Goal: Task Accomplishment & Management: Manage account settings

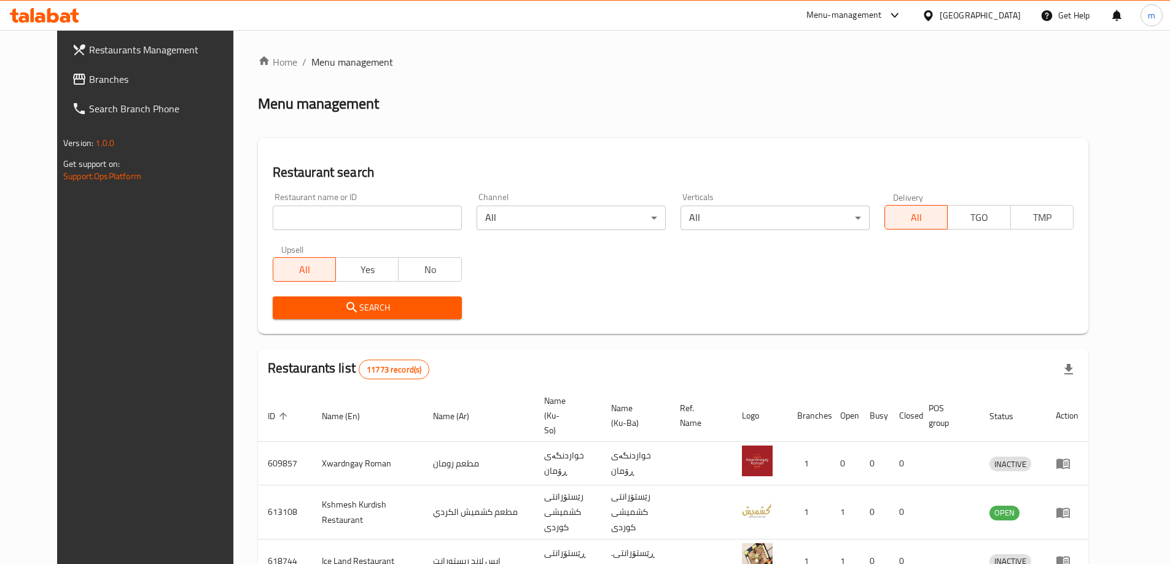
click at [89, 78] on span "Branches" at bounding box center [165, 79] width 153 height 15
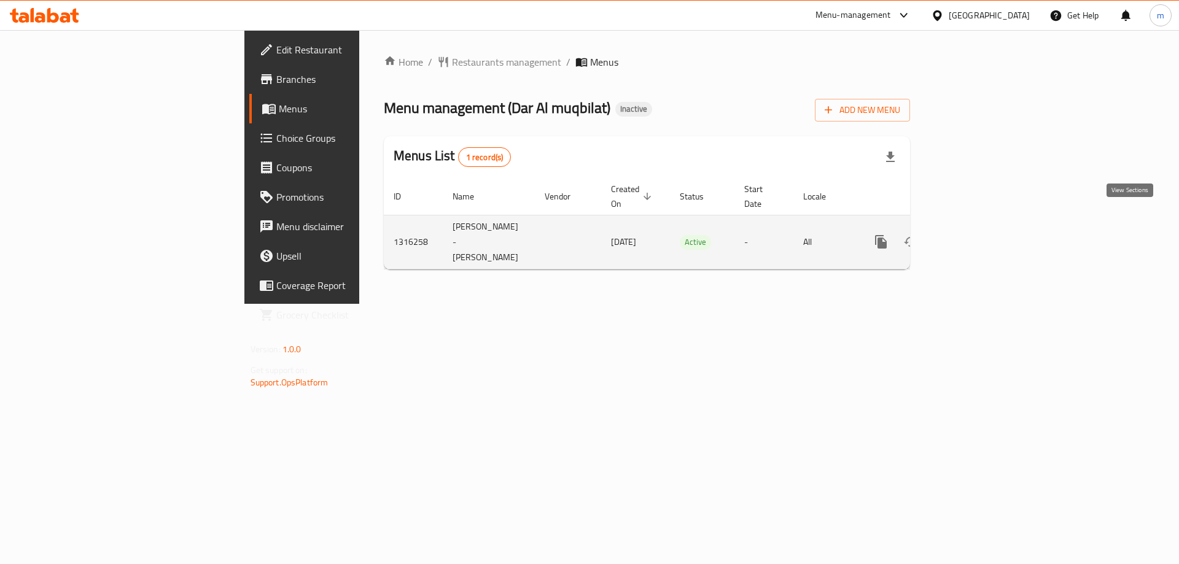
click at [977, 235] on icon "enhanced table" at bounding box center [969, 242] width 15 height 15
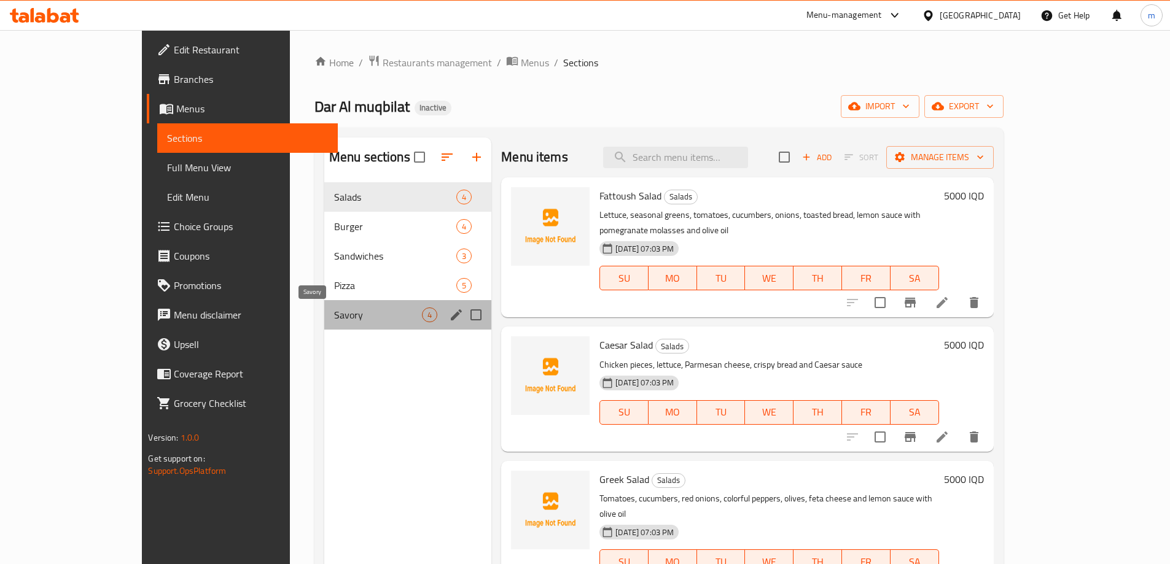
click at [334, 314] on span "Savory" at bounding box center [378, 315] width 88 height 15
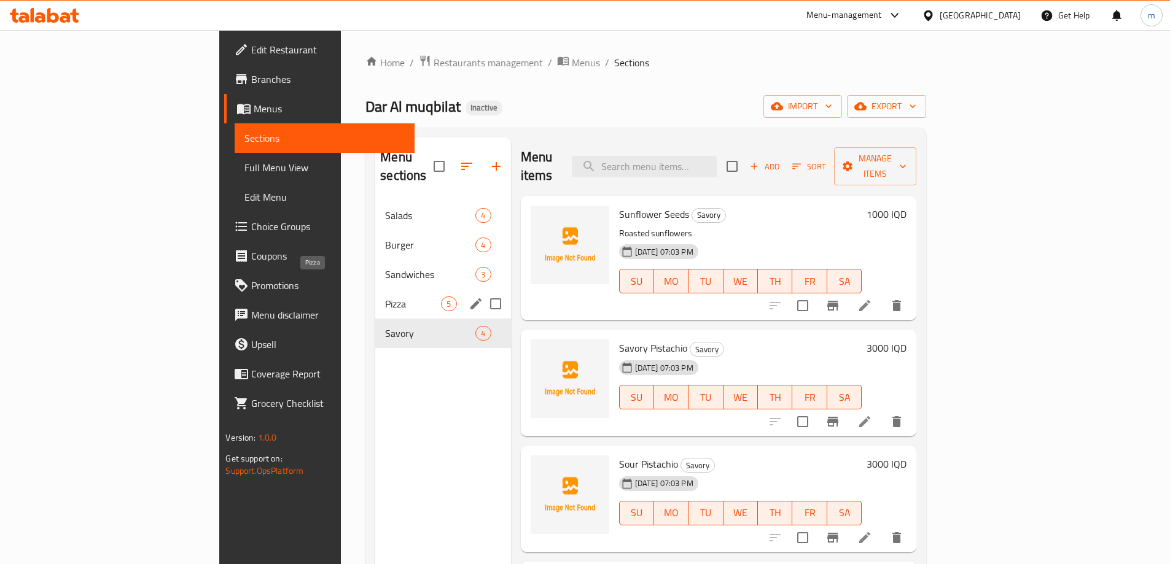
click at [385, 297] on span "Pizza" at bounding box center [413, 304] width 56 height 15
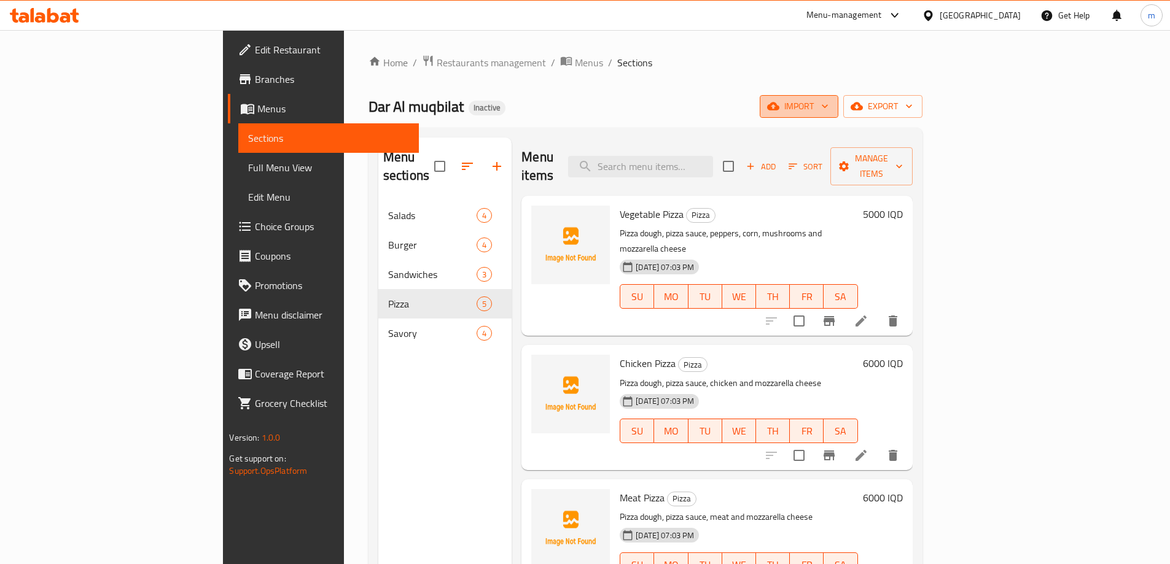
click at [828, 106] on span "import" at bounding box center [798, 106] width 59 height 15
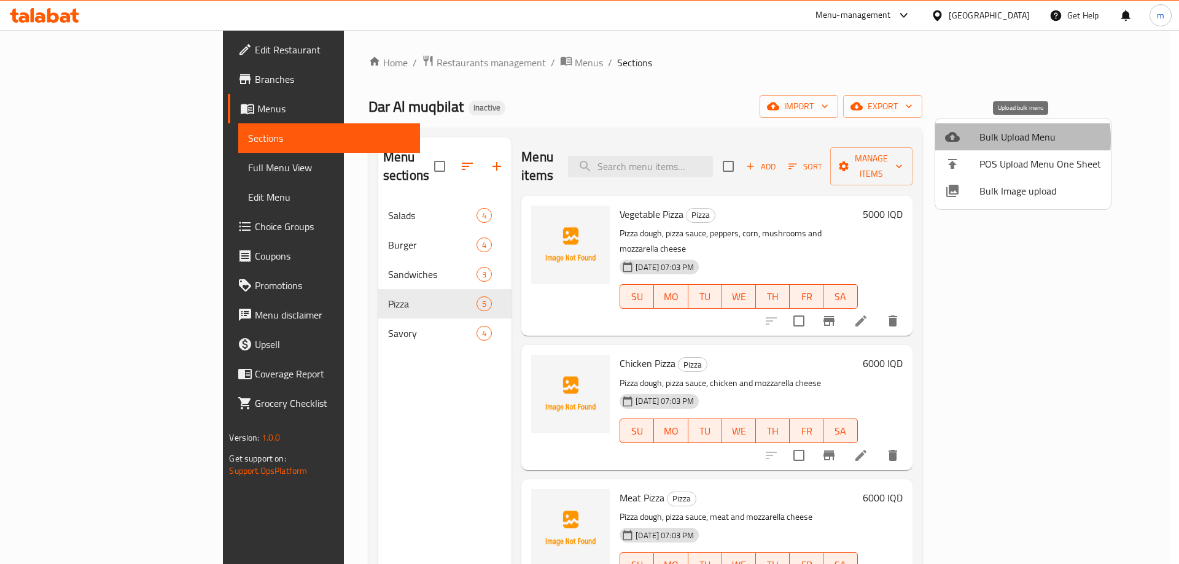
click at [982, 139] on span "Bulk Upload Menu" at bounding box center [1040, 137] width 122 height 15
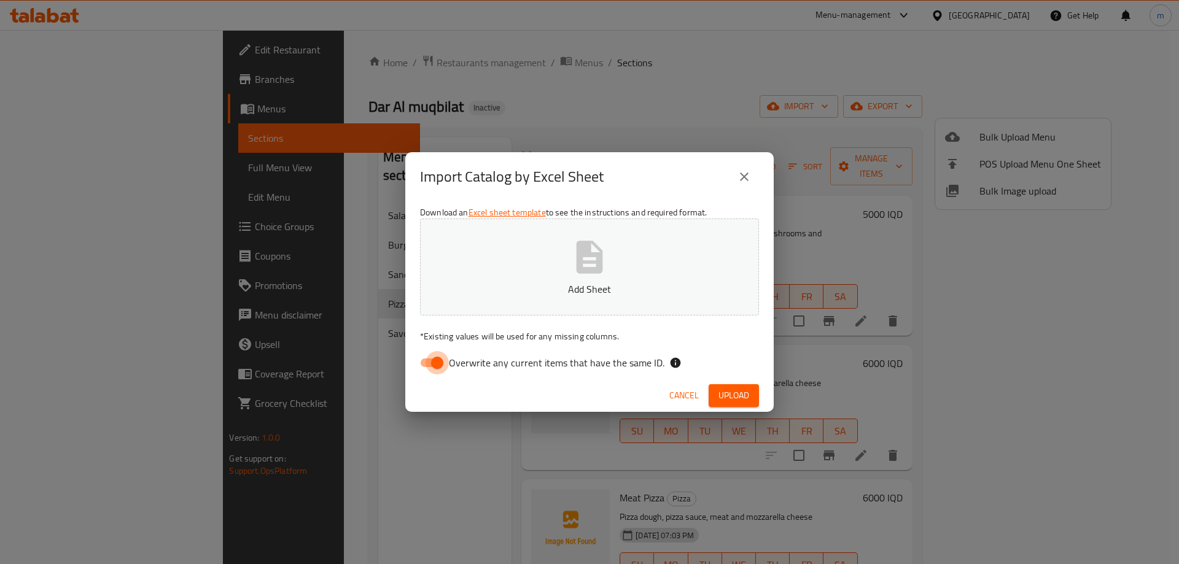
click at [438, 362] on input "Overwrite any current items that have the same ID." at bounding box center [437, 362] width 70 height 23
checkbox input "false"
click at [470, 274] on button "Add Sheet" at bounding box center [589, 267] width 339 height 97
click at [744, 405] on button "Upload" at bounding box center [734, 395] width 50 height 23
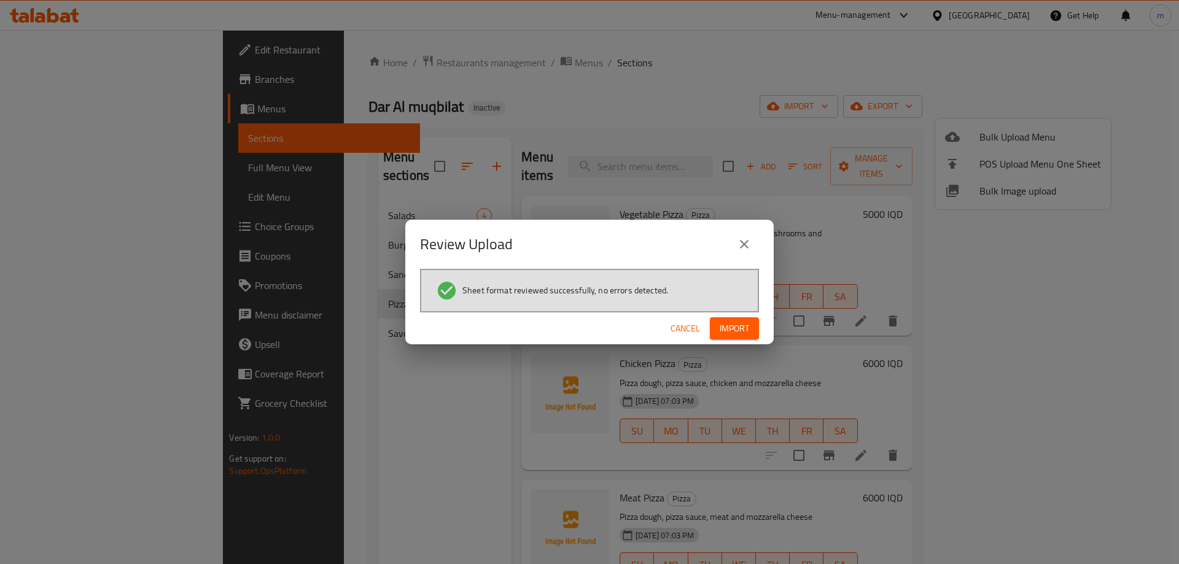
click at [732, 327] on span "Import" at bounding box center [734, 328] width 29 height 15
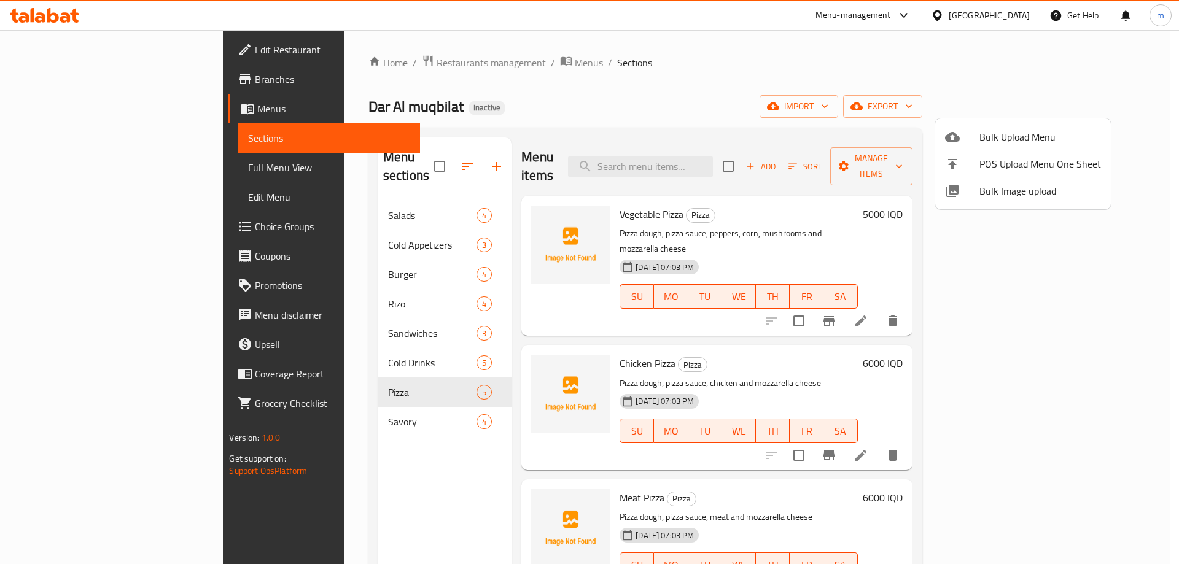
click at [301, 224] on div at bounding box center [589, 282] width 1179 height 564
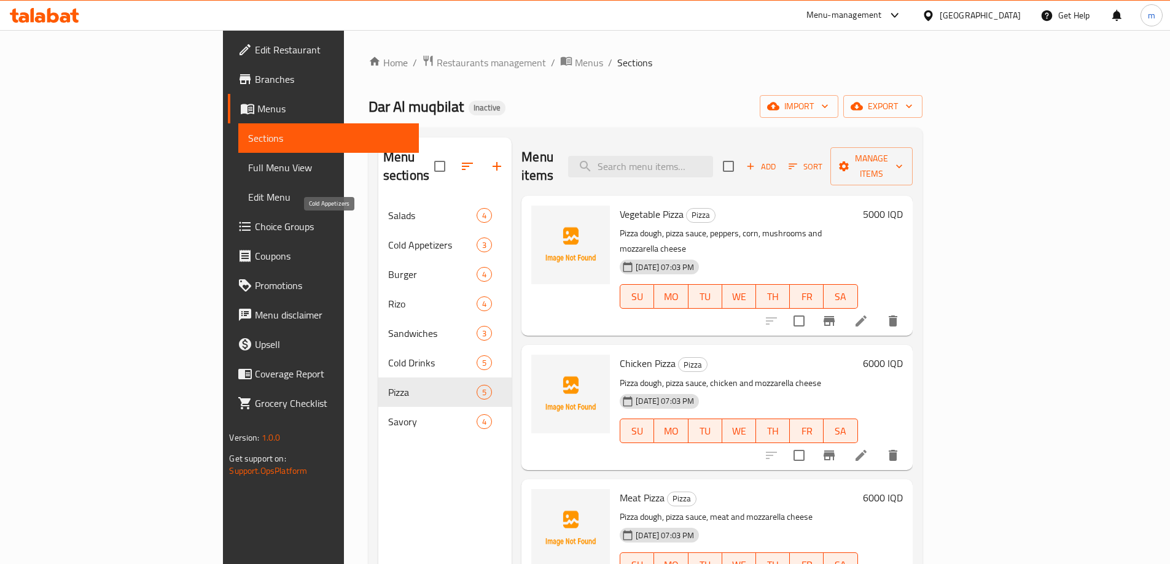
click at [388, 238] on span "Cold Appetizers" at bounding box center [432, 245] width 88 height 15
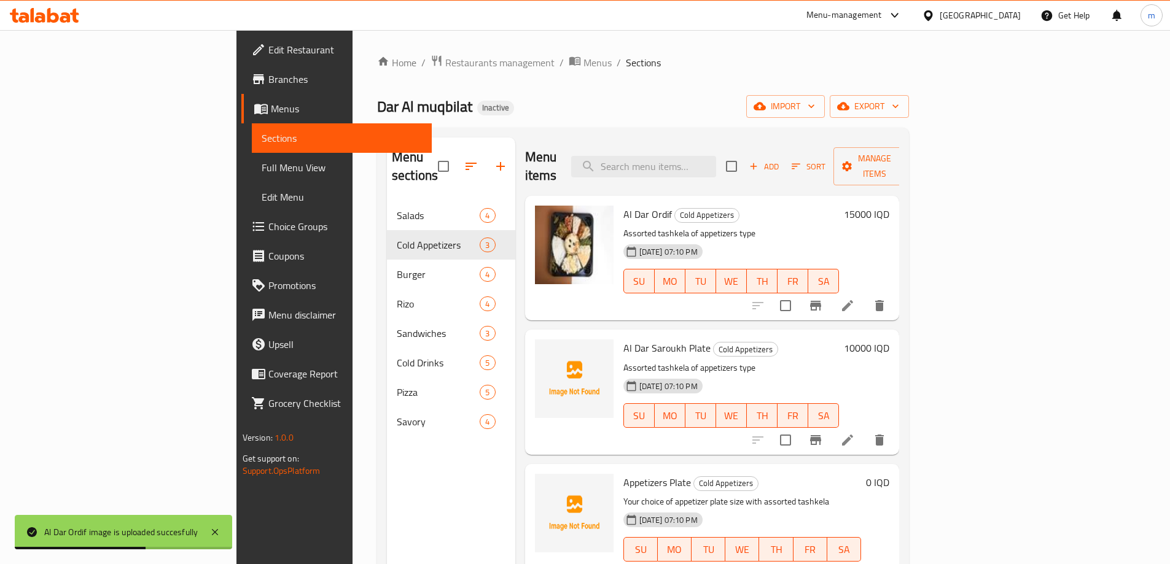
click at [387, 478] on div "Menu sections Salads 4 Cold Appetizers 3 Burger 4 Rizo 4 Sandwiches 3 Cold Drin…" at bounding box center [451, 420] width 128 height 564
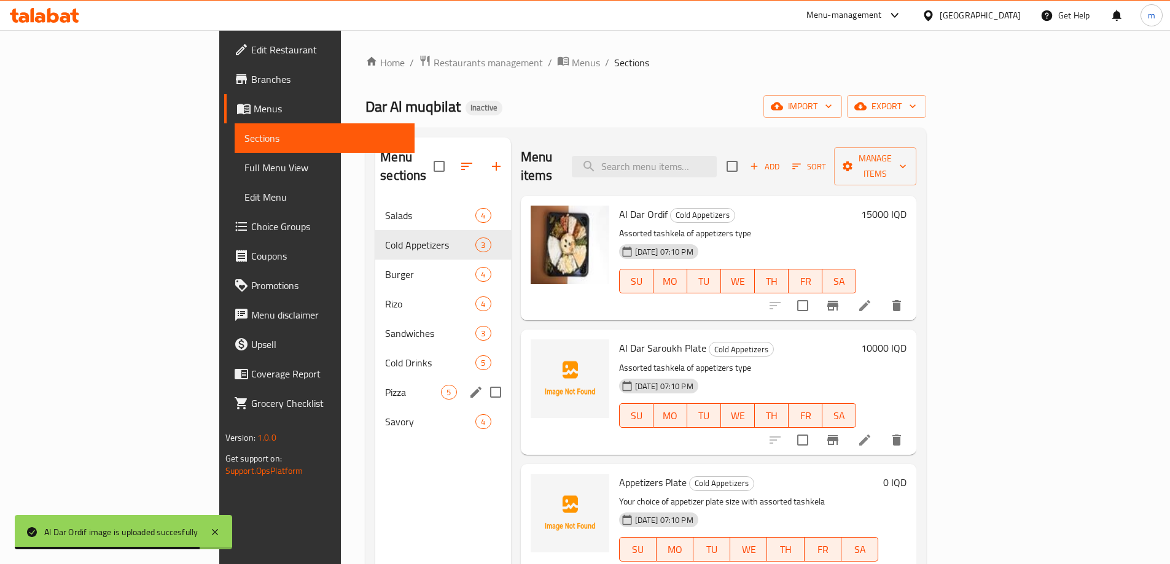
click at [385, 385] on span "Pizza" at bounding box center [413, 392] width 56 height 15
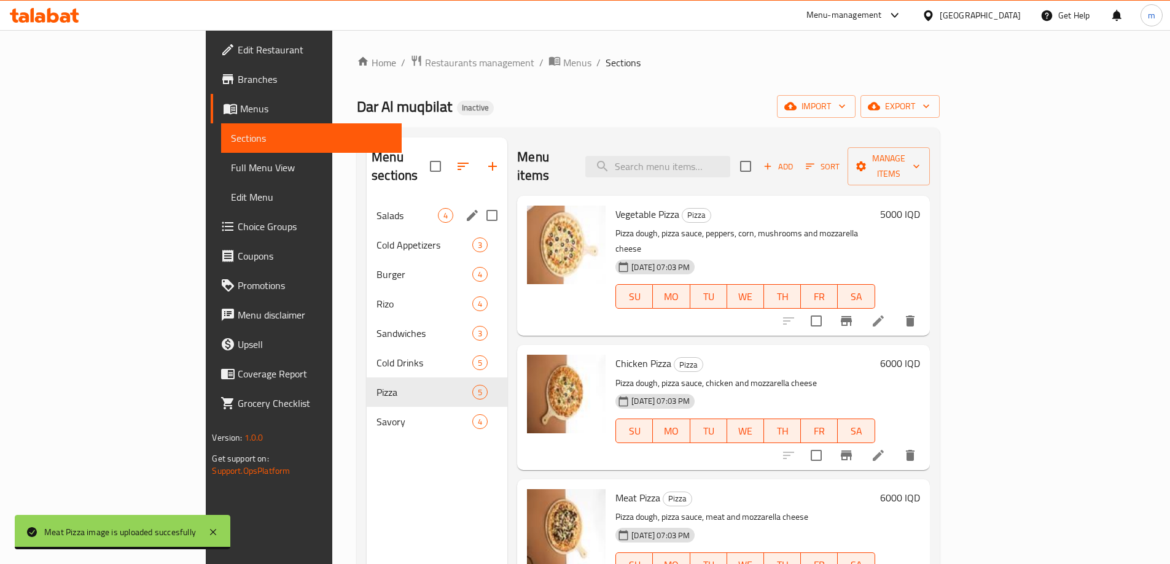
click at [367, 211] on div "Salads 4" at bounding box center [437, 215] width 141 height 29
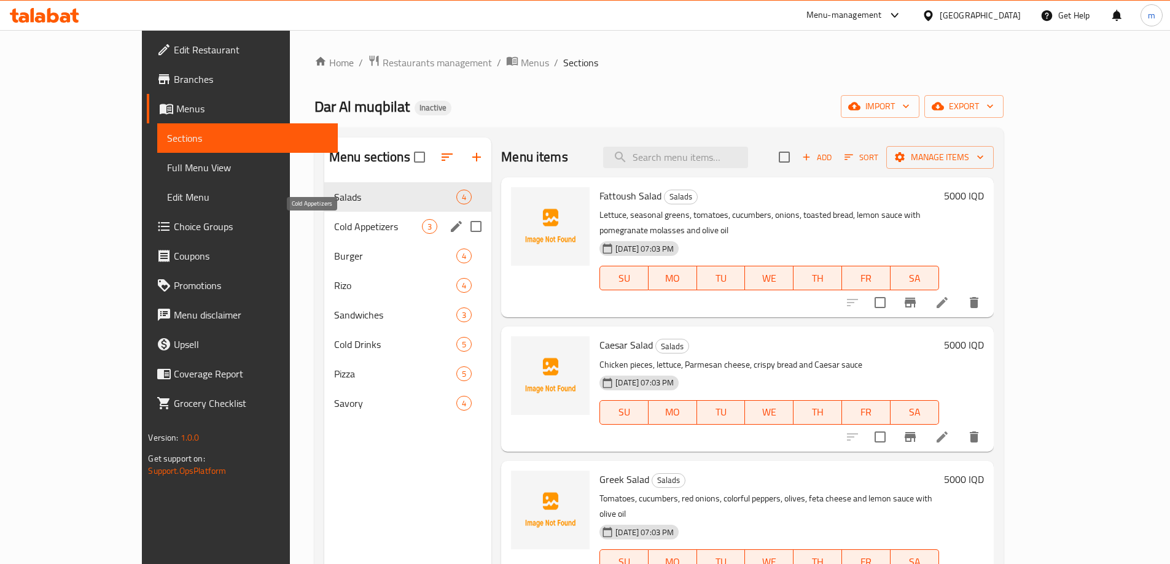
click at [334, 225] on span "Cold Appetizers" at bounding box center [378, 226] width 88 height 15
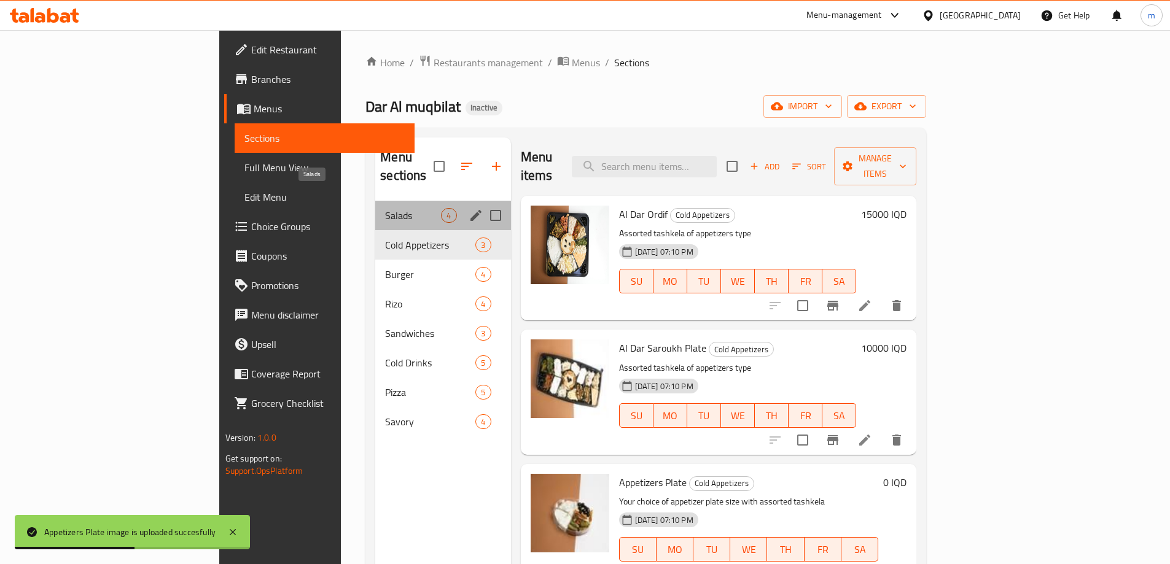
click at [385, 208] on span "Salads" at bounding box center [413, 215] width 56 height 15
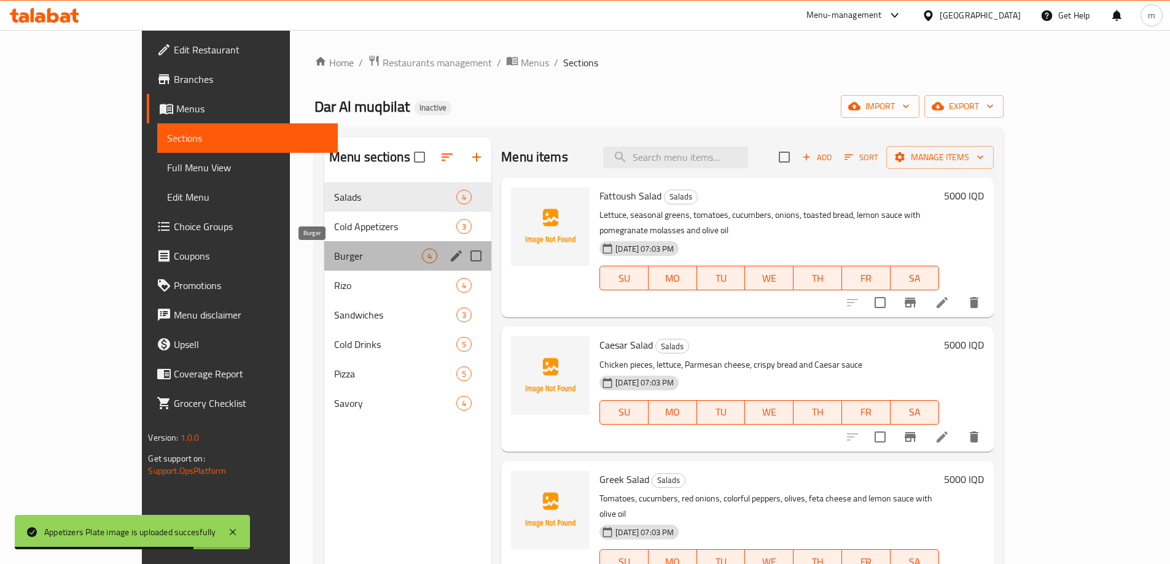
click at [334, 258] on span "Burger" at bounding box center [378, 256] width 88 height 15
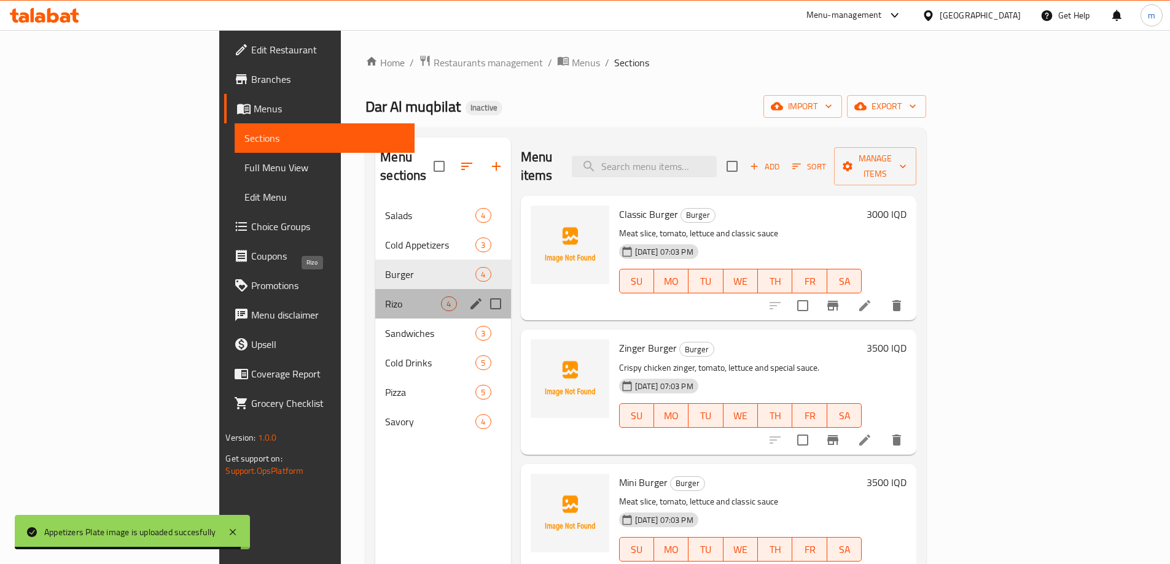
click at [385, 297] on span "Rizo" at bounding box center [413, 304] width 56 height 15
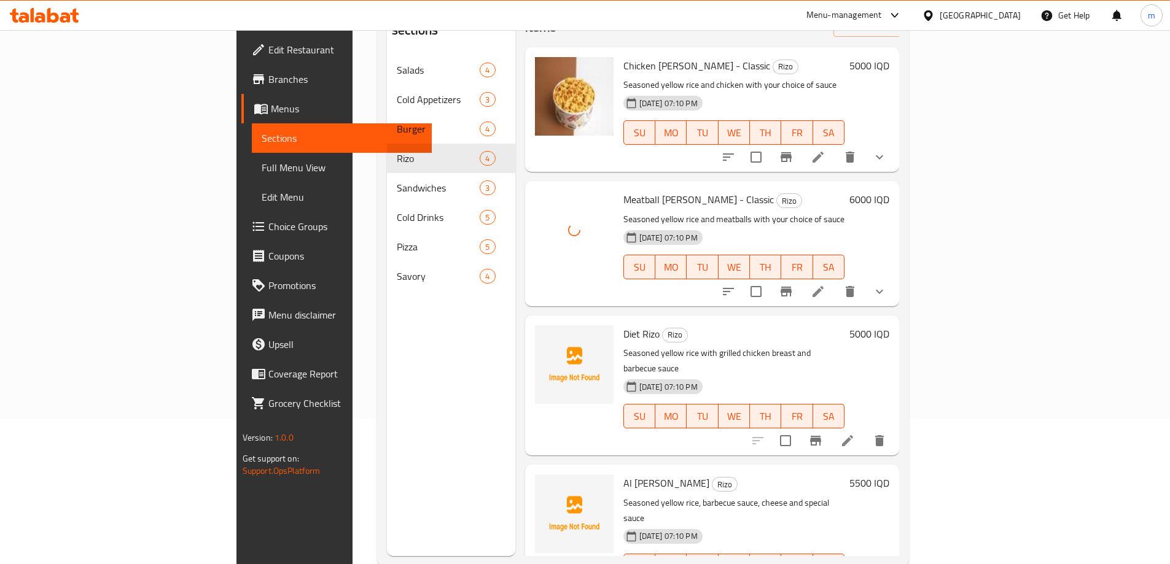
scroll to position [172, 0]
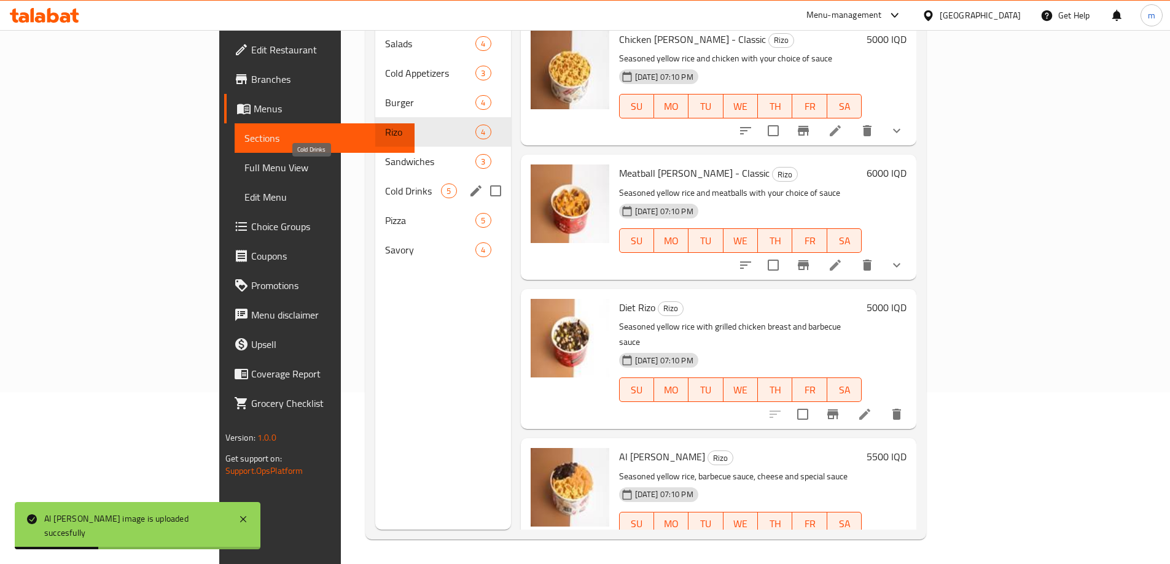
click at [385, 184] on span "Cold Drinks" at bounding box center [413, 191] width 56 height 15
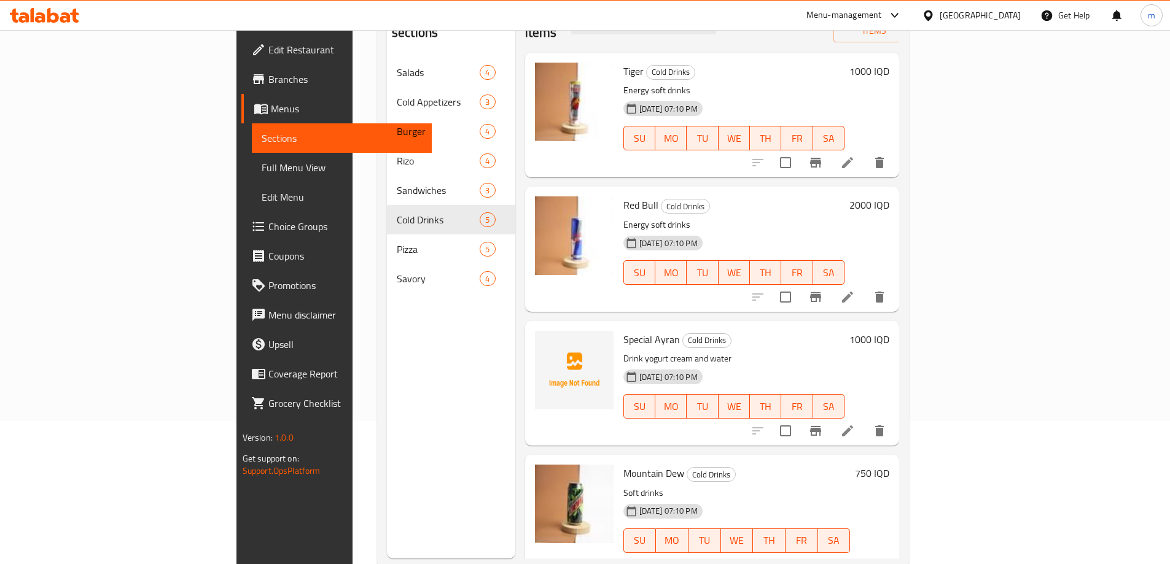
click at [623, 330] on span "Special Ayran" at bounding box center [651, 339] width 56 height 18
copy h6 "Special Ayran"
click at [387, 504] on div "Menu sections Salads 4 Cold Appetizers 3 Burger 4 Rizo 4 Sandwiches 3 Cold Drin…" at bounding box center [451, 276] width 128 height 564
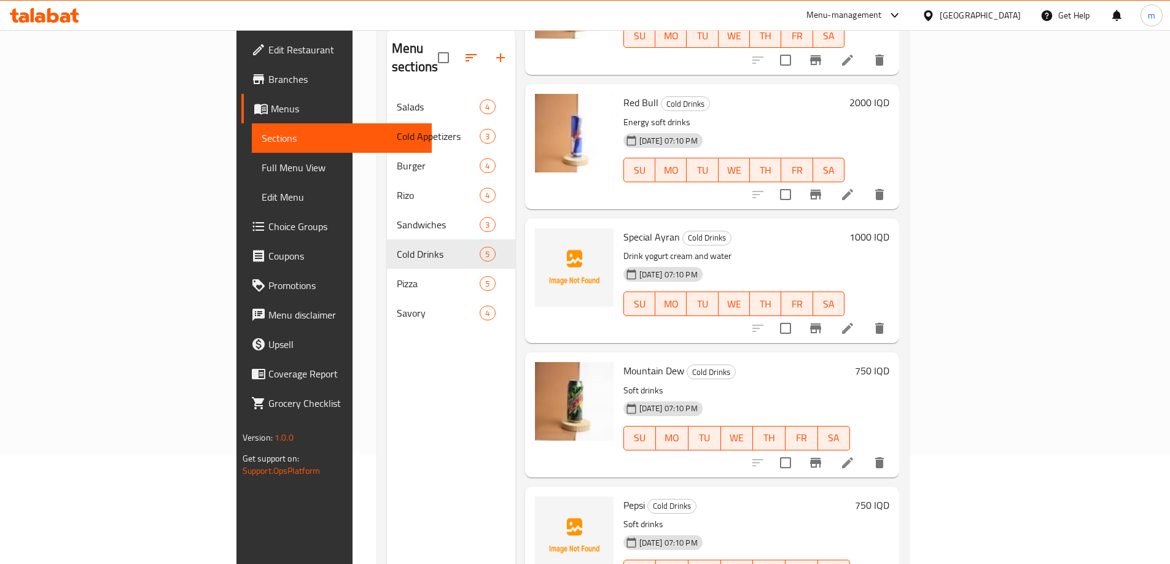
scroll to position [172, 0]
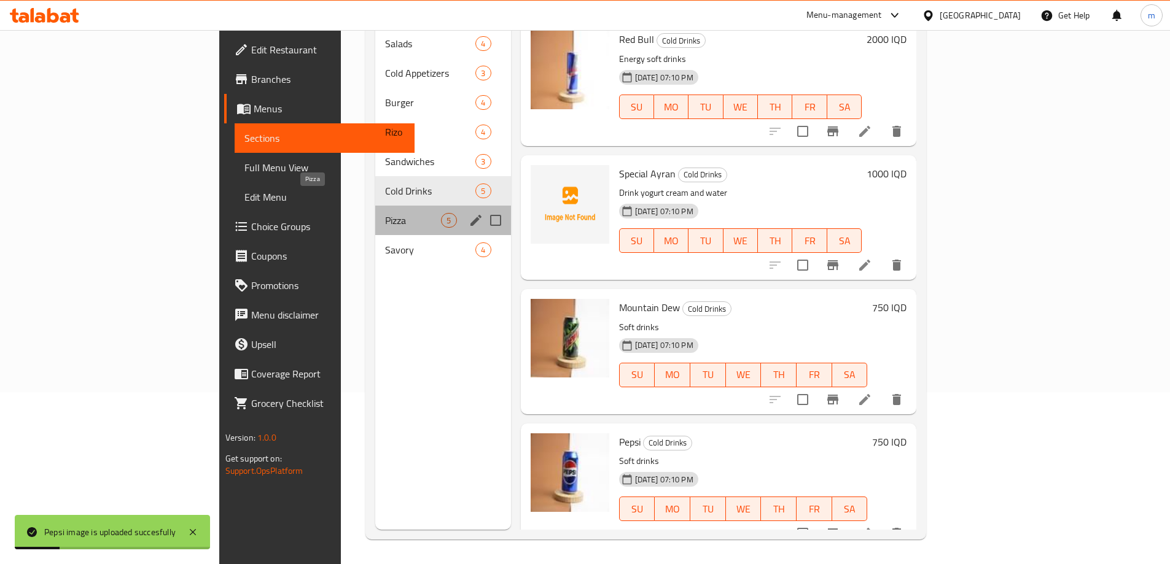
click at [385, 213] on span "Pizza" at bounding box center [413, 220] width 56 height 15
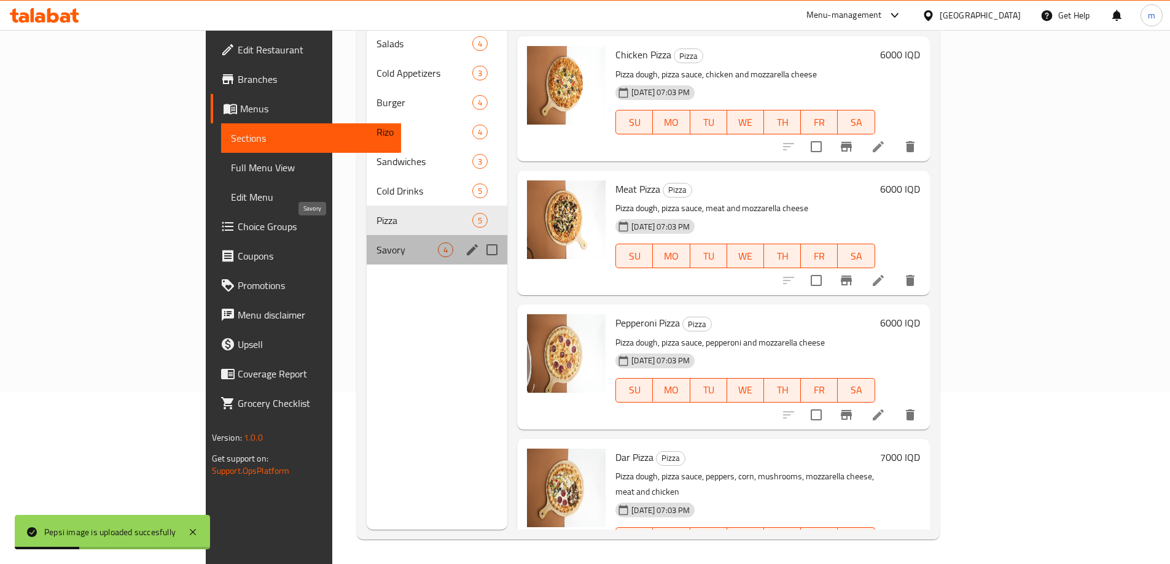
click at [376, 243] on span "Savory" at bounding box center [406, 250] width 61 height 15
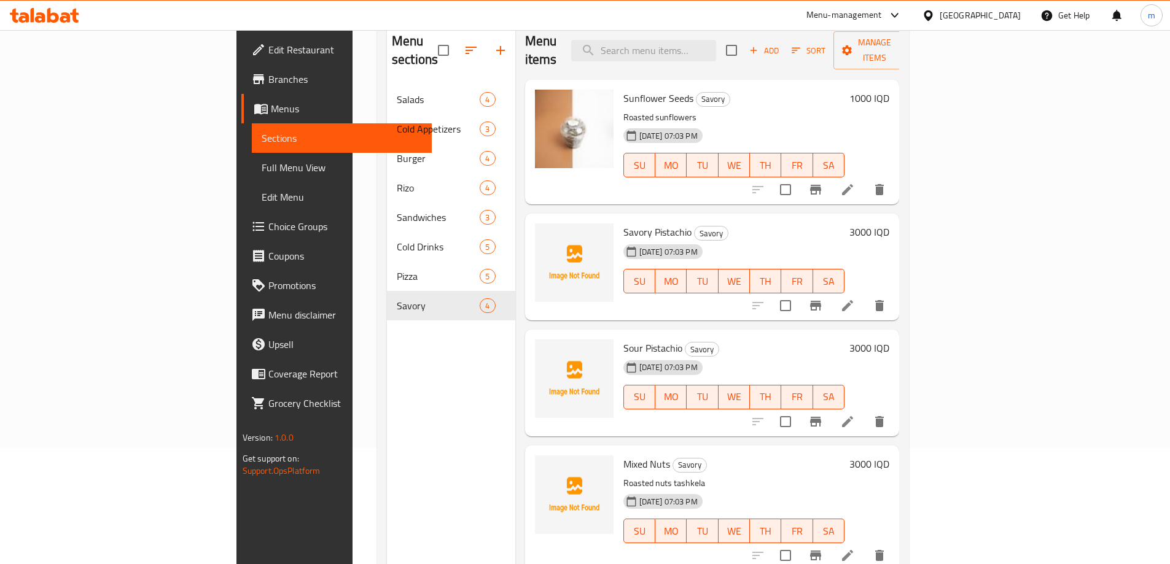
scroll to position [143, 0]
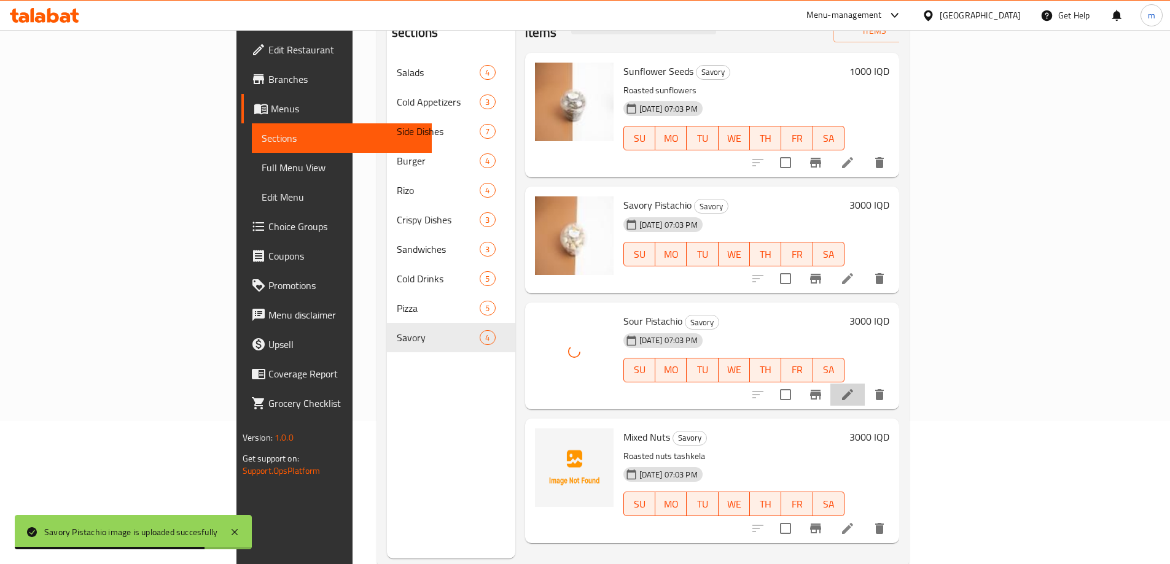
click at [853, 389] on icon at bounding box center [847, 394] width 11 height 11
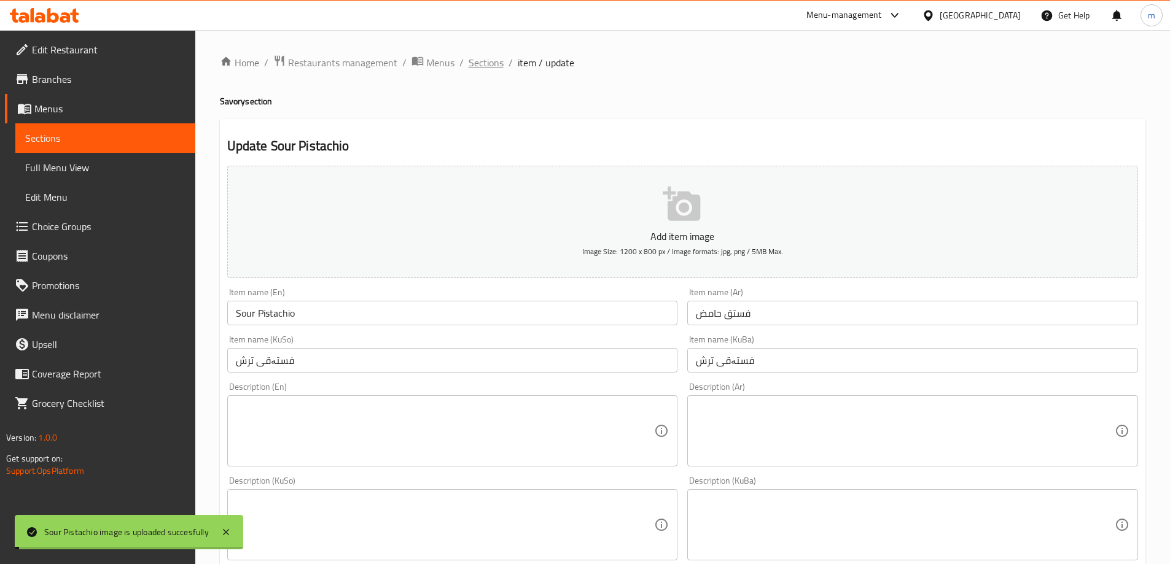
click at [476, 64] on span "Sections" at bounding box center [485, 62] width 35 height 15
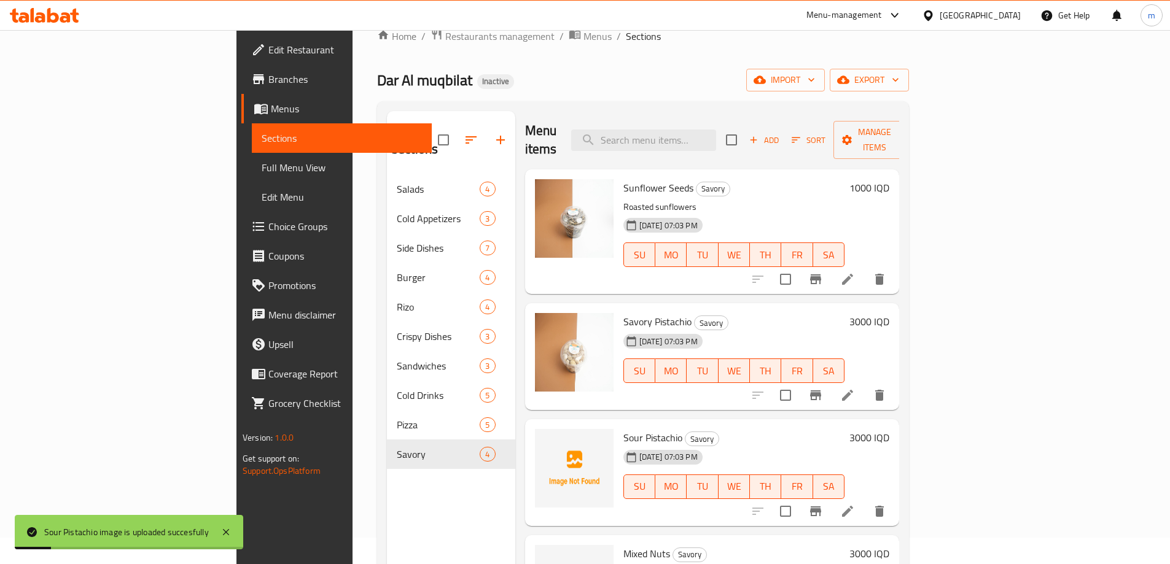
scroll to position [172, 0]
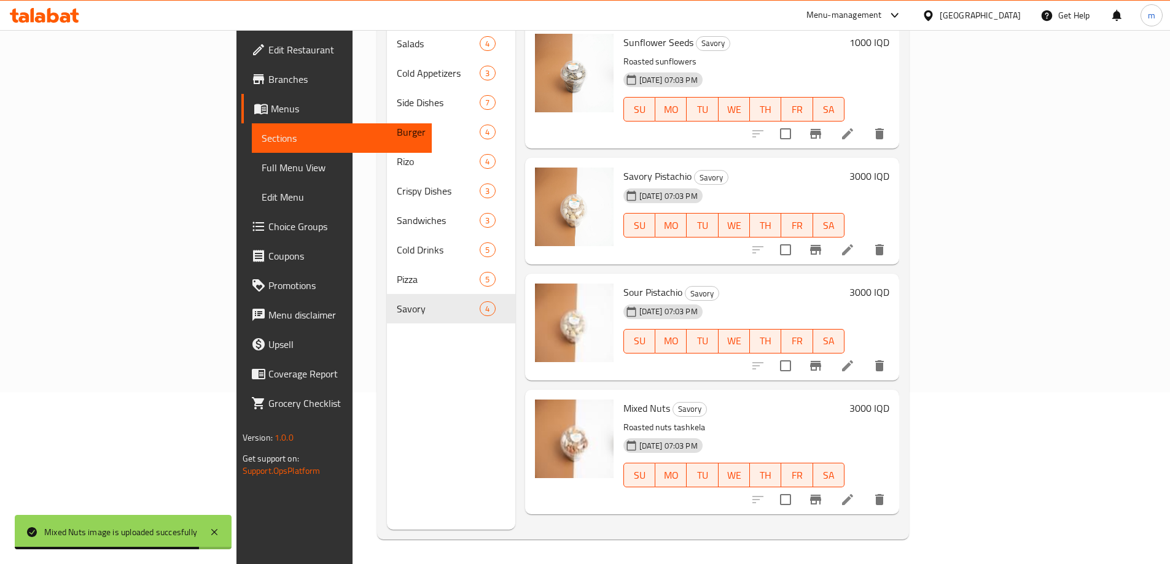
click at [530, 473] on div at bounding box center [574, 452] width 88 height 115
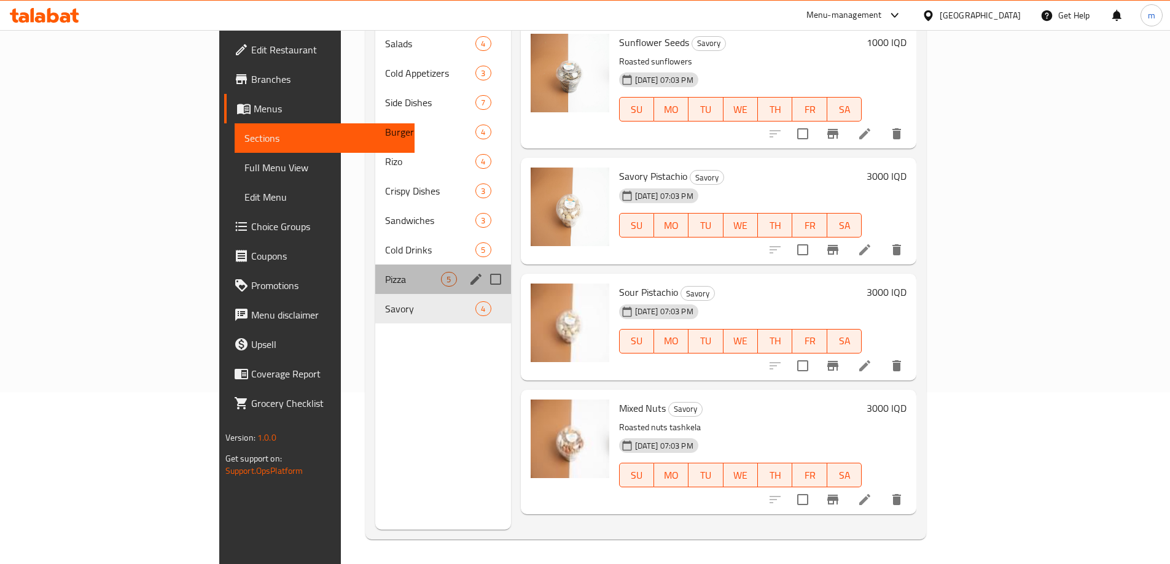
click at [375, 265] on div "Pizza 5" at bounding box center [442, 279] width 135 height 29
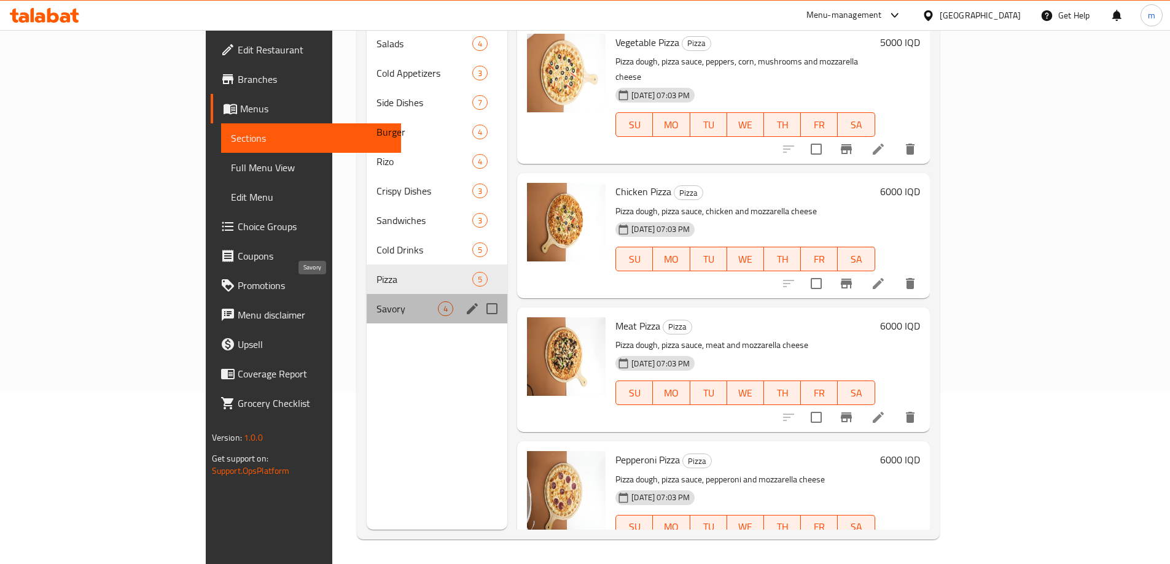
click at [376, 301] on span "Savory" at bounding box center [406, 308] width 61 height 15
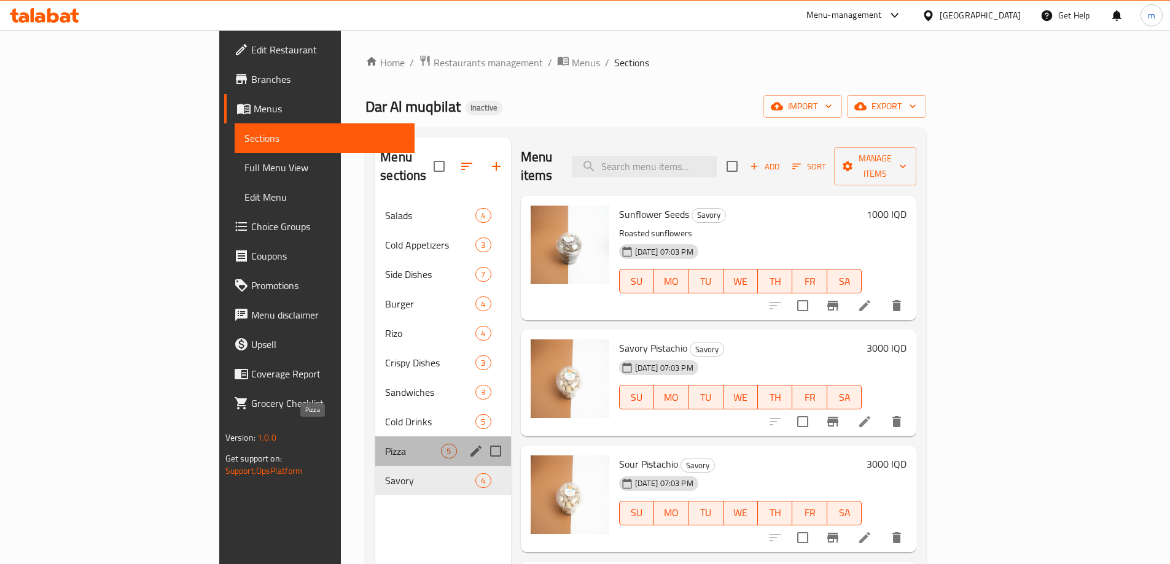
click at [385, 444] on span "Pizza" at bounding box center [413, 451] width 56 height 15
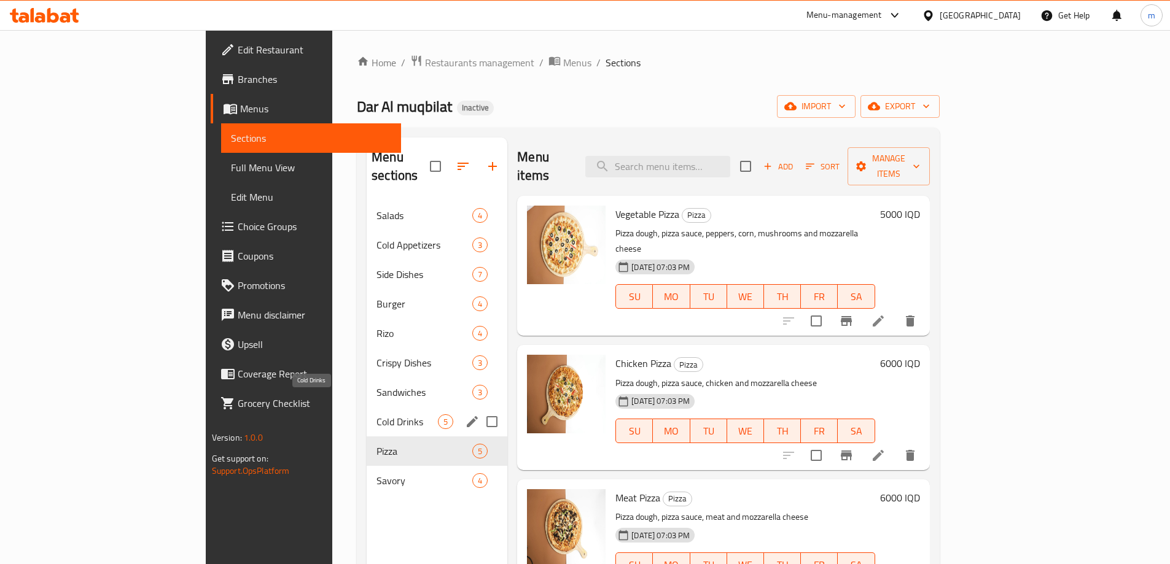
drag, startPoint x: 268, startPoint y: 406, endPoint x: 271, endPoint y: 400, distance: 6.6
click at [376, 414] on span "Cold Drinks" at bounding box center [406, 421] width 61 height 15
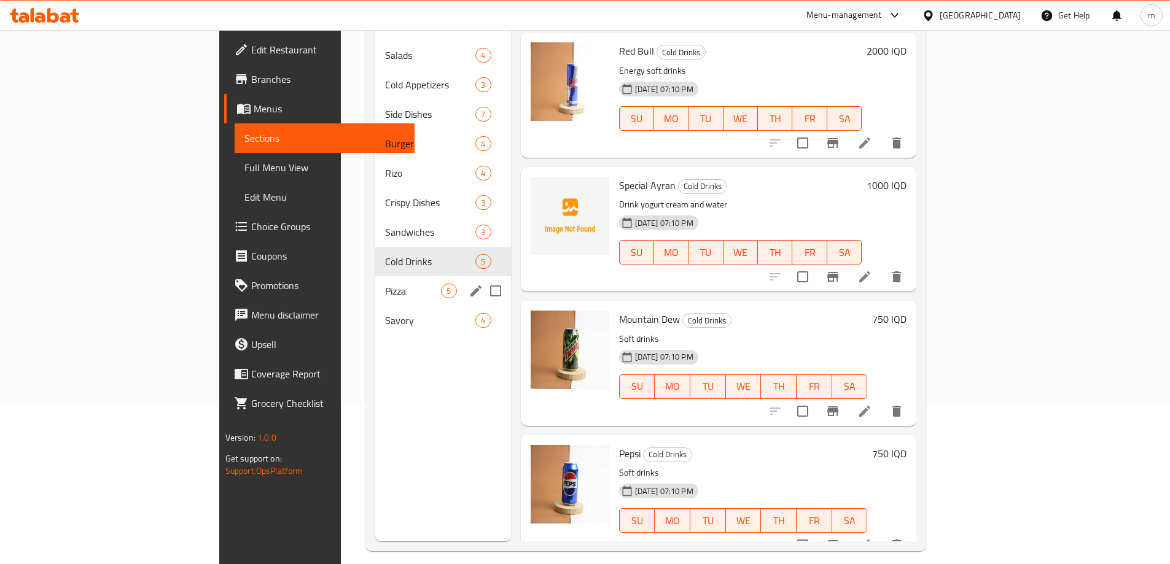
scroll to position [29, 0]
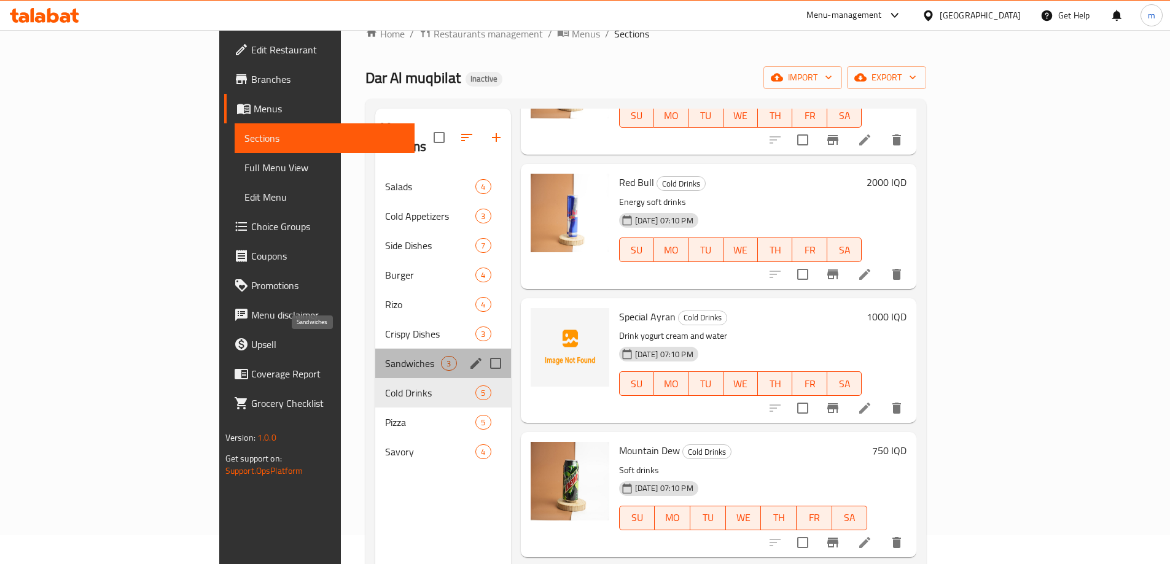
click at [385, 356] on span "Sandwiches" at bounding box center [413, 363] width 56 height 15
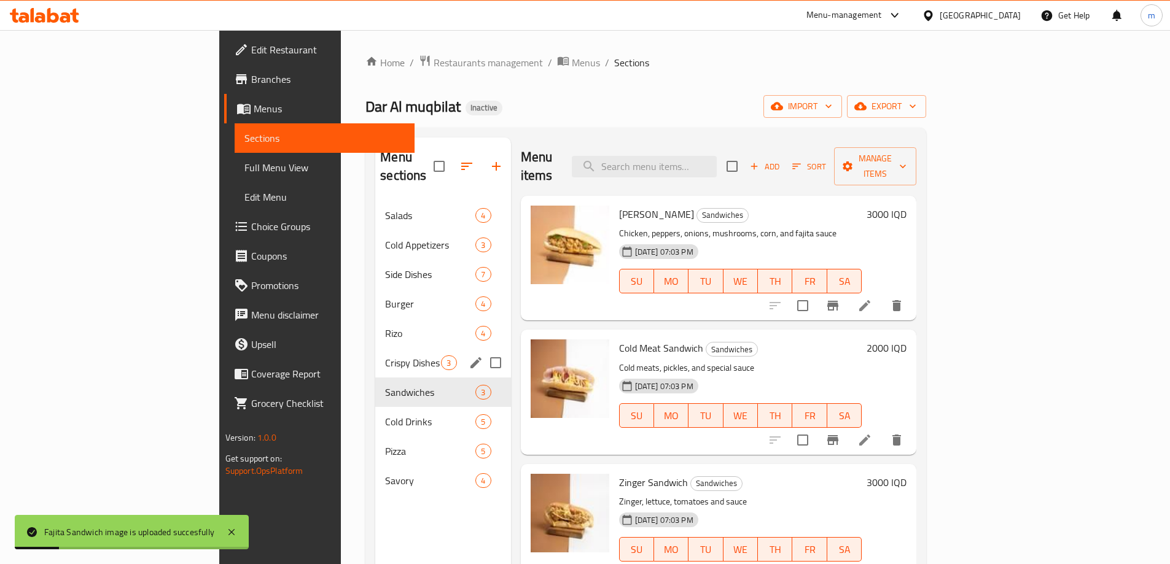
click at [375, 352] on div "Crispy Dishes 3" at bounding box center [442, 362] width 135 height 29
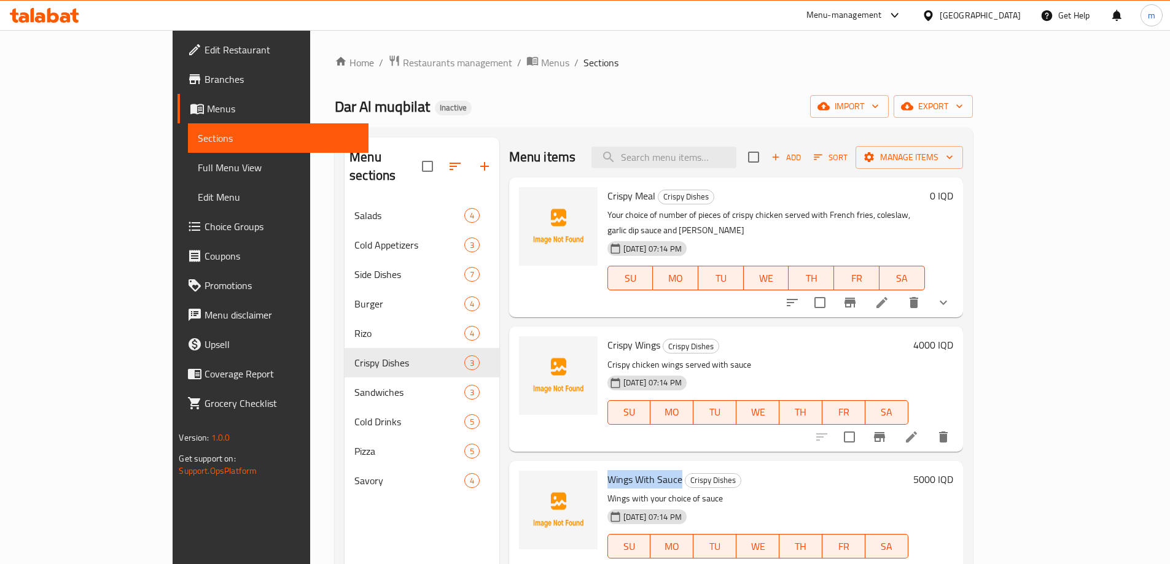
drag, startPoint x: 565, startPoint y: 464, endPoint x: 637, endPoint y: 463, distance: 72.5
click at [637, 470] on span "Wings With Sauce" at bounding box center [644, 479] width 75 height 18
copy span "Wings With Sauce"
click at [771, 336] on h6 "Crispy Wings Crispy Dishes" at bounding box center [757, 344] width 301 height 17
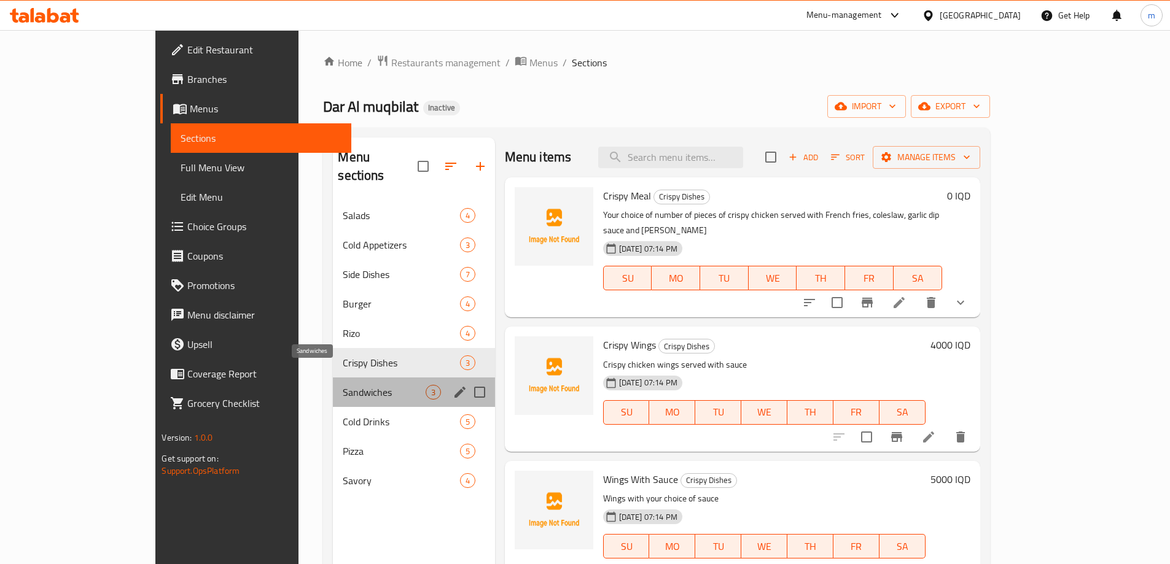
click at [343, 385] on span "Sandwiches" at bounding box center [384, 392] width 82 height 15
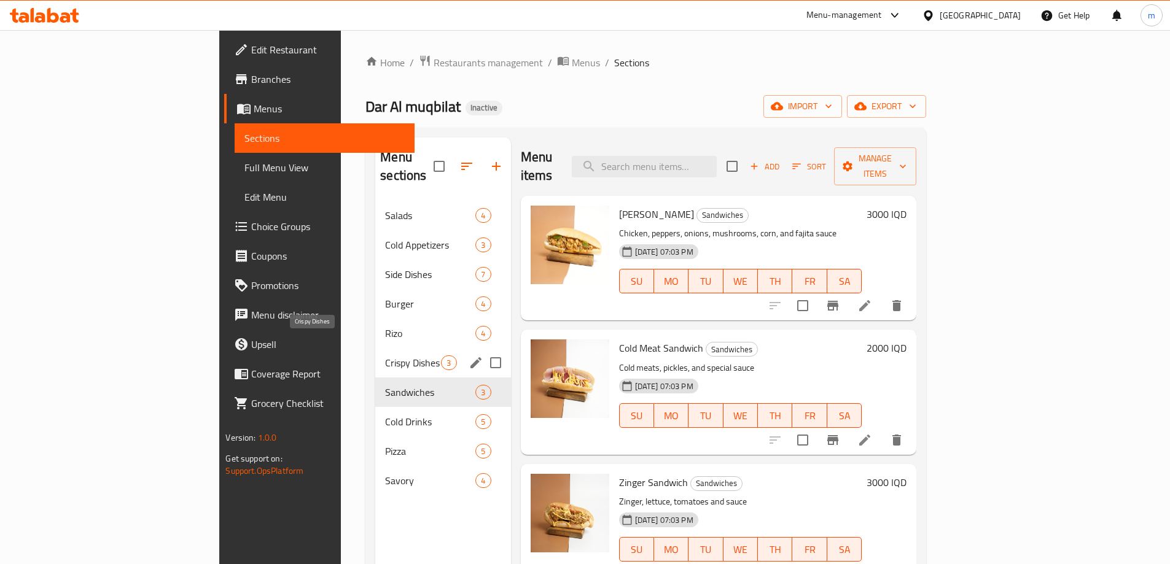
click at [375, 348] on div "Crispy Dishes 3" at bounding box center [442, 362] width 135 height 29
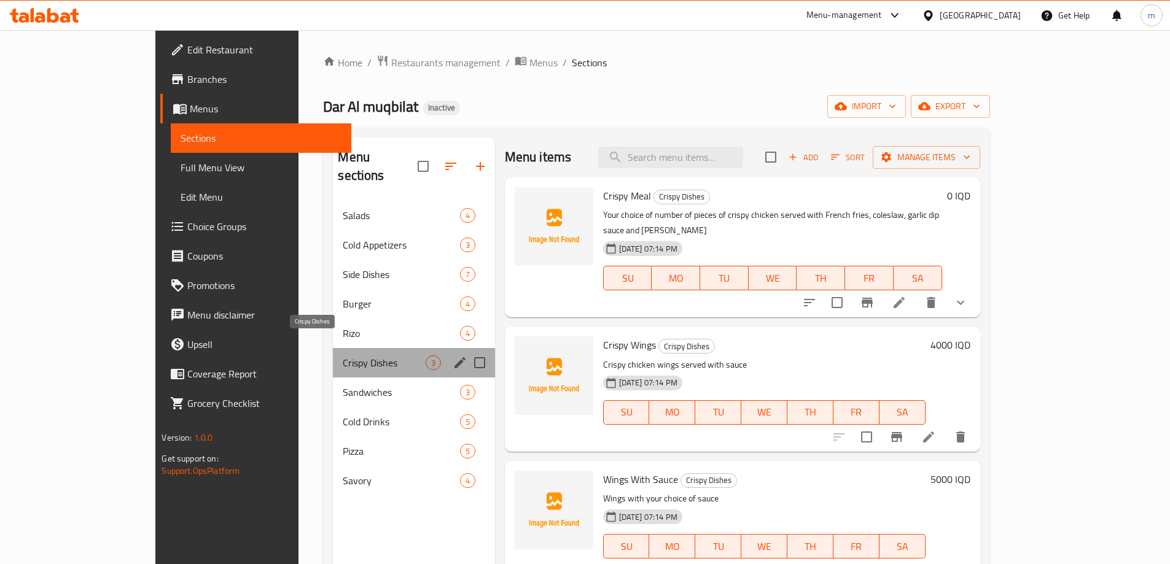
click at [343, 356] on span "Crispy Dishes" at bounding box center [384, 363] width 82 height 15
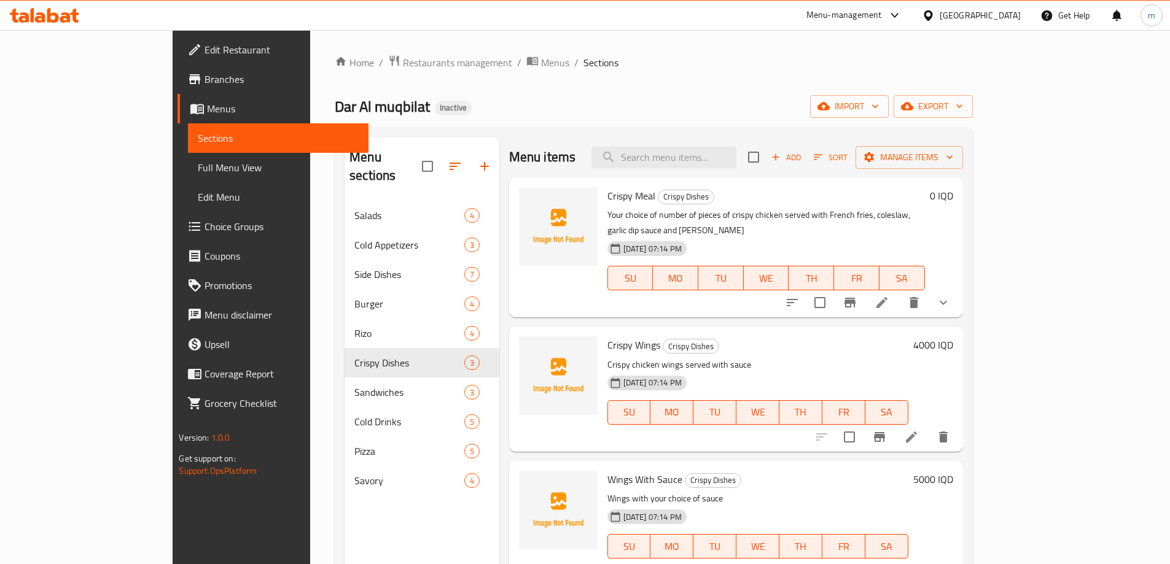
click at [344, 495] on div "Menu sections Salads 4 Cold Appetizers 3 Side Dishes 7 Burger 4 Rizo 4 Crispy D…" at bounding box center [421, 420] width 155 height 564
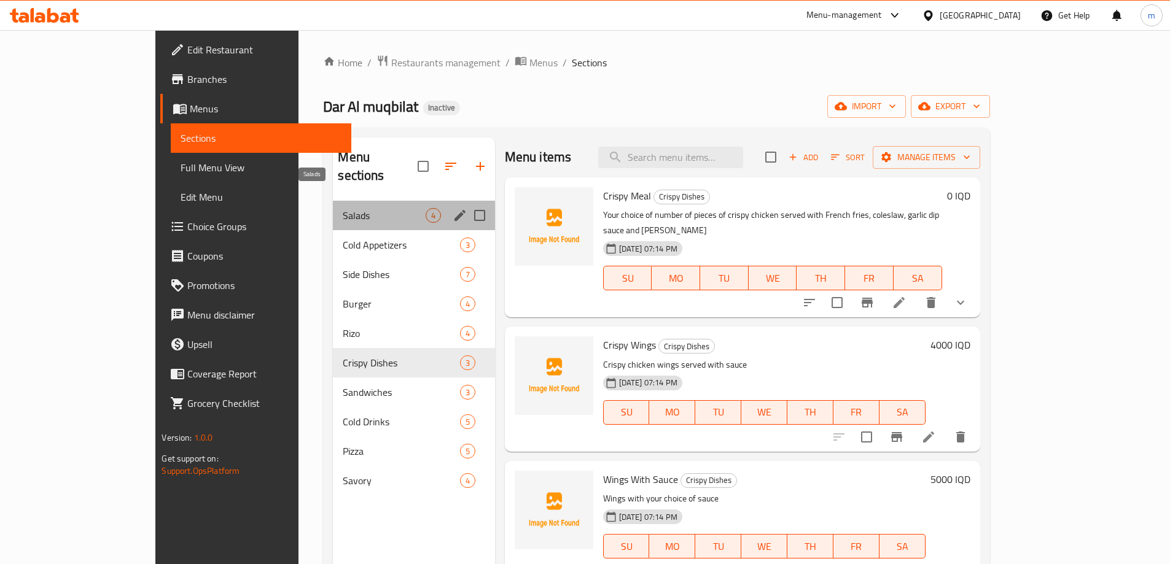
click at [343, 208] on span "Salads" at bounding box center [384, 215] width 82 height 15
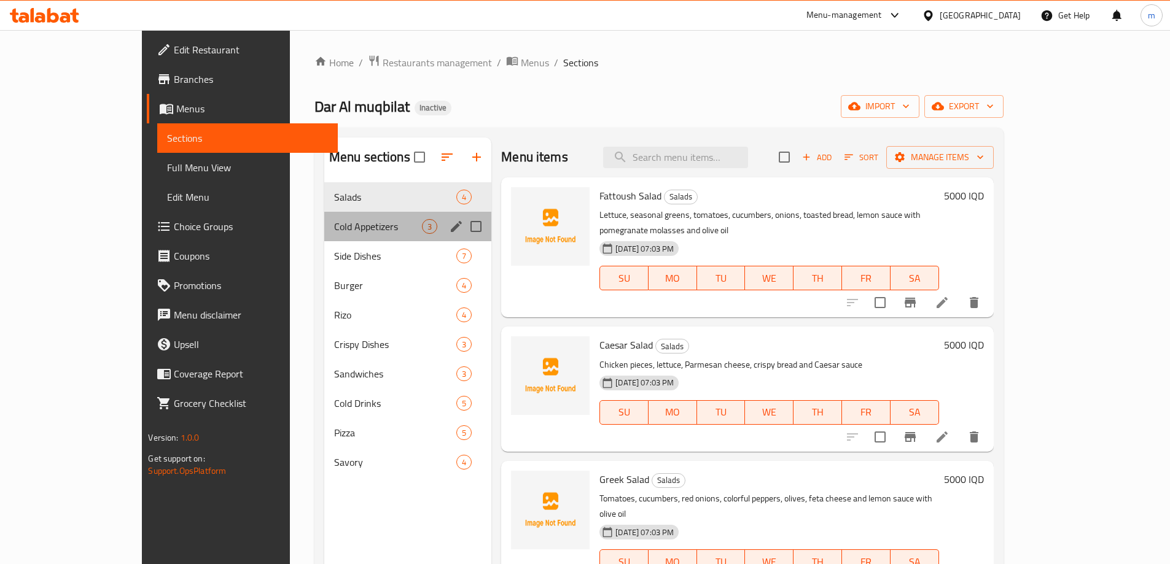
click at [334, 230] on span "Cold Appetizers" at bounding box center [378, 226] width 88 height 15
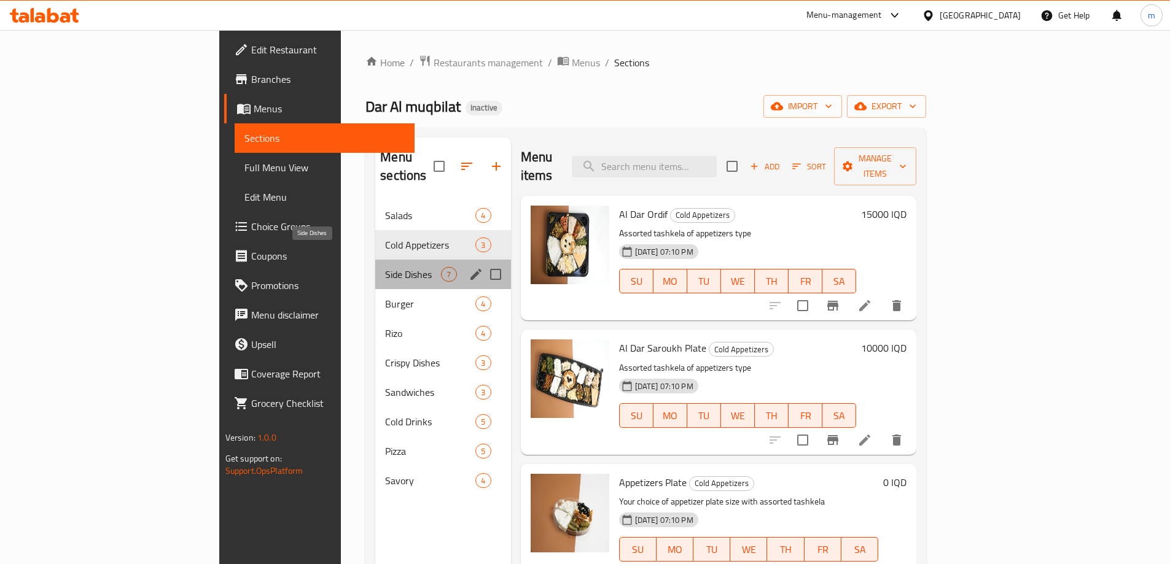
click at [385, 267] on span "Side Dishes" at bounding box center [413, 274] width 56 height 15
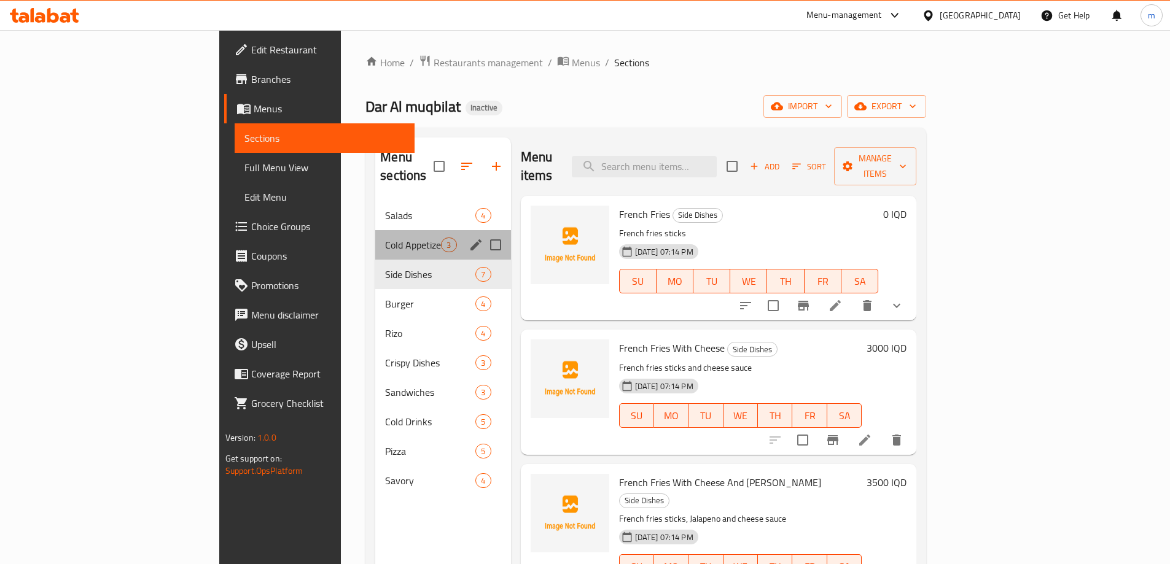
click at [375, 230] on div "Cold Appetizers 3" at bounding box center [442, 244] width 135 height 29
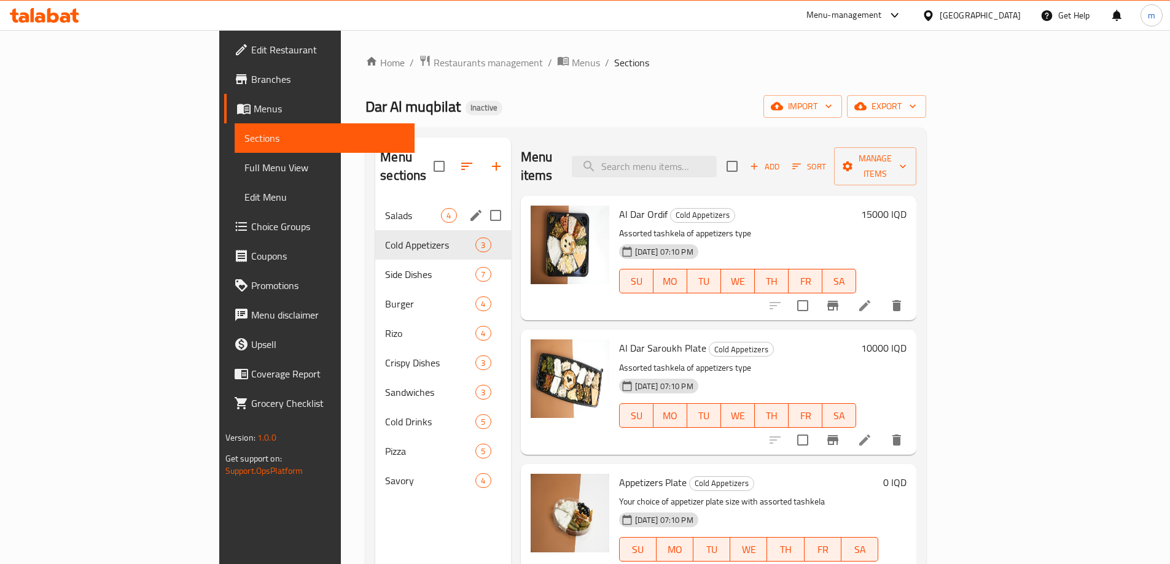
click at [385, 208] on span "Salads" at bounding box center [413, 215] width 56 height 15
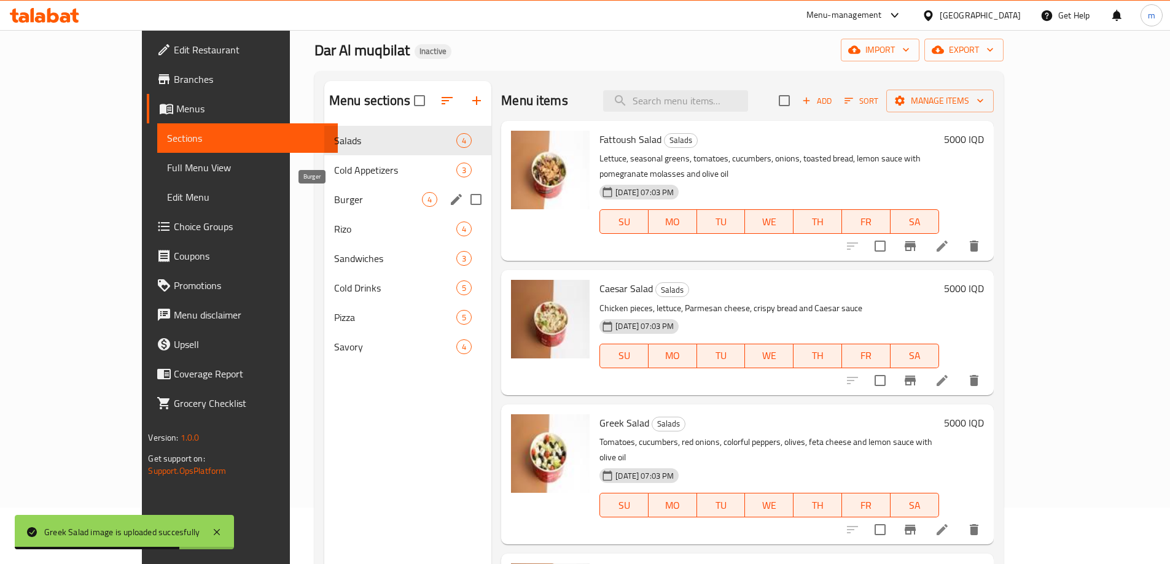
scroll to position [29, 0]
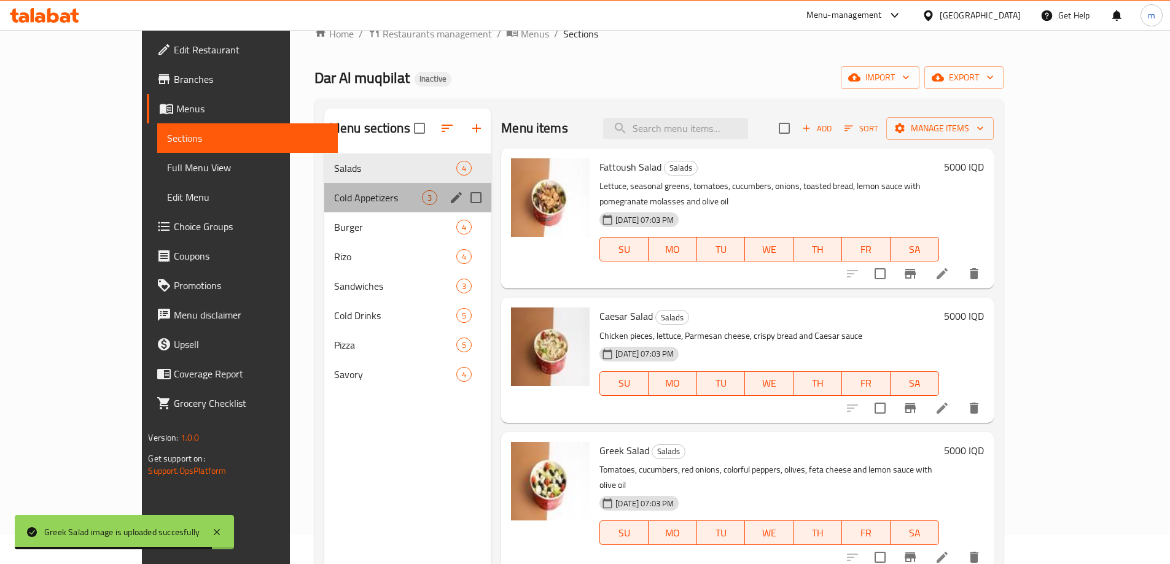
click at [324, 208] on div "Cold Appetizers 3" at bounding box center [407, 197] width 167 height 29
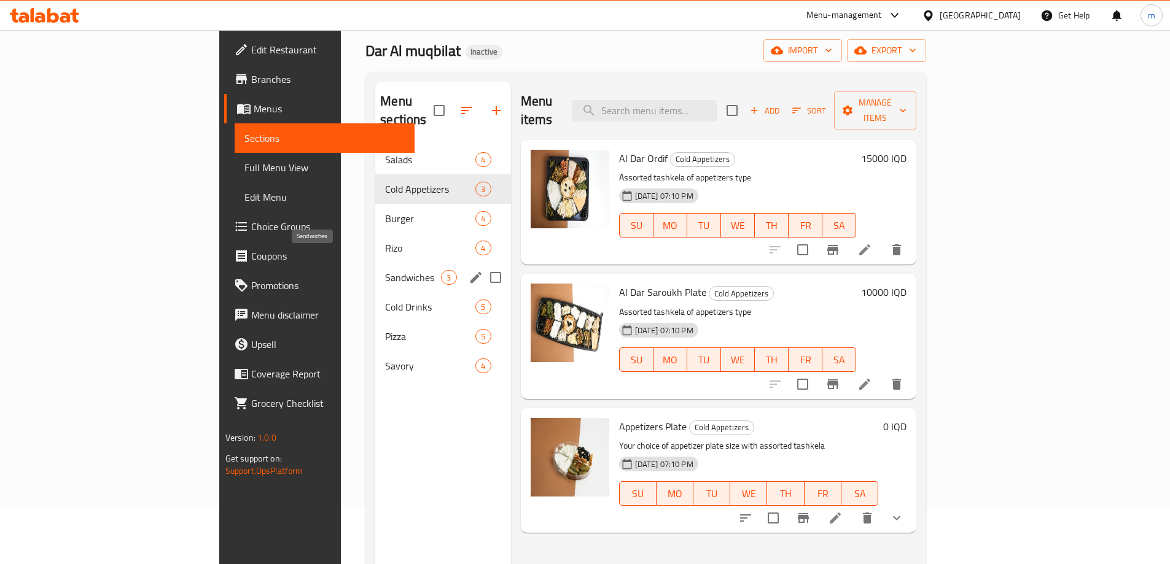
scroll to position [29, 0]
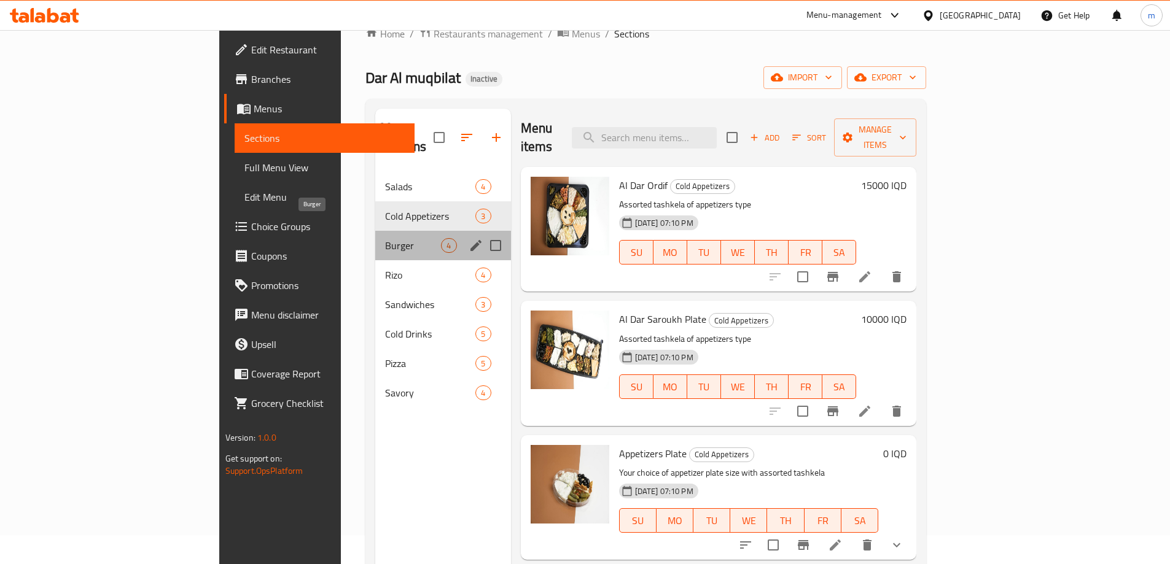
click at [385, 238] on span "Burger" at bounding box center [413, 245] width 56 height 15
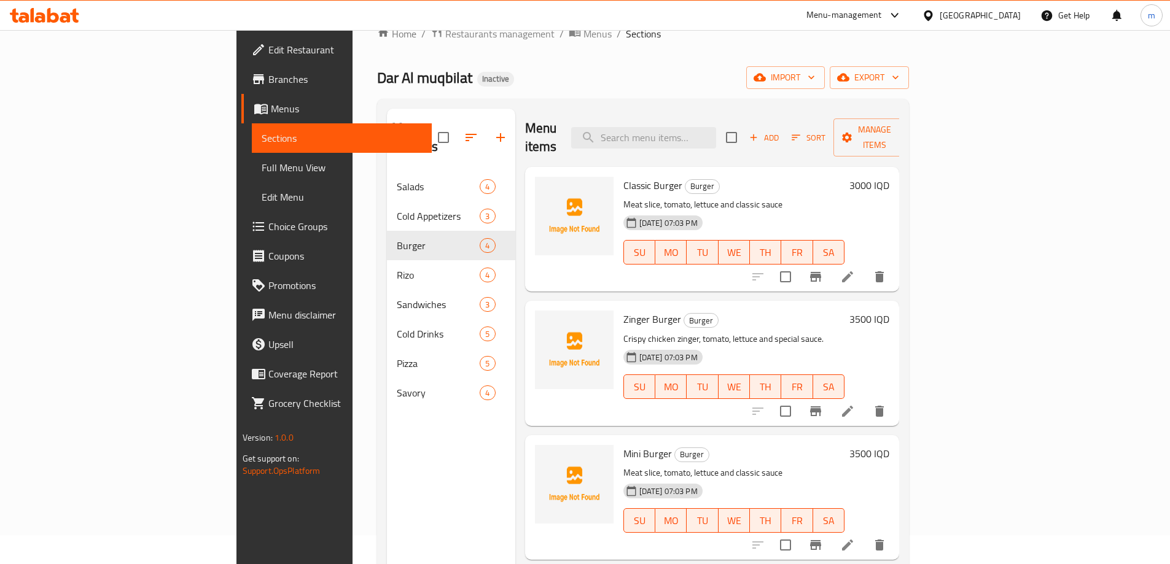
click at [387, 438] on div "Menu sections Salads 4 Cold Appetizers 3 Burger 4 Rizo 4 Sandwiches 3 Cold Drin…" at bounding box center [451, 391] width 128 height 564
drag, startPoint x: 565, startPoint y: 433, endPoint x: 612, endPoint y: 436, distance: 46.8
click at [623, 445] on span "Mini Burger" at bounding box center [647, 454] width 49 height 18
copy span "Mini Burger"
click at [753, 311] on h6 "Zinger Burger Burger" at bounding box center [734, 319] width 222 height 17
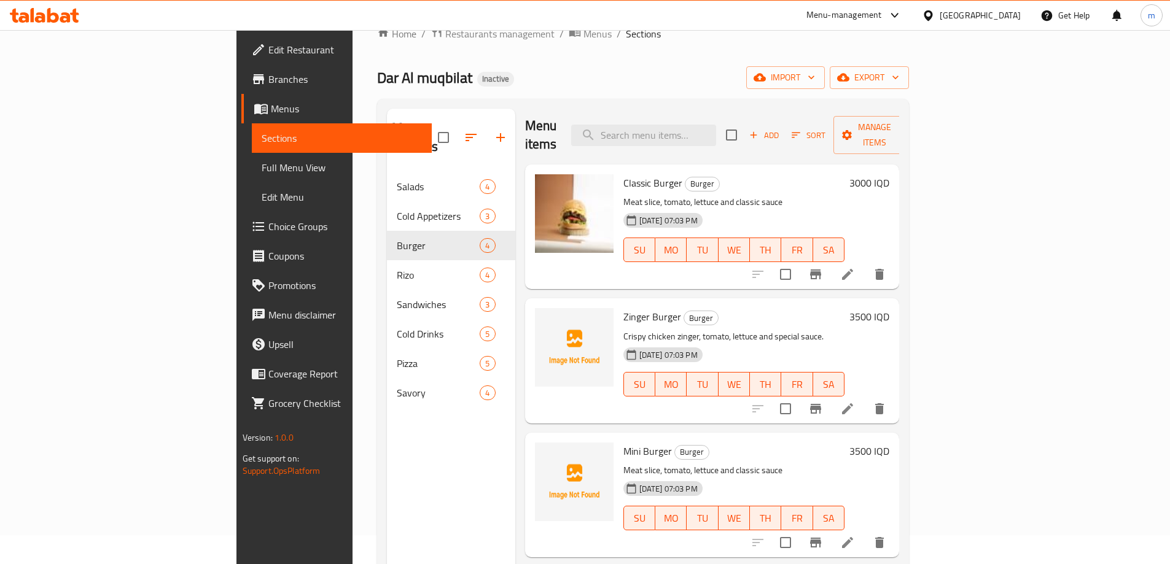
scroll to position [3, 0]
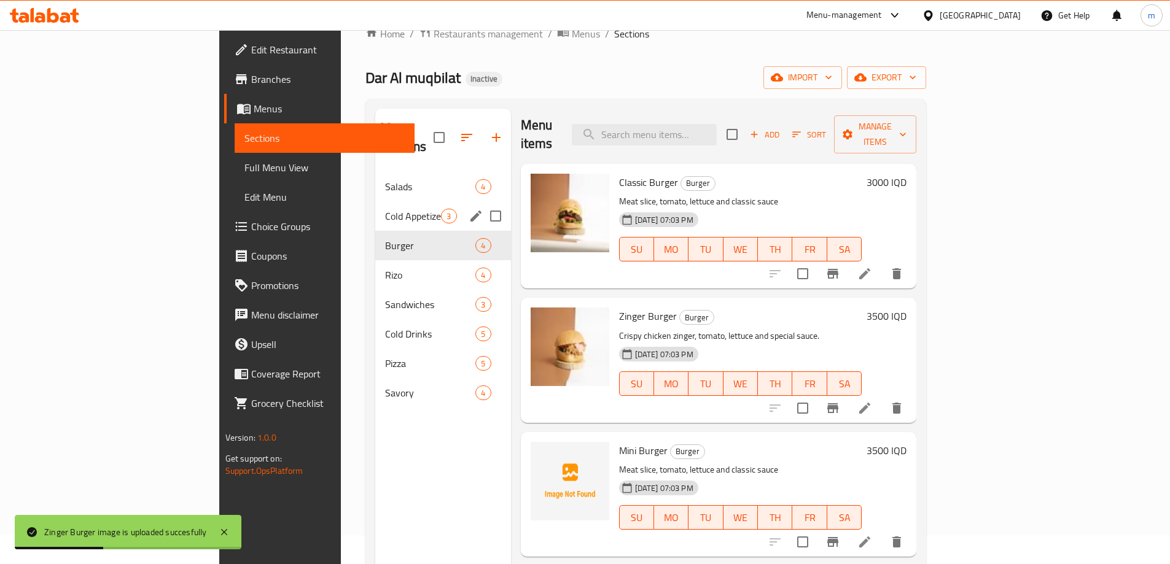
click at [385, 209] on span "Cold Appetizers" at bounding box center [413, 216] width 56 height 15
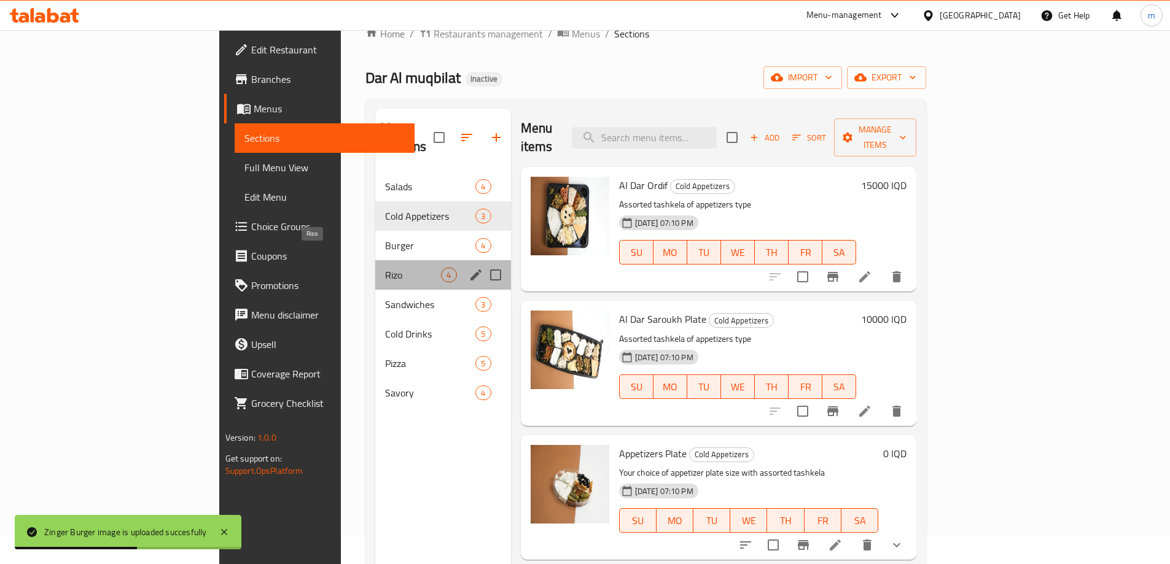
click at [385, 268] on span "Rizo" at bounding box center [413, 275] width 56 height 15
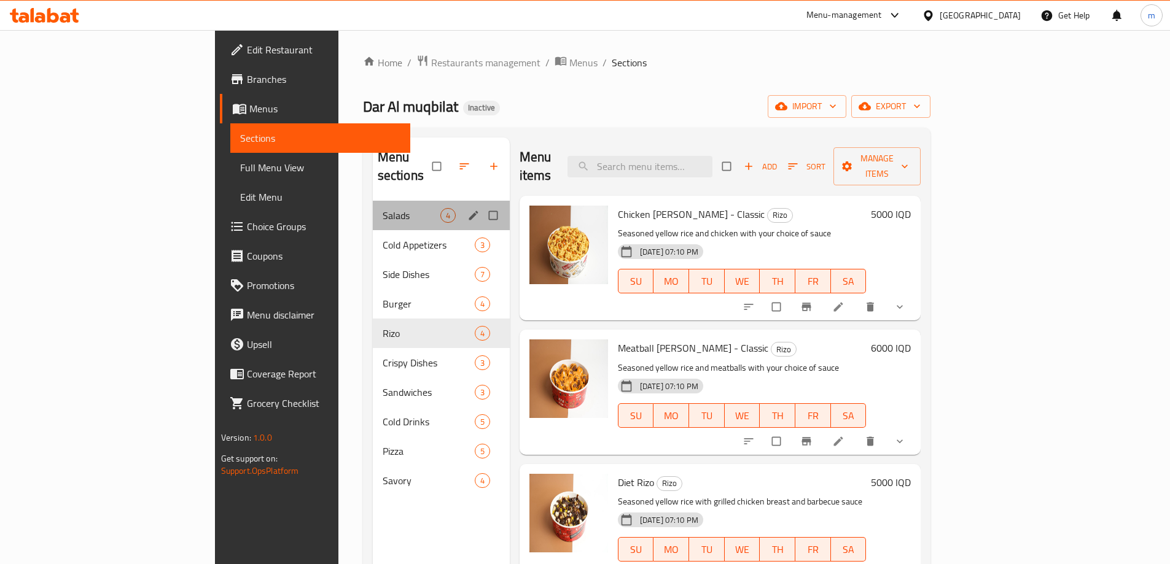
click at [373, 201] on div "Salads 4" at bounding box center [441, 215] width 137 height 29
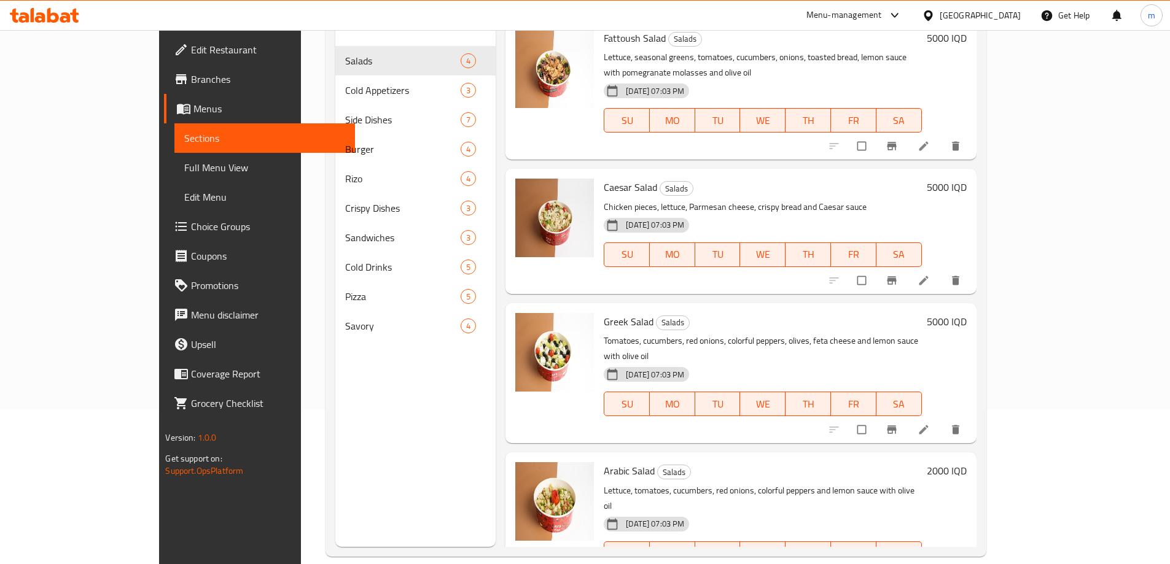
scroll to position [172, 0]
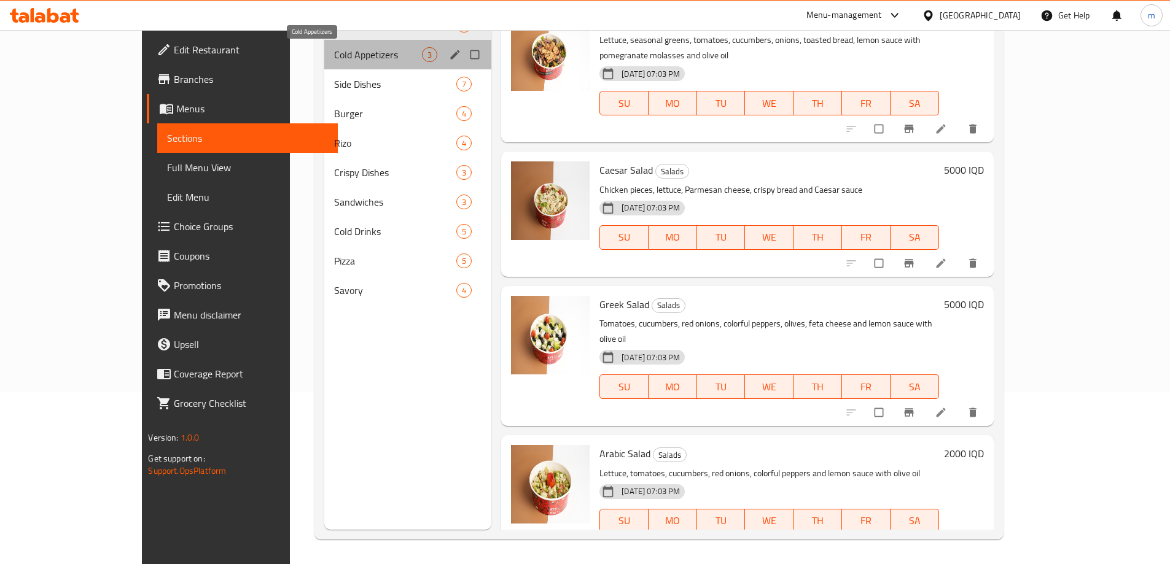
click at [334, 51] on span "Cold Appetizers" at bounding box center [378, 54] width 88 height 15
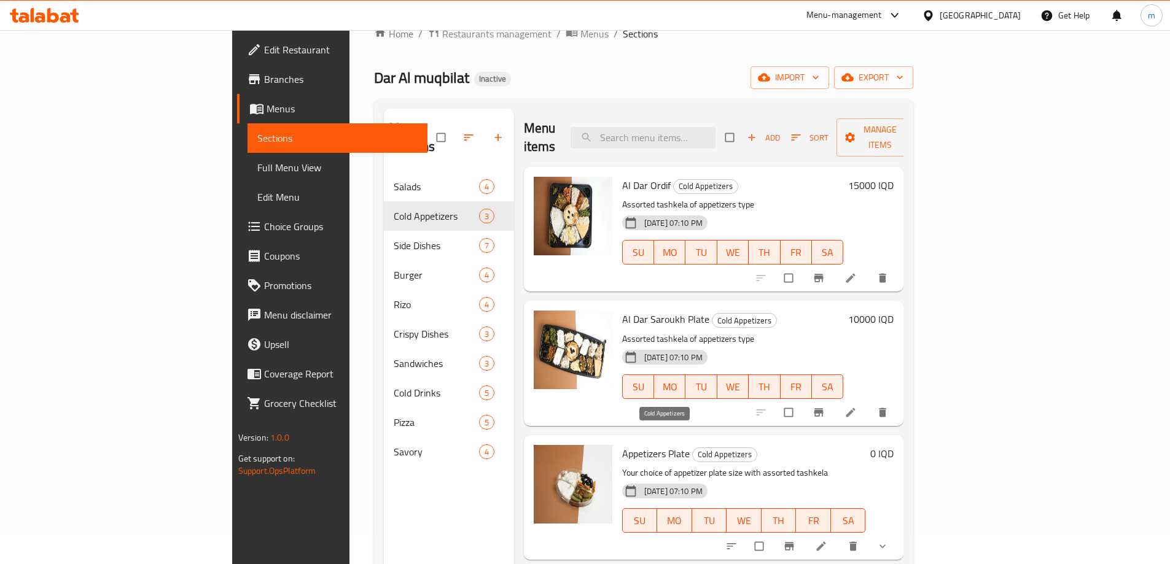
scroll to position [172, 0]
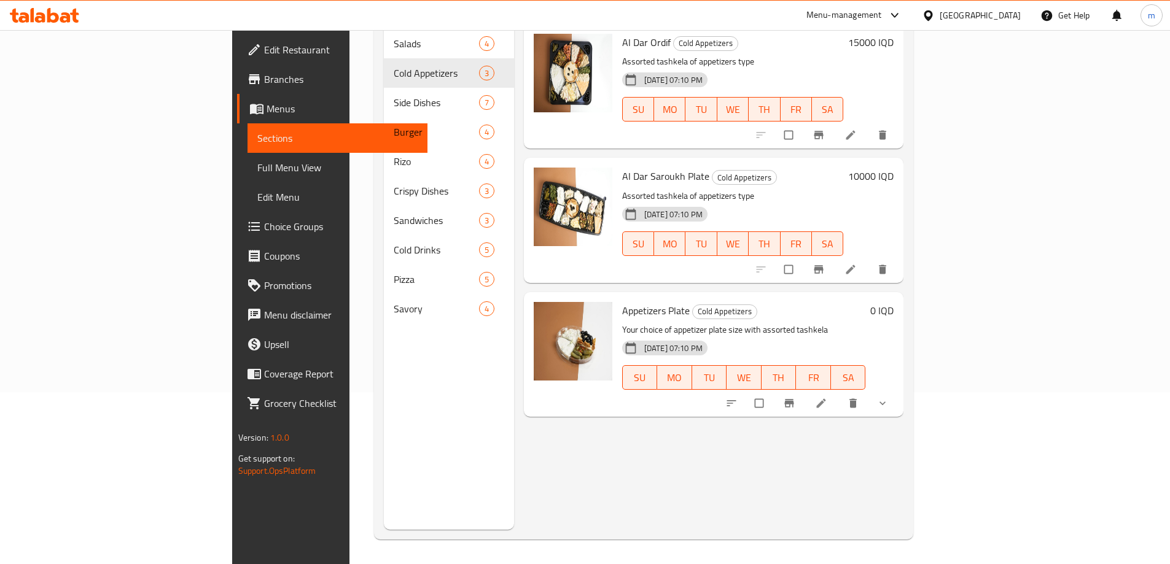
click at [888, 397] on icon "show more" at bounding box center [882, 403] width 12 height 12
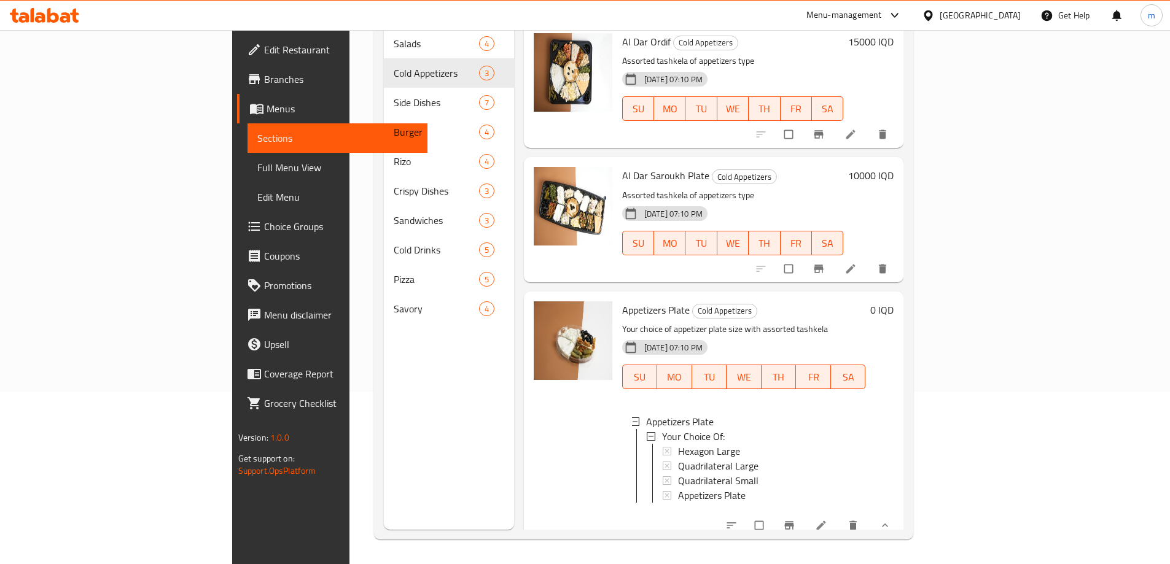
scroll to position [0, 0]
click at [725, 202] on div "07-10-2025 07:10 PM SU MO TU WE TH FR SA" at bounding box center [732, 235] width 231 height 66
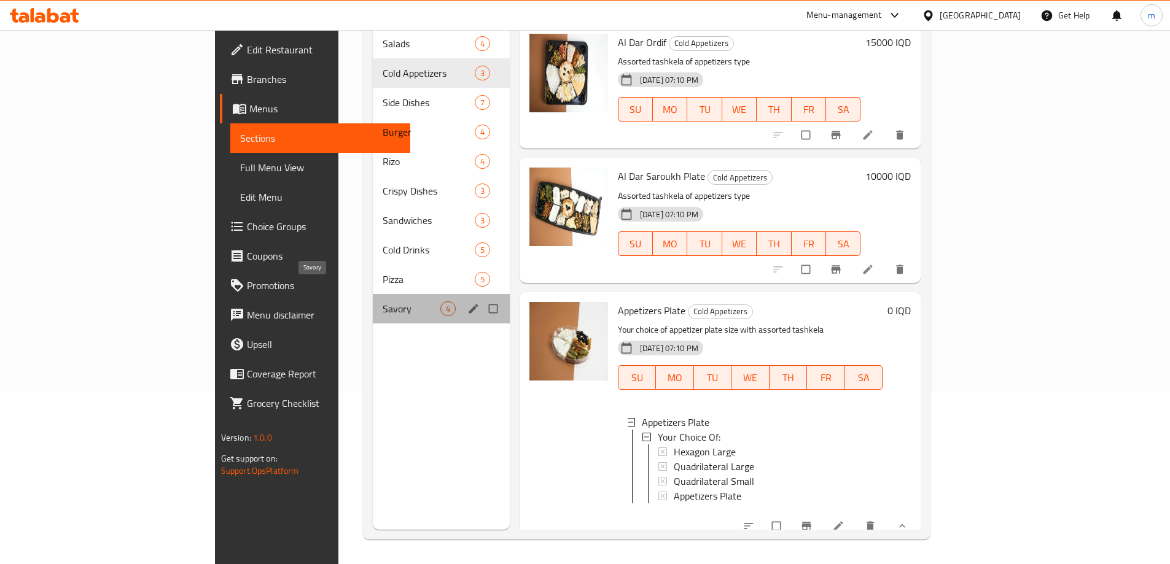
click at [383, 301] on span "Savory" at bounding box center [412, 308] width 58 height 15
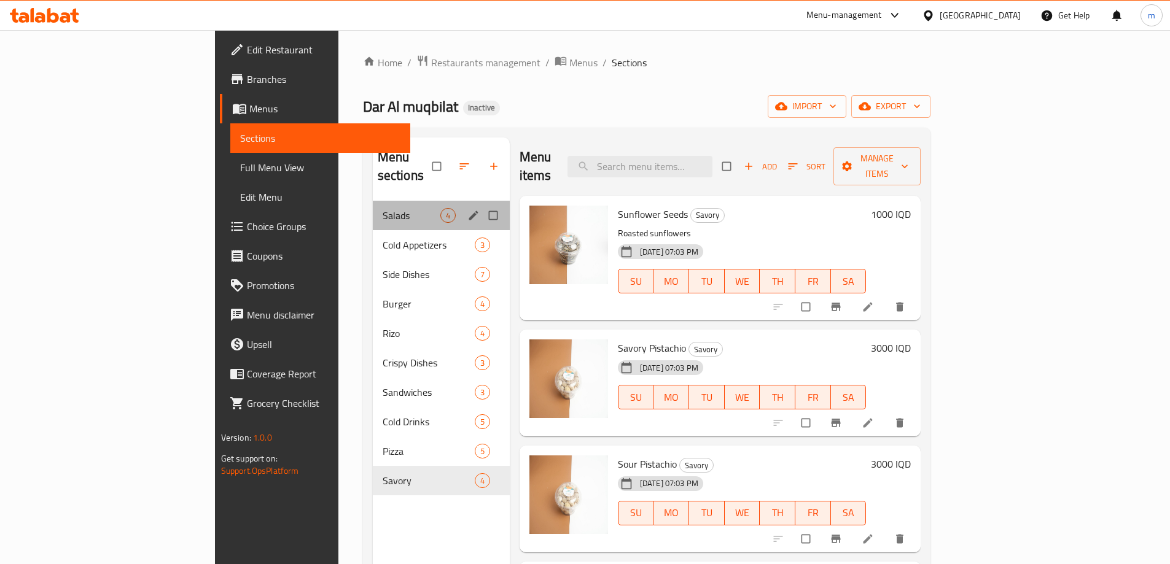
click at [373, 205] on div "Salads 4" at bounding box center [441, 215] width 137 height 29
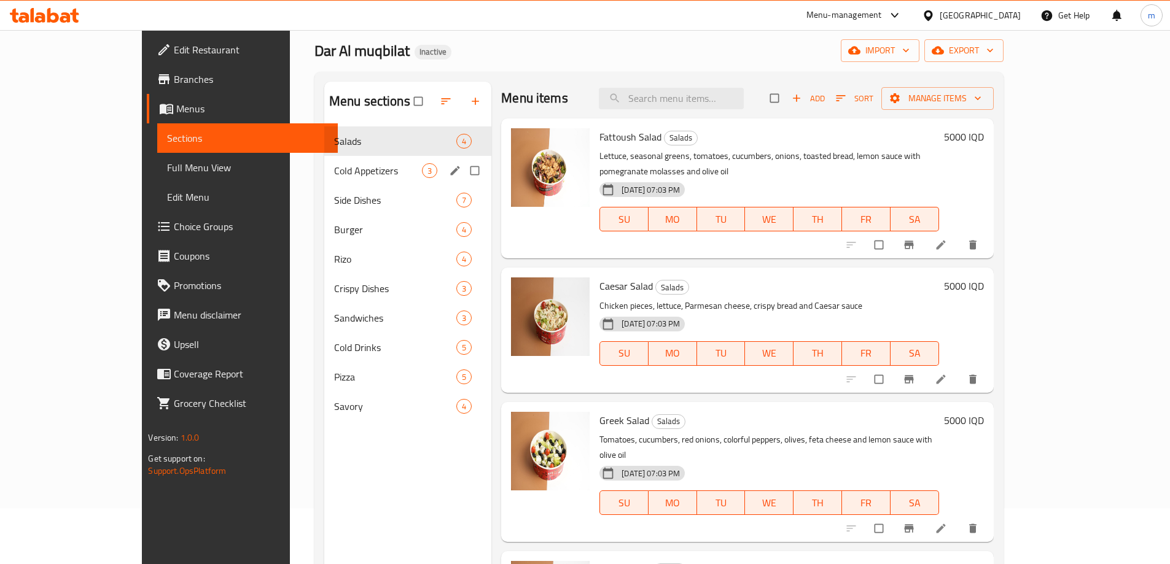
scroll to position [29, 0]
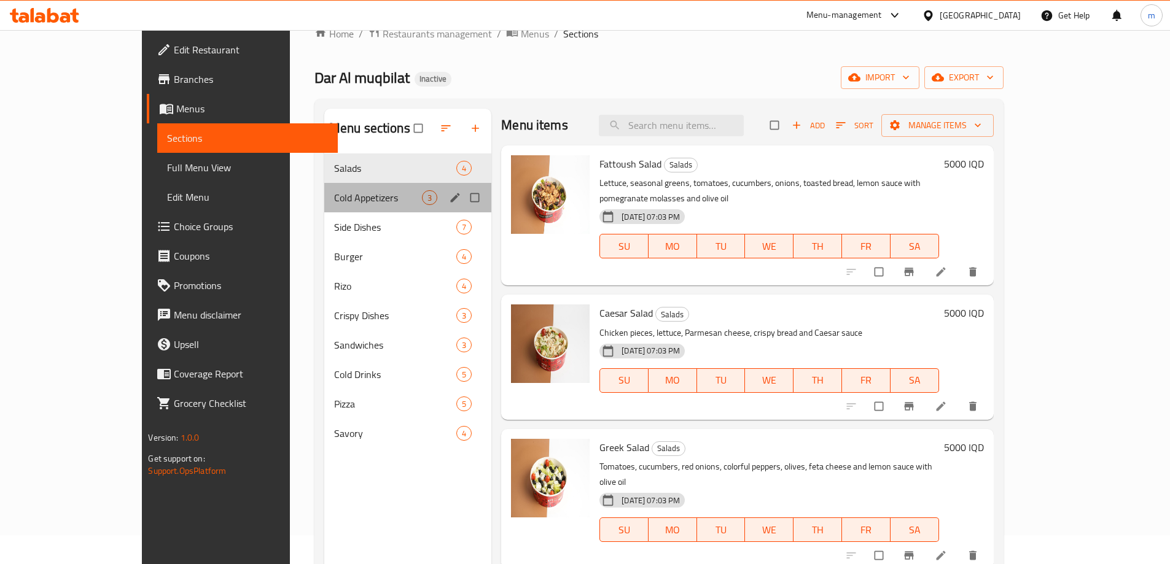
click at [324, 211] on div "Cold Appetizers 3" at bounding box center [407, 197] width 167 height 29
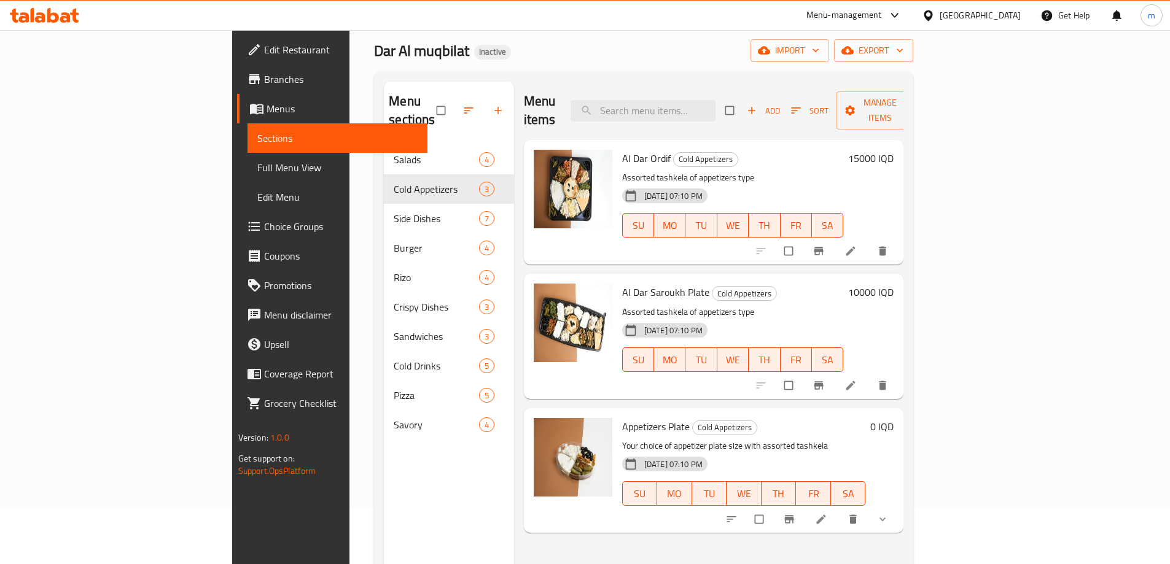
scroll to position [29, 0]
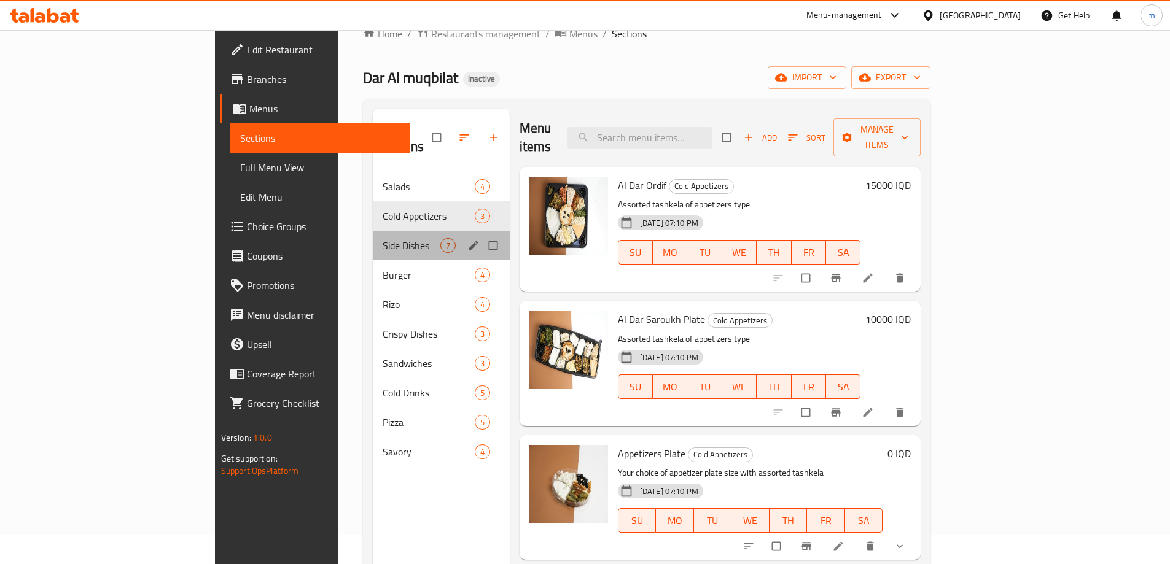
click at [373, 231] on div "Side Dishes 7" at bounding box center [441, 245] width 137 height 29
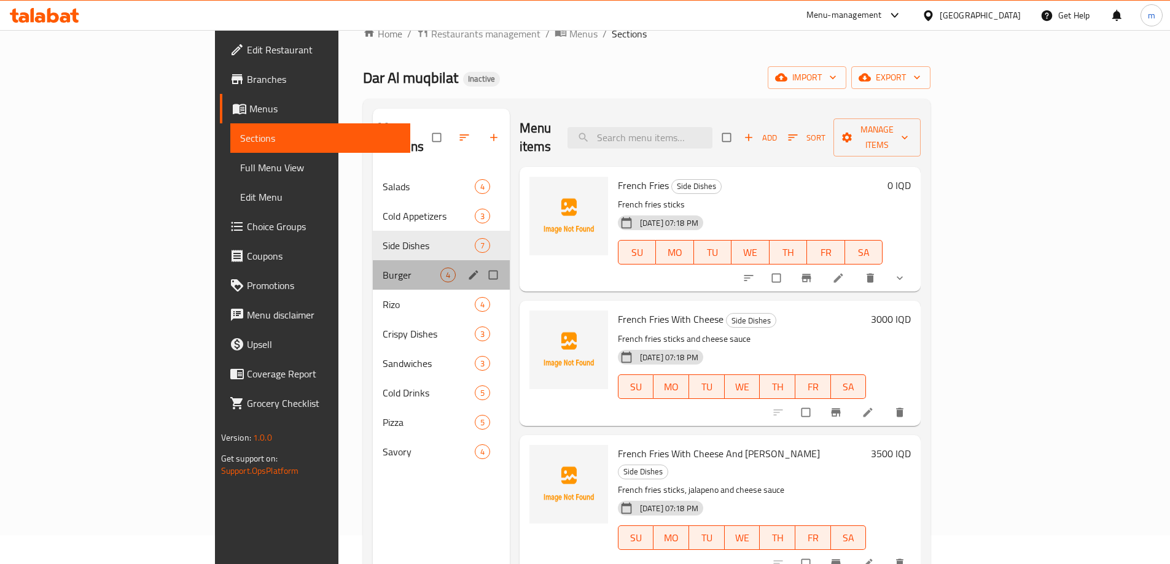
click at [373, 260] on div "Burger 4" at bounding box center [441, 274] width 137 height 29
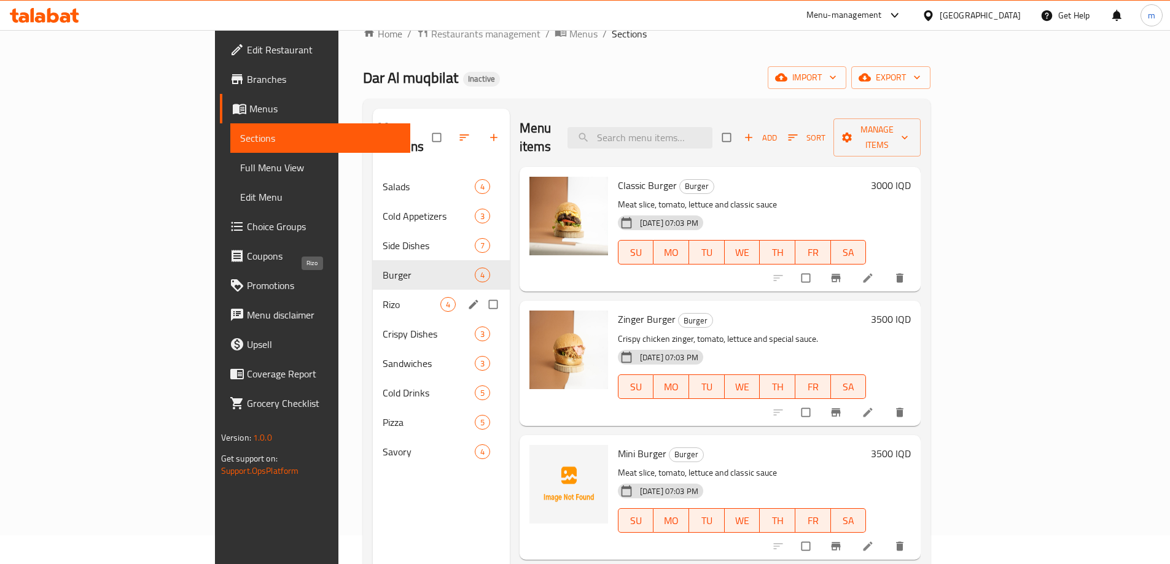
click at [373, 290] on div "Rizo 4" at bounding box center [441, 304] width 137 height 29
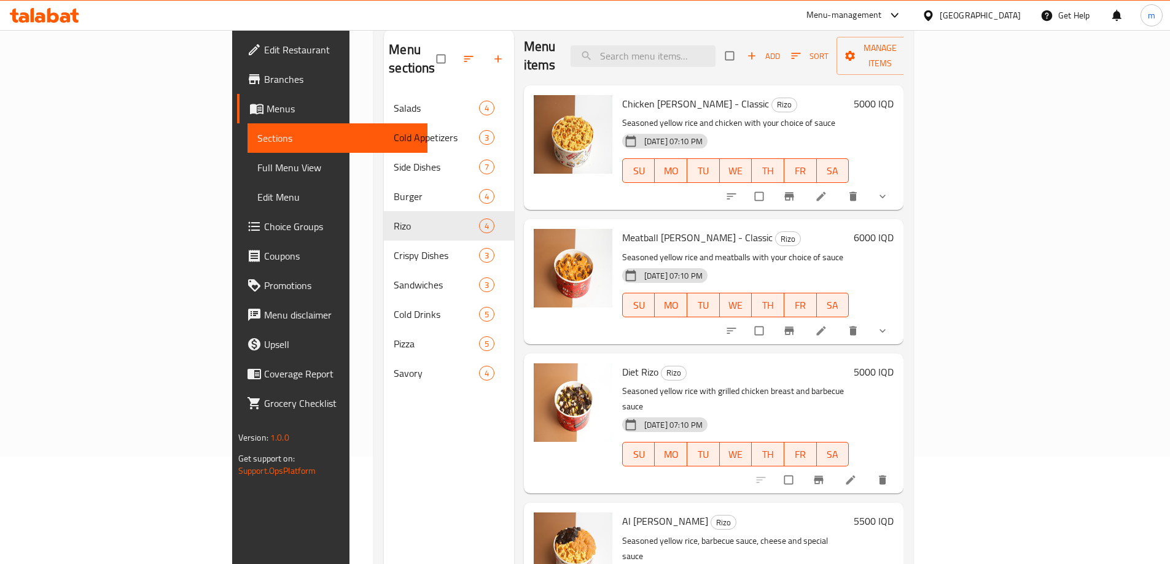
scroll to position [172, 0]
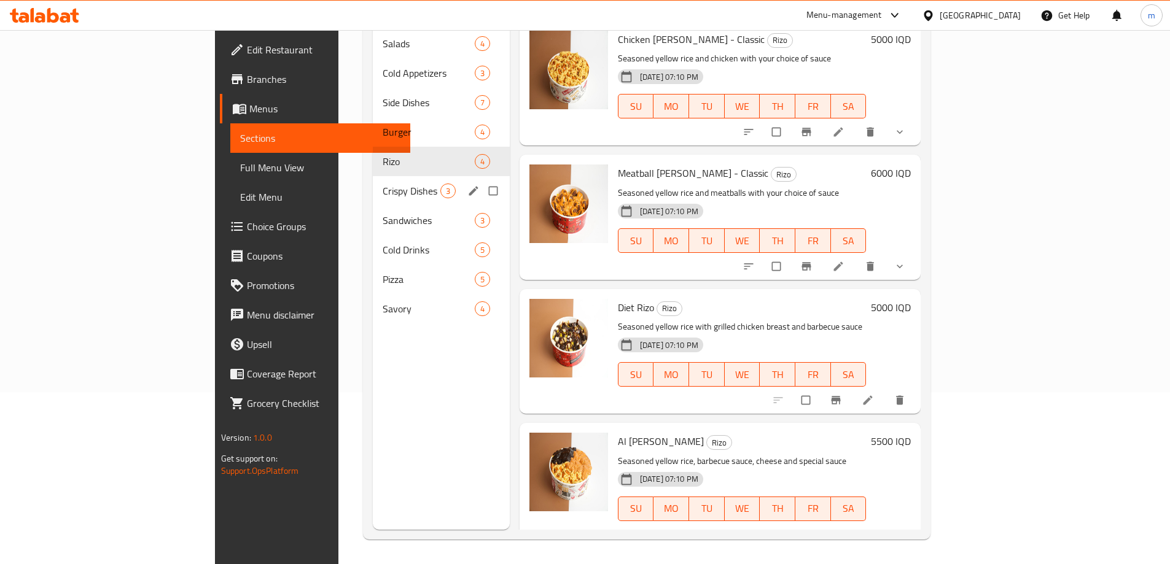
click at [383, 184] on span "Crispy Dishes" at bounding box center [412, 191] width 58 height 15
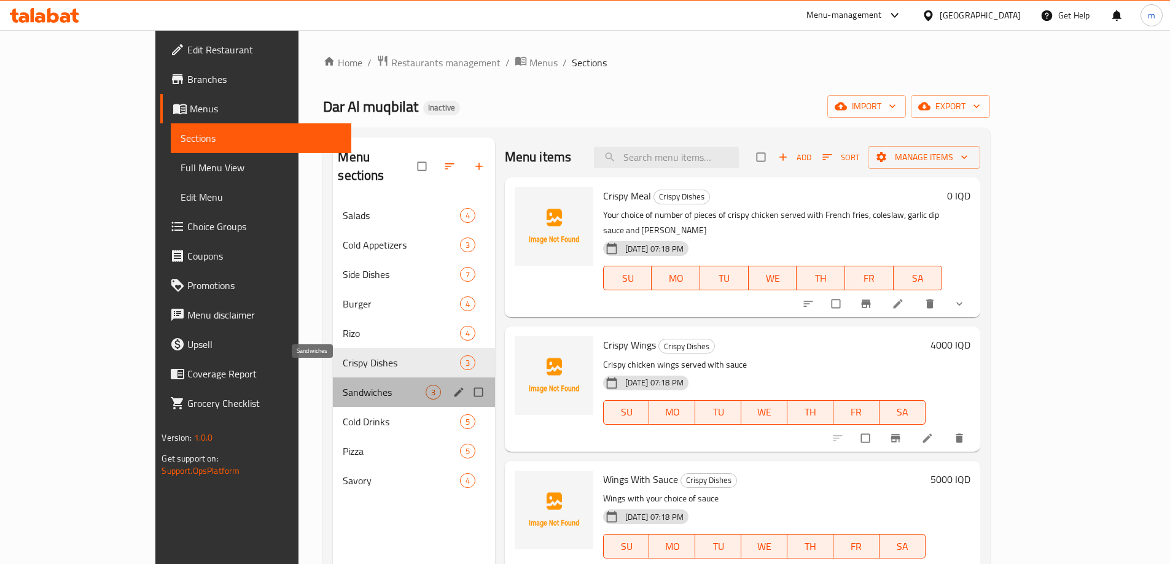
click at [343, 385] on span "Sandwiches" at bounding box center [384, 392] width 82 height 15
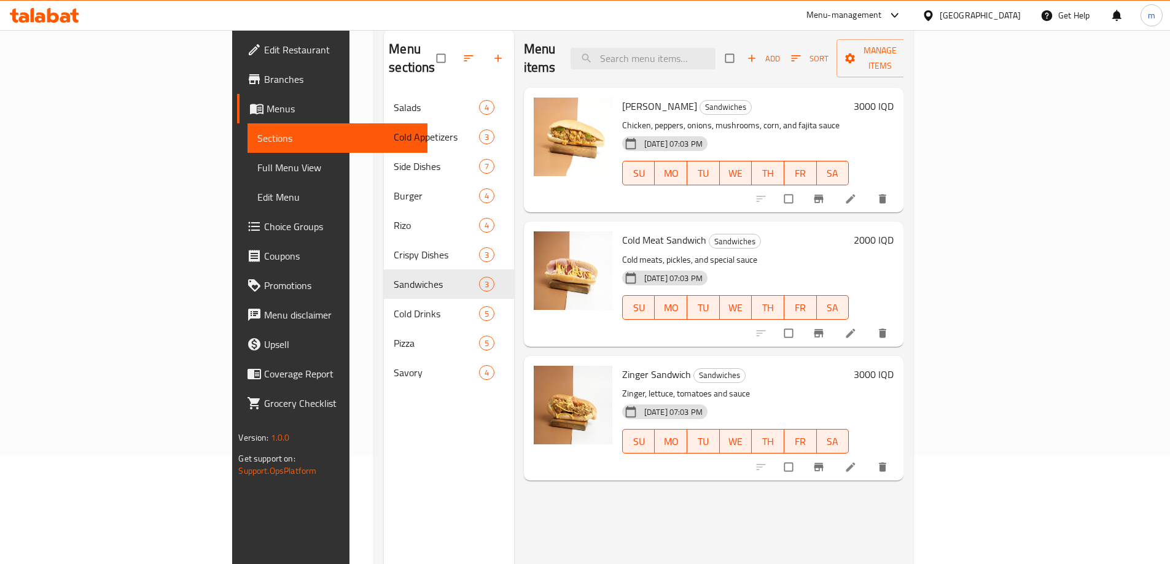
scroll to position [172, 0]
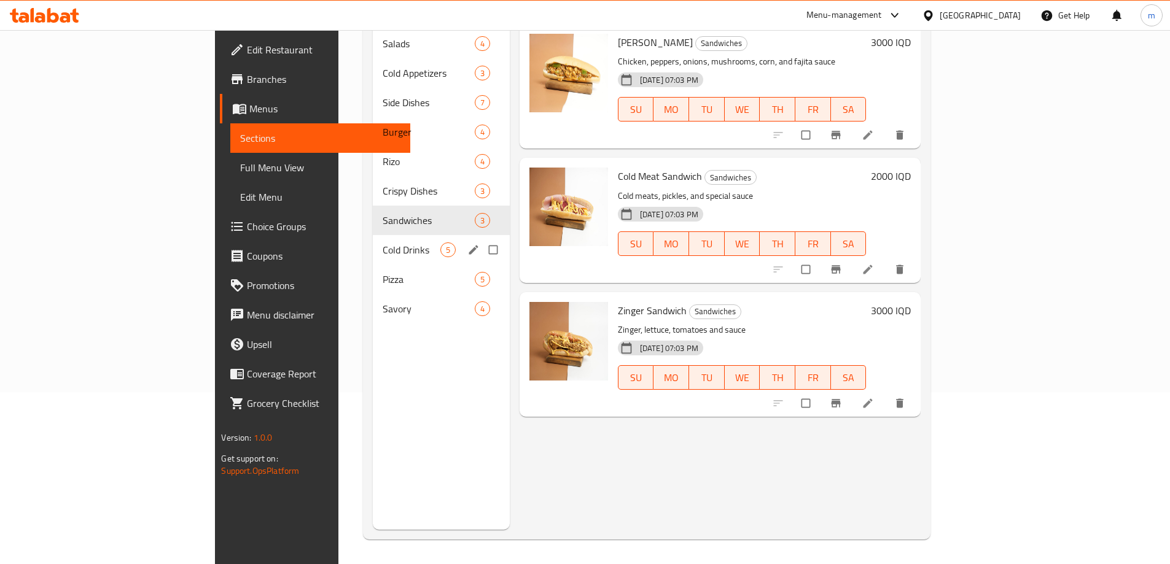
click at [373, 239] on div "Cold Drinks 5" at bounding box center [441, 249] width 137 height 29
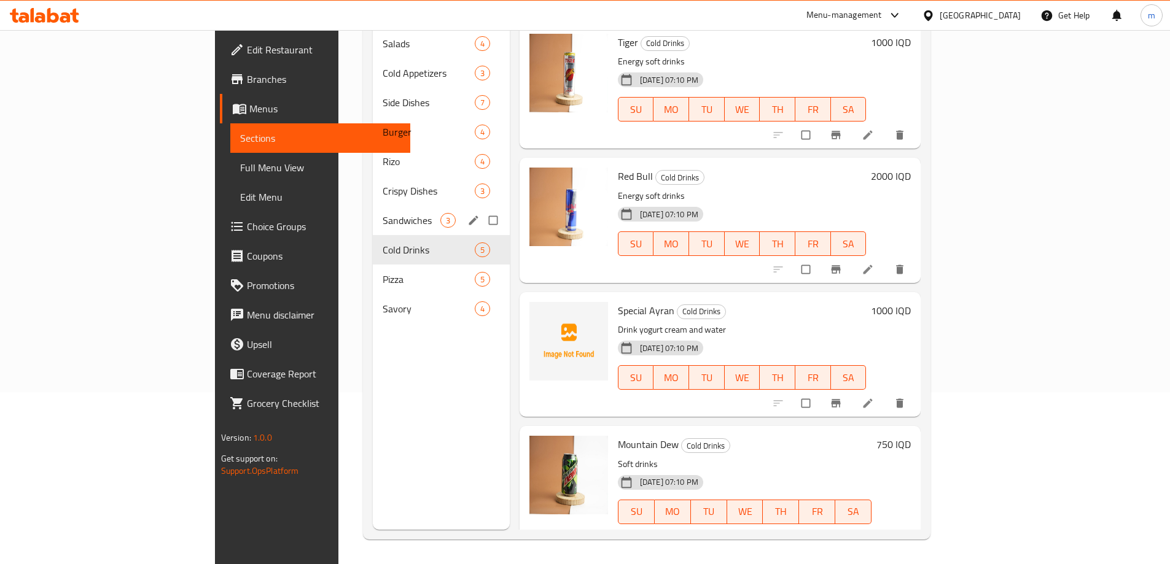
click at [373, 211] on div "Sandwiches 3" at bounding box center [441, 220] width 137 height 29
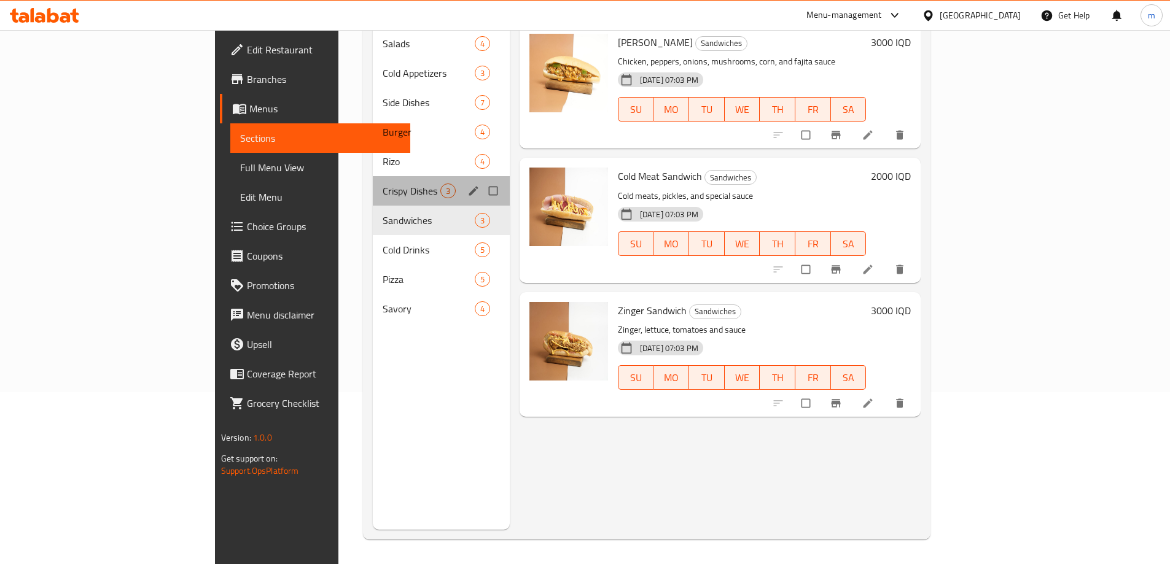
click at [373, 181] on div "Crispy Dishes 3" at bounding box center [441, 190] width 137 height 29
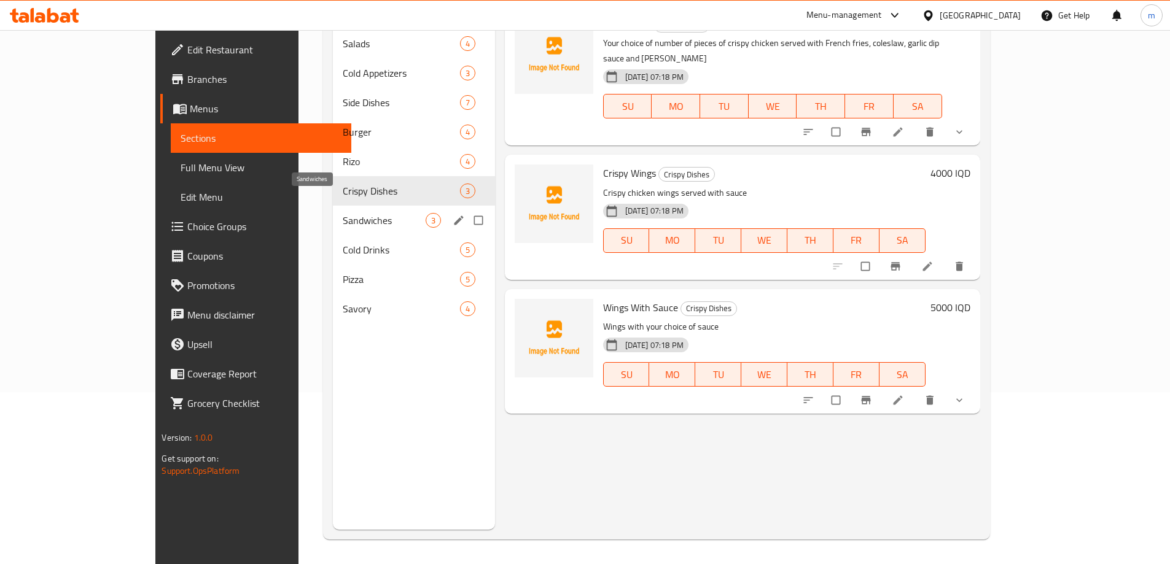
click at [343, 213] on span "Sandwiches" at bounding box center [384, 220] width 82 height 15
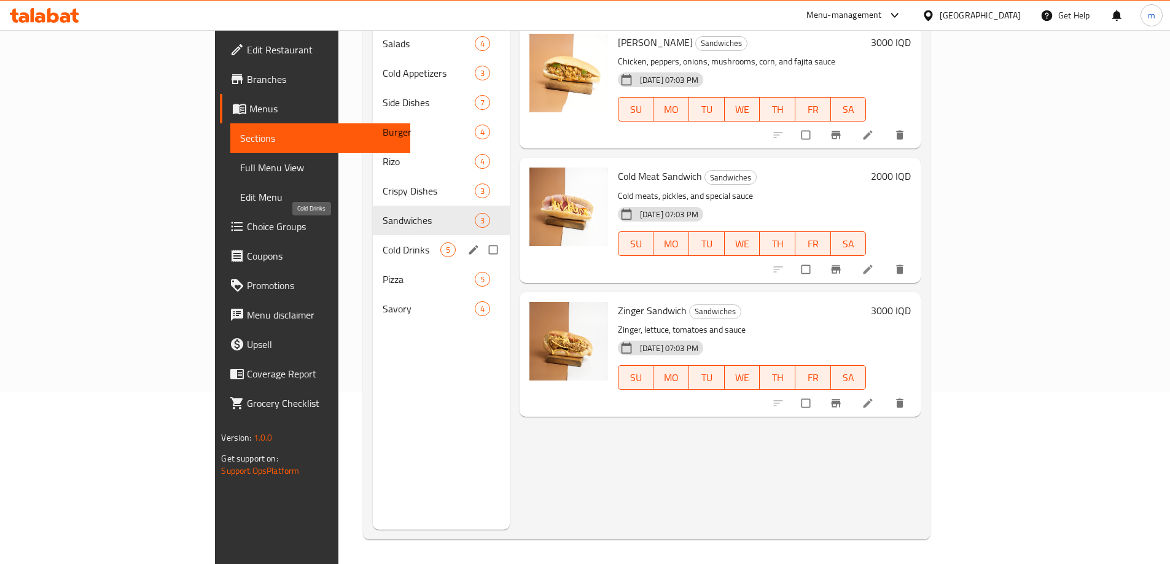
click at [383, 243] on span "Cold Drinks" at bounding box center [412, 250] width 58 height 15
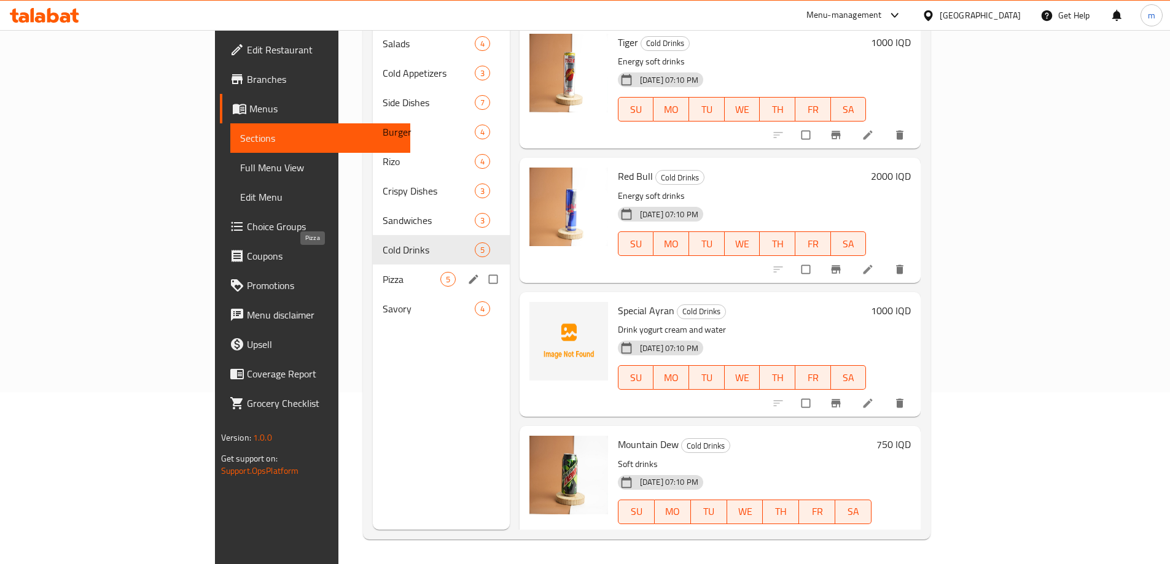
click at [383, 272] on span "Pizza" at bounding box center [412, 279] width 58 height 15
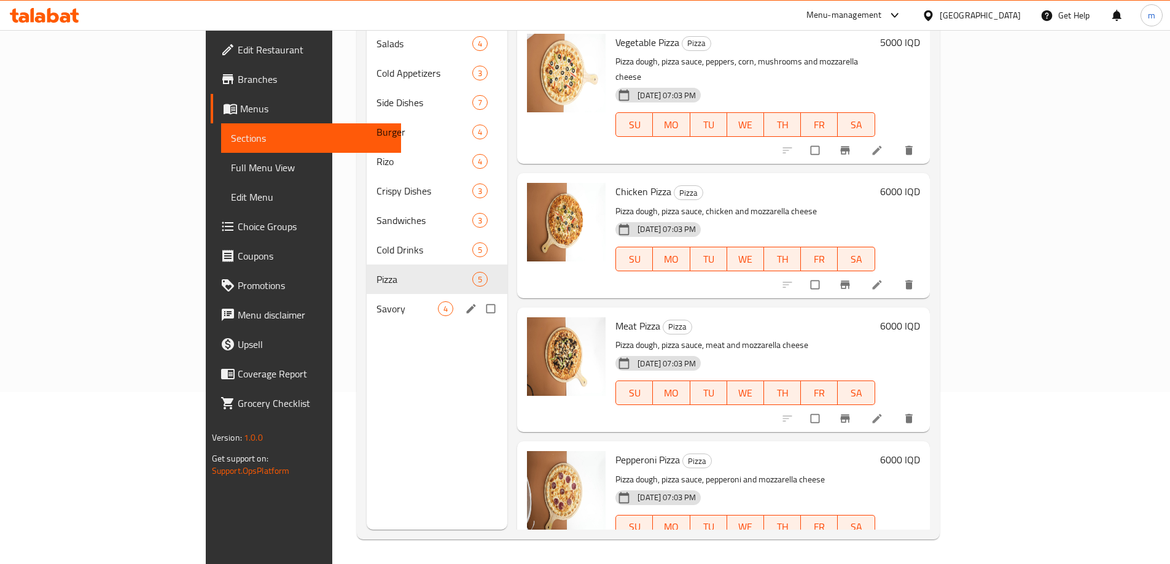
click at [376, 301] on span "Savory" at bounding box center [406, 308] width 61 height 15
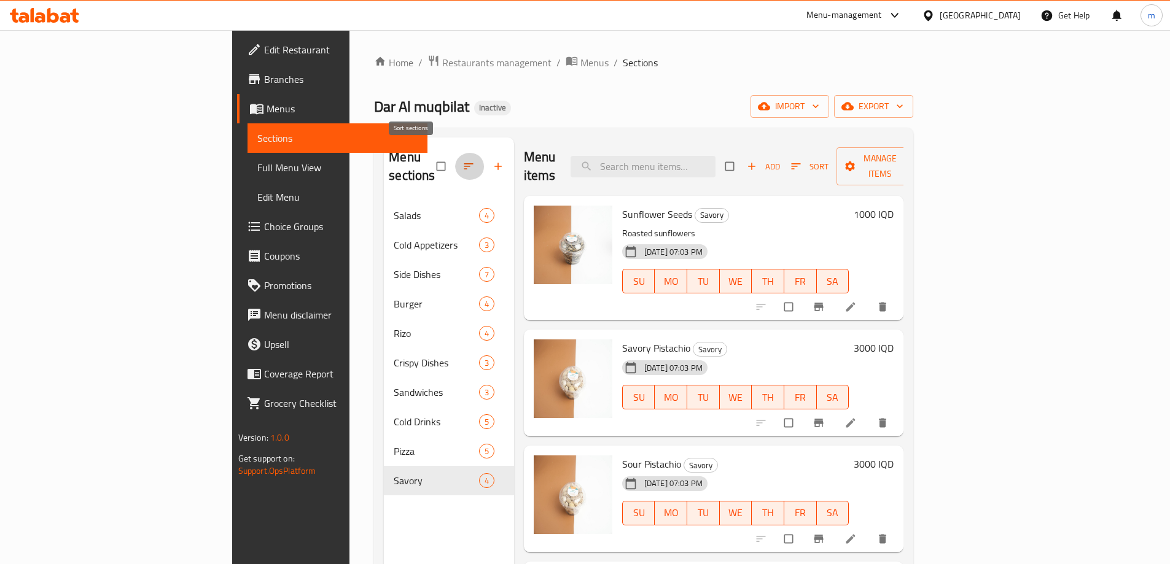
click at [462, 160] on icon "button" at bounding box center [468, 166] width 12 height 12
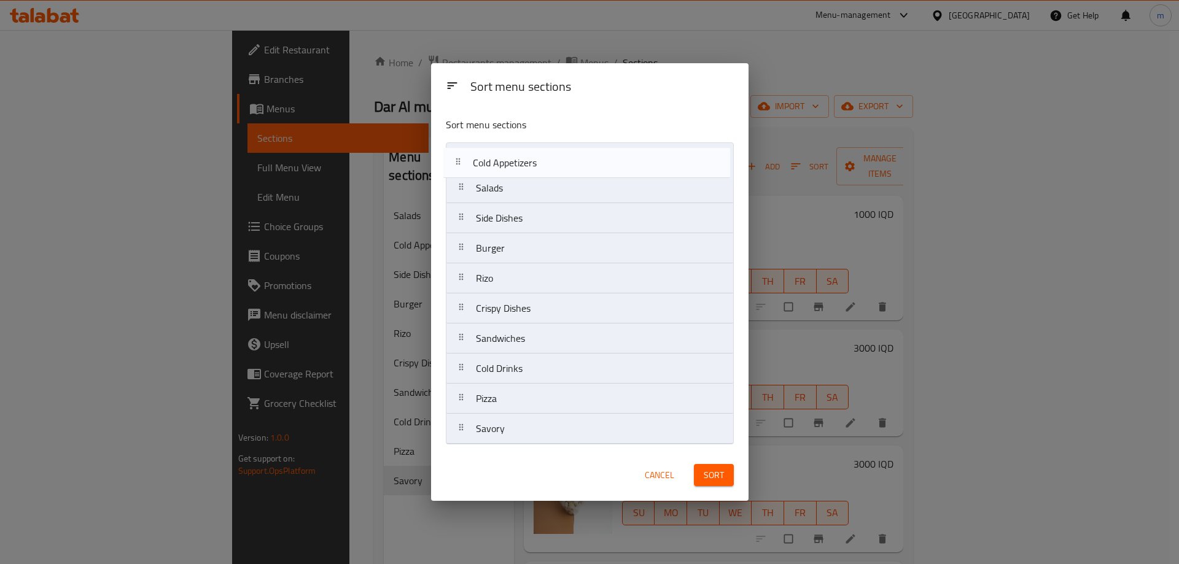
drag, startPoint x: 481, startPoint y: 189, endPoint x: 478, endPoint y: 153, distance: 36.4
click at [478, 153] on nav "Salads Cold Appetizers Side Dishes Burger Rizo Crispy Dishes Sandwiches Cold Dr…" at bounding box center [590, 293] width 288 height 302
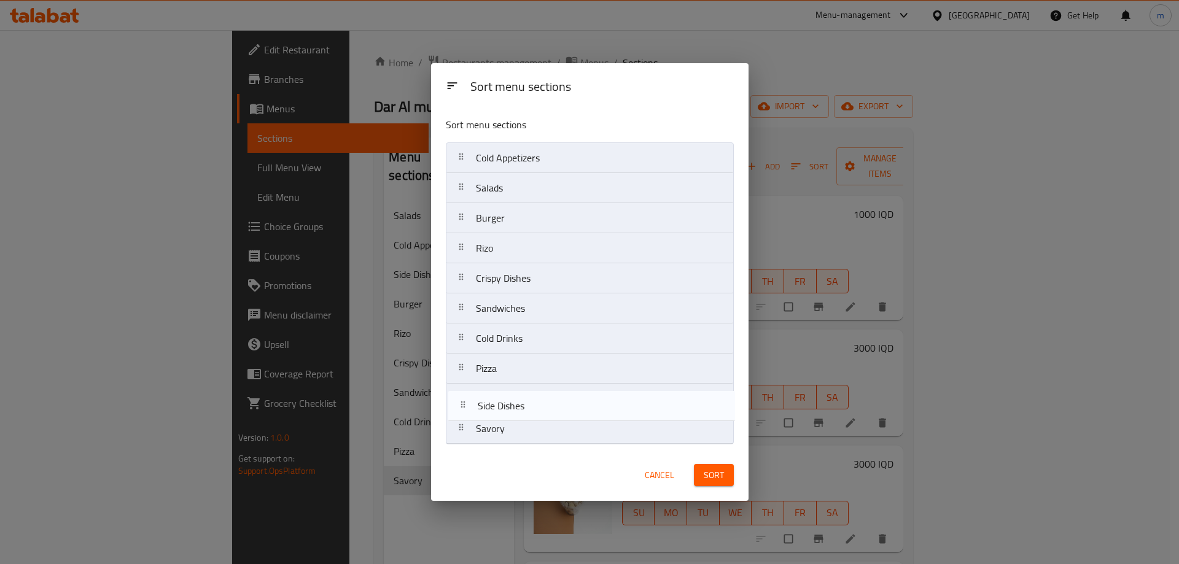
drag, startPoint x: 520, startPoint y: 297, endPoint x: 534, endPoint y: 411, distance: 114.5
click at [534, 411] on nav "Cold Appetizers Salads Side Dishes Burger Rizo Crispy Dishes Sandwiches Cold Dr…" at bounding box center [590, 293] width 288 height 302
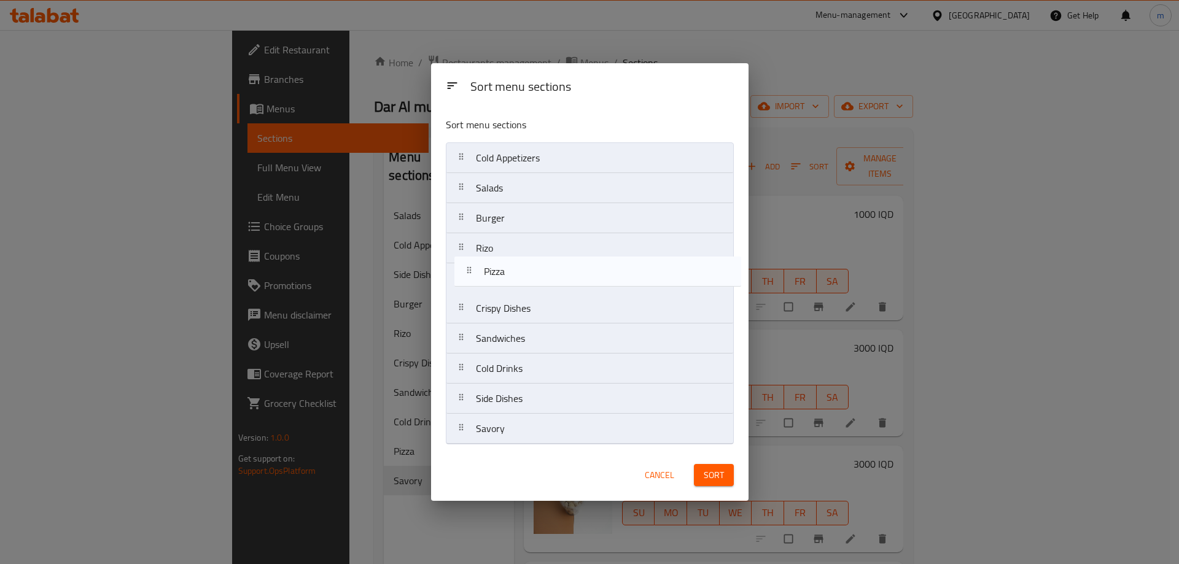
drag, startPoint x: 519, startPoint y: 375, endPoint x: 525, endPoint y: 257, distance: 118.0
click at [524, 257] on nav "Cold Appetizers Salads Burger Rizo Crispy Dishes Sandwiches Cold Drinks Pizza S…" at bounding box center [590, 293] width 288 height 302
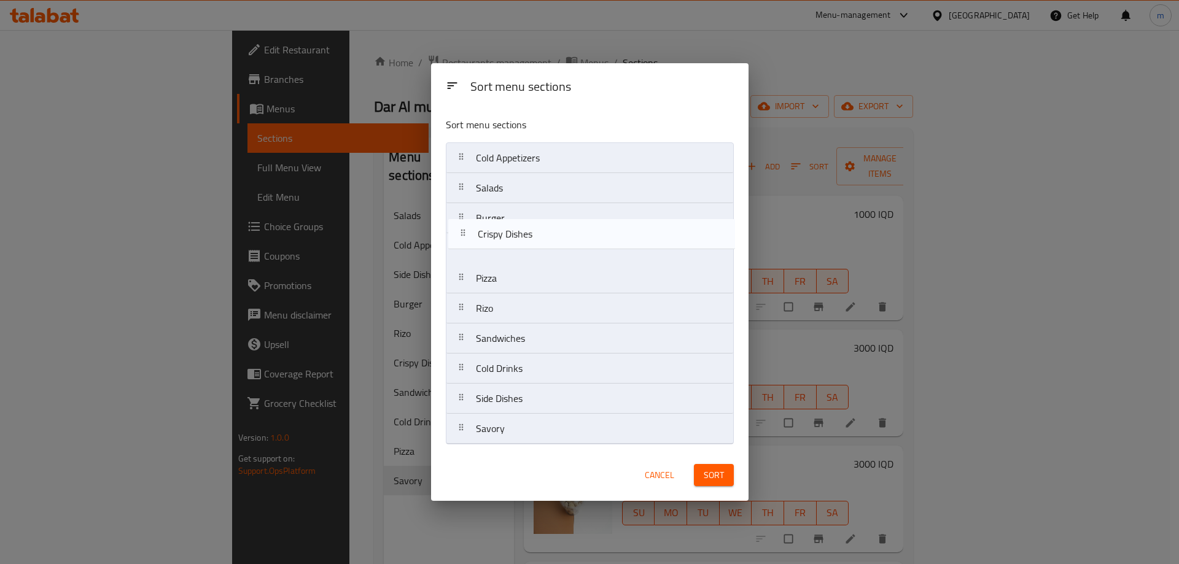
drag, startPoint x: 526, startPoint y: 312, endPoint x: 526, endPoint y: 227, distance: 85.3
click at [526, 227] on nav "Cold Appetizers Salads Burger Pizza Rizo Crispy Dishes Sandwiches Cold Drinks S…" at bounding box center [590, 293] width 288 height 302
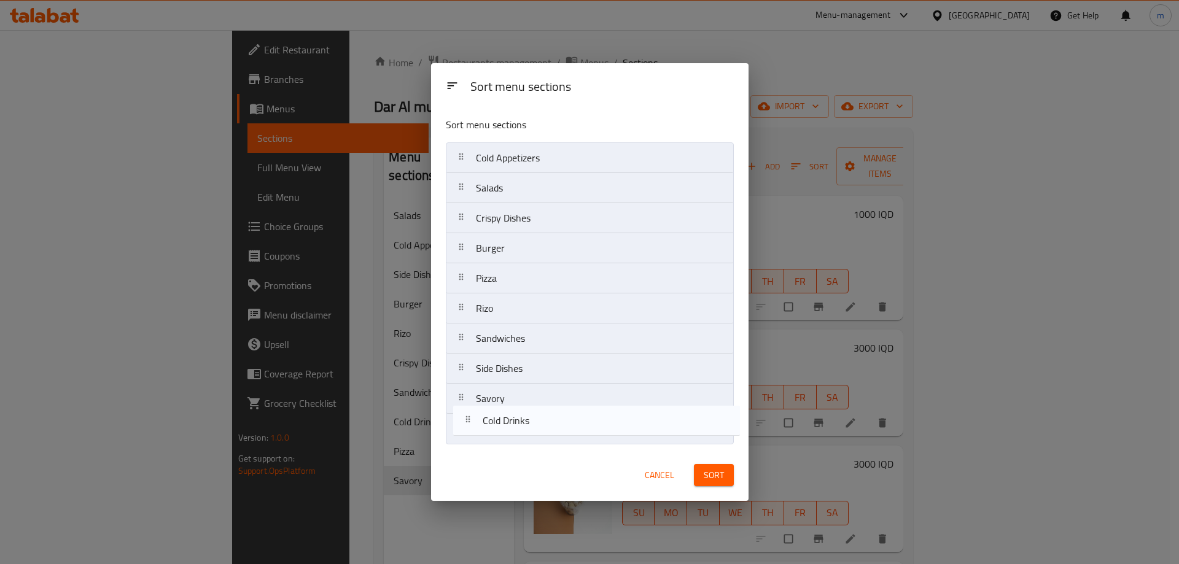
drag, startPoint x: 515, startPoint y: 370, endPoint x: 522, endPoint y: 414, distance: 45.3
click at [522, 414] on nav "Cold Appetizers Salads Crispy Dishes Burger Pizza Rizo Sandwiches Cold Drinks S…" at bounding box center [590, 293] width 288 height 302
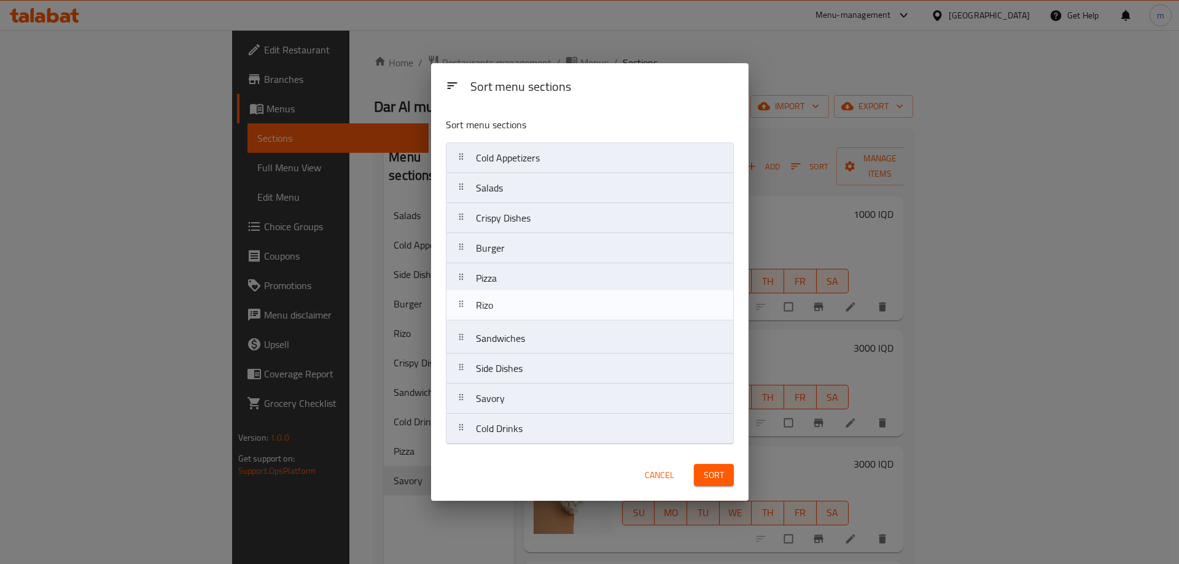
drag, startPoint x: 513, startPoint y: 300, endPoint x: 513, endPoint y: 276, distance: 24.6
click at [513, 276] on nav "Cold Appetizers Salads Crispy Dishes Burger Pizza Rizo Sandwiches Side Dishes S…" at bounding box center [590, 293] width 288 height 302
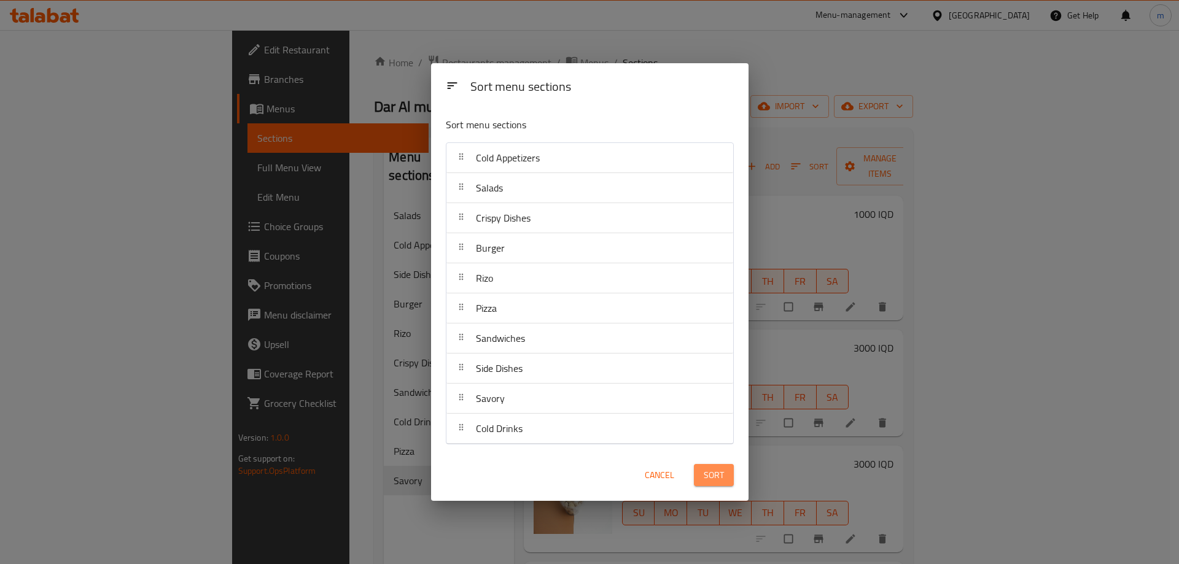
click at [713, 475] on span "Sort" at bounding box center [714, 475] width 20 height 15
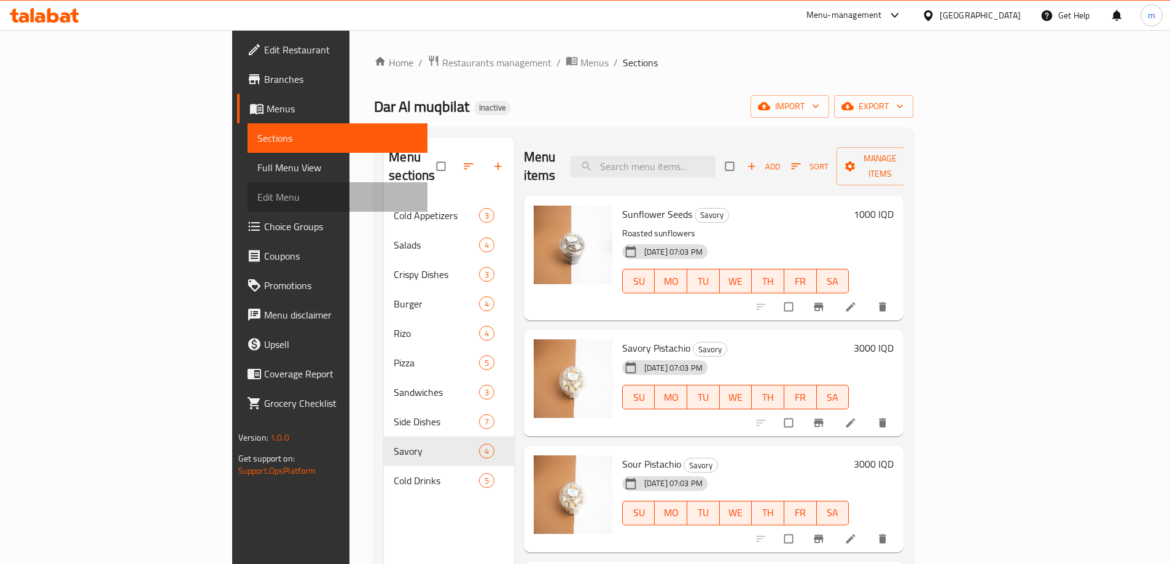
click at [257, 190] on span "Edit Menu" at bounding box center [337, 197] width 160 height 15
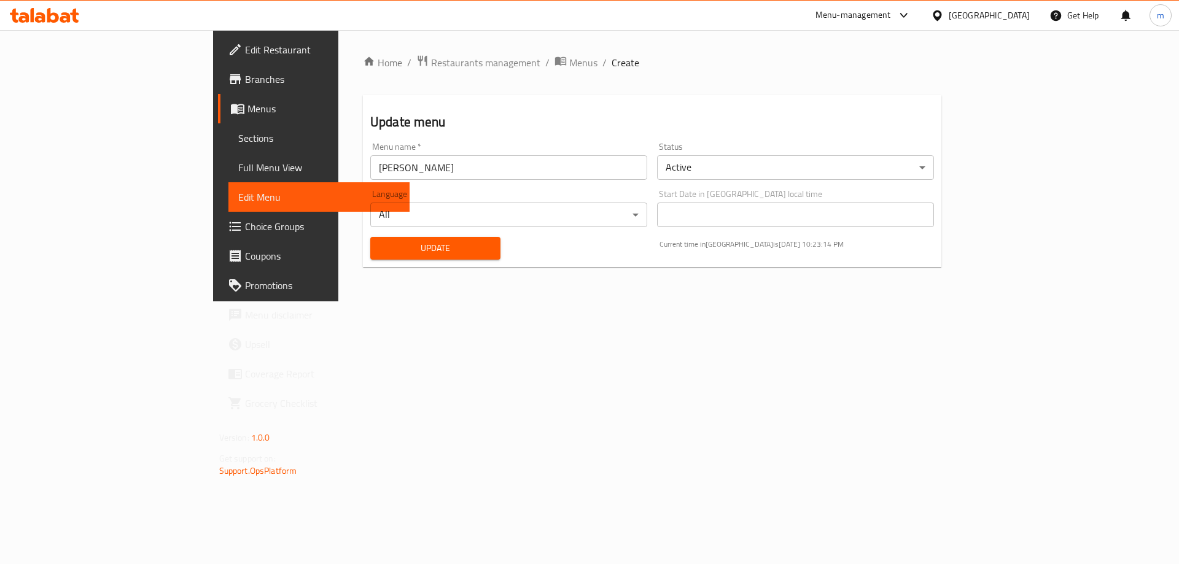
click at [238, 160] on span "Full Menu View" at bounding box center [319, 167] width 162 height 15
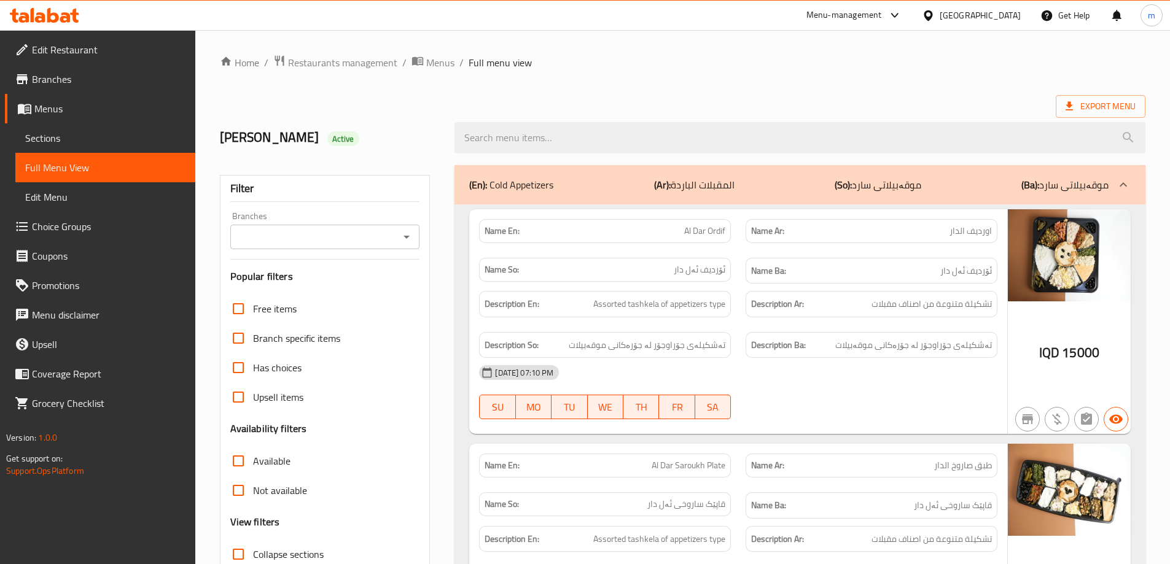
click at [93, 134] on span "Sections" at bounding box center [105, 138] width 160 height 15
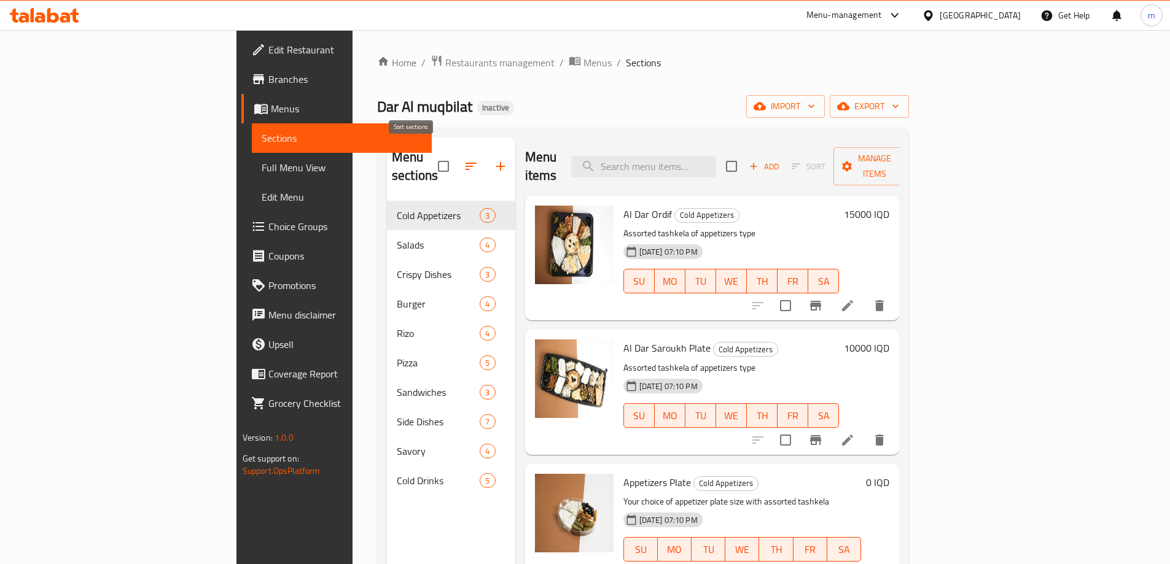
click at [464, 159] on icon "button" at bounding box center [471, 166] width 15 height 15
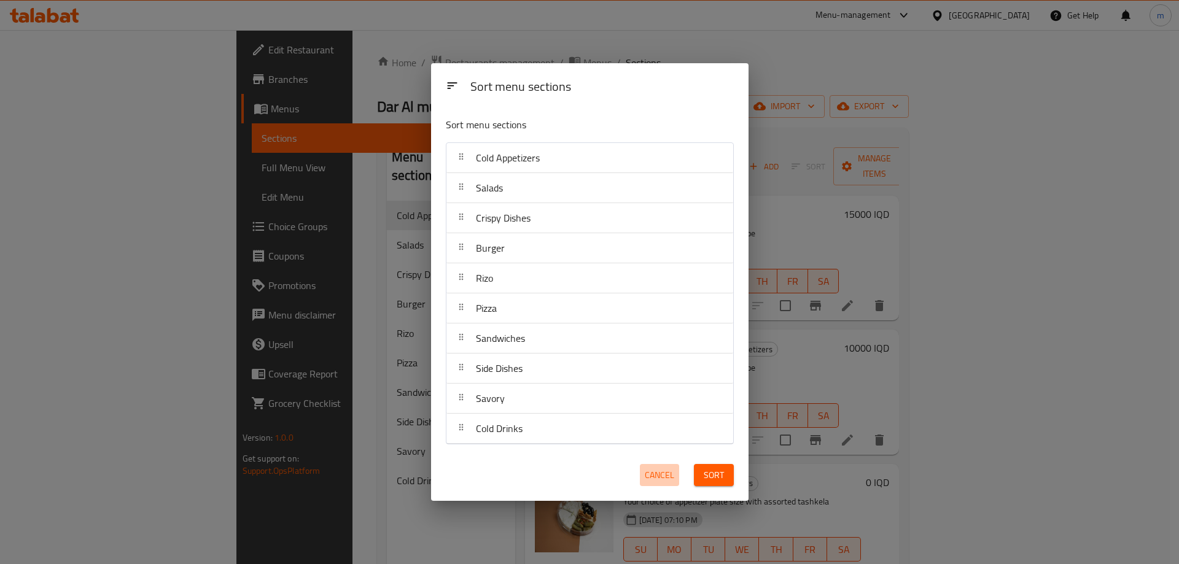
drag, startPoint x: 659, startPoint y: 475, endPoint x: 656, endPoint y: 467, distance: 8.6
click at [659, 474] on span "Cancel" at bounding box center [659, 475] width 29 height 15
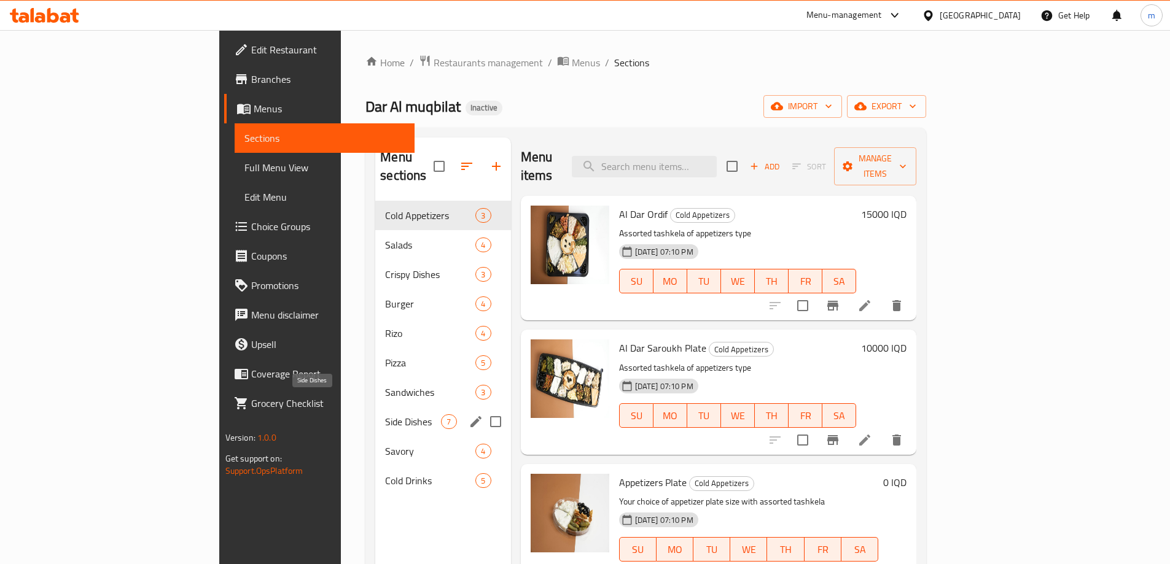
click at [385, 414] on span "Side Dishes" at bounding box center [413, 421] width 56 height 15
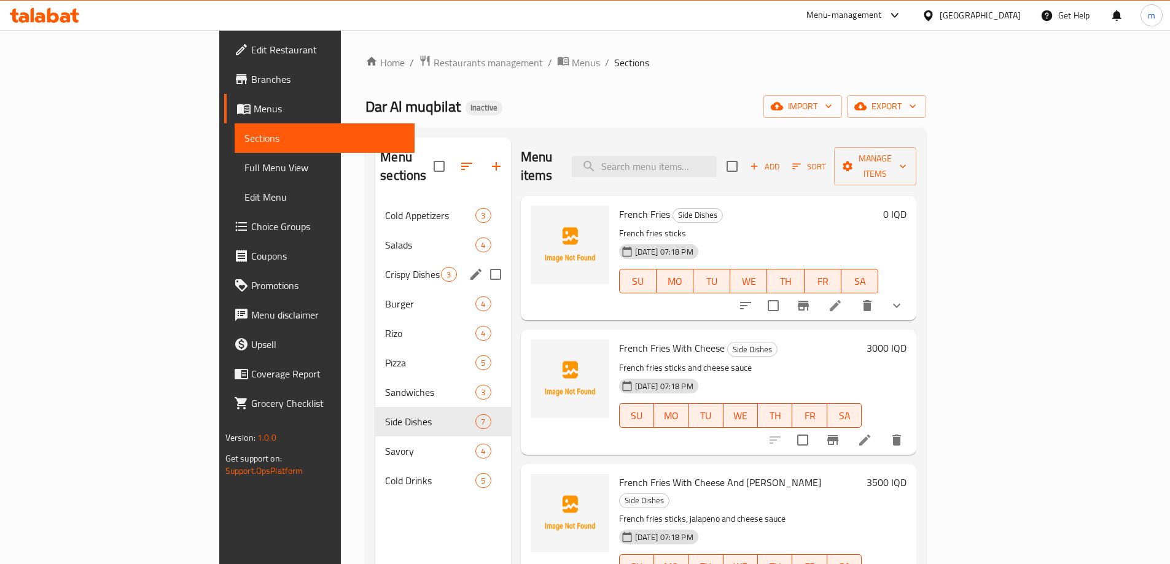
click at [375, 263] on div "Crispy Dishes 3" at bounding box center [442, 274] width 135 height 29
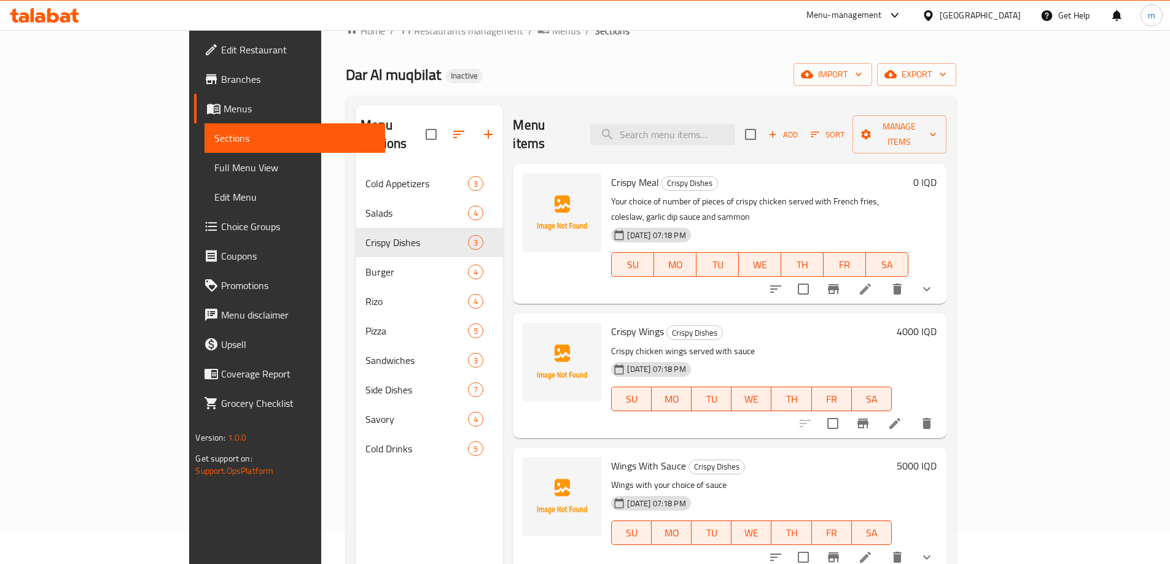
scroll to position [15, 0]
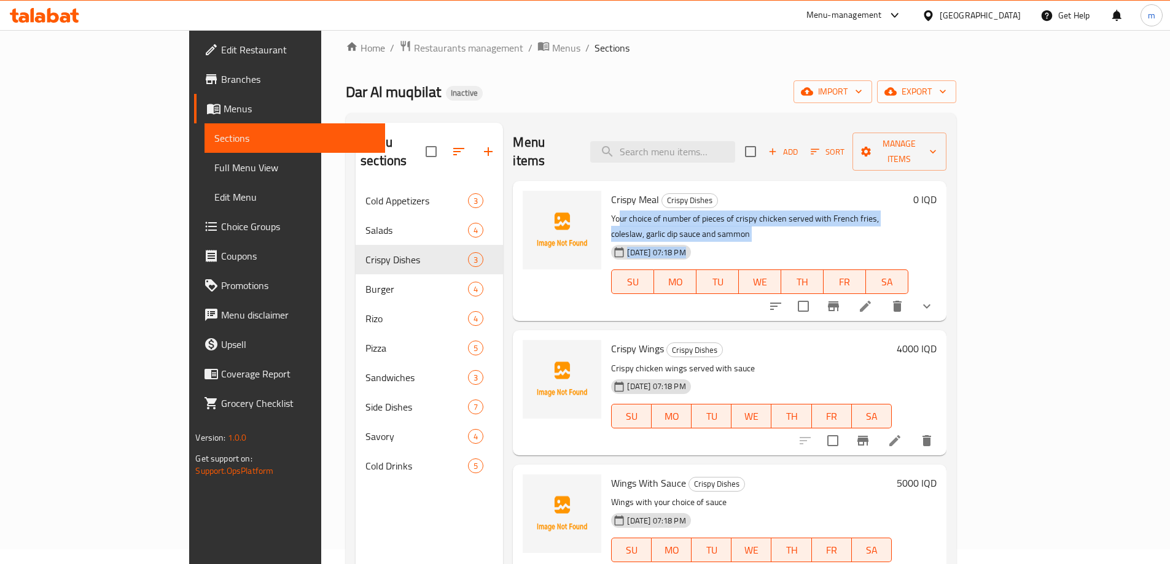
drag, startPoint x: 575, startPoint y: 200, endPoint x: 838, endPoint y: 211, distance: 263.6
click at [838, 211] on div "Crispy Meal Crispy Dishes Your choice of number of pieces of crispy chicken ser…" at bounding box center [759, 251] width 306 height 130
drag, startPoint x: 843, startPoint y: 217, endPoint x: 817, endPoint y: 239, distance: 34.4
click at [843, 240] on div "07-10-2025 07:18 PM SU MO TU WE TH FR SA" at bounding box center [759, 273] width 306 height 66
click at [879, 240] on div "07-10-2025 07:18 PM SU MO TU WE TH FR SA" at bounding box center [759, 273] width 306 height 66
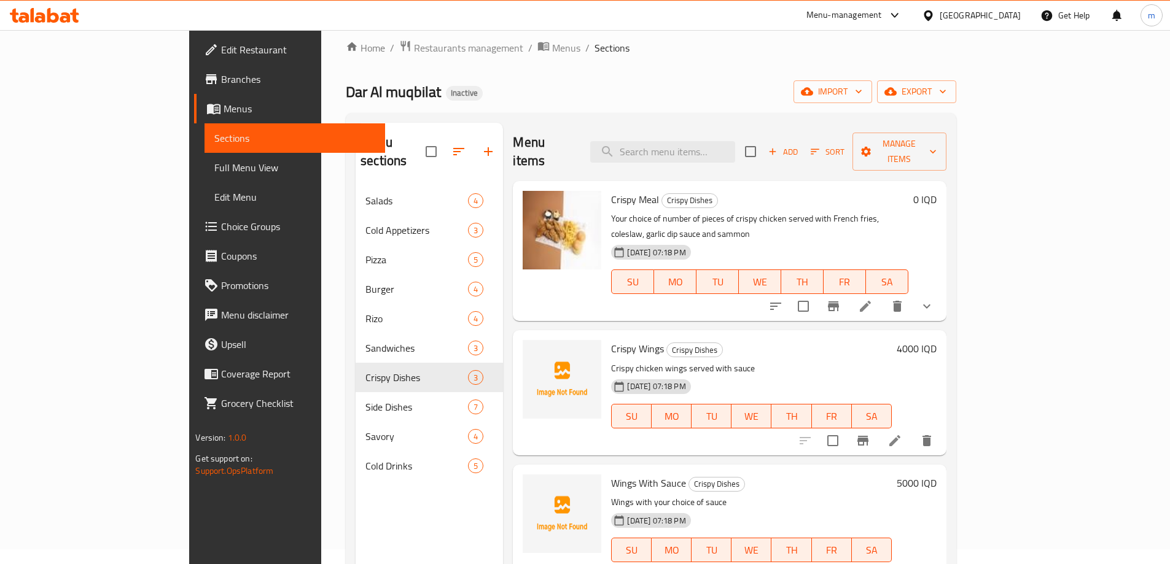
click at [606, 281] on div "Crispy Meal Crispy Dishes Your choice of number of pieces of crispy chicken ser…" at bounding box center [759, 251] width 306 height 130
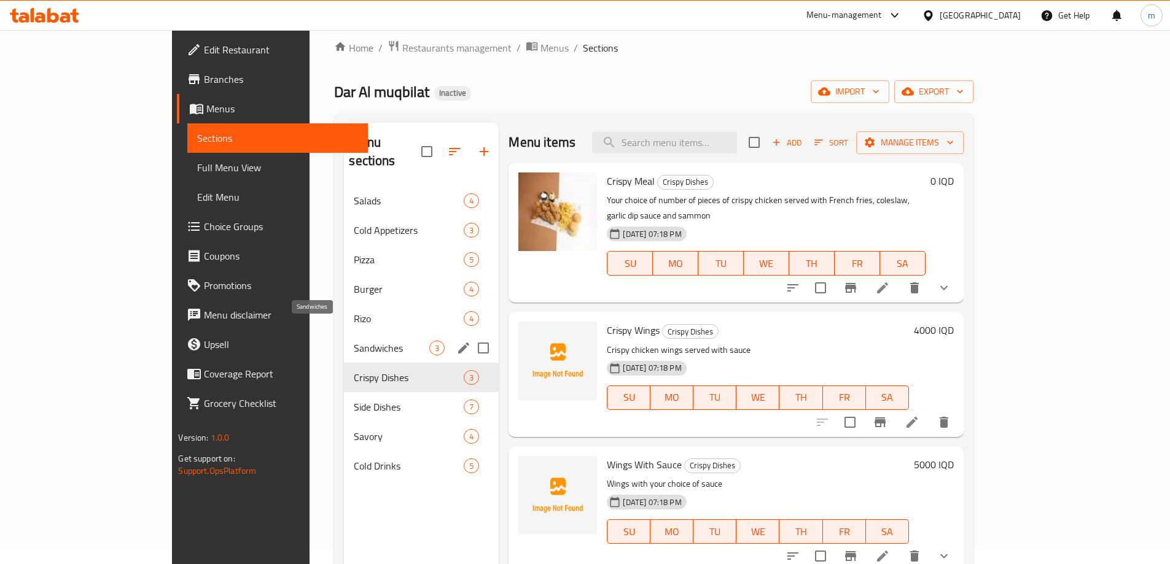
click at [354, 341] on span "Sandwiches" at bounding box center [392, 348] width 76 height 15
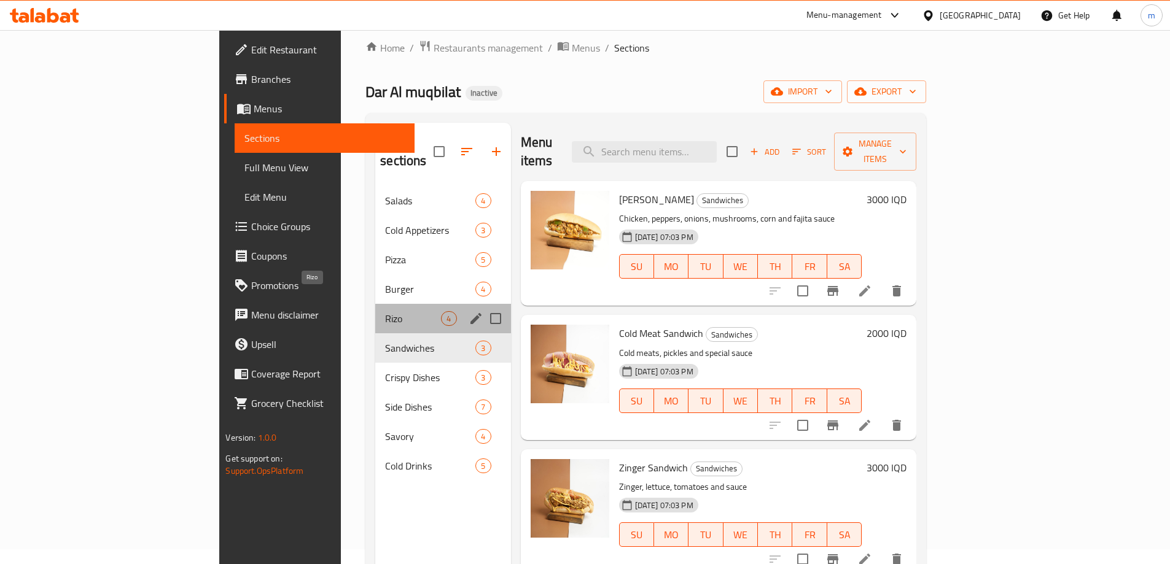
click at [385, 311] on span "Rizo" at bounding box center [413, 318] width 56 height 15
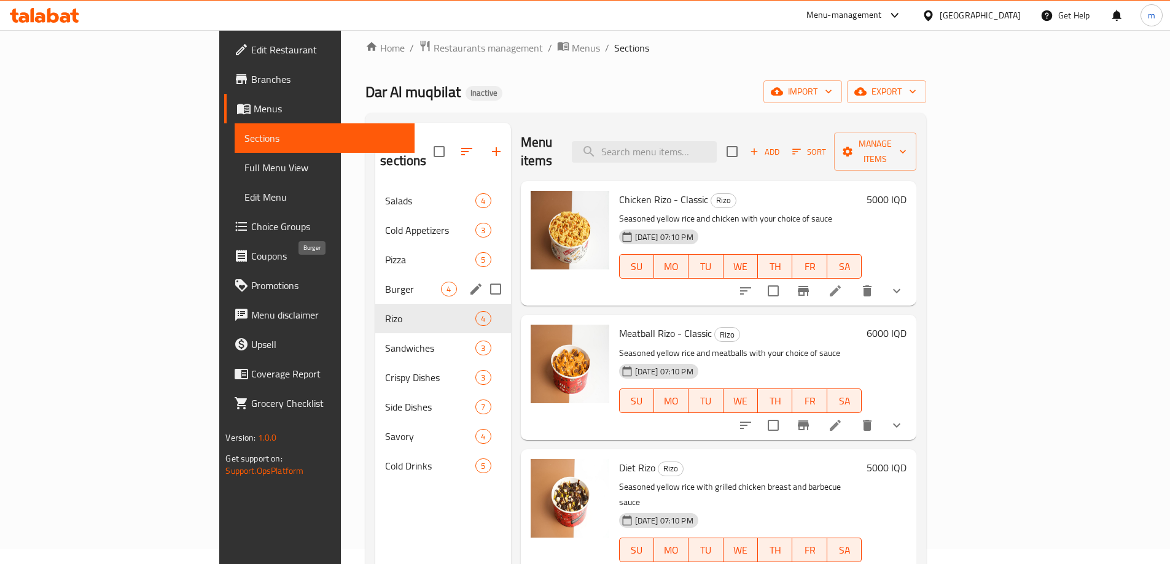
click at [385, 282] on span "Burger" at bounding box center [413, 289] width 56 height 15
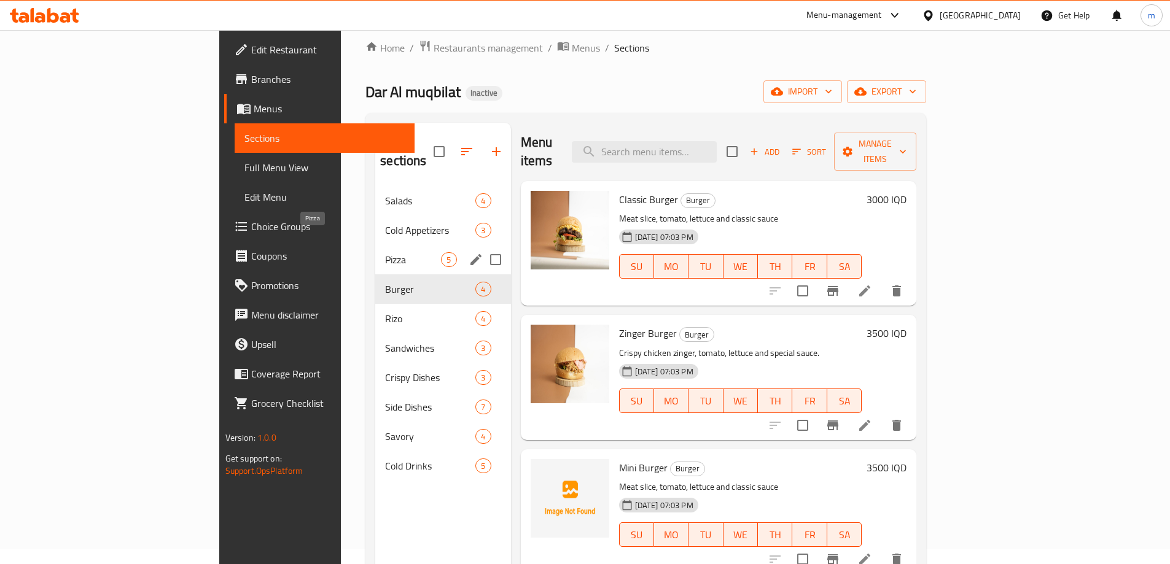
click at [385, 252] on span "Pizza" at bounding box center [413, 259] width 56 height 15
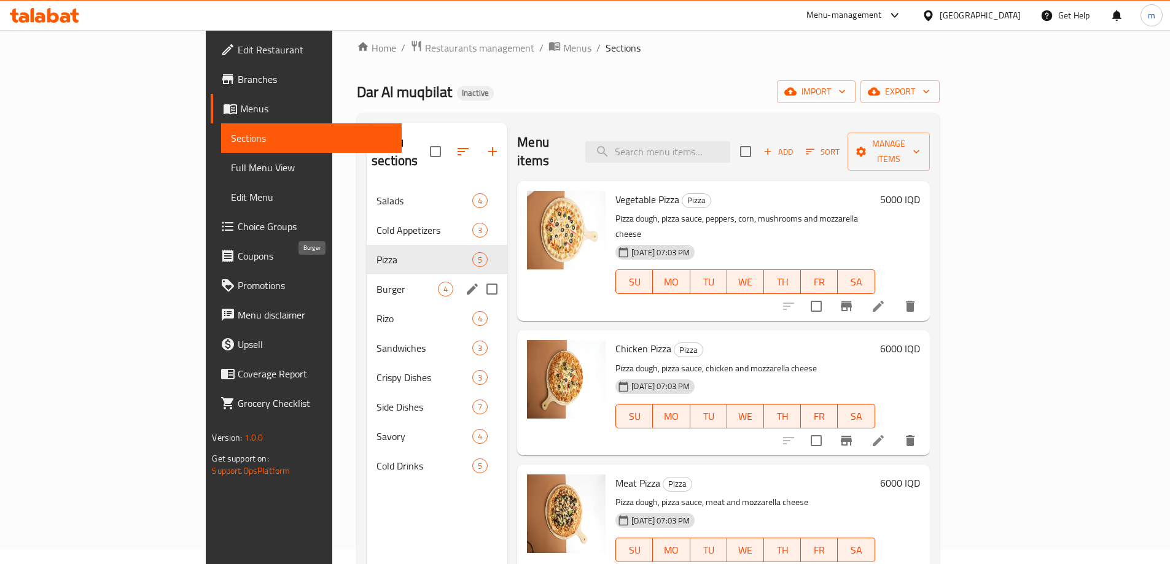
click at [376, 282] on span "Burger" at bounding box center [406, 289] width 61 height 15
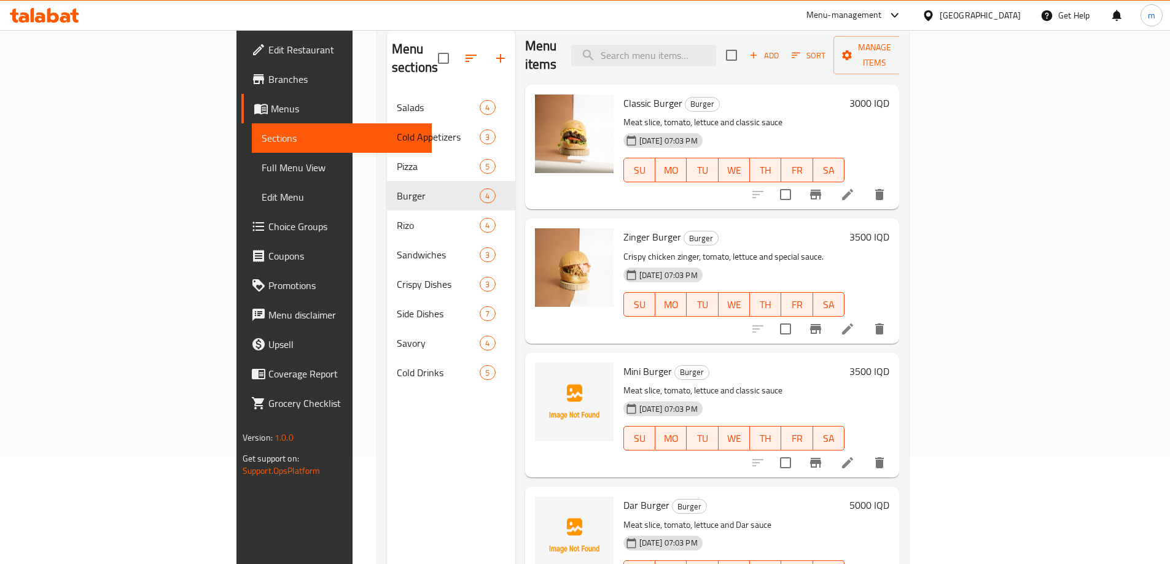
scroll to position [172, 0]
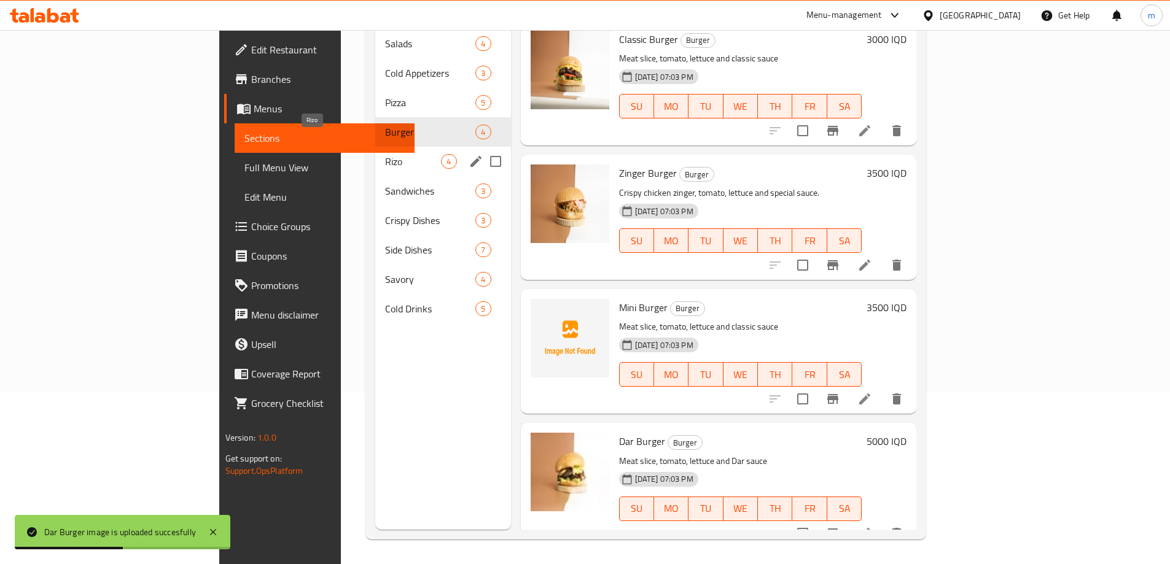
click at [385, 154] on span "Rizo" at bounding box center [413, 161] width 56 height 15
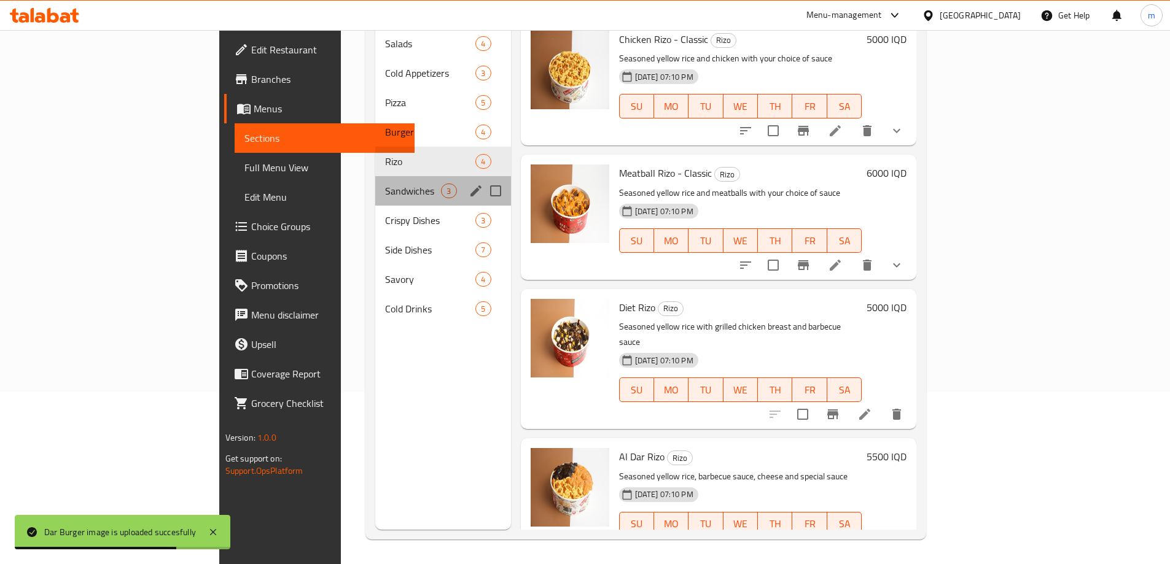
click at [375, 180] on div "Sandwiches 3" at bounding box center [442, 190] width 135 height 29
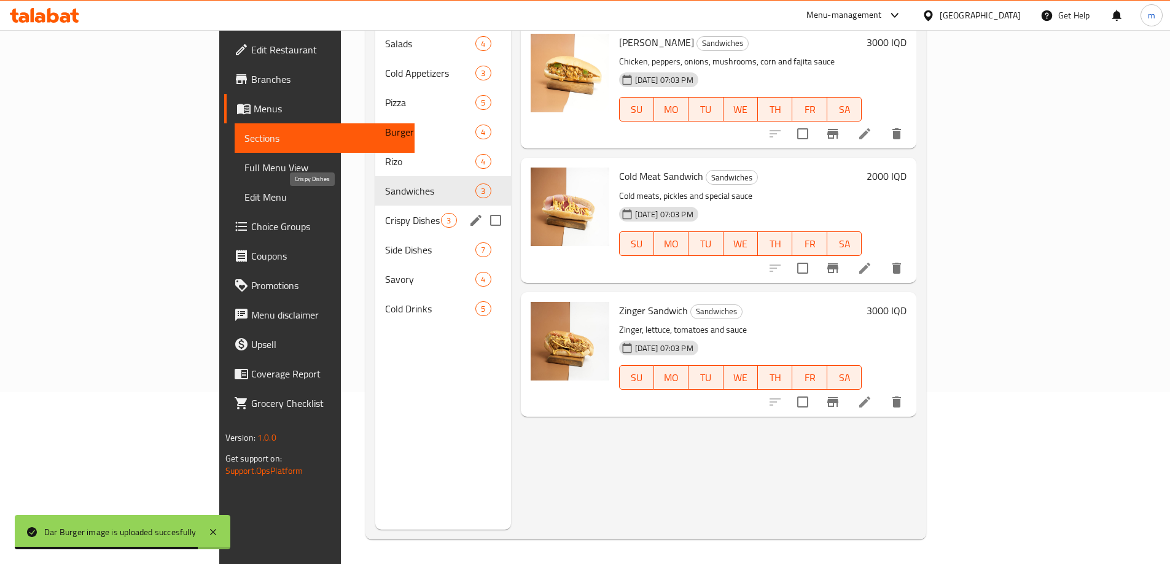
click at [385, 213] on span "Crispy Dishes" at bounding box center [413, 220] width 56 height 15
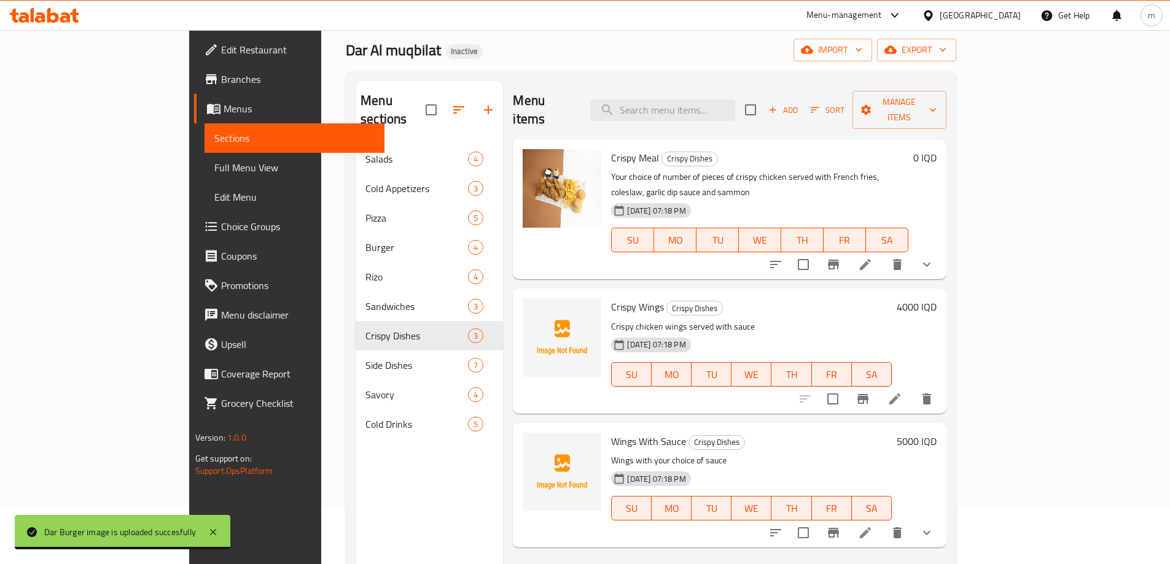
scroll to position [29, 0]
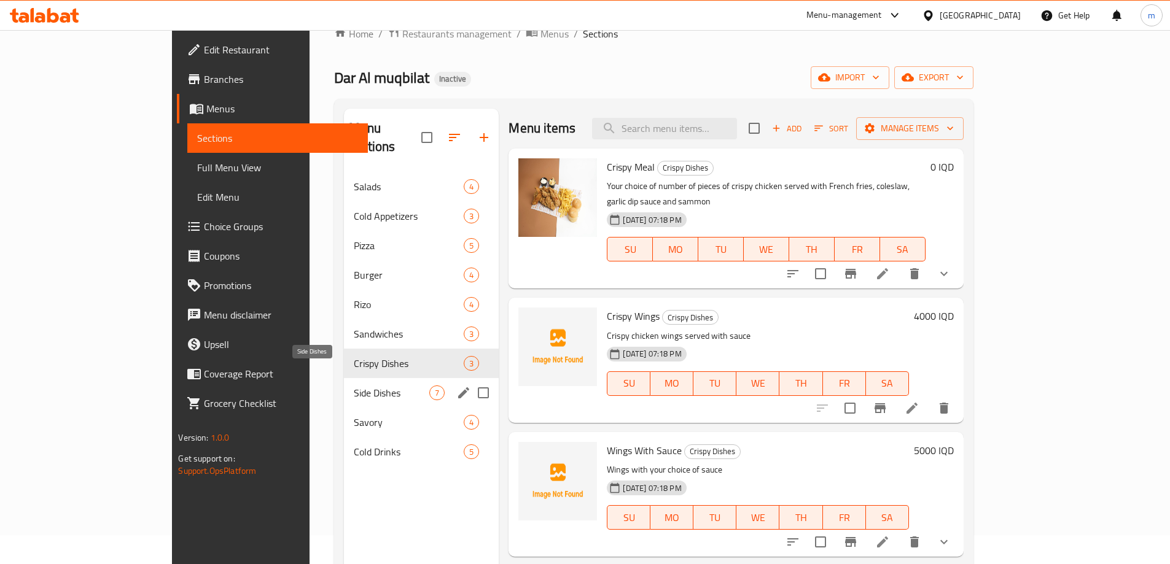
click at [354, 386] on span "Side Dishes" at bounding box center [392, 393] width 76 height 15
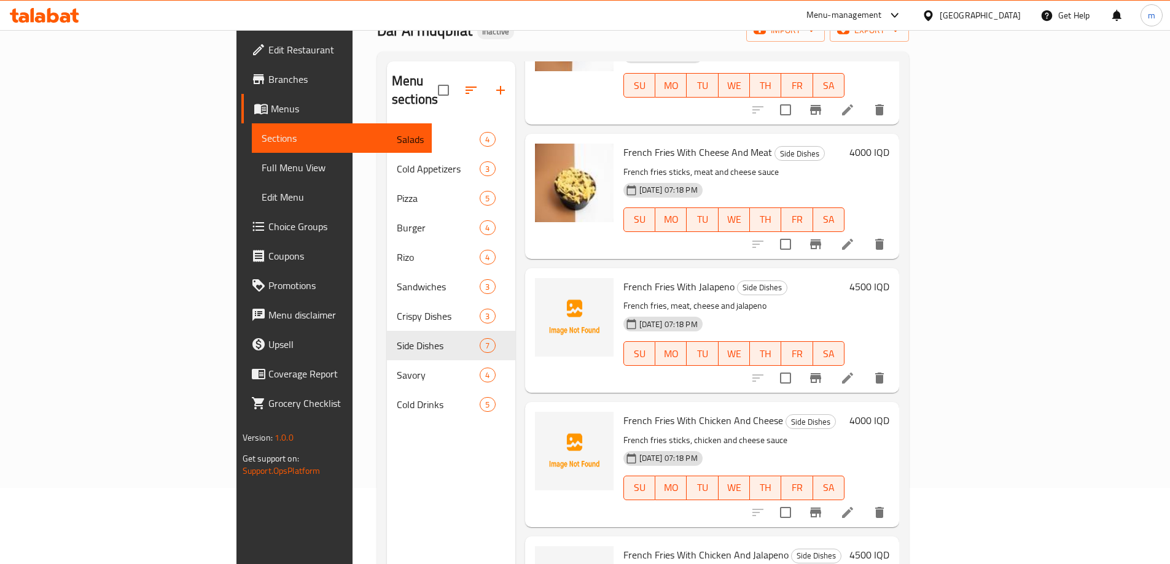
scroll to position [172, 0]
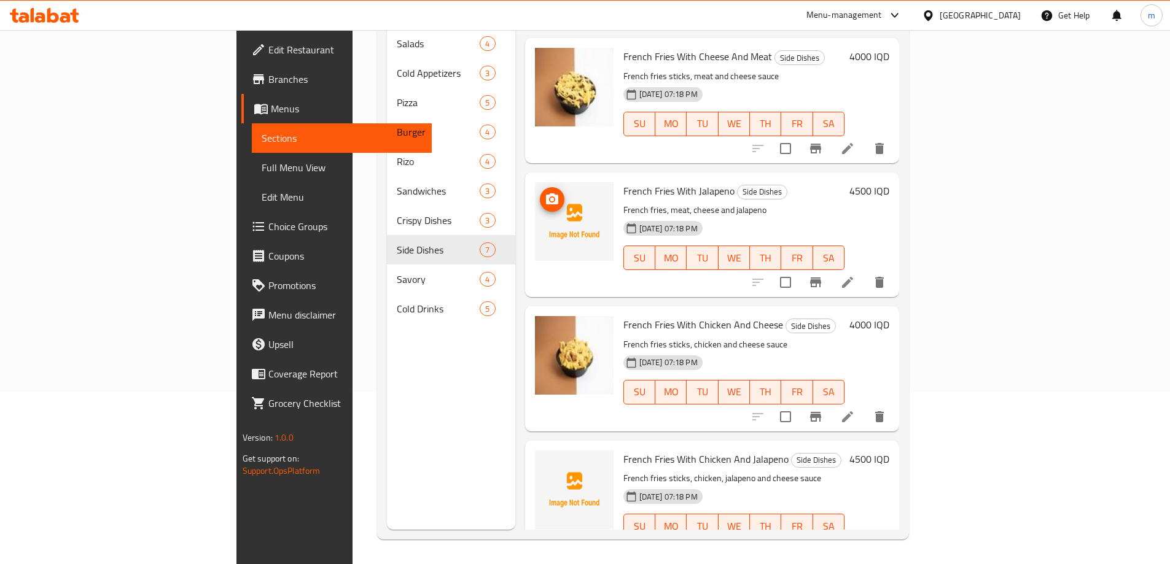
click at [545, 192] on icon "upload picture" at bounding box center [552, 199] width 15 height 15
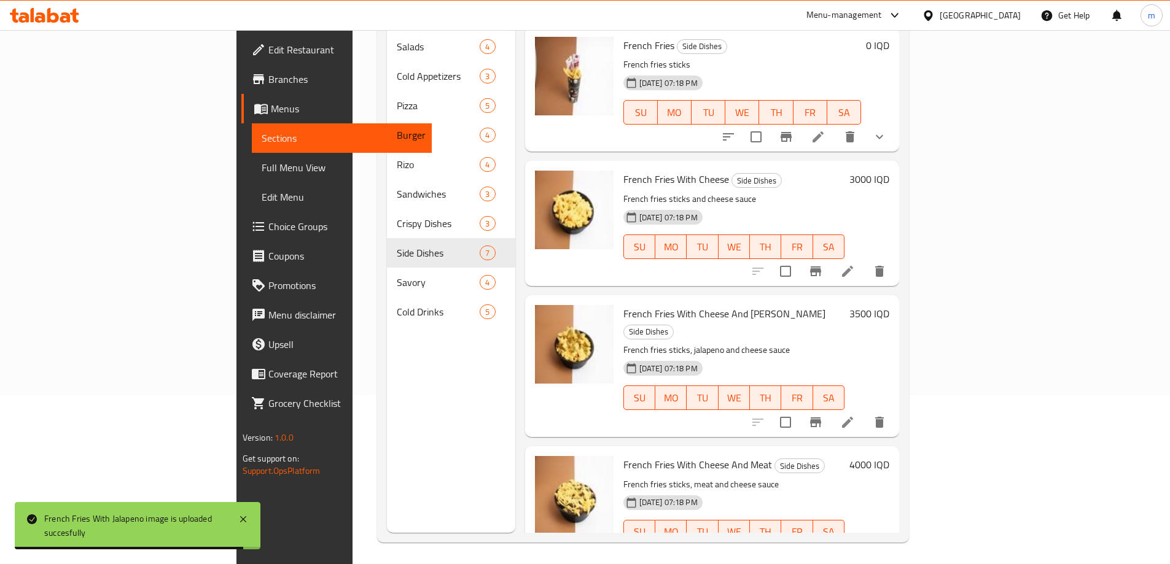
scroll to position [0, 0]
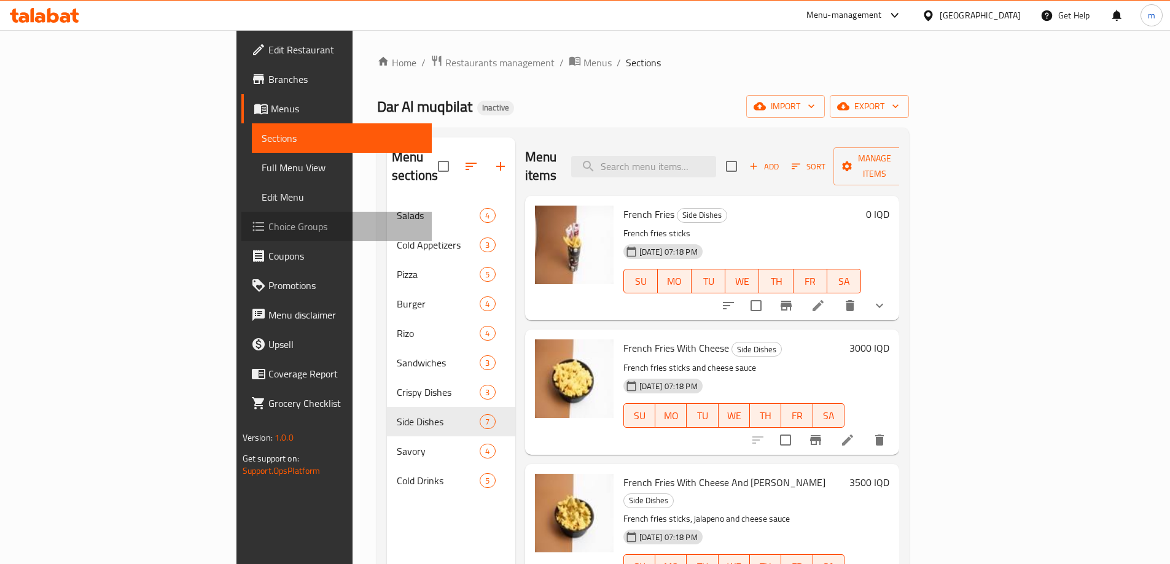
click at [268, 220] on span "Choice Groups" at bounding box center [344, 226] width 153 height 15
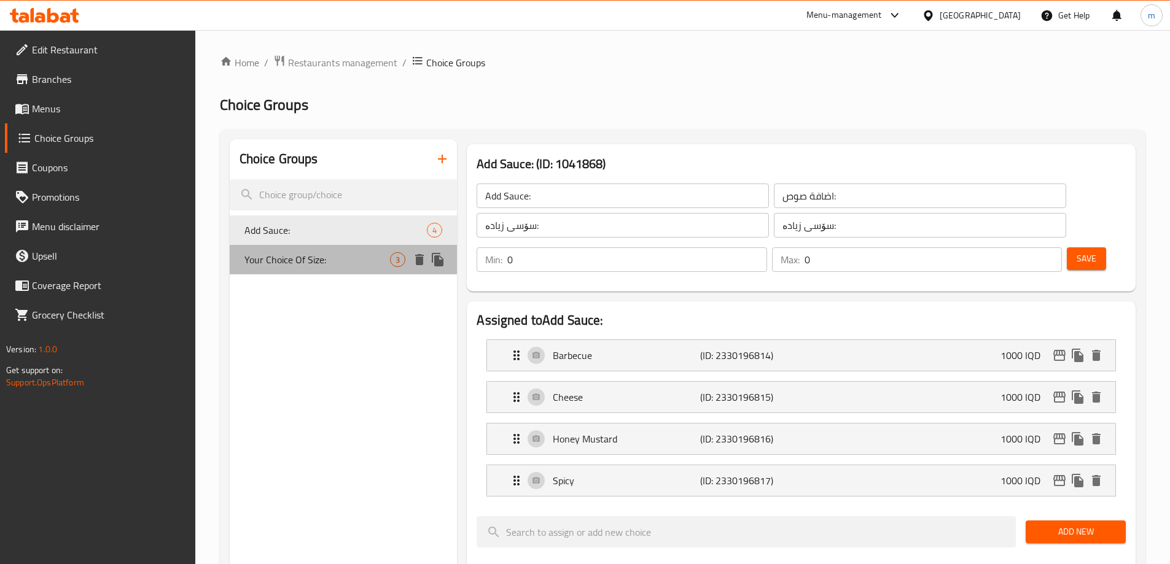
click at [292, 262] on span "Your Choice Of Size:" at bounding box center [317, 259] width 146 height 15
type input "Your Choice Of Size:"
type input "إختيارك من الحجم:"
type input "هەڵبژاردنت لە قەبارە:"
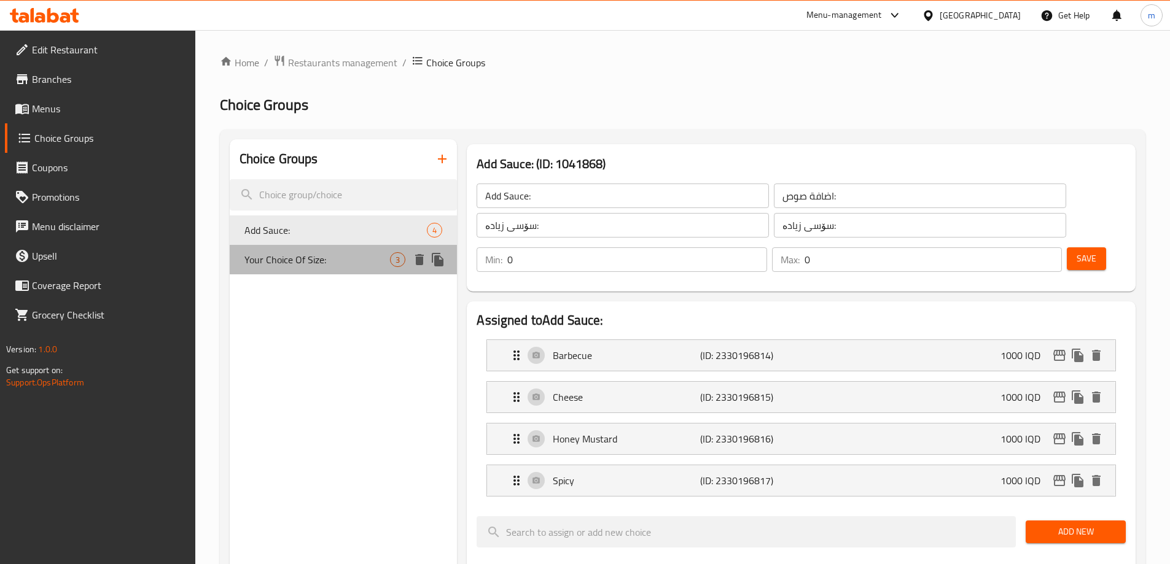
type input "1"
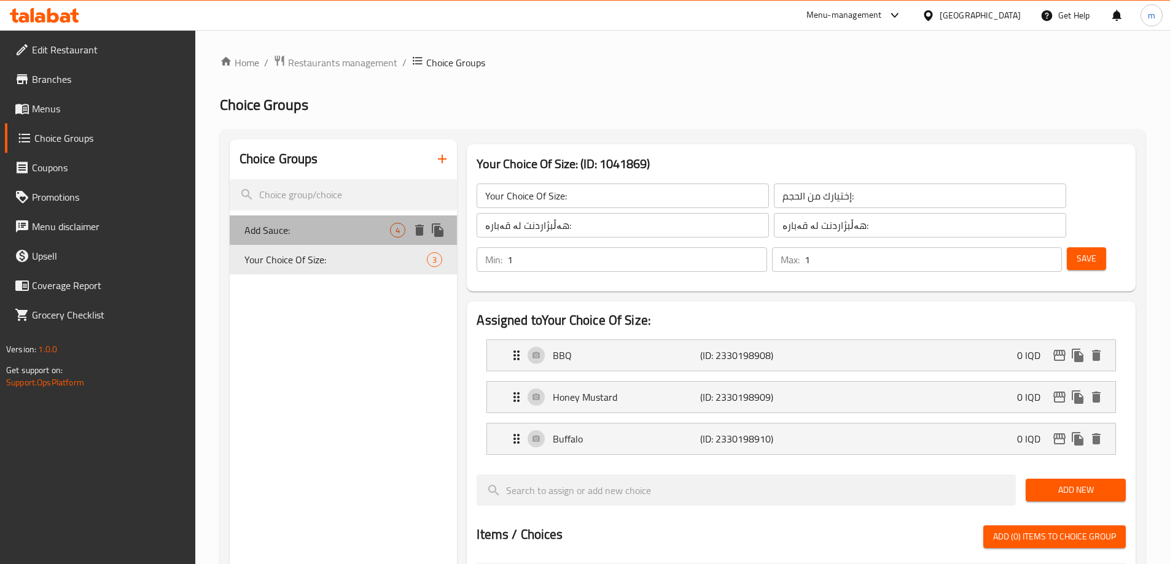
click at [302, 226] on span "Add Sauce:" at bounding box center [317, 230] width 146 height 15
type input "Add Sauce:"
type input "اضافة صوص:"
type input "سۆسی زیادە:"
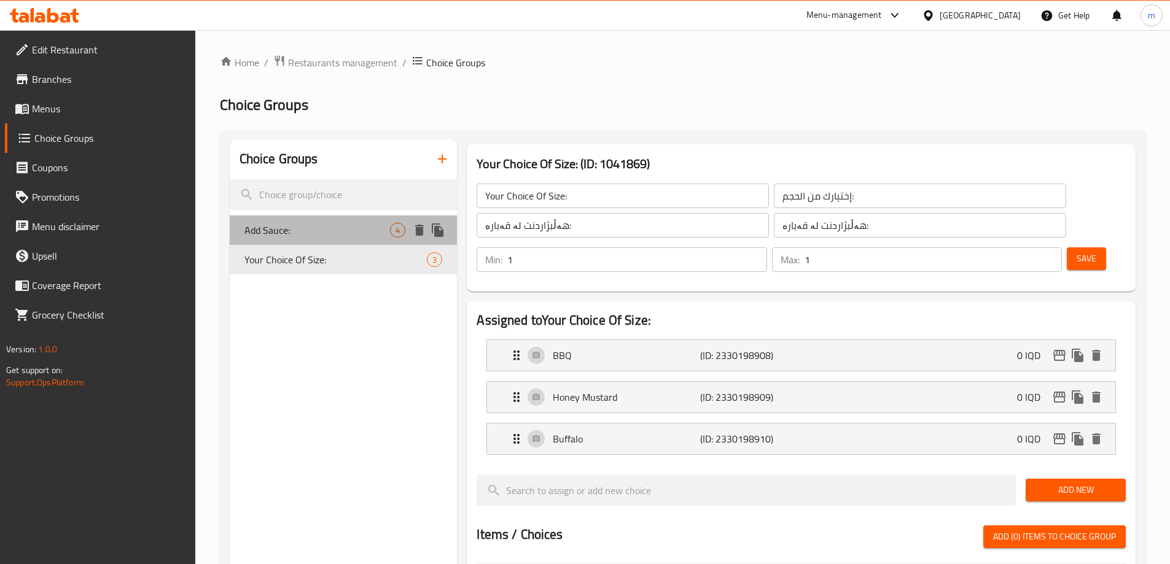
type input "0"
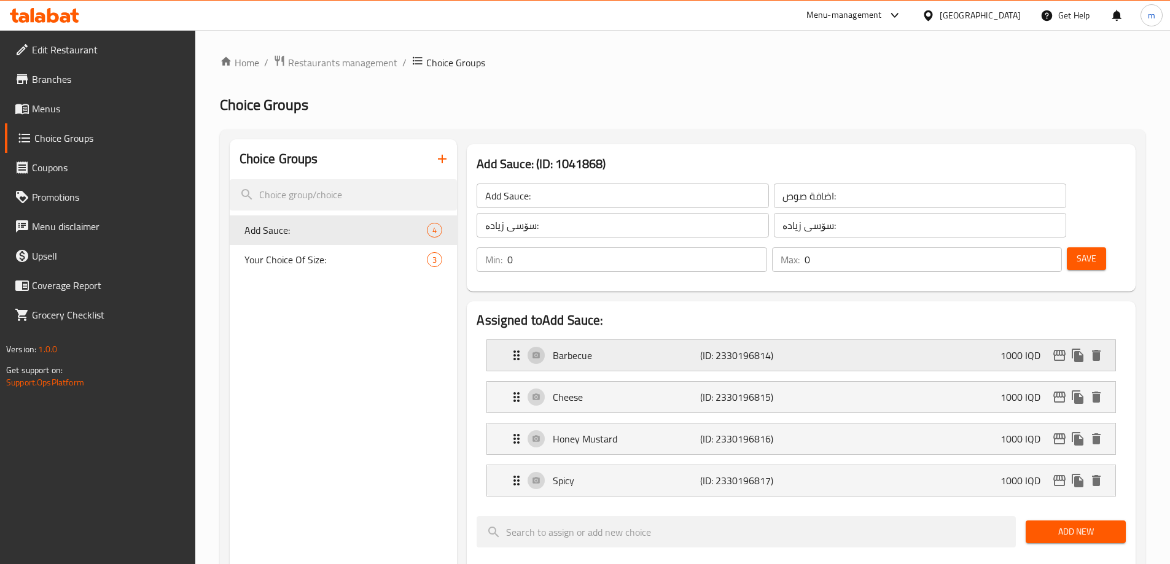
click at [579, 348] on p "Barbecue" at bounding box center [626, 355] width 147 height 15
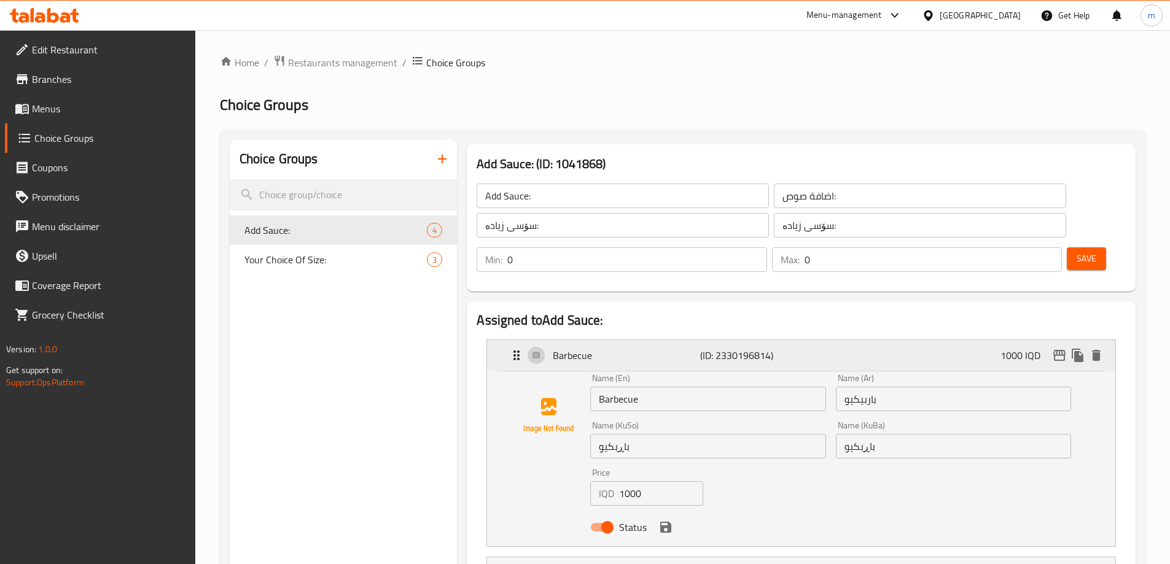
click at [588, 348] on p "Barbecue" at bounding box center [626, 355] width 147 height 15
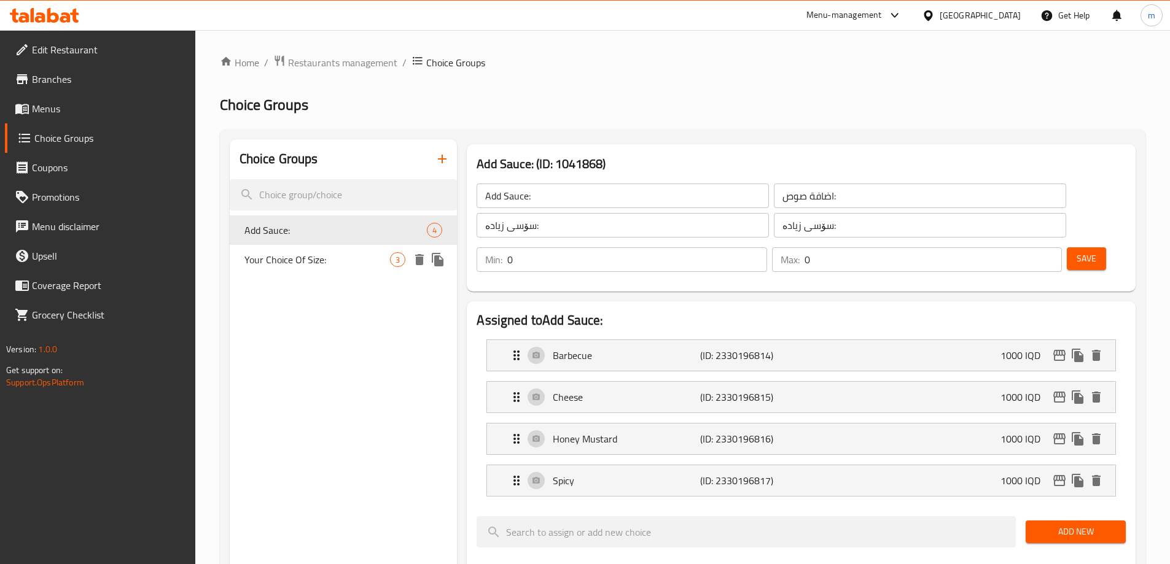
click at [328, 262] on span "Your Choice Of Size:" at bounding box center [317, 259] width 146 height 15
type input "Your Choice Of Size:"
type input "إختيارك من الحجم:"
type input "هەڵبژاردنت لە قەبارە:"
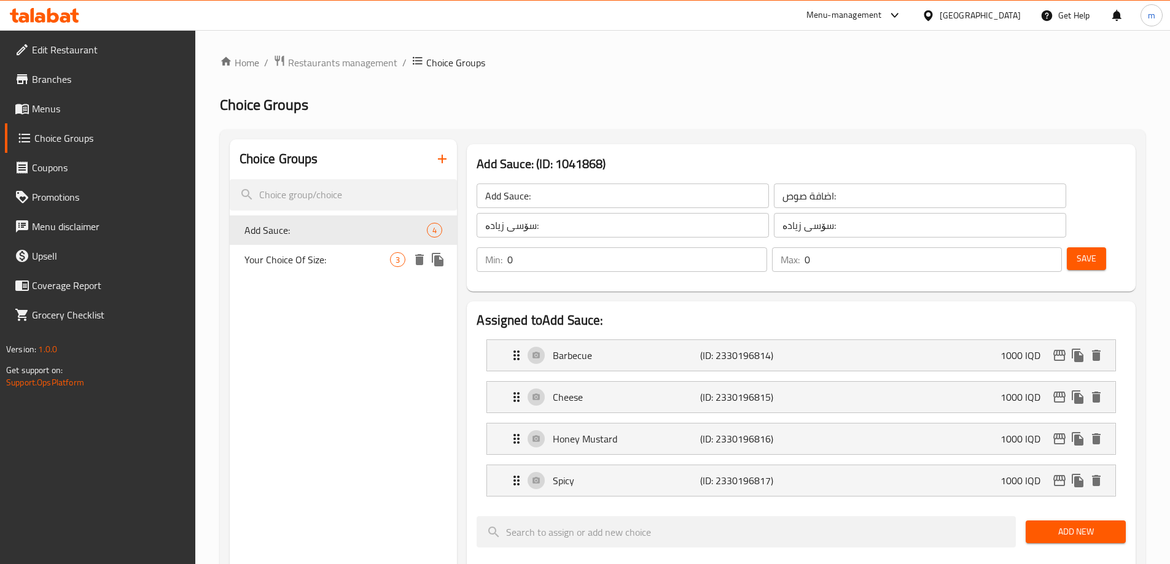
type input "1"
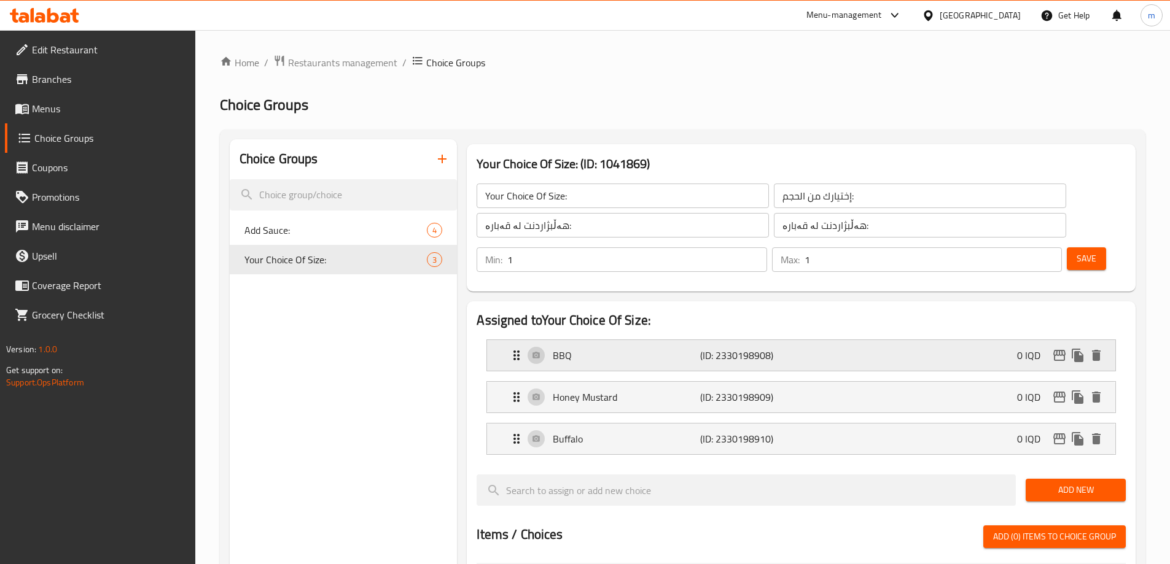
click at [607, 348] on p "BBQ" at bounding box center [626, 355] width 147 height 15
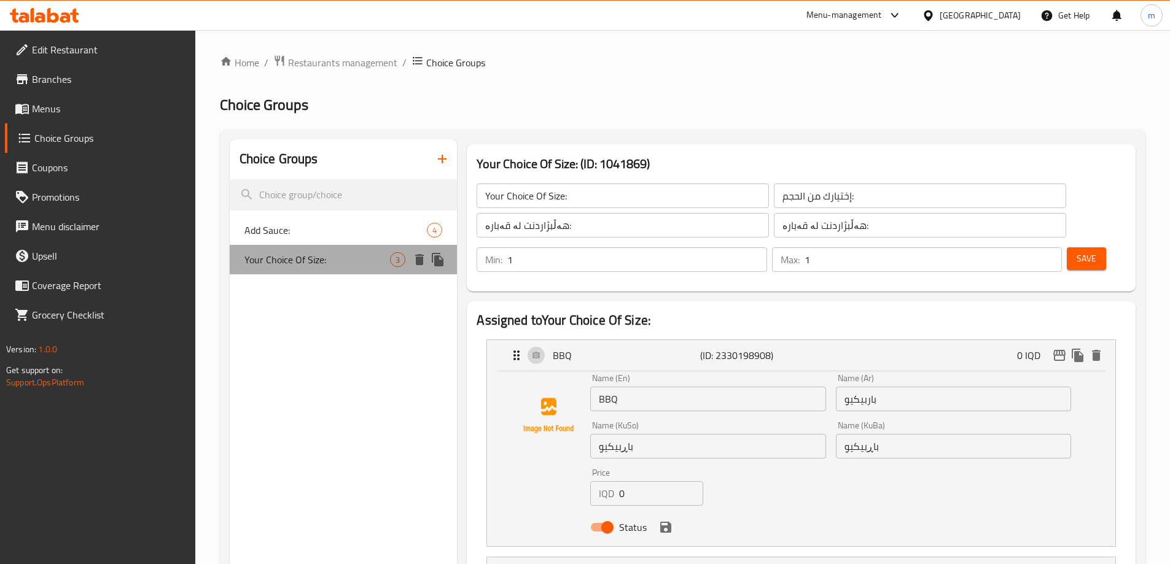
click at [335, 262] on span "Your Choice Of Size:" at bounding box center [317, 259] width 146 height 15
click at [49, 103] on span "Menus" at bounding box center [108, 108] width 153 height 15
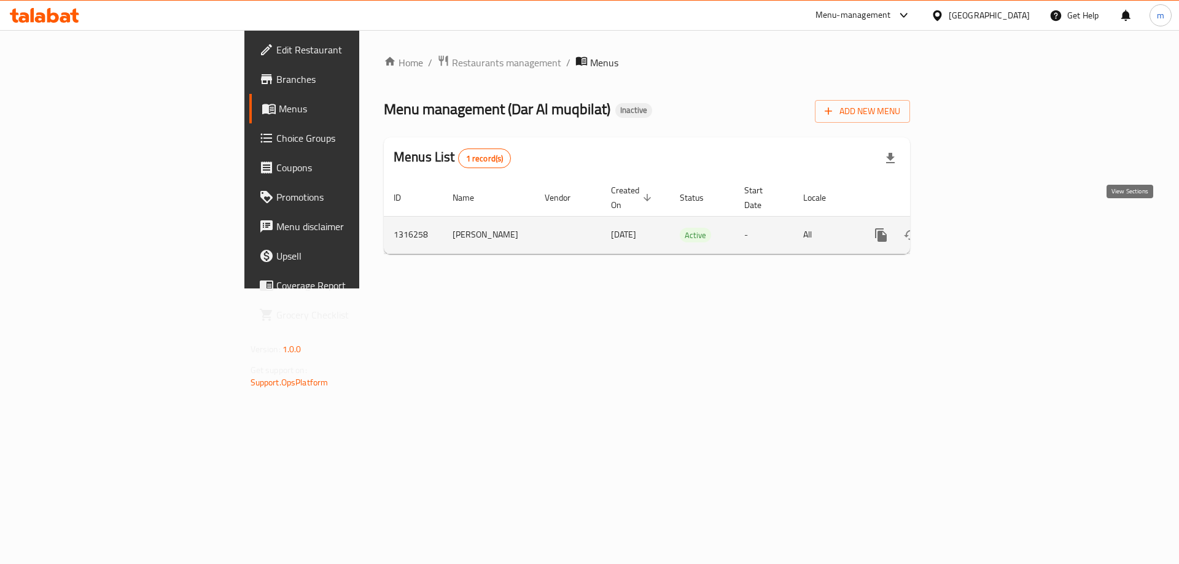
click at [975, 230] on icon "enhanced table" at bounding box center [969, 235] width 11 height 11
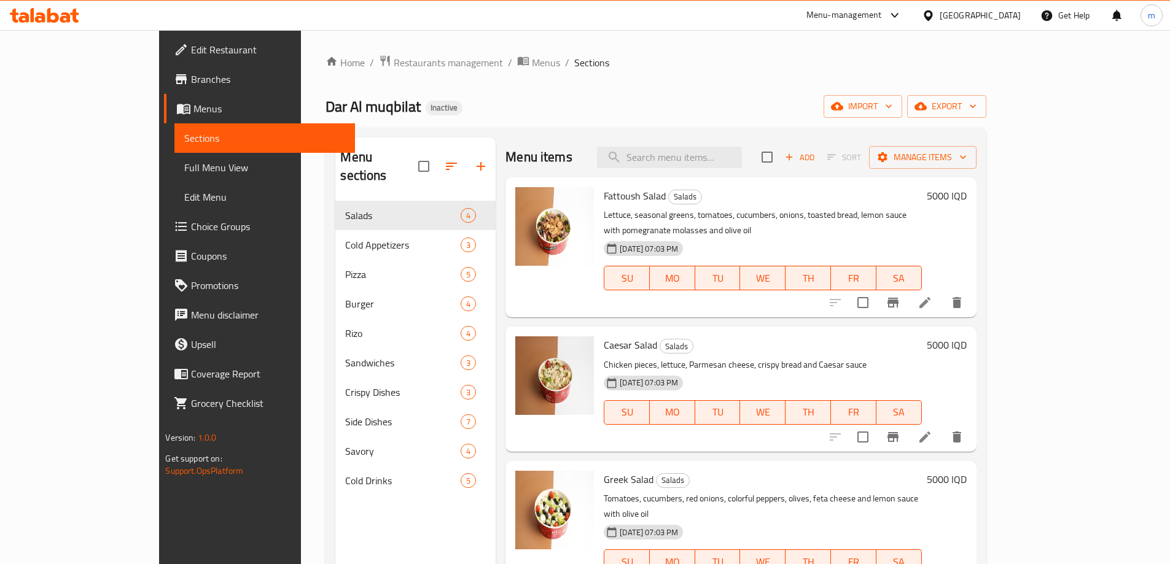
click at [164, 213] on link "Choice Groups" at bounding box center [259, 226] width 190 height 29
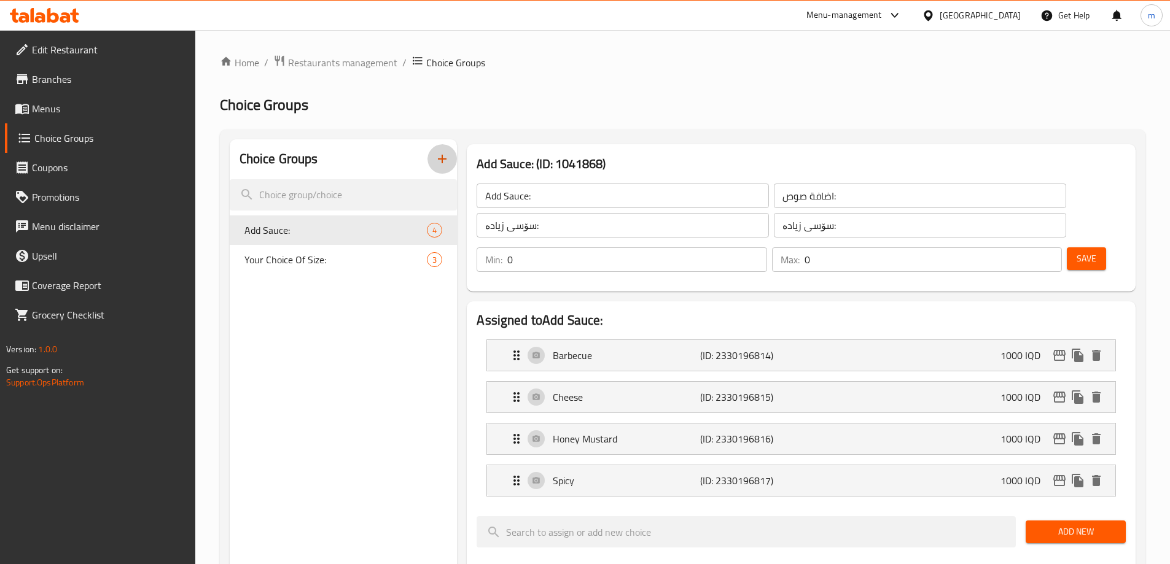
click at [438, 158] on icon "button" at bounding box center [442, 159] width 15 height 15
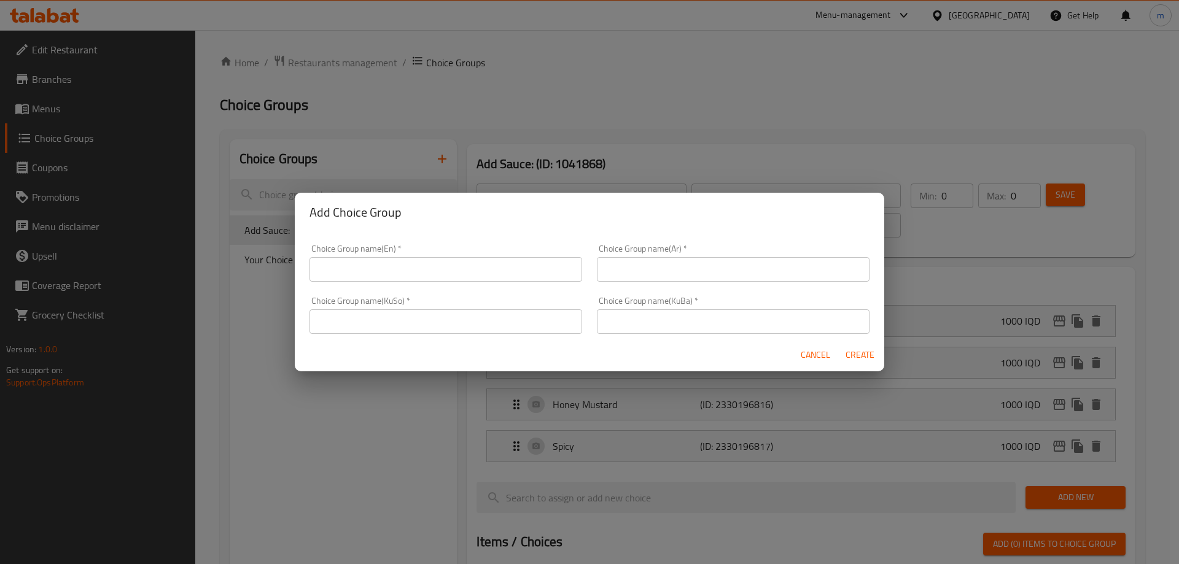
click at [398, 262] on input "text" at bounding box center [445, 269] width 273 height 25
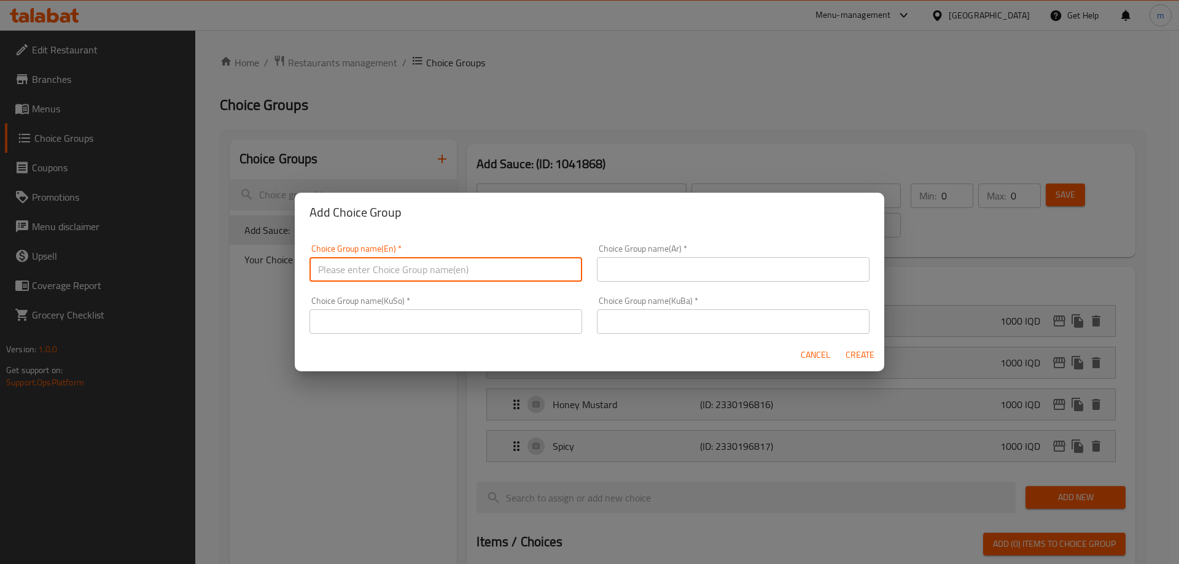
type input "Your Choice Of:"
drag, startPoint x: 612, startPoint y: 261, endPoint x: 632, endPoint y: 259, distance: 20.3
click at [612, 261] on input "text" at bounding box center [733, 269] width 273 height 25
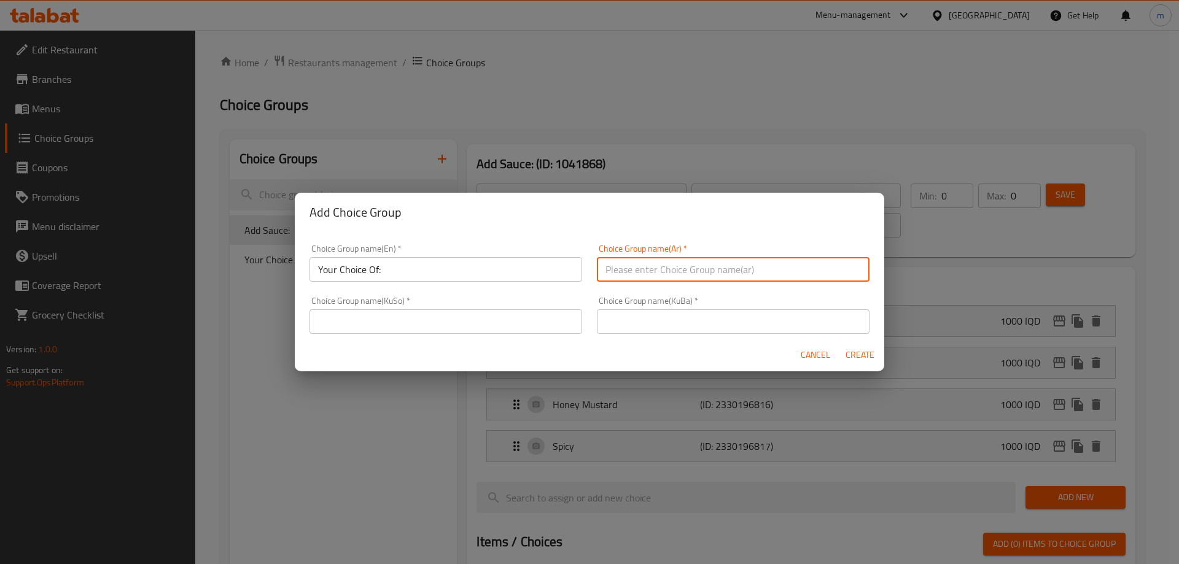
type input "إختيارك من:"
click at [555, 315] on input "text" at bounding box center [445, 321] width 273 height 25
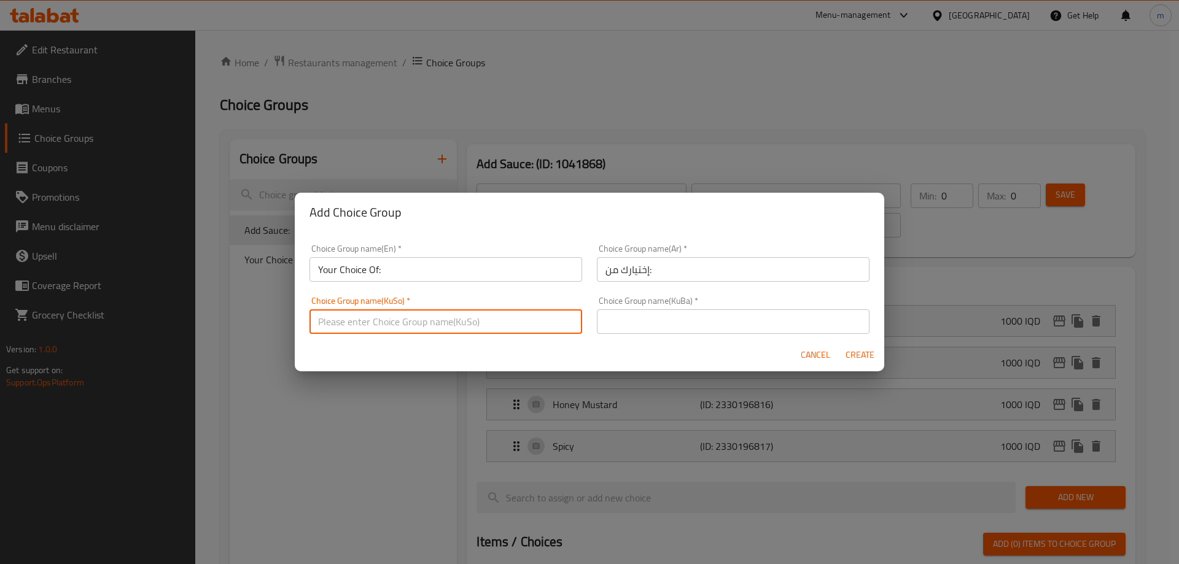
type input "هەڵبژاردنت لە:"
click at [670, 319] on input "text" at bounding box center [733, 321] width 273 height 25
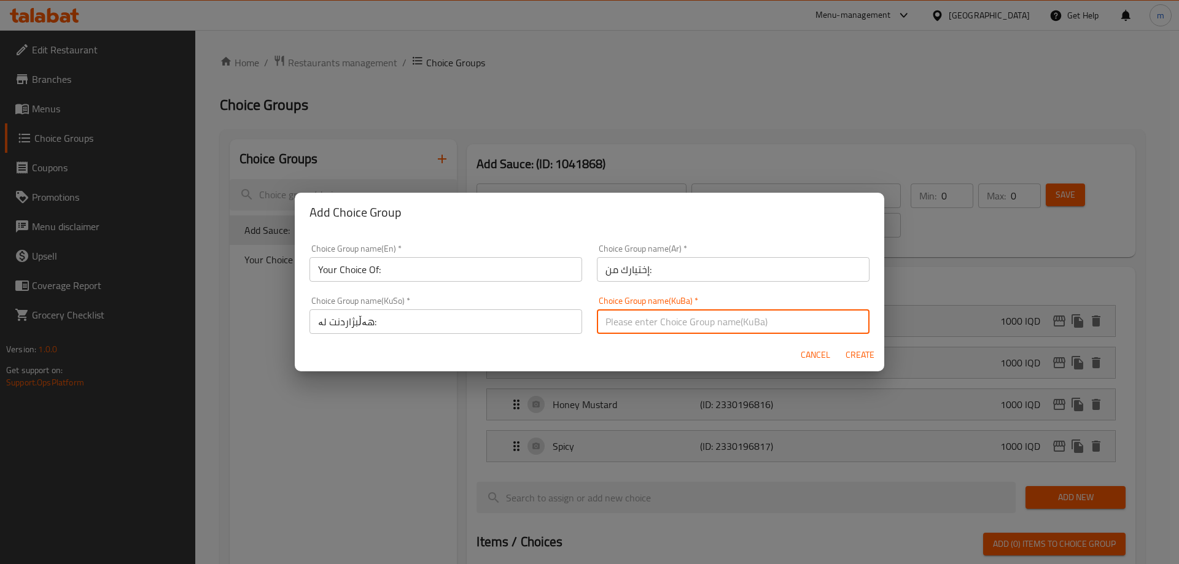
type input "هەڵبژاردنت لە:"
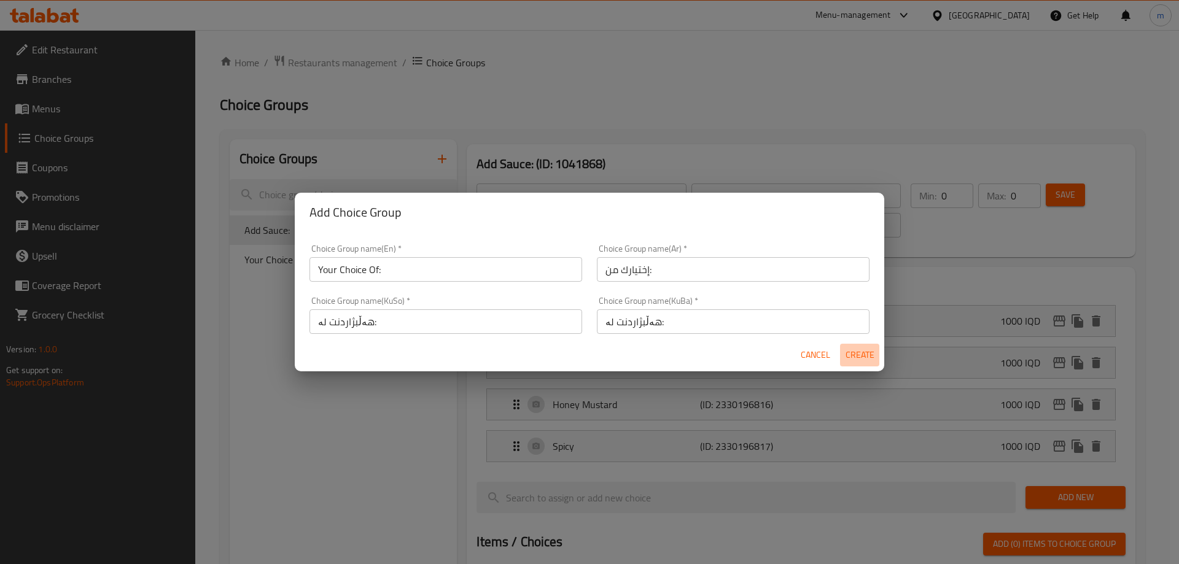
click at [858, 345] on button "Create" at bounding box center [859, 355] width 39 height 23
type input "Your Choice Of:"
type input "إختيارك من:"
type input "هەڵبژاردنت لە:"
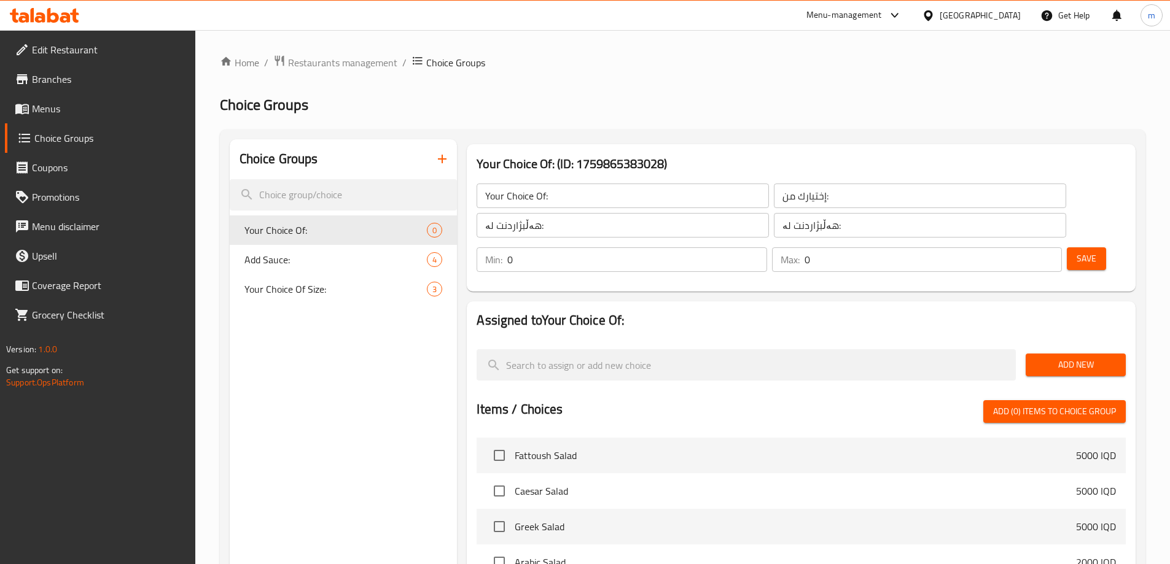
drag, startPoint x: 1057, startPoint y: 328, endPoint x: 1068, endPoint y: 320, distance: 13.6
click at [1060, 357] on span "Add New" at bounding box center [1075, 364] width 80 height 15
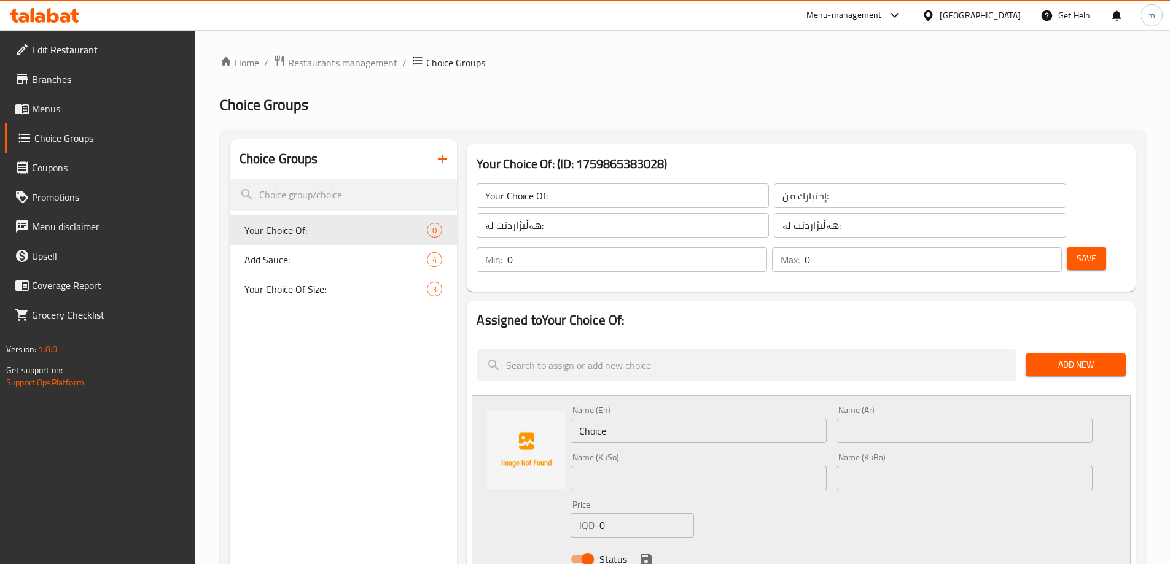
scroll to position [85, 0]
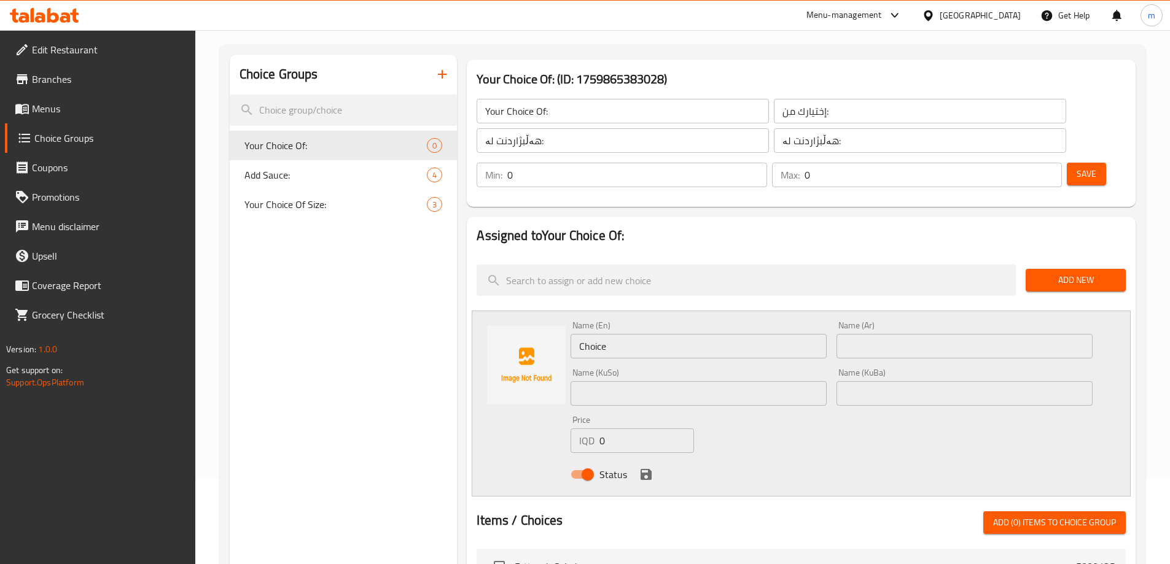
click at [807, 381] on input "text" at bounding box center [698, 393] width 256 height 25
paste input "شەشی گەورە"
type input "شەشی گەورە"
click at [890, 381] on input "text" at bounding box center [964, 393] width 256 height 25
paste input "شەشی گەورە"
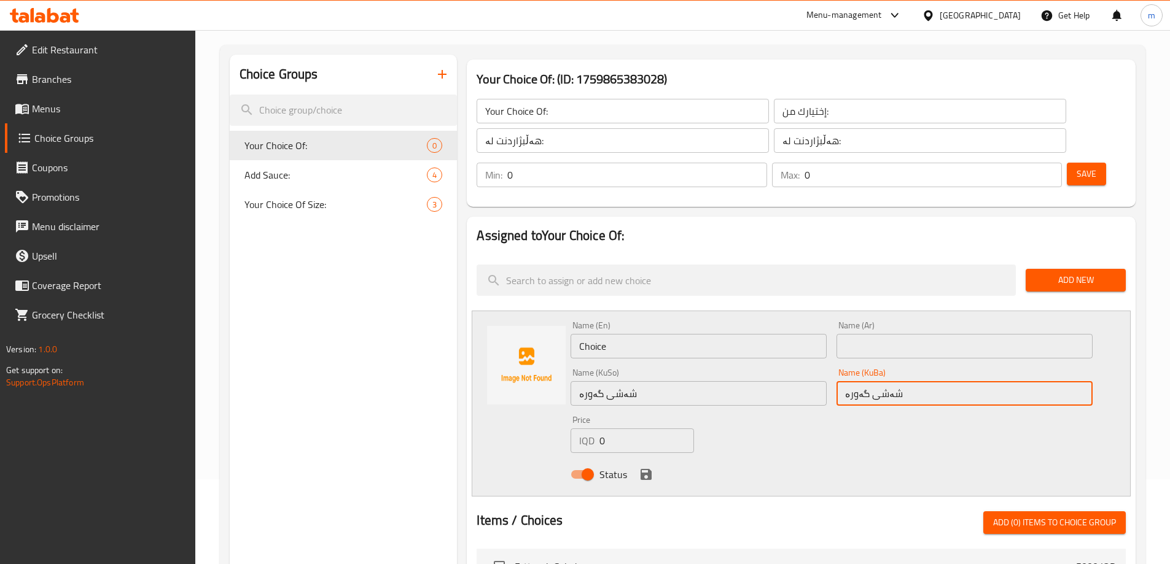
type input "شەشی گەورە"
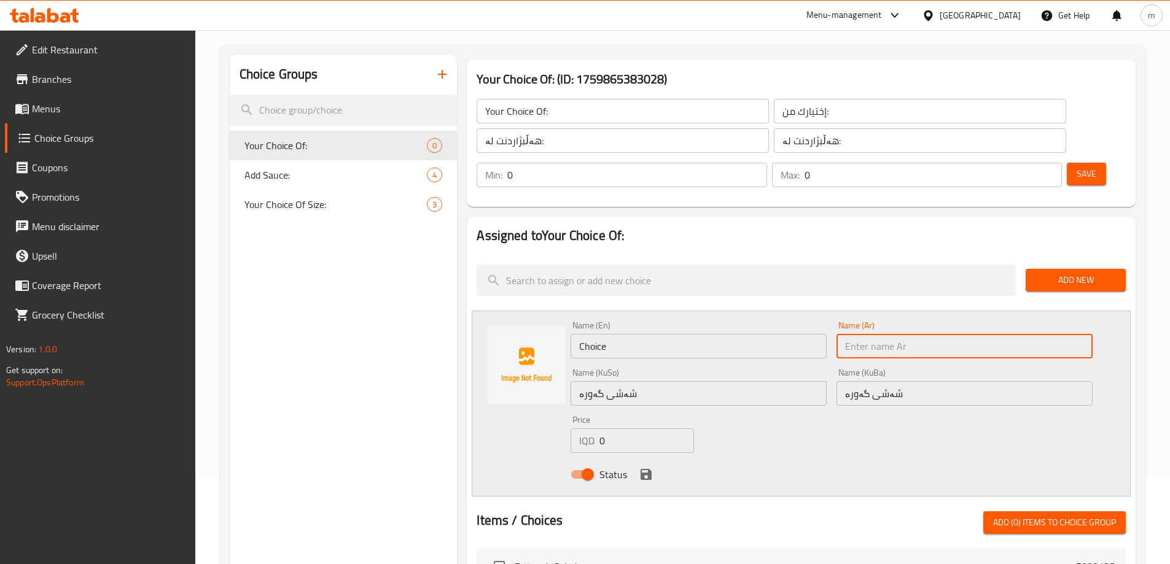
click at [878, 334] on input "text" at bounding box center [964, 346] width 256 height 25
paste input "سداسي كبير"
type input "سداسي كبير"
click at [787, 334] on input "Choice" at bounding box center [698, 346] width 256 height 25
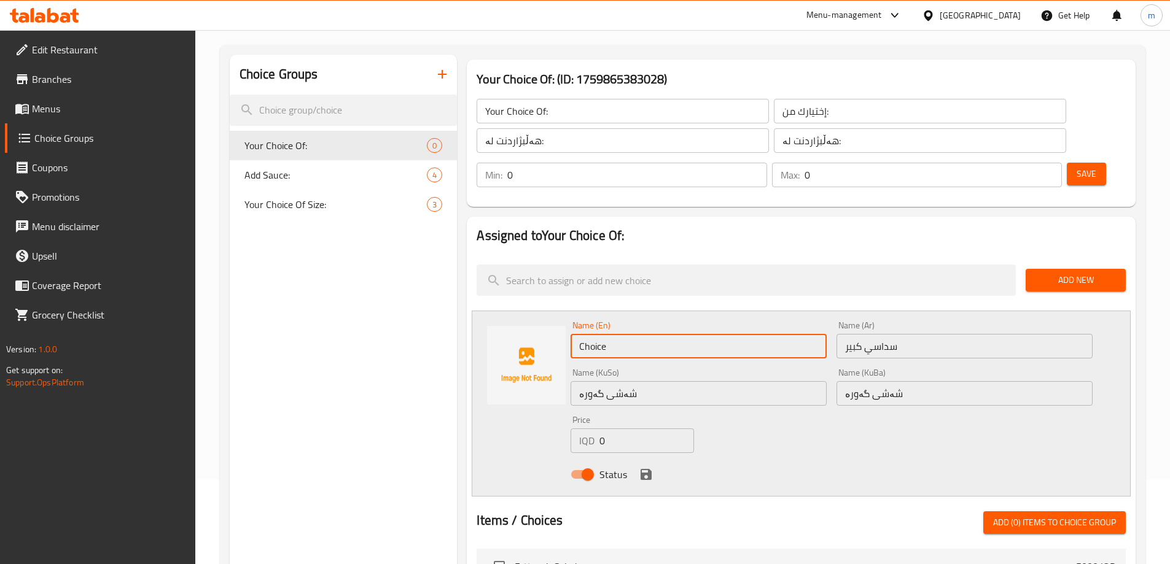
click at [787, 334] on input "Choice" at bounding box center [698, 346] width 256 height 25
paste input "Hexagon Larg"
type input "Hexagon Large"
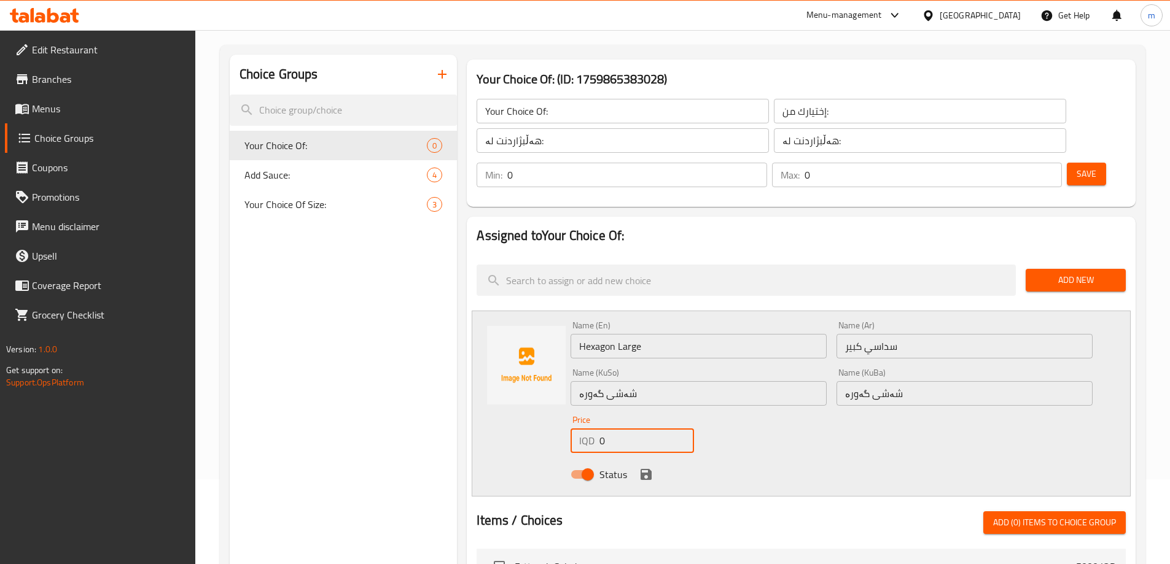
drag, startPoint x: 592, startPoint y: 408, endPoint x: 576, endPoint y: 408, distance: 16.0
click at [580, 429] on div "IQD 0 Price" at bounding box center [631, 441] width 123 height 25
drag, startPoint x: 604, startPoint y: 408, endPoint x: 641, endPoint y: 413, distance: 37.3
click at [636, 429] on input "5000" at bounding box center [646, 441] width 94 height 25
type input "5000"
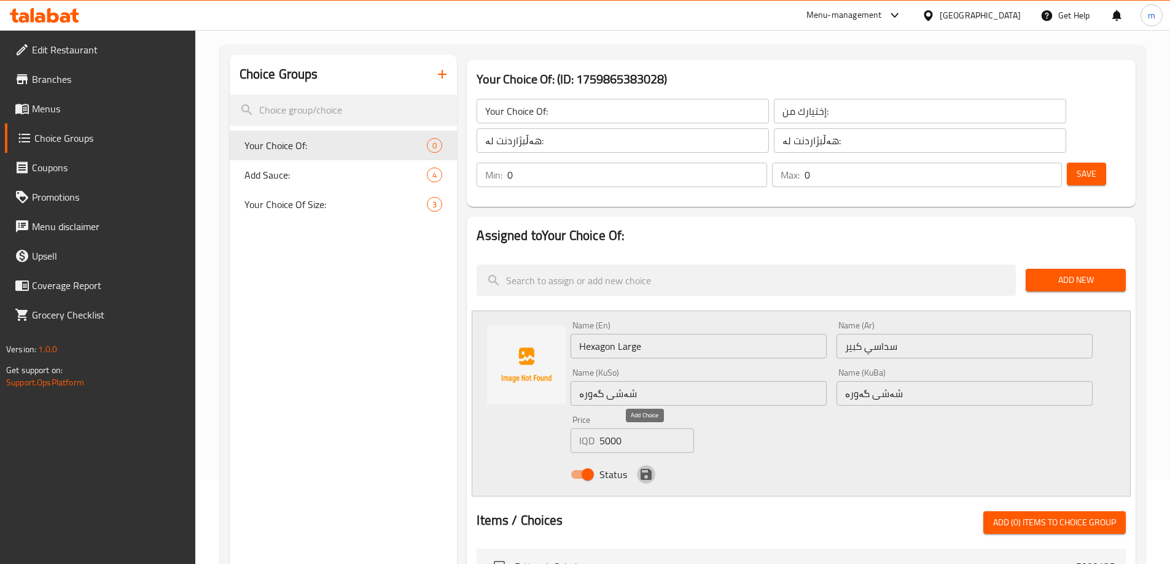
click at [643, 469] on icon "save" at bounding box center [645, 474] width 11 height 11
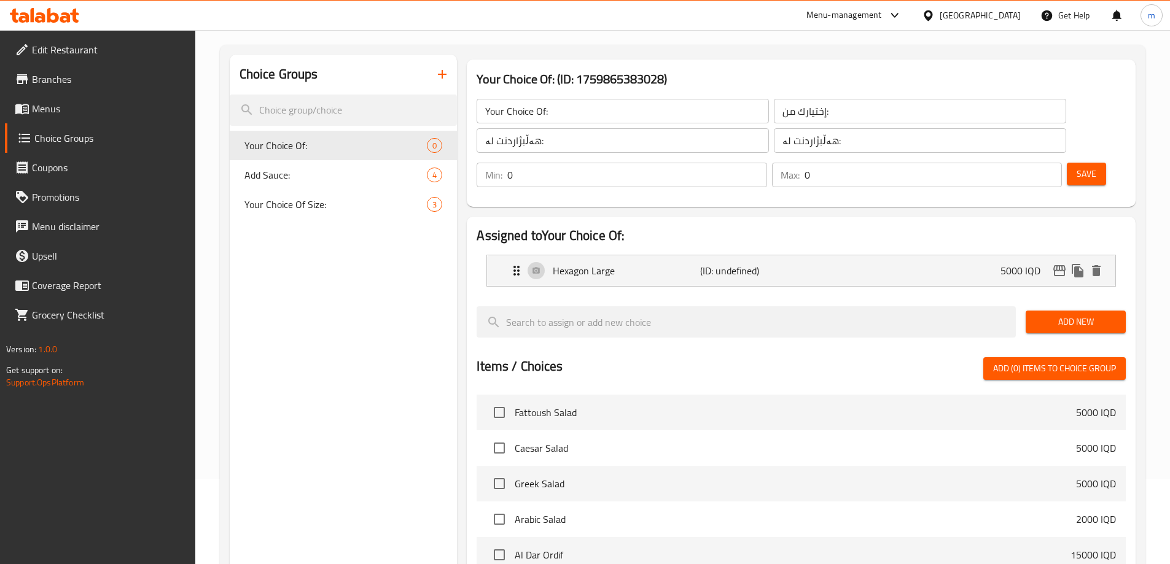
click at [1092, 314] on span "Add New" at bounding box center [1075, 321] width 80 height 15
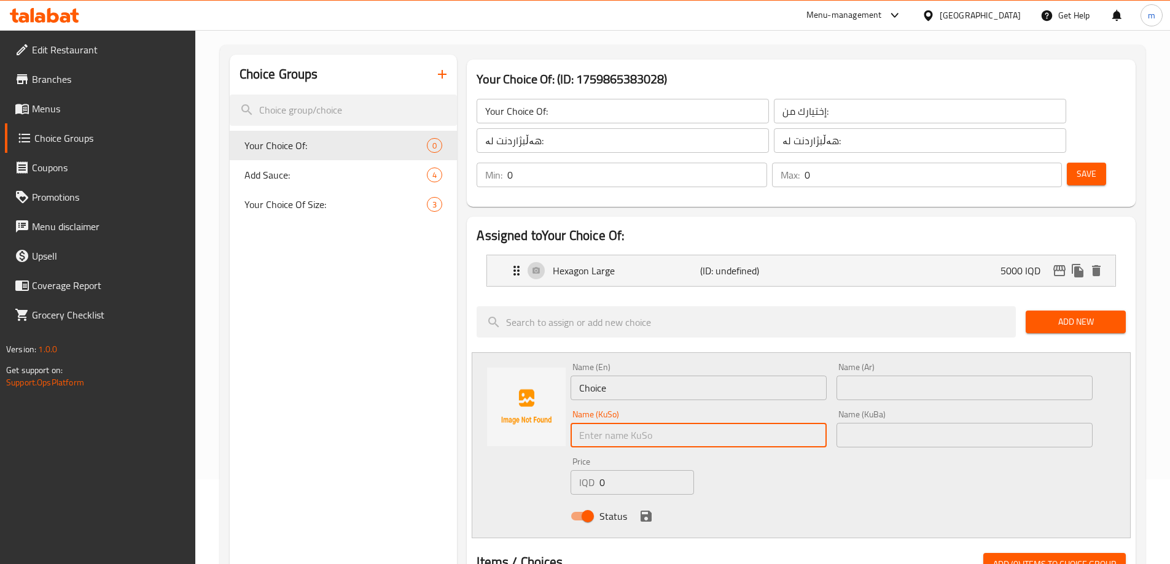
click at [650, 423] on input "text" at bounding box center [698, 435] width 256 height 25
paste input "چواری گەورە"
type input "چواری گەورە"
click at [858, 423] on input "text" at bounding box center [964, 435] width 256 height 25
paste input "چواری گەورە"
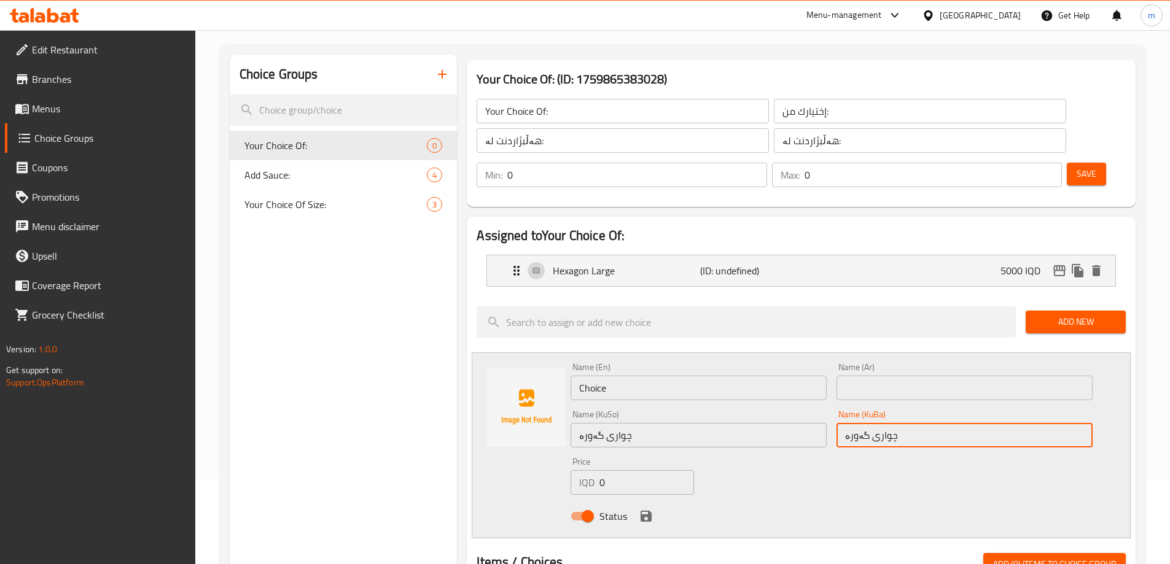
type input "چواری گەورە"
click at [869, 376] on input "text" at bounding box center [964, 388] width 256 height 25
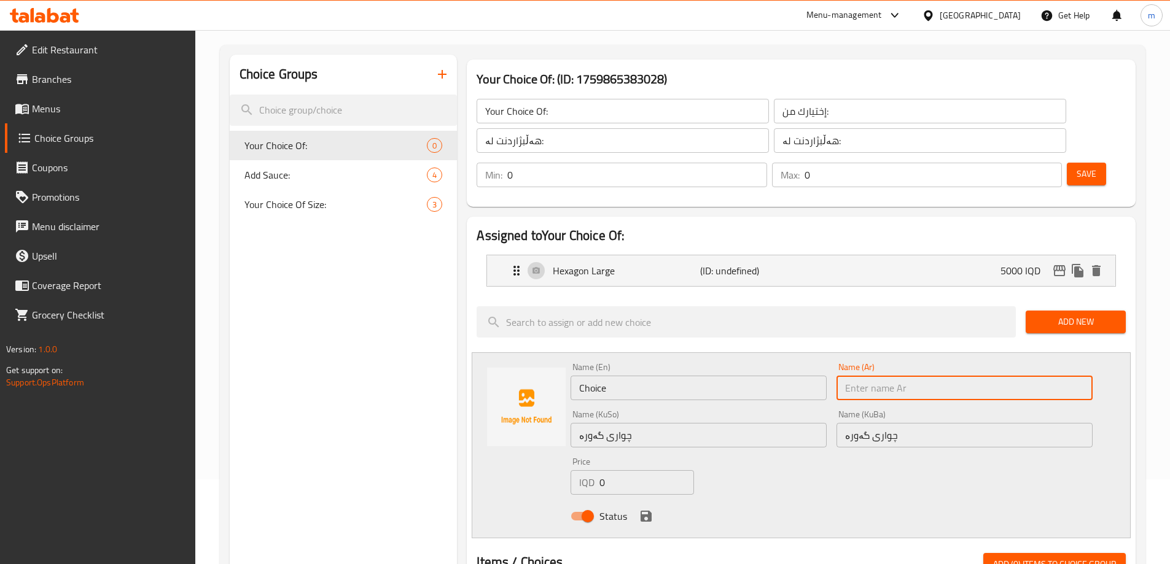
paste input "رباعي كبیر"
type input "رباعي كبیر"
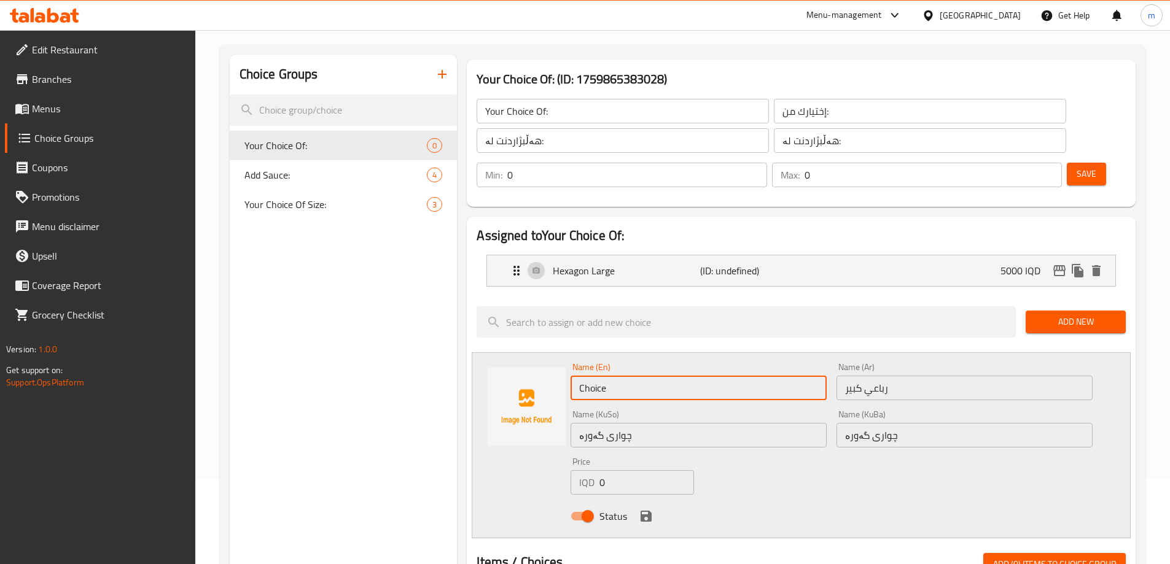
click at [781, 376] on input "Choice" at bounding box center [698, 388] width 256 height 25
click at [780, 376] on input "Choice" at bounding box center [698, 388] width 256 height 25
paste input "Quadrilateral Larg"
type input "Quadrilateral Large"
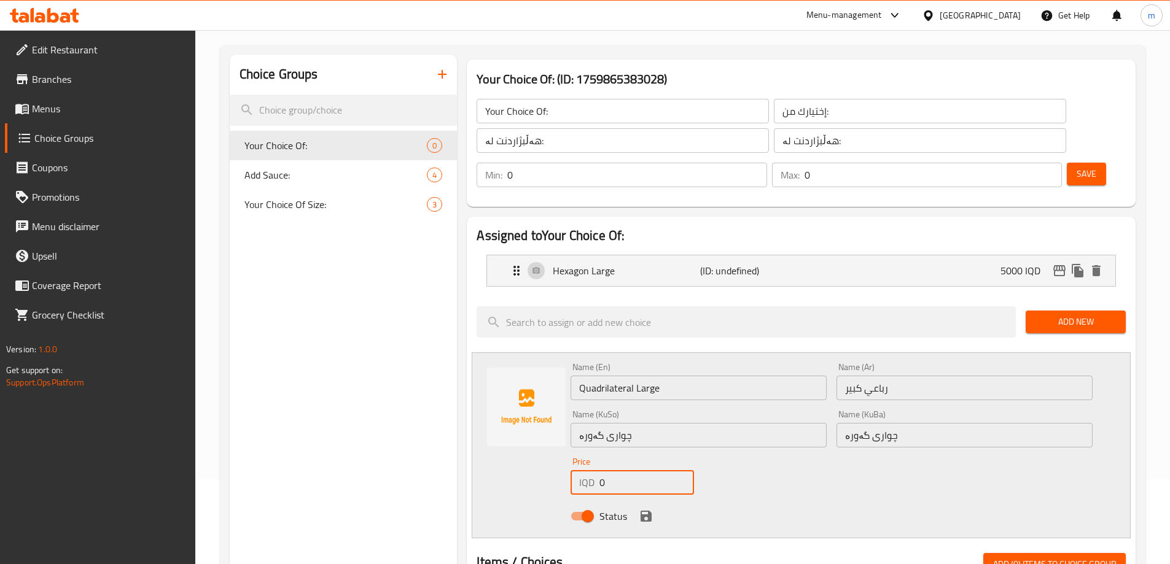
drag, startPoint x: 617, startPoint y: 452, endPoint x: 599, endPoint y: 449, distance: 18.0
click at [599, 470] on input "0" at bounding box center [646, 482] width 94 height 25
type input "4000"
click at [637, 507] on button "save" at bounding box center [646, 516] width 18 height 18
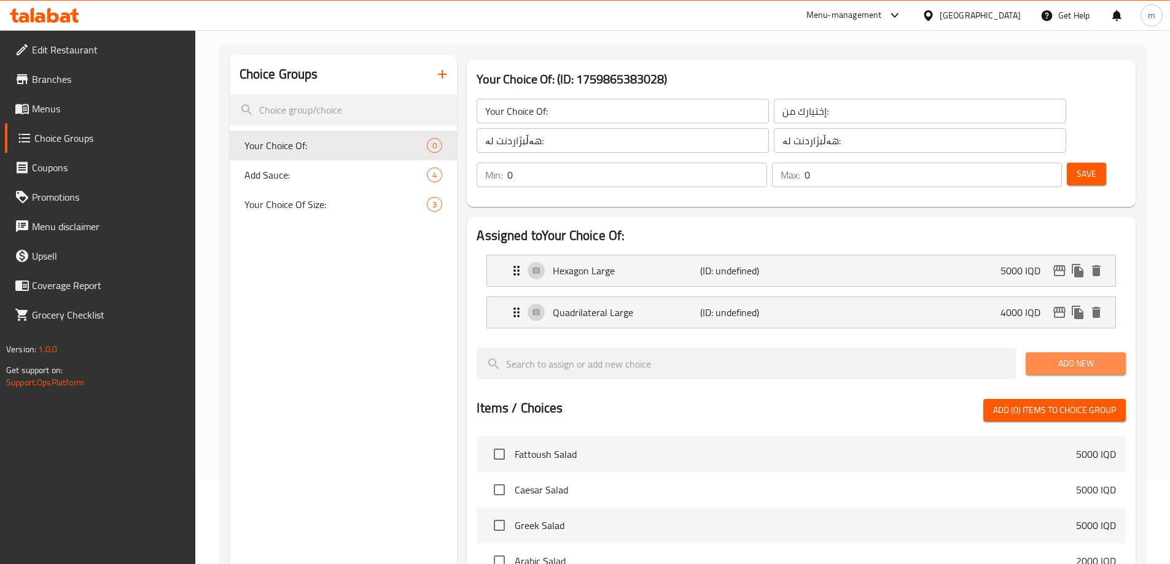
click at [1085, 356] on span "Add New" at bounding box center [1075, 363] width 80 height 15
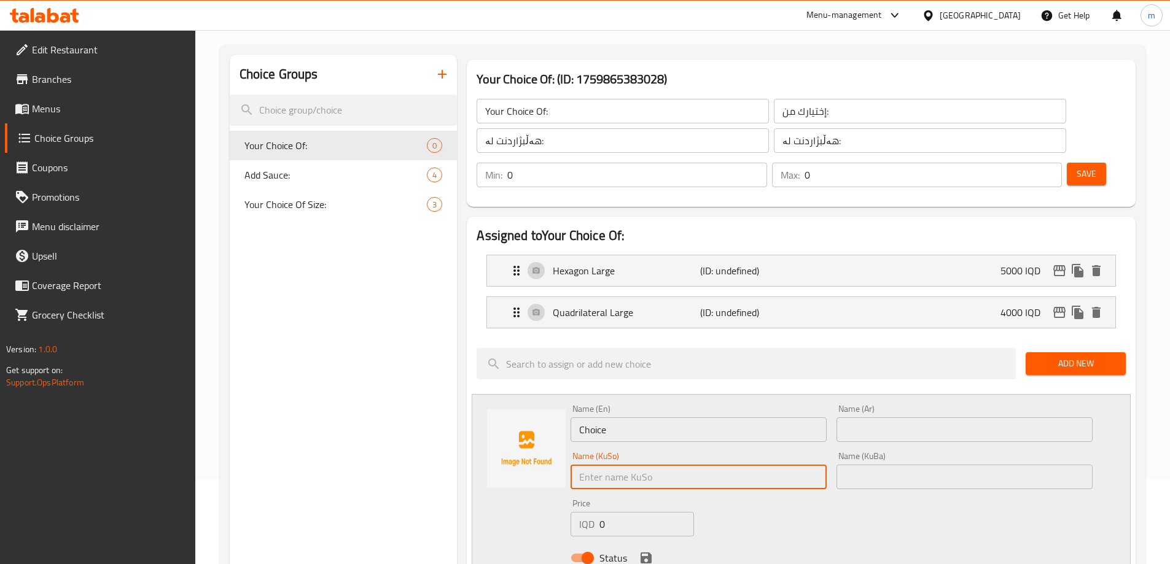
drag, startPoint x: 616, startPoint y: 446, endPoint x: 616, endPoint y: 437, distance: 9.2
click at [616, 465] on input "text" at bounding box center [698, 477] width 256 height 25
paste input "چواری بچوک"
type input "چواری بچوک"
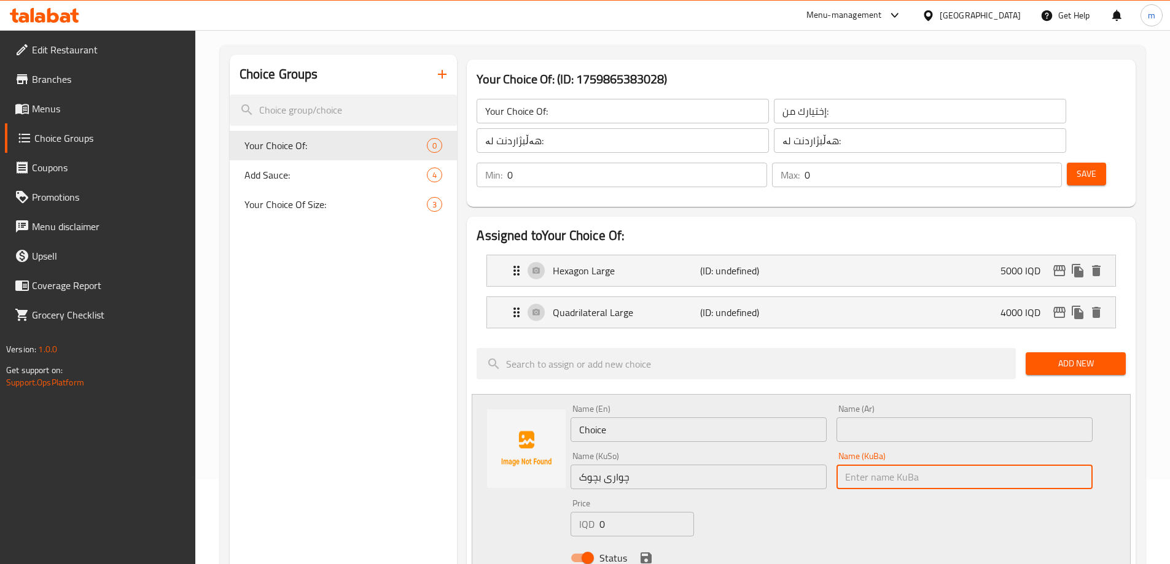
click at [882, 465] on input "text" at bounding box center [964, 477] width 256 height 25
paste input "چواری بچوک"
type input "چواری بچوک"
click at [872, 418] on input "text" at bounding box center [964, 430] width 256 height 25
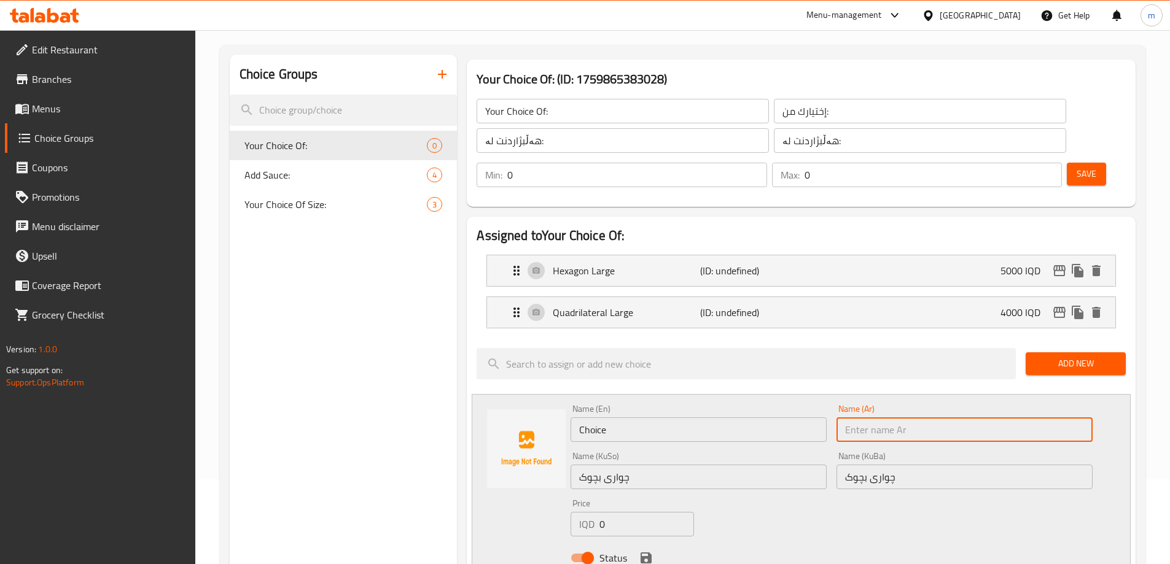
click at [872, 418] on input "text" at bounding box center [964, 430] width 256 height 25
paste input "رباعي صغير"
type input "رباعي صغير"
click at [770, 418] on input "Choice" at bounding box center [698, 430] width 256 height 25
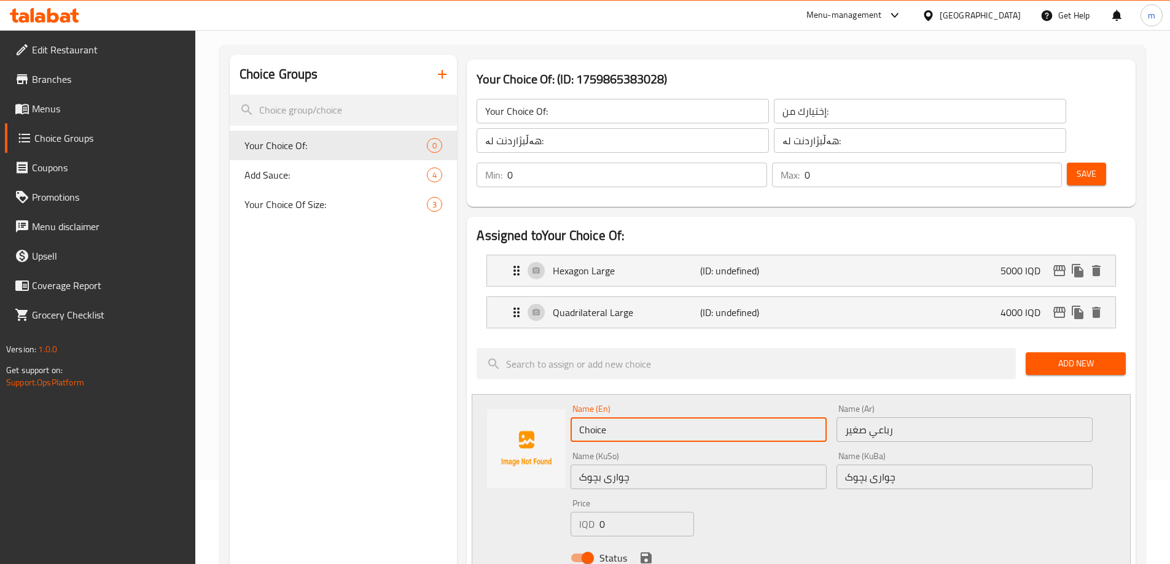
click at [770, 418] on input "Choice" at bounding box center [698, 430] width 256 height 25
paste input "Quadrilateral Small"
type input "Quadrilateral Small"
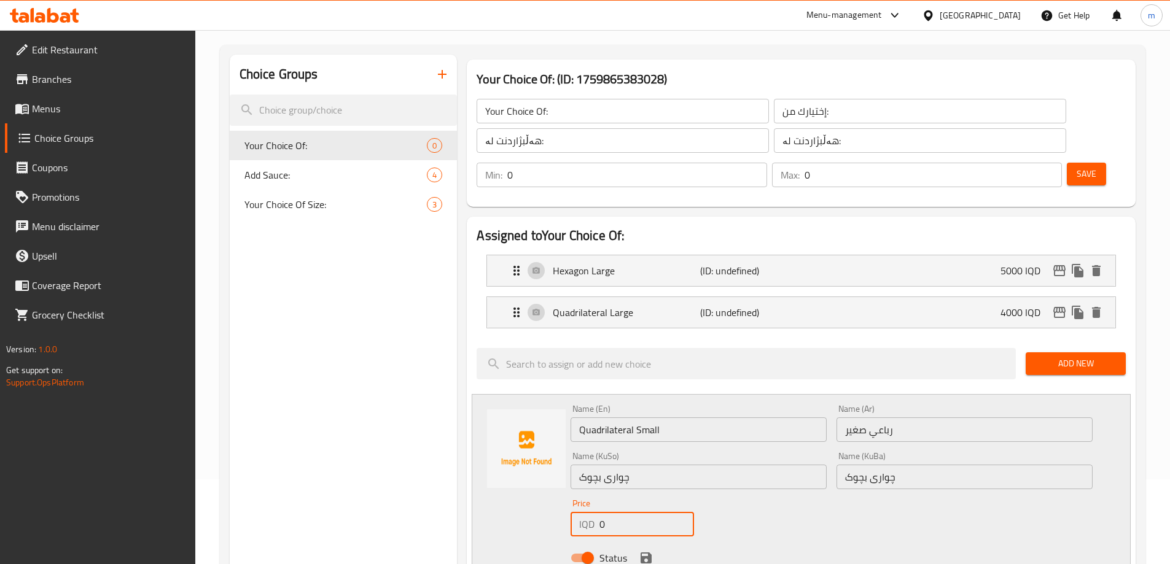
click at [593, 512] on div "IQD 0 Price" at bounding box center [631, 524] width 123 height 25
type input "3000"
click at [644, 553] on icon "save" at bounding box center [645, 558] width 11 height 11
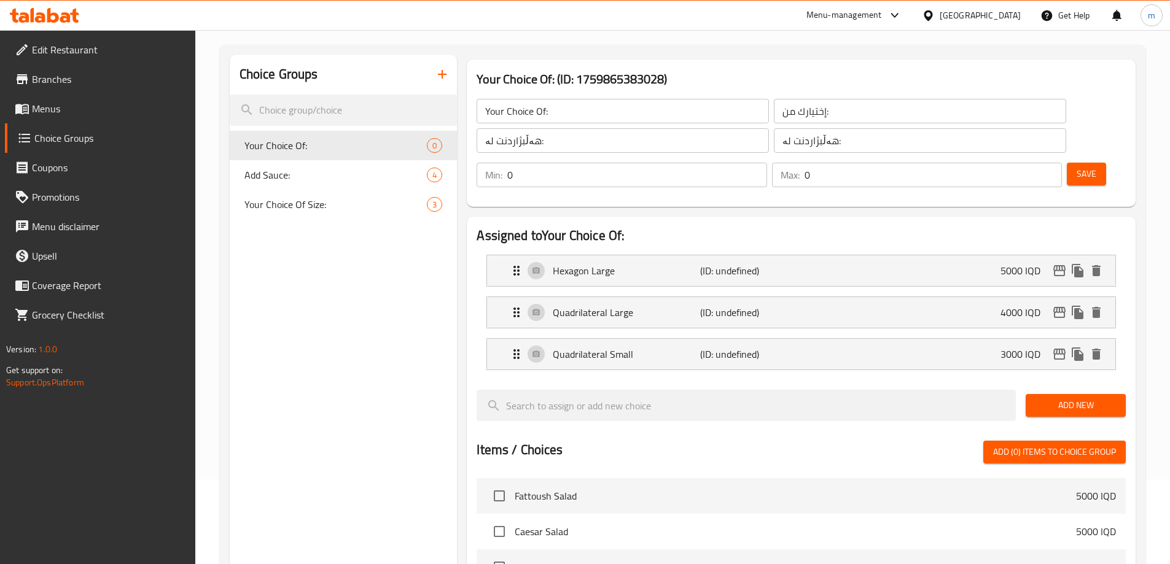
click at [1050, 398] on span "Add New" at bounding box center [1075, 405] width 80 height 15
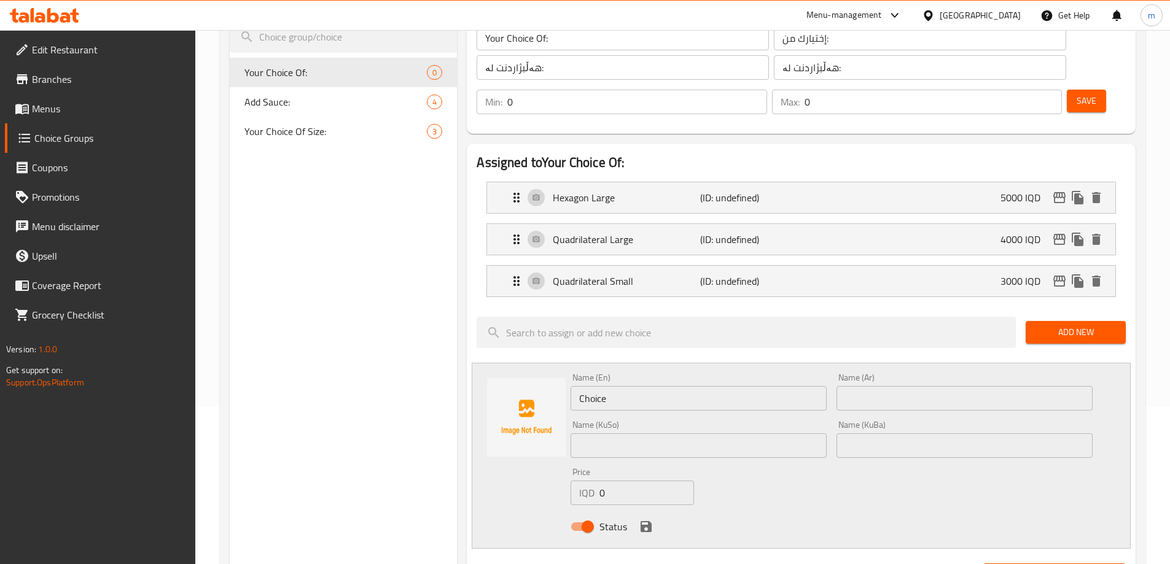
scroll to position [174, 0]
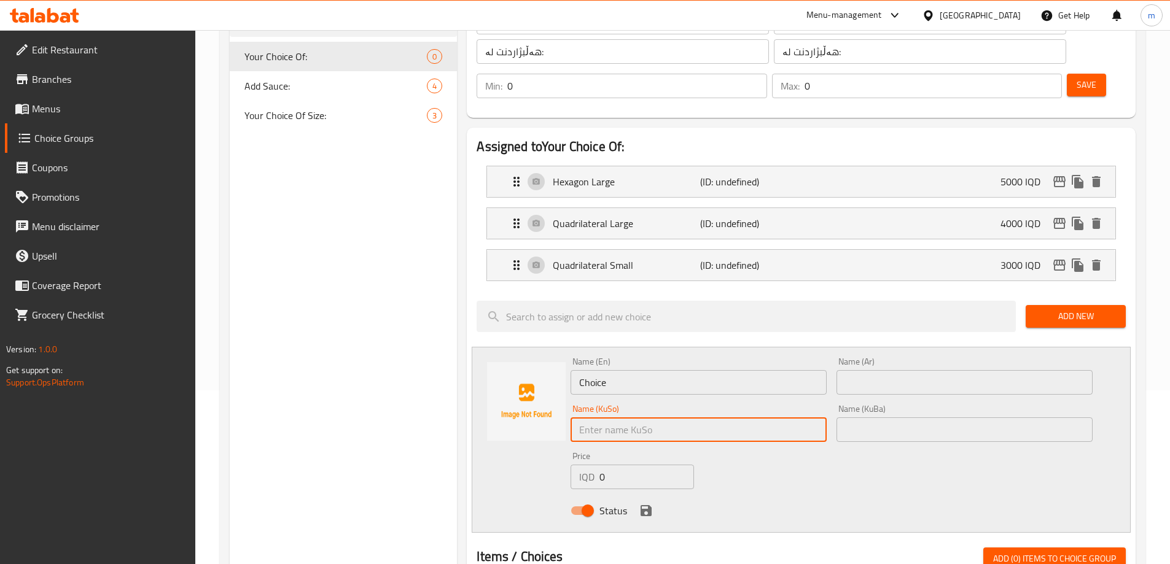
click at [685, 418] on input "text" at bounding box center [698, 430] width 256 height 25
paste input "قاپێک موقەبیلات"
type input "قاپێک موقەبیلات"
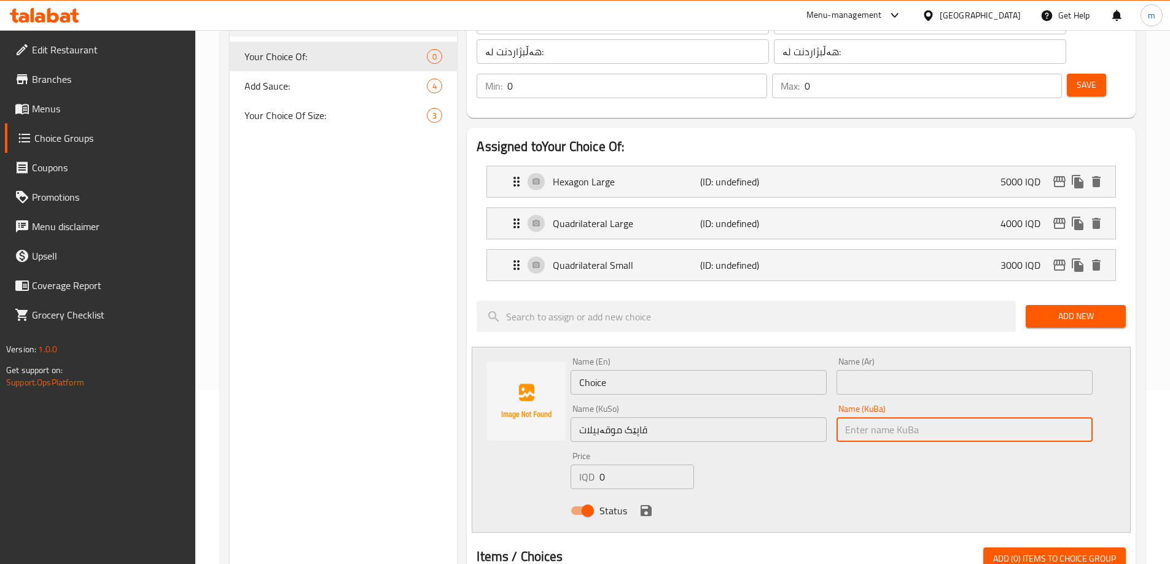
click at [852, 418] on input "text" at bounding box center [964, 430] width 256 height 25
paste input "قاپێک موقەبیلات"
type input "قاپێک موقەبیلات"
click at [857, 370] on input "text" at bounding box center [964, 382] width 256 height 25
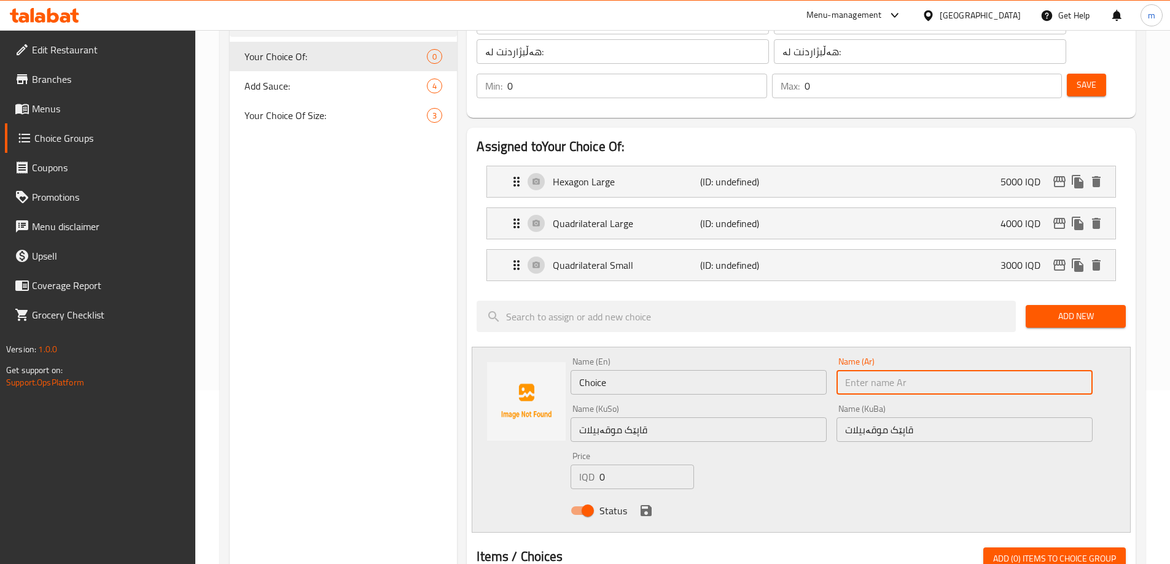
paste input "كاسة مقبلات"
type input "كاسة مقبلات"
click at [803, 370] on input "Choice" at bounding box center [698, 382] width 256 height 25
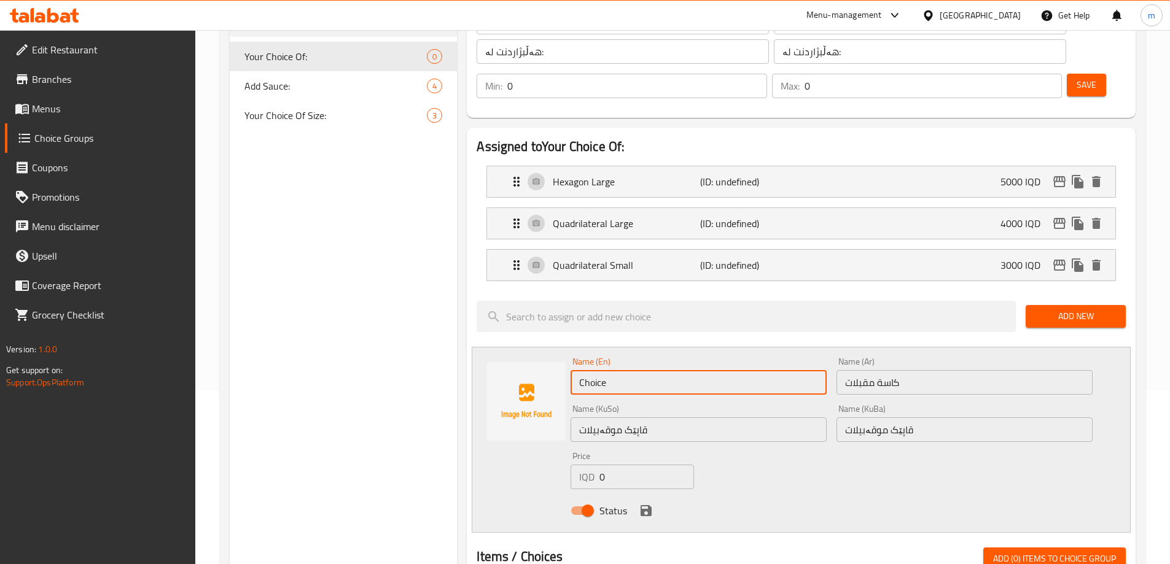
click at [801, 370] on input "Choice" at bounding box center [698, 382] width 256 height 25
paste input "Appetizers Plat"
type input "Appetizers Plate"
drag, startPoint x: 615, startPoint y: 443, endPoint x: 591, endPoint y: 448, distance: 24.9
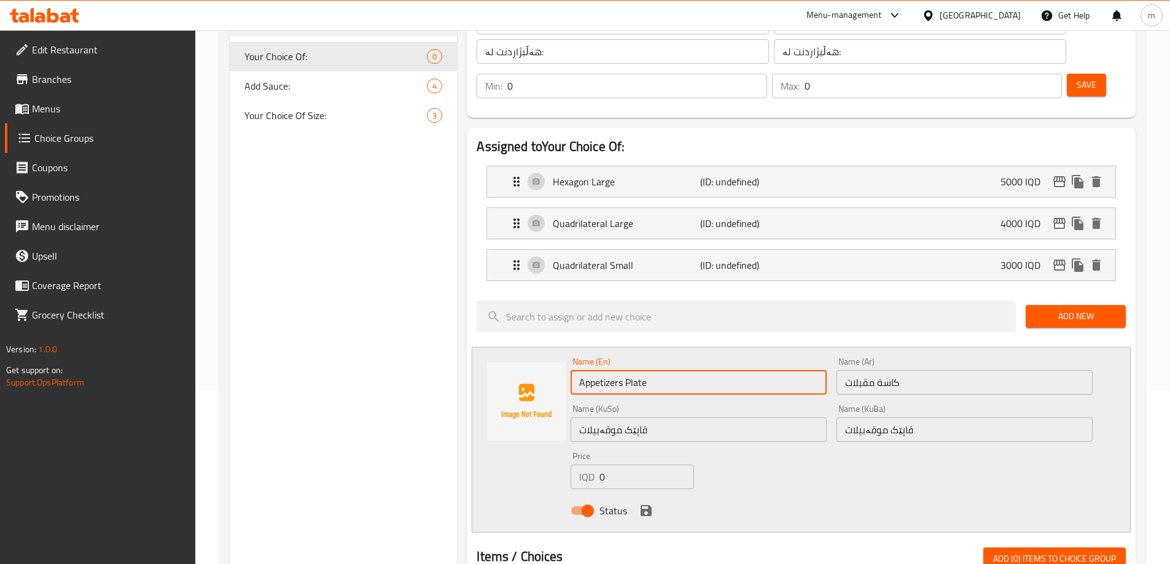
click at [591, 465] on div "IQD 0 Price" at bounding box center [631, 477] width 123 height 25
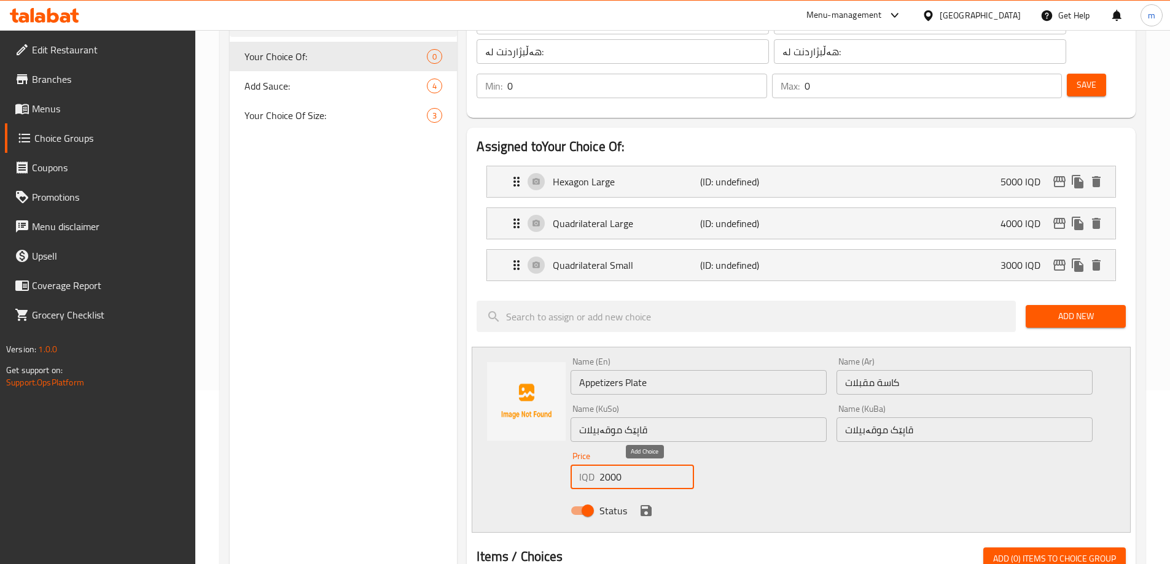
type input "2000"
click at [645, 505] on icon "save" at bounding box center [645, 510] width 11 height 11
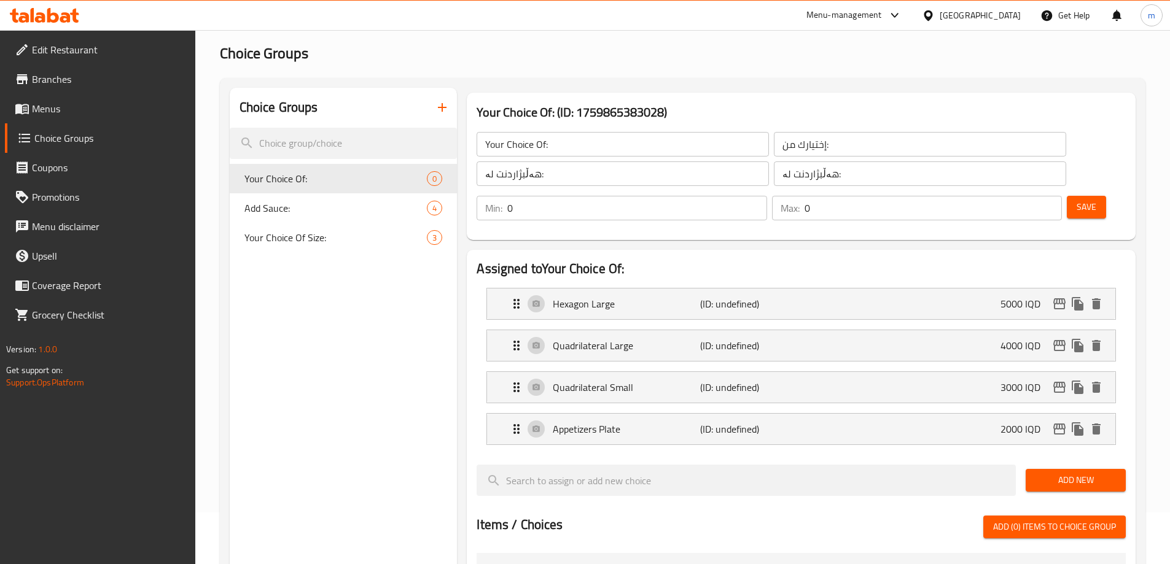
scroll to position [3, 0]
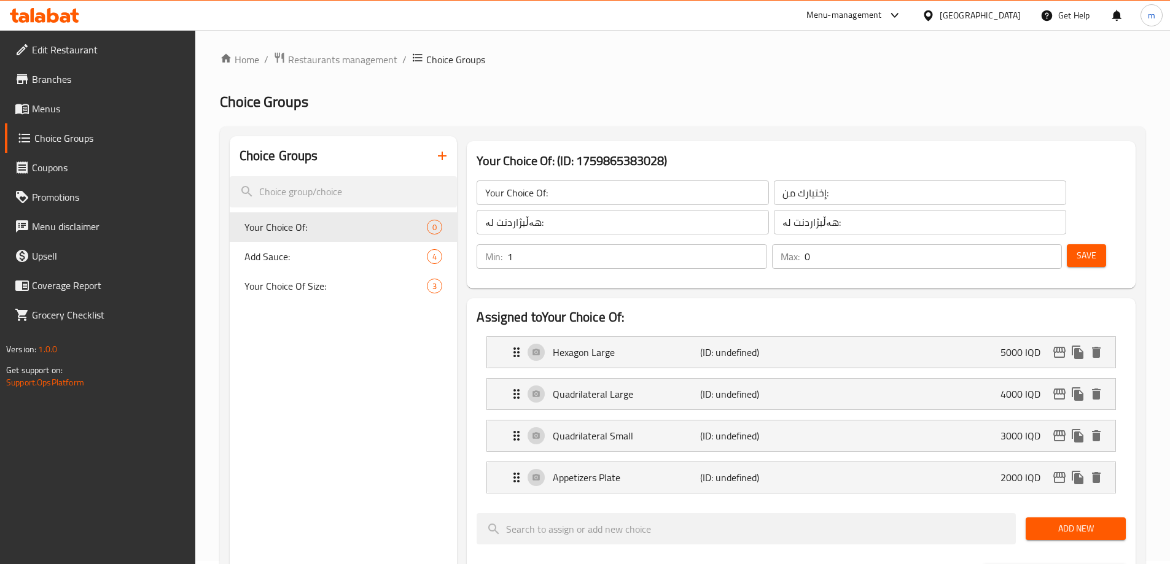
type input "1"
click at [766, 244] on input "1" at bounding box center [636, 256] width 259 height 25
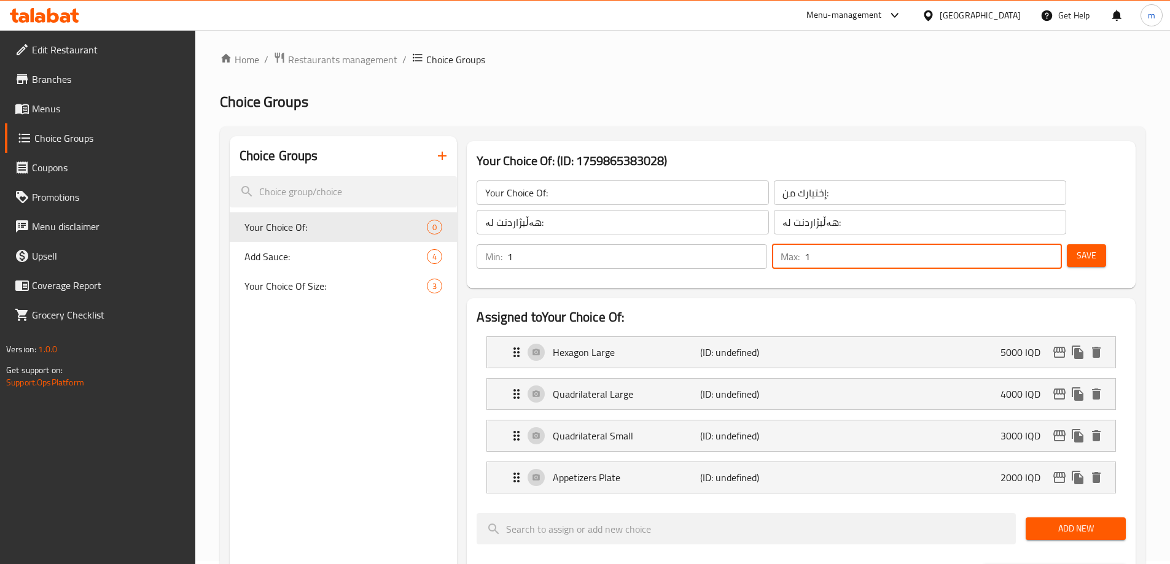
type input "1"
click at [1030, 244] on input "1" at bounding box center [932, 256] width 257 height 25
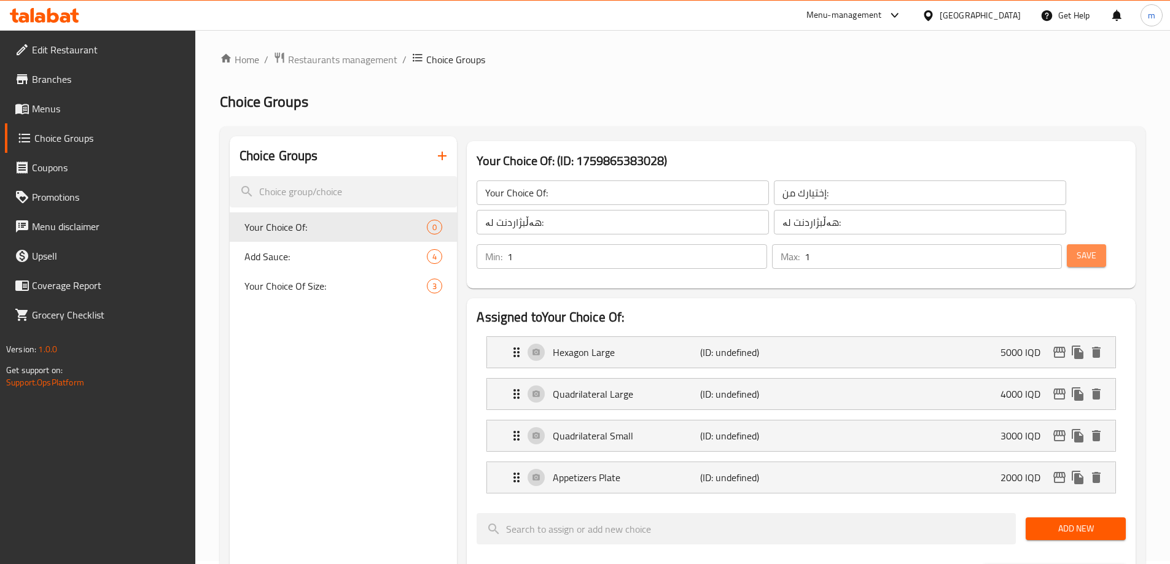
click at [1067, 244] on button "Save" at bounding box center [1086, 255] width 39 height 23
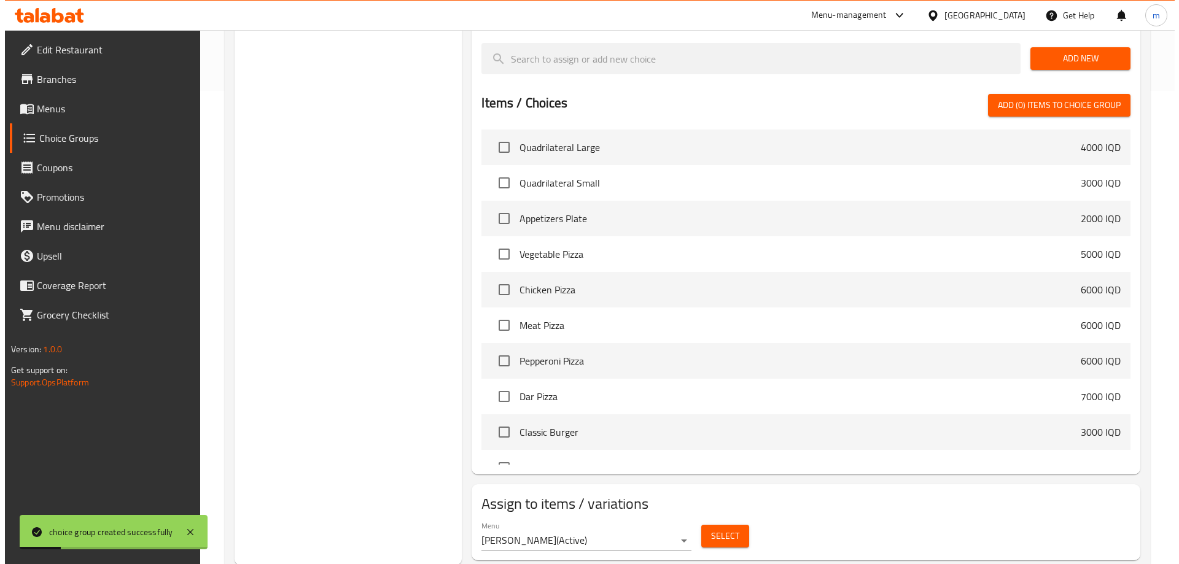
scroll to position [475, 0]
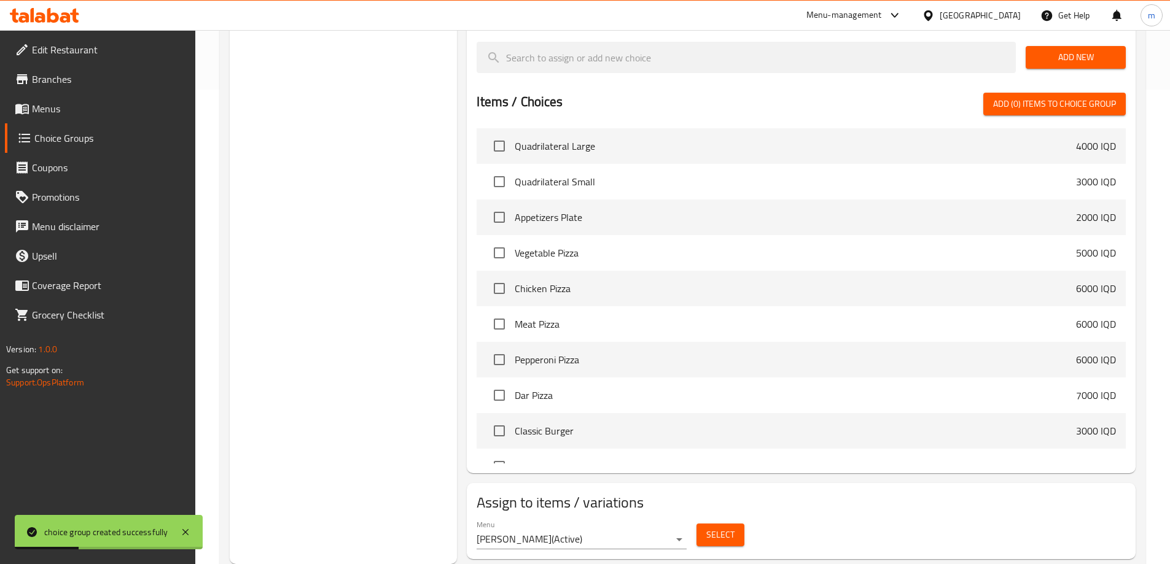
click at [707, 527] on span "Select" at bounding box center [720, 534] width 28 height 15
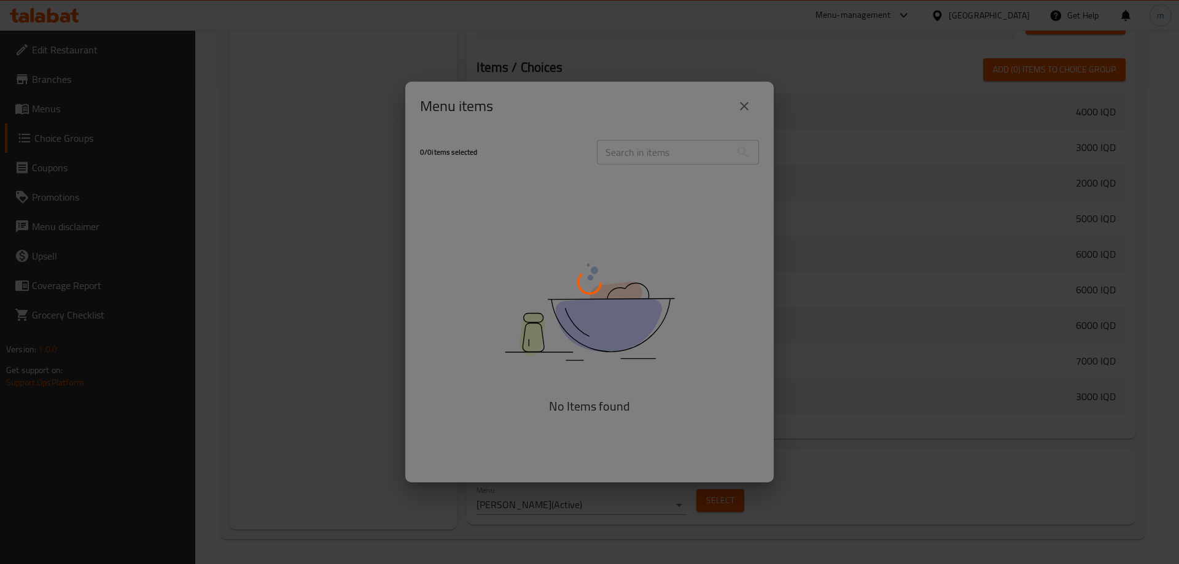
click at [696, 103] on div at bounding box center [589, 282] width 1179 height 564
click at [774, 113] on div at bounding box center [589, 282] width 1179 height 564
click at [785, 112] on div at bounding box center [589, 282] width 1179 height 564
click at [785, 115] on div at bounding box center [589, 282] width 1179 height 564
click at [785, 120] on div at bounding box center [589, 282] width 1179 height 564
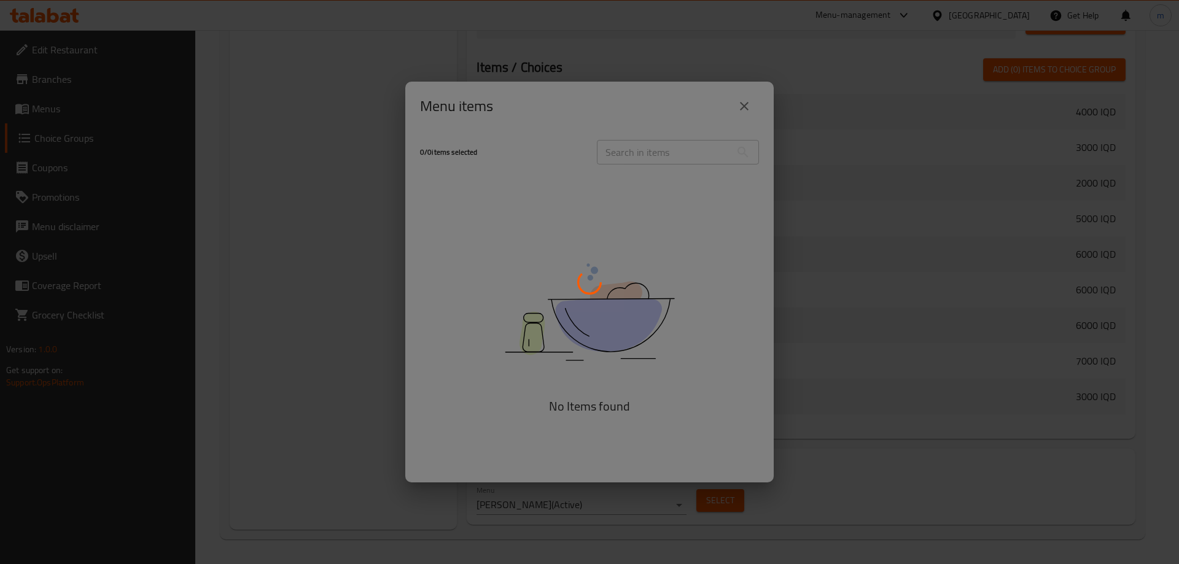
click at [783, 130] on div at bounding box center [589, 282] width 1179 height 564
click at [782, 141] on div at bounding box center [589, 282] width 1179 height 564
click at [774, 125] on div at bounding box center [589, 282] width 1179 height 564
click at [747, 110] on div at bounding box center [589, 282] width 1179 height 564
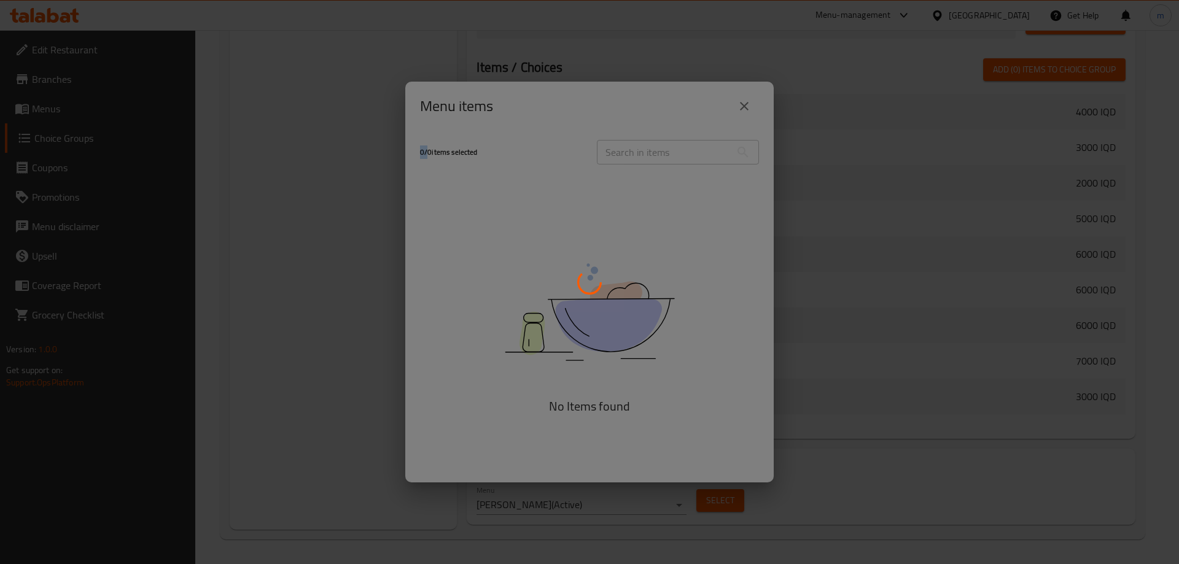
click at [747, 109] on div at bounding box center [589, 282] width 1179 height 564
click at [782, 111] on div at bounding box center [589, 282] width 1179 height 564
drag, startPoint x: 826, startPoint y: 122, endPoint x: 873, endPoint y: 124, distance: 47.3
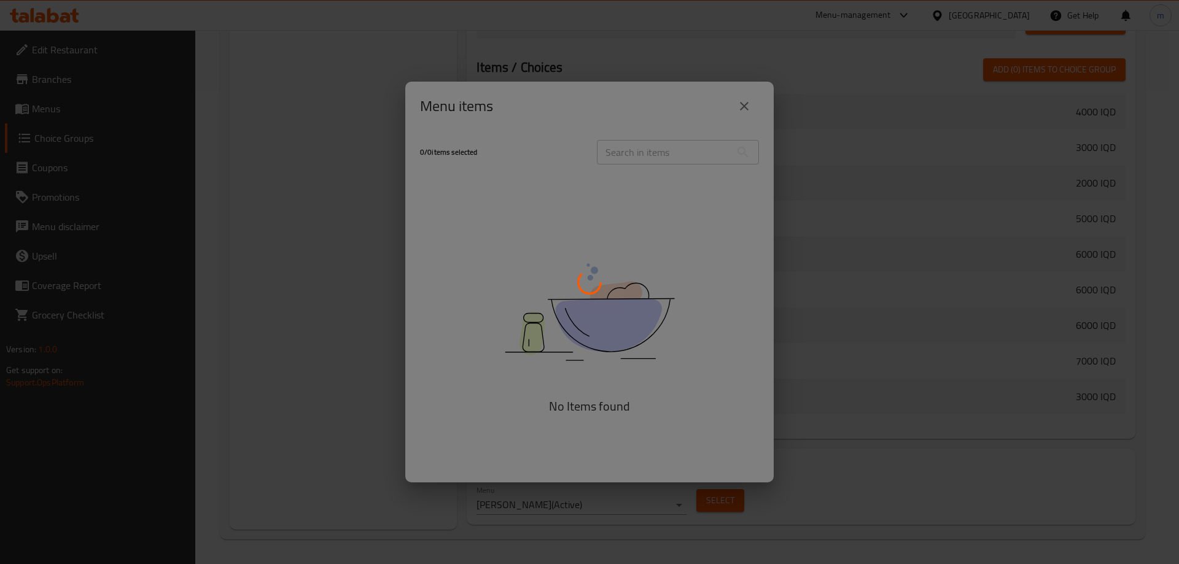
click at [826, 123] on div at bounding box center [589, 282] width 1179 height 564
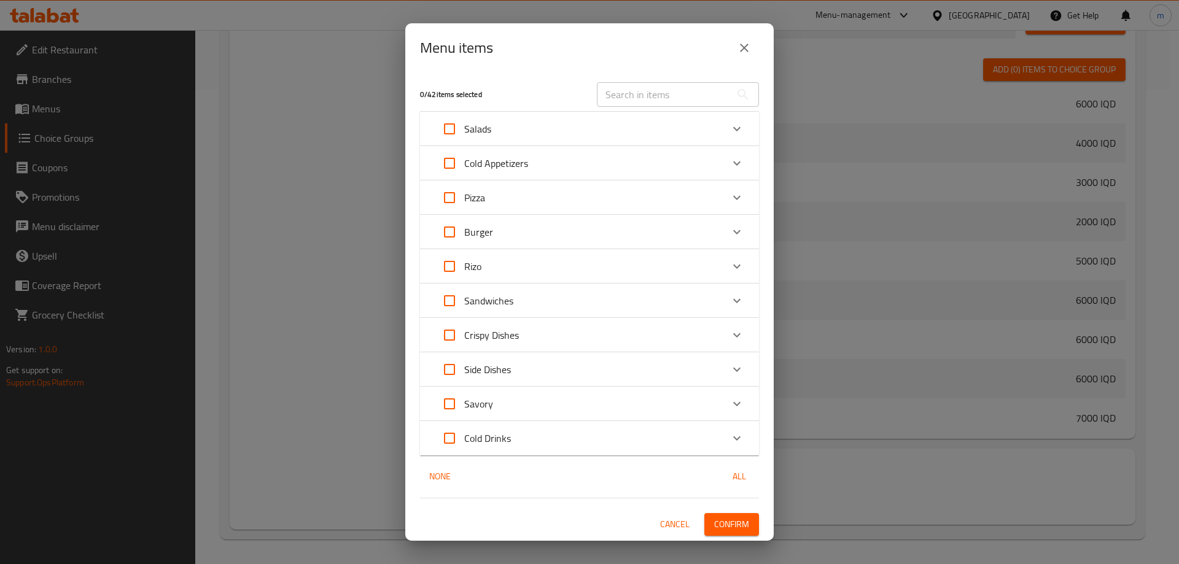
scroll to position [313, 0]
click at [579, 165] on div "Cold Appetizers" at bounding box center [578, 163] width 287 height 29
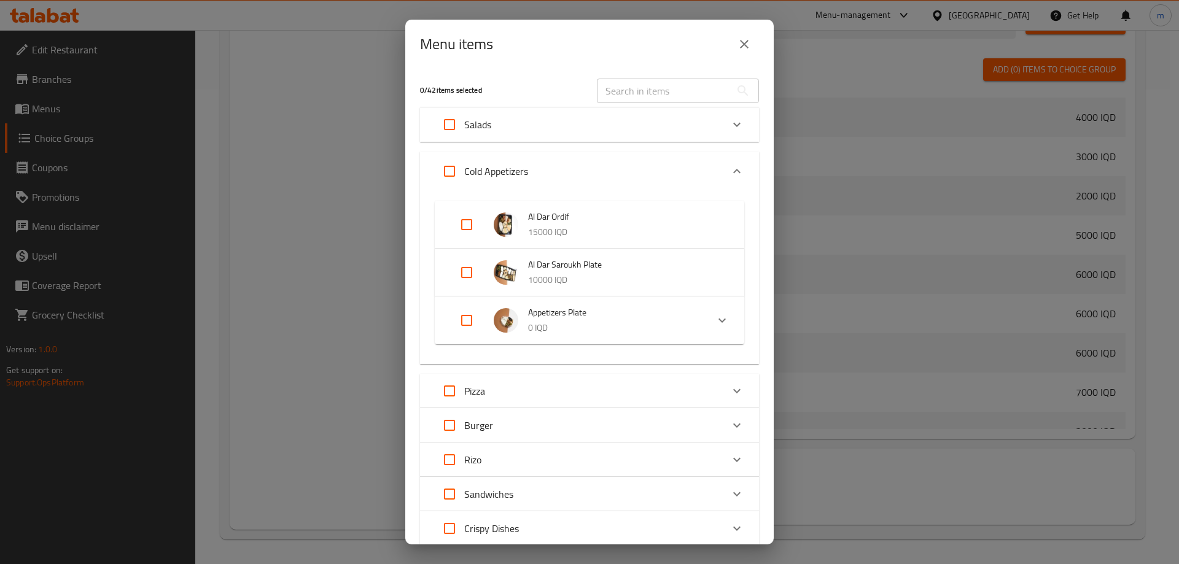
click at [466, 322] on input "Expand" at bounding box center [466, 320] width 29 height 29
checkbox input "true"
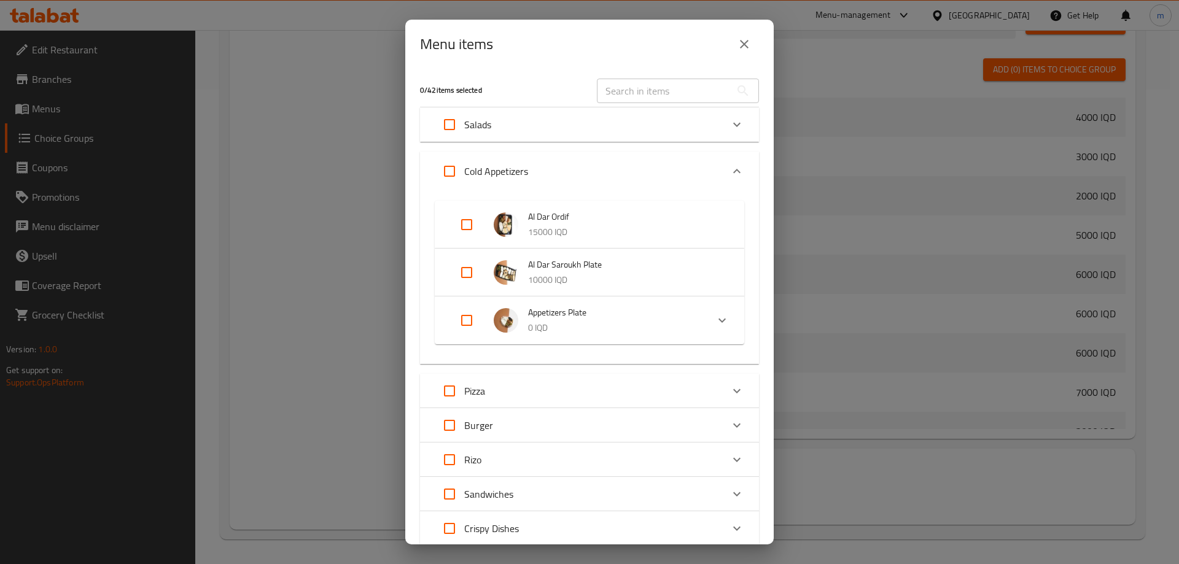
checkbox input "true"
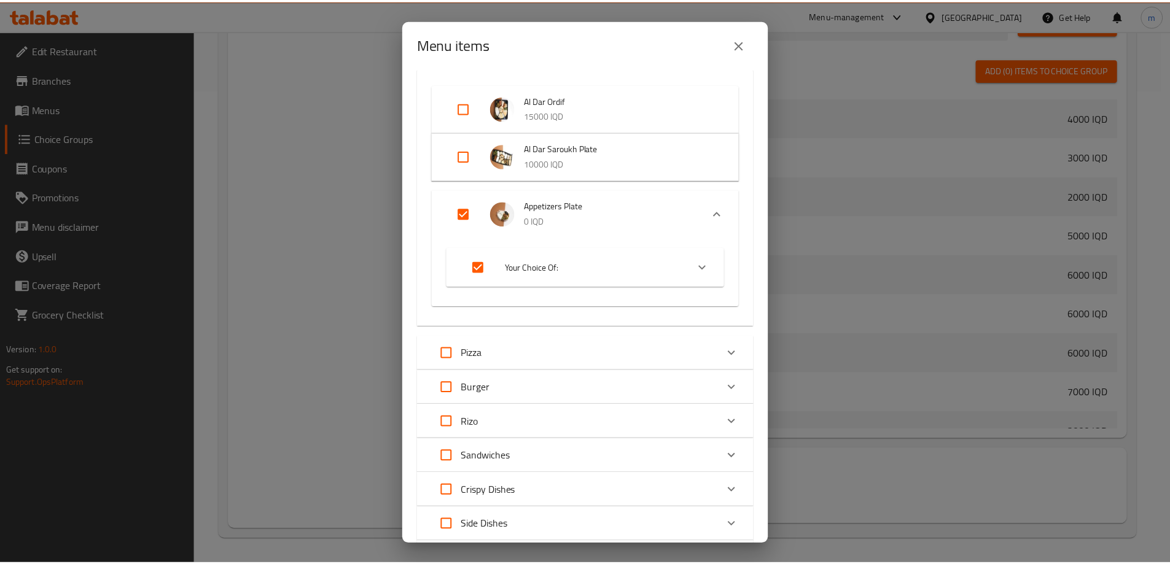
scroll to position [268, 0]
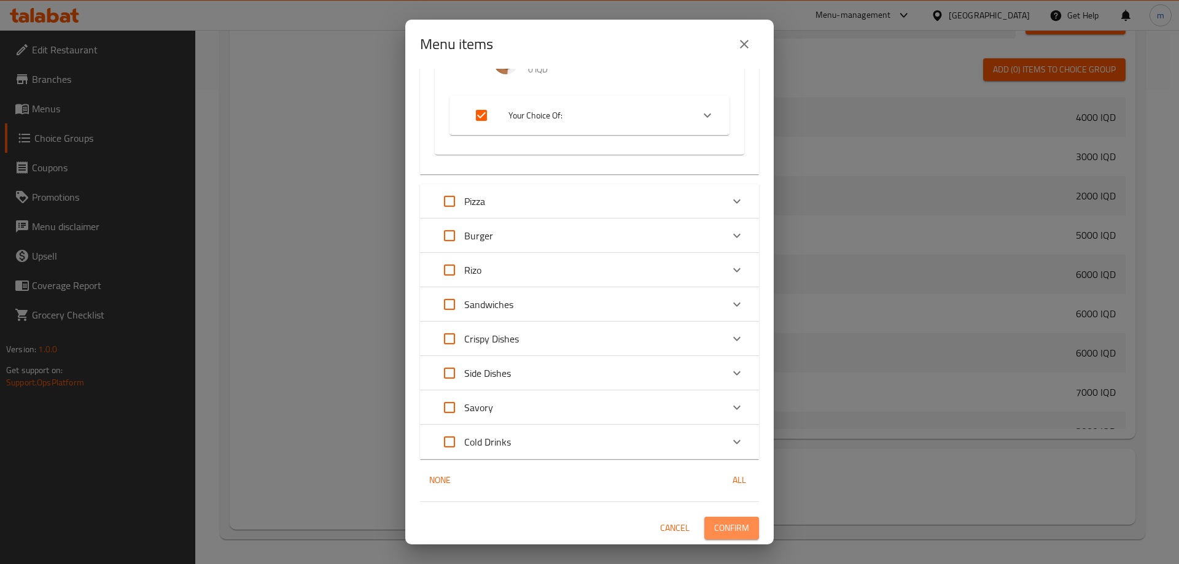
click at [714, 525] on span "Confirm" at bounding box center [731, 528] width 35 height 15
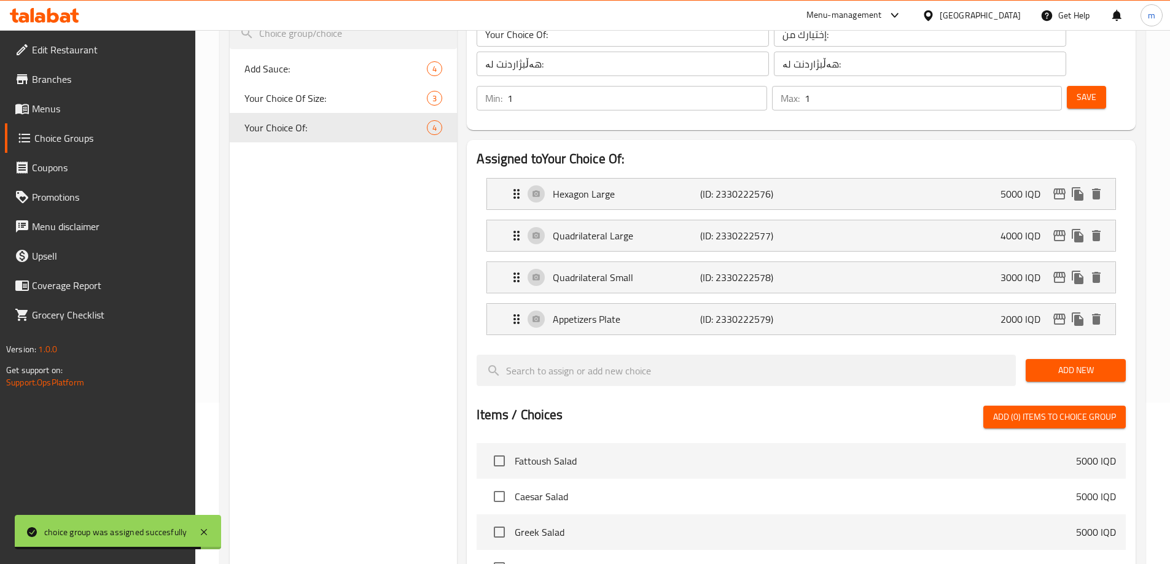
scroll to position [0, 0]
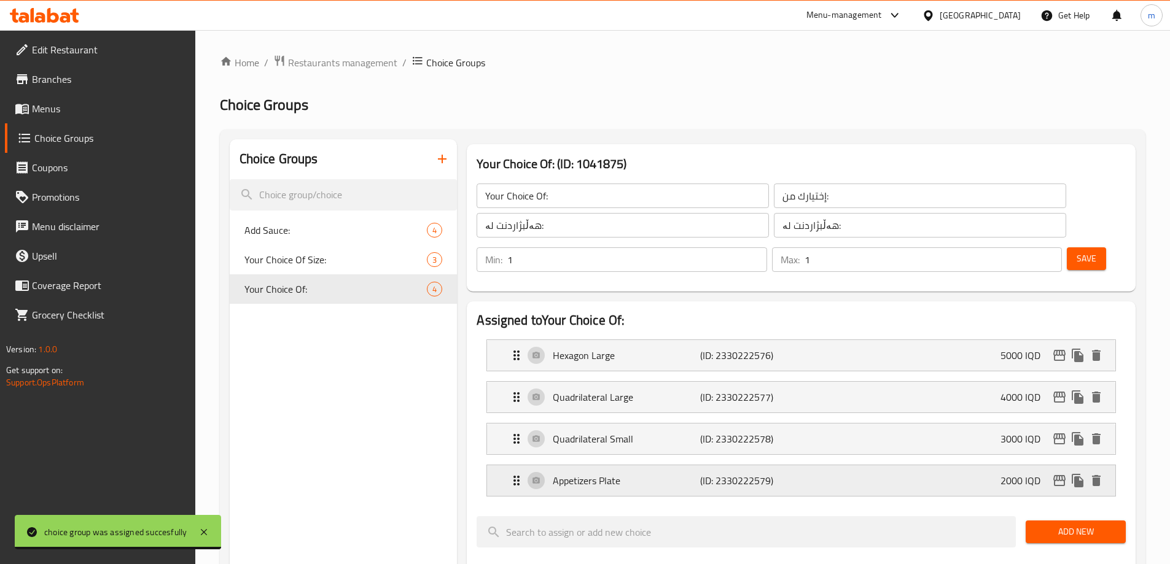
click at [648, 473] on p "Appetizers Plate" at bounding box center [626, 480] width 147 height 15
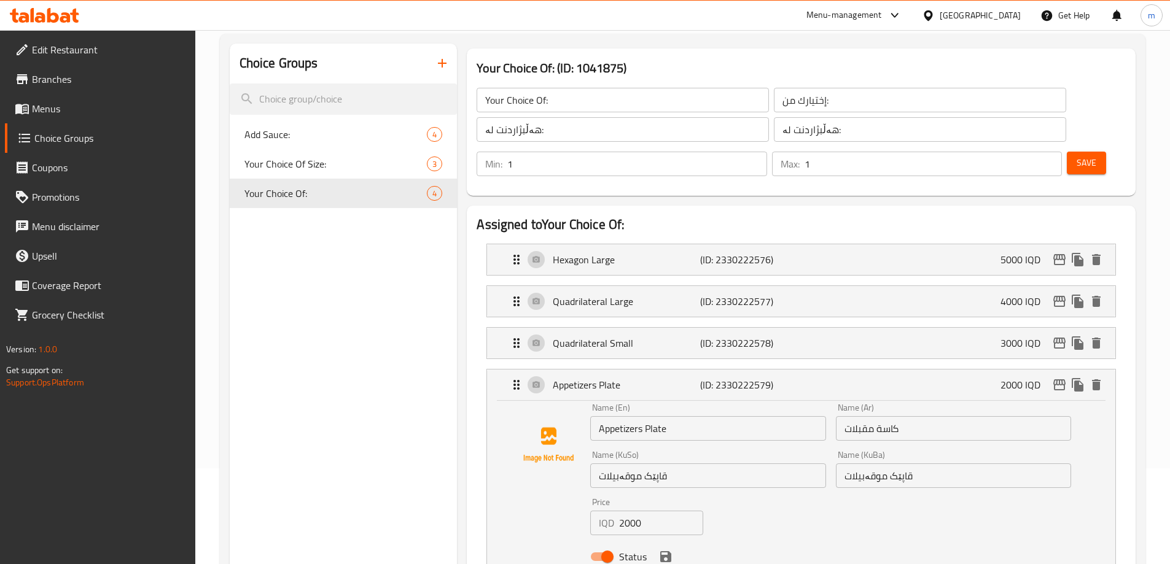
scroll to position [143, 0]
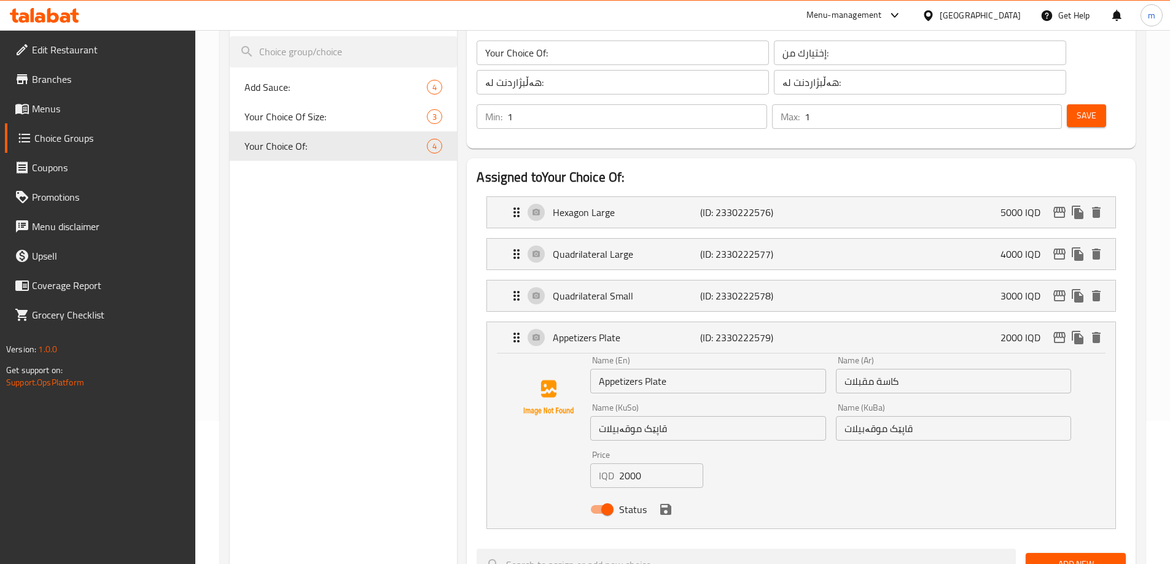
click at [662, 369] on input "Appetizers Plate" at bounding box center [707, 381] width 235 height 25
type input "Appetizers Kassa"
click at [708, 416] on input "قاپێک موقەبیلات" at bounding box center [707, 428] width 235 height 25
click at [805, 416] on input "قاپێک موقەبیلات" at bounding box center [707, 428] width 235 height 25
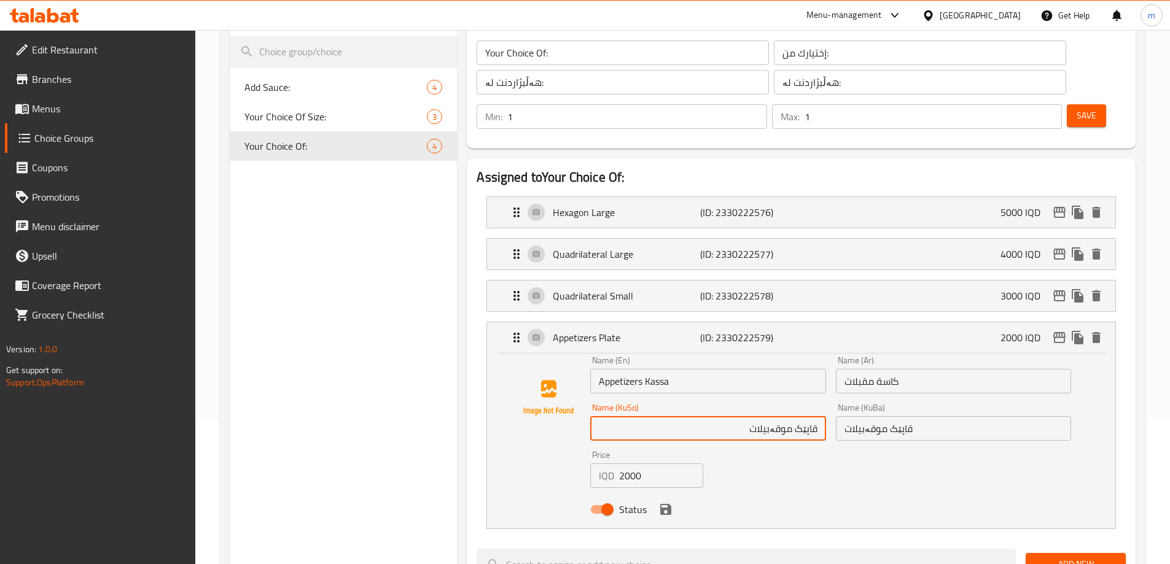
click at [805, 416] on input "قاپێک موقەبیلات" at bounding box center [707, 428] width 235 height 25
click at [797, 416] on input "کاسە موقەبیلات" at bounding box center [707, 428] width 235 height 25
click at [798, 416] on input "کاسە موقەبیلات" at bounding box center [707, 428] width 235 height 25
click at [793, 416] on input "کاسە موقەبیلات" at bounding box center [707, 428] width 235 height 25
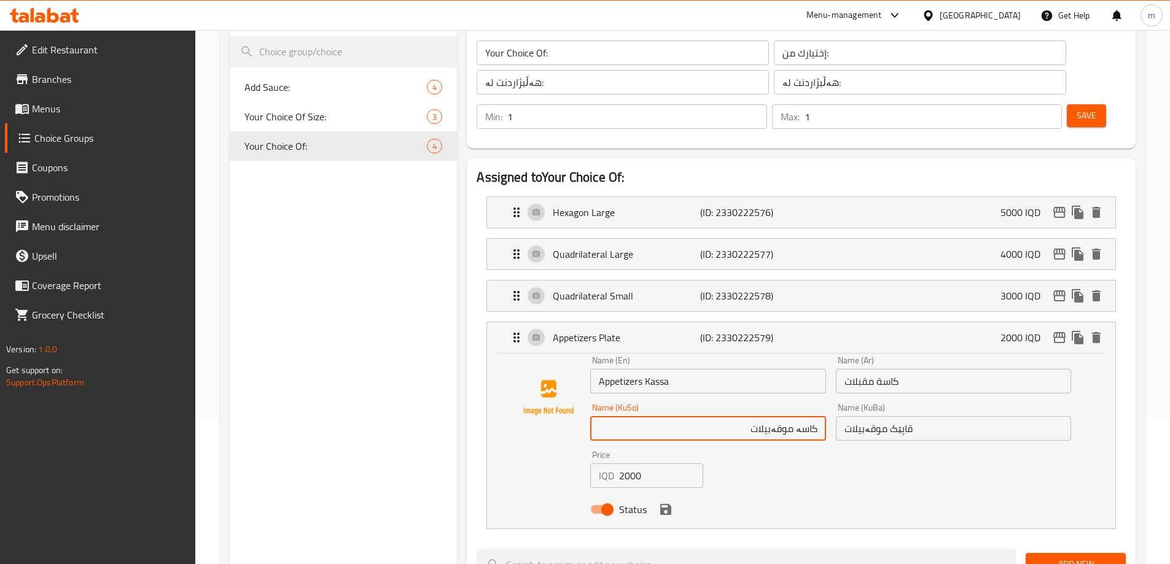
click at [799, 416] on input "کاسە موقەبیلات" at bounding box center [707, 428] width 235 height 25
type input "کاسە موقەبیلات"
click at [71, 100] on link "Menus" at bounding box center [100, 108] width 190 height 29
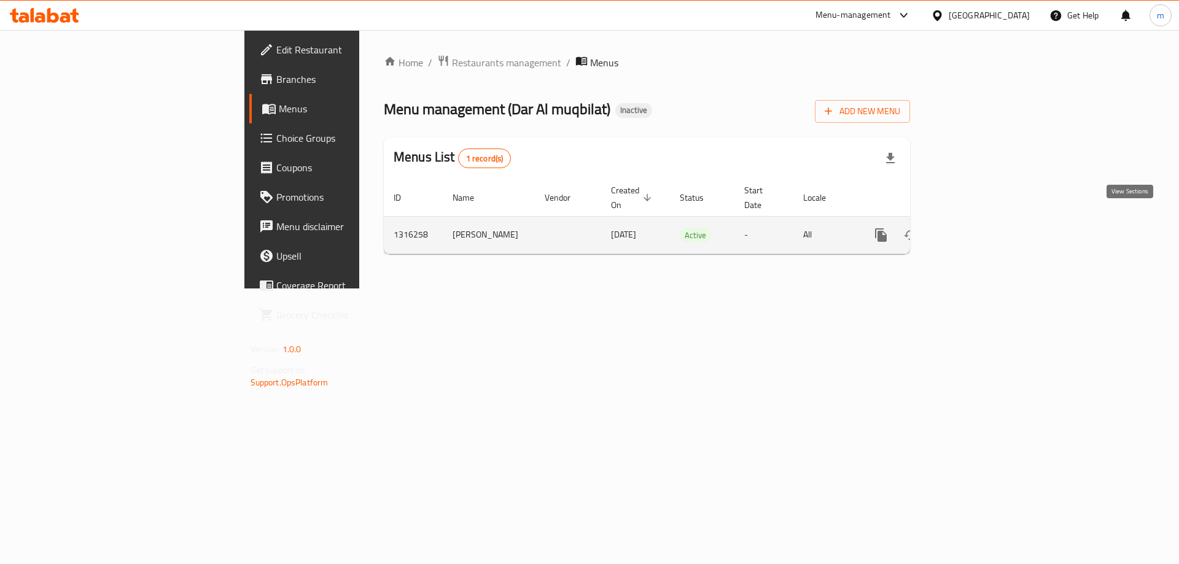
click at [984, 220] on link "enhanced table" at bounding box center [969, 234] width 29 height 29
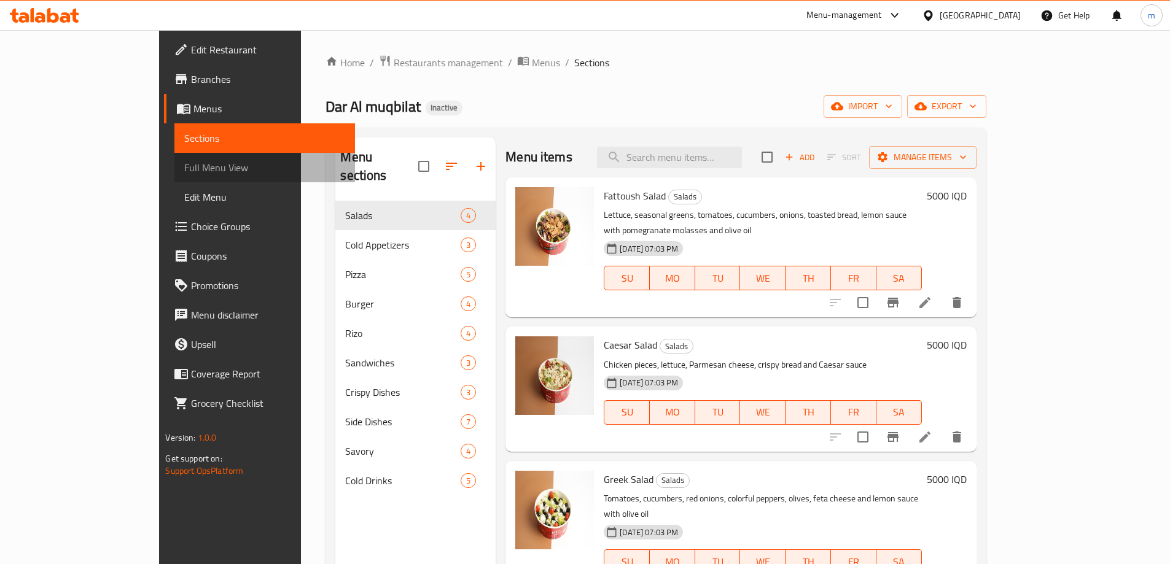
click at [184, 170] on span "Full Menu View" at bounding box center [264, 167] width 160 height 15
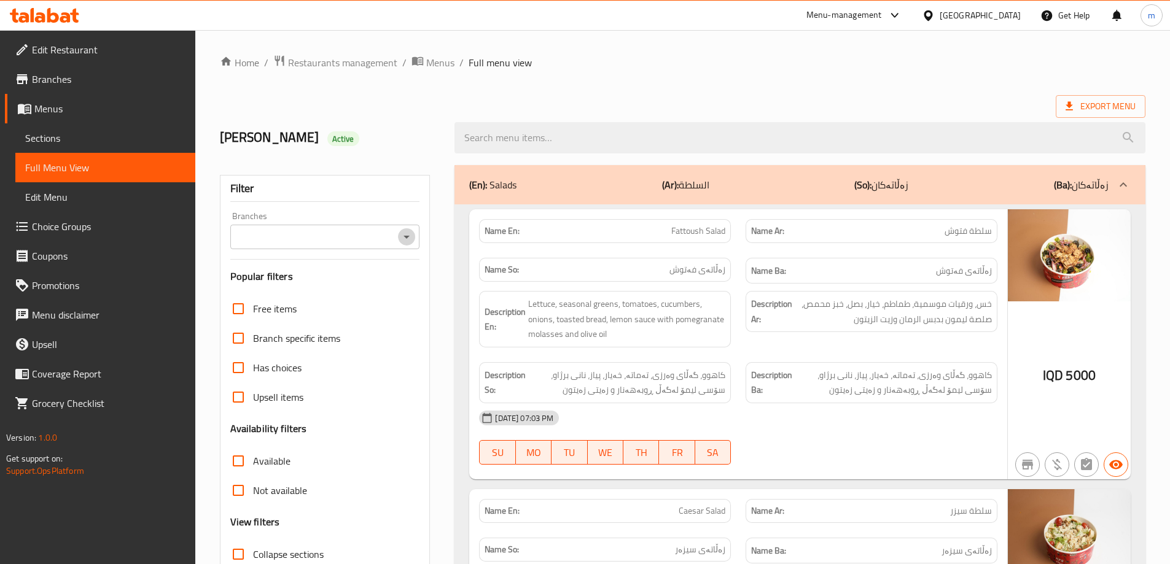
click at [403, 238] on icon "Open" at bounding box center [406, 237] width 15 height 15
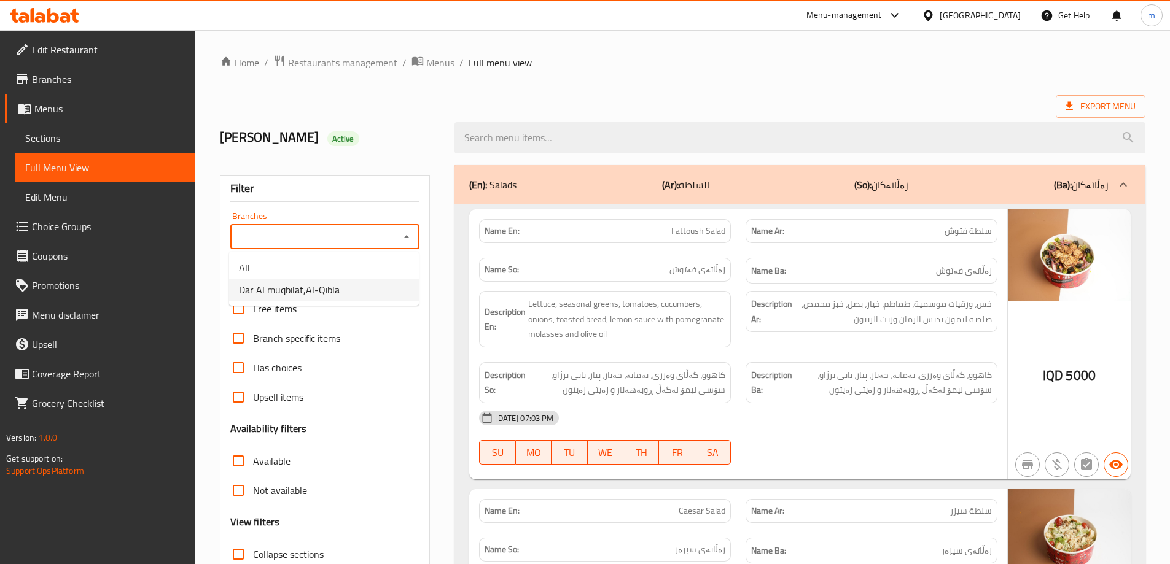
click at [316, 291] on span "Dar Al muqbilat,Al-Qibla" at bounding box center [289, 289] width 101 height 15
type input "Dar Al muqbilat,Al-Qibla"
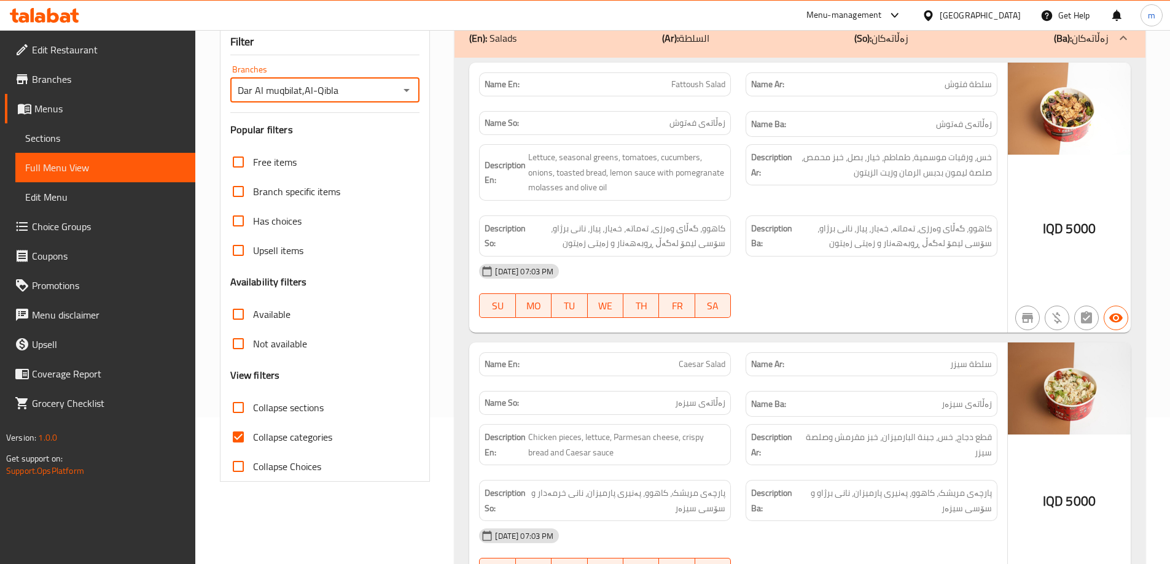
scroll to position [287, 0]
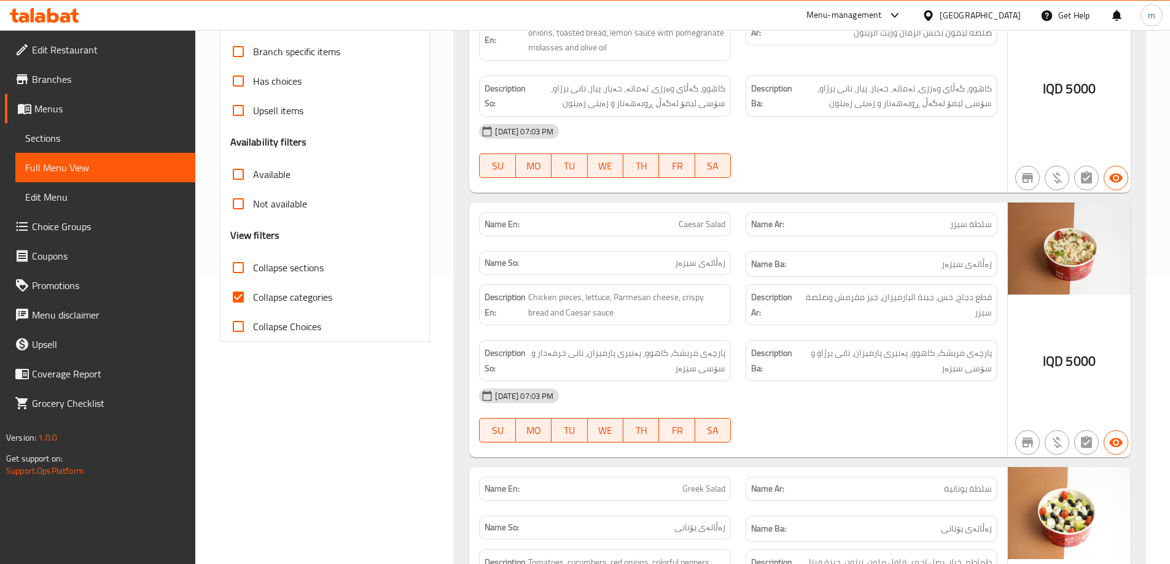
click at [306, 298] on span "Collapse categories" at bounding box center [292, 297] width 79 height 15
click at [253, 298] on input "Collapse categories" at bounding box center [237, 296] width 29 height 29
checkbox input "false"
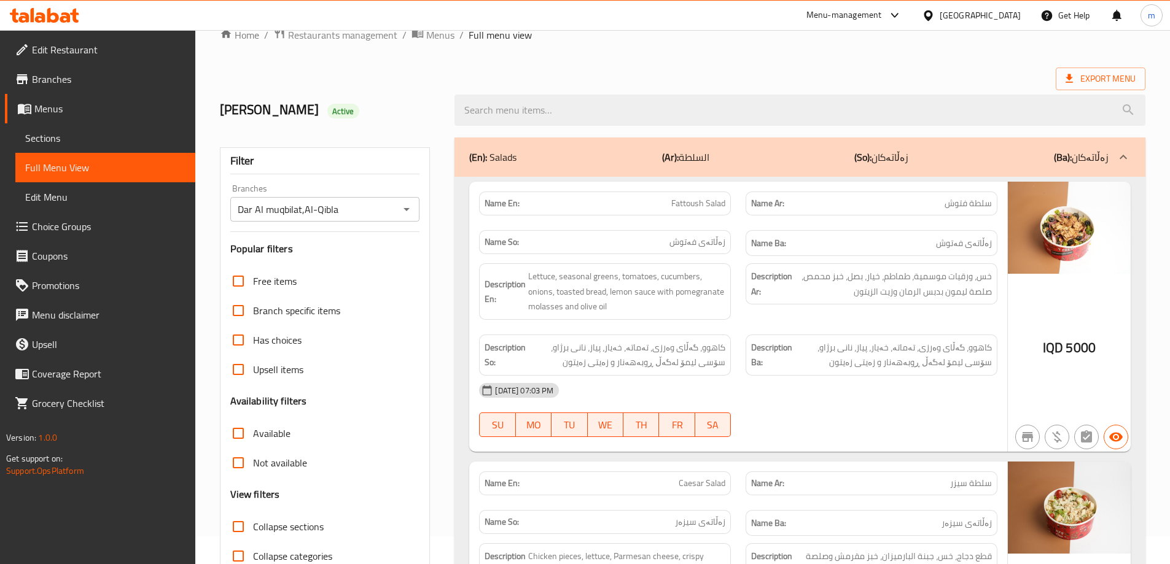
scroll to position [0, 0]
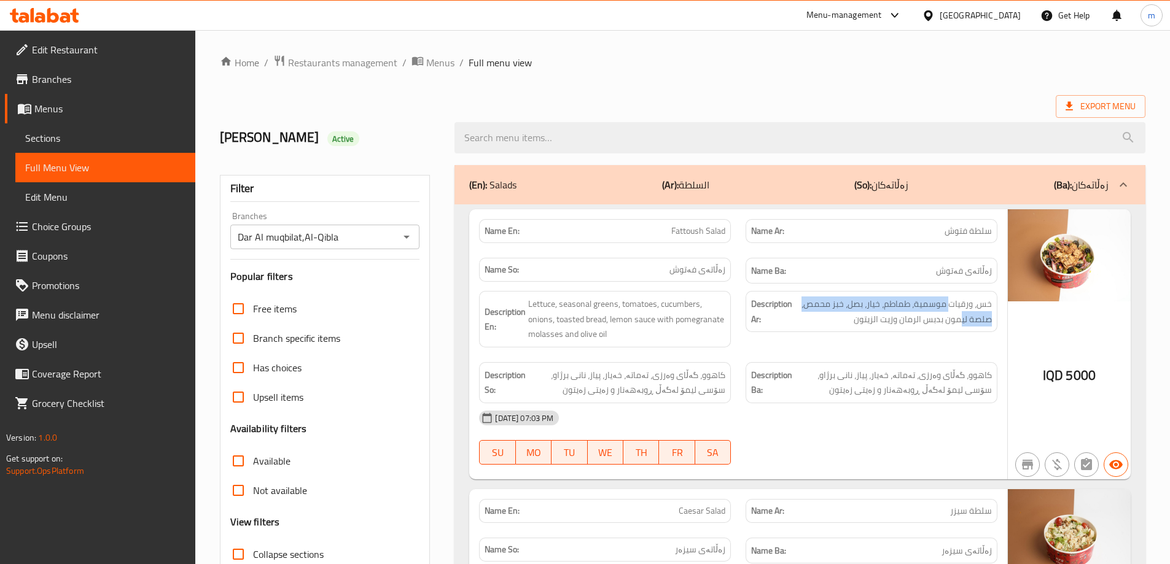
drag, startPoint x: 948, startPoint y: 307, endPoint x: 961, endPoint y: 352, distance: 46.6
click at [961, 352] on div "Description Ar: خس، ورقيات موسمية، طماطم، خيار، بصل، خبز محمص، صلصة ليمون بدبس …" at bounding box center [871, 319] width 266 height 71
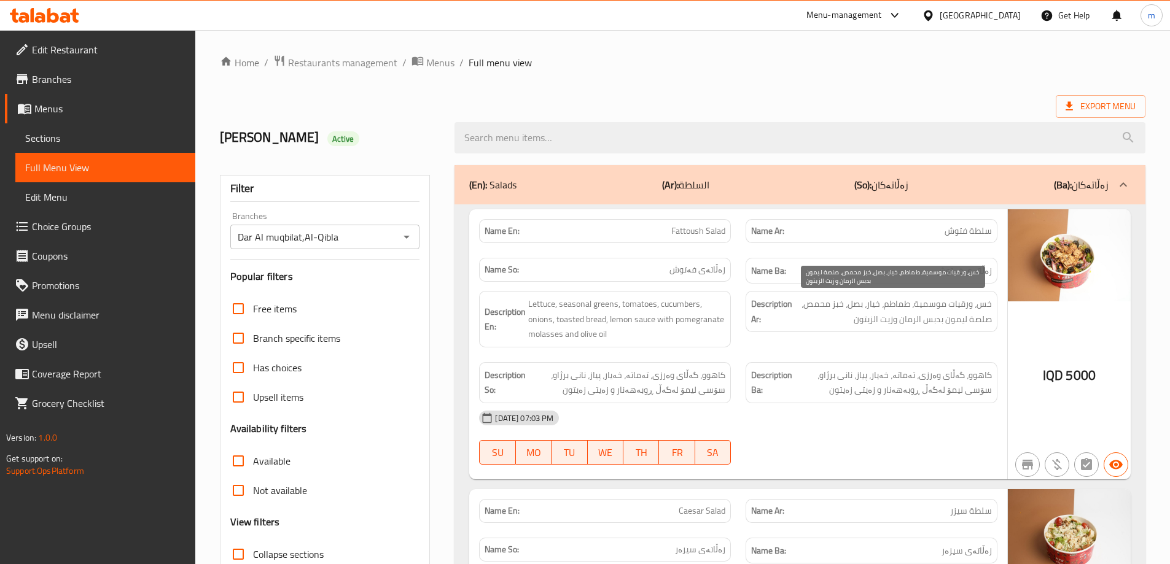
click at [961, 308] on span "خس، ورقيات موسمية، طماطم، خيار، بصل، خبز محمص، صلصة ليمون بدبس الرمان وزيت الزي…" at bounding box center [893, 312] width 197 height 30
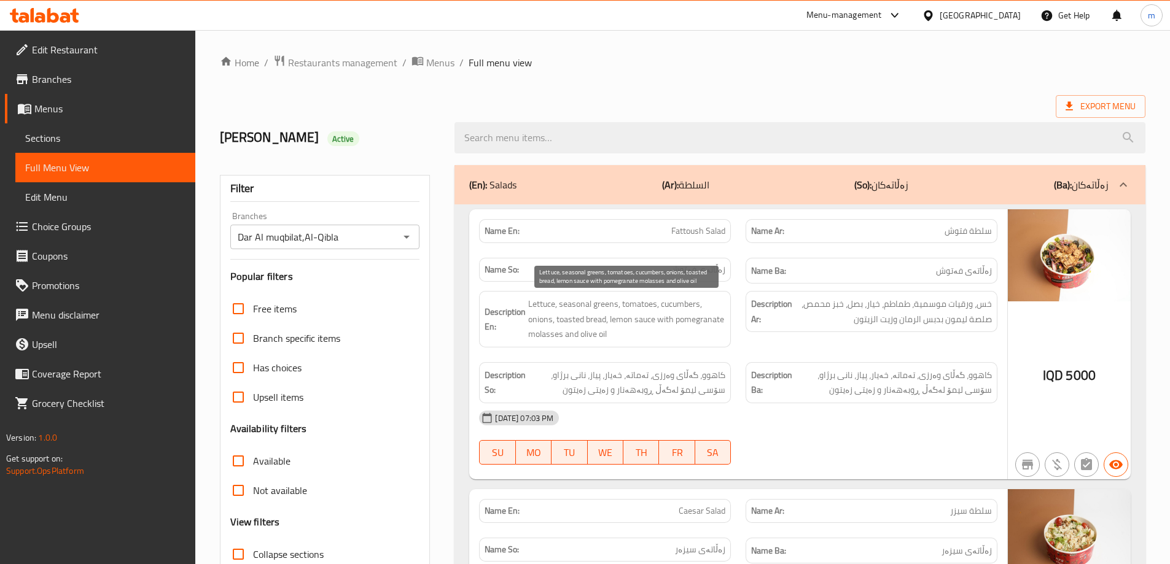
click at [602, 299] on span "Lettuce, seasonal greens, tomatoes, cucumbers, onions, toasted bread, lemon sau…" at bounding box center [626, 319] width 197 height 45
click at [602, 300] on span "Lettuce, seasonal greens, tomatoes, cucumbers, onions, toasted bread, lemon sau…" at bounding box center [626, 319] width 197 height 45
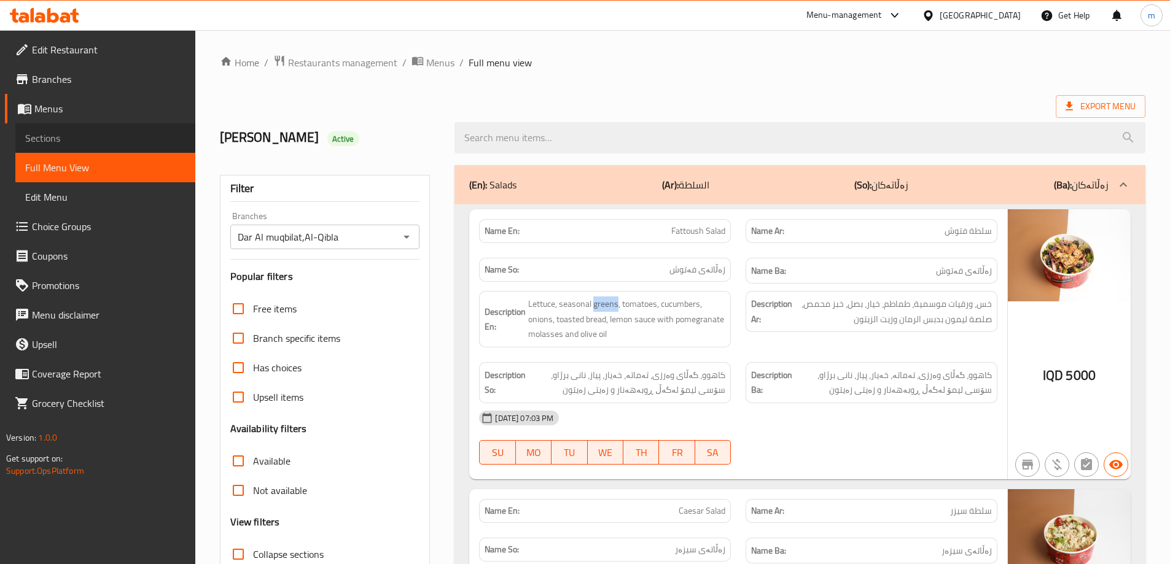
click at [82, 139] on span "Sections" at bounding box center [105, 138] width 160 height 15
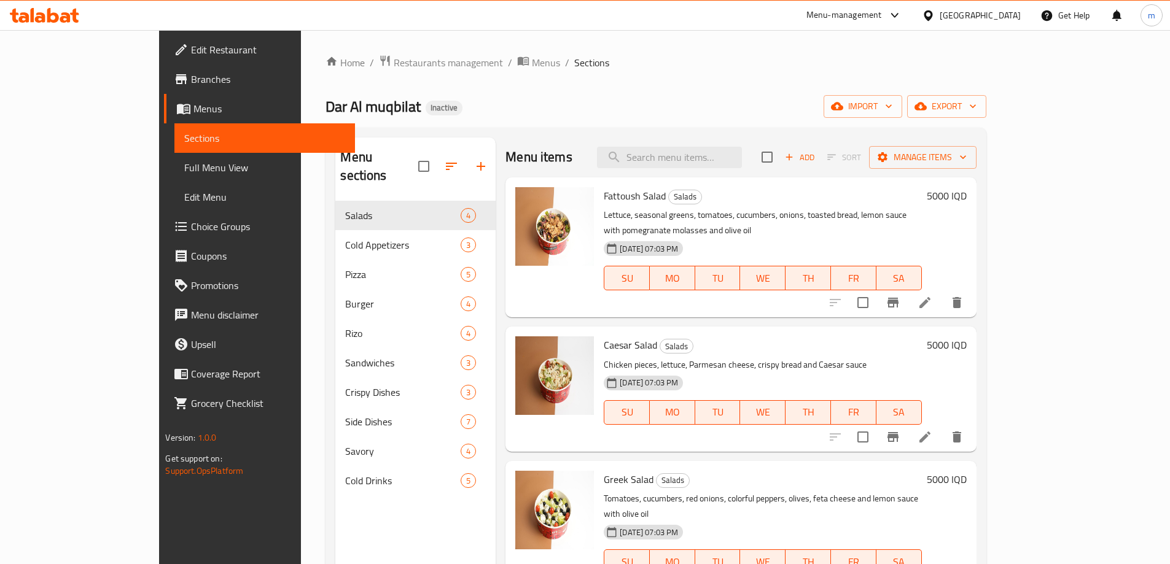
click at [942, 292] on li at bounding box center [924, 303] width 34 height 22
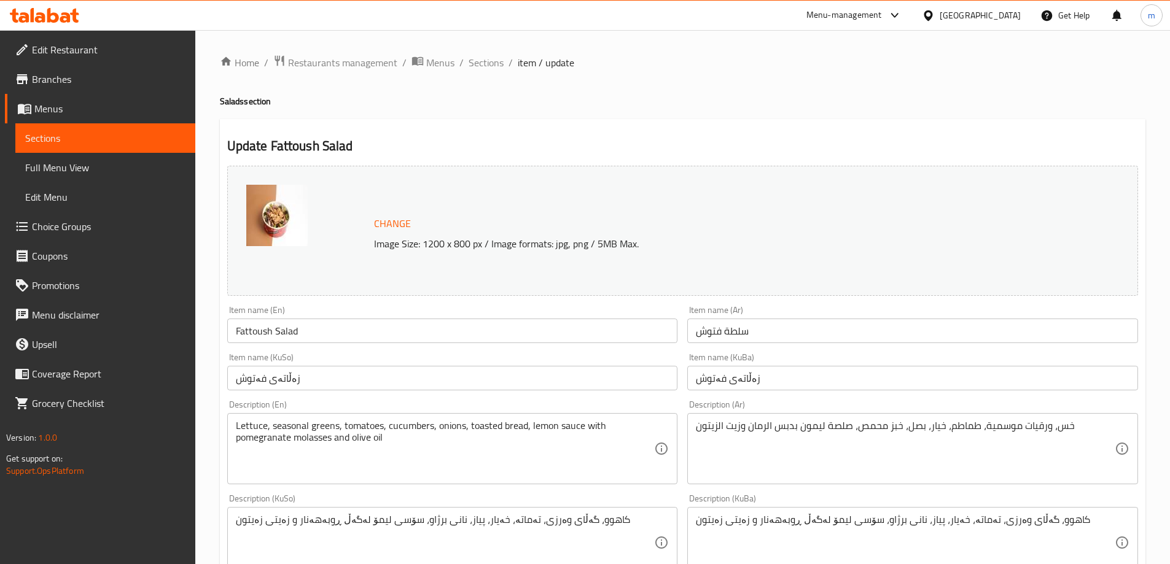
click at [314, 425] on textarea "Lettuce, seasonal greens, tomatoes, cucumbers, onions, toasted bread, lemon sau…" at bounding box center [445, 449] width 419 height 58
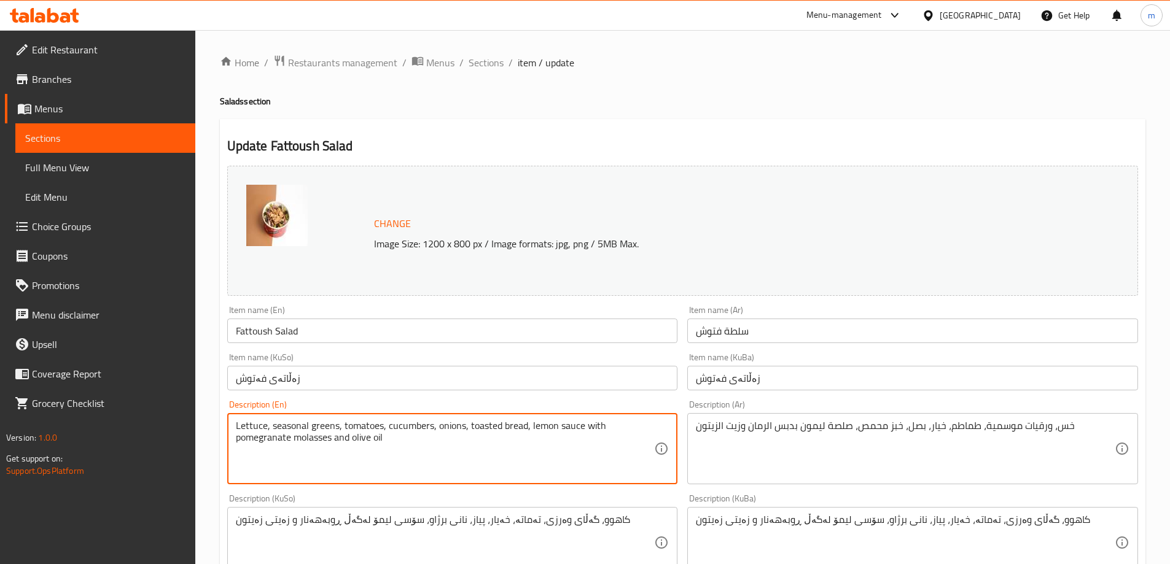
click at [314, 425] on textarea "Lettuce, seasonal greens, tomatoes, cucumbers, onions, toasted bread, lemon sau…" at bounding box center [445, 449] width 419 height 58
paste textarea "leaf"
drag, startPoint x: 328, startPoint y: 424, endPoint x: 271, endPoint y: 422, distance: 57.1
click at [271, 422] on textarea "Lettuce, seasonal leafs, tomatoes, cucumbers, onions, toasted bread, lemon sauc…" at bounding box center [445, 449] width 419 height 58
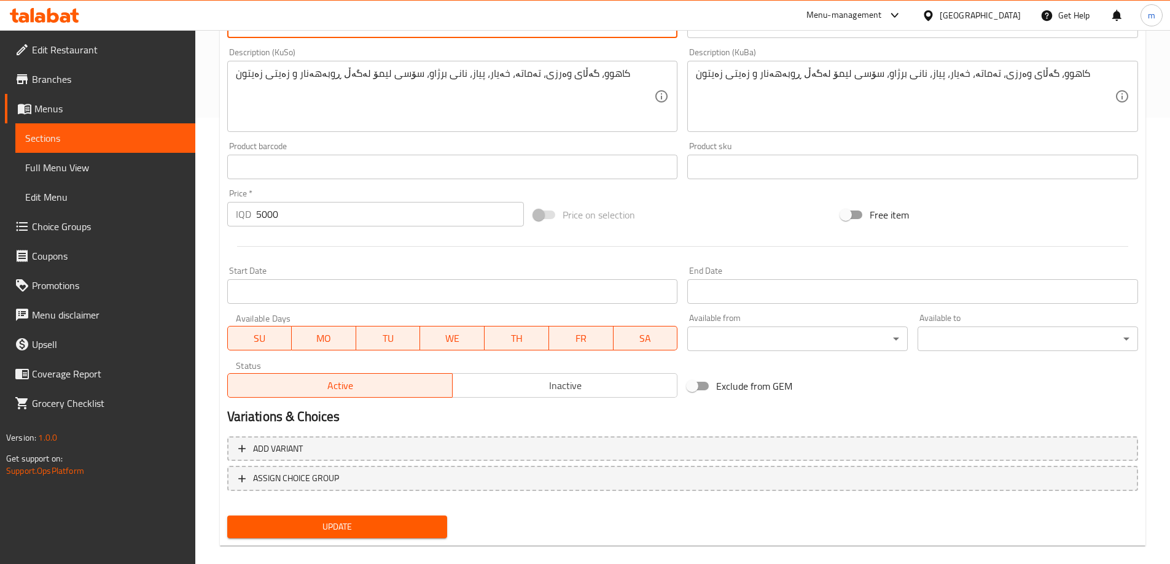
scroll to position [462, 0]
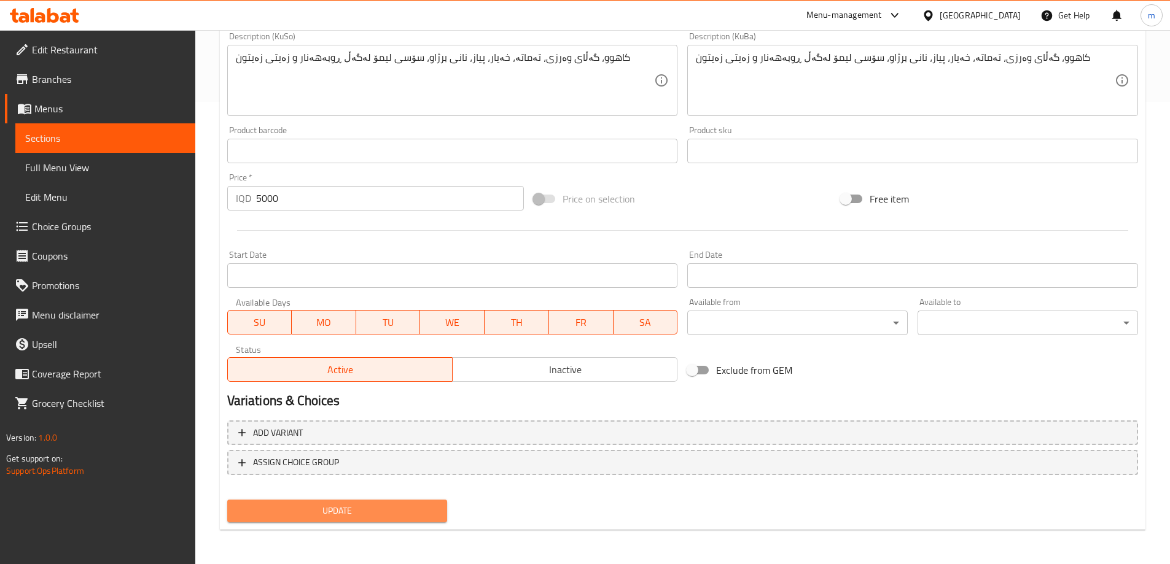
click at [422, 509] on span "Update" at bounding box center [337, 510] width 201 height 15
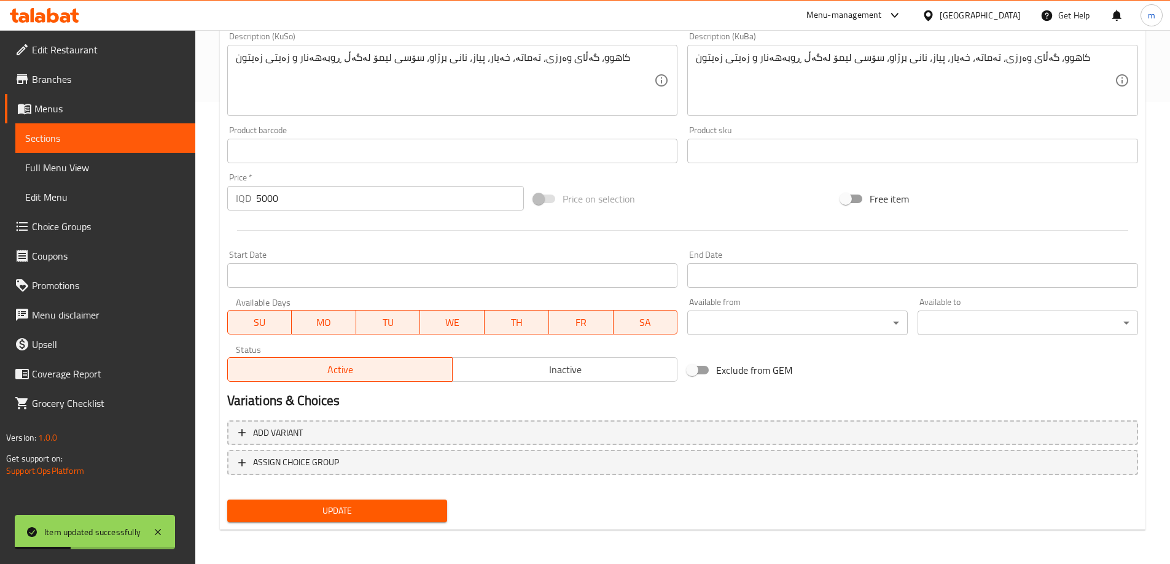
type textarea "Lettuce, seasonal leaves, tomatoes, cucumbers, onions, toasted bread, lemon sau…"
click at [420, 500] on button "Update" at bounding box center [337, 511] width 220 height 23
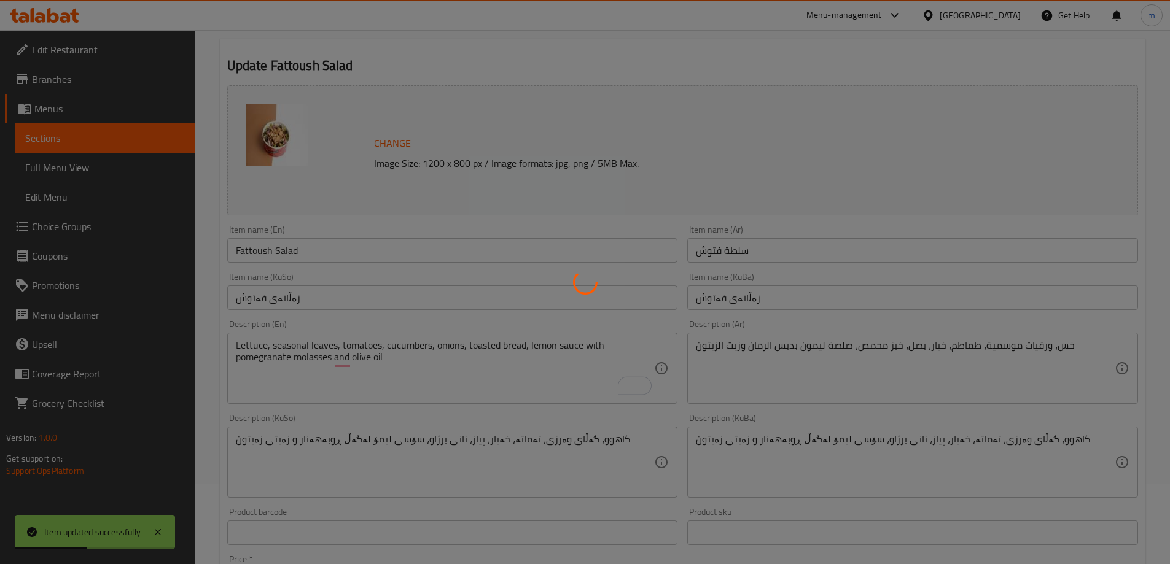
scroll to position [33, 0]
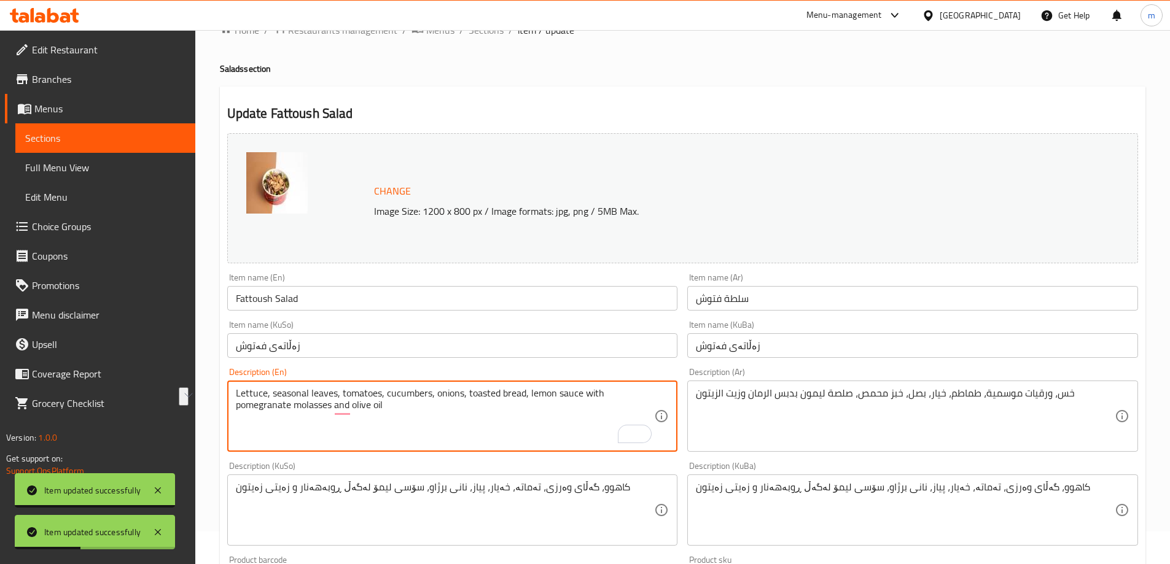
drag, startPoint x: 336, startPoint y: 395, endPoint x: 272, endPoint y: 394, distance: 63.9
click at [272, 394] on textarea "Lettuce, seasonal leaves, tomatoes, cucumbers, onions, toasted bread, lemon sau…" at bounding box center [445, 416] width 419 height 58
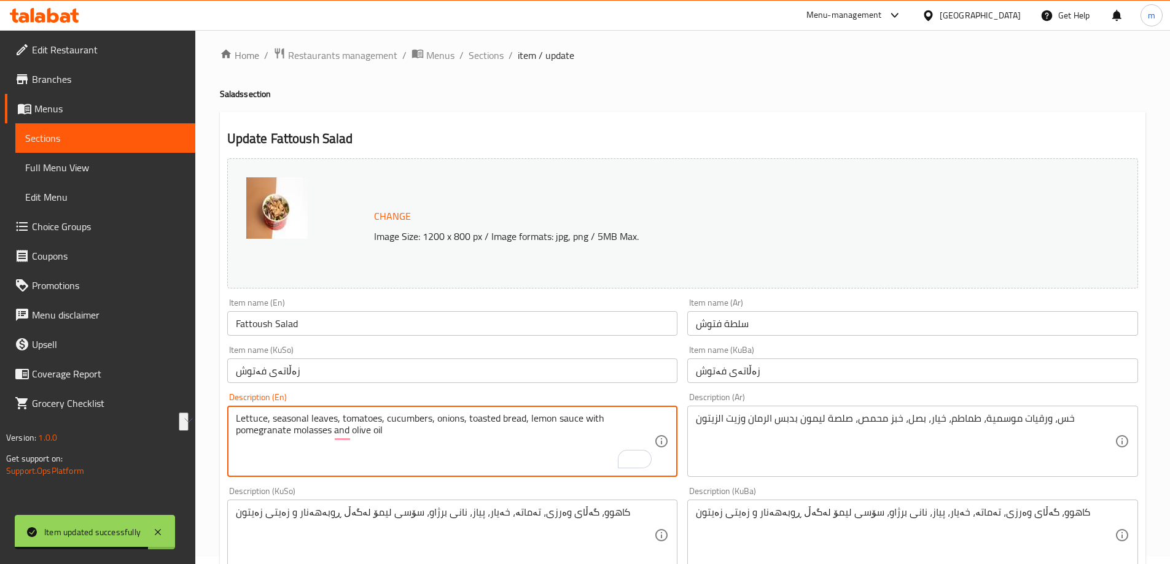
scroll to position [0, 0]
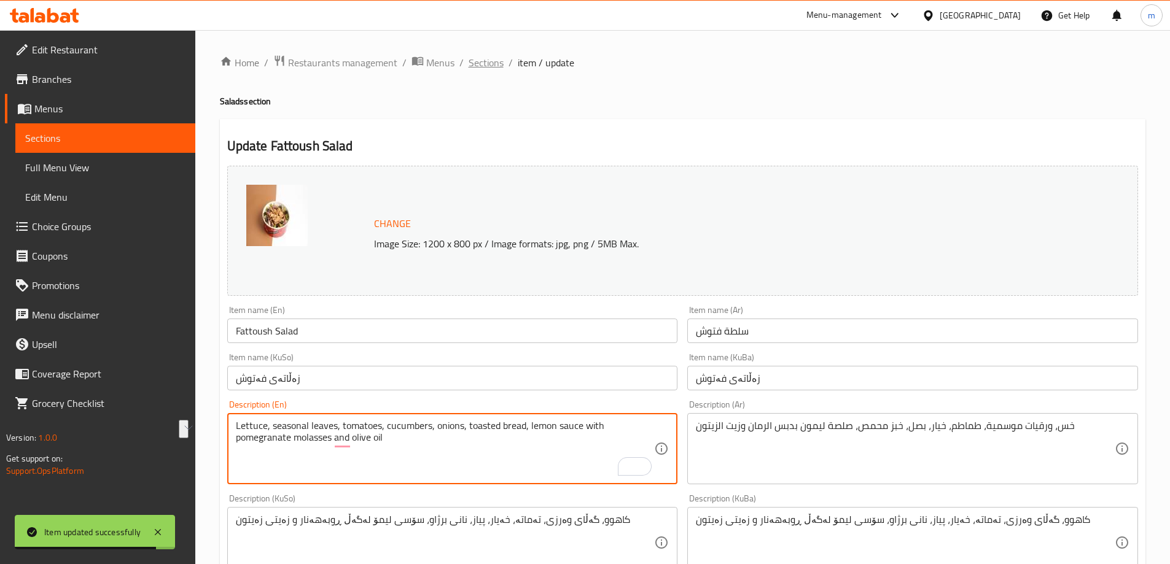
click at [472, 59] on span "Sections" at bounding box center [485, 62] width 35 height 15
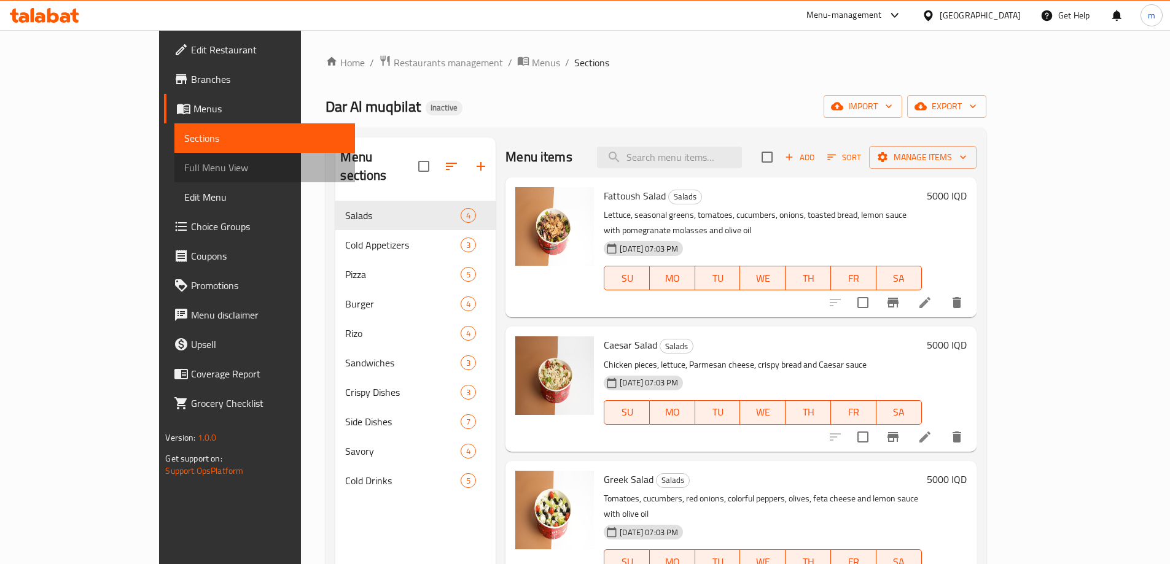
click at [174, 157] on link "Full Menu View" at bounding box center [264, 167] width 180 height 29
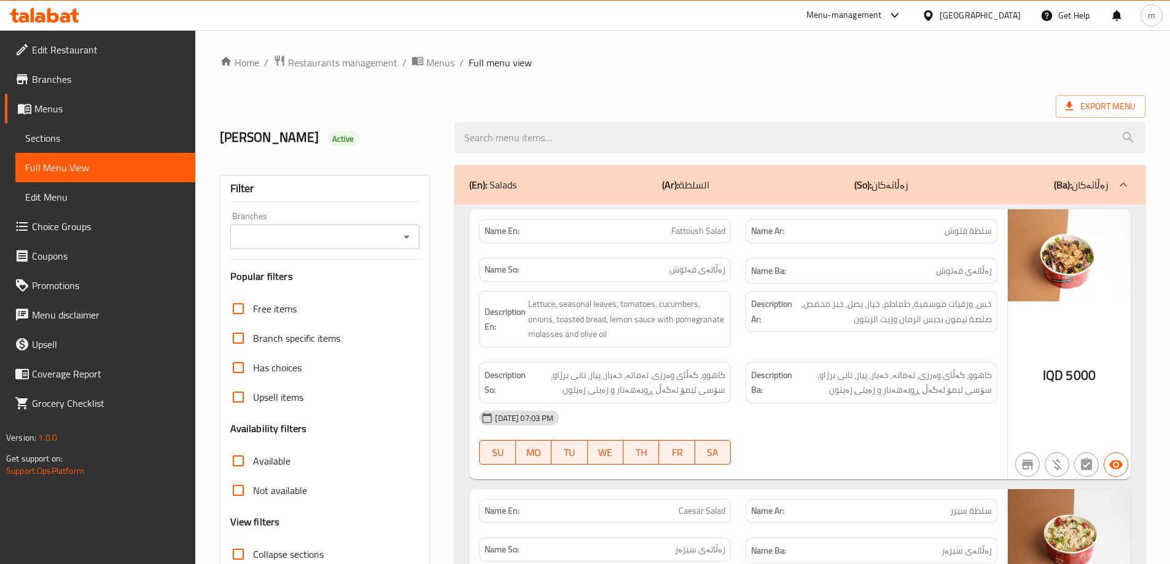
click at [397, 233] on div "Branches" at bounding box center [325, 237] width 190 height 25
click at [405, 233] on icon "Open" at bounding box center [406, 237] width 15 height 15
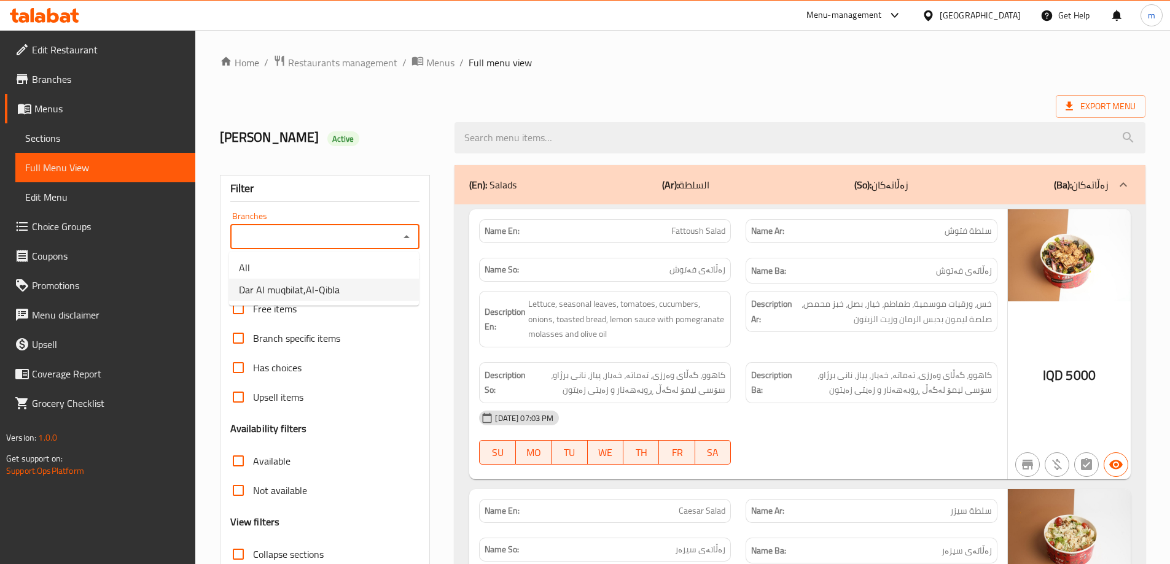
click at [344, 288] on li "Dar Al muqbilat,Al-Qibla" at bounding box center [324, 290] width 190 height 22
type input "Dar Al muqbilat,Al-Qibla"
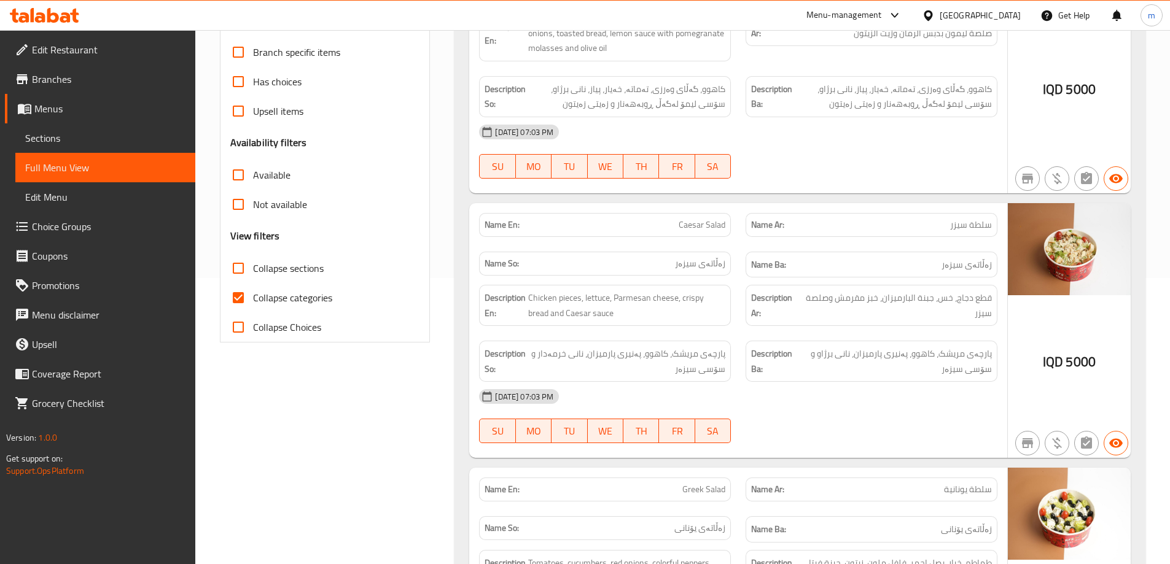
scroll to position [287, 0]
click at [345, 294] on div "Collapse categories" at bounding box center [325, 296] width 190 height 29
click at [319, 294] on span "Collapse categories" at bounding box center [292, 297] width 79 height 15
click at [253, 294] on input "Collapse categories" at bounding box center [237, 296] width 29 height 29
checkbox input "false"
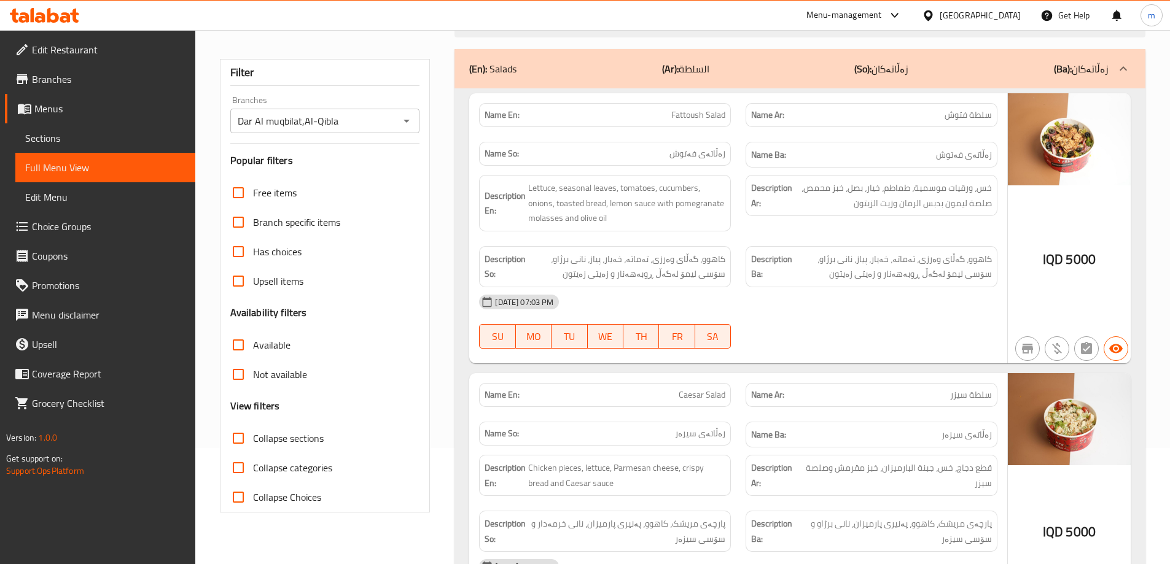
scroll to position [143, 0]
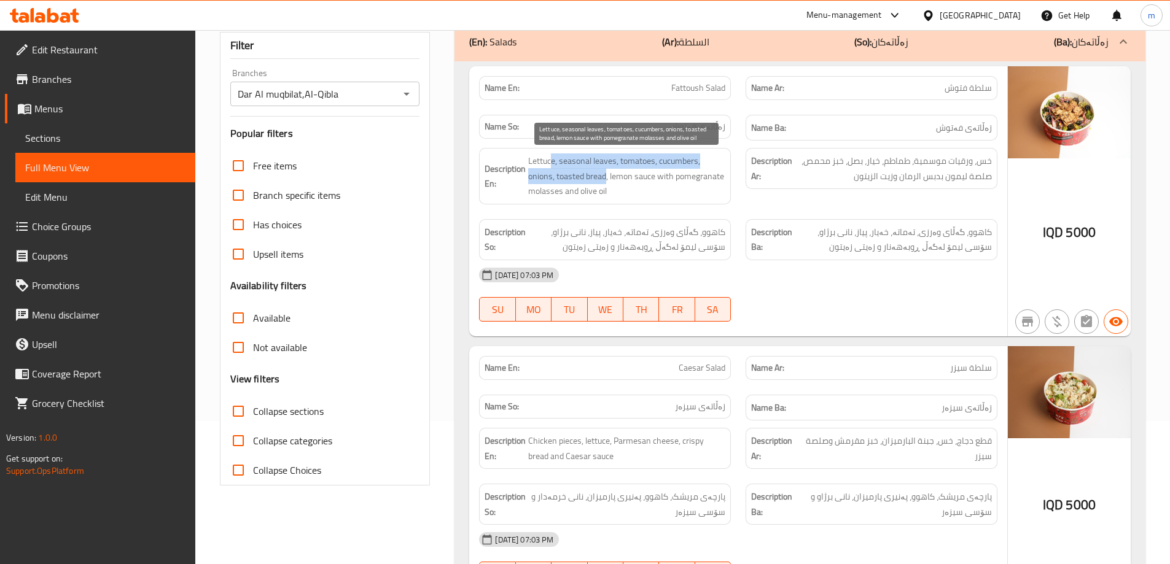
drag, startPoint x: 553, startPoint y: 151, endPoint x: 605, endPoint y: 182, distance: 61.1
click at [605, 182] on div "Description En: Lettuce, seasonal leaves, tomatoes, cucumbers, onions, toasted …" at bounding box center [605, 176] width 252 height 56
click at [639, 176] on span "Lettuce, seasonal leaves, tomatoes, cucumbers, onions, toasted bread, lemon sau…" at bounding box center [626, 175] width 197 height 45
drag, startPoint x: 612, startPoint y: 177, endPoint x: 693, endPoint y: 190, distance: 82.1
click at [685, 183] on span "Lettuce, seasonal leaves, tomatoes, cucumbers, onions, toasted bread, lemon sau…" at bounding box center [626, 175] width 197 height 45
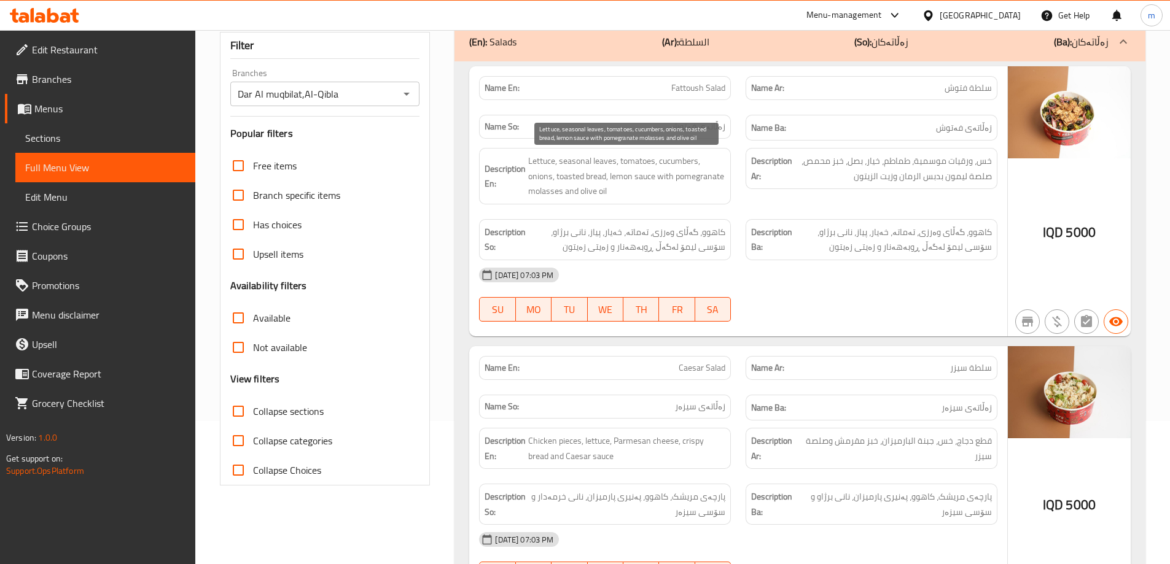
click at [694, 196] on span "Lettuce, seasonal leaves, tomatoes, cucumbers, onions, toasted bread, lemon sau…" at bounding box center [626, 175] width 197 height 45
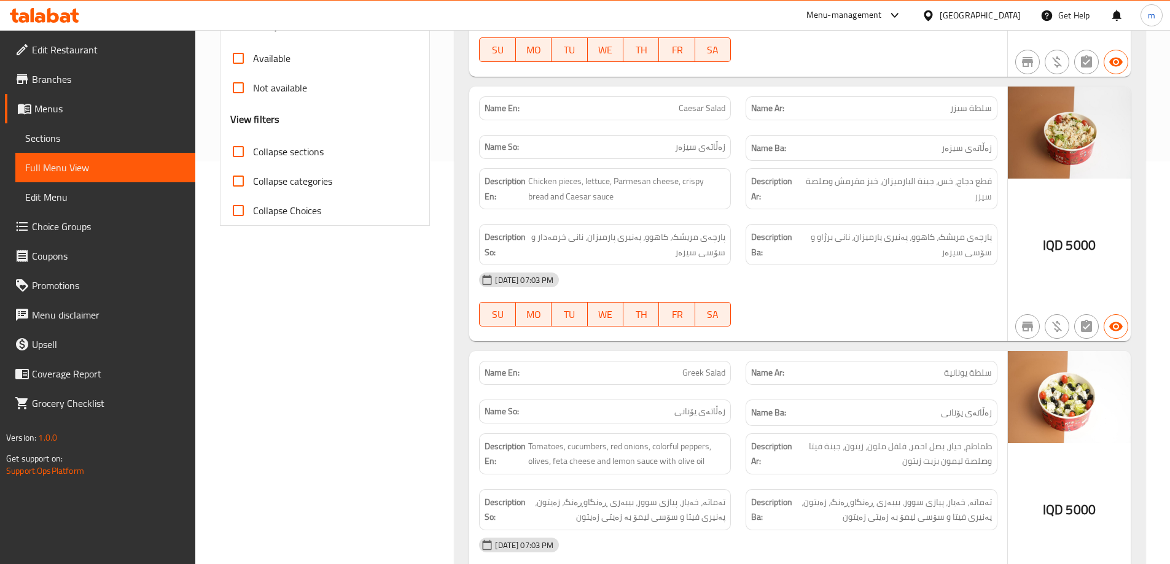
scroll to position [430, 0]
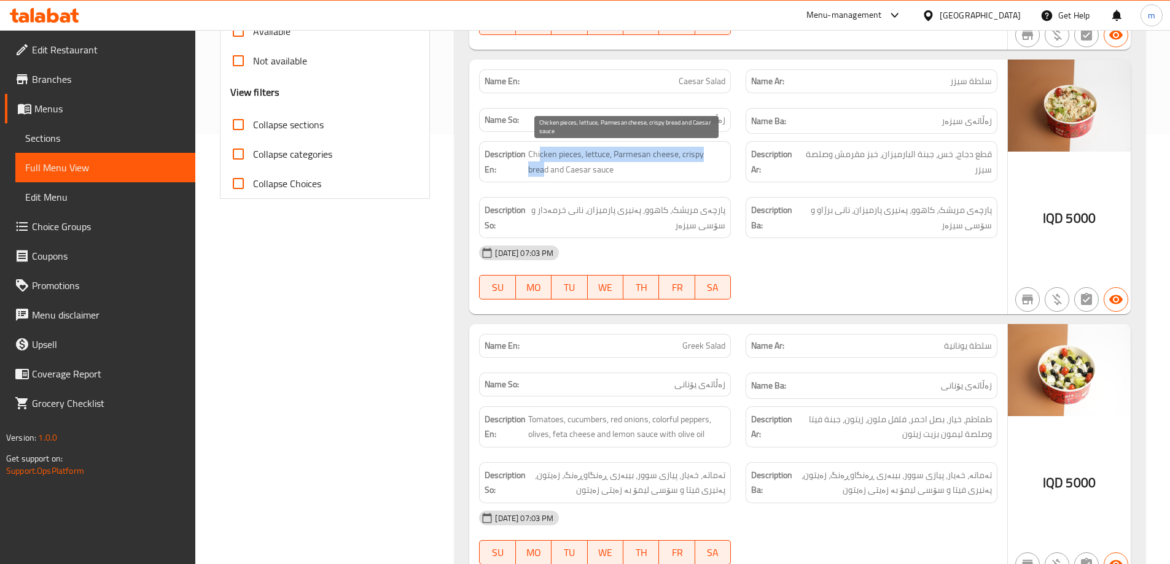
drag, startPoint x: 552, startPoint y: 158, endPoint x: 720, endPoint y: 155, distance: 168.3
click at [720, 155] on span "Chicken pieces, lettuce, Parmesan cheese, crispy bread and Caesar sauce" at bounding box center [626, 162] width 197 height 30
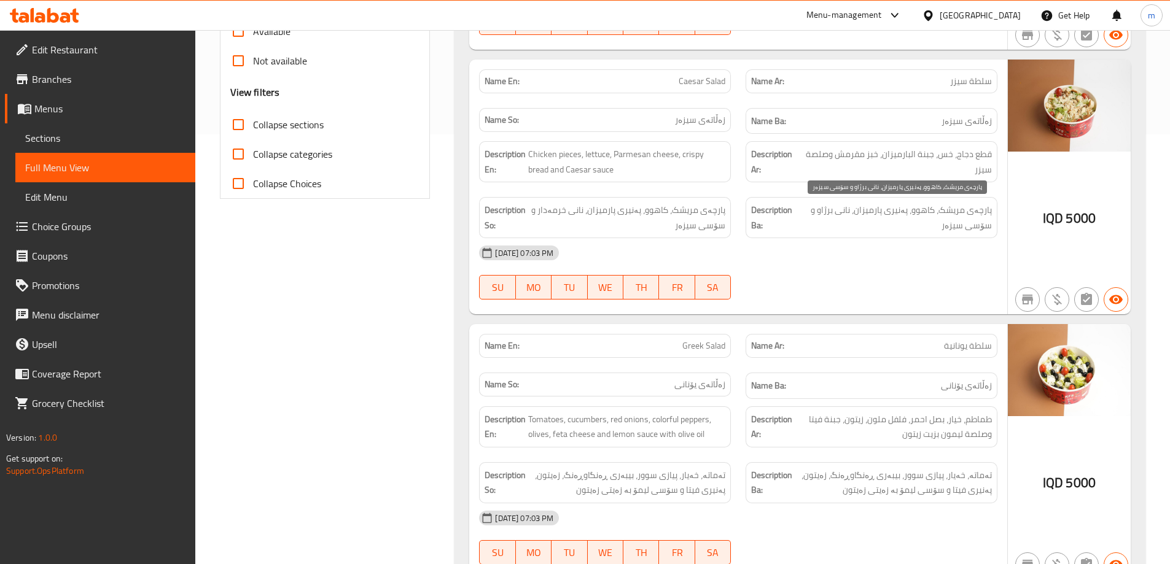
click at [852, 208] on span "پارچەی مریشک، کاهوو، پەنیری پارمیزان، نانی برژاو و سۆسی سیزەر" at bounding box center [895, 218] width 193 height 30
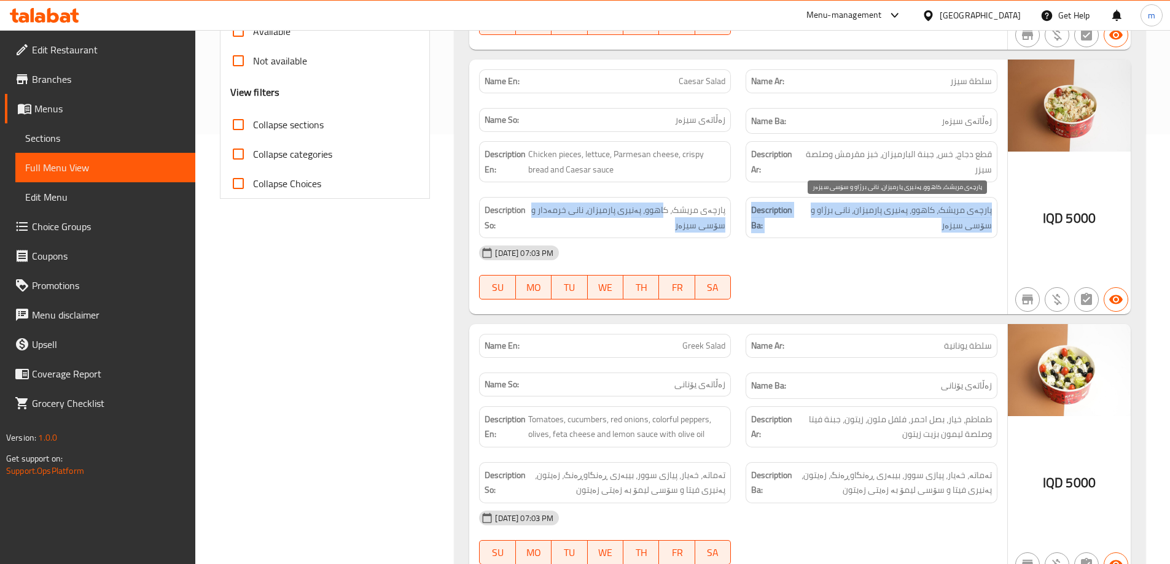
drag, startPoint x: 664, startPoint y: 217, endPoint x: 889, endPoint y: 225, distance: 224.9
click at [889, 225] on div "Description En: Chicken pieces, lettuce, Parmesan cheese, crispy bread and Caes…" at bounding box center [738, 190] width 533 height 112
click at [938, 220] on span "پارچەی مریشک، کاهوو، پەنیری پارمیزان، نانی برژاو و سۆسی سیزەر" at bounding box center [895, 218] width 193 height 30
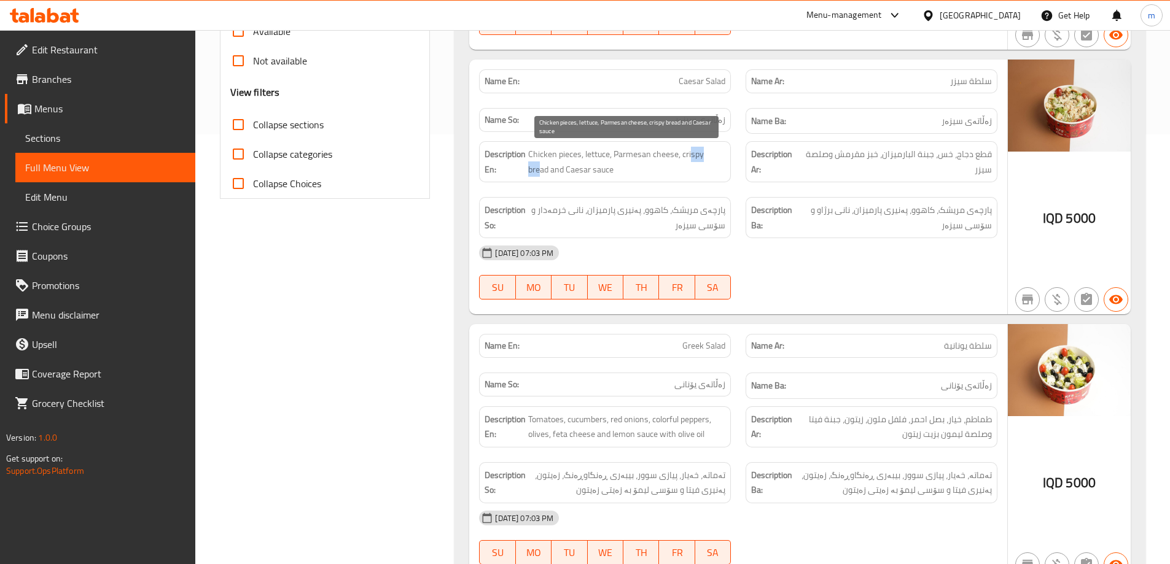
drag, startPoint x: 693, startPoint y: 154, endPoint x: 726, endPoint y: 158, distance: 34.0
click at [723, 158] on span "Chicken pieces, lettuce, Parmesan cheese, crispy bread and Caesar sauce" at bounding box center [626, 162] width 197 height 30
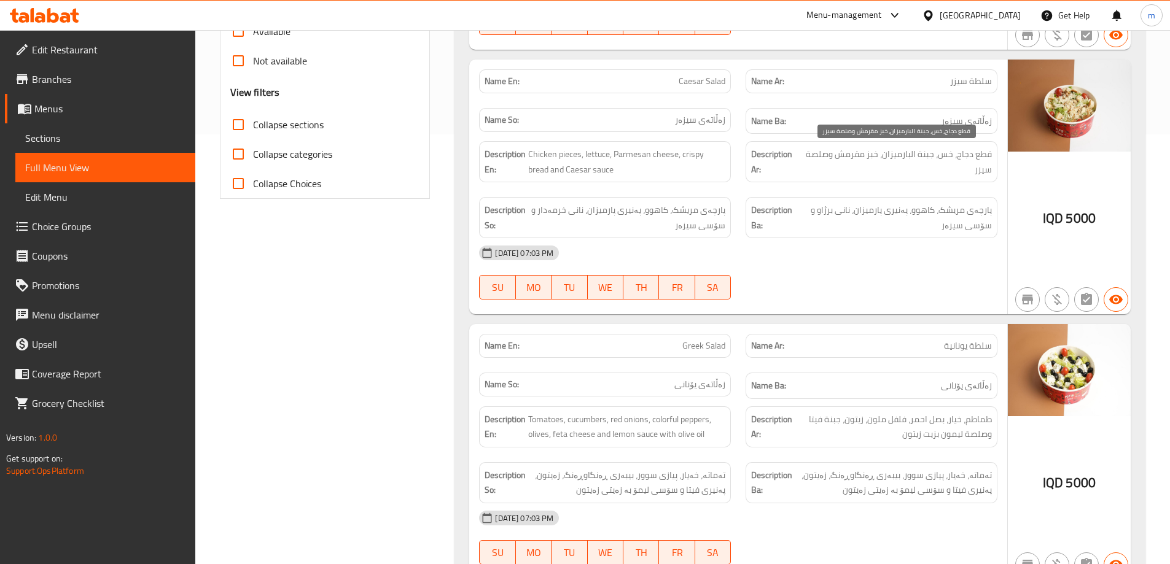
drag, startPoint x: 804, startPoint y: 157, endPoint x: 818, endPoint y: 155, distance: 14.2
click at [805, 157] on span "قطع دجاج، خس، جبنة البارميزان، خبز مقرمش وصلصة سيزر" at bounding box center [896, 162] width 189 height 30
drag, startPoint x: 876, startPoint y: 152, endPoint x: 830, endPoint y: 159, distance: 45.9
click at [839, 155] on span "قطع دجاج، خس، جبنة البارميزان، خبز مقرمش وصلصة سيزر" at bounding box center [896, 162] width 189 height 30
click at [825, 174] on span "قطع دجاج، خس، جبنة البارميزان، خبز مقرمش وصلصة سيزر" at bounding box center [896, 162] width 189 height 30
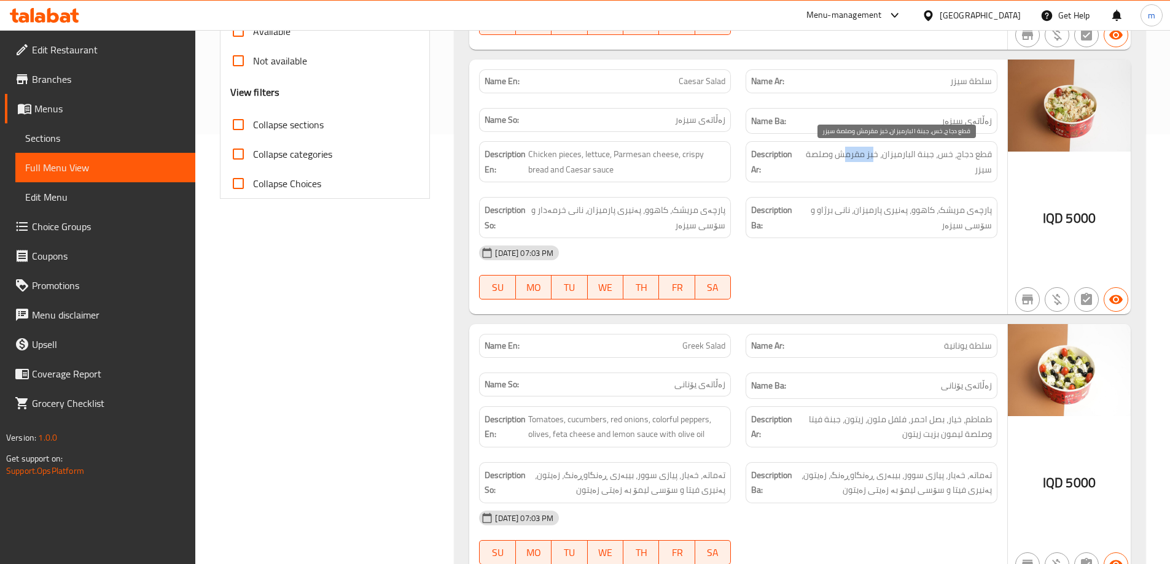
drag, startPoint x: 874, startPoint y: 158, endPoint x: 841, endPoint y: 157, distance: 33.2
click at [841, 157] on span "قطع دجاج، خس، جبنة البارميزان، خبز مقرمش وصلصة سيزر" at bounding box center [896, 162] width 189 height 30
click at [837, 184] on div "Description Ar: قطع دجاج، خس، جبنة البارميزان، خبز مقرمش وصلصة سيزر" at bounding box center [871, 162] width 266 height 56
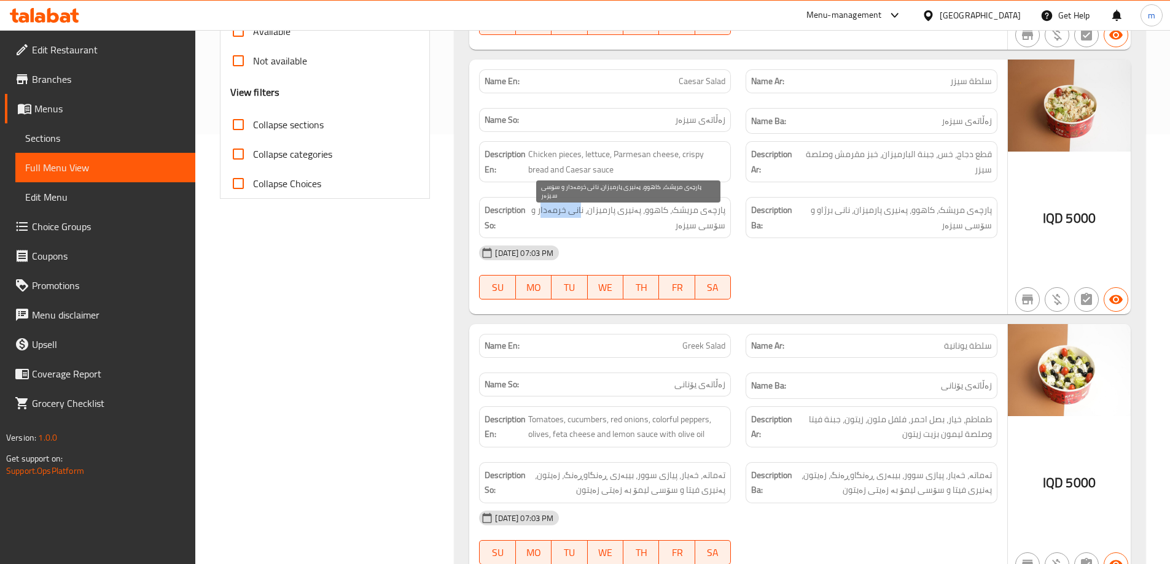
drag, startPoint x: 547, startPoint y: 216, endPoint x: 589, endPoint y: 214, distance: 42.4
click at [589, 214] on span "پارچەی مریشک، کاهوو، پەنیری پارمیزان، نانی خرمەدار و سۆسی سیزەر" at bounding box center [627, 218] width 195 height 30
click at [642, 215] on span "پارچەی مریشک، کاهوو، پەنیری پارمیزان، نانی خرمەدار و سۆسی سیزەر" at bounding box center [627, 218] width 195 height 30
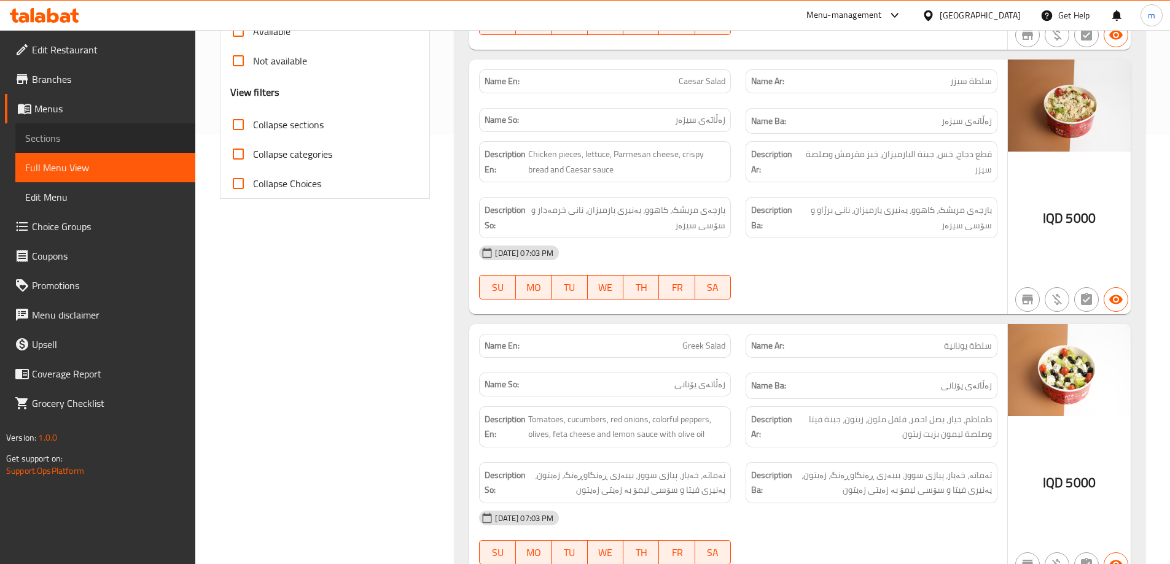
click at [29, 136] on span "Sections" at bounding box center [105, 138] width 160 height 15
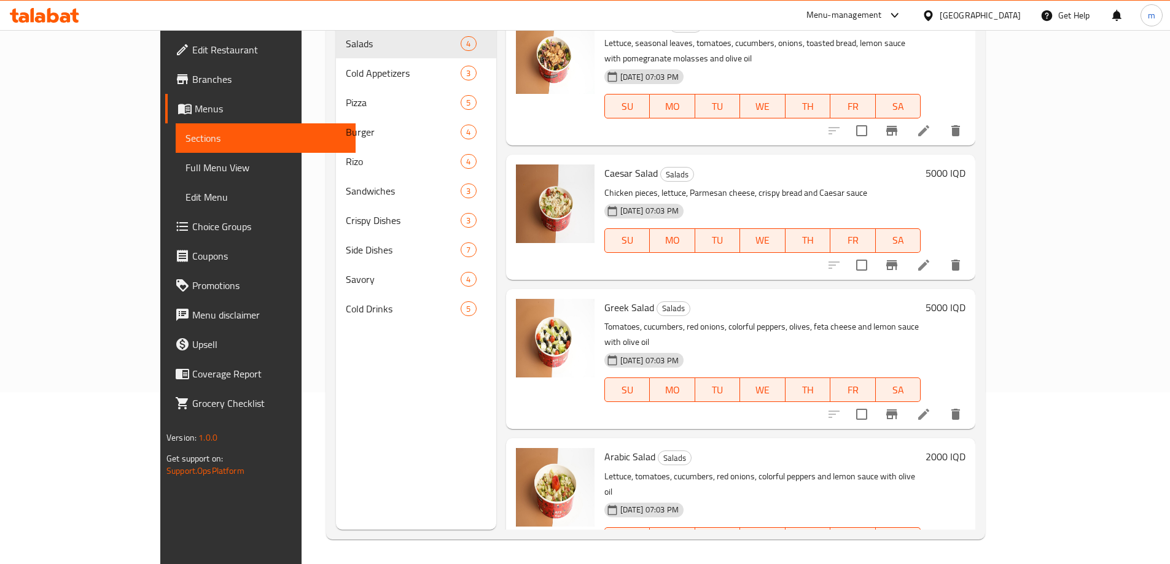
click at [185, 162] on span "Full Menu View" at bounding box center [265, 167] width 160 height 15
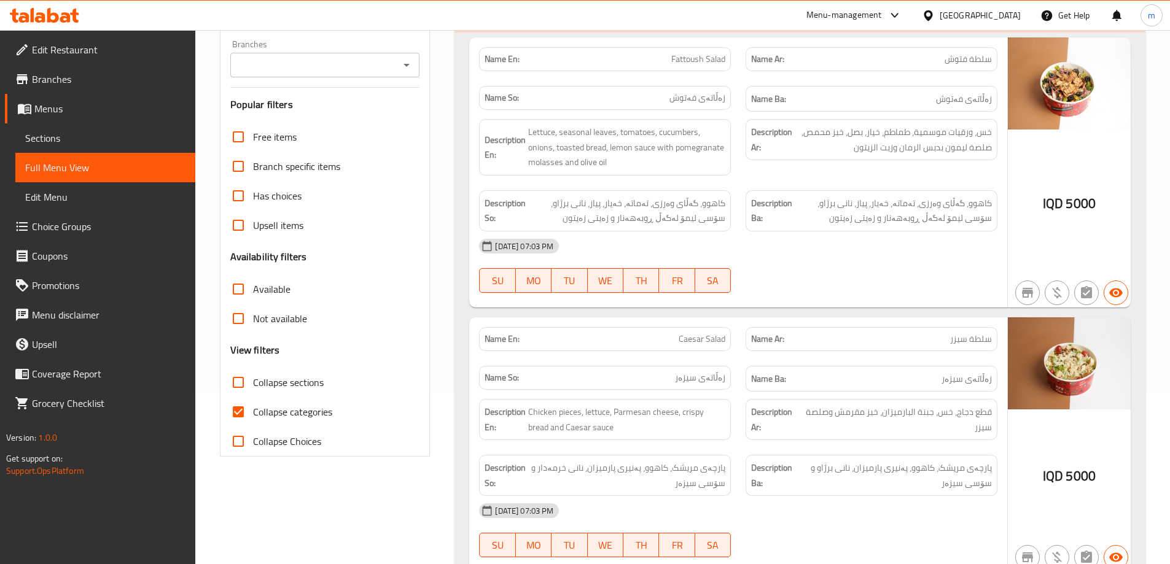
click at [410, 58] on icon "Open" at bounding box center [406, 65] width 15 height 15
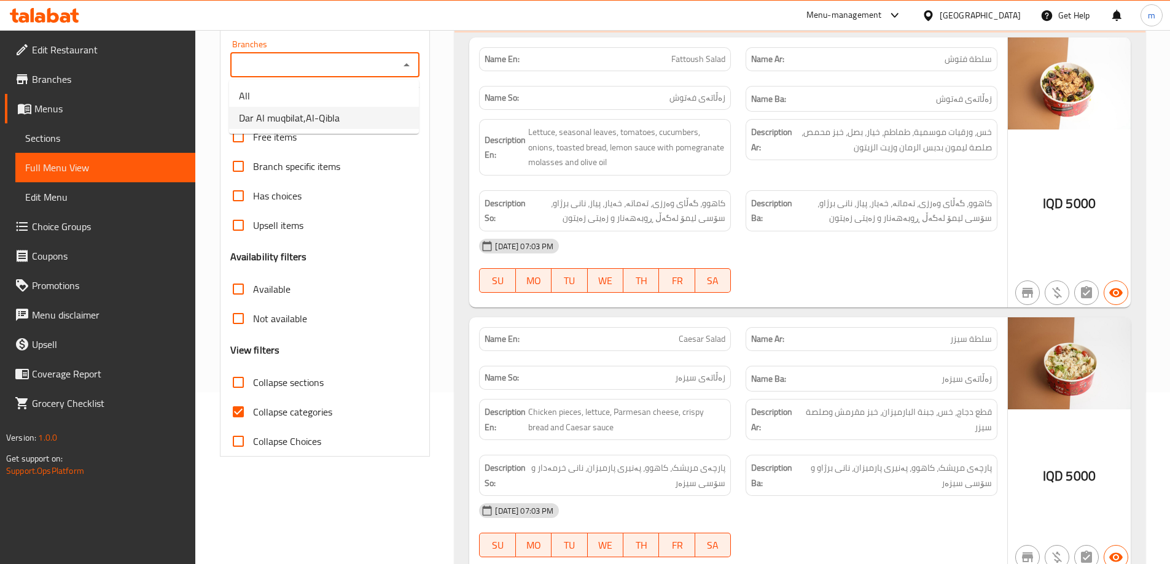
click at [352, 120] on li "Dar Al muqbilat,Al-Qibla" at bounding box center [324, 118] width 190 height 22
type input "Dar Al muqbilat,Al-Qibla"
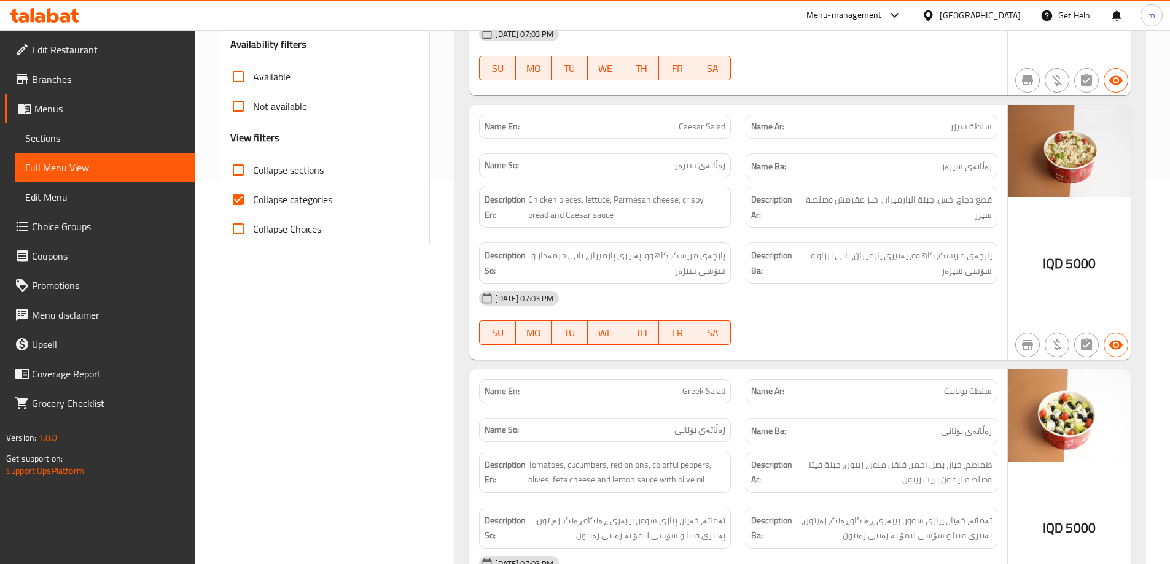
scroll to position [459, 0]
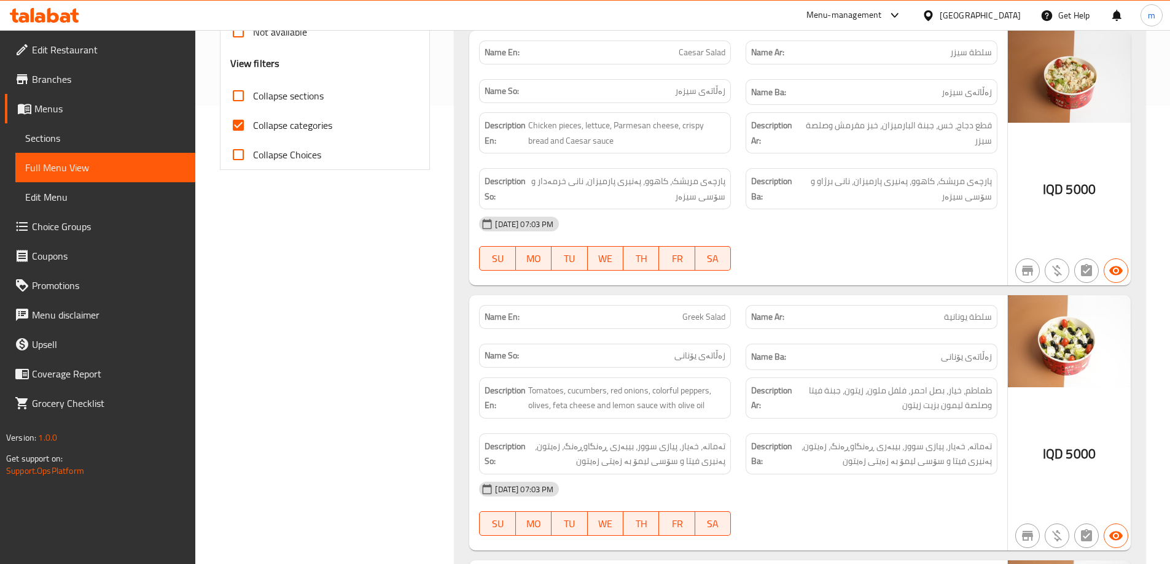
click at [789, 195] on strong "Description Ba:" at bounding box center [773, 189] width 45 height 30
drag, startPoint x: 774, startPoint y: 179, endPoint x: 876, endPoint y: 248, distance: 123.8
click at [875, 248] on div "Name En: Caesar Salad Name Ar: سلطة سيزر Name So: زەڵاتەی سیزەر Name Ba: زەڵاتە…" at bounding box center [738, 158] width 538 height 255
click at [878, 265] on div at bounding box center [871, 270] width 266 height 15
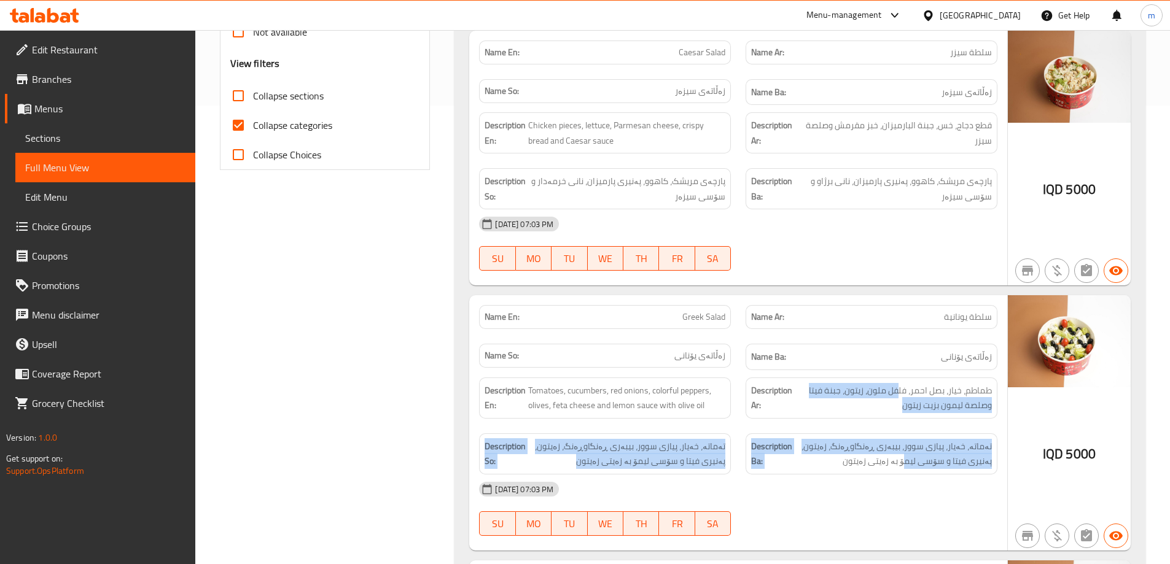
drag, startPoint x: 898, startPoint y: 390, endPoint x: 909, endPoint y: 472, distance: 82.3
click at [909, 472] on div "Description En: Tomatoes, cucumbers, red onions, colorful peppers, olives, feta…" at bounding box center [738, 426] width 533 height 112
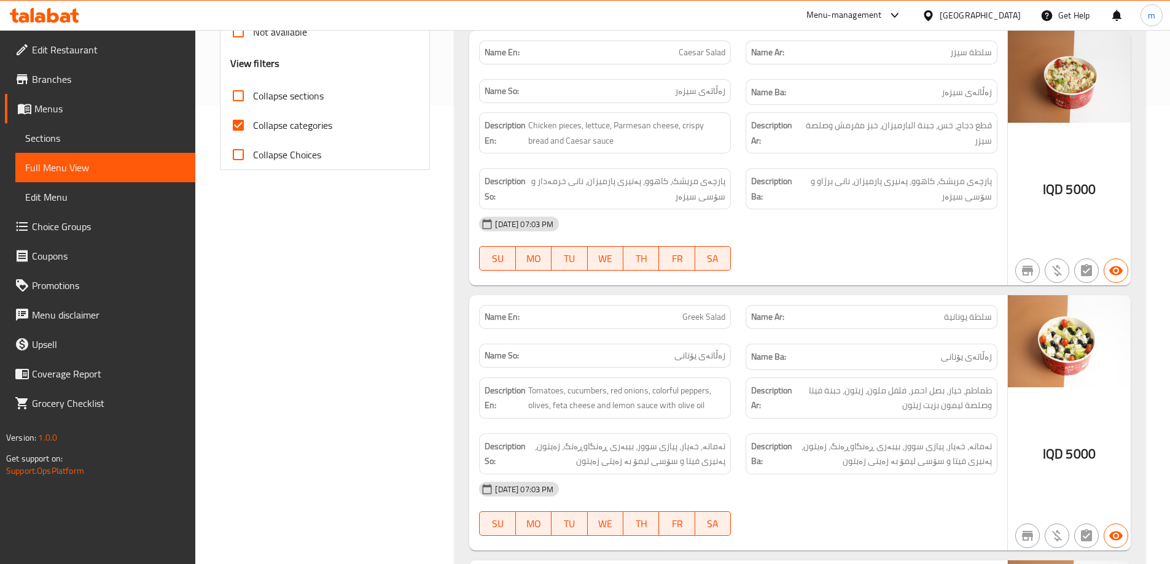
click at [904, 477] on div "07-10-2025 07:03 PM" at bounding box center [738, 489] width 533 height 29
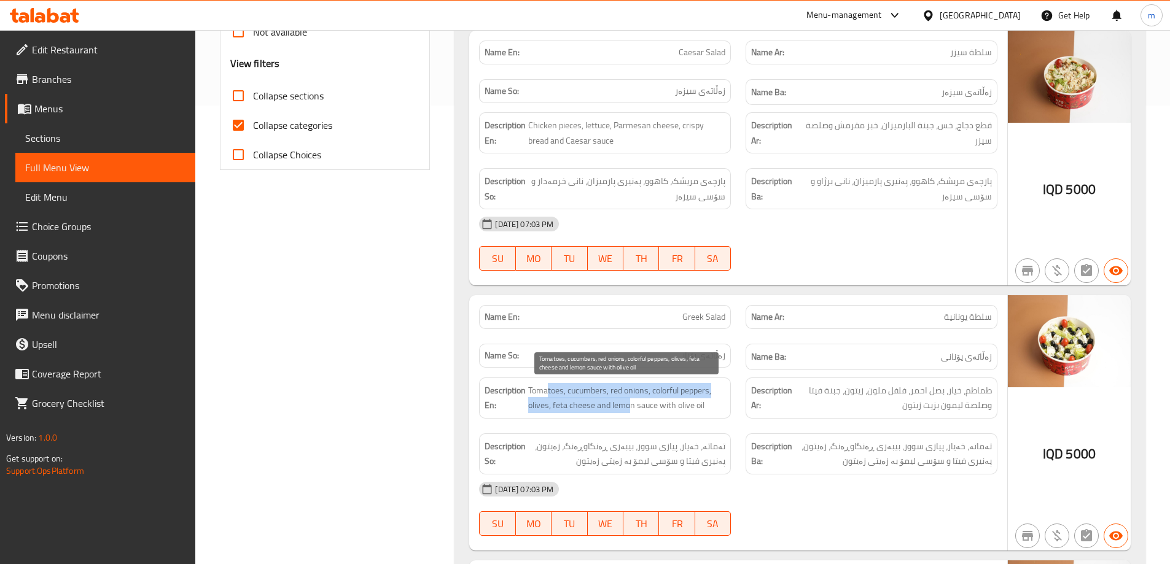
drag, startPoint x: 546, startPoint y: 389, endPoint x: 629, endPoint y: 398, distance: 83.4
click at [629, 398] on span "Tomatoes, cucumbers, red onions, colorful peppers, olives, feta cheese and lemo…" at bounding box center [626, 398] width 197 height 30
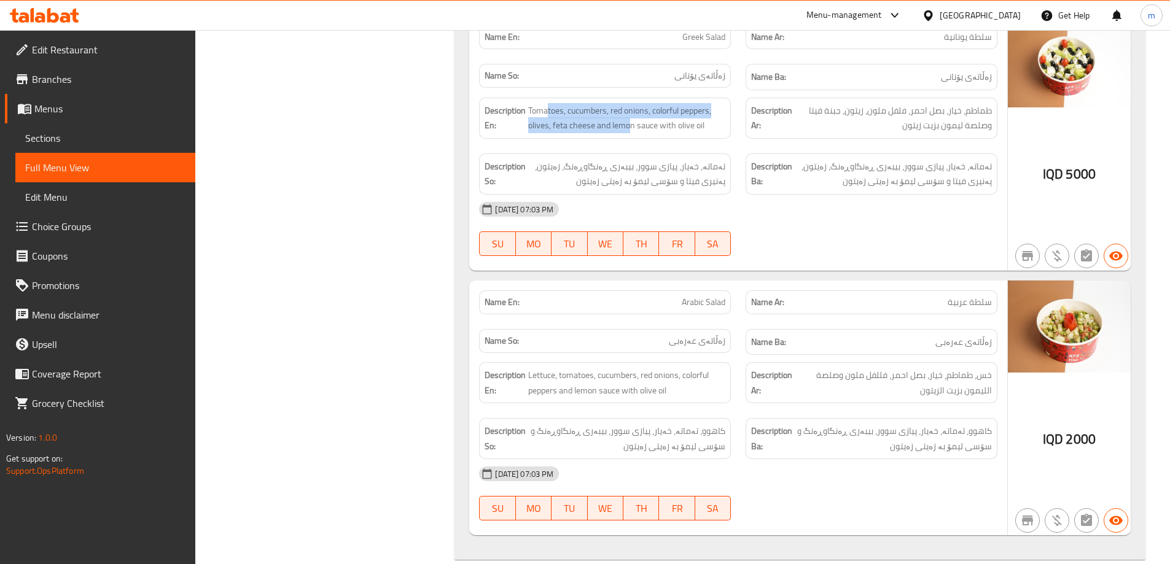
scroll to position [745, 0]
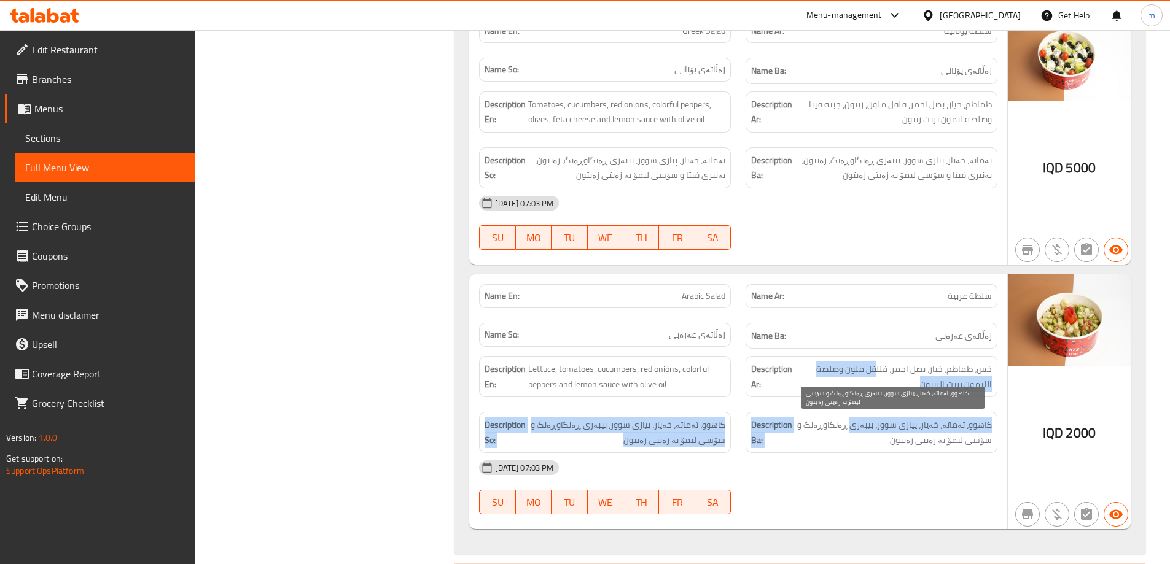
drag, startPoint x: 877, startPoint y: 363, endPoint x: 860, endPoint y: 426, distance: 65.1
click at [860, 426] on div "Description En: Lettuce, tomatoes, cucumbers, red onions, colorful peppers and …" at bounding box center [738, 405] width 533 height 112
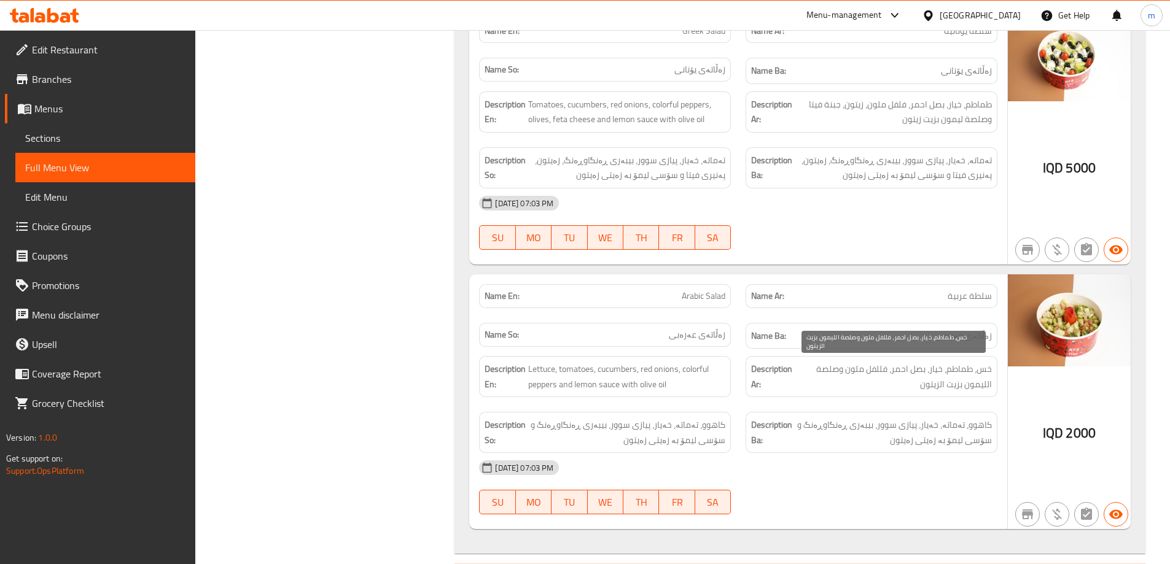
click at [880, 365] on span "خس، طماطم، خيار، بصل احمر، فللفل ملون وصلصة الليمون بزيت الزيتون" at bounding box center [893, 377] width 196 height 30
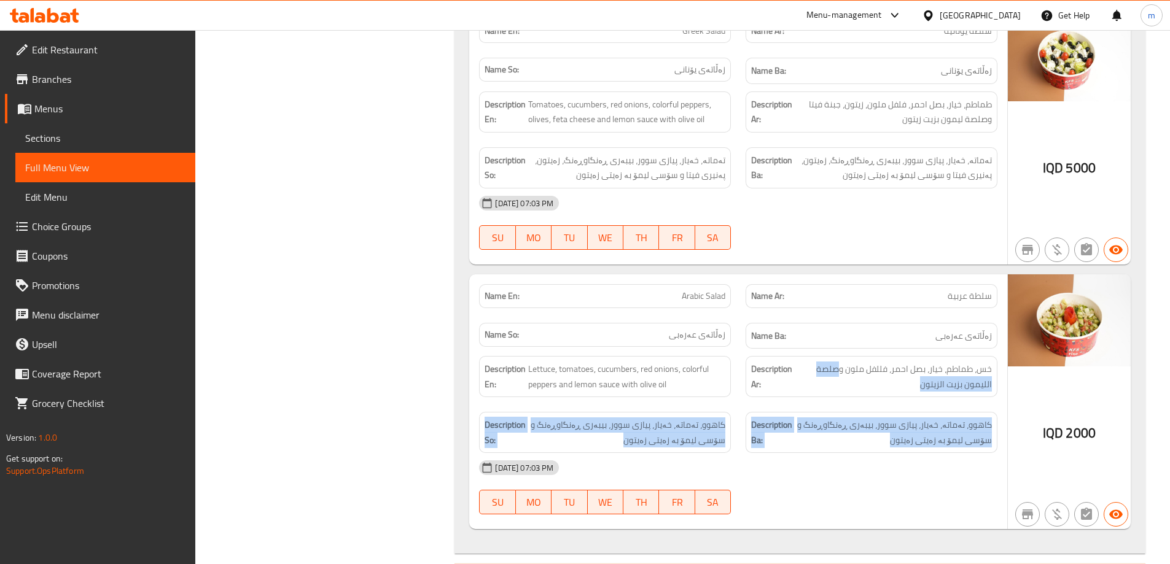
drag, startPoint x: 840, startPoint y: 369, endPoint x: 859, endPoint y: 446, distance: 79.7
click at [859, 446] on div "Description En: Lettuce, tomatoes, cucumbers, red onions, colorful peppers and …" at bounding box center [738, 405] width 533 height 112
click at [849, 439] on span "کاهوو، تەماتە، خەیار، پیازی سوور، بیبەری ڕەنگاوڕەنگ و سۆسی لیمۆ بە زەیتی زەیتون" at bounding box center [893, 433] width 197 height 30
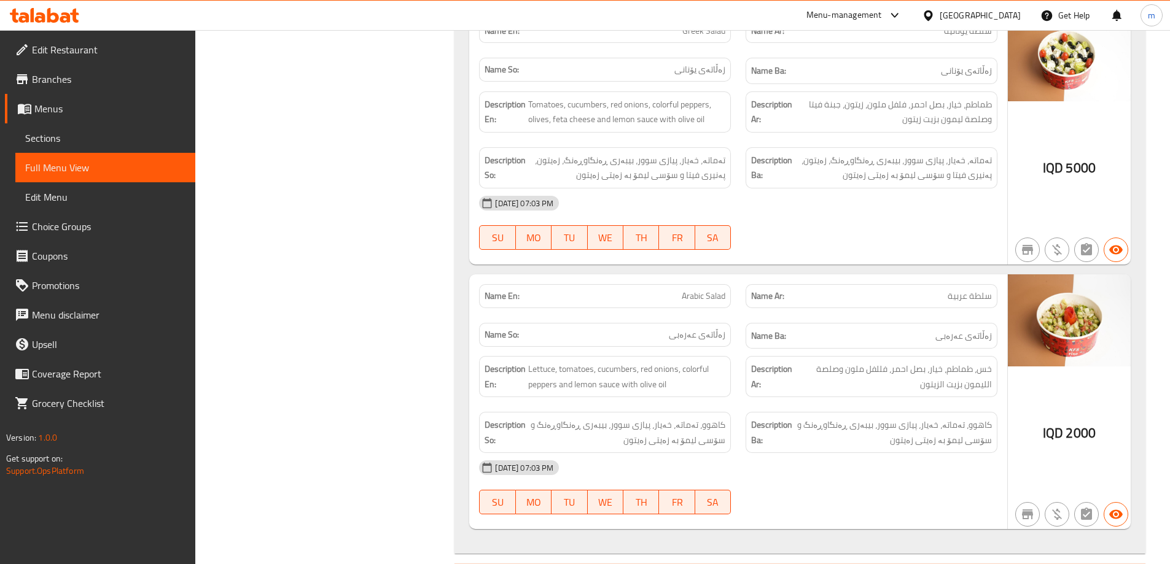
click at [518, 392] on strong "Description En:" at bounding box center [504, 377] width 41 height 30
drag, startPoint x: 561, startPoint y: 371, endPoint x: 694, endPoint y: 397, distance: 136.4
click at [694, 397] on div "Description En: Lettuce, tomatoes, cucumbers, red onions, colorful peppers and …" at bounding box center [605, 376] width 252 height 41
click at [663, 399] on div "Description En: Lettuce, tomatoes, cucumbers, red onions, colorful peppers and …" at bounding box center [605, 377] width 266 height 56
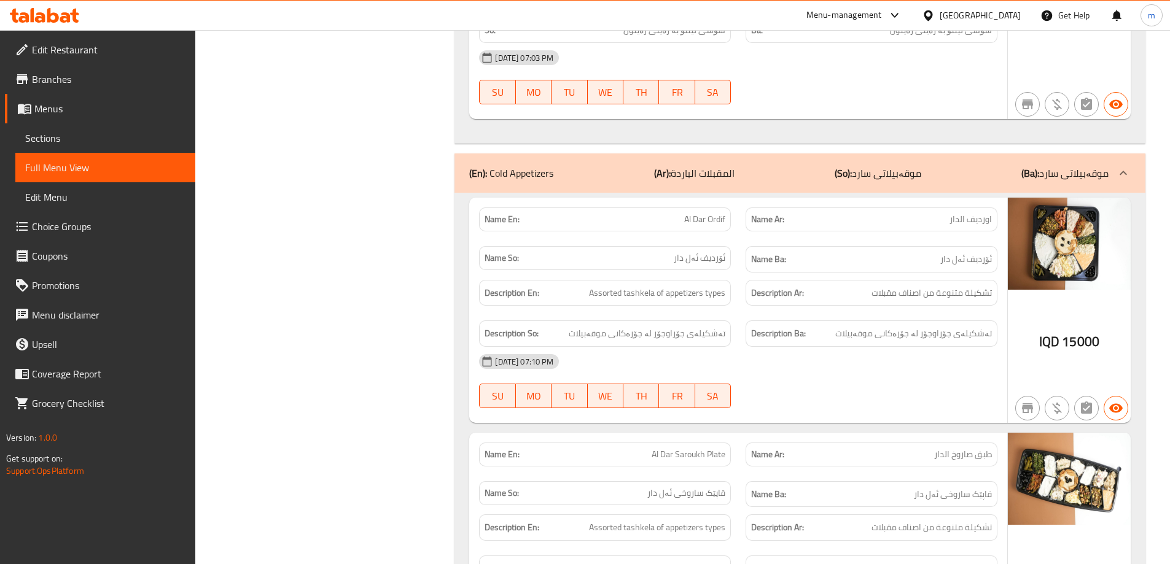
scroll to position [1175, 0]
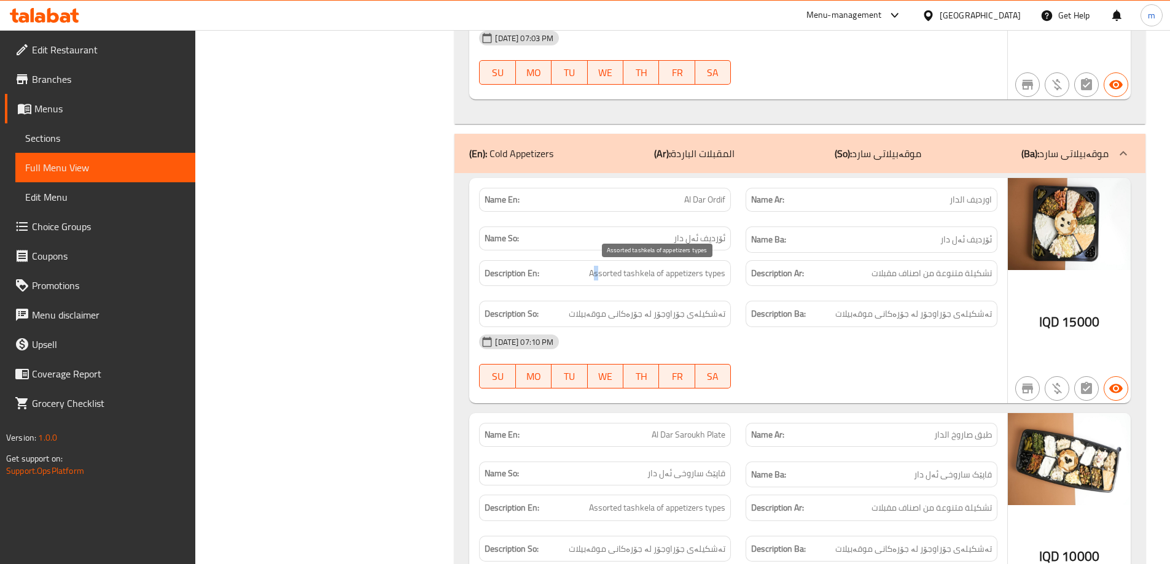
drag, startPoint x: 616, startPoint y: 271, endPoint x: 598, endPoint y: 279, distance: 19.3
click at [598, 279] on span "Assorted tashkela of appetizers types" at bounding box center [657, 273] width 136 height 15
click at [630, 276] on span "Assorted tashkela of appetizers types" at bounding box center [657, 273] width 136 height 15
click at [709, 274] on span "Assorted tashkela of appetizers types" at bounding box center [657, 273] width 136 height 15
click at [712, 273] on span "Assorted tashkela of appetizers types" at bounding box center [657, 273] width 136 height 15
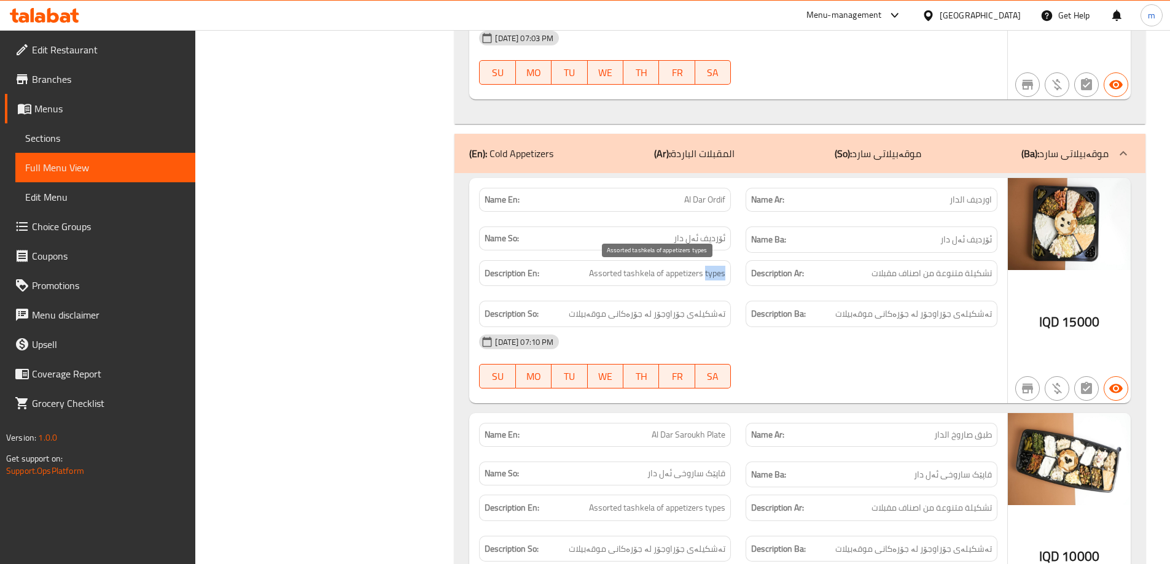
click at [712, 273] on span "Assorted tashkela of appetizers types" at bounding box center [657, 273] width 136 height 15
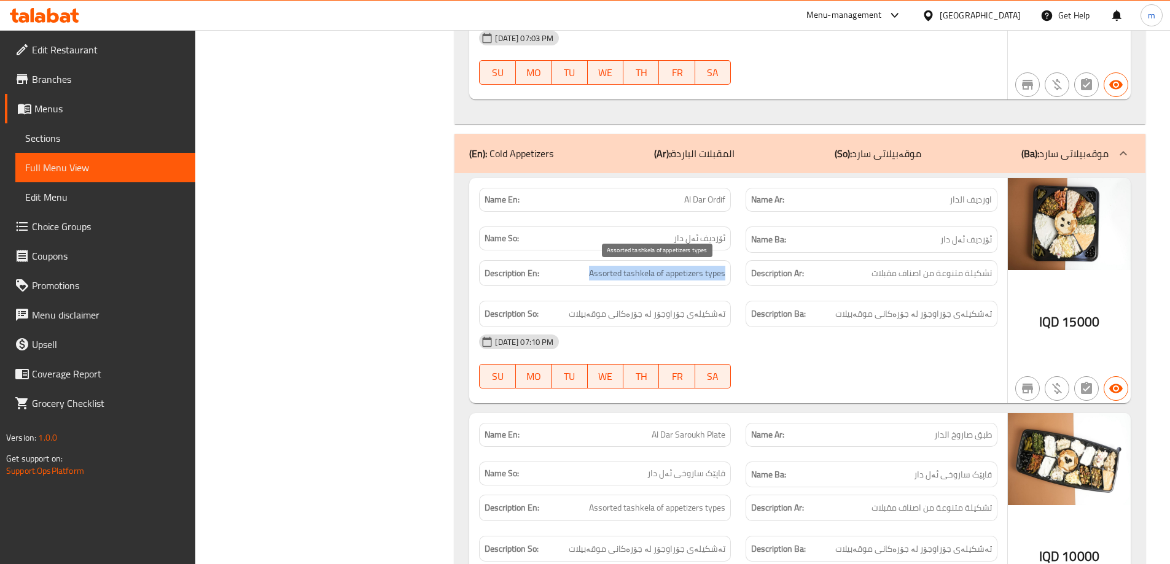
click at [706, 271] on span "Assorted tashkela of appetizers types" at bounding box center [657, 273] width 136 height 15
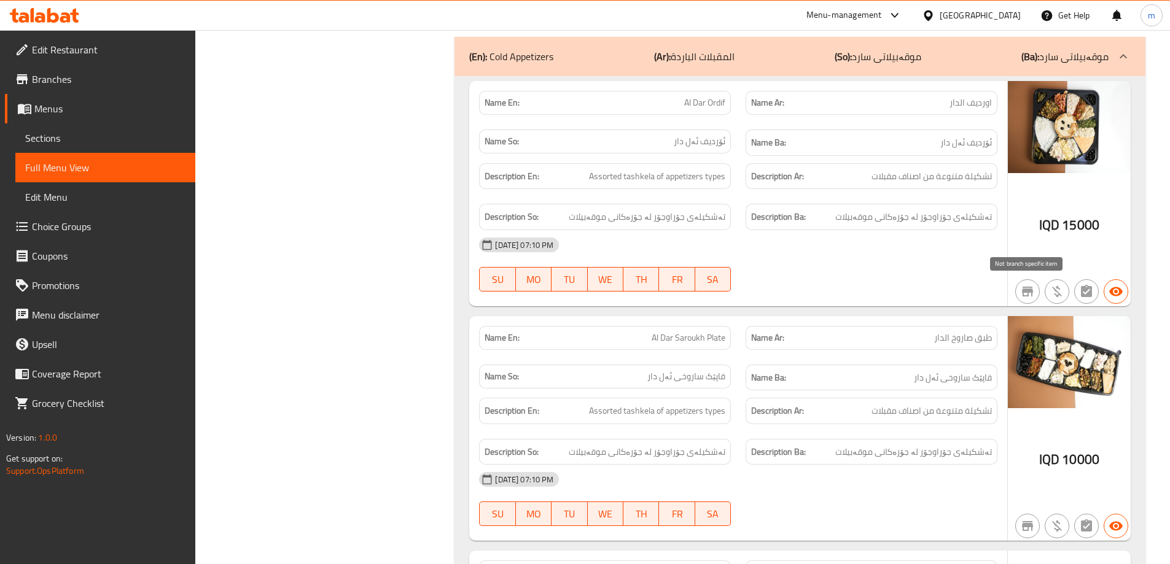
scroll to position [1318, 0]
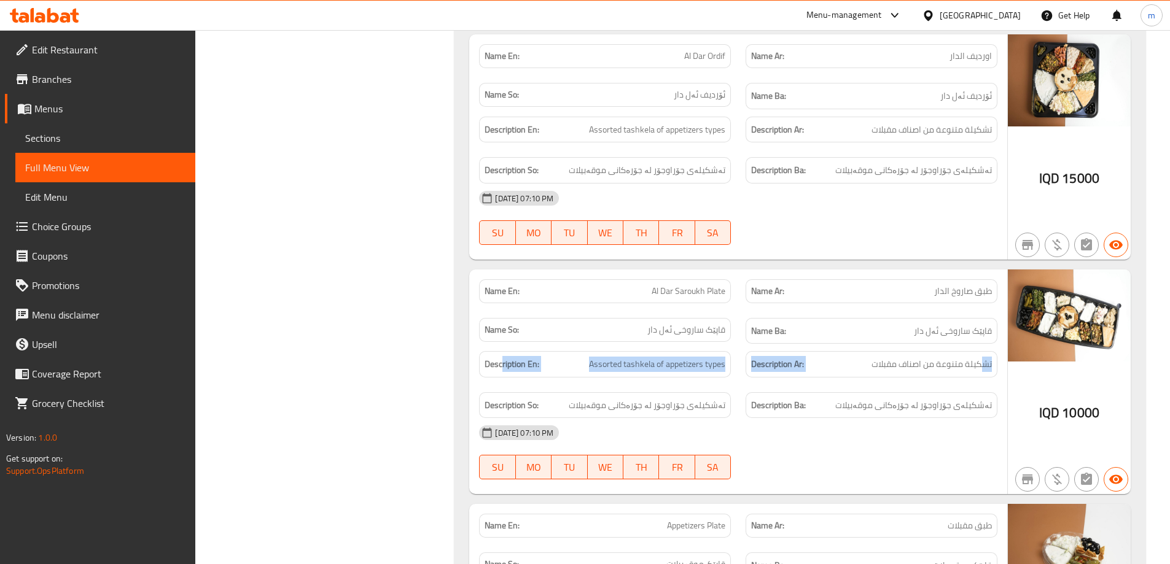
drag, startPoint x: 977, startPoint y: 387, endPoint x: 503, endPoint y: 372, distance: 474.2
click at [503, 372] on div "Description En: Assorted tashkela of appetizers types Description Ar: تشكيلة مت…" at bounding box center [738, 385] width 533 height 82
click at [748, 367] on div "Description Ar: تشكيلة متنوعة من اصناف مقبلات" at bounding box center [871, 364] width 252 height 26
drag, startPoint x: 580, startPoint y: 364, endPoint x: 789, endPoint y: 423, distance: 217.5
click at [733, 424] on div "Name En: Al Dar Saroukh Plate Name Ar: طبق صاروخ الدار Name So: قاپێک ساروخی ئە…" at bounding box center [738, 382] width 538 height 225
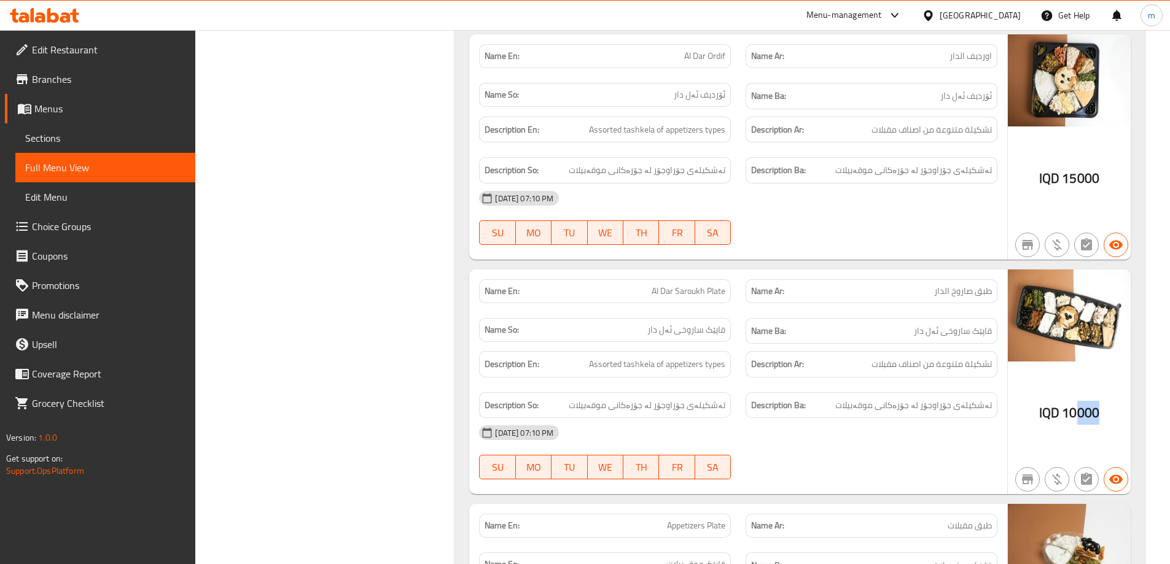
drag, startPoint x: 1073, startPoint y: 413, endPoint x: 1130, endPoint y: 419, distance: 57.5
click at [1130, 419] on div "Name En: Al Dar Ordif Name Ar: اورديف الدار Name So: ئۆردیف ئەل دار Name Ba: ئۆ…" at bounding box center [799, 438] width 691 height 819
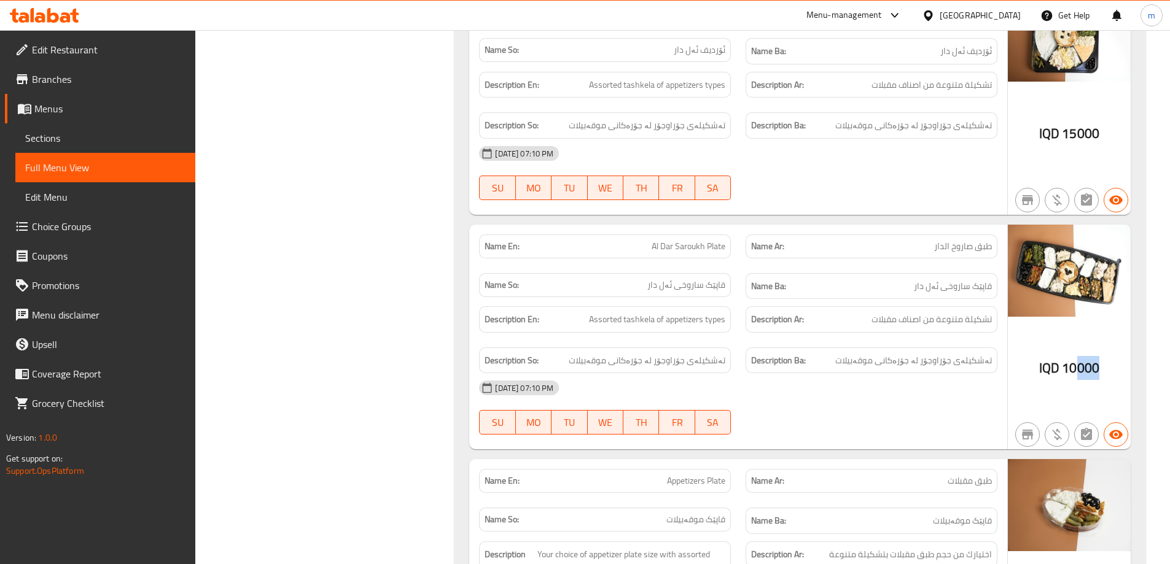
scroll to position [1432, 0]
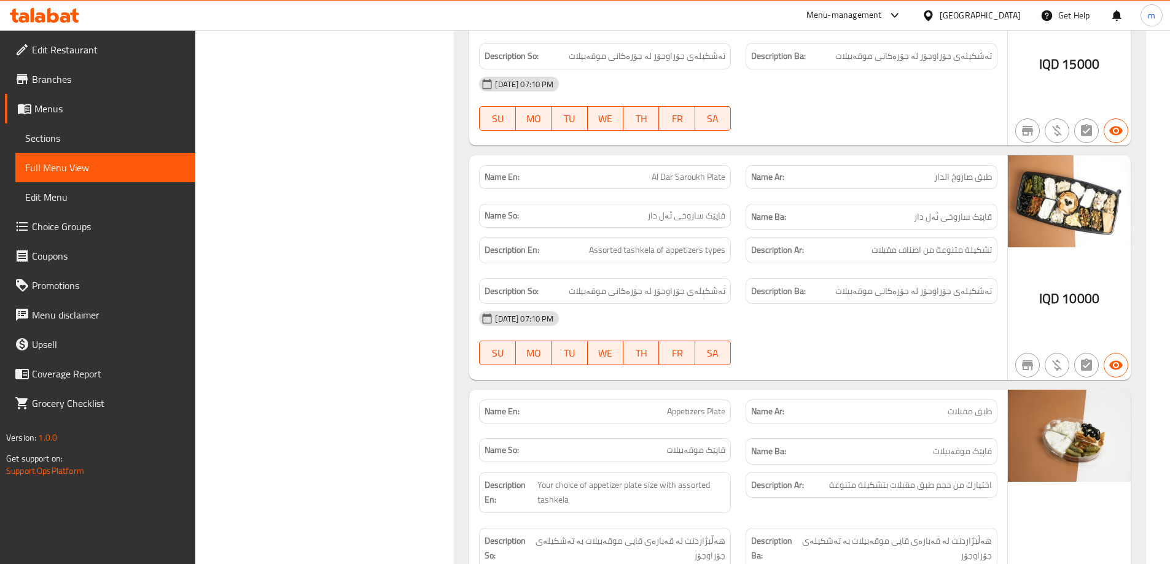
click at [951, 313] on div "07-10-2025 07:10 PM" at bounding box center [738, 318] width 533 height 29
drag, startPoint x: 964, startPoint y: 301, endPoint x: 970, endPoint y: 351, distance: 49.5
click at [970, 350] on div "Name En: Al Dar Saroukh Plate Name Ar: طبق صاروخ الدار Name So: قاپێک ساروخی ئە…" at bounding box center [738, 267] width 538 height 225
drag, startPoint x: 925, startPoint y: 394, endPoint x: 915, endPoint y: 401, distance: 11.8
click at [919, 398] on div "Name En: Appetizers Plate Name Ar: طبق مقبلات Name So: قاپێک موقەبیلات Name Ba:…" at bounding box center [738, 550] width 538 height 320
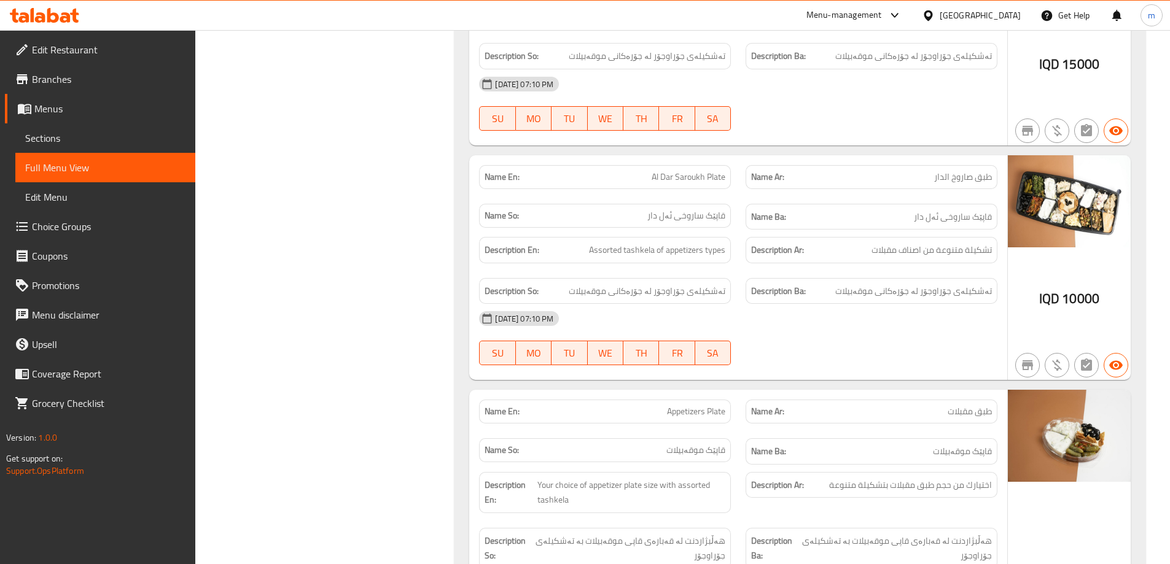
click at [869, 441] on div "Name Ba: قاپێک موقەبیلات" at bounding box center [871, 451] width 252 height 26
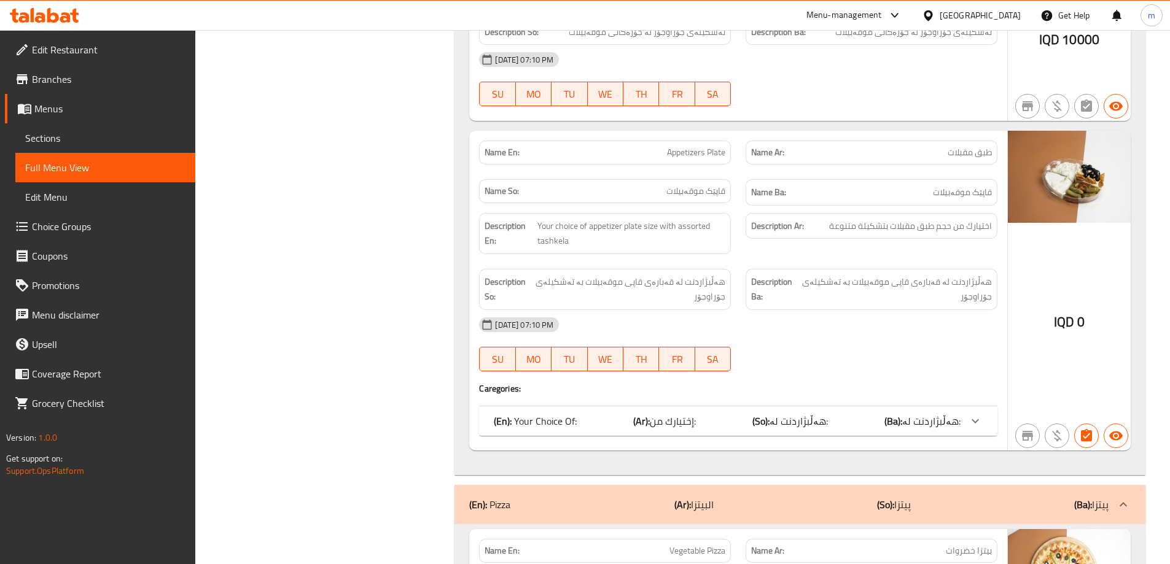
scroll to position [1719, 0]
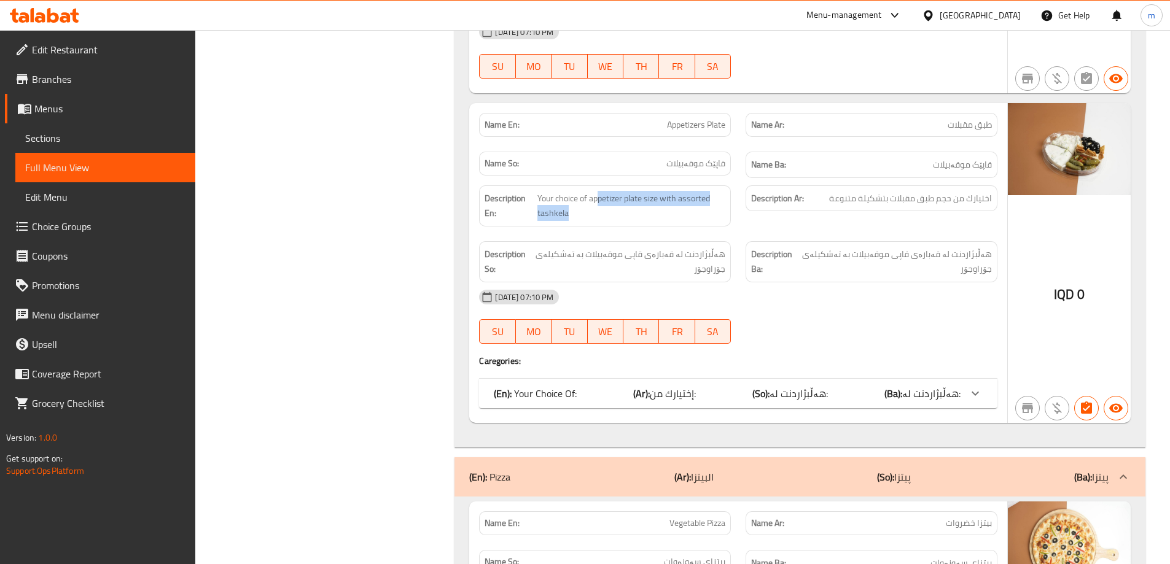
drag, startPoint x: 597, startPoint y: 194, endPoint x: 677, endPoint y: 227, distance: 86.2
click at [677, 227] on div "Description En: Your choice of appetizer plate size with assorted tashkela" at bounding box center [605, 206] width 266 height 56
click at [725, 397] on div "(En): Your Choice Of: (Ar): إختيارك من: (So): هەڵبژاردنت لە: (Ba): هەڵبژاردنت ل…" at bounding box center [727, 393] width 467 height 15
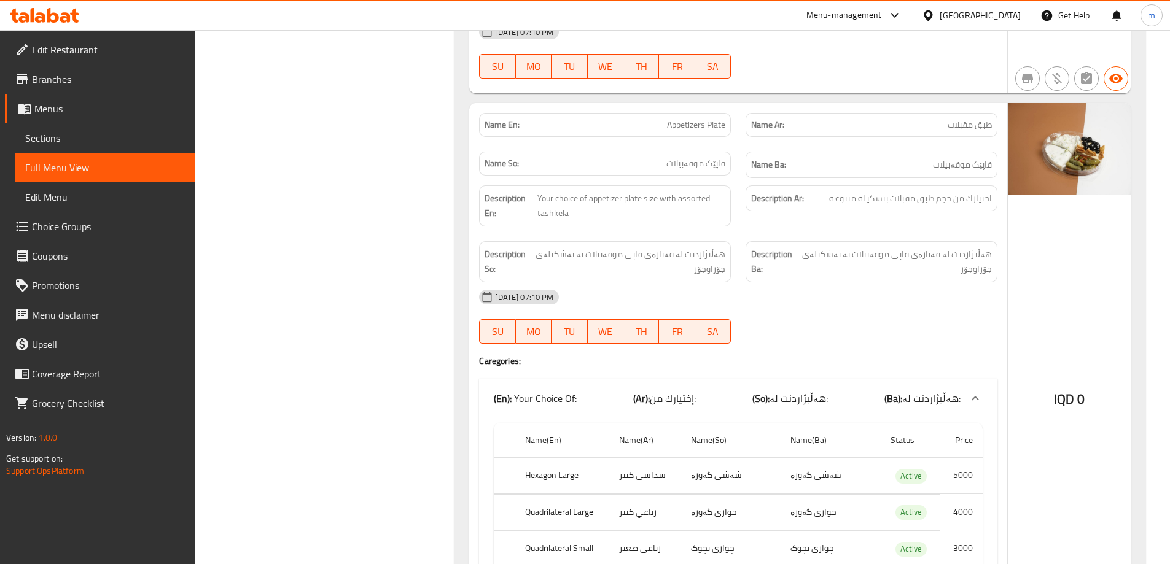
click at [852, 352] on div "Name En: Appetizers Plate Name Ar: طبق مقبلات Name So: قاپێک موقەبیلات Name Ba:…" at bounding box center [738, 368] width 538 height 530
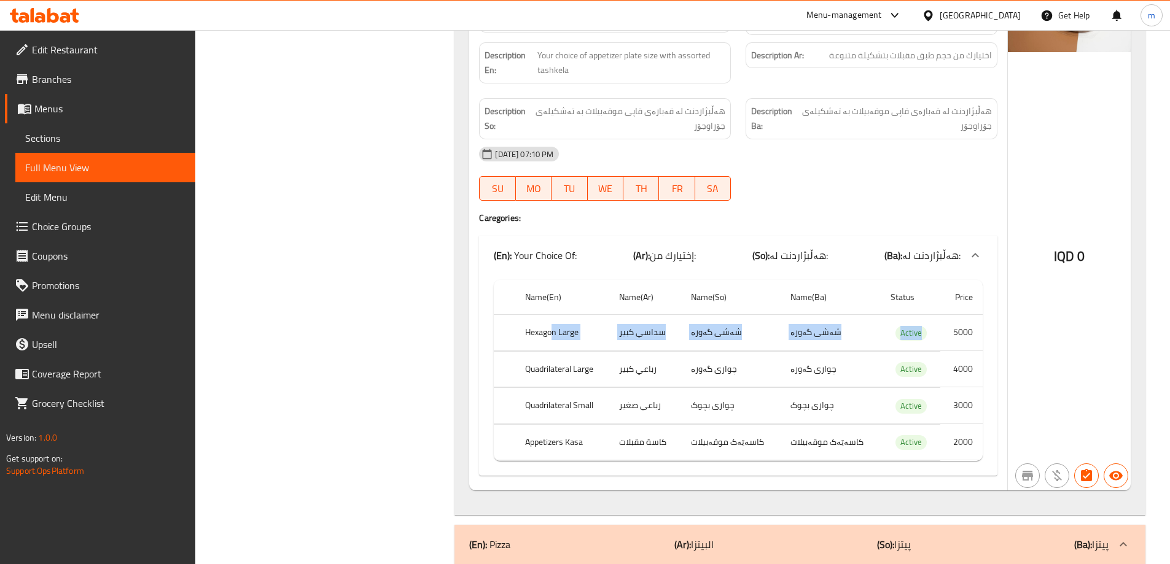
drag, startPoint x: 553, startPoint y: 328, endPoint x: 955, endPoint y: 332, distance: 402.2
click at [955, 332] on tr "Hexagon Large سداسي كبير شەشی گەورە شەشی گەورە Active 5000" at bounding box center [738, 333] width 489 height 36
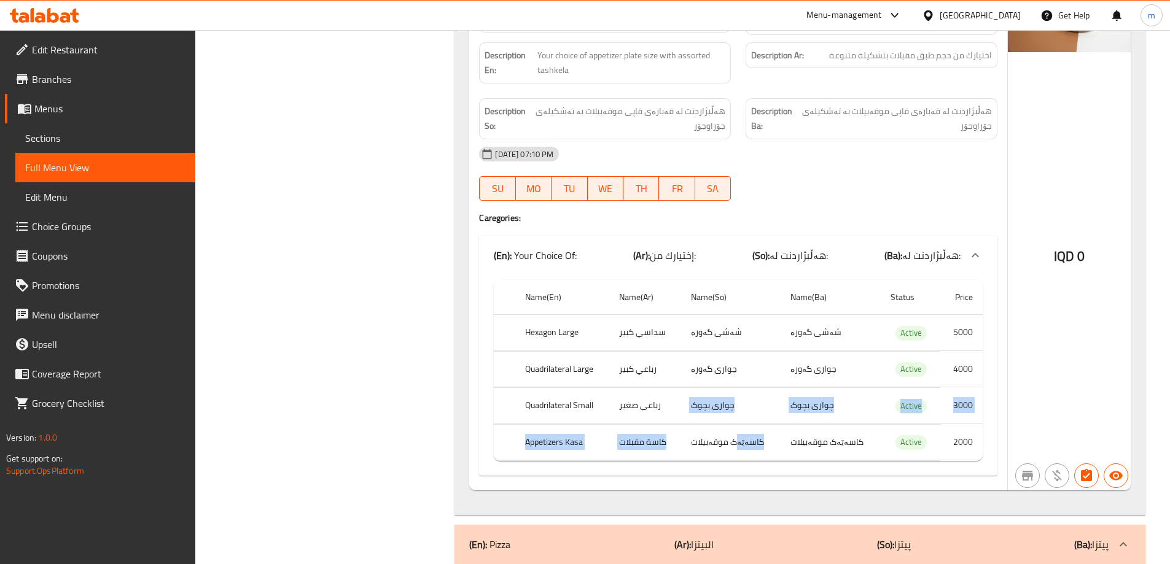
drag, startPoint x: 742, startPoint y: 441, endPoint x: 593, endPoint y: 376, distance: 162.8
click at [602, 380] on tbody "Hexagon Large سداسي كبير شەشی گەورە شەشی گەورە Active 5000 Quadrilateral Large …" at bounding box center [738, 388] width 489 height 146
click at [541, 330] on th "Hexagon Large" at bounding box center [562, 333] width 95 height 36
drag, startPoint x: 524, startPoint y: 255, endPoint x: 594, endPoint y: 371, distance: 135.5
click at [594, 371] on div "(En): Your Choice Of: (Ar): إختيارك من: (So): هەڵبژاردنت لە: (Ba): هەڵبژاردنت ل…" at bounding box center [738, 356] width 518 height 240
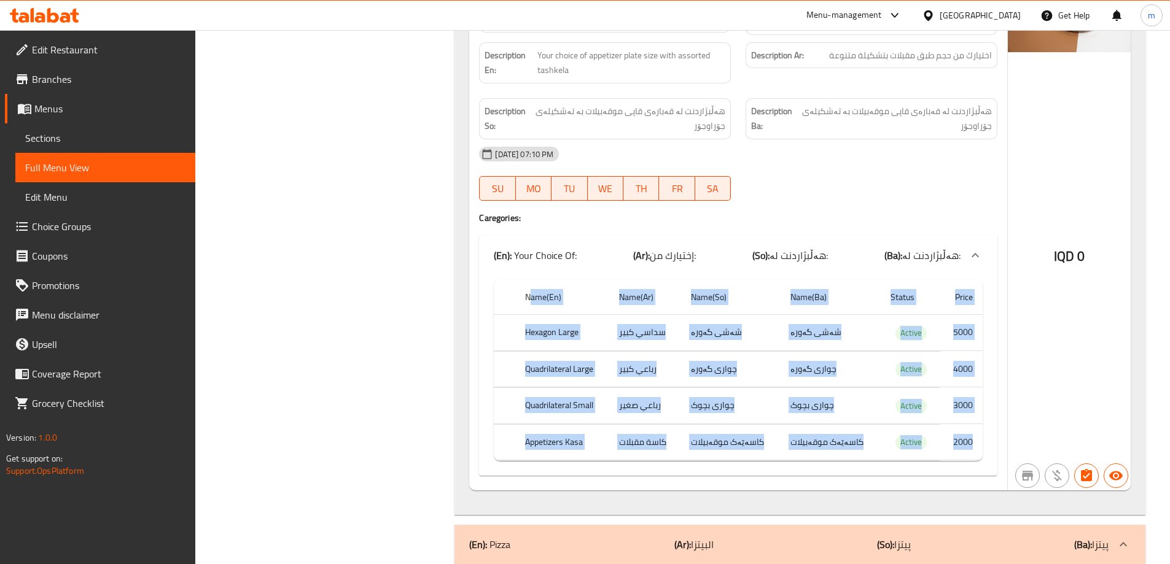
drag, startPoint x: 532, startPoint y: 298, endPoint x: 941, endPoint y: 421, distance: 426.8
click at [974, 436] on table "Name(En) Name(Ar) Name(So) Name(Ba) Status Price Hexagon Large سداسي كبير شەشی …" at bounding box center [738, 370] width 489 height 181
click at [792, 388] on td "چواری بچوک" at bounding box center [829, 406] width 99 height 36
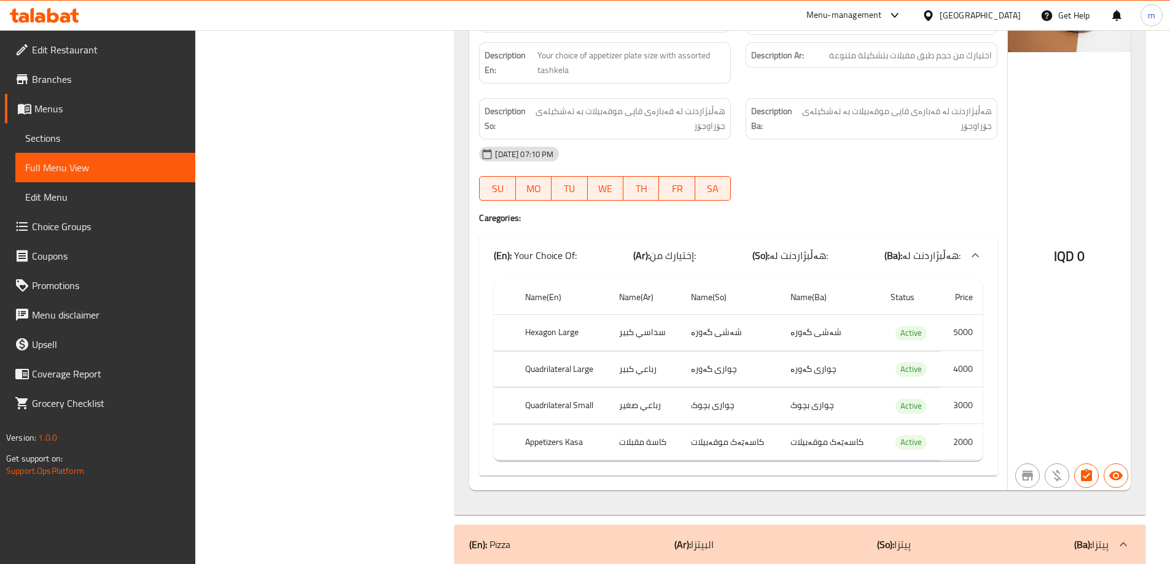
click at [772, 388] on td "چواری بچوک" at bounding box center [730, 406] width 99 height 36
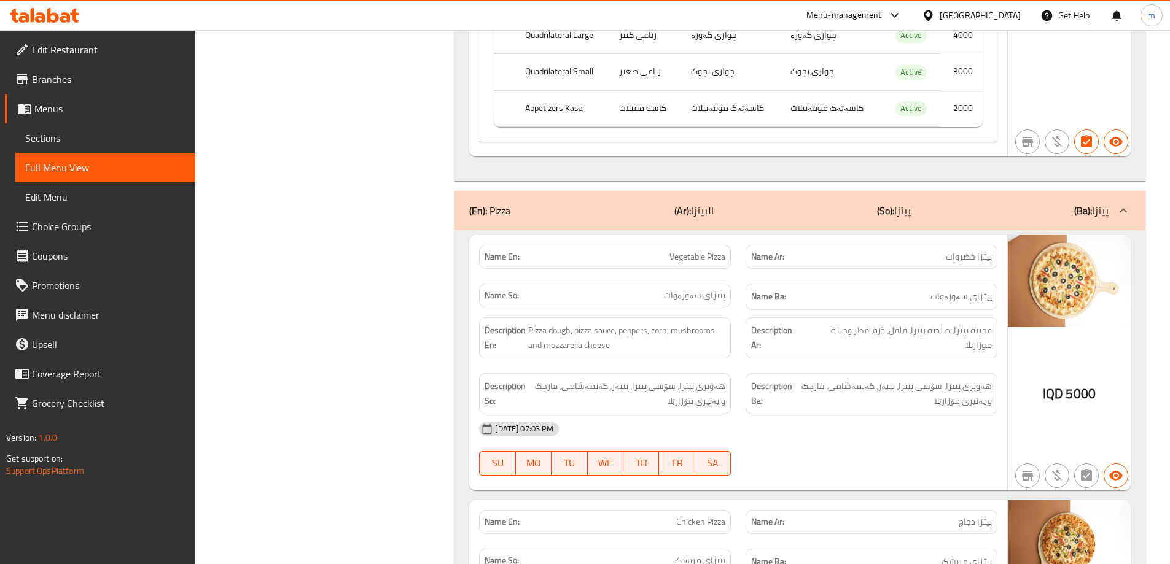
scroll to position [2292, 0]
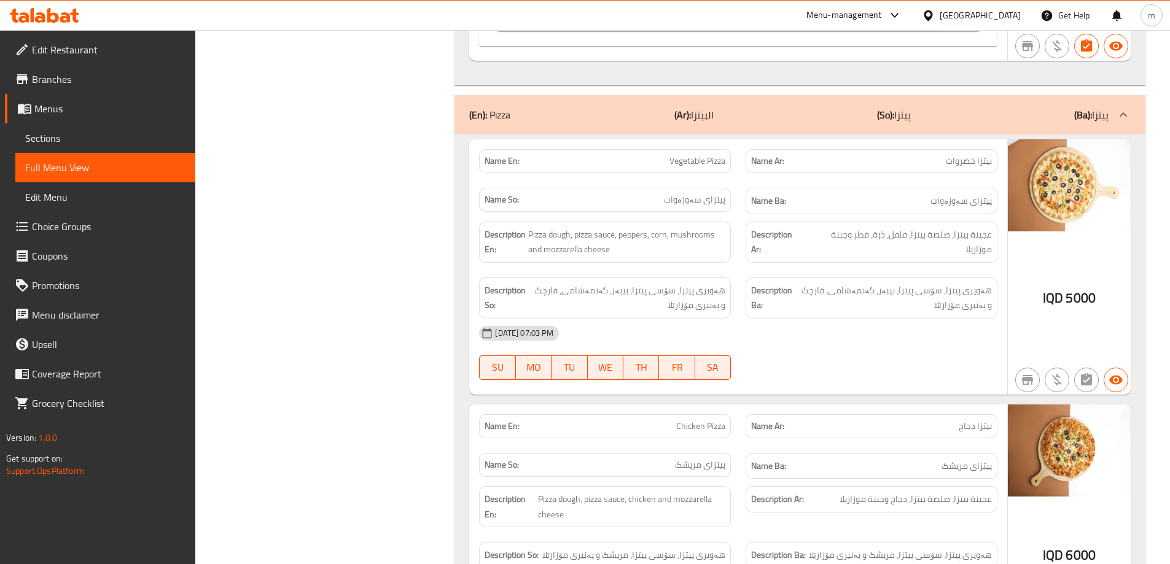
click at [872, 323] on div "07-10-2025 07:03 PM" at bounding box center [738, 333] width 533 height 29
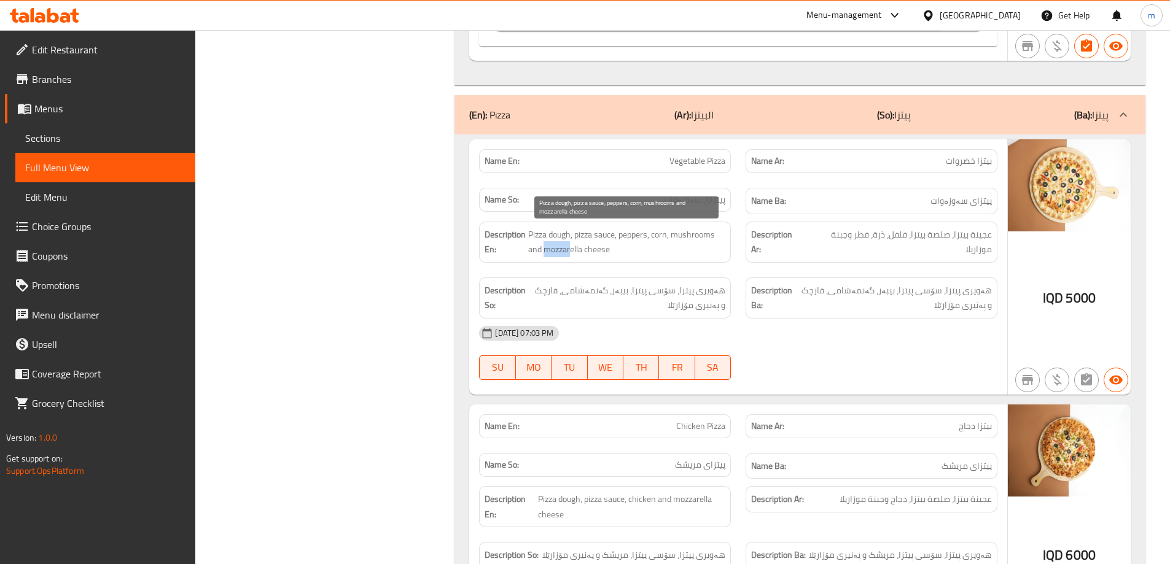
drag, startPoint x: 546, startPoint y: 247, endPoint x: 583, endPoint y: 255, distance: 38.3
click at [570, 260] on div "Description En: Pizza dough, pizza sauce, peppers, corn, mushrooms and mozzarel…" at bounding box center [605, 242] width 252 height 41
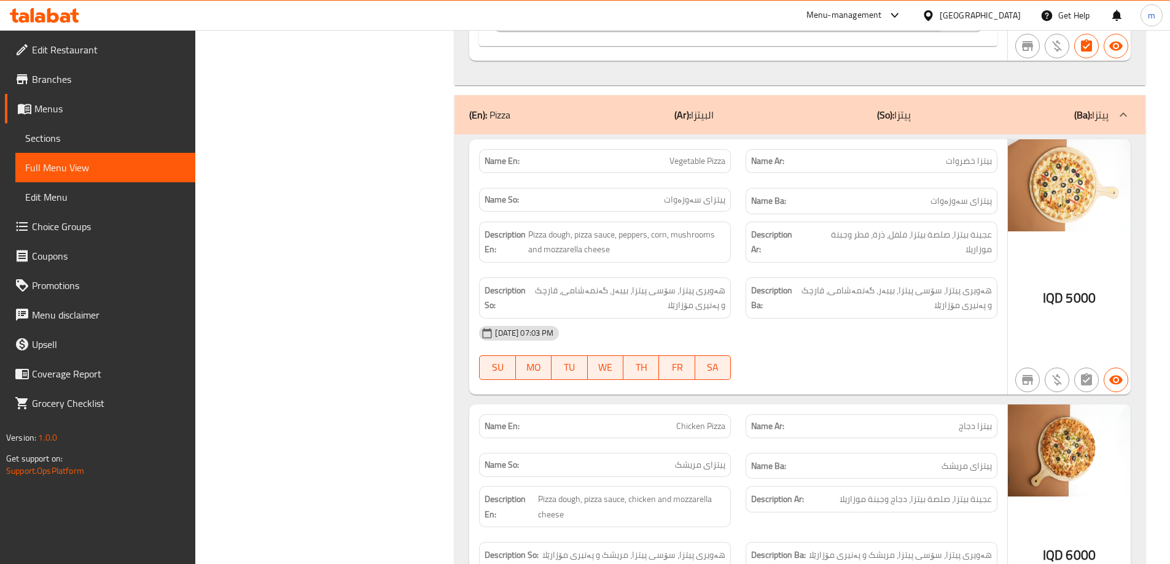
click at [712, 260] on div "Description En: Pizza dough, pizza sauce, peppers, corn, mushrooms and mozzarel…" at bounding box center [605, 242] width 252 height 41
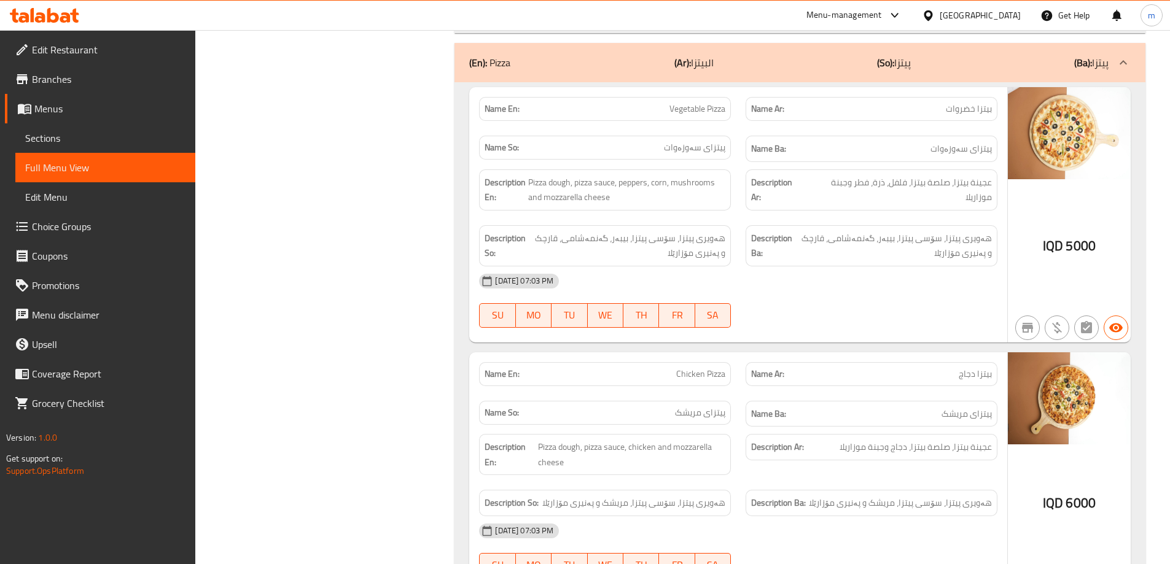
scroll to position [2436, 0]
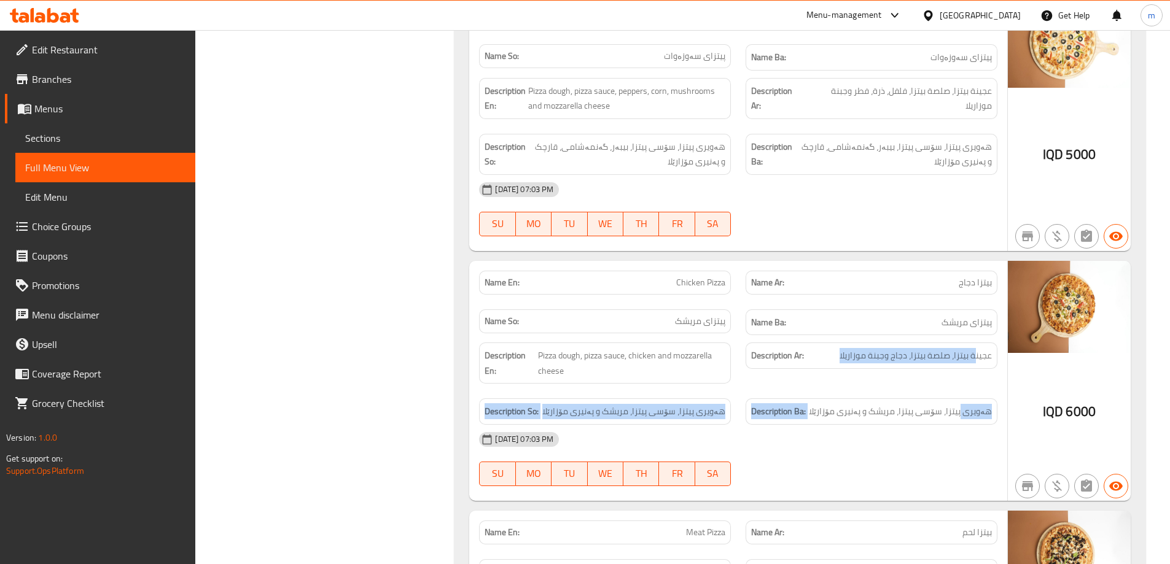
drag, startPoint x: 973, startPoint y: 354, endPoint x: 965, endPoint y: 387, distance: 34.1
click at [965, 390] on div "Description Ar: عجينة بيتزا، صلصة بيتزا، دجاج وجبنة موزاريلا" at bounding box center [871, 363] width 266 height 56
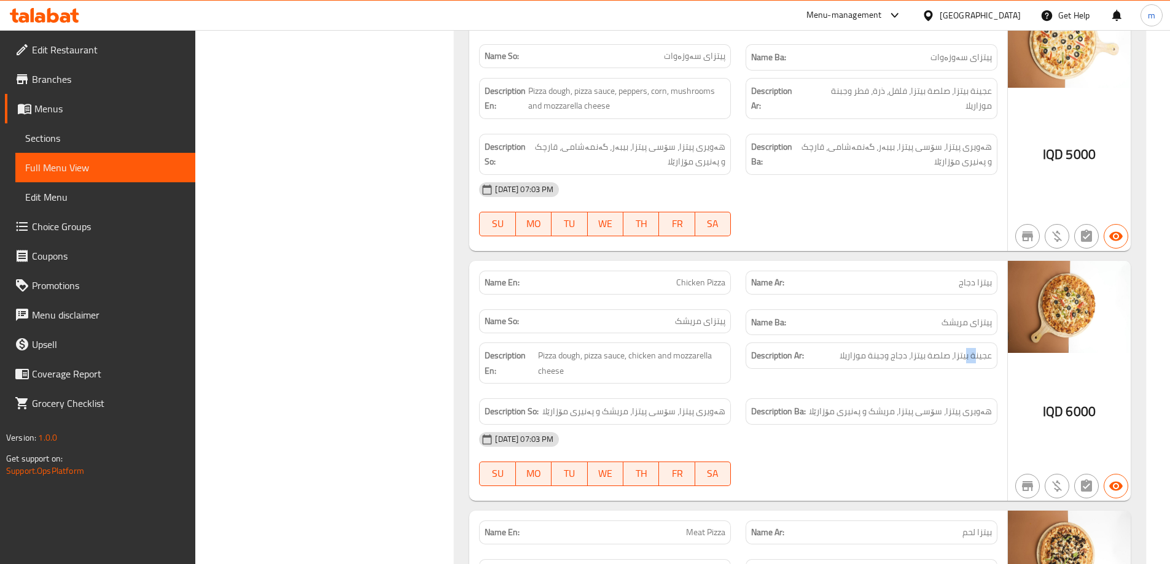
click at [971, 373] on div "Description Ar: عجينة بيتزا، صلصة بيتزا، دجاج وجبنة موزاريلا" at bounding box center [871, 363] width 266 height 56
click at [976, 359] on span "عجينة بيتزا، صلصة بيتزا، دجاج وجبنة موزاريلا" at bounding box center [915, 355] width 152 height 15
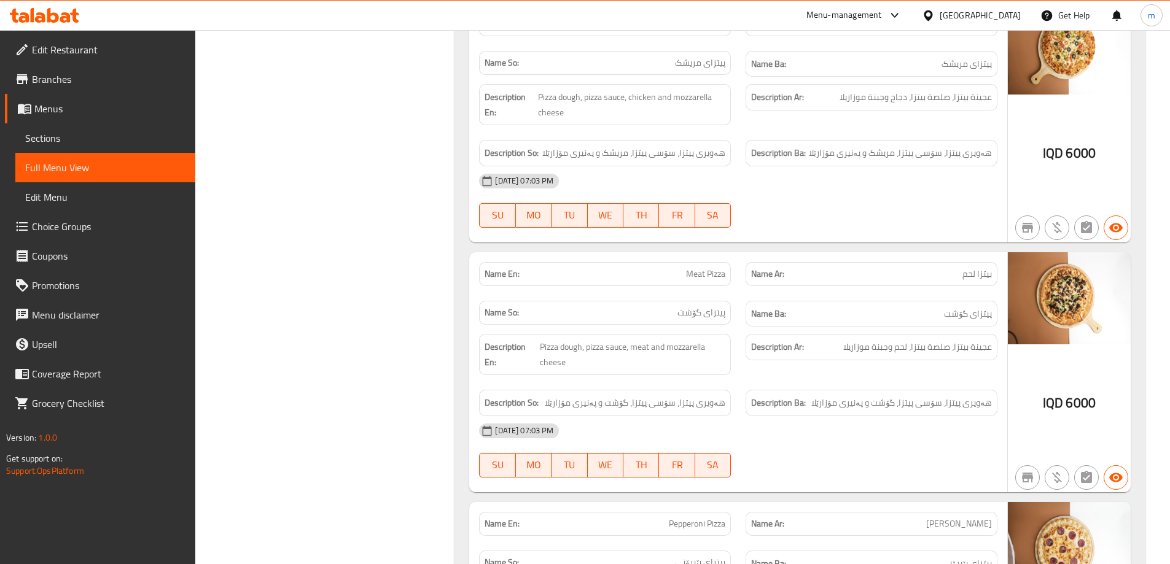
scroll to position [2722, 0]
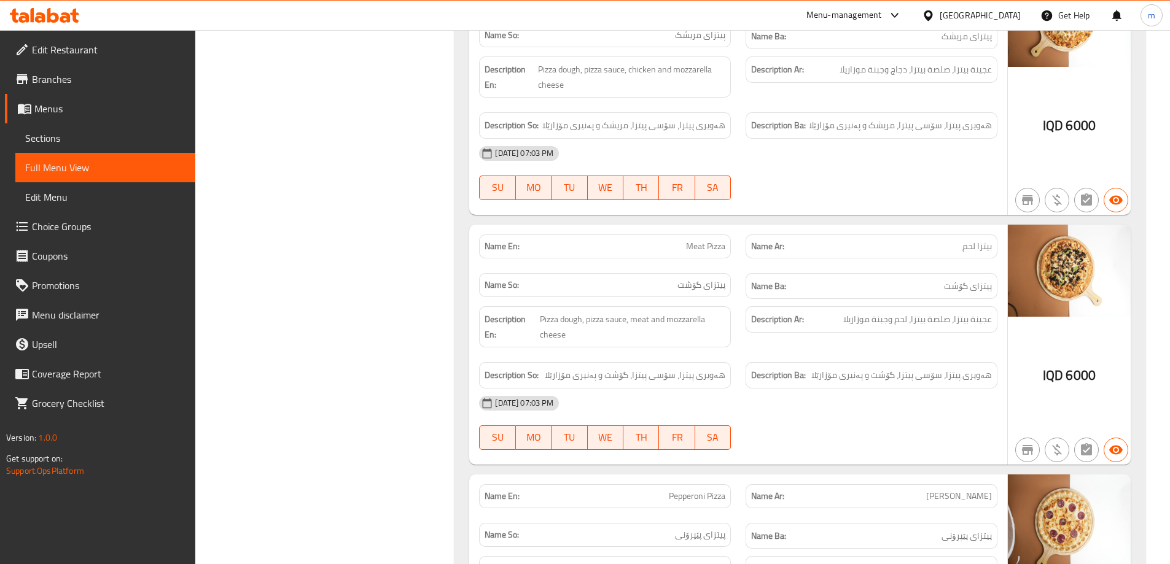
drag, startPoint x: 924, startPoint y: 321, endPoint x: 922, endPoint y: 398, distance: 78.0
click at [922, 398] on div "Name En: Meat Pizza Name Ar: بيتزا لحم Name So: پیتزای گۆشت Name Ba: پیتزای گۆش…" at bounding box center [738, 345] width 538 height 240
click at [914, 381] on span "هەویری پیتزا، سۆسی پیتزا، گۆشت و پەنیری مۆزارێلا" at bounding box center [901, 375] width 181 height 15
click at [909, 336] on div "Description Ar: عجينة بيتزا، صلصة بيتزا، لحم وجبنة موزاريلا" at bounding box center [871, 327] width 266 height 56
drag, startPoint x: 909, startPoint y: 316, endPoint x: 845, endPoint y: 416, distance: 118.7
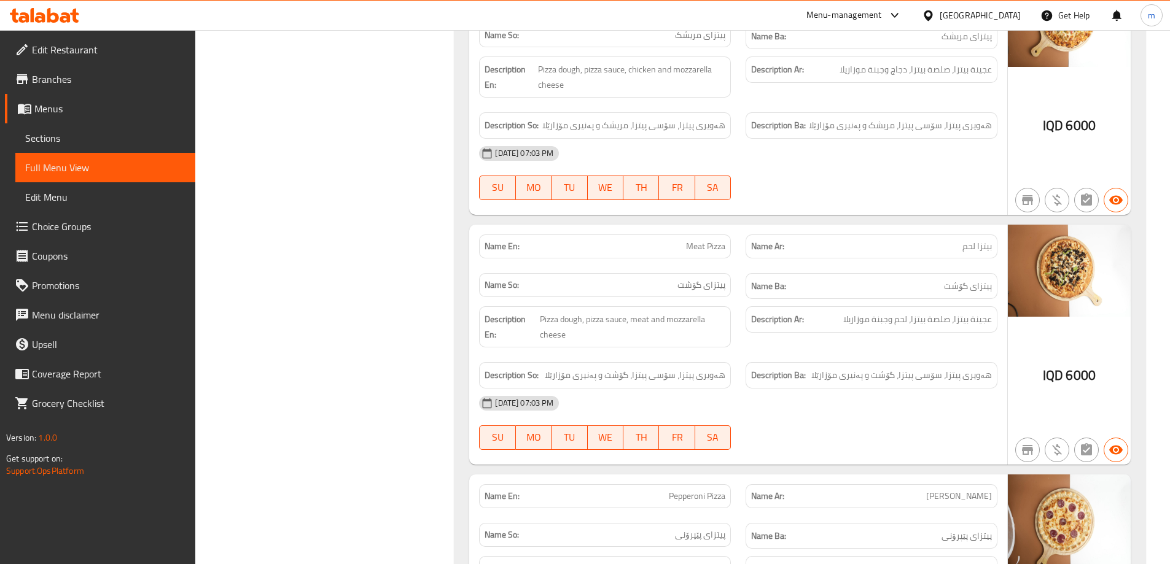
click at [845, 416] on div "Name En: Meat Pizza Name Ar: بيتزا لحم Name So: پیتزای گۆشت Name Ba: پیتزای گۆش…" at bounding box center [738, 345] width 538 height 240
click at [845, 408] on div "07-10-2025 07:03 PM" at bounding box center [738, 403] width 533 height 29
drag, startPoint x: 572, startPoint y: 322, endPoint x: 651, endPoint y: 317, distance: 78.7
click at [651, 317] on span "Pizza dough, pizza sauce, meat and mozzarella cheese" at bounding box center [632, 327] width 185 height 30
click at [651, 335] on span "Pizza dough, pizza sauce, meat and mozzarella cheese" at bounding box center [632, 327] width 185 height 30
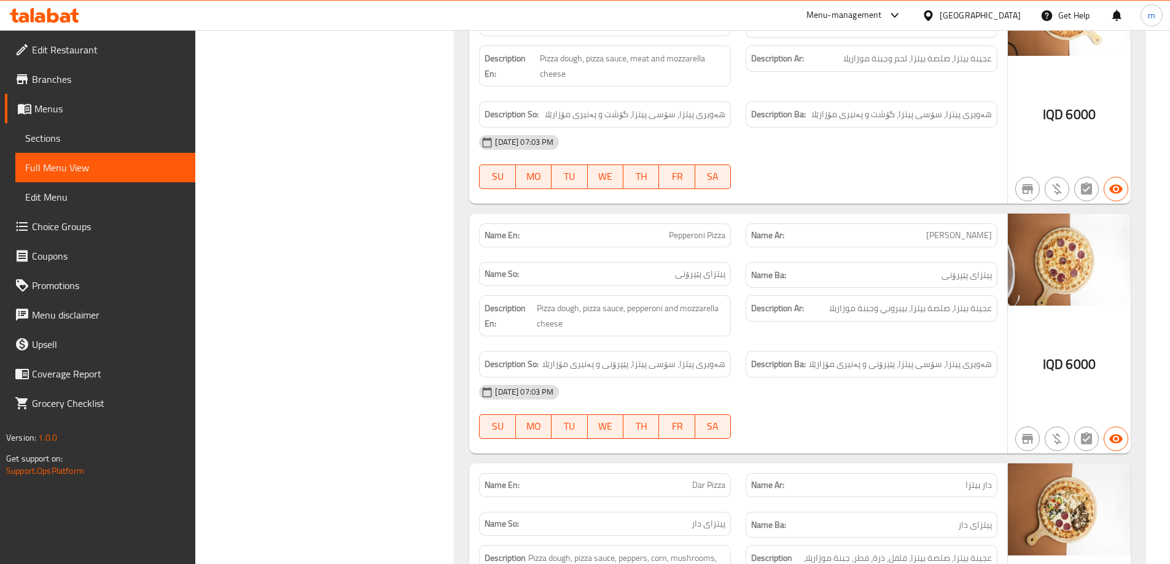
scroll to position [3152, 0]
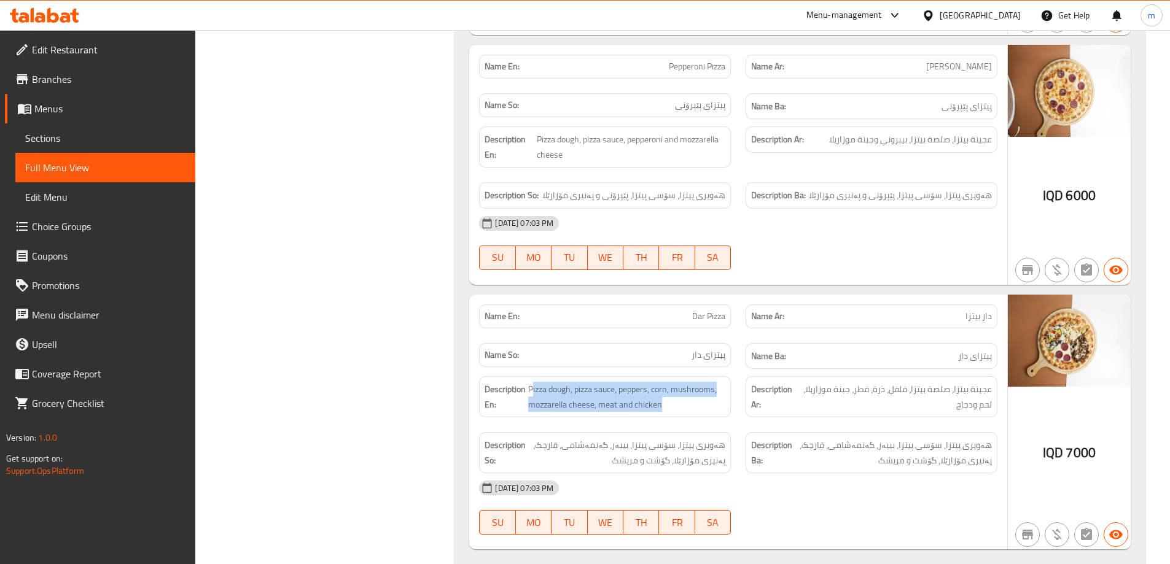
drag, startPoint x: 531, startPoint y: 391, endPoint x: 721, endPoint y: 411, distance: 191.5
click at [718, 414] on div "Description En: Pizza dough, pizza sauce, peppers, corn, mushrooms, mozzarella …" at bounding box center [605, 396] width 252 height 41
click at [723, 404] on span "Pizza dough, pizza sauce, peppers, corn, mushrooms, mozzarella cheese, meat and…" at bounding box center [626, 397] width 197 height 30
click at [705, 402] on span "Pizza dough, pizza sauce, peppers, corn, mushrooms, mozzarella cheese, meat and…" at bounding box center [626, 397] width 197 height 30
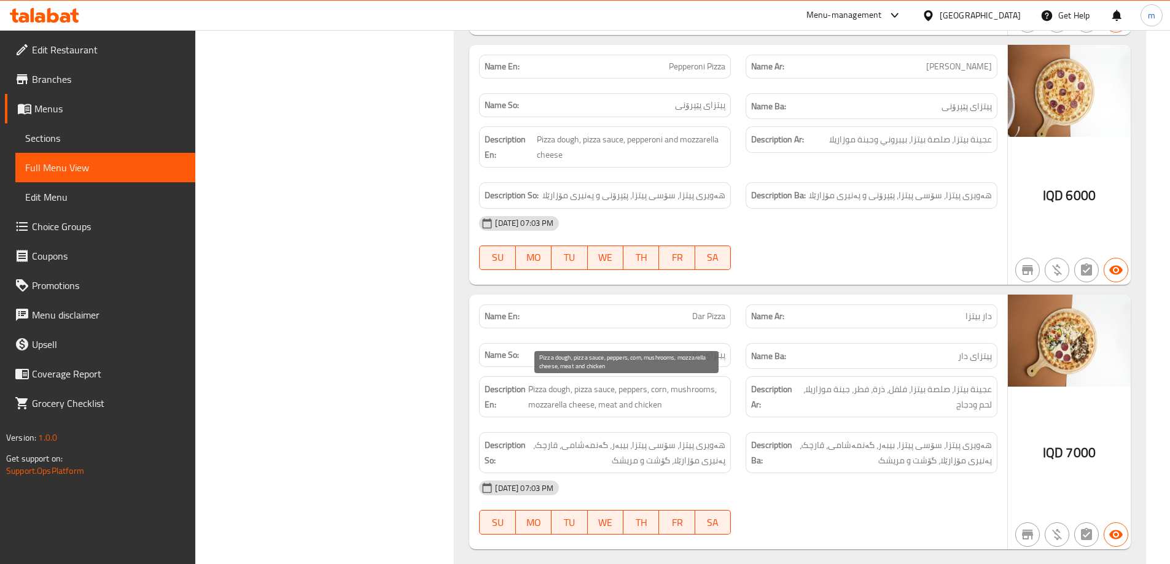
click at [703, 395] on span "Pizza dough, pizza sauce, peppers, corn, mushrooms, mozzarella cheese, meat and…" at bounding box center [626, 397] width 197 height 30
click at [705, 395] on span "Pizza dough, pizza sauce, peppers, corn, mushrooms, mozzarella cheese, meat and…" at bounding box center [626, 397] width 197 height 30
click at [705, 392] on span "Pizza dough, pizza sauce, peppers, corn, mushrooms, mozzarella cheese, meat and…" at bounding box center [626, 397] width 197 height 30
click at [707, 399] on span "Pizza dough, pizza sauce, peppers, corn, mushrooms, mozzarella cheese, meat and…" at bounding box center [626, 397] width 197 height 30
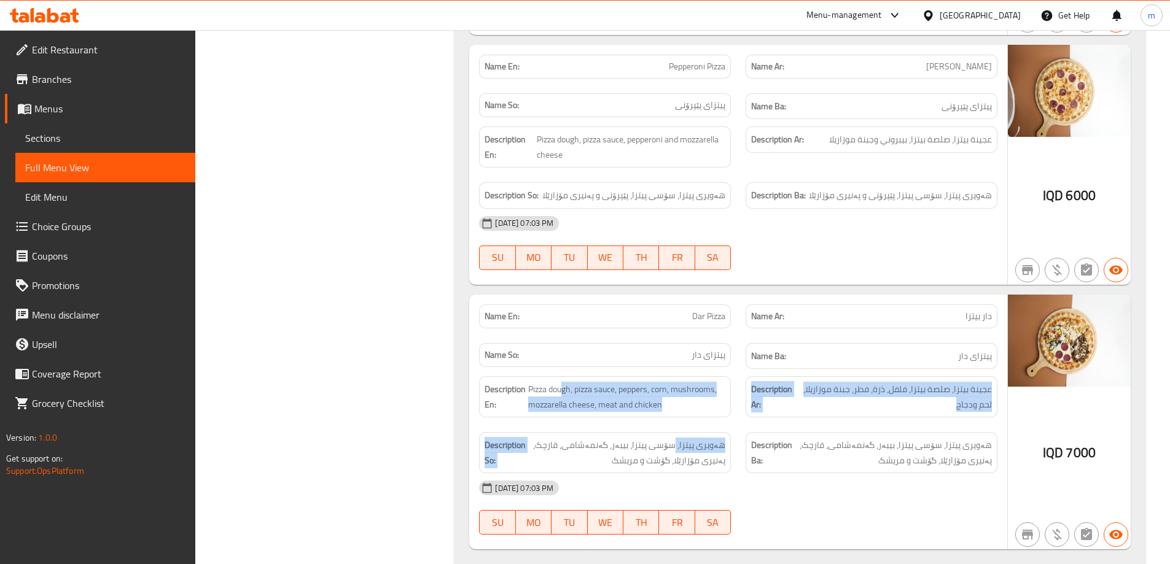
drag, startPoint x: 585, startPoint y: 408, endPoint x: 695, endPoint y: 421, distance: 110.6
click at [678, 430] on div "Description En: Pizza dough, pizza sauce, peppers, corn, mushrooms, mozzarella …" at bounding box center [738, 425] width 533 height 112
click at [699, 421] on div "Description En: Pizza dough, pizza sauce, peppers, corn, mushrooms, mozzarella …" at bounding box center [605, 397] width 266 height 56
click at [688, 400] on span "Pizza dough, pizza sauce, peppers, corn, mushrooms, mozzarella cheese, meat and…" at bounding box center [626, 397] width 197 height 30
click at [699, 395] on span "Pizza dough, pizza sauce, peppers, corn, mushrooms, mozzarella cheese, meat and…" at bounding box center [626, 397] width 197 height 30
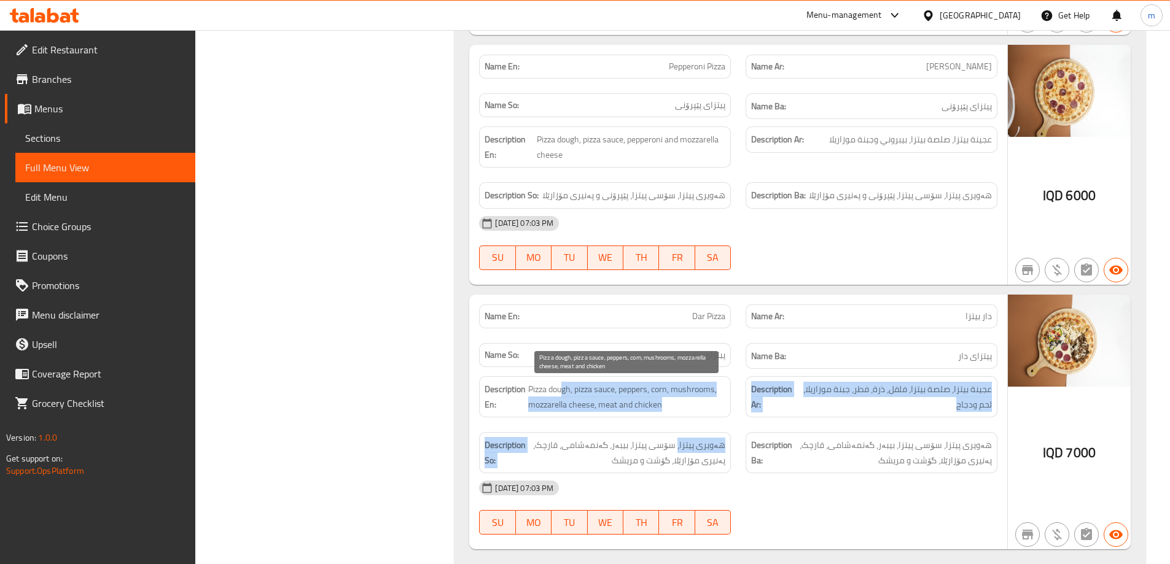
click at [680, 394] on span "Pizza dough, pizza sauce, peppers, corn, mushrooms, mozzarella cheese, meat and…" at bounding box center [626, 397] width 197 height 30
click at [694, 406] on span "Pizza dough, pizza sauce, peppers, corn, mushrooms, mozzarella cheese, meat and…" at bounding box center [626, 397] width 197 height 30
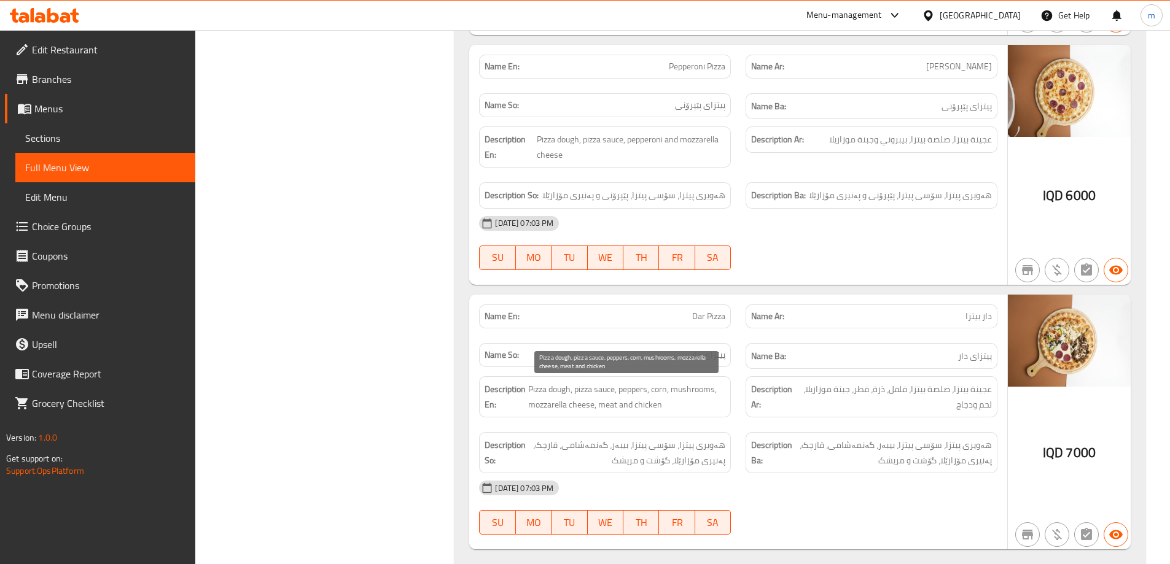
click at [693, 406] on span "Pizza dough, pizza sauce, peppers, corn, mushrooms, mozzarella cheese, meat and…" at bounding box center [626, 397] width 197 height 30
click at [685, 405] on span "Pizza dough, pizza sauce, peppers, corn, mushrooms, mozzarella cheese, meat and…" at bounding box center [626, 397] width 197 height 30
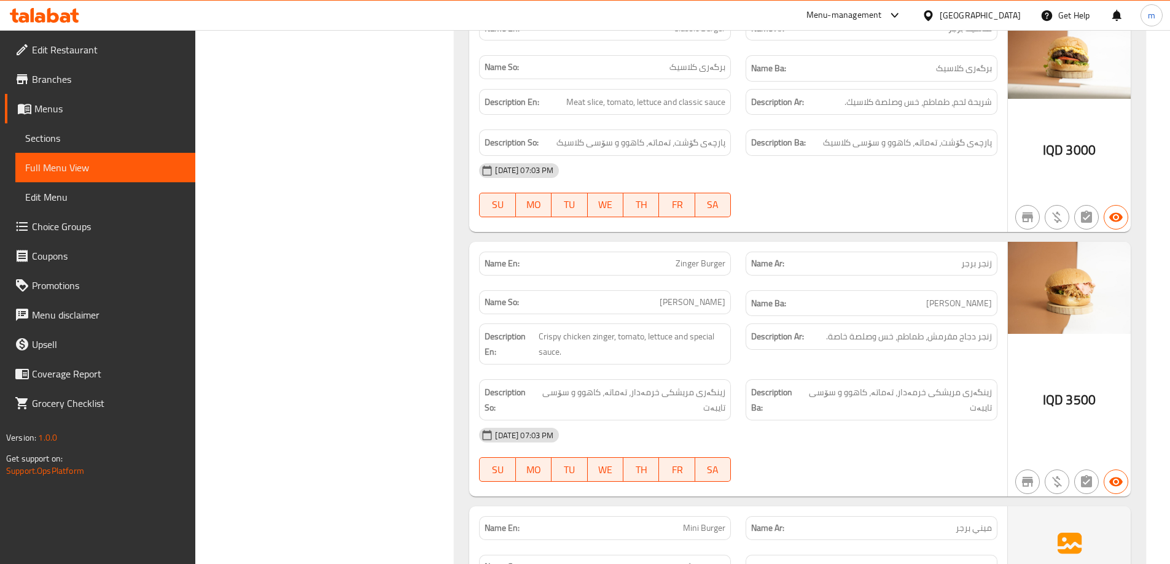
scroll to position [3725, 0]
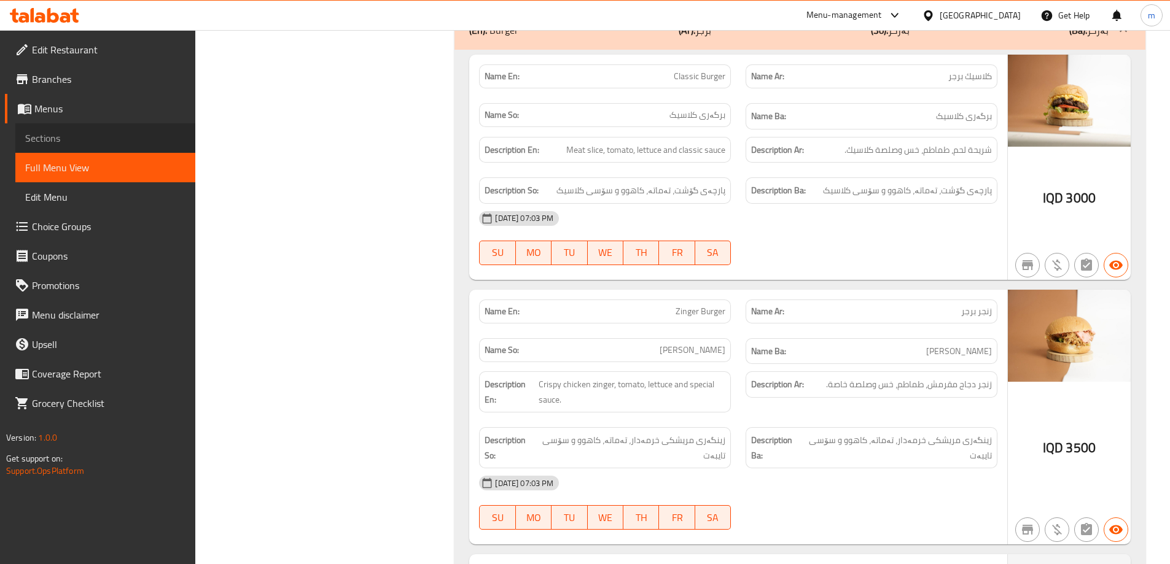
click at [55, 133] on span "Sections" at bounding box center [105, 138] width 160 height 15
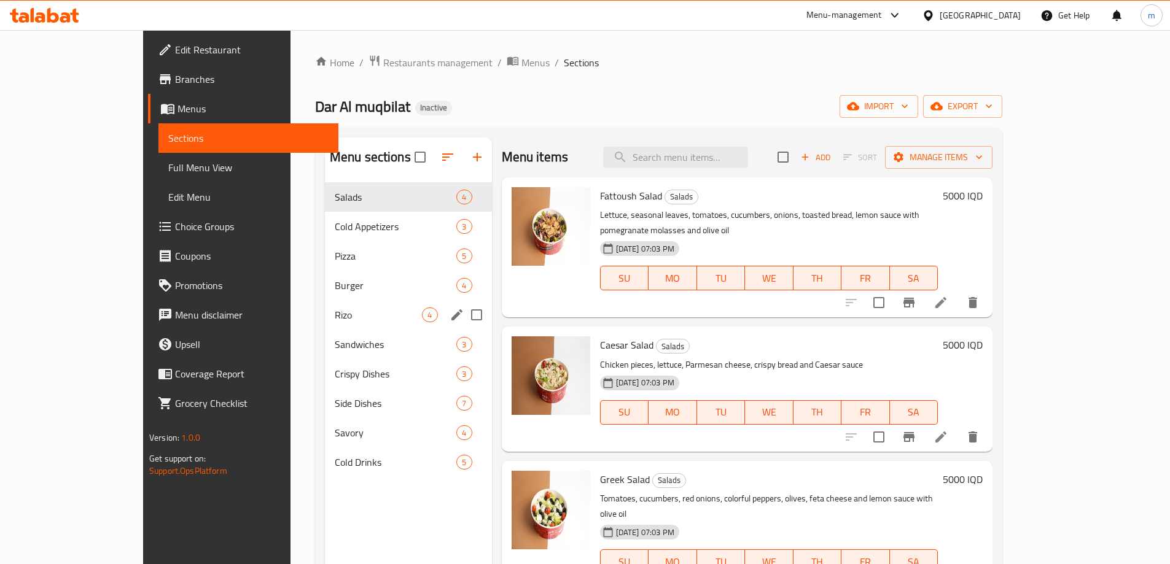
click at [325, 295] on div "Burger 4" at bounding box center [408, 285] width 167 height 29
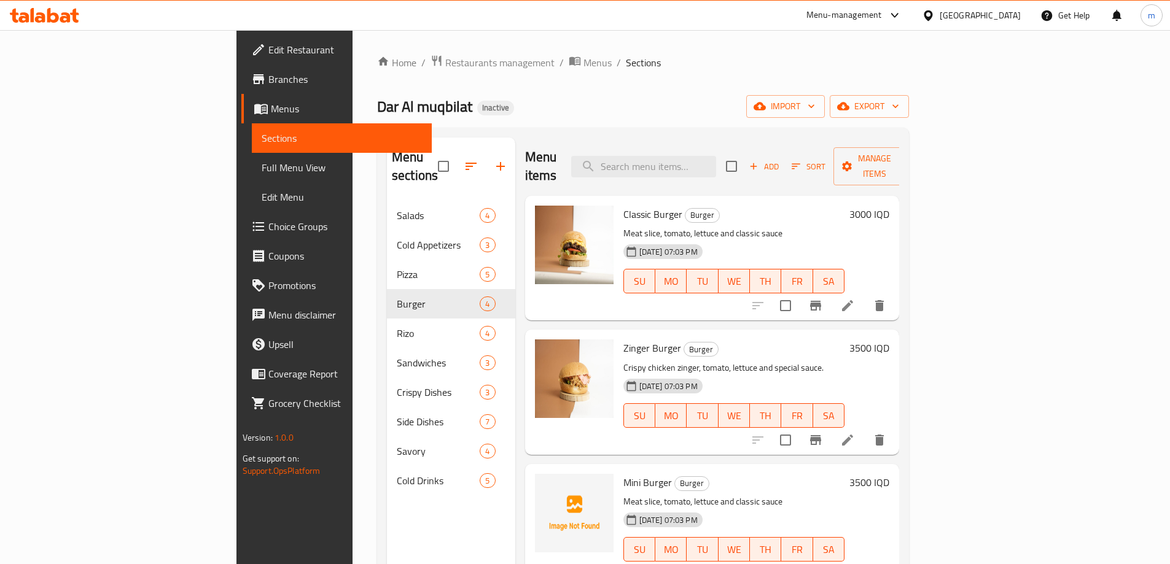
click at [865, 295] on li at bounding box center [847, 306] width 34 height 22
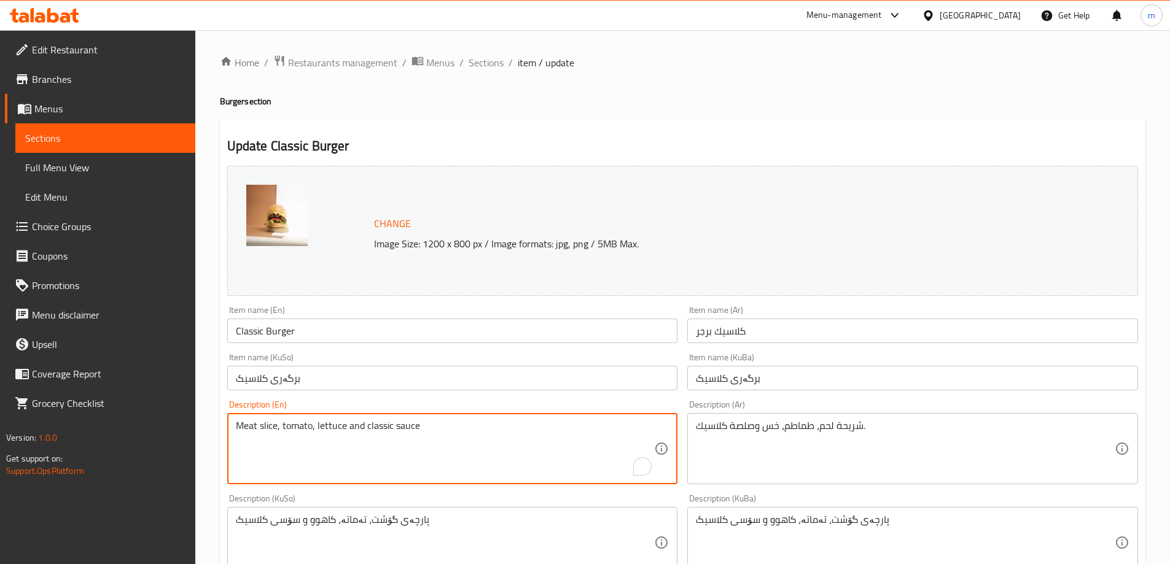
click at [263, 429] on textarea "Meat slice, tomato, lettuce and classic sauce" at bounding box center [445, 449] width 419 height 58
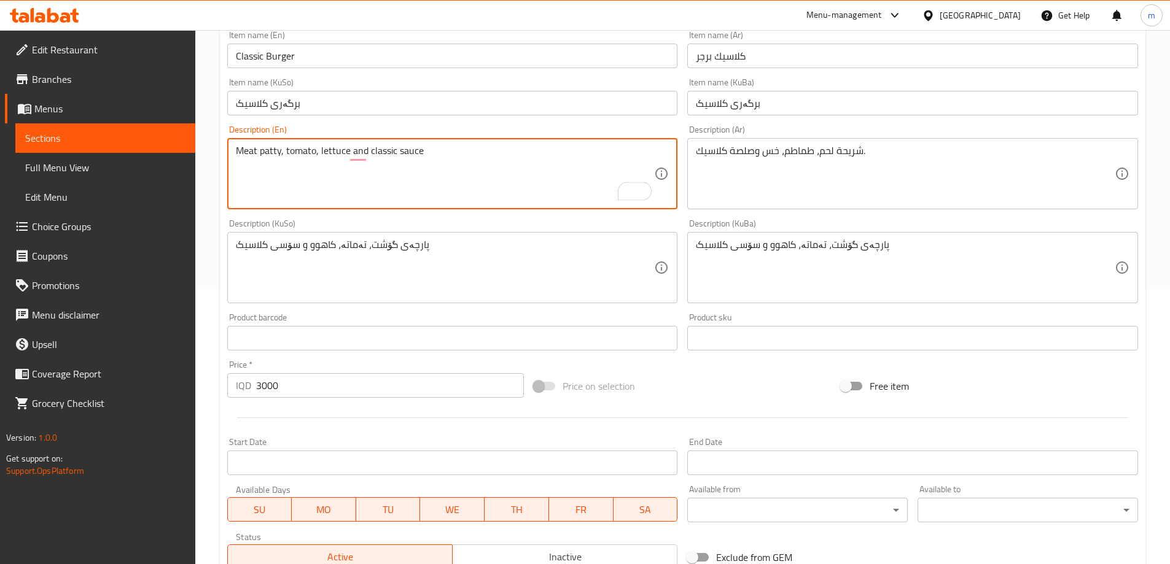
scroll to position [462, 0]
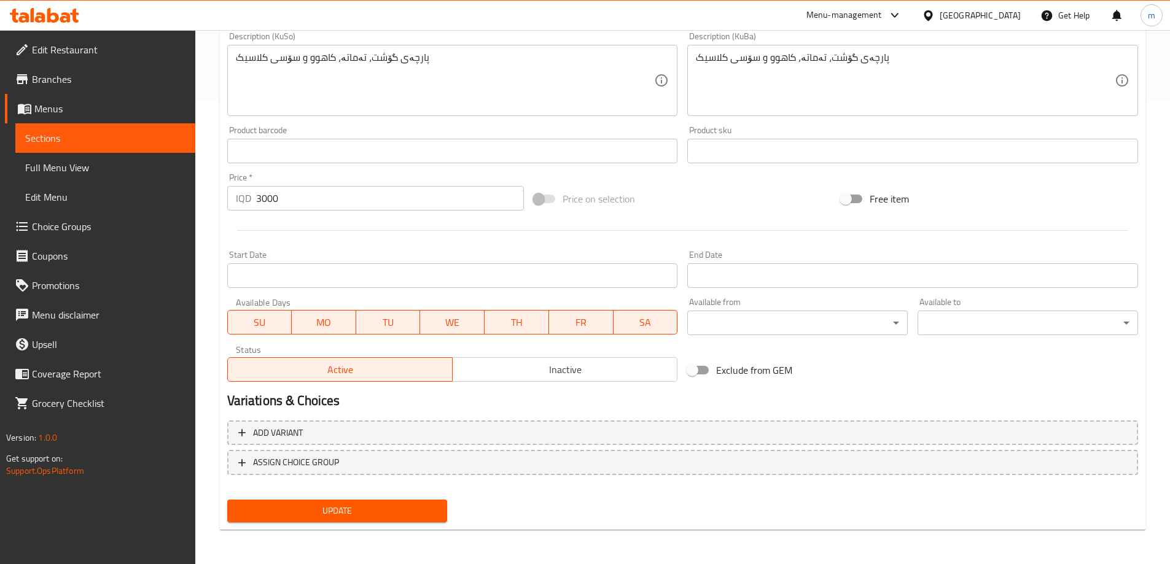
type textarea "Meat patty, tomato, lettuce and classic sauce"
click at [341, 515] on span "Update" at bounding box center [337, 510] width 201 height 15
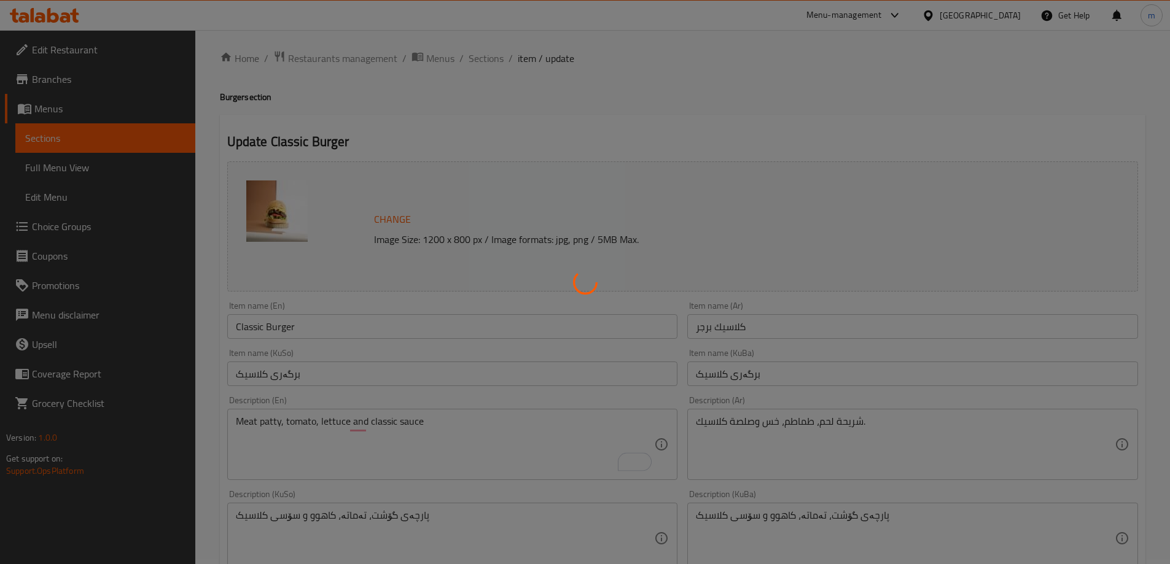
scroll to position [0, 0]
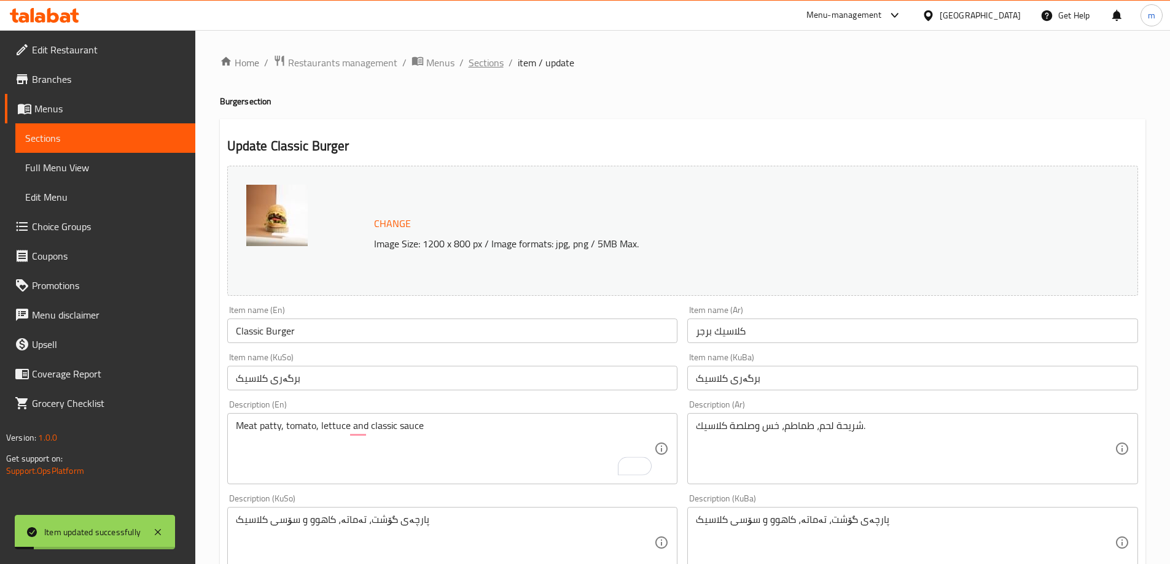
click at [493, 62] on span "Sections" at bounding box center [485, 62] width 35 height 15
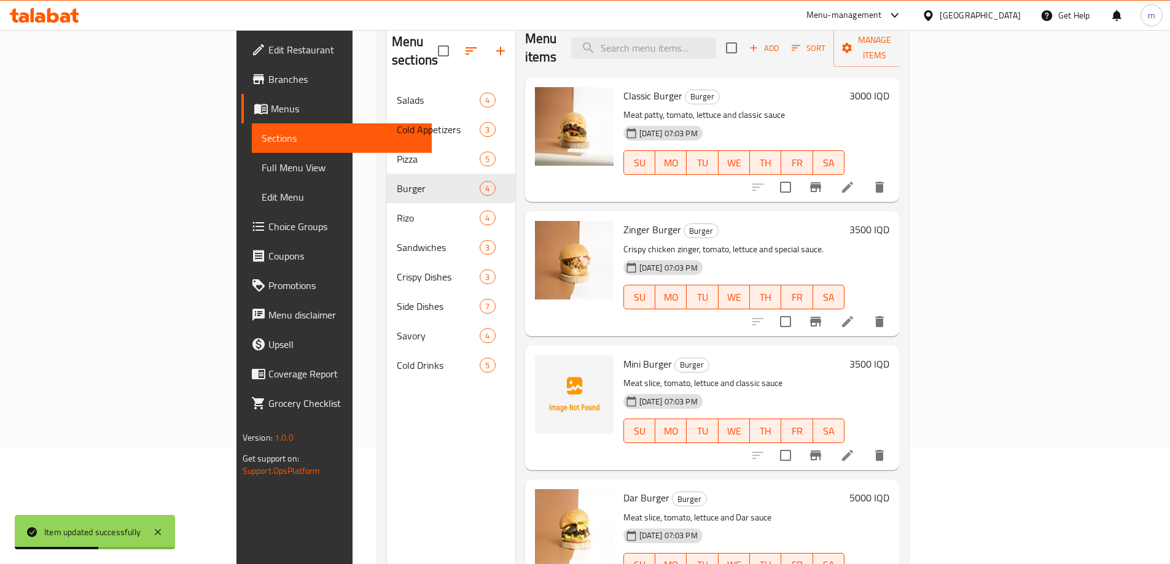
scroll to position [143, 0]
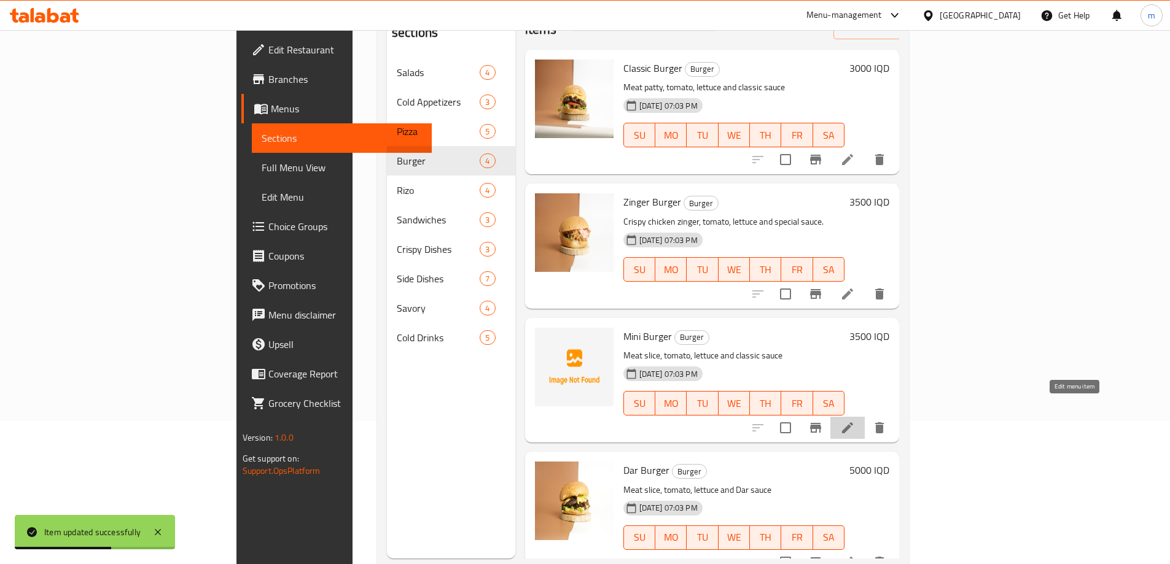
click at [855, 421] on icon at bounding box center [847, 428] width 15 height 15
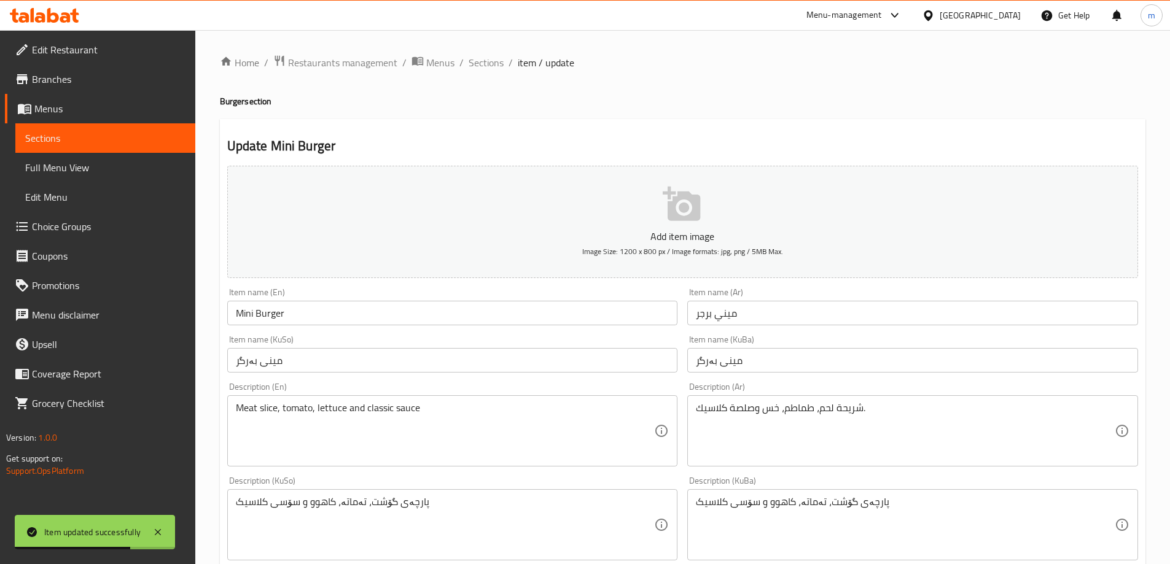
click at [271, 408] on textarea "Meat slice, tomato, lettuce and classic sauce" at bounding box center [445, 431] width 419 height 58
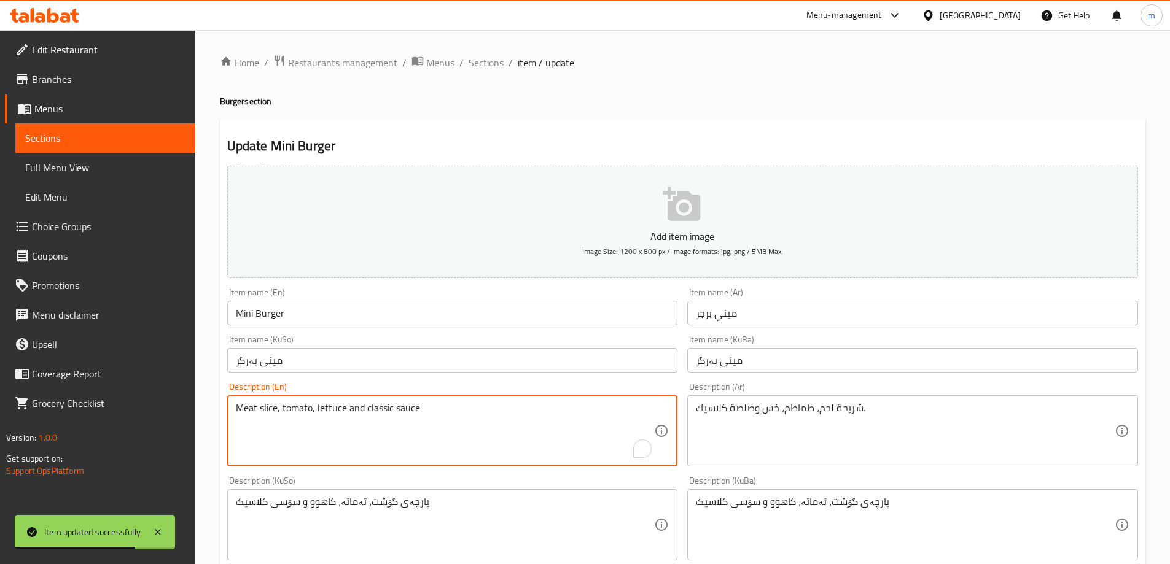
click at [271, 408] on textarea "Meat slice, tomato, lettuce and classic sauce" at bounding box center [445, 431] width 419 height 58
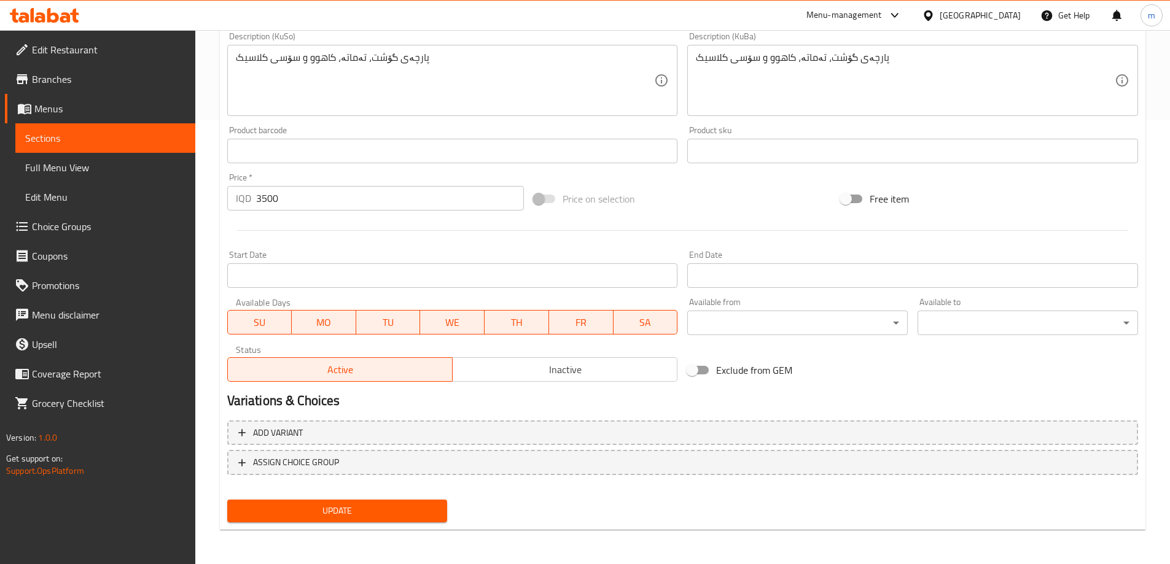
type textarea "Meat patty, tomato, lettuce and classic sauce"
click at [368, 518] on span "Update" at bounding box center [337, 510] width 201 height 15
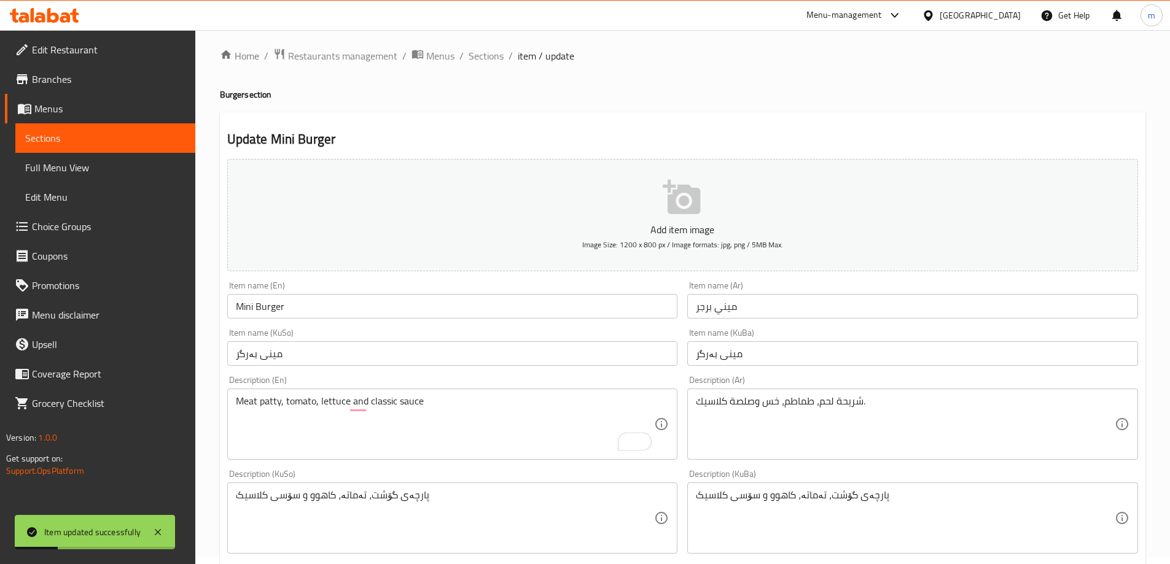
scroll to position [0, 0]
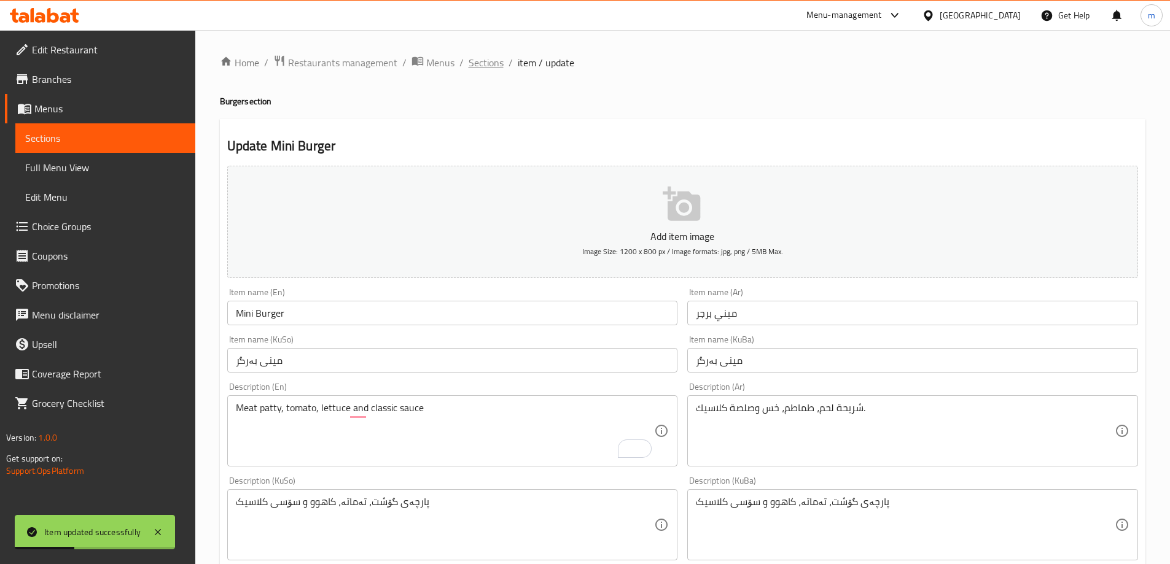
click at [483, 62] on span "Sections" at bounding box center [485, 62] width 35 height 15
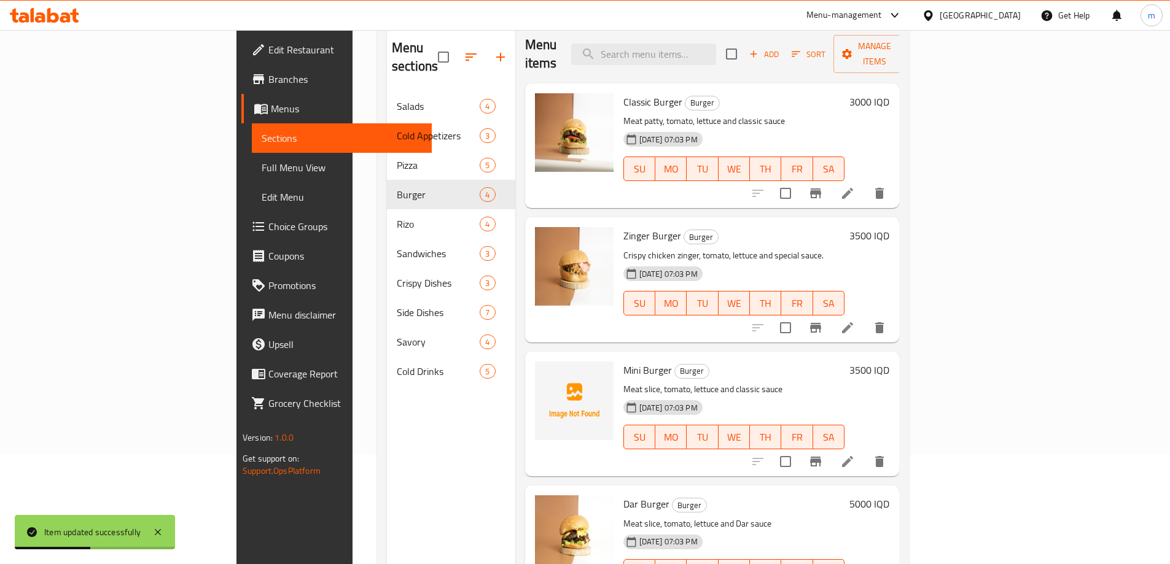
scroll to position [172, 0]
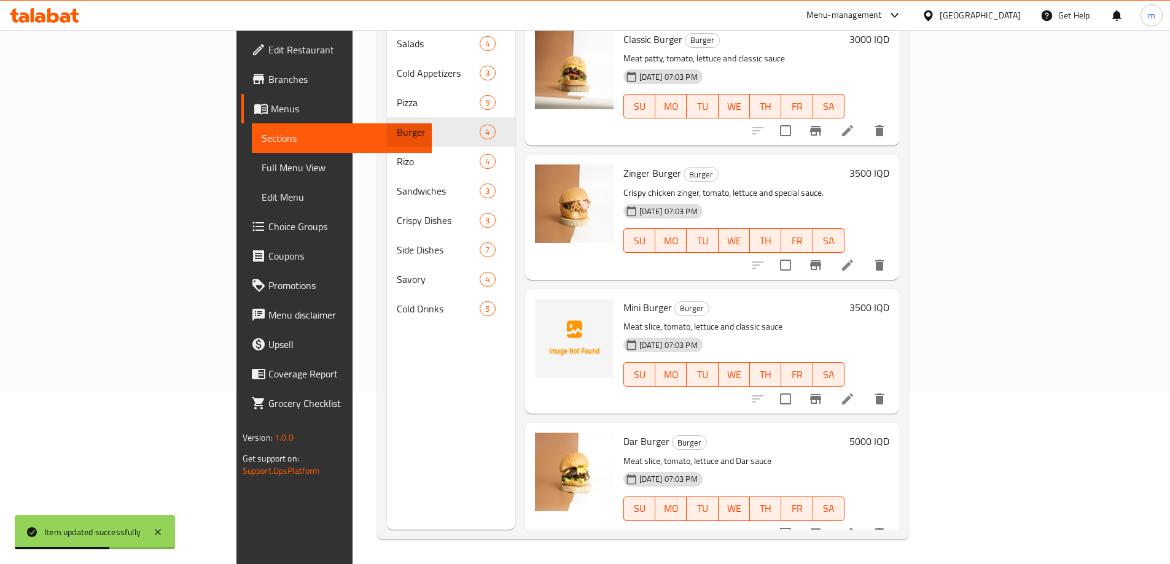
click at [853, 528] on icon at bounding box center [847, 533] width 11 height 11
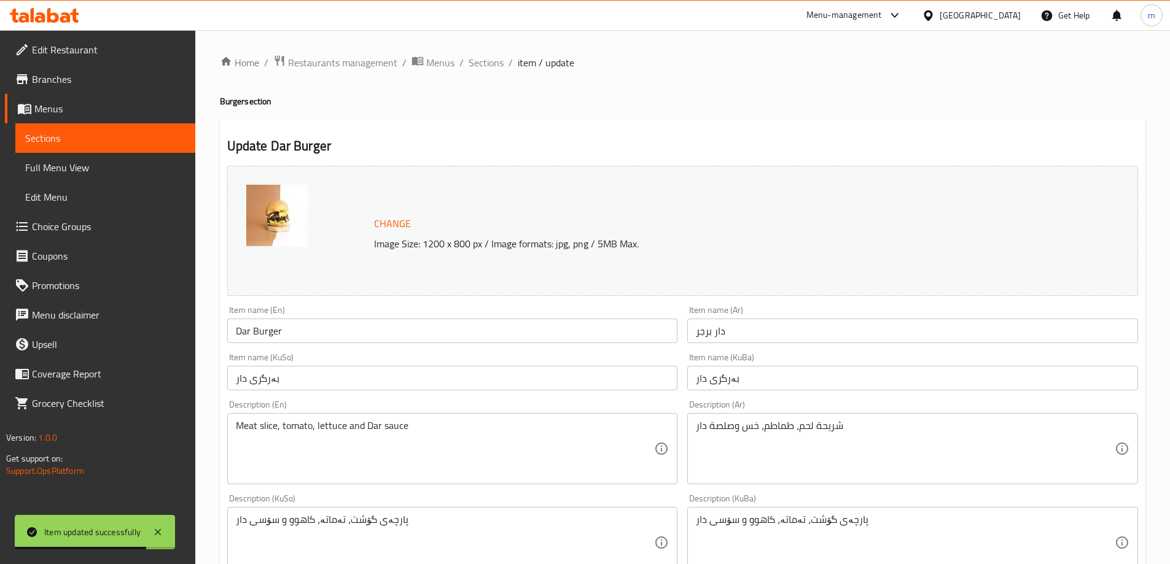
click at [272, 427] on textarea "Meat slice, tomato, lettuce and Dar sauce" at bounding box center [445, 449] width 419 height 58
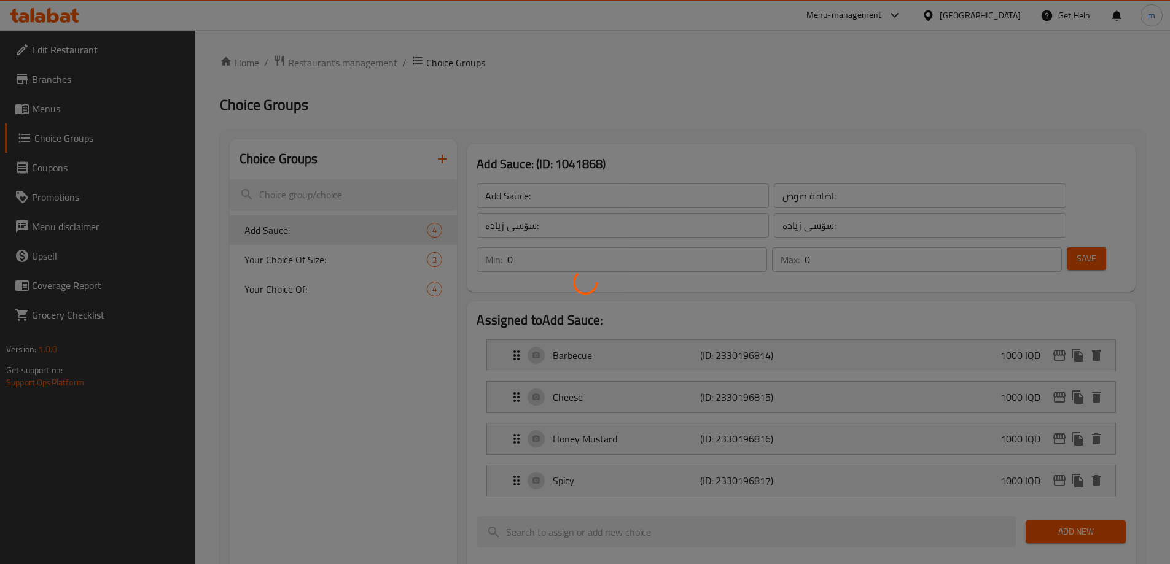
click at [44, 109] on div at bounding box center [585, 282] width 1170 height 564
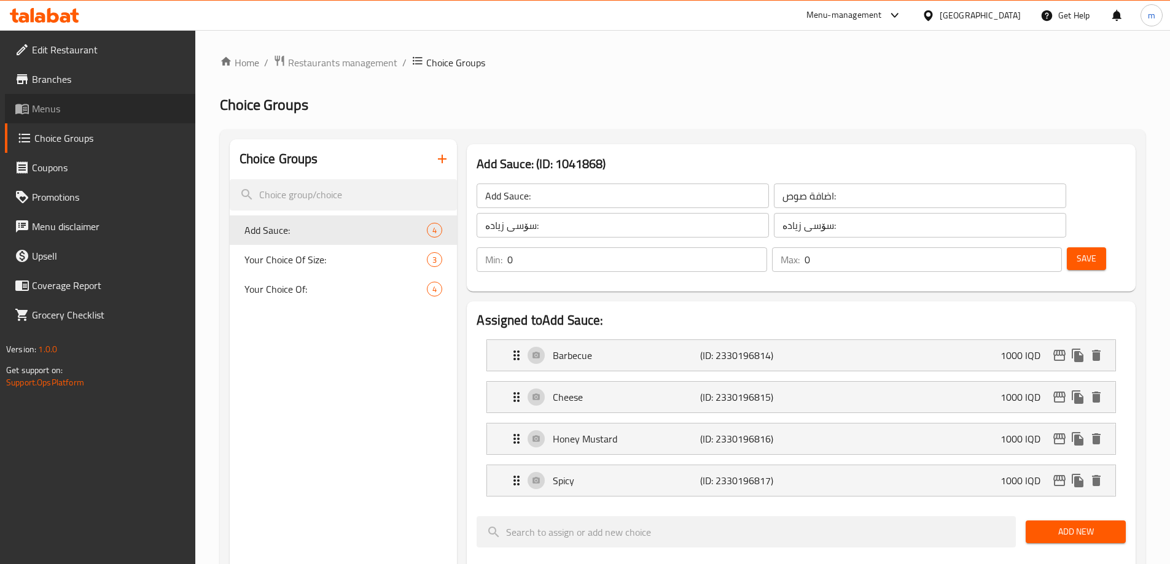
click at [46, 106] on span "Menus" at bounding box center [108, 108] width 153 height 15
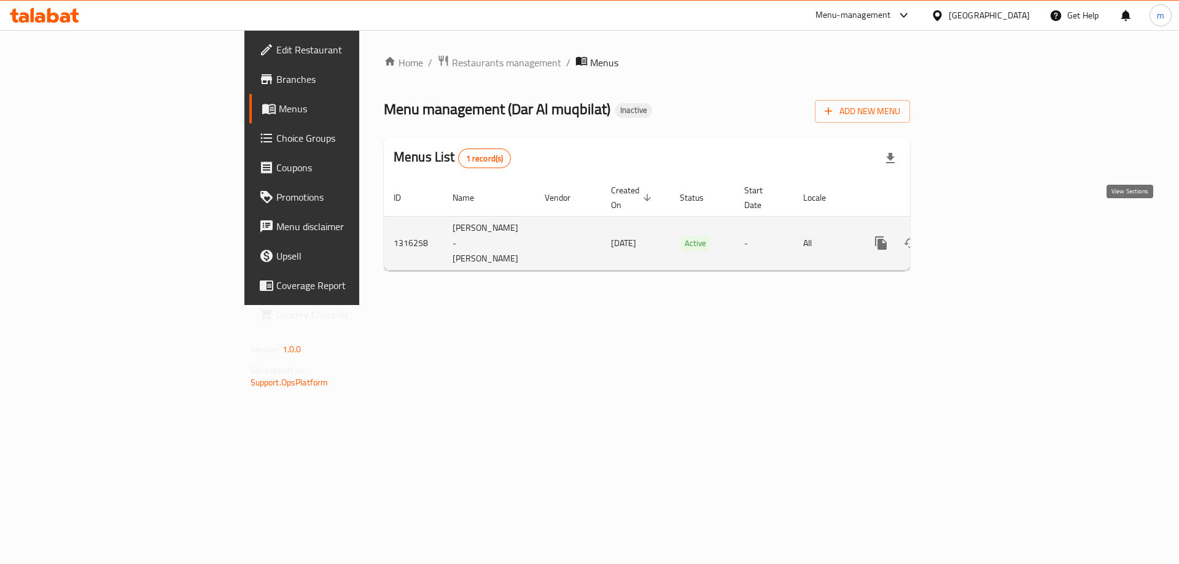
click at [977, 236] on icon "enhanced table" at bounding box center [969, 243] width 15 height 15
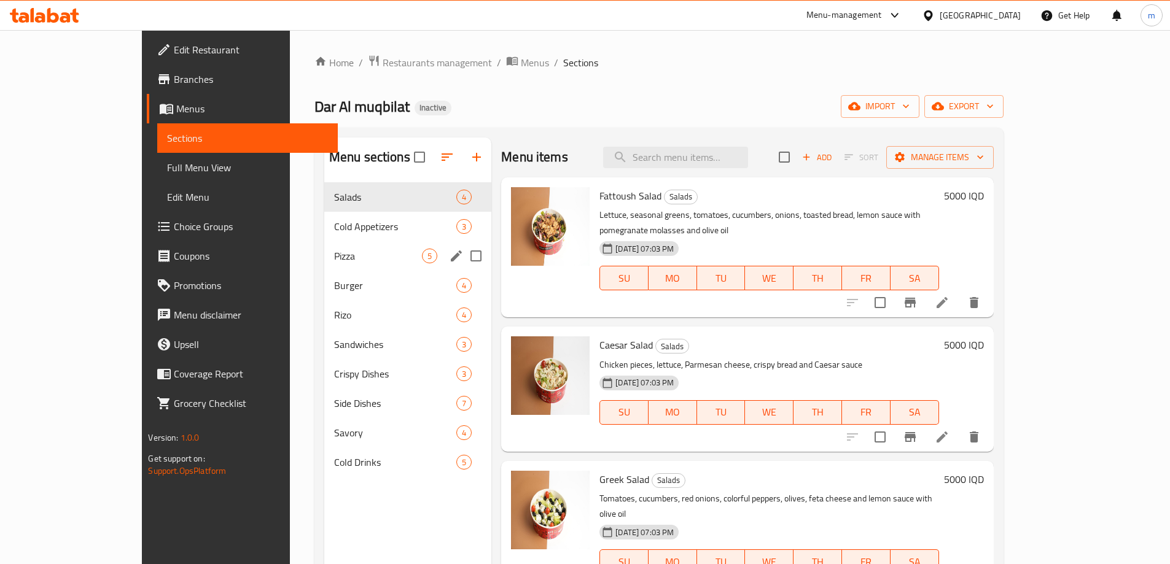
click at [324, 238] on div "Cold Appetizers 3" at bounding box center [407, 226] width 167 height 29
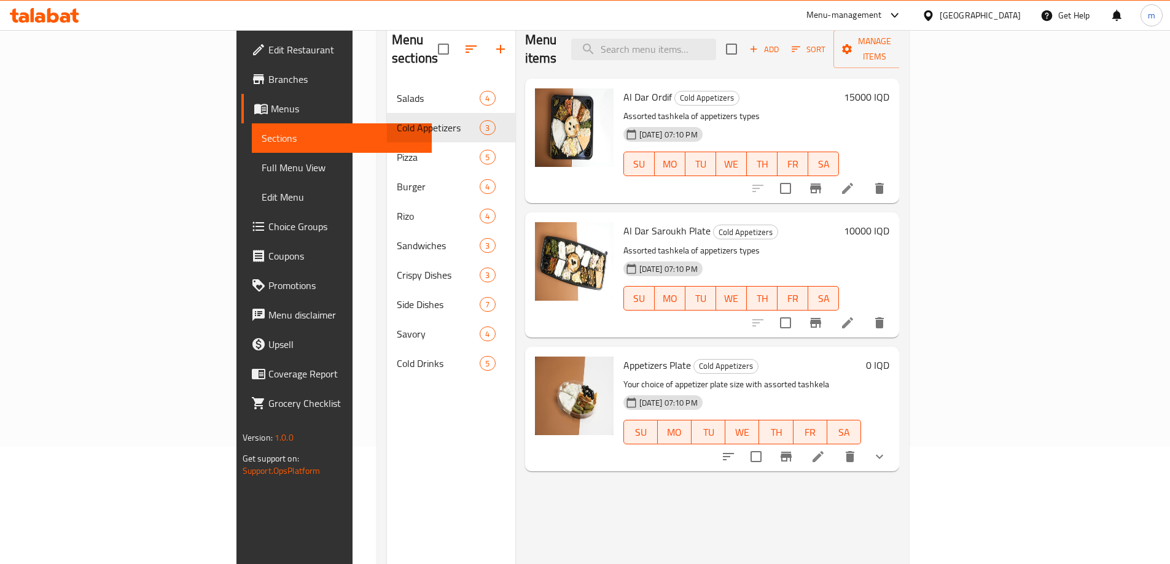
scroll to position [172, 0]
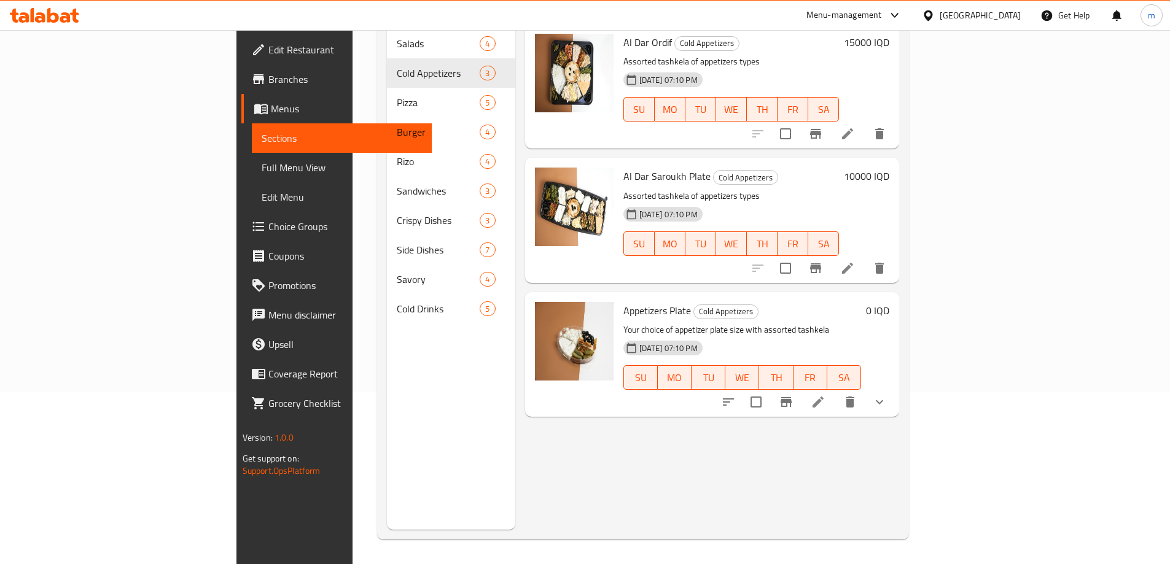
click at [825, 395] on icon at bounding box center [817, 402] width 15 height 15
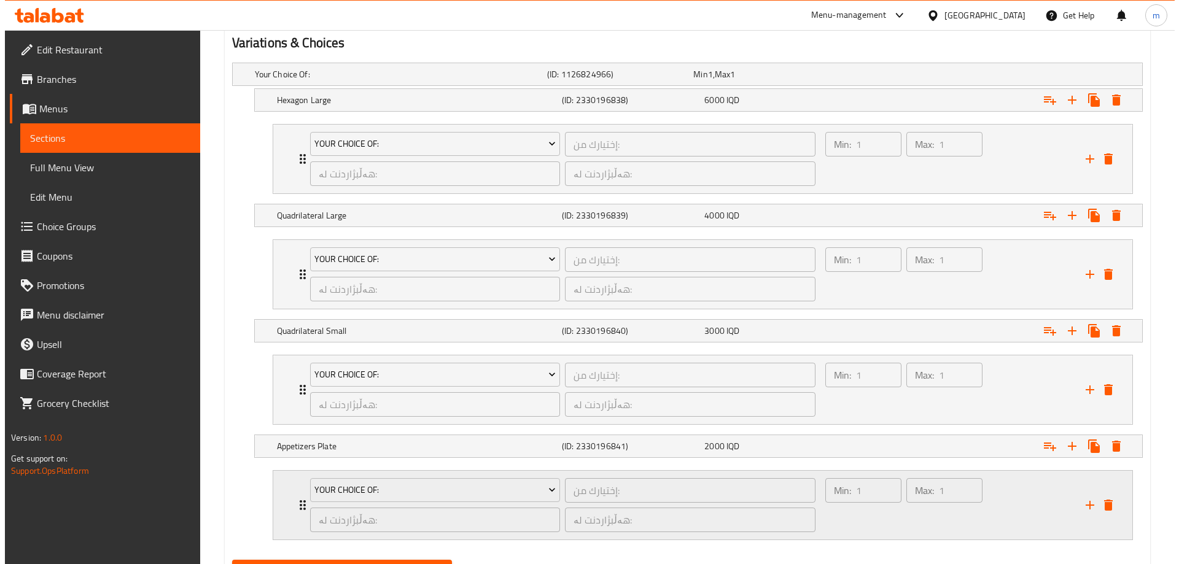
scroll to position [880, 0]
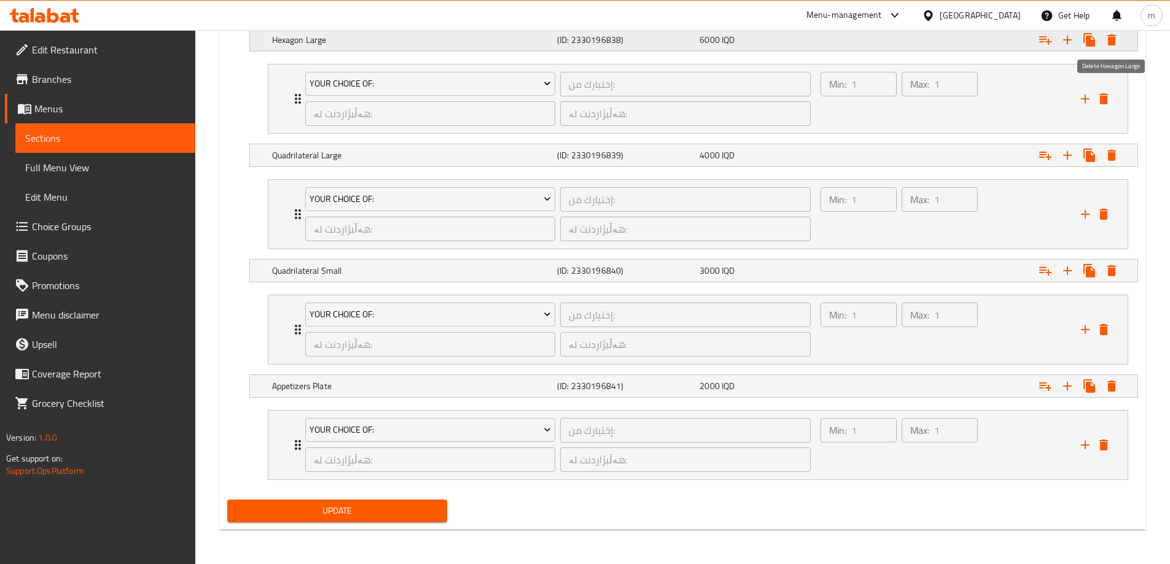
click at [1115, 41] on icon "Expand" at bounding box center [1111, 39] width 9 height 11
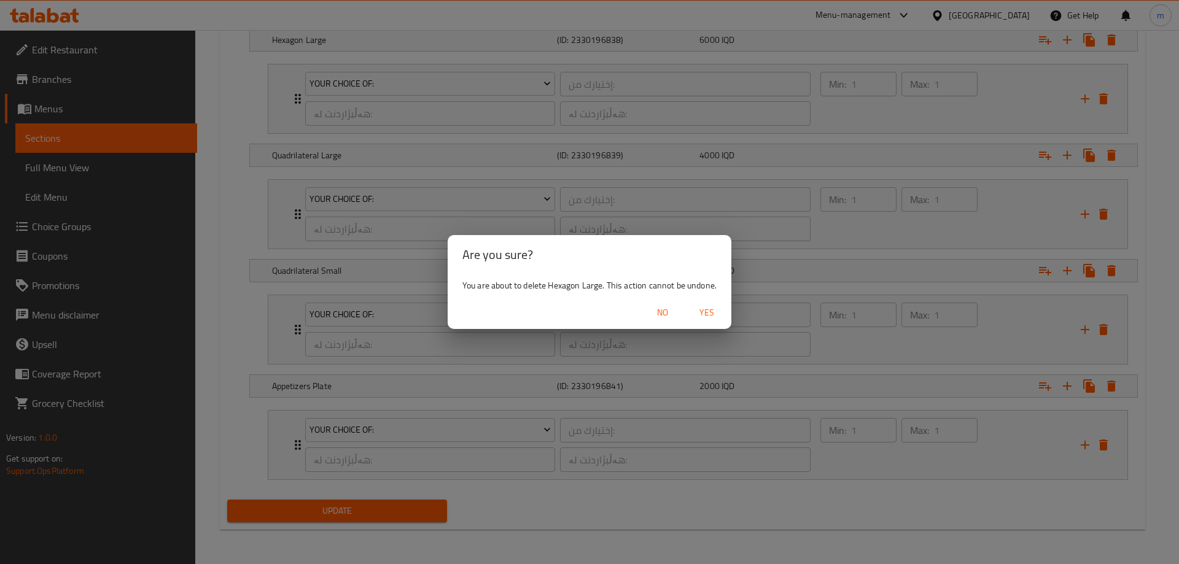
click at [706, 314] on span "Yes" at bounding box center [706, 312] width 29 height 15
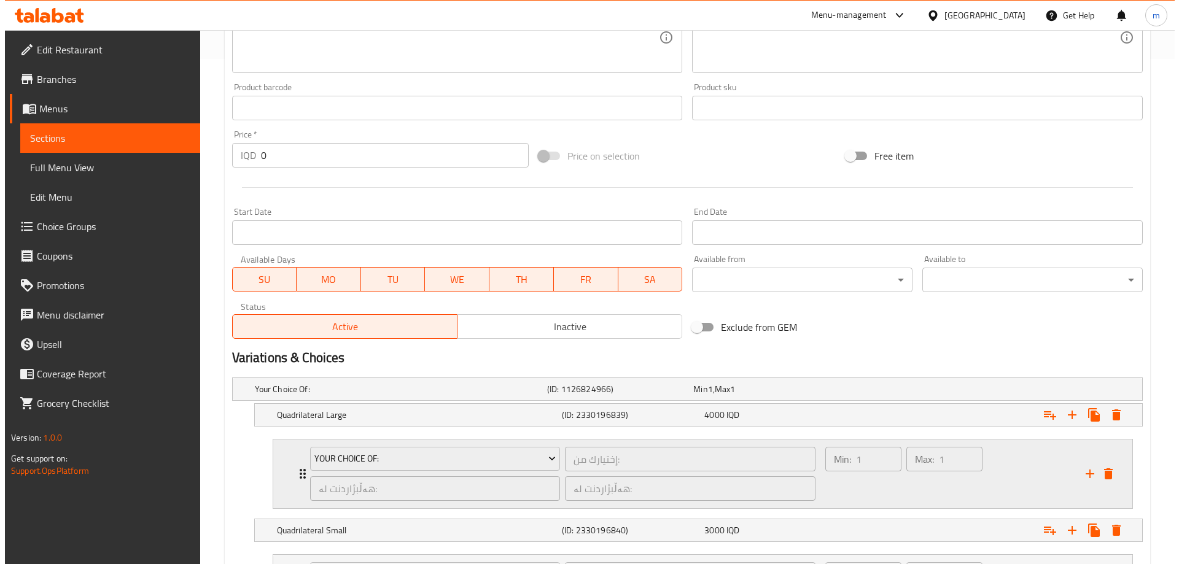
scroll to position [622, 0]
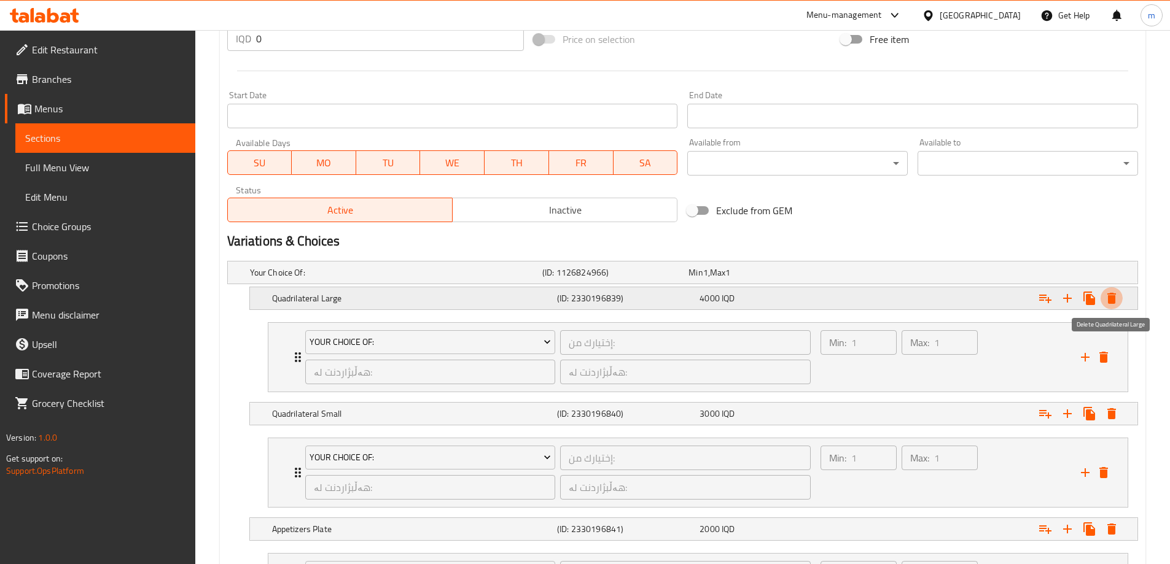
click at [1102, 299] on button "Expand" at bounding box center [1111, 298] width 22 height 22
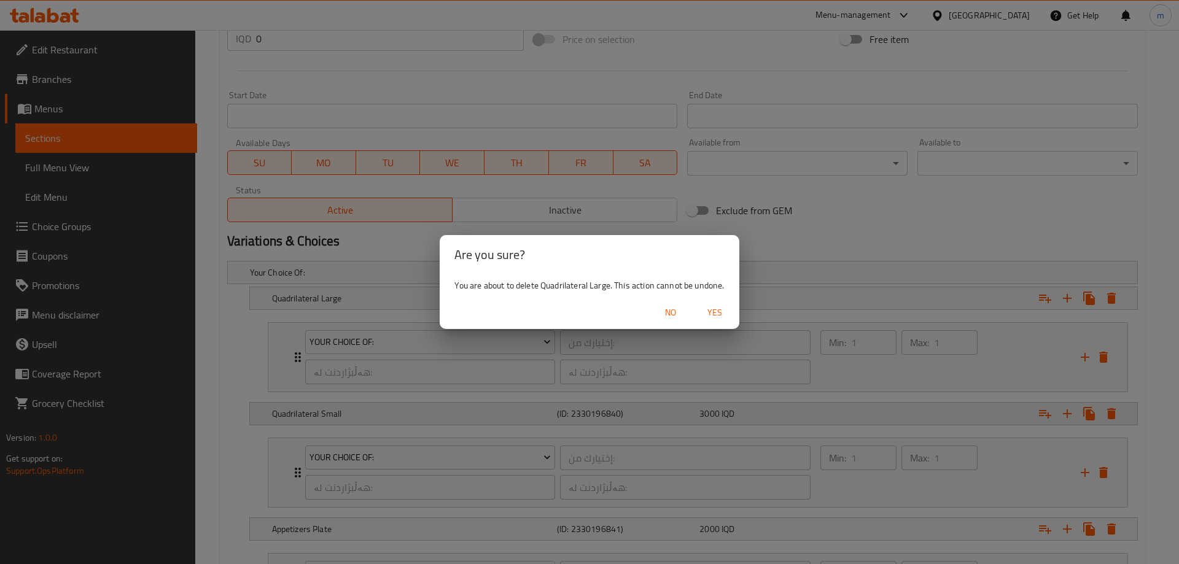
click at [725, 304] on button "Yes" at bounding box center [714, 312] width 39 height 23
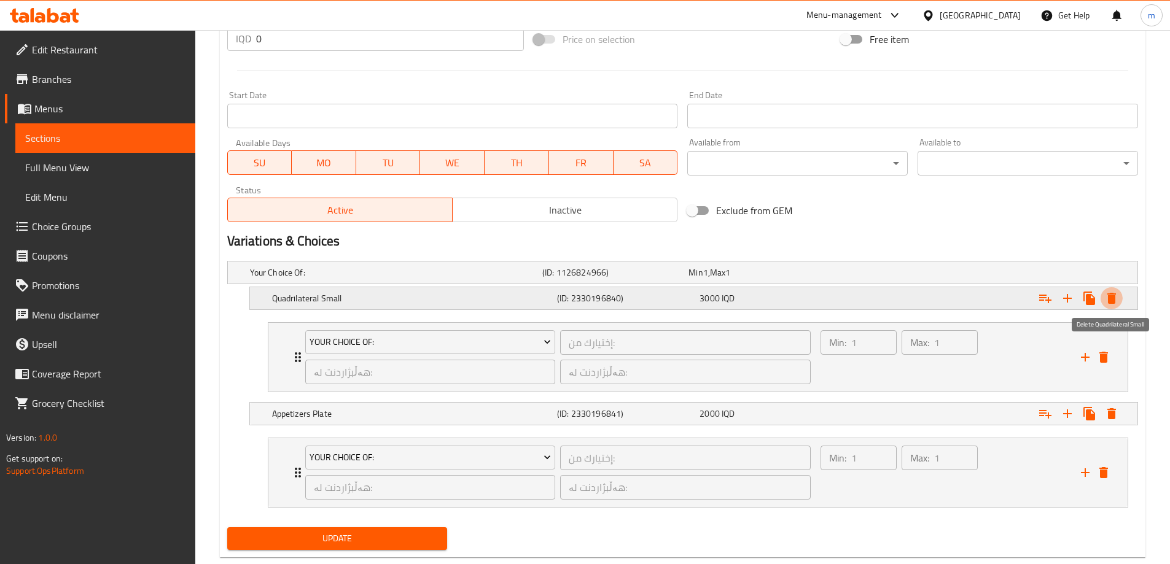
click at [1109, 297] on icon "Expand" at bounding box center [1111, 298] width 9 height 11
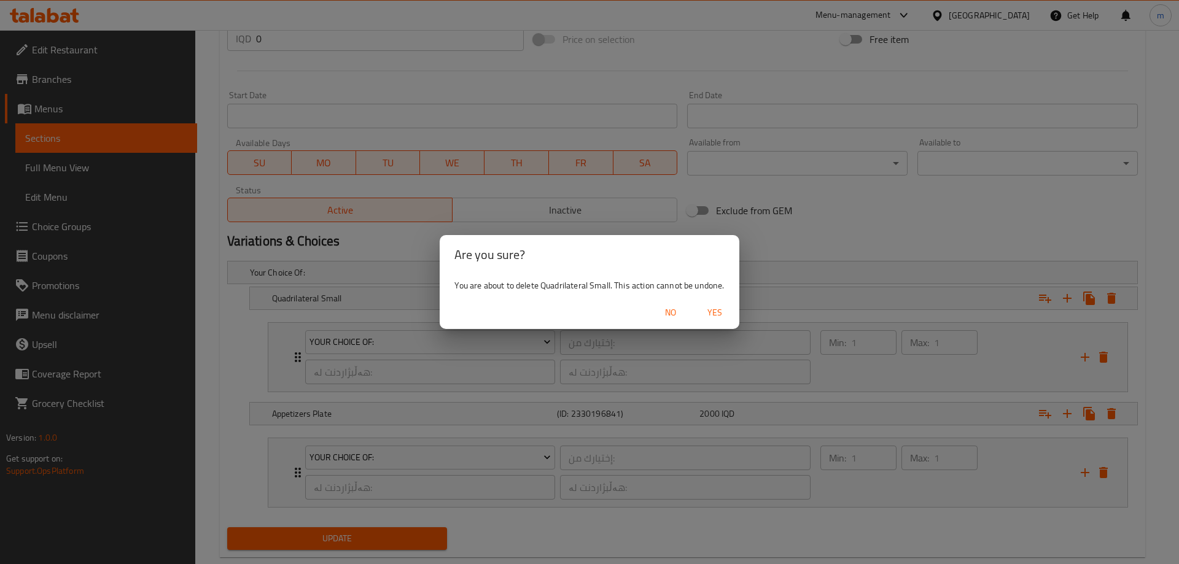
click at [717, 307] on span "Yes" at bounding box center [714, 312] width 29 height 15
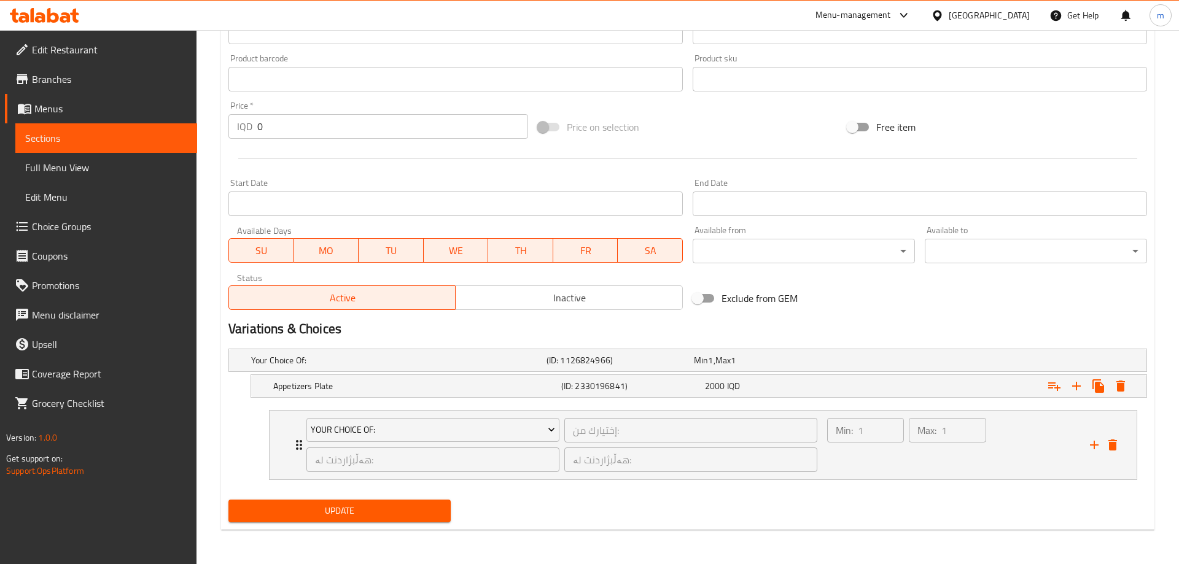
scroll to position [534, 0]
click at [1117, 386] on icon "Expand" at bounding box center [1111, 386] width 15 height 15
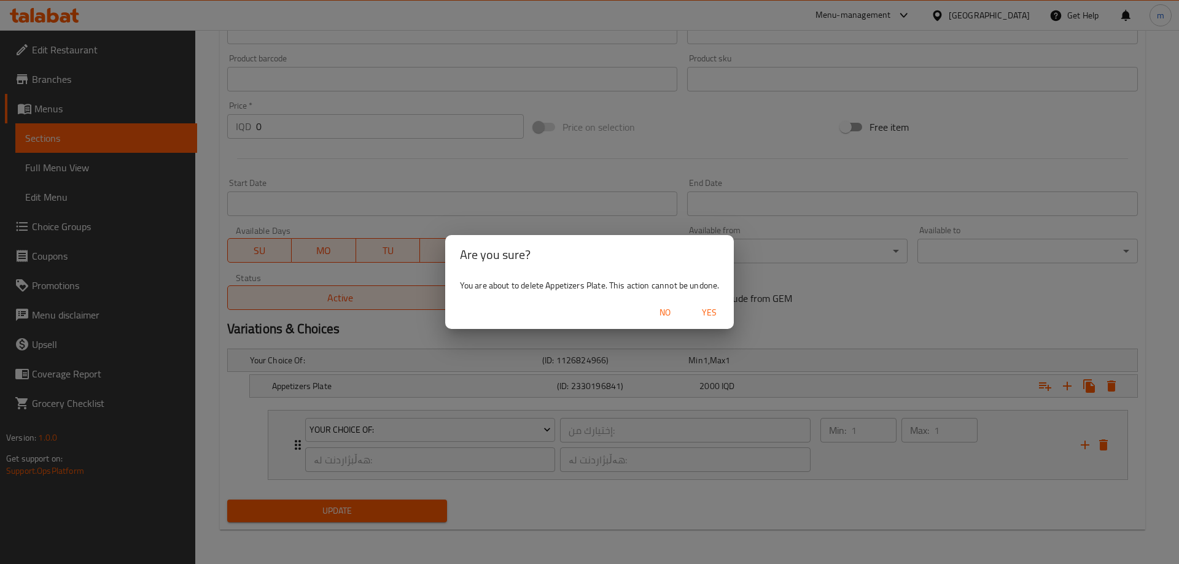
click at [713, 313] on span "Yes" at bounding box center [708, 312] width 29 height 15
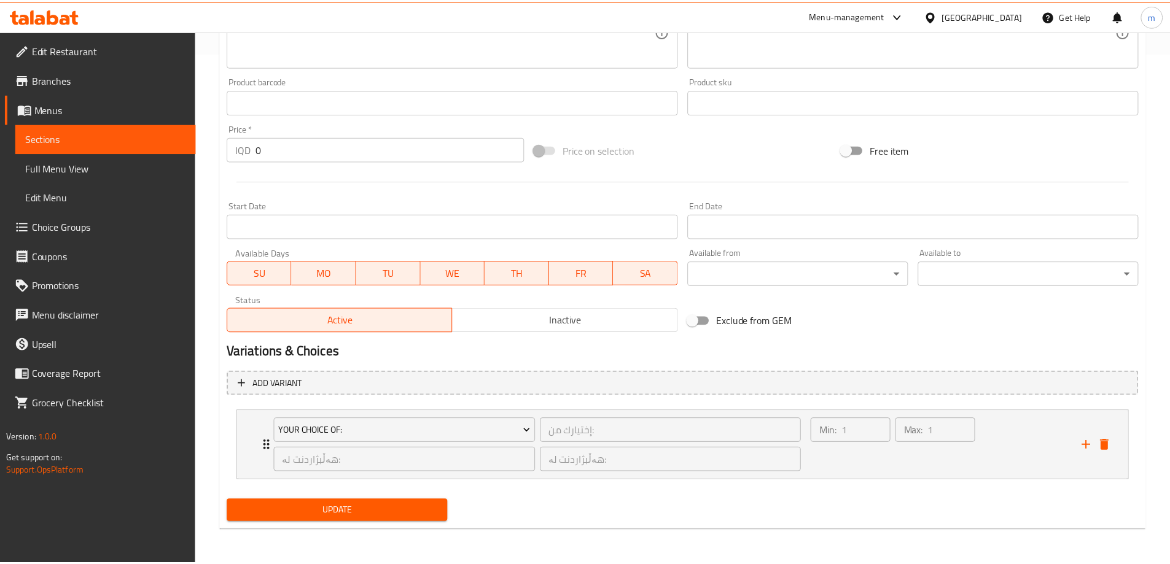
scroll to position [508, 0]
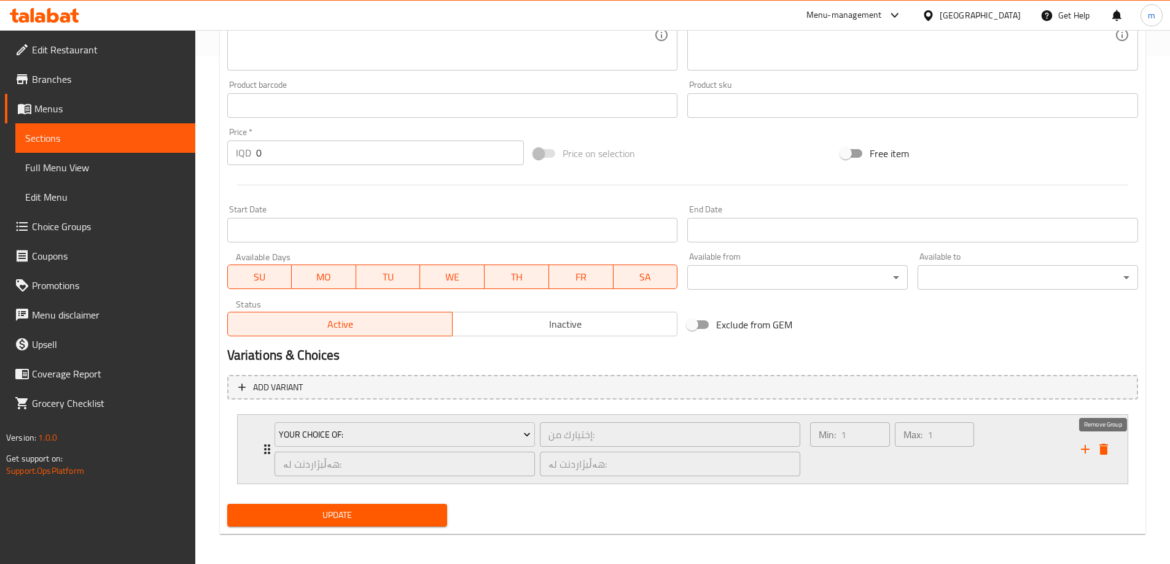
click at [1109, 446] on icon "delete" at bounding box center [1103, 449] width 15 height 15
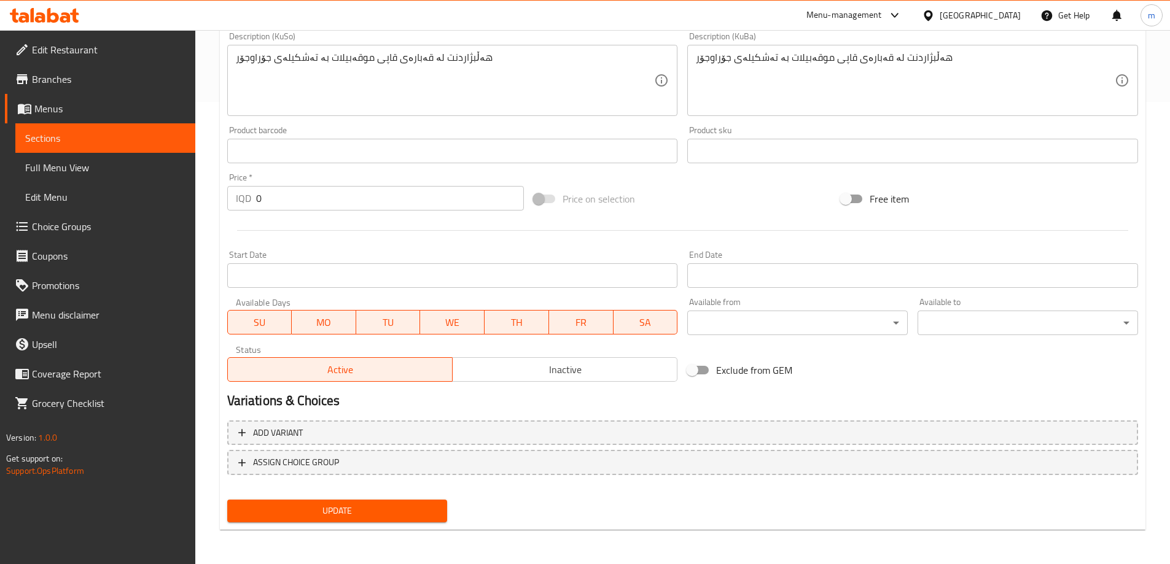
scroll to position [462, 0]
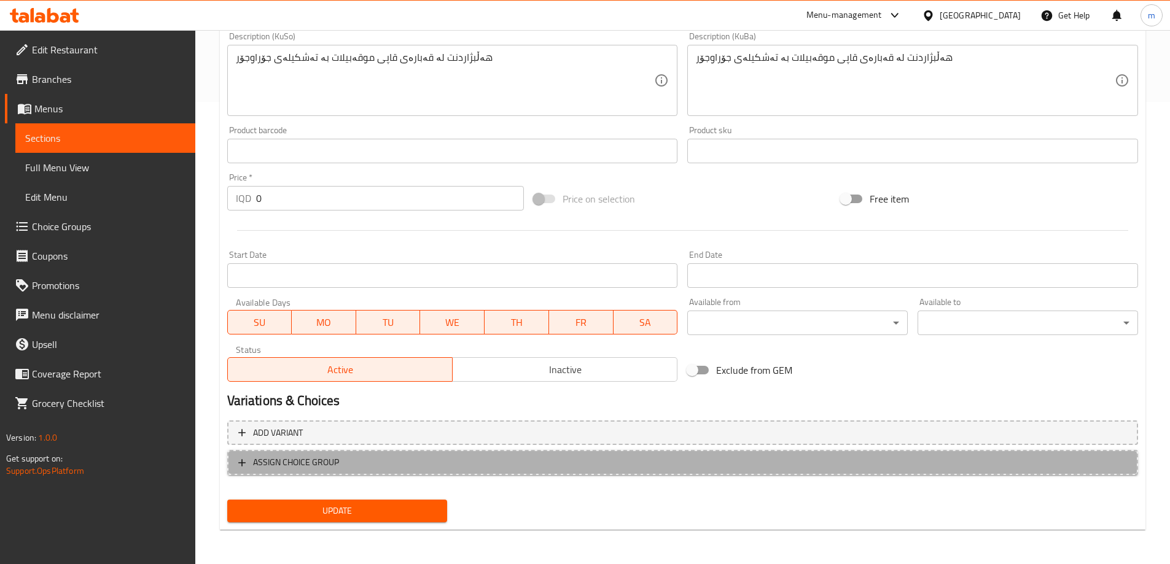
click at [332, 461] on span "ASSIGN CHOICE GROUP" at bounding box center [296, 462] width 86 height 15
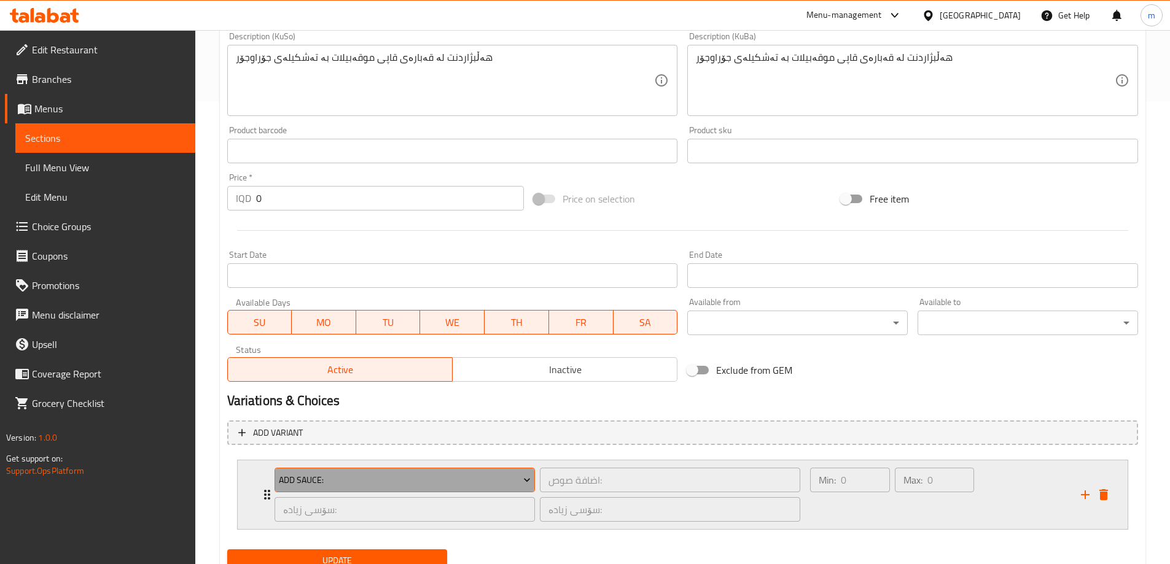
click at [331, 483] on span "Add Sauce:" at bounding box center [405, 480] width 252 height 15
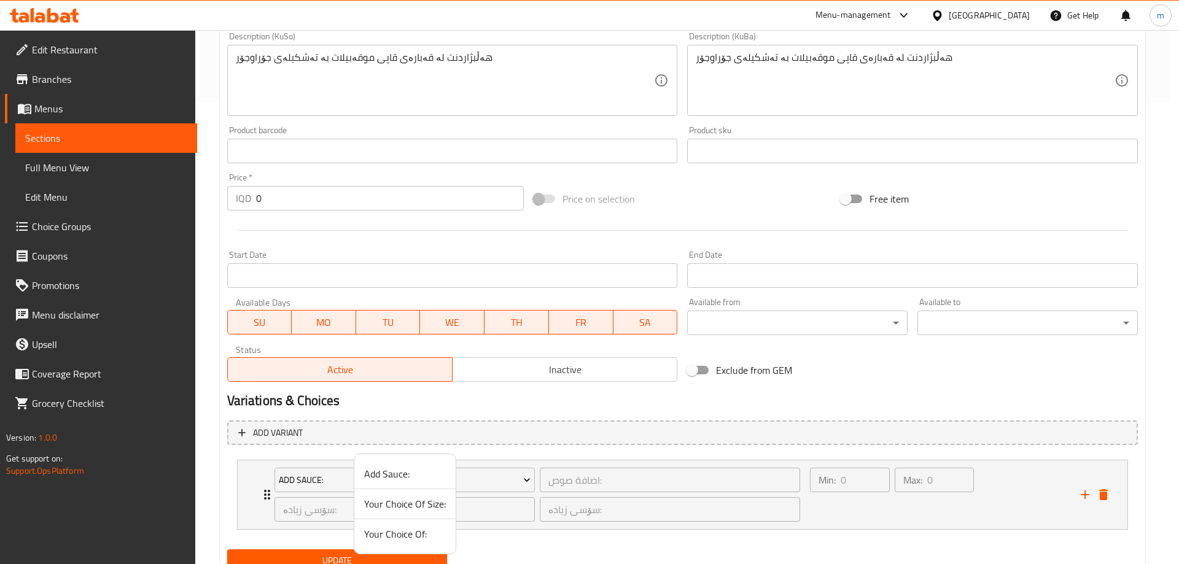
click at [387, 534] on span "Your Choice Of:" at bounding box center [405, 534] width 82 height 15
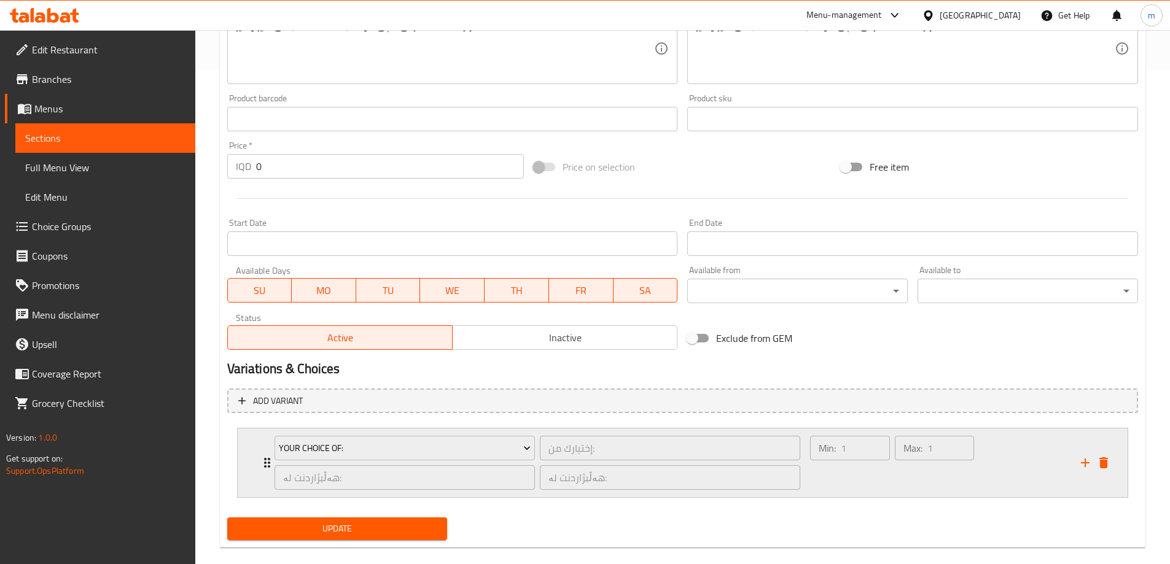
scroll to position [512, 0]
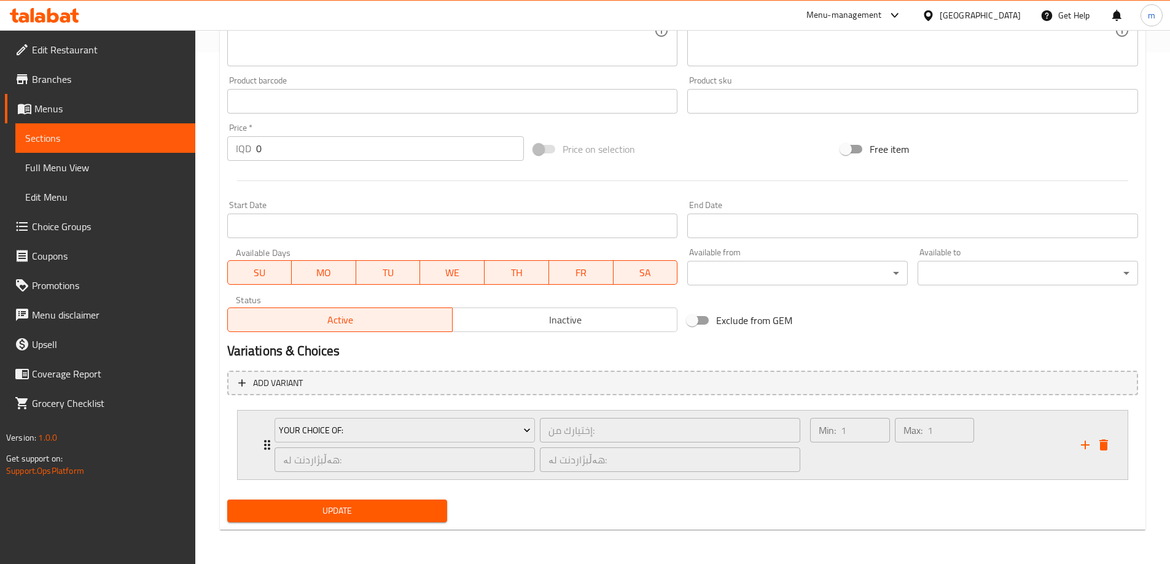
click at [837, 466] on div "Min: 1 ​" at bounding box center [849, 445] width 84 height 59
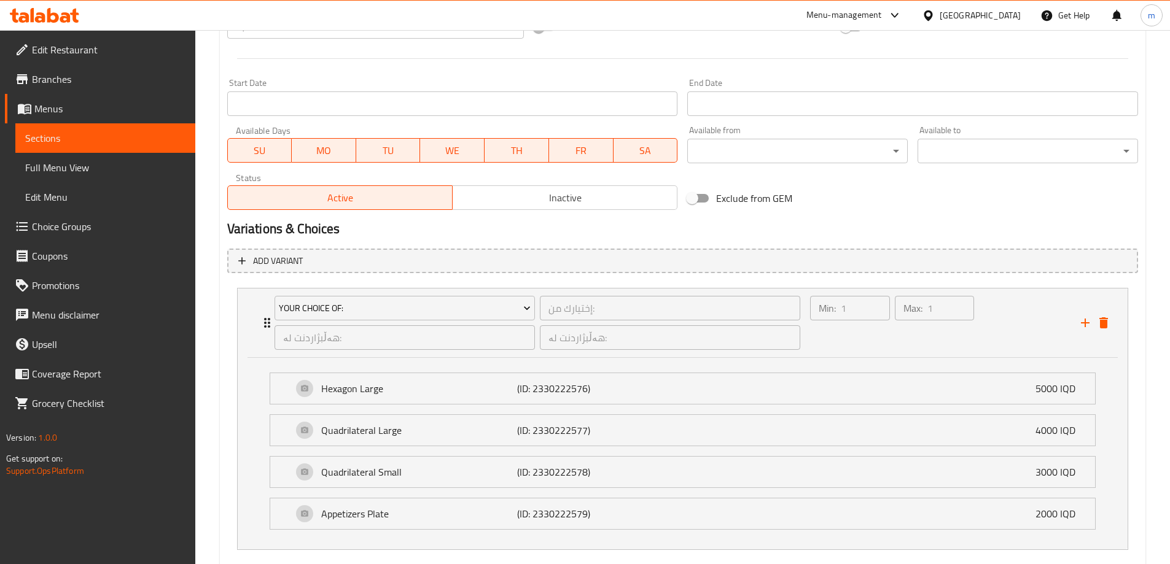
scroll to position [704, 0]
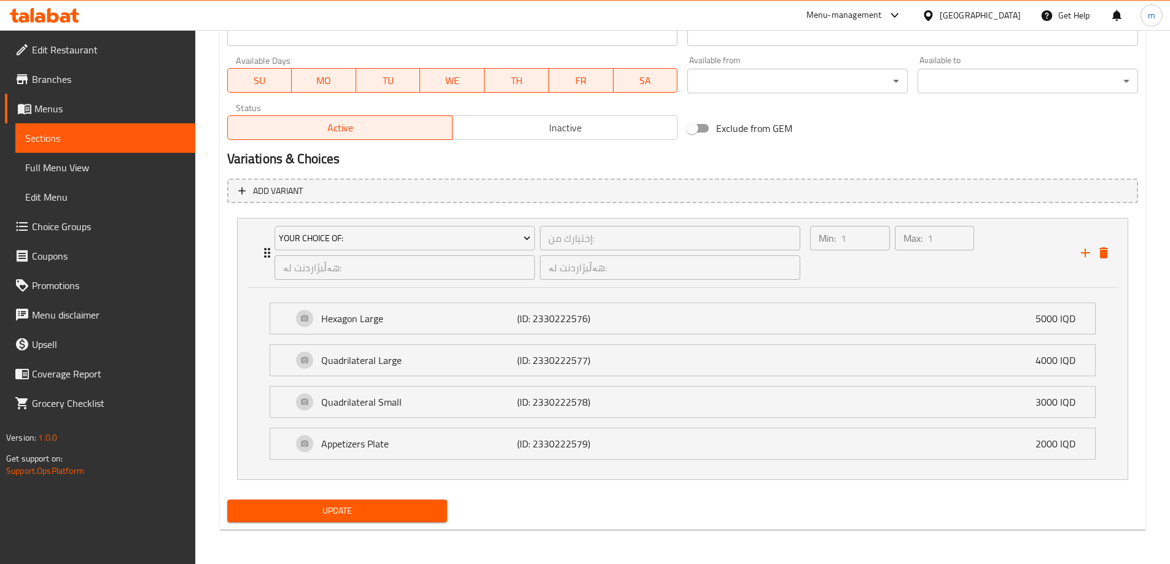
click at [343, 519] on button "Update" at bounding box center [337, 511] width 220 height 23
click at [377, 521] on button "Update" at bounding box center [337, 511] width 220 height 23
click at [885, 455] on div "Appetizers Plate (ID: 2330222579) 2000 IQD" at bounding box center [686, 444] width 788 height 31
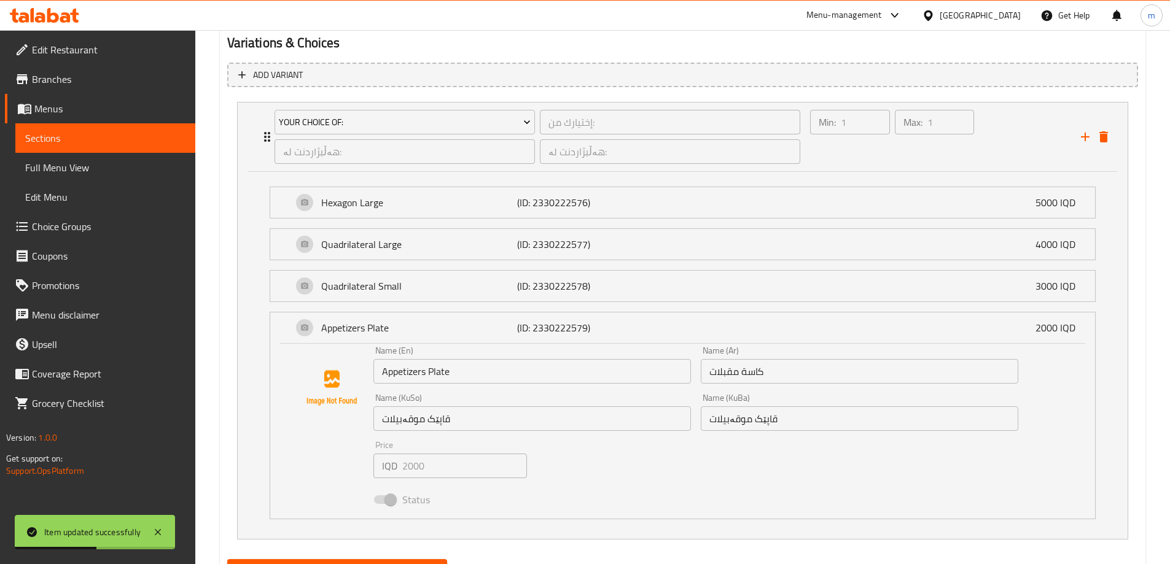
scroll to position [830, 0]
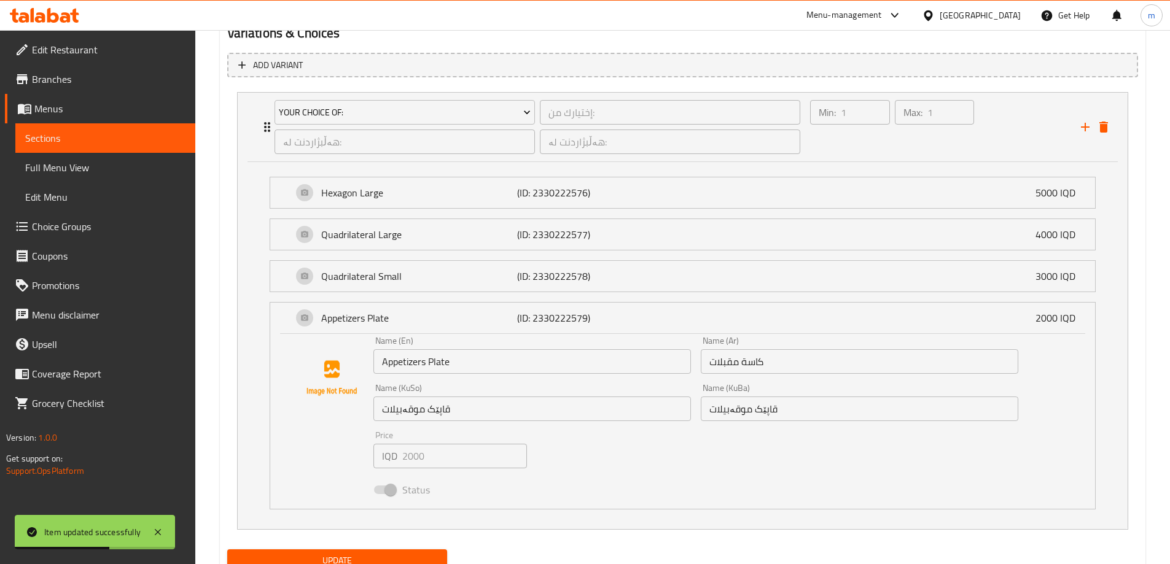
click at [554, 416] on input "قاپێک موقەبیلات" at bounding box center [531, 409] width 317 height 25
click at [457, 408] on input "قاپێک موقەبیلات" at bounding box center [531, 409] width 317 height 25
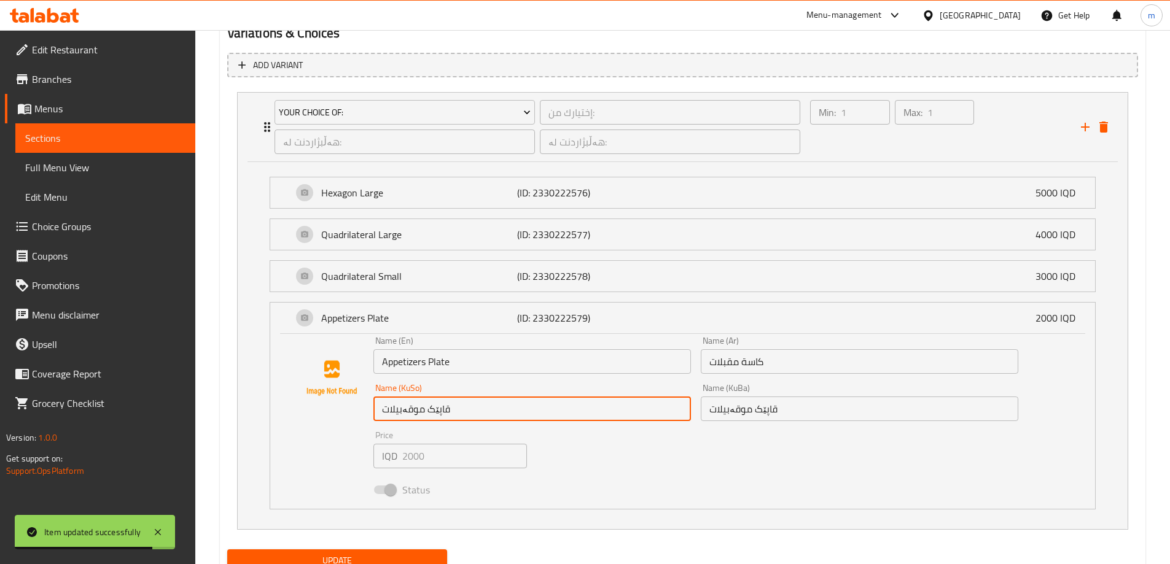
click at [499, 402] on input "قاپێک موقەبیلات" at bounding box center [531, 409] width 317 height 25
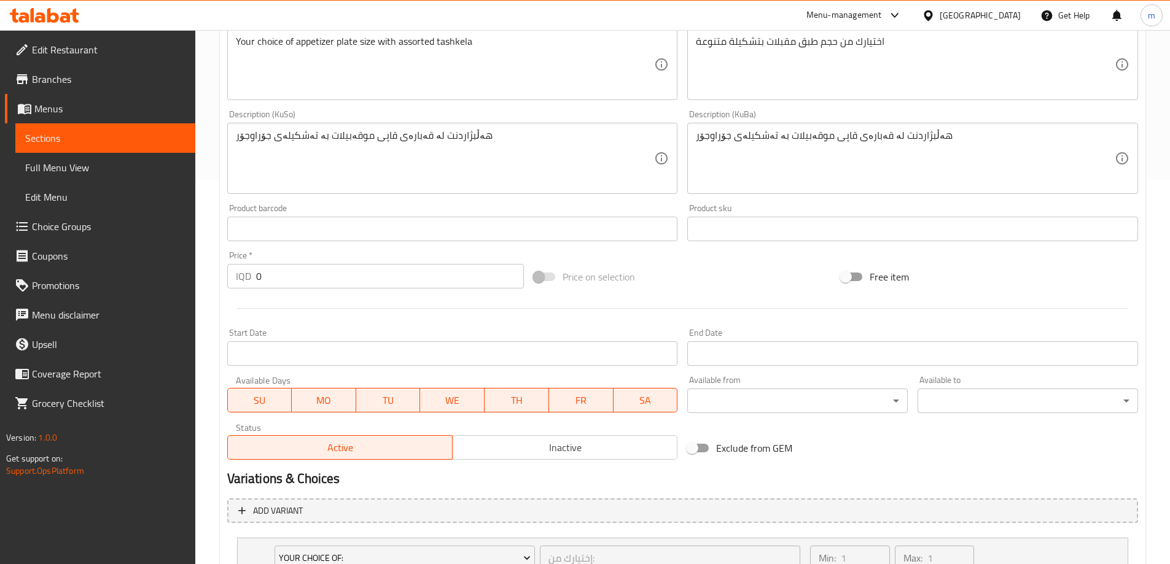
scroll to position [257, 0]
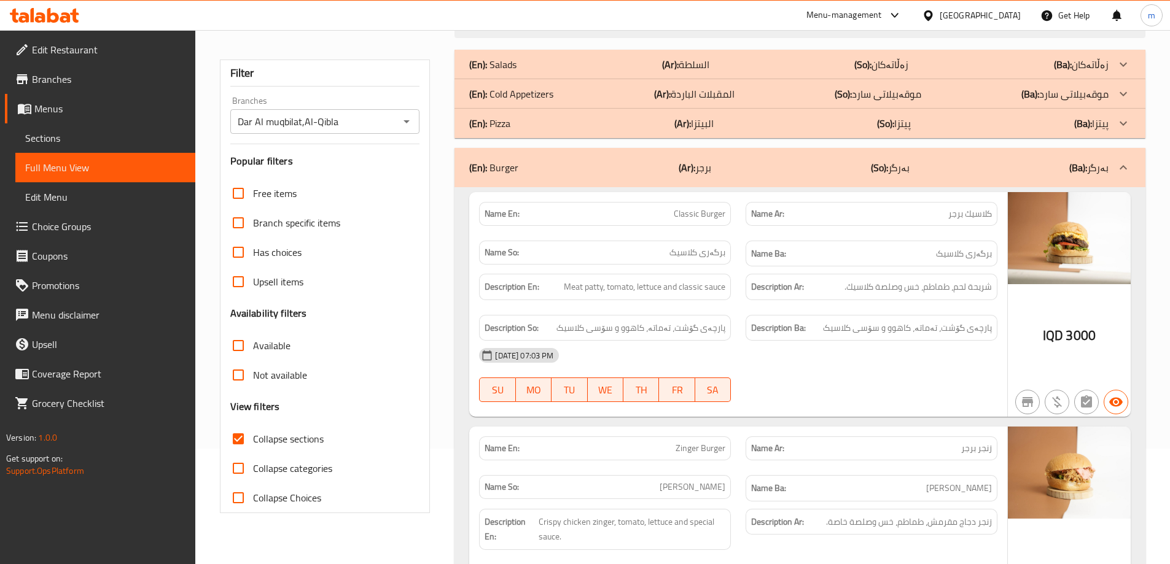
scroll to position [376, 0]
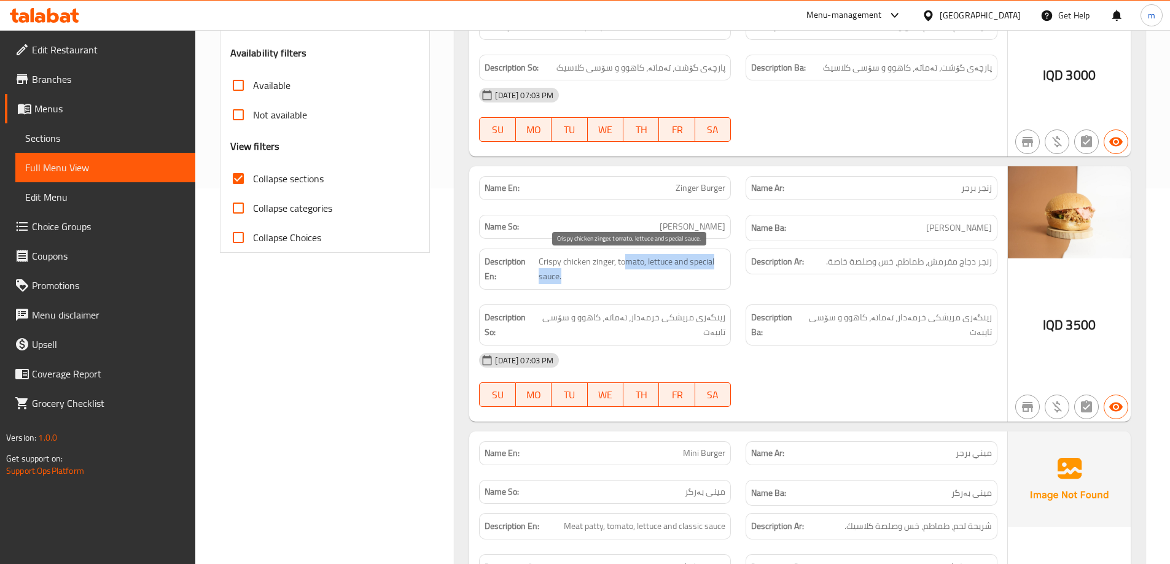
drag, startPoint x: 626, startPoint y: 263, endPoint x: 677, endPoint y: 273, distance: 51.9
click at [664, 271] on span "Crispy chicken zinger, tomato, lettuce and special sauce." at bounding box center [631, 269] width 187 height 30
click at [686, 278] on span "Crispy chicken zinger, tomato, lettuce and special sauce." at bounding box center [631, 269] width 187 height 30
click at [673, 268] on span "Crispy chicken zinger, tomato, lettuce and special sauce." at bounding box center [631, 269] width 187 height 30
click at [665, 264] on span "Crispy chicken zinger, tomato, lettuce and special sauce." at bounding box center [631, 269] width 187 height 30
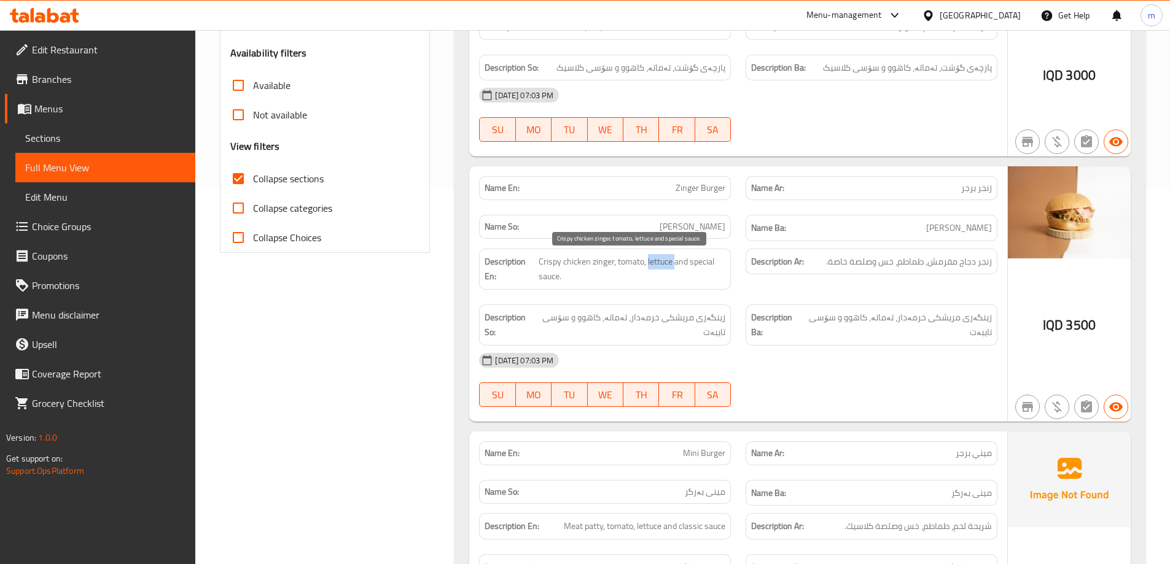
click at [665, 264] on span "Crispy chicken zinger, tomato, lettuce and special sauce." at bounding box center [631, 269] width 187 height 30
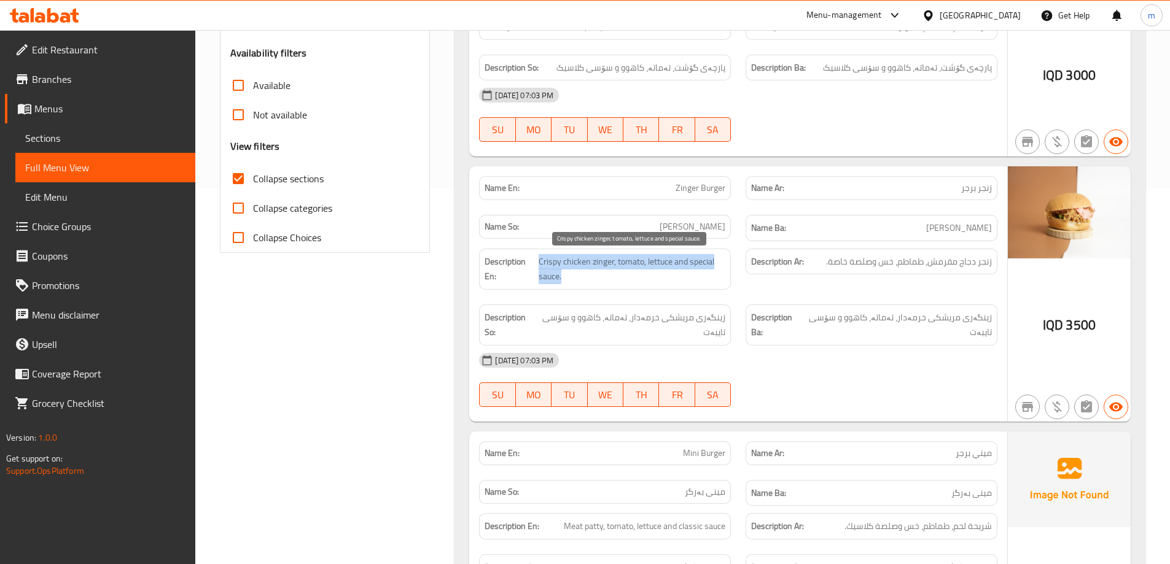
click at [670, 282] on span "Crispy chicken zinger, tomato, lettuce and special sauce." at bounding box center [631, 269] width 187 height 30
click at [864, 297] on div "Description Ba: زینگەری مریشکی خرمەدار، تەماتە، کاهوو و سۆسی تایبەت" at bounding box center [871, 325] width 266 height 56
drag, startPoint x: 799, startPoint y: 262, endPoint x: 799, endPoint y: 254, distance: 7.4
click at [799, 254] on div "Description Ar: زنجر دجاج مقرمش، طماطم، خس وصلصة خاصة." at bounding box center [871, 262] width 252 height 26
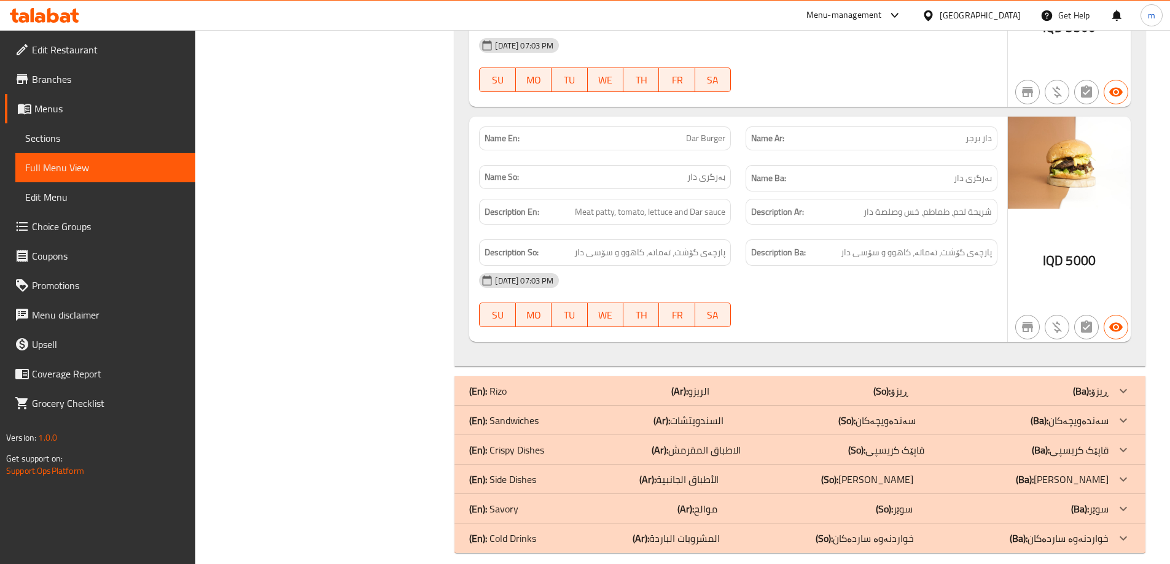
scroll to position [939, 0]
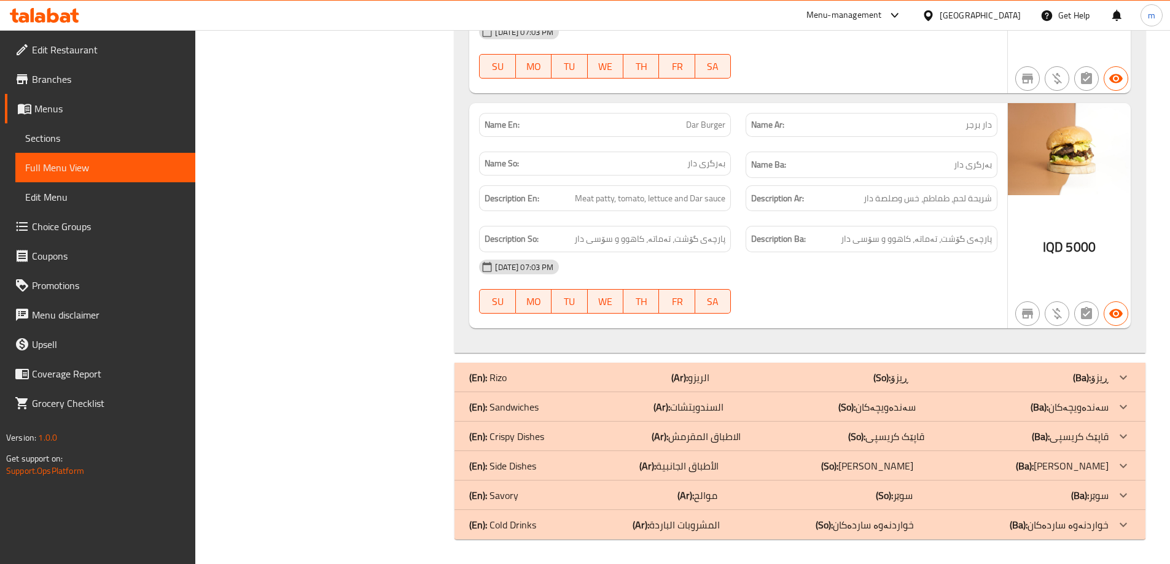
click at [542, 472] on div "(En): Side Dishes (Ar): الأطباق الجانبية (So): ژەمە لاوەکییەکان (Ba): ژەمە لاوە…" at bounding box center [788, 466] width 639 height 15
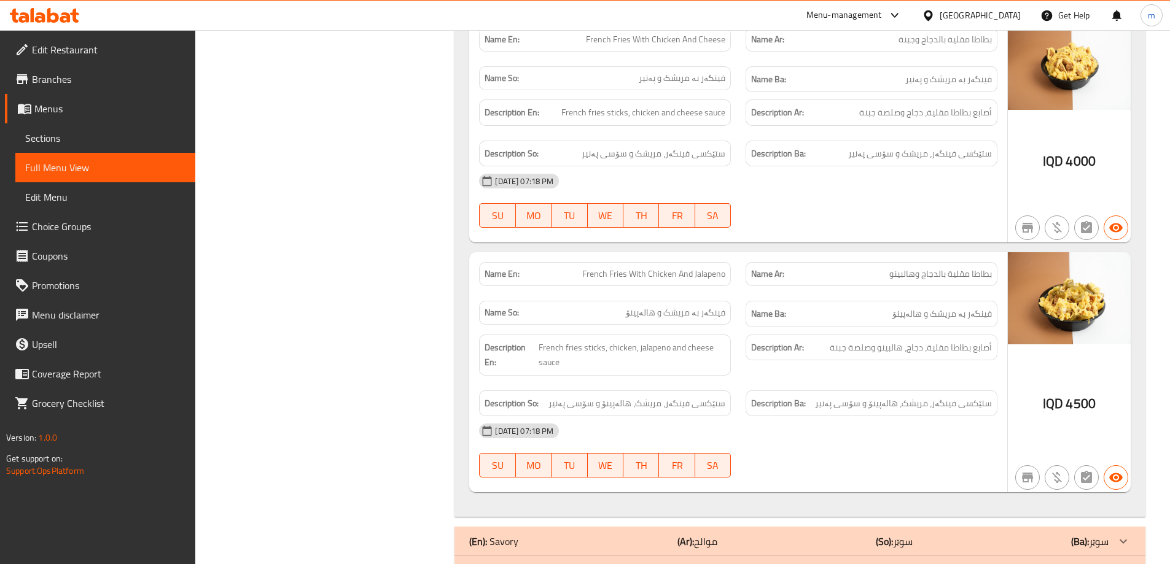
scroll to position [2849, 0]
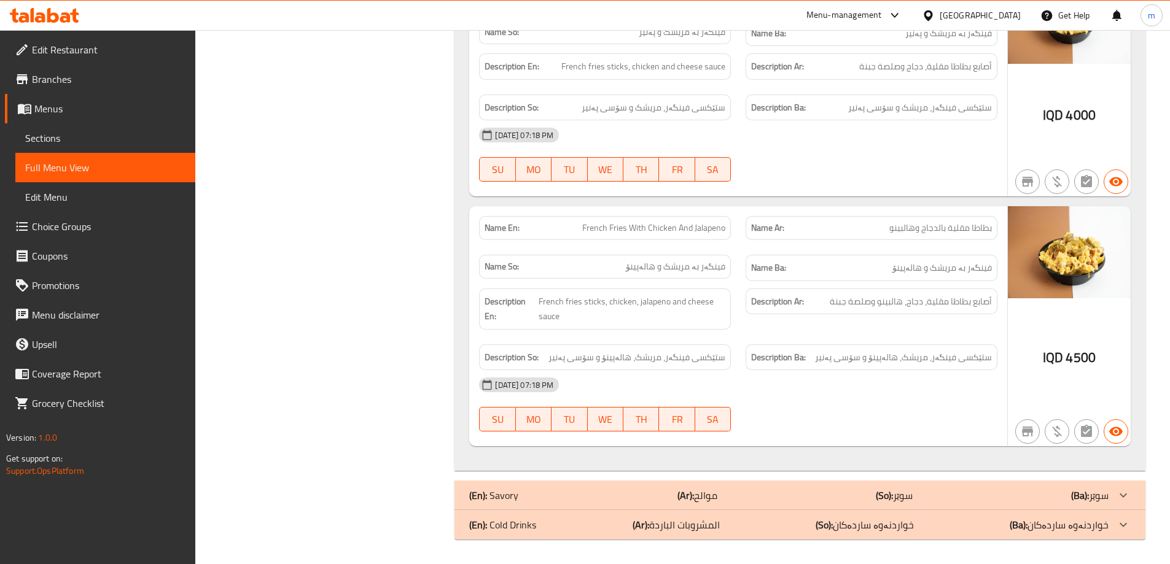
drag, startPoint x: 631, startPoint y: 495, endPoint x: 640, endPoint y: 486, distance: 13.1
click at [631, 495] on div "(En): Savory (Ar): موالح (So): سوێر (Ba): سوێر" at bounding box center [788, 495] width 639 height 15
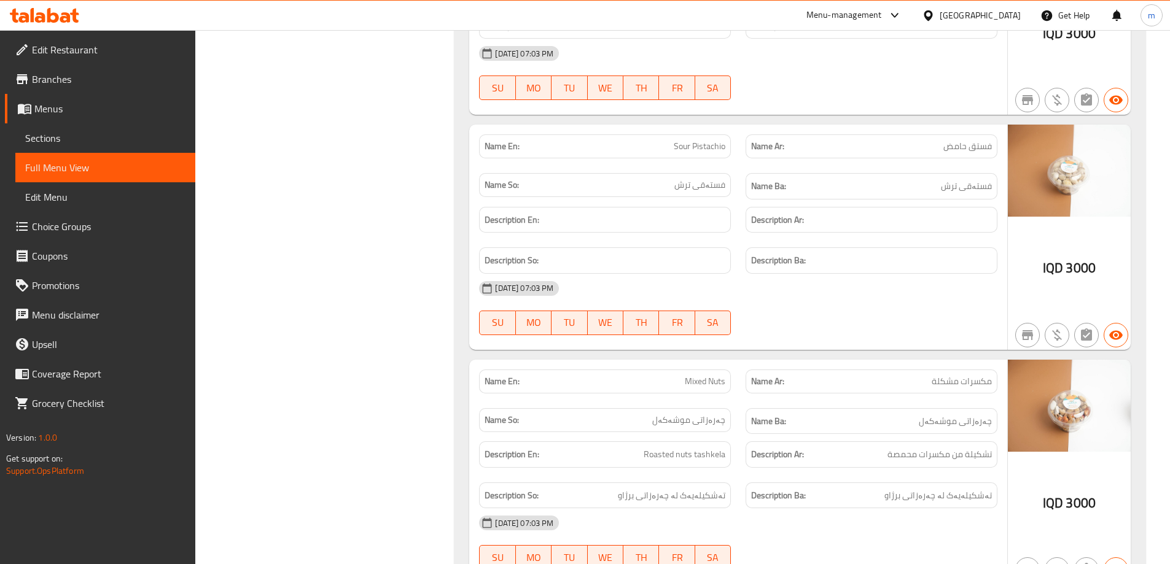
scroll to position [3828, 0]
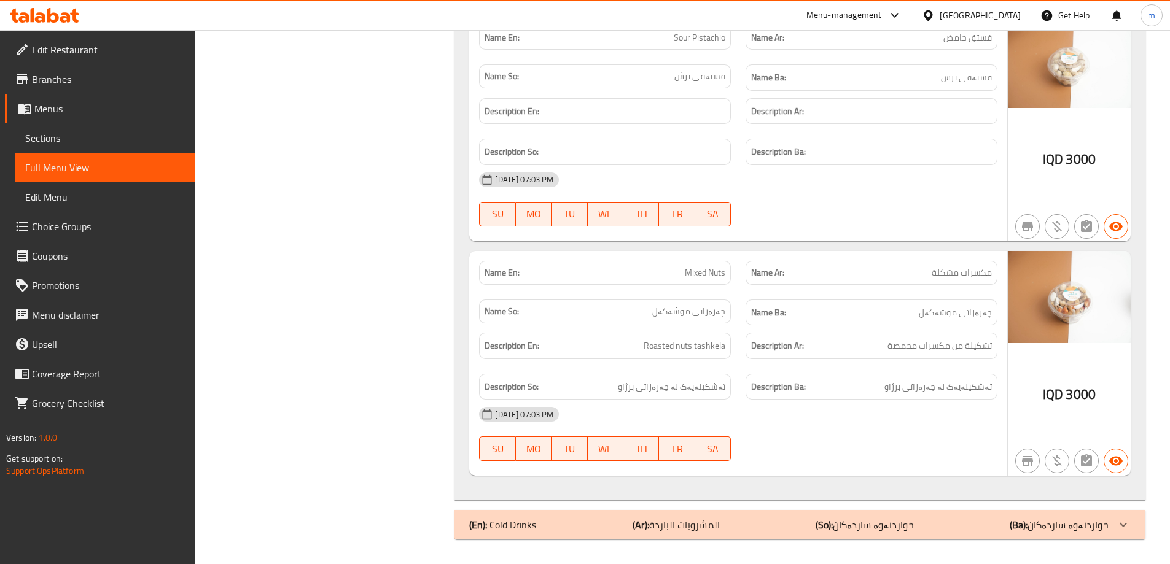
drag, startPoint x: 583, startPoint y: 527, endPoint x: 588, endPoint y: 514, distance: 13.8
click at [583, 527] on div "(En): Cold Drinks (Ar): المشروبات الباردة (So): خواردنەوە ساردەکان (Ba): خواردن…" at bounding box center [788, 525] width 639 height 15
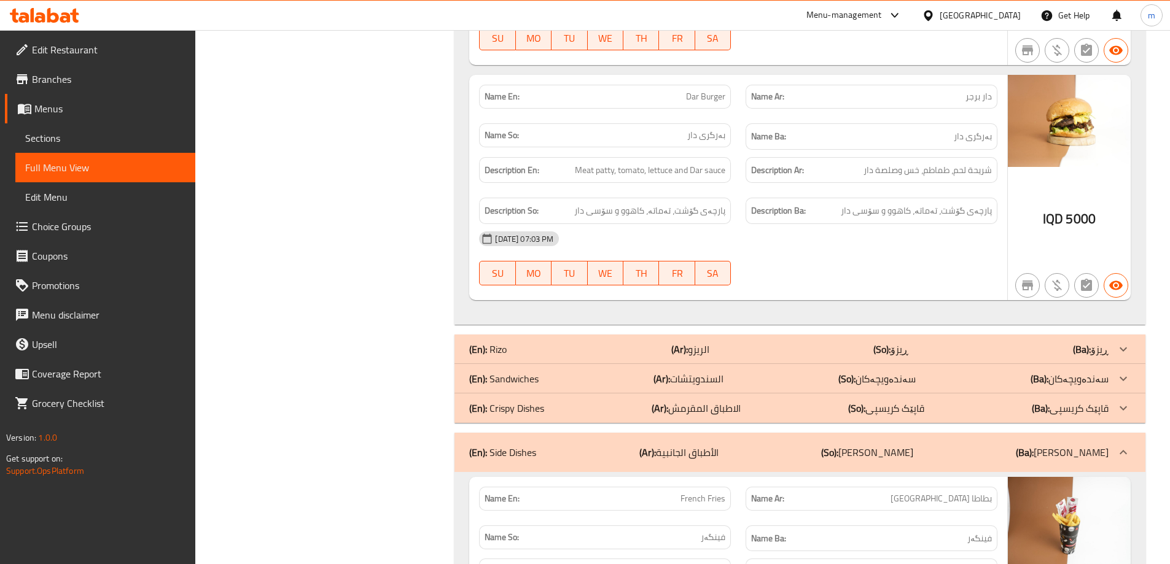
scroll to position [877, 0]
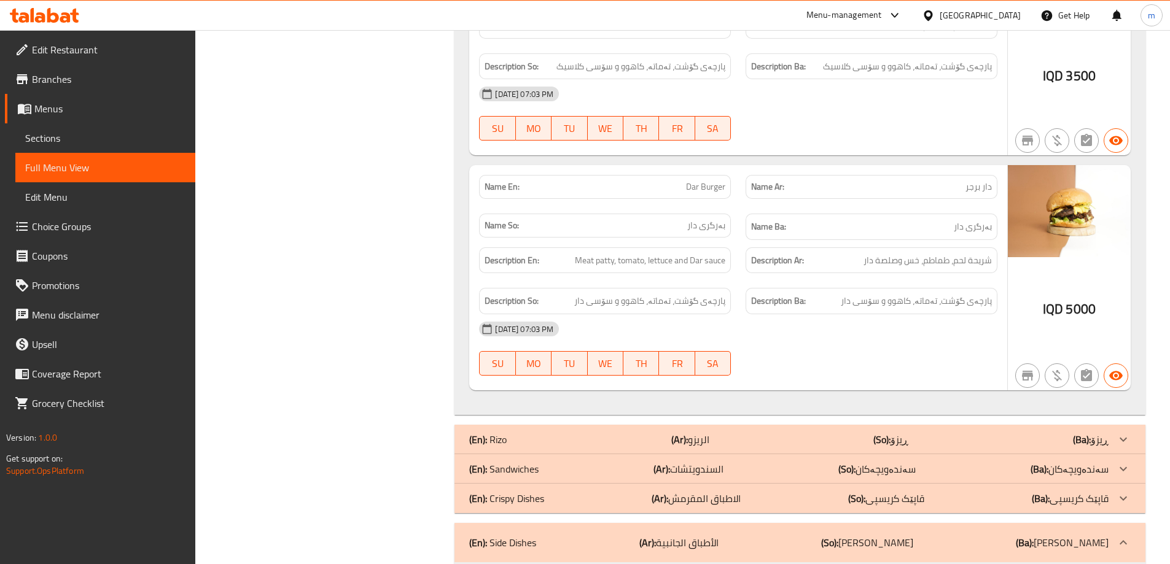
click at [563, 441] on div "(En): Rizo (Ar): الريزو (So): ڕیزۆ (Ba): ڕیزۆ" at bounding box center [788, 439] width 639 height 15
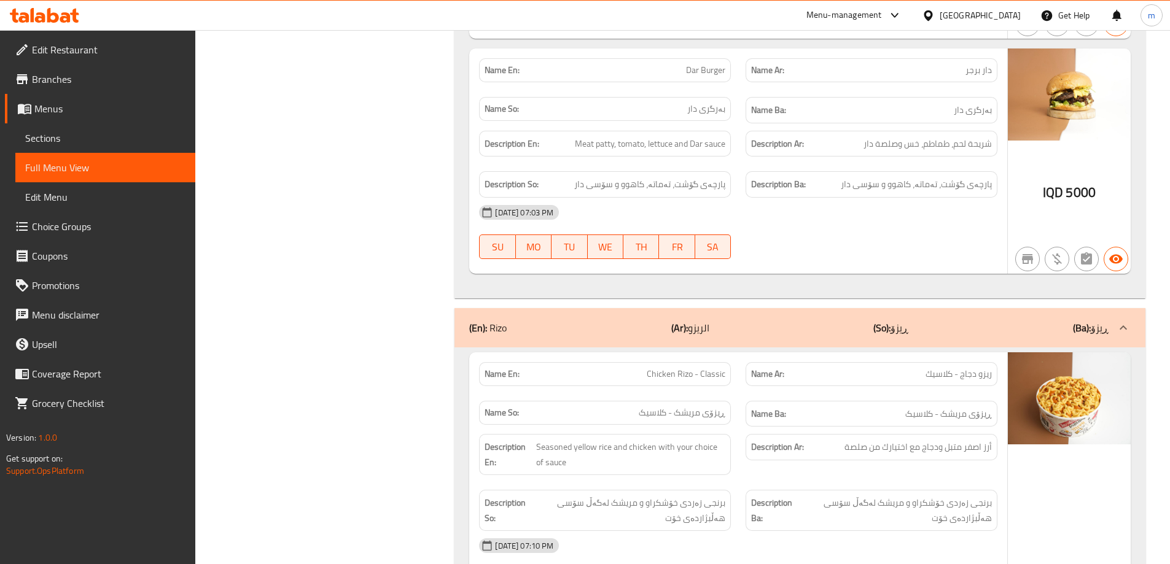
scroll to position [1020, 0]
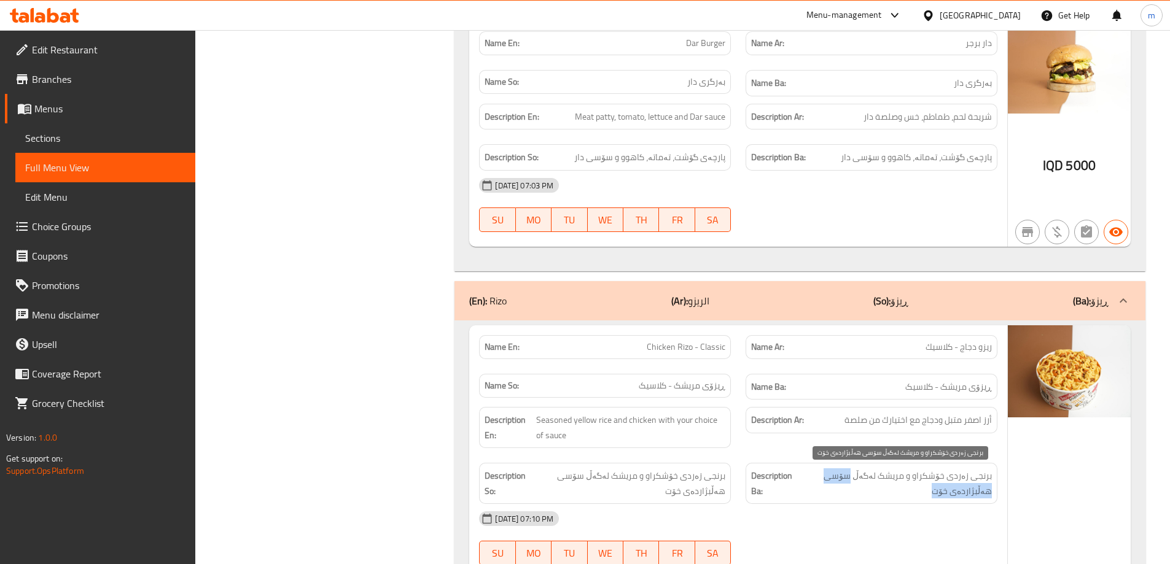
drag, startPoint x: 858, startPoint y: 474, endPoint x: 851, endPoint y: 492, distance: 19.8
click at [852, 492] on span "برنجی زەردی خۆشکراو و مریشک لەگەڵ سۆسی هەڵبژاردەی خۆت" at bounding box center [895, 483] width 192 height 30
click at [849, 516] on div "[DATE] 07:10 PM" at bounding box center [738, 518] width 533 height 29
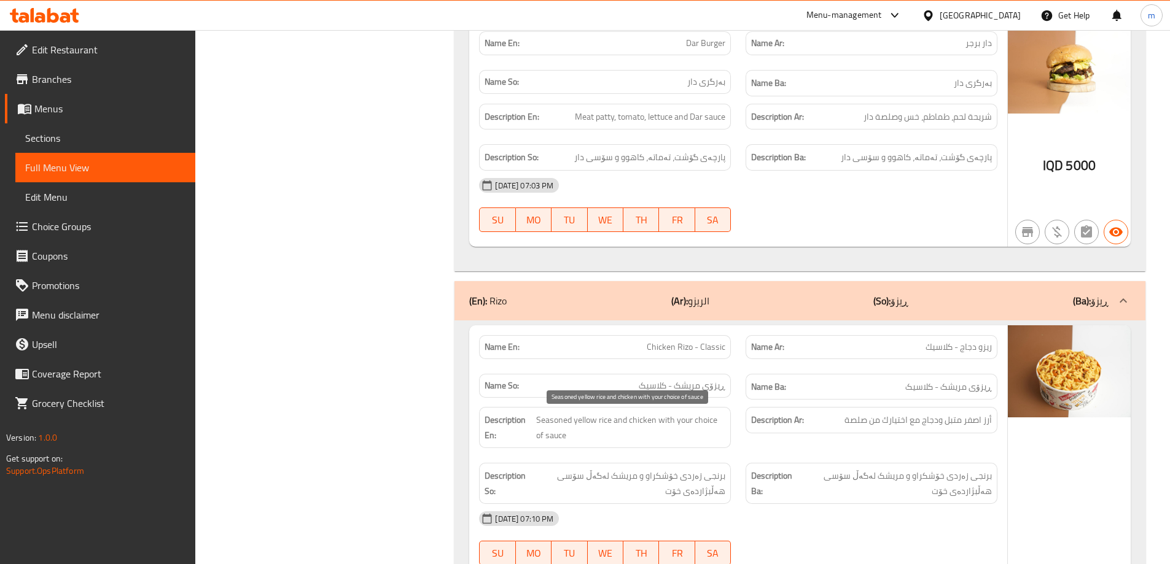
click at [604, 429] on span "Seasoned yellow rice and chicken with your choice of sauce" at bounding box center [631, 428] width 190 height 30
drag, startPoint x: 536, startPoint y: 416, endPoint x: 704, endPoint y: 424, distance: 168.4
click at [704, 428] on span "Seasoned yellow rice and chicken with your choice of sauce" at bounding box center [631, 428] width 190 height 30
click at [704, 423] on span "Seasoned yellow rice and chicken with your choice of sauce" at bounding box center [631, 428] width 190 height 30
click at [694, 419] on span "Seasoned yellow rice and chicken with your choice of sauce" at bounding box center [631, 428] width 190 height 30
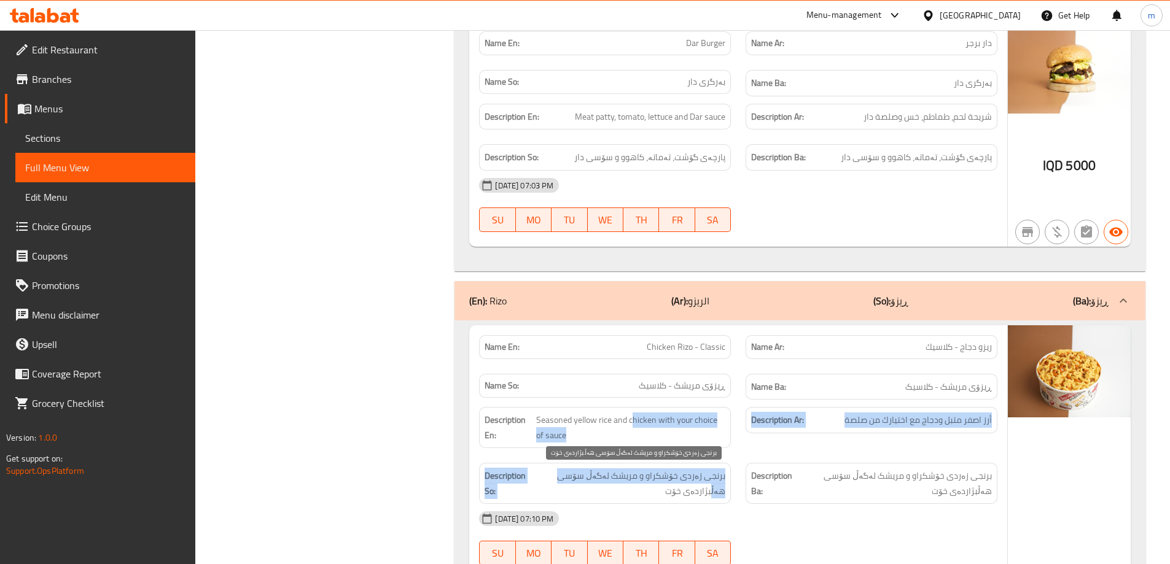
drag, startPoint x: 632, startPoint y: 424, endPoint x: 707, endPoint y: 477, distance: 91.5
click at [709, 483] on div "Description En: Seasoned yellow rice and chicken with your choice of sauce Desc…" at bounding box center [738, 456] width 533 height 112
click at [687, 437] on span "Seasoned yellow rice and chicken with your choice of sauce" at bounding box center [631, 428] width 190 height 30
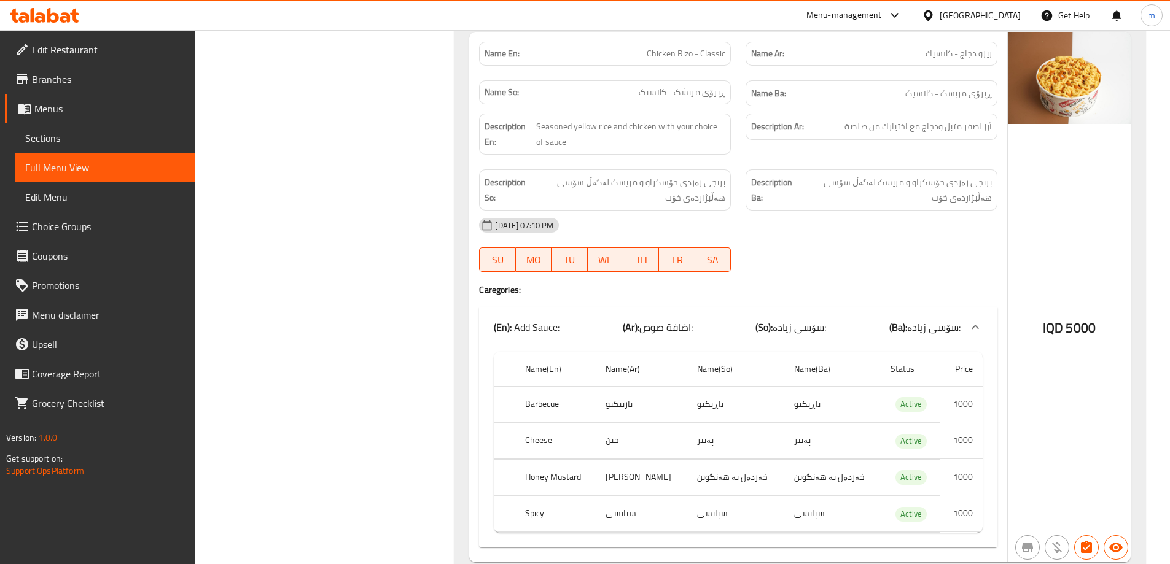
scroll to position [1307, 0]
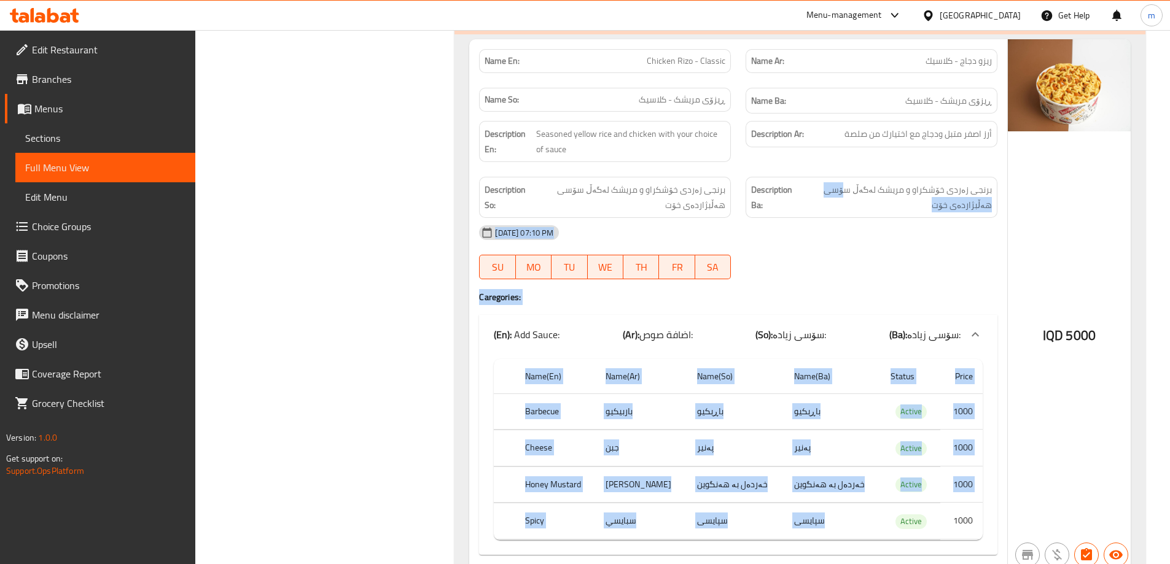
drag, startPoint x: 853, startPoint y: 185, endPoint x: 910, endPoint y: 492, distance: 312.2
click at [907, 500] on div "Name En: Chicken Rizo - Classic Name Ar: ريزو دجاج - كلاسيك Name So: ڕیزۆی مریش…" at bounding box center [738, 304] width 538 height 530
click at [887, 246] on div "[DATE] 07:10 PM" at bounding box center [738, 232] width 533 height 29
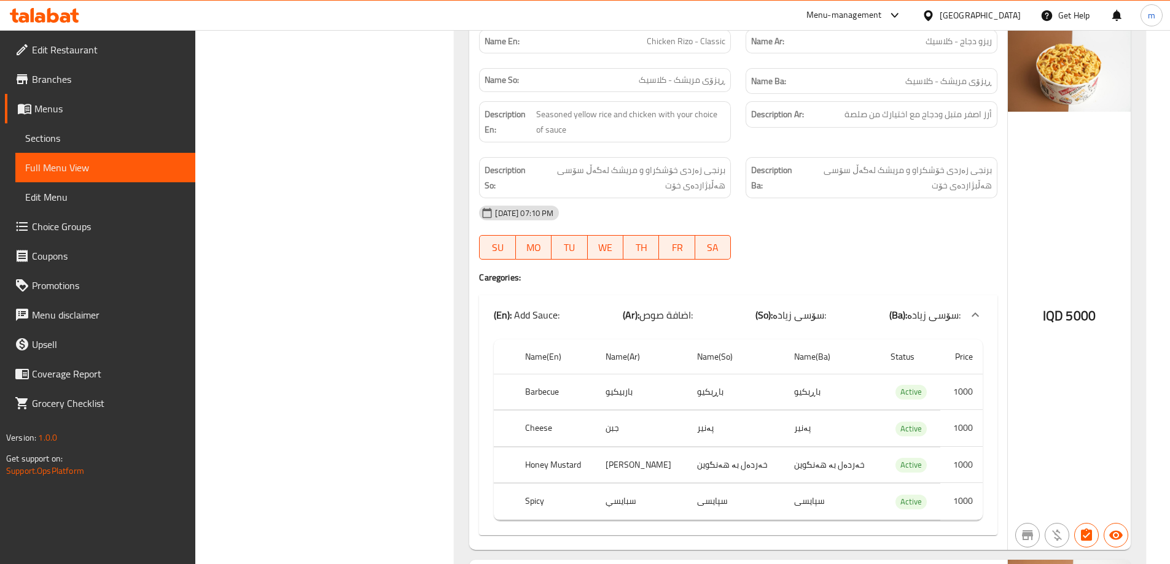
scroll to position [1315, 0]
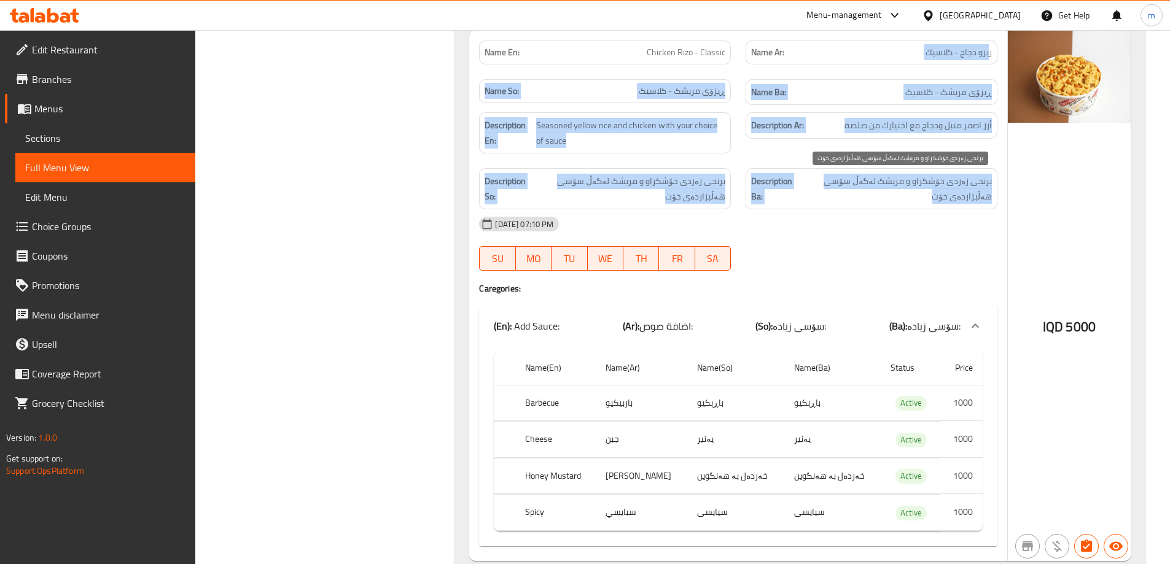
drag, startPoint x: 989, startPoint y: 50, endPoint x: 930, endPoint y: 196, distance: 157.0
click at [930, 196] on div "Name En: Chicken Rizo - Classic Name Ar: ريزو دجاج - كلاسيك Name So: ڕیزۆی مریش…" at bounding box center [738, 296] width 538 height 530
click at [915, 147] on div "Description Ar: أرز اصفر متبل ودجاج مع اختيارك من صلصة" at bounding box center [871, 133] width 266 height 56
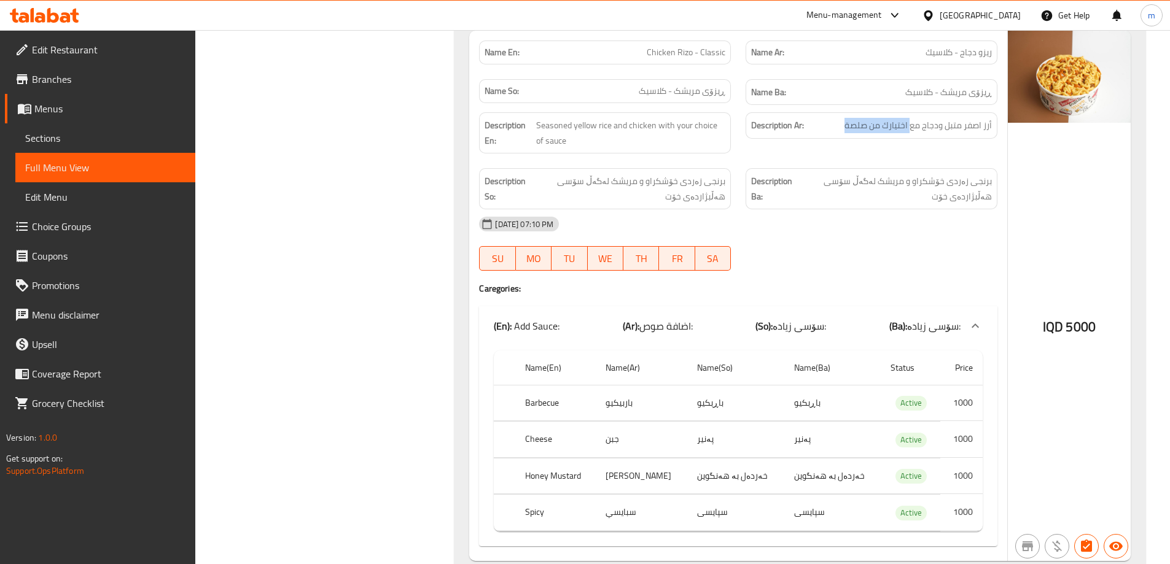
drag, startPoint x: 912, startPoint y: 125, endPoint x: 831, endPoint y: 130, distance: 81.2
click at [831, 130] on h6 "Description Ar: أرز اصفر متبل ودجاج مع اختيارك من صلصة" at bounding box center [871, 125] width 241 height 15
click at [868, 189] on span "برنجی زەردی خۆشکراو و مریشک لەگەڵ سۆسی هەڵبژاردەی خۆت" at bounding box center [895, 189] width 192 height 30
drag, startPoint x: 632, startPoint y: 322, endPoint x: 978, endPoint y: 431, distance: 363.1
click at [978, 431] on div "(En): Add Sauce: (Ar): اضافة صوص: (So): سۆسی زیادە: (Ba): سۆسی زیادە: Name(En) …" at bounding box center [738, 426] width 518 height 240
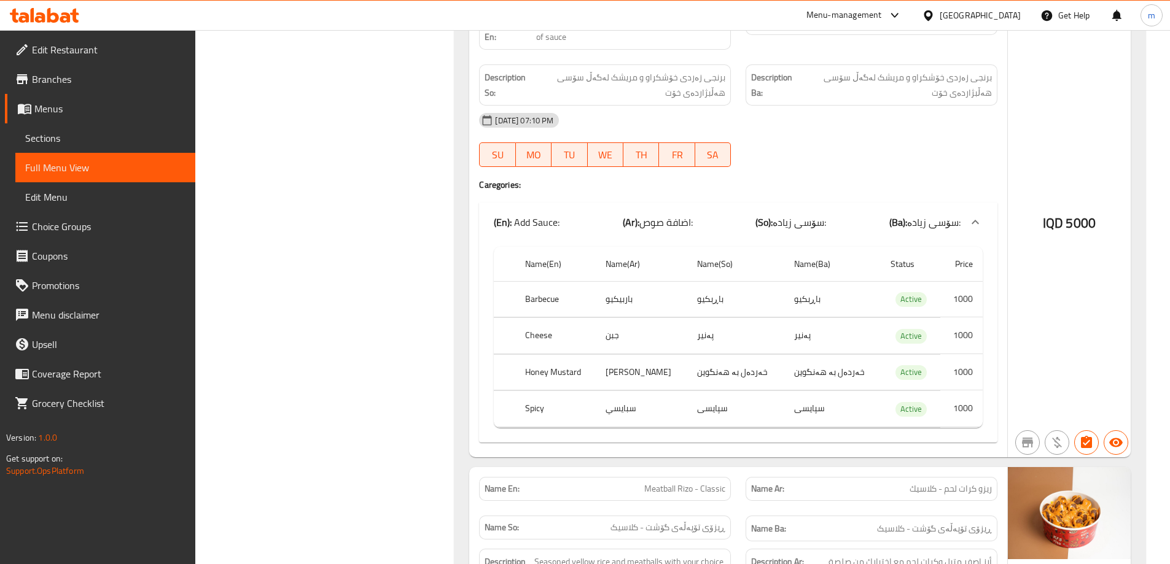
scroll to position [1458, 0]
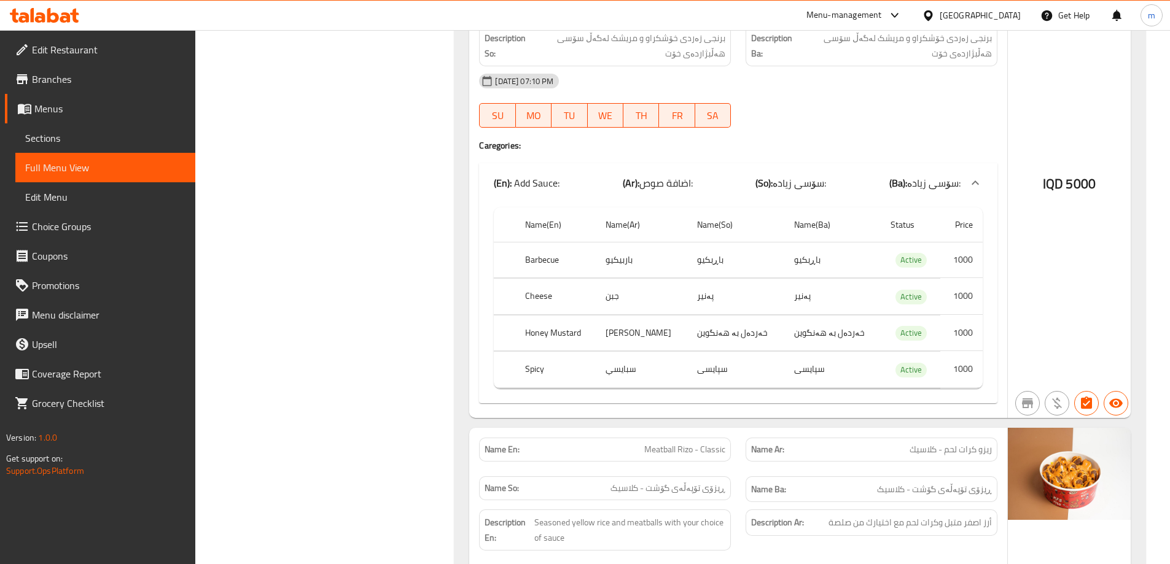
click at [914, 205] on div "Name(En) Name(Ar) Name(So) Name(Ba) Status Price Barbecue باربيكيو باڕبکیو باڕب…" at bounding box center [738, 303] width 518 height 201
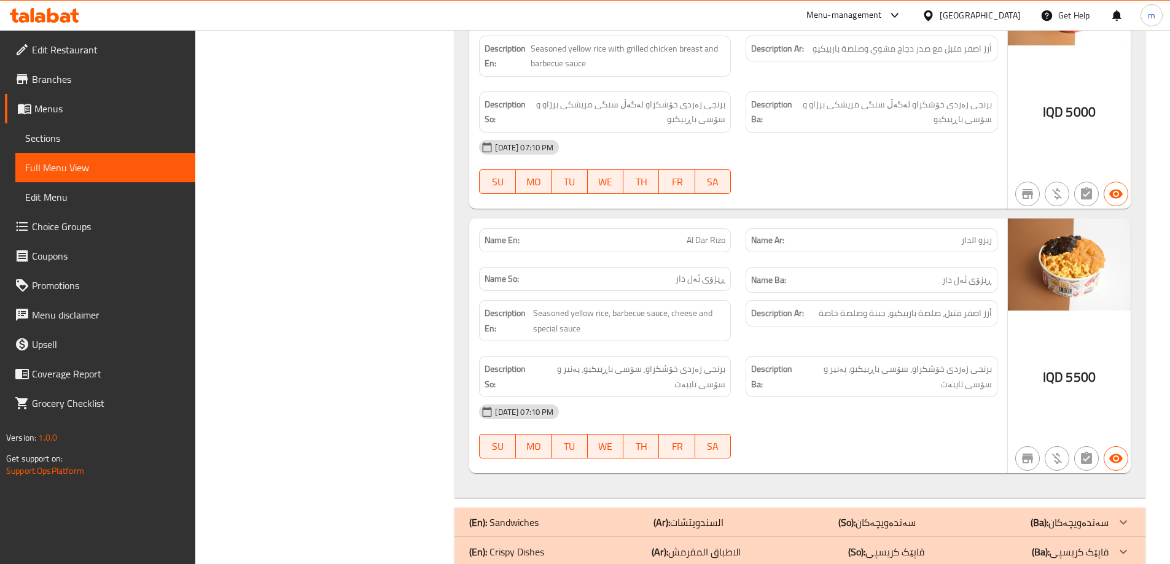
scroll to position [2318, 0]
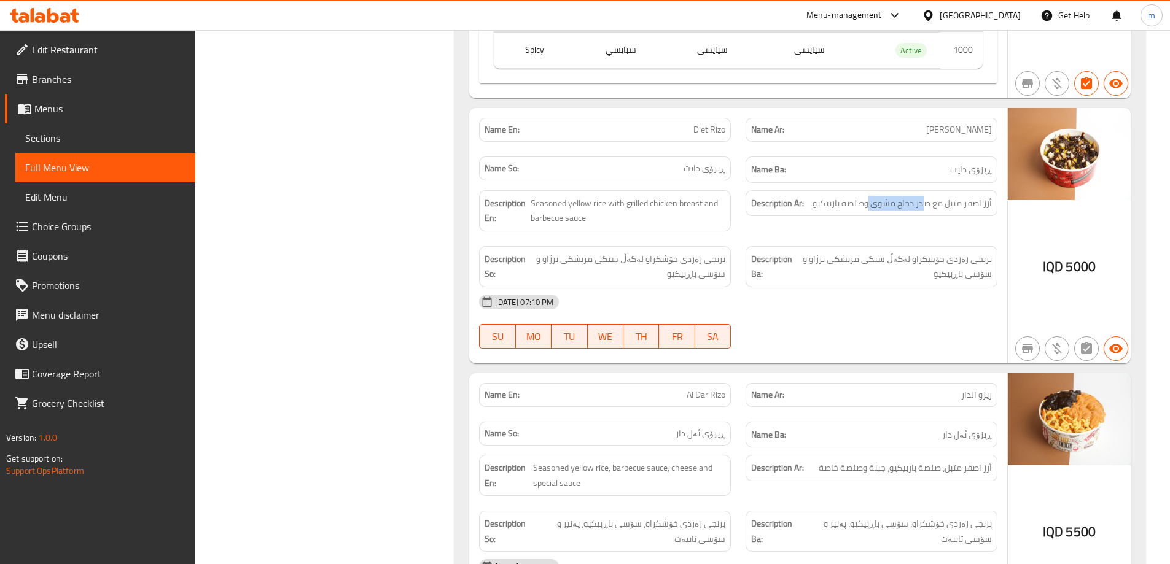
drag, startPoint x: 922, startPoint y: 208, endPoint x: 872, endPoint y: 241, distance: 59.4
click at [866, 225] on div "Description Ar: أرز اصفر متبل مع صدر دجاج مشوي وصلصة باربيكيو" at bounding box center [871, 211] width 266 height 56
click at [879, 257] on span "برنجی زەردی خۆشکراو لەگەڵ سنگی مریشکی برژاو و سۆسی باڕبیکیو" at bounding box center [893, 267] width 195 height 30
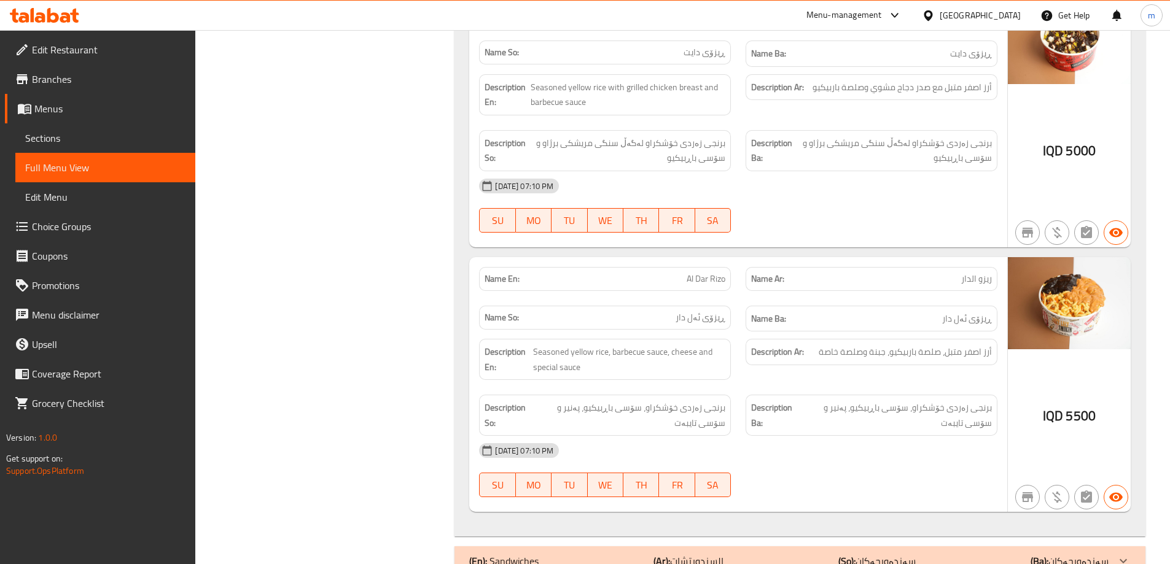
scroll to position [2461, 0]
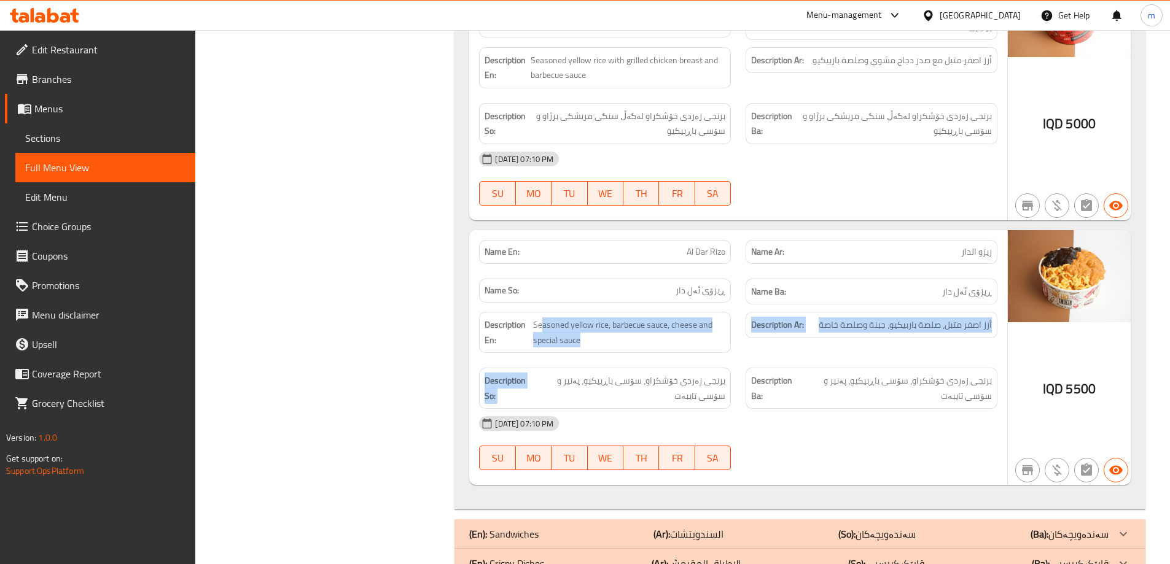
drag, startPoint x: 543, startPoint y: 326, endPoint x: 796, endPoint y: 371, distance: 257.0
click at [751, 381] on div "Description En: Seasoned yellow rice, barbecue sauce, cheese and special sauce …" at bounding box center [738, 361] width 533 height 112
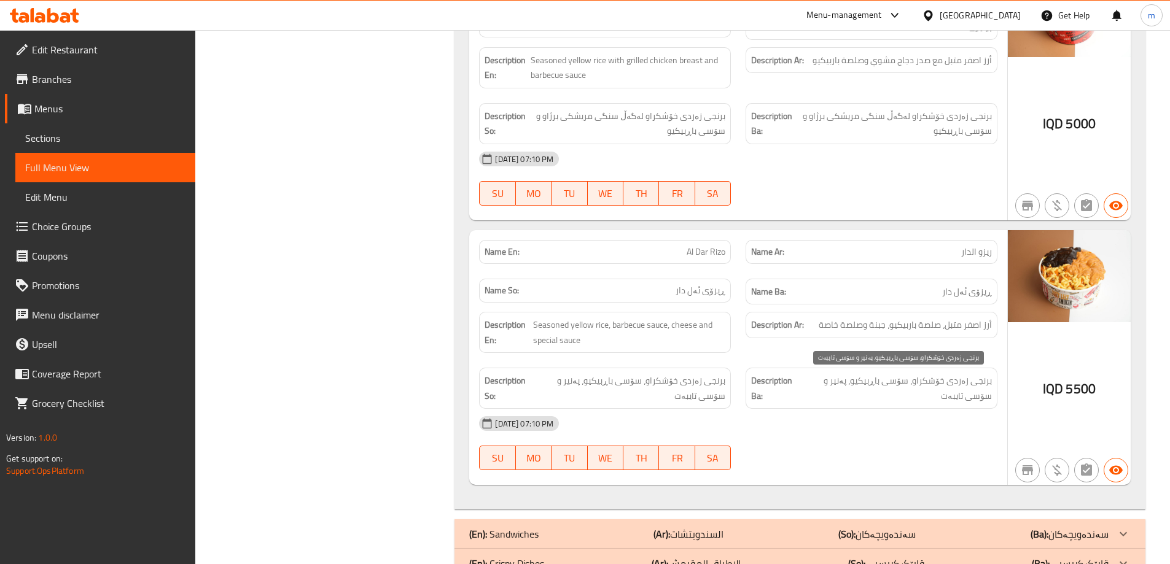
click at [823, 383] on span "برنجی زەردی خۆشکراو، سۆسی باڕبیکیو، پەنیر و سۆسی تایبەت" at bounding box center [896, 388] width 191 height 30
click at [877, 373] on span "برنجی زەردی خۆشکراو، سۆسی باڕبیکیو، پەنیر و سۆسی تایبەت" at bounding box center [896, 388] width 191 height 30
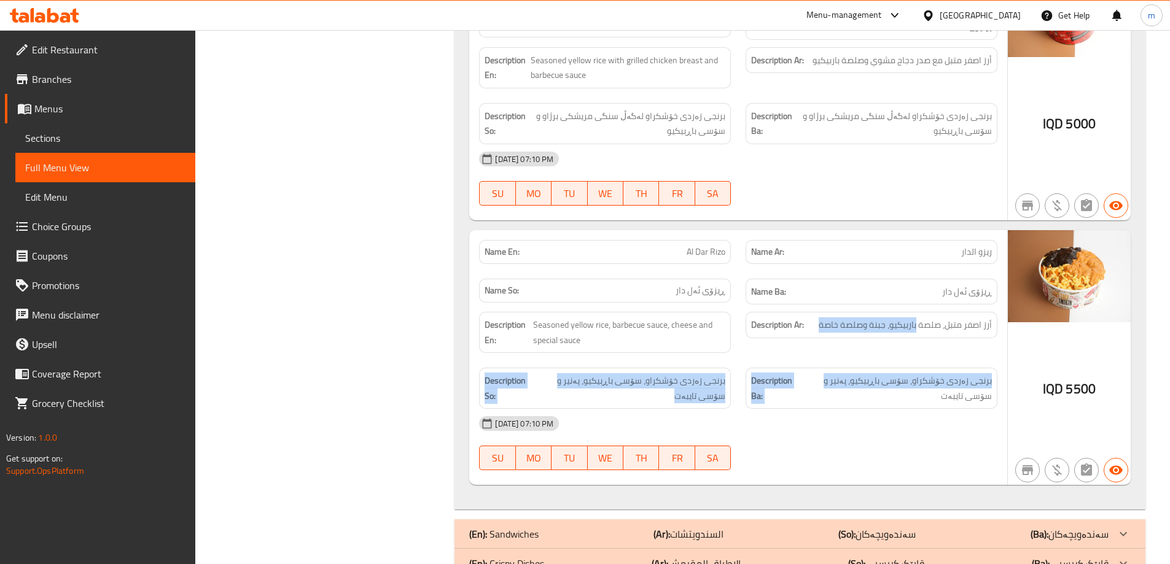
drag, startPoint x: 830, startPoint y: 381, endPoint x: 917, endPoint y: 307, distance: 114.5
click at [917, 307] on div "Description En: Seasoned yellow rice, barbecue sauce, cheese and special sauce …" at bounding box center [738, 361] width 533 height 112
click at [941, 300] on div "Name Ba: ڕیزۆی ئەل دار" at bounding box center [871, 292] width 252 height 26
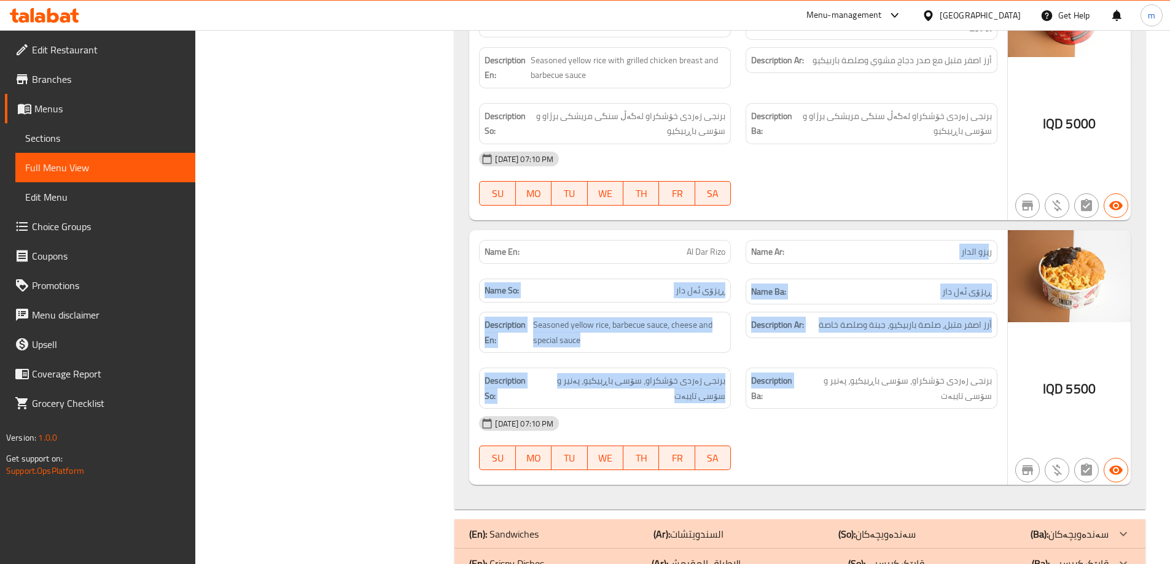
drag, startPoint x: 989, startPoint y: 249, endPoint x: 740, endPoint y: 400, distance: 290.9
click at [740, 400] on div "Name En: Al Dar Rizo Name Ar: ريزو الدار Name So: ڕیزۆی ئەل دار Name Ba: ڕیزۆی …" at bounding box center [738, 357] width 538 height 255
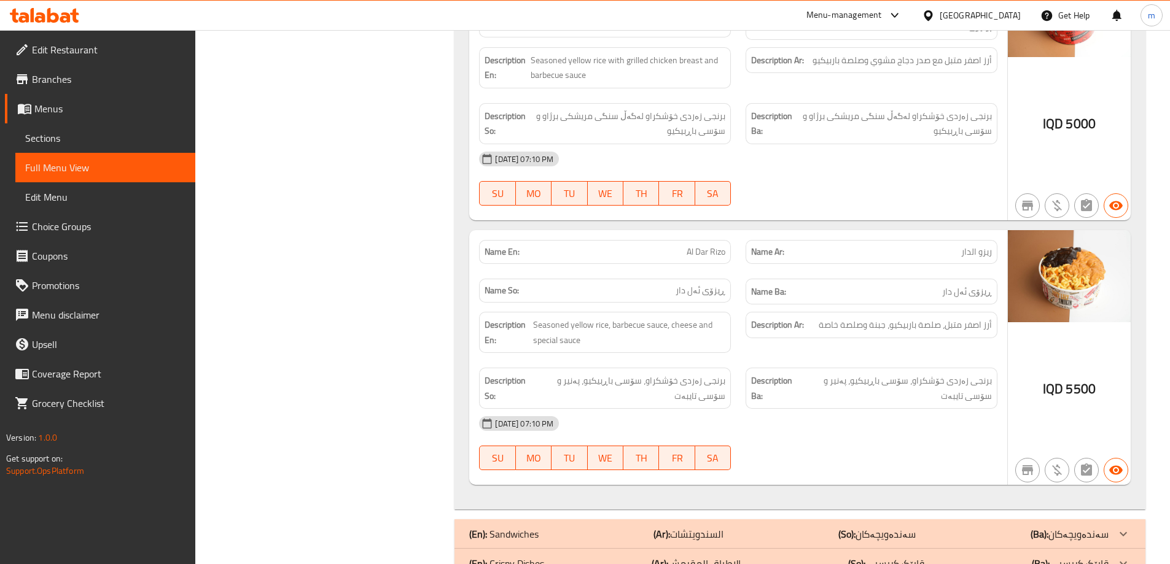
click at [801, 398] on h6 "Description Ba: برنجی زەردی خۆشکراو، سۆسی باڕبیکیو، پەنیر و سۆسی تایبەت" at bounding box center [871, 388] width 241 height 30
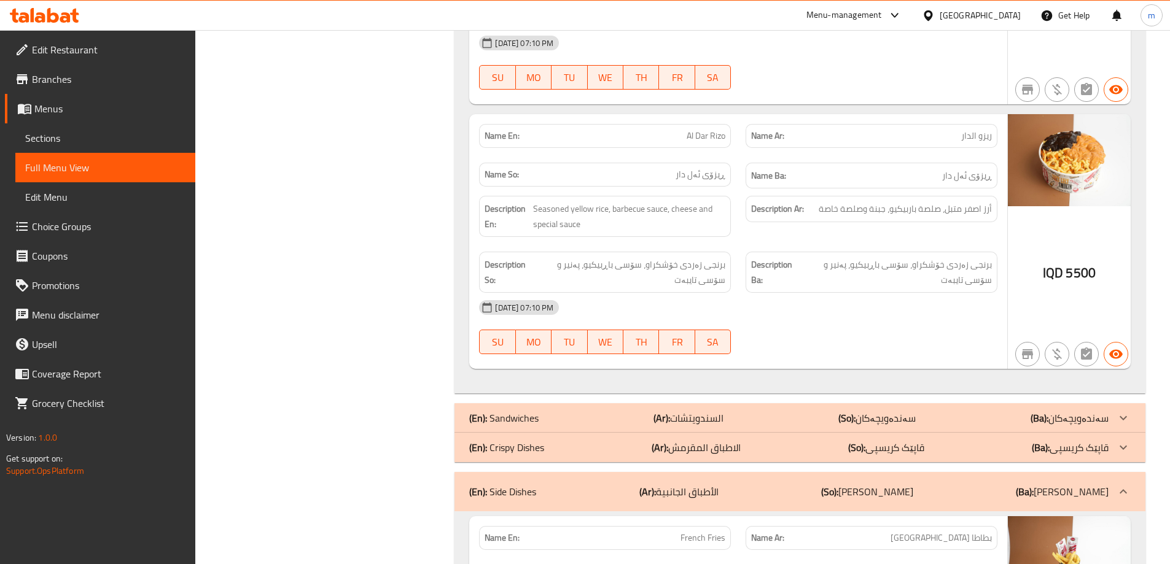
scroll to position [2605, 0]
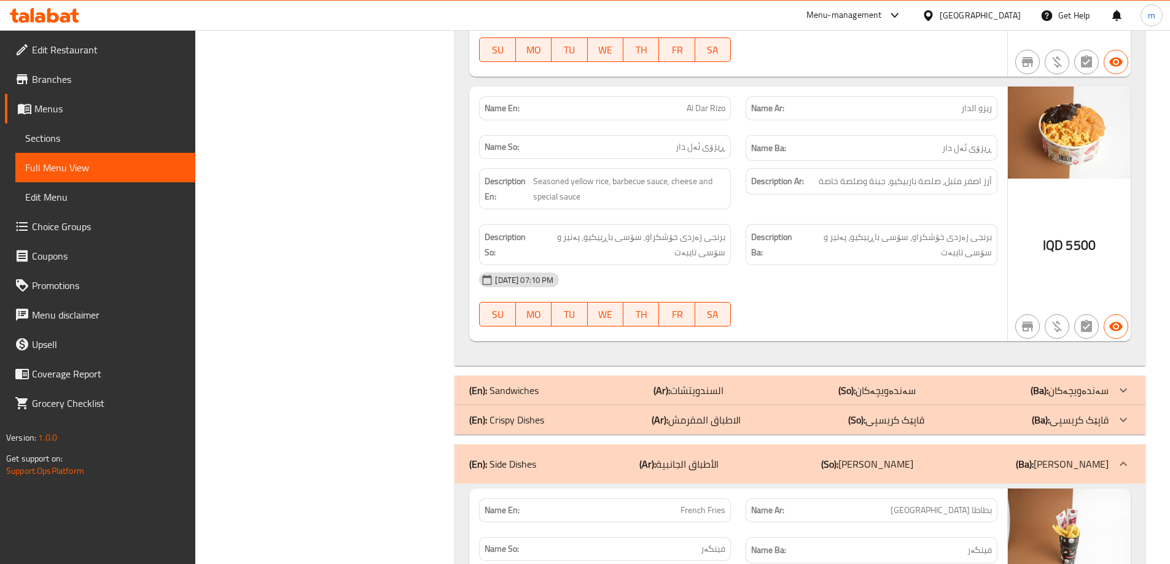
click at [99, 132] on span "Sections" at bounding box center [105, 138] width 160 height 15
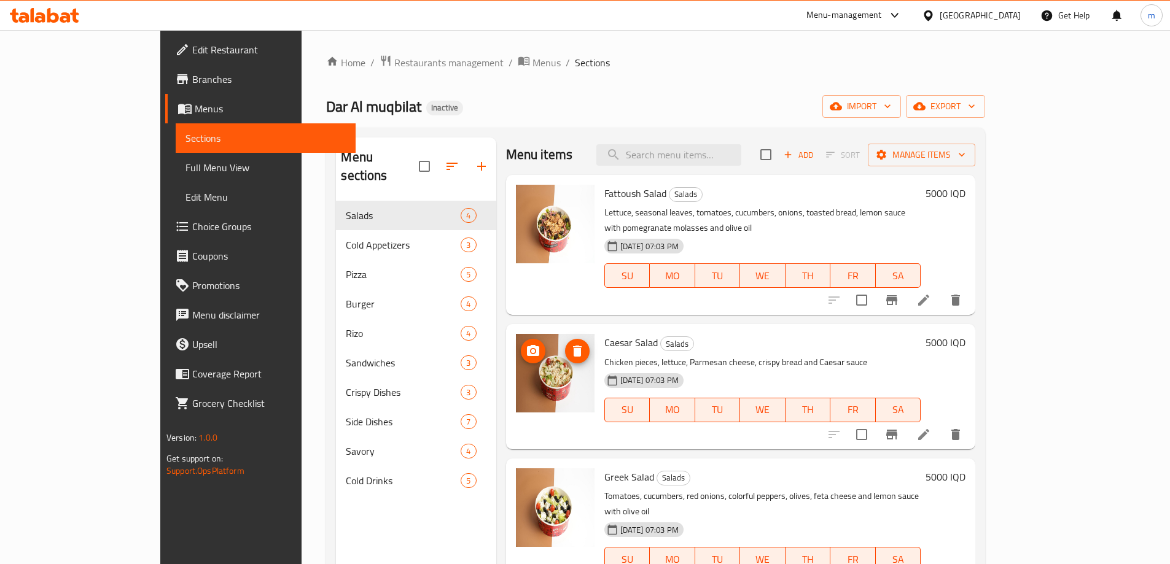
scroll to position [3, 0]
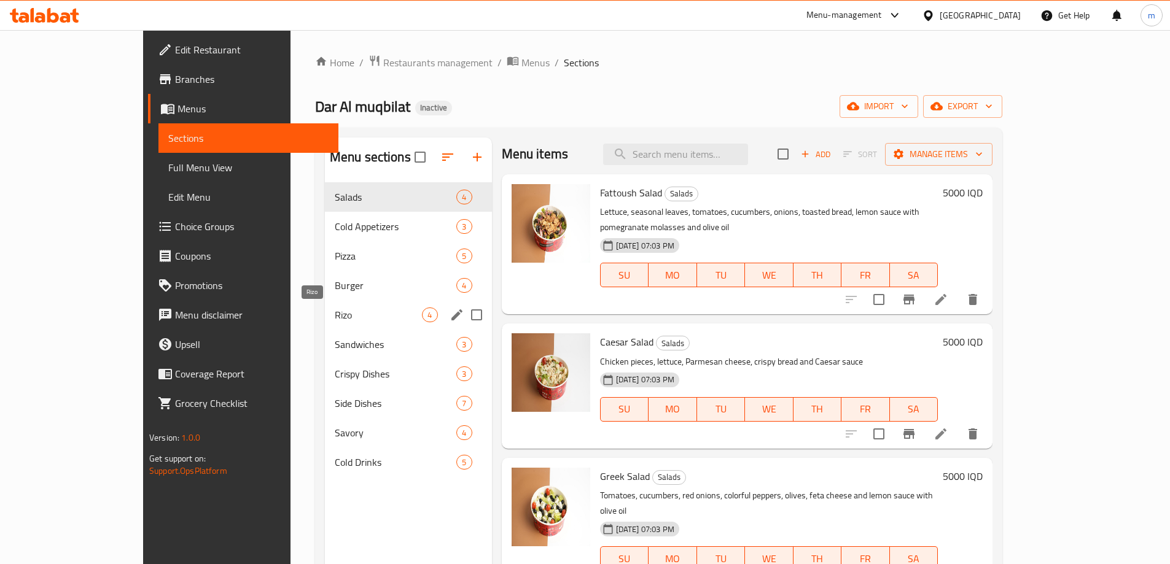
click at [335, 314] on span "Rizo" at bounding box center [379, 315] width 88 height 15
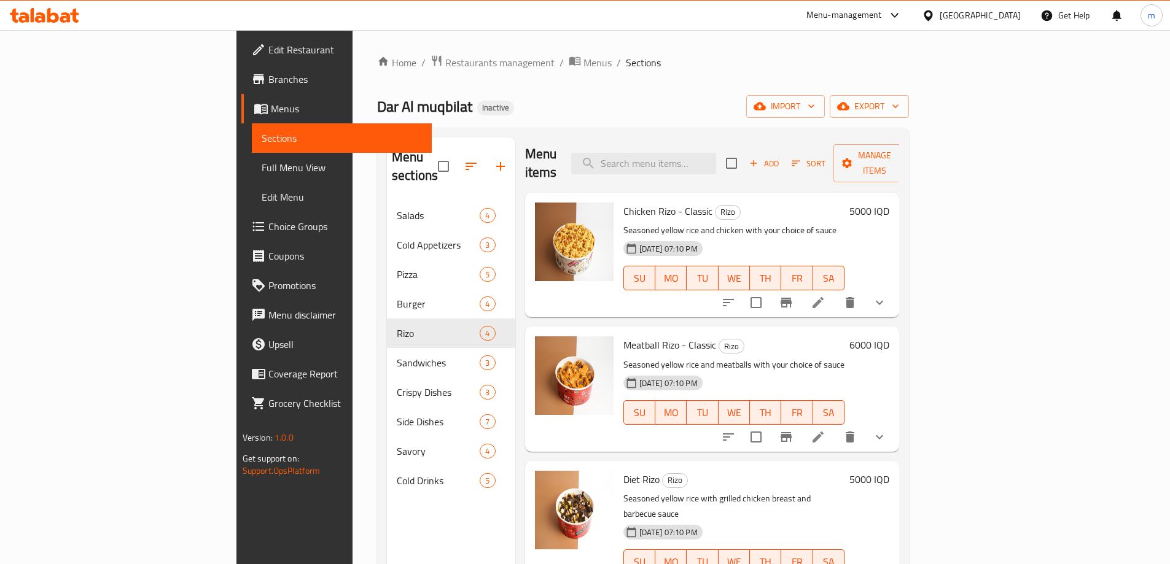
click at [623, 202] on span "Chicken Rizo - Classic" at bounding box center [667, 211] width 89 height 18
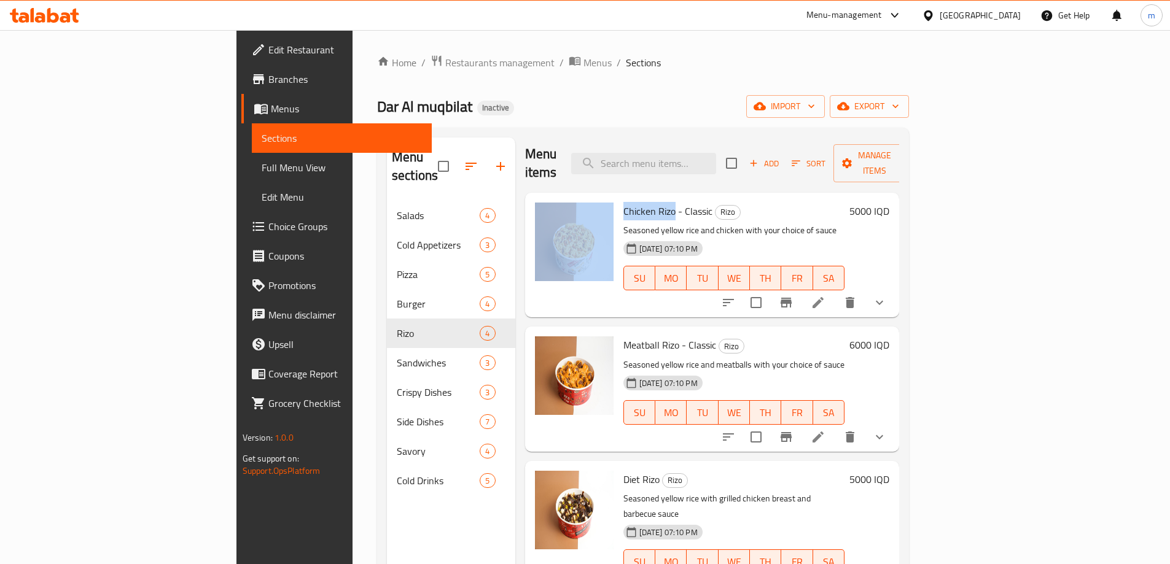
drag, startPoint x: 616, startPoint y: 196, endPoint x: 540, endPoint y: 188, distance: 77.2
click at [540, 198] on div "Chicken Rizo - Classic Rizo Seasoned yellow rice and chicken with your choice o…" at bounding box center [712, 255] width 365 height 115
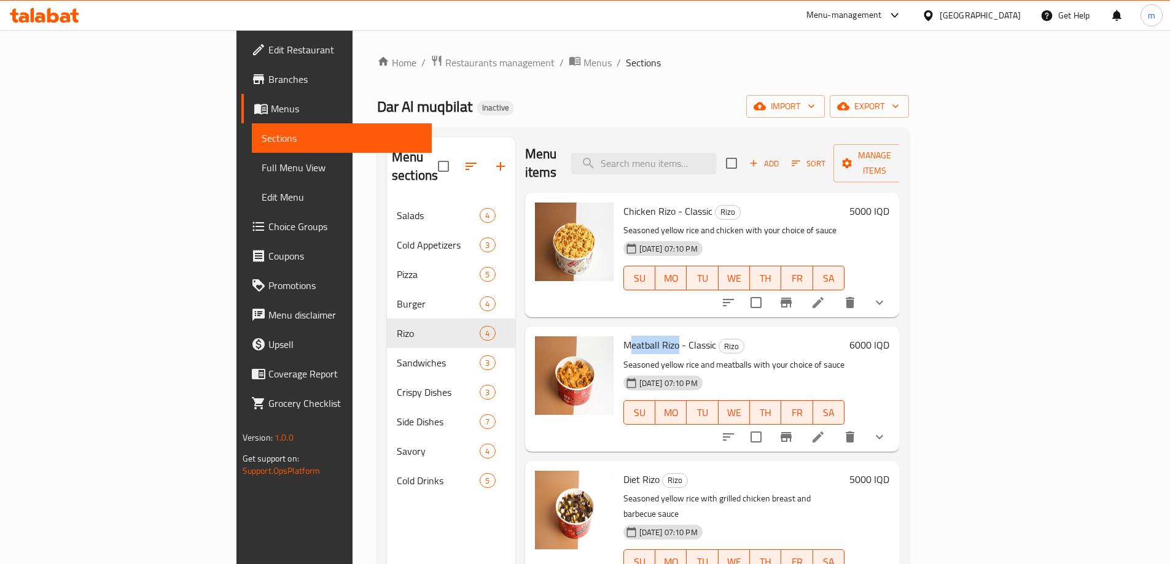
drag, startPoint x: 620, startPoint y: 328, endPoint x: 570, endPoint y: 323, distance: 50.0
click at [623, 336] on span "Meatball Rizo - Classic" at bounding box center [669, 345] width 93 height 18
click at [857, 295] on icon "delete" at bounding box center [849, 302] width 15 height 15
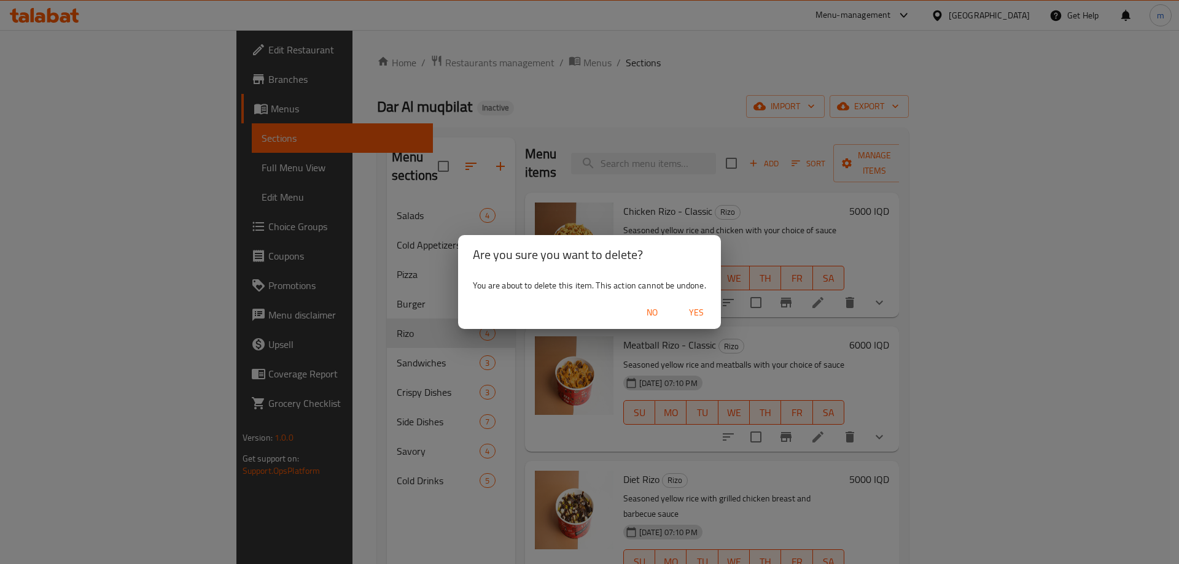
click at [701, 308] on span "Yes" at bounding box center [696, 312] width 29 height 15
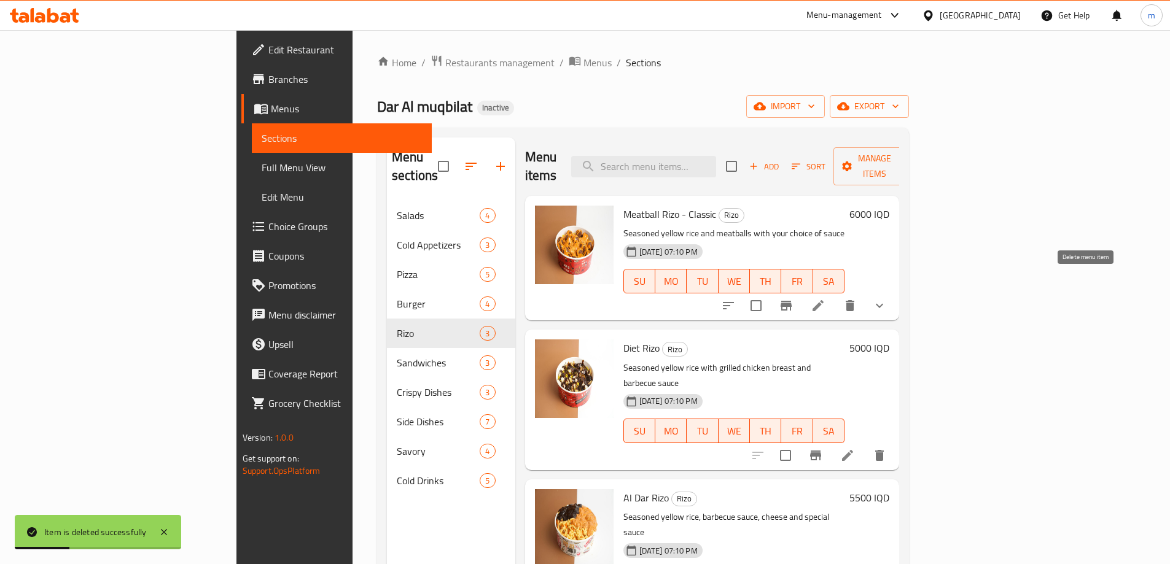
click at [857, 298] on icon "delete" at bounding box center [849, 305] width 15 height 15
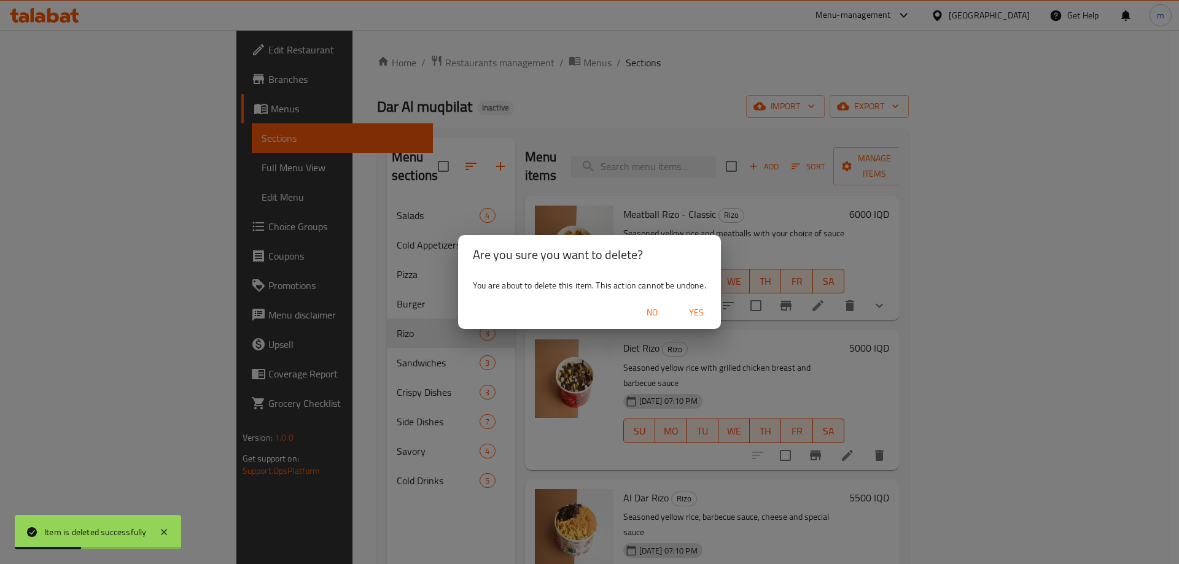
click at [703, 309] on span "Yes" at bounding box center [696, 312] width 29 height 15
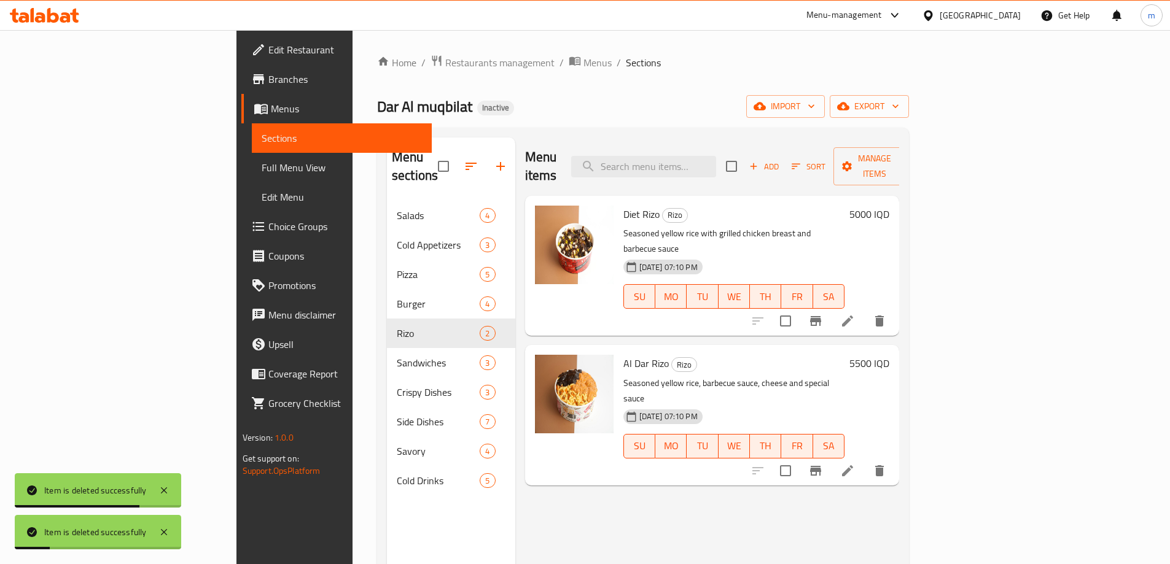
click at [262, 163] on span "Full Menu View" at bounding box center [342, 167] width 160 height 15
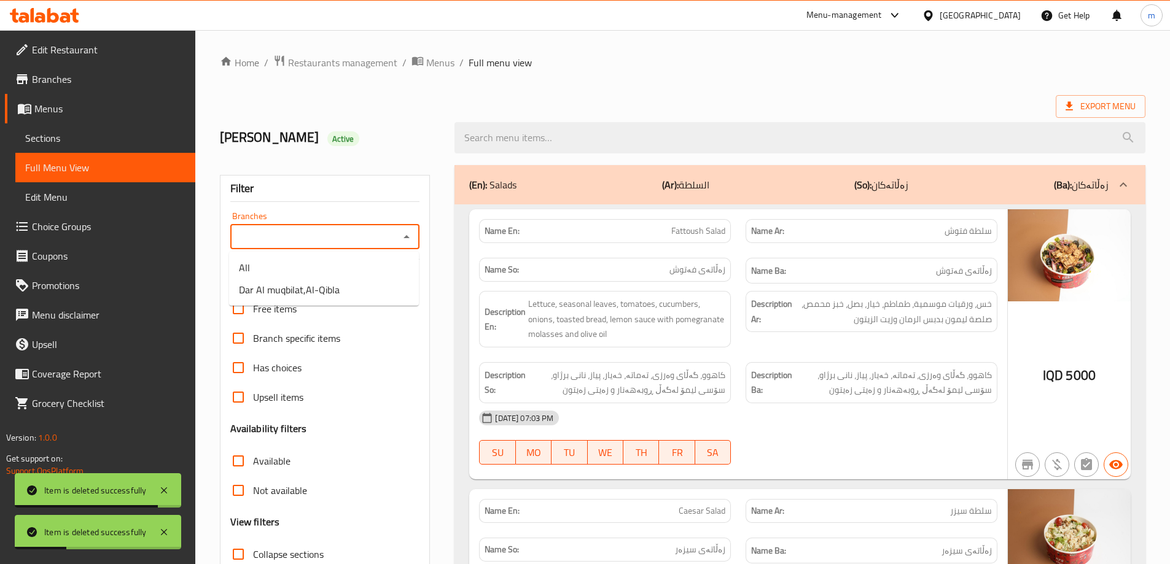
click at [385, 238] on input "Branches" at bounding box center [315, 236] width 162 height 17
click at [333, 289] on span "Dar Al muqbilat,Al-Qibla" at bounding box center [289, 289] width 101 height 15
type input "Dar Al muqbilat,Al-Qibla"
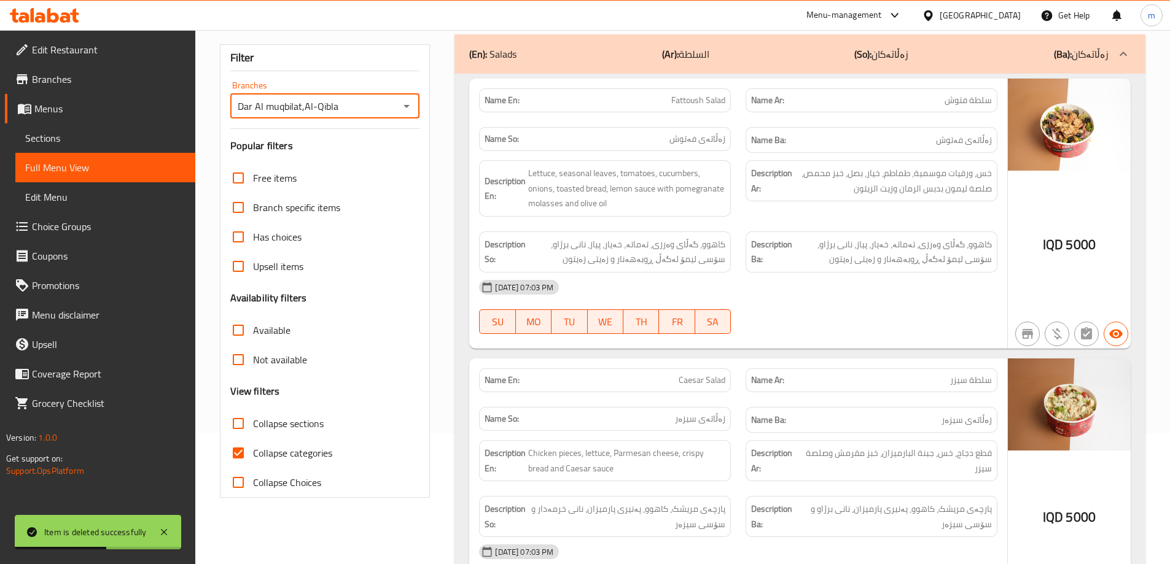
scroll to position [143, 0]
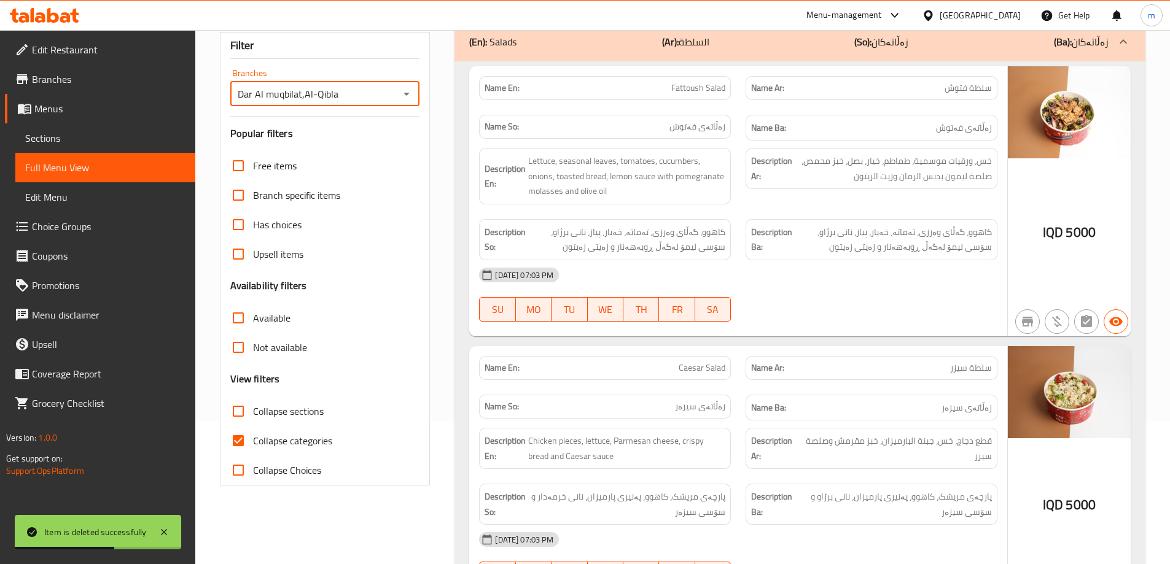
click at [283, 438] on span "Collapse categories" at bounding box center [292, 440] width 79 height 15
click at [253, 438] on input "Collapse categories" at bounding box center [237, 440] width 29 height 29
checkbox input "false"
click at [282, 404] on span "Collapse sections" at bounding box center [288, 411] width 71 height 15
click at [253, 403] on input "Collapse sections" at bounding box center [237, 411] width 29 height 29
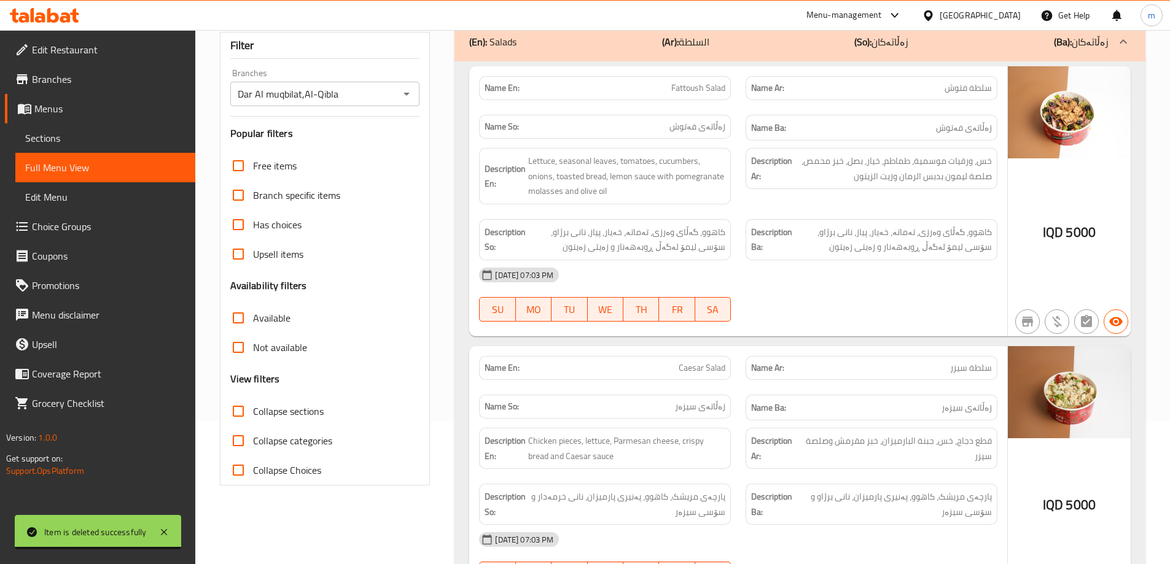
checkbox input "true"
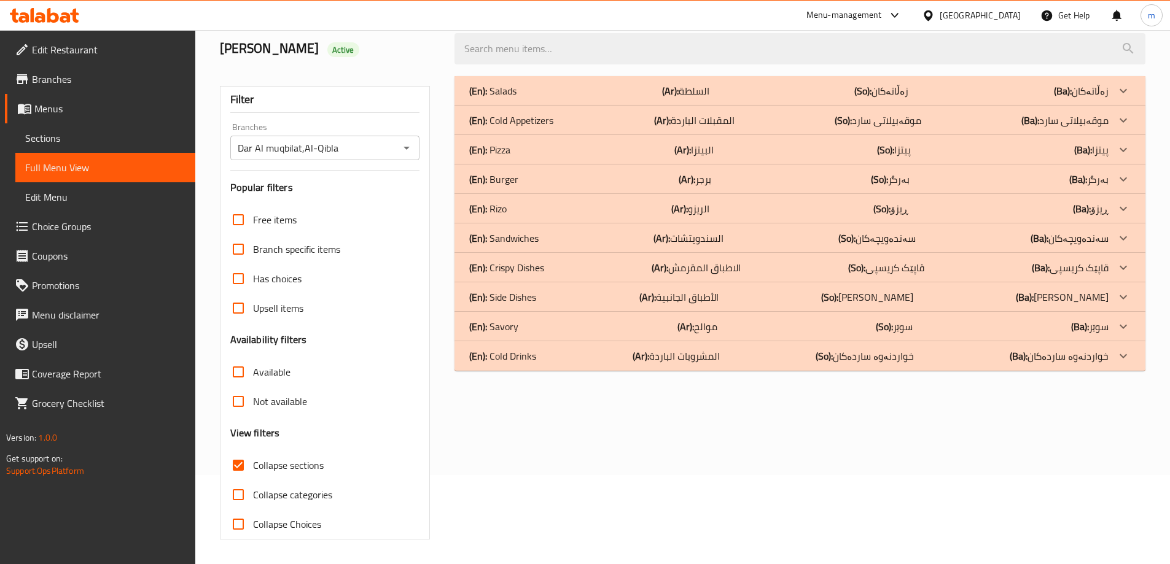
scroll to position [89, 0]
click at [529, 235] on p "(En): Sandwiches" at bounding box center [503, 238] width 69 height 15
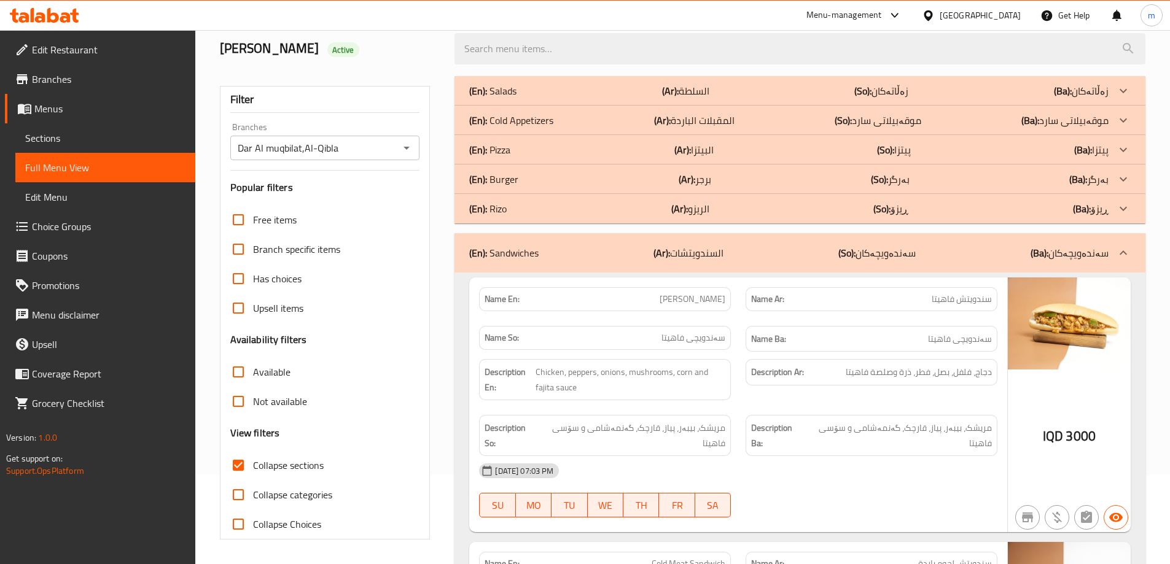
click at [709, 209] on p "(Ar): الريزو" at bounding box center [690, 208] width 38 height 15
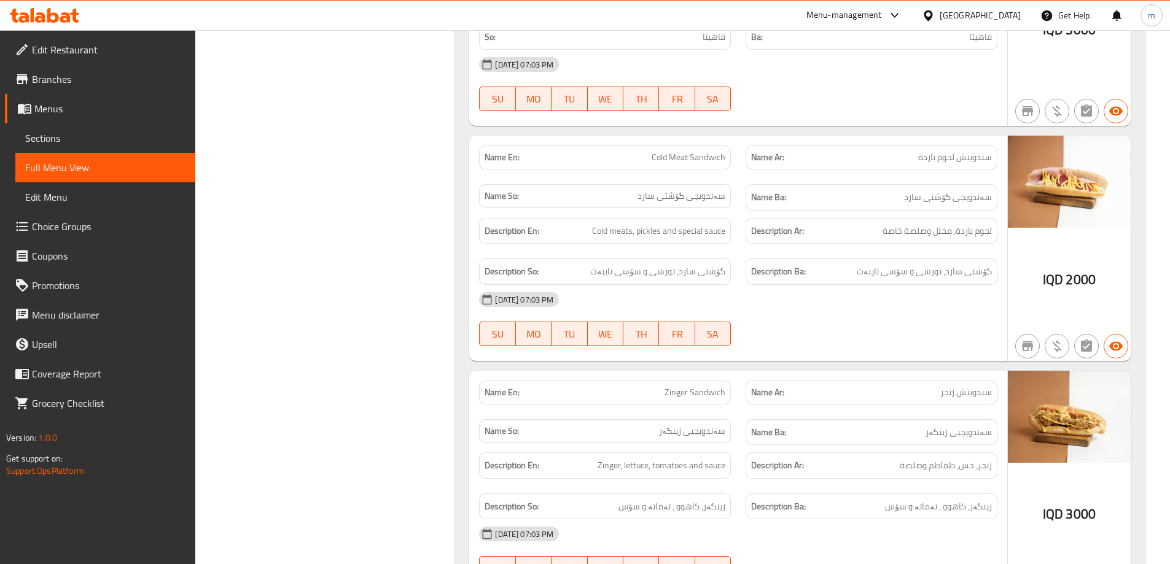
scroll to position [1092, 0]
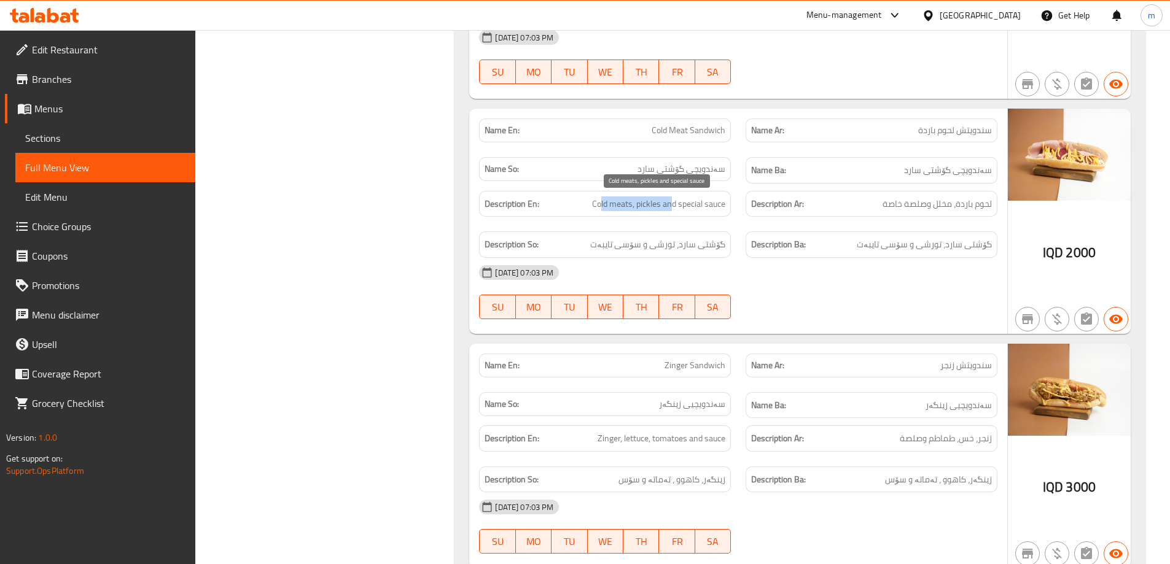
drag, startPoint x: 600, startPoint y: 204, endPoint x: 670, endPoint y: 211, distance: 71.0
click at [670, 211] on span "Cold meats, pickles and special sauce" at bounding box center [658, 203] width 133 height 15
click at [690, 203] on span "Cold meats, pickles and special sauce" at bounding box center [658, 203] width 133 height 15
drag, startPoint x: 596, startPoint y: 435, endPoint x: 732, endPoint y: 457, distance: 138.0
click at [732, 457] on div "Description En: Zinger, lettuce, tomatoes and sauce" at bounding box center [605, 438] width 266 height 41
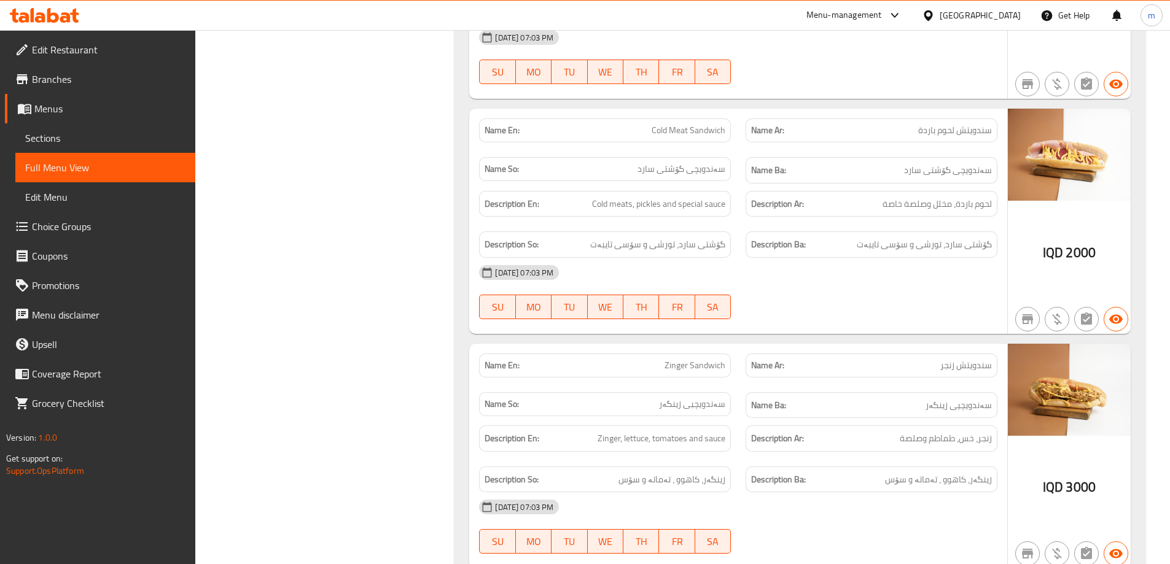
click at [788, 420] on div "Description Ar: زنجر، خس، طماطم وصلصة" at bounding box center [871, 438] width 266 height 41
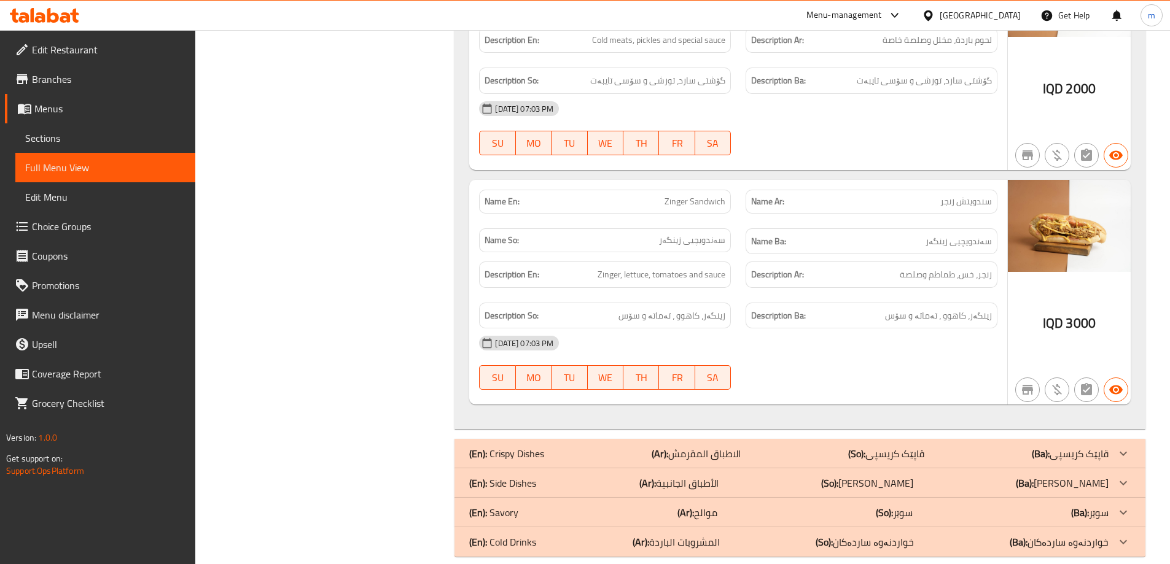
scroll to position [1273, 0]
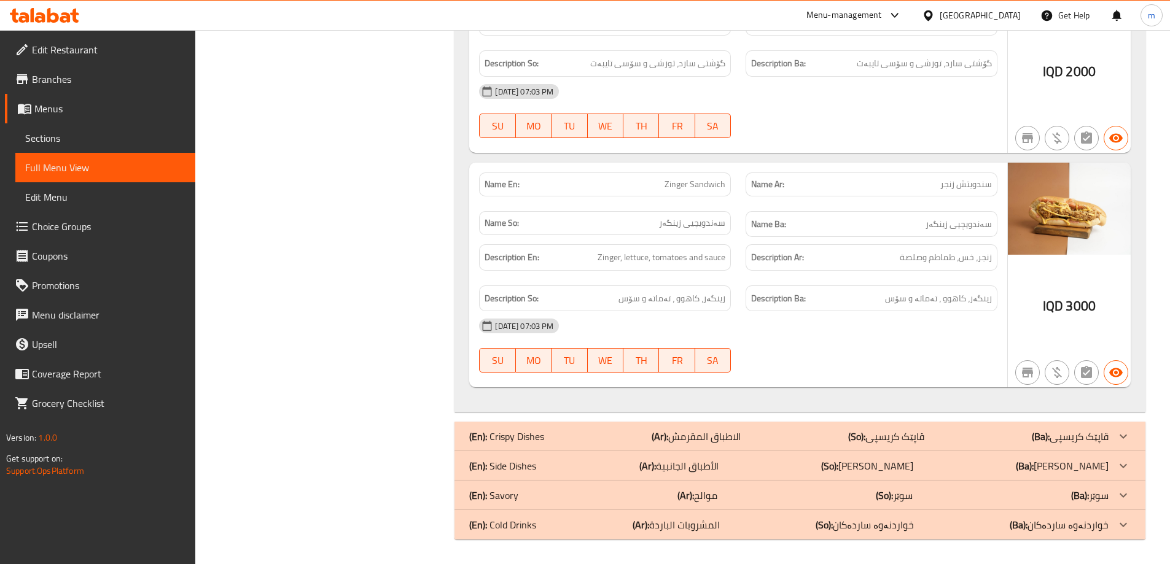
click at [561, 443] on div "(En): Crispy Dishes (Ar): الاطباق المقرمش (So): قاپێک کریسپی (Ba): قاپێک کریسپی" at bounding box center [788, 436] width 639 height 15
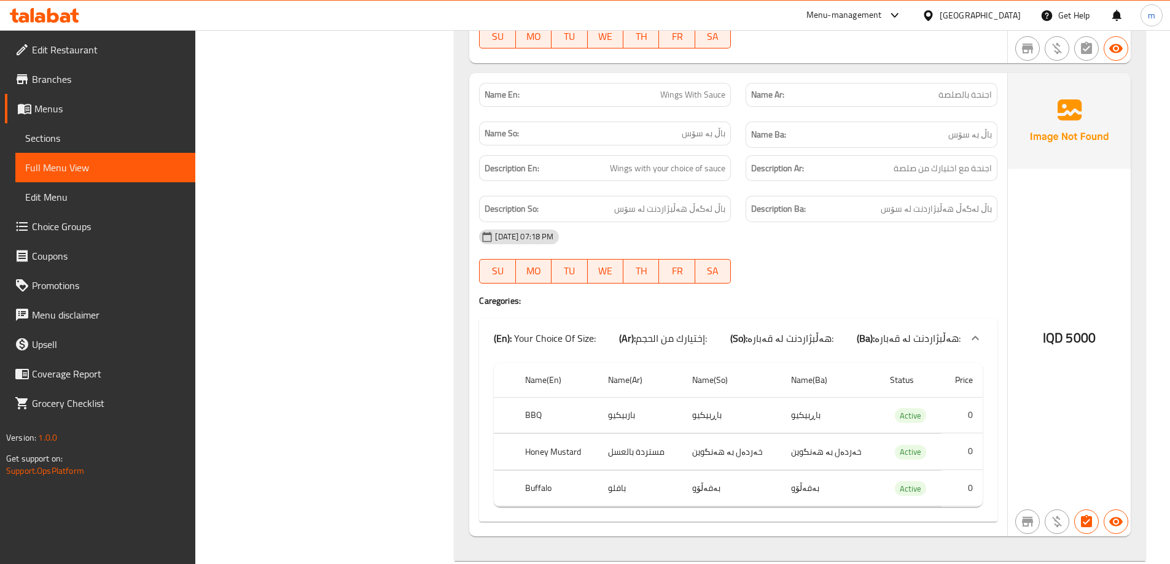
scroll to position [2554, 0]
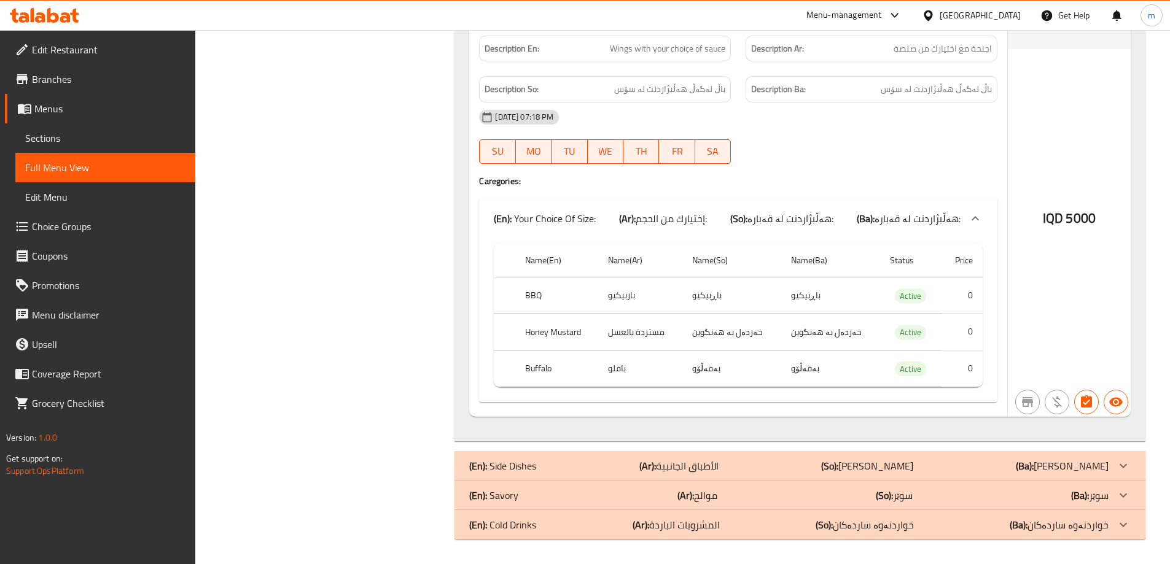
click at [645, 457] on div "(En): Side Dishes (Ar): الأطباق الجانبية (So): ژەمە لاوەکییەکان (Ba): ژەمە لاوە…" at bounding box center [799, 465] width 691 height 29
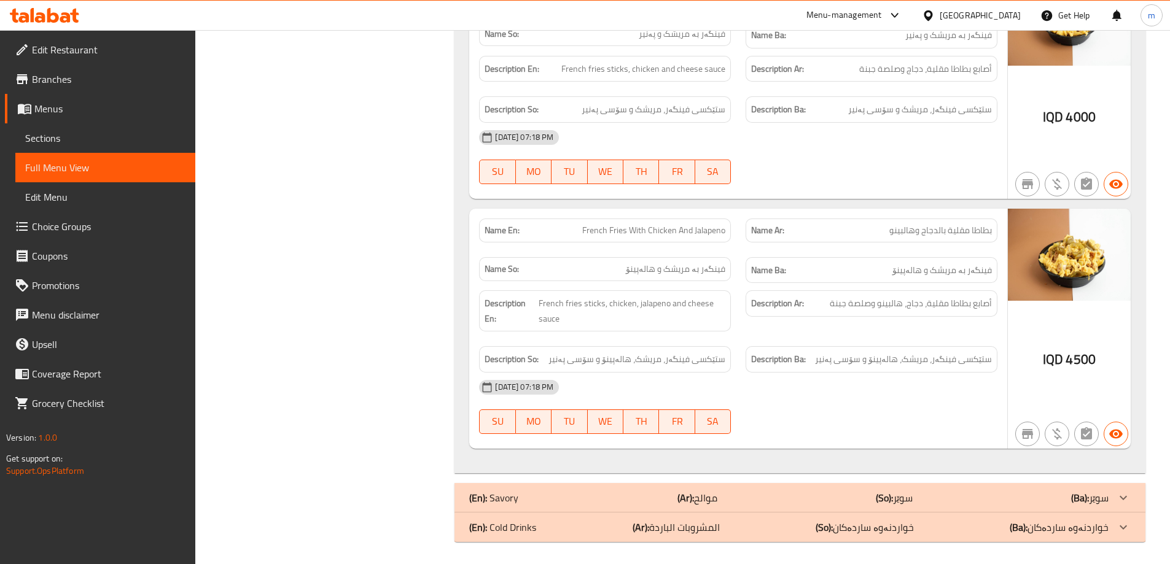
scroll to position [4455, 0]
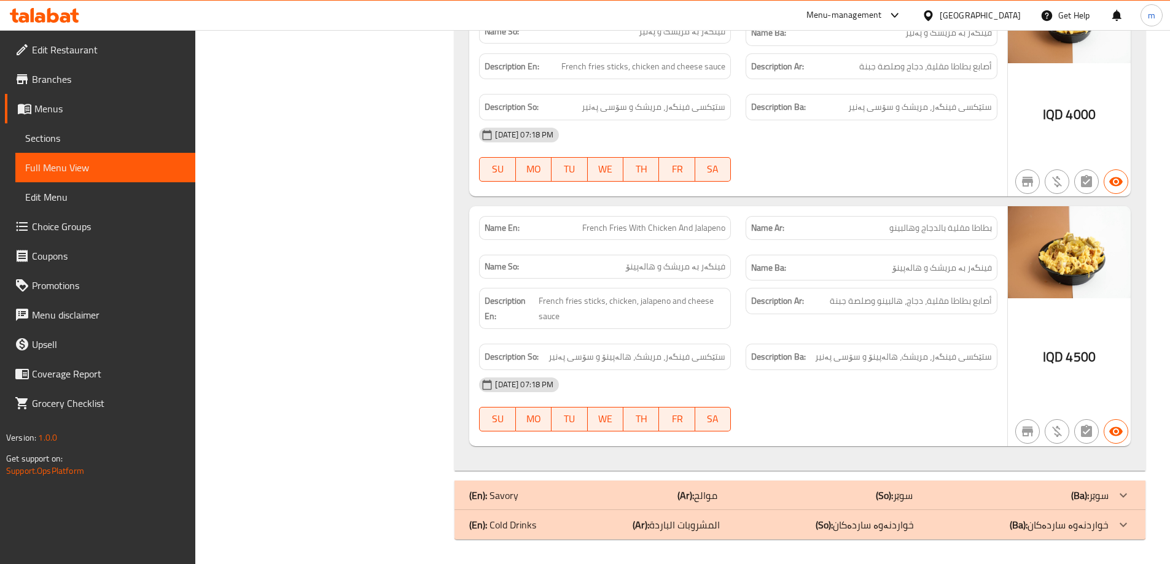
click at [515, 536] on div "(En): Cold Drinks (Ar): المشروبات الباردة (So): خواردنەوە ساردەکان (Ba): خواردن…" at bounding box center [799, 524] width 691 height 29
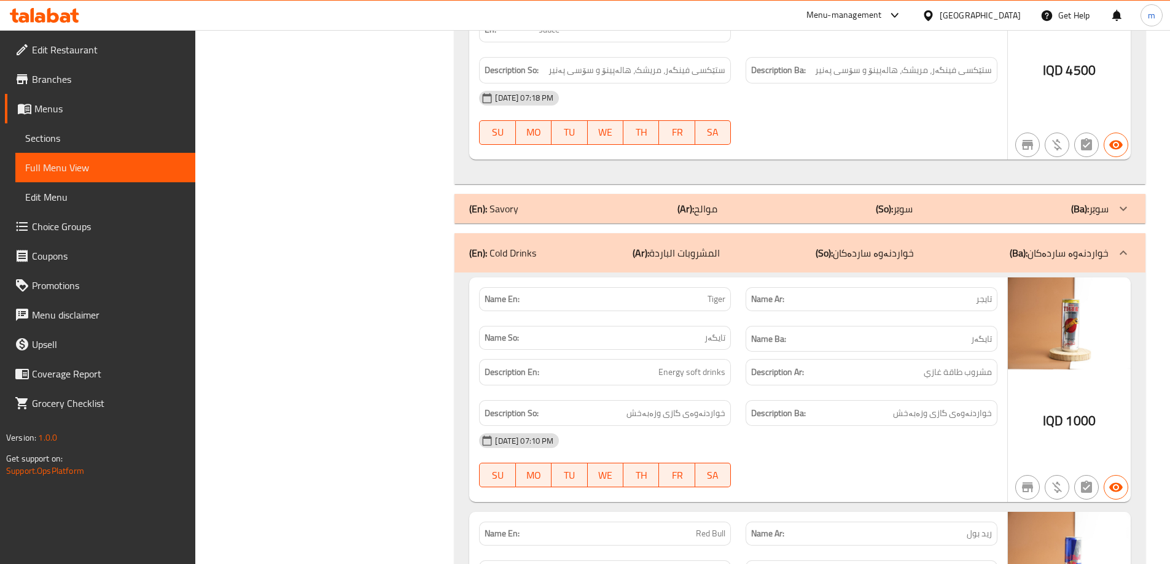
scroll to position [4885, 0]
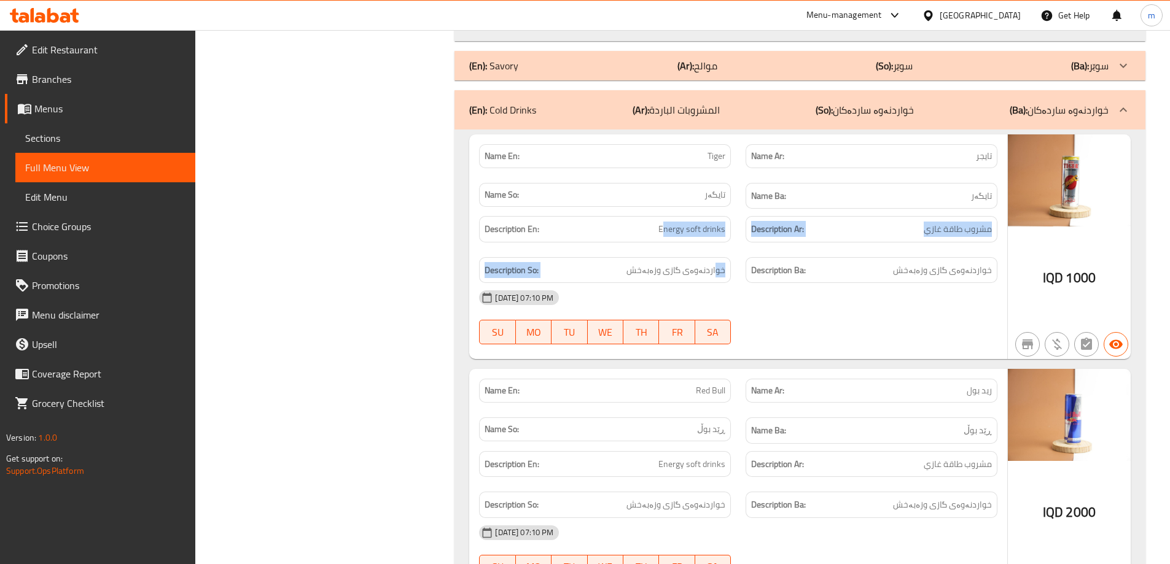
drag, startPoint x: 665, startPoint y: 231, endPoint x: 720, endPoint y: 286, distance: 77.3
click at [718, 284] on div "Name En: Tiger Name Ar: تايجر Name So: تایگەر Name Ba: تایگەر Description En: E…" at bounding box center [738, 246] width 538 height 225
click at [793, 289] on div "07-10-2025 07:10 PM" at bounding box center [738, 297] width 533 height 29
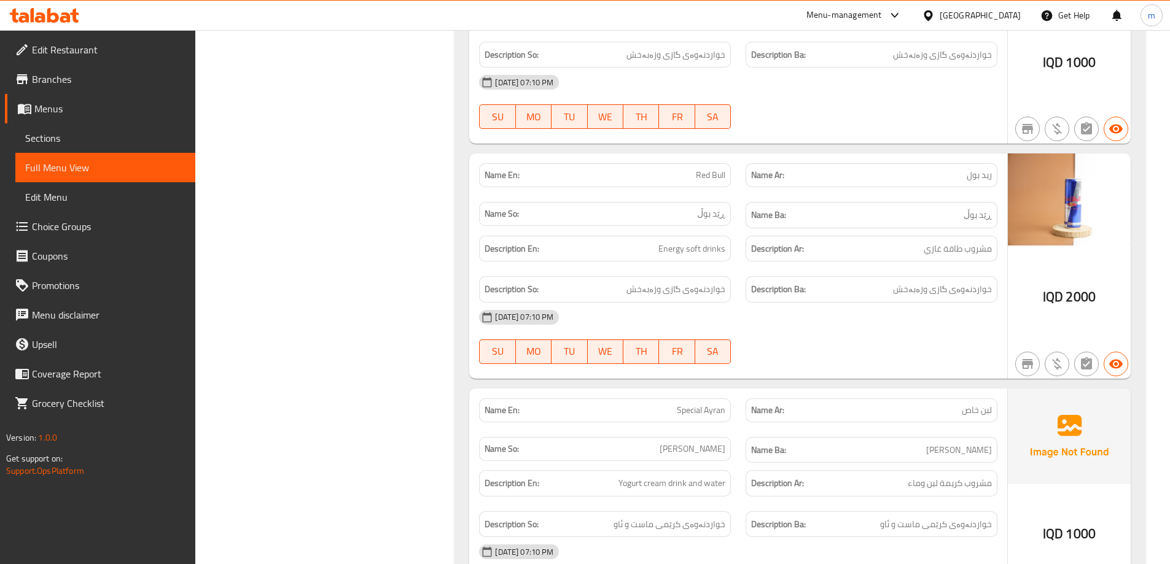
scroll to position [5172, 0]
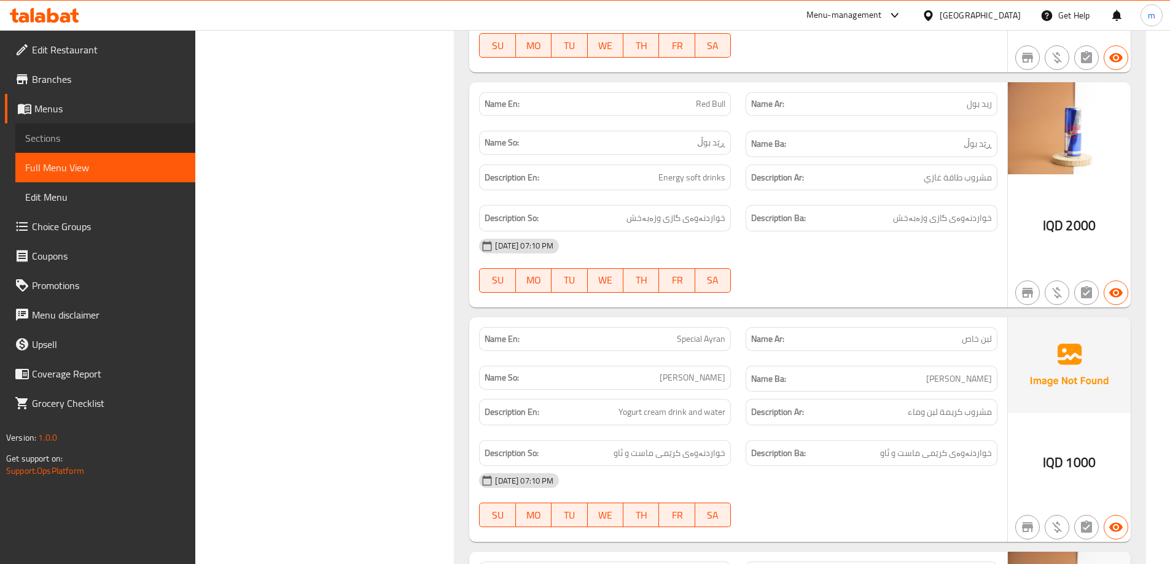
click at [76, 130] on link "Sections" at bounding box center [105, 137] width 180 height 29
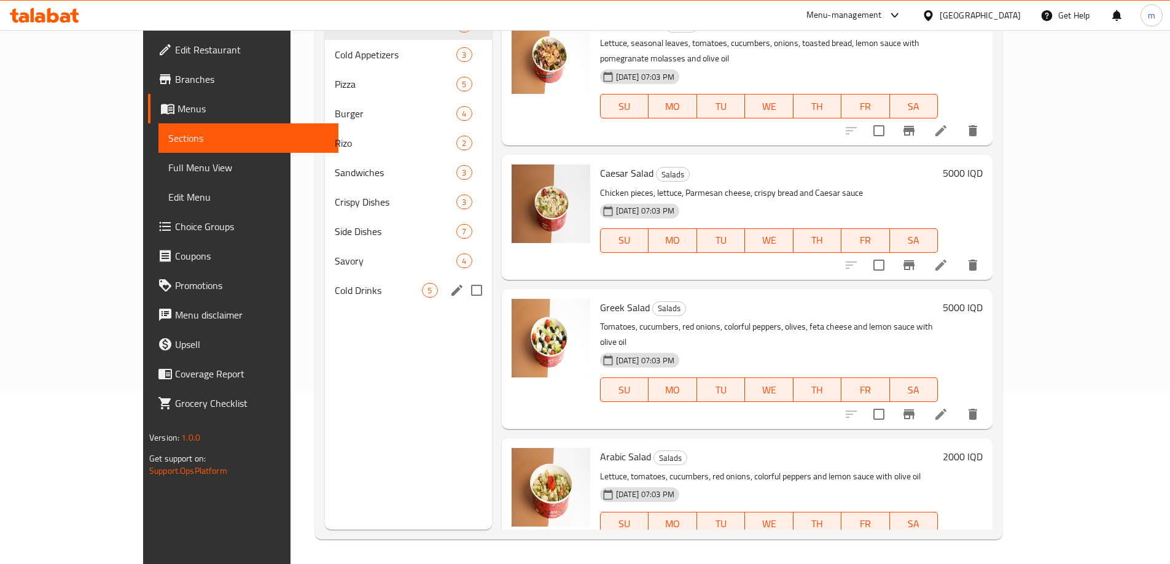
click at [335, 289] on span "Cold Drinks" at bounding box center [379, 290] width 88 height 15
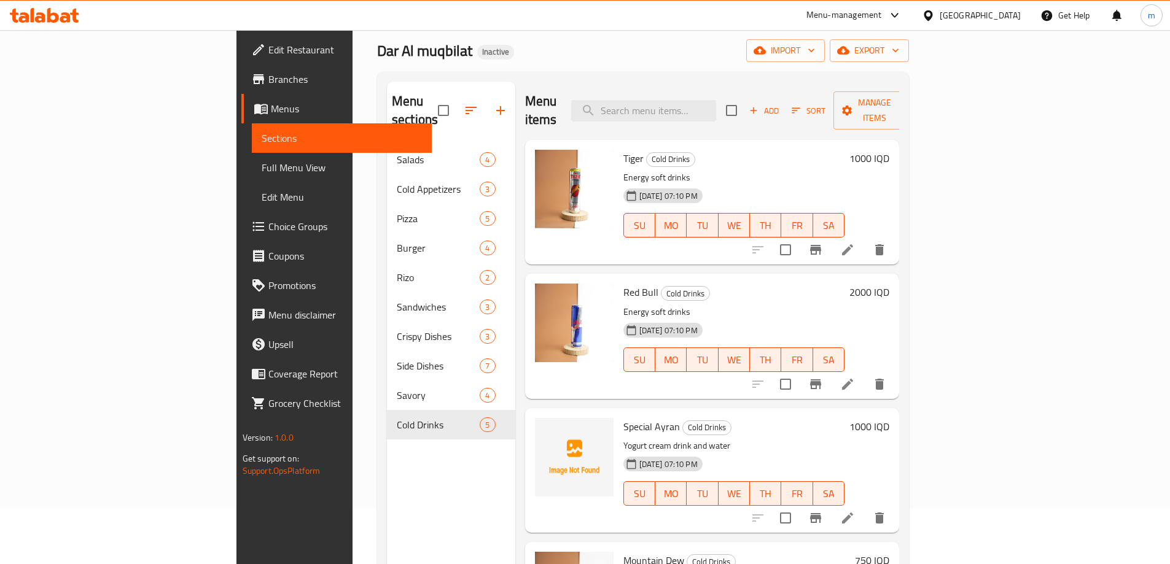
scroll to position [28, 0]
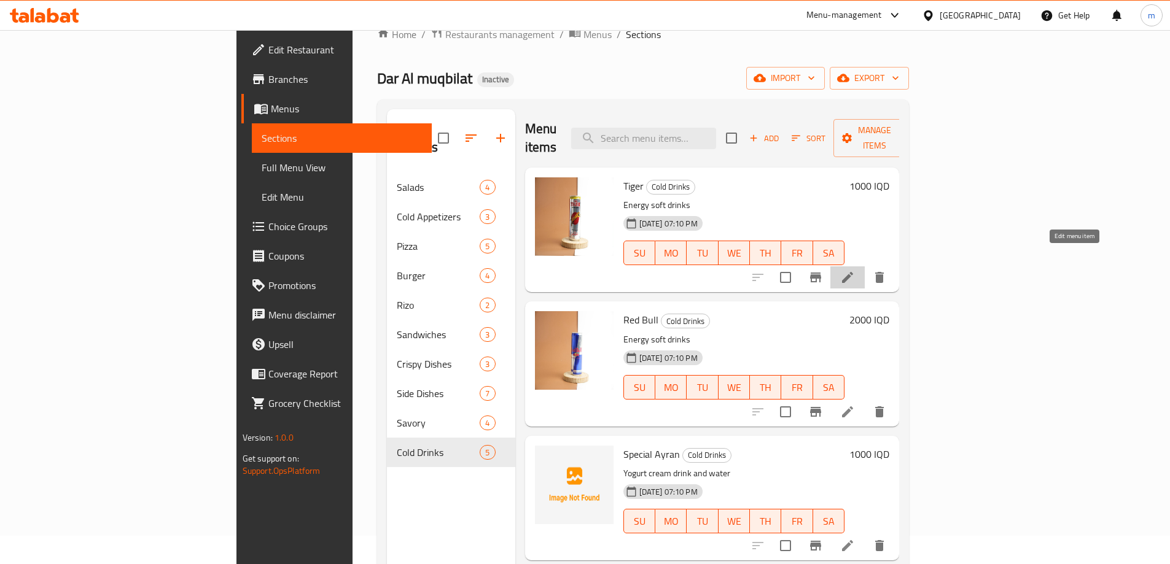
click at [855, 270] on icon at bounding box center [847, 277] width 15 height 15
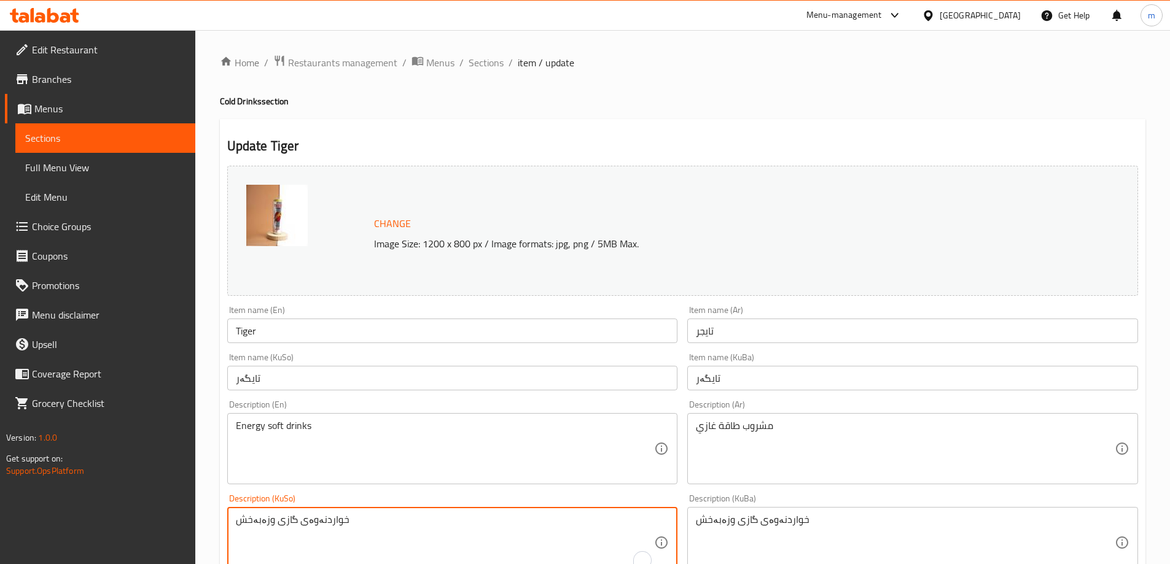
click at [562, 541] on textarea "خواردنەوەی گازی وزەبەخش" at bounding box center [445, 543] width 419 height 58
click at [572, 521] on textarea "خواردنەوەی گازی وزەبەخش" at bounding box center [445, 543] width 419 height 58
click at [608, 518] on textarea "خواردنەوەی گازی" at bounding box center [445, 543] width 419 height 58
paste textarea "وزەبەخش"
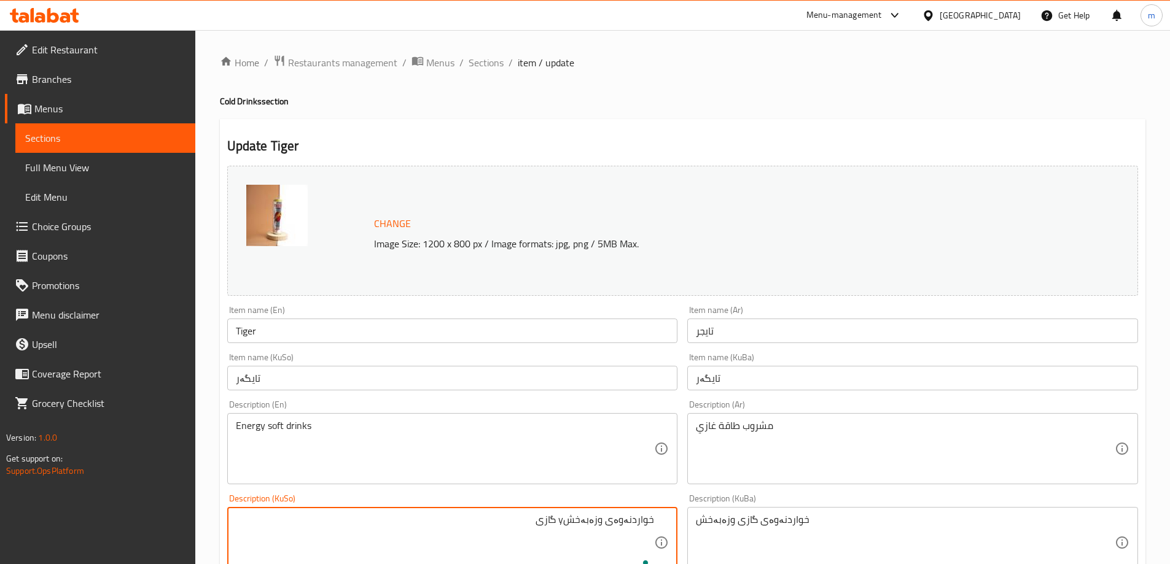
click at [598, 520] on textarea "خواردنەوەی وزەبەخشy گازی" at bounding box center [445, 543] width 419 height 58
click at [574, 521] on textarea "خواردنەوەی وزەبەخشy گازی" at bounding box center [445, 543] width 419 height 58
click at [571, 524] on textarea "خواردنەوەی وزەبەخشی گازی" at bounding box center [445, 543] width 419 height 58
click at [571, 525] on textarea "خواردنەوەی وزەبەخشی گازی" at bounding box center [445, 543] width 419 height 58
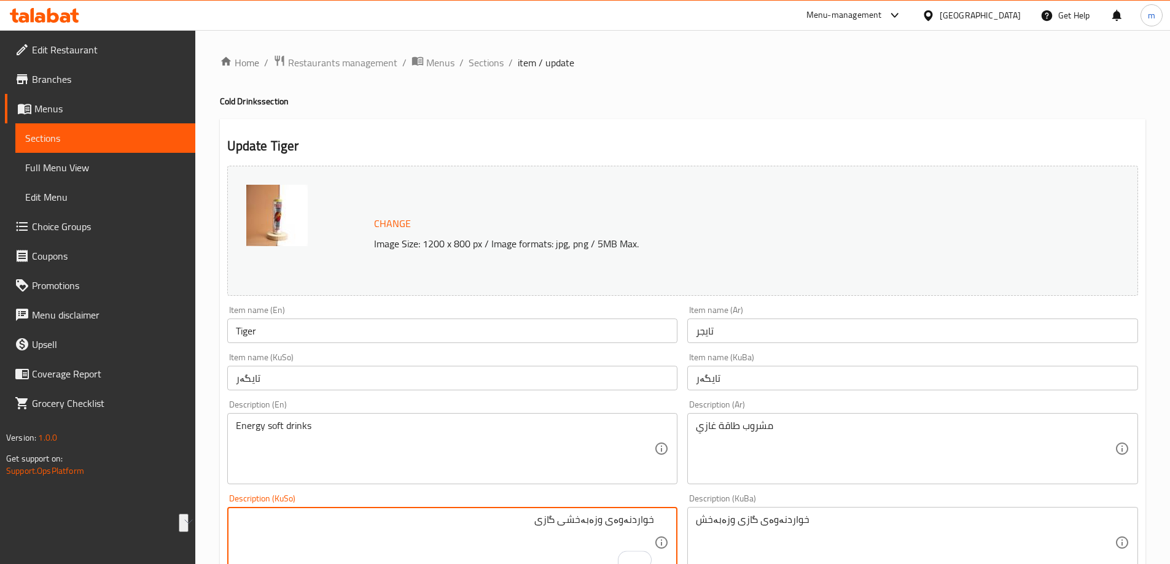
type textarea "خواردنەوەی وزەبەخشی گازی"
click at [721, 520] on textarea "خواردنەوەی گازی وزەبەخش" at bounding box center [905, 543] width 419 height 58
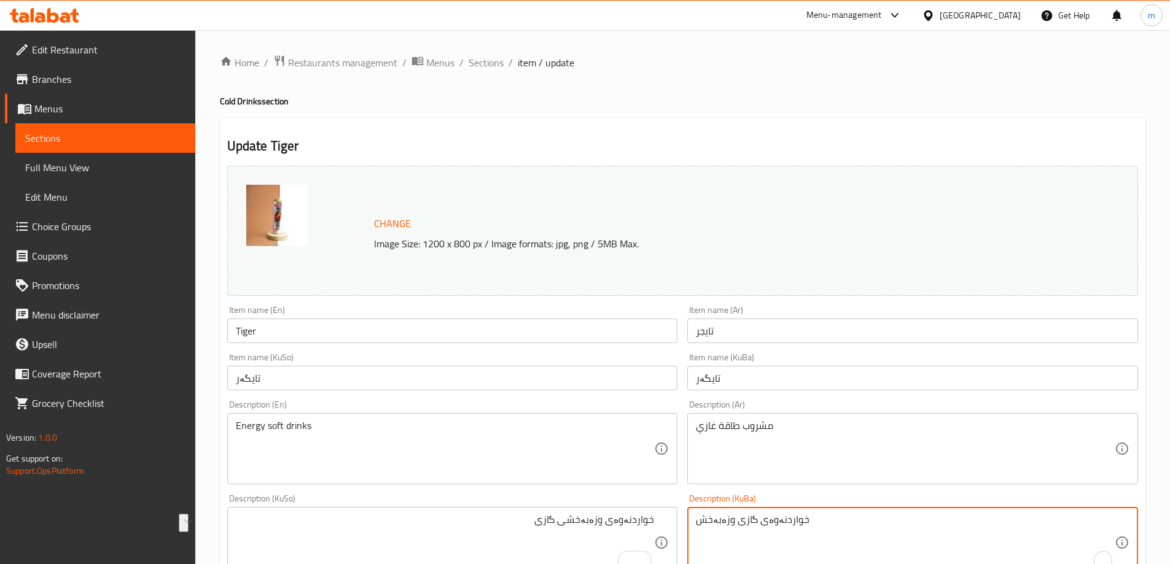
click at [721, 520] on textarea "خواردنەوەی گازی وزەبەخش" at bounding box center [905, 543] width 419 height 58
paste textarea "وزەبەخشی گازی"
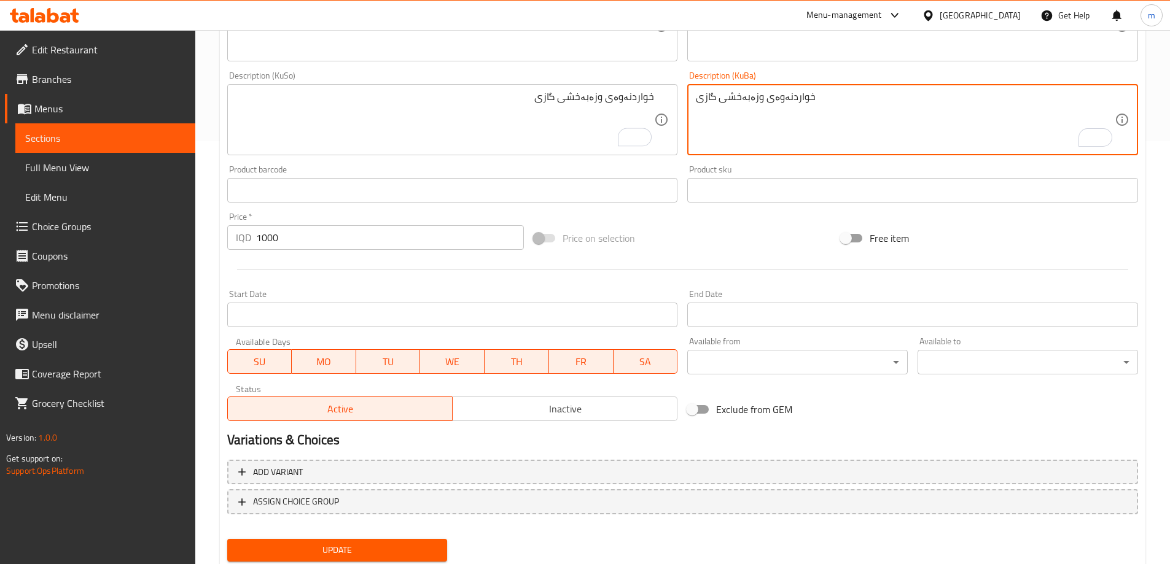
scroll to position [462, 0]
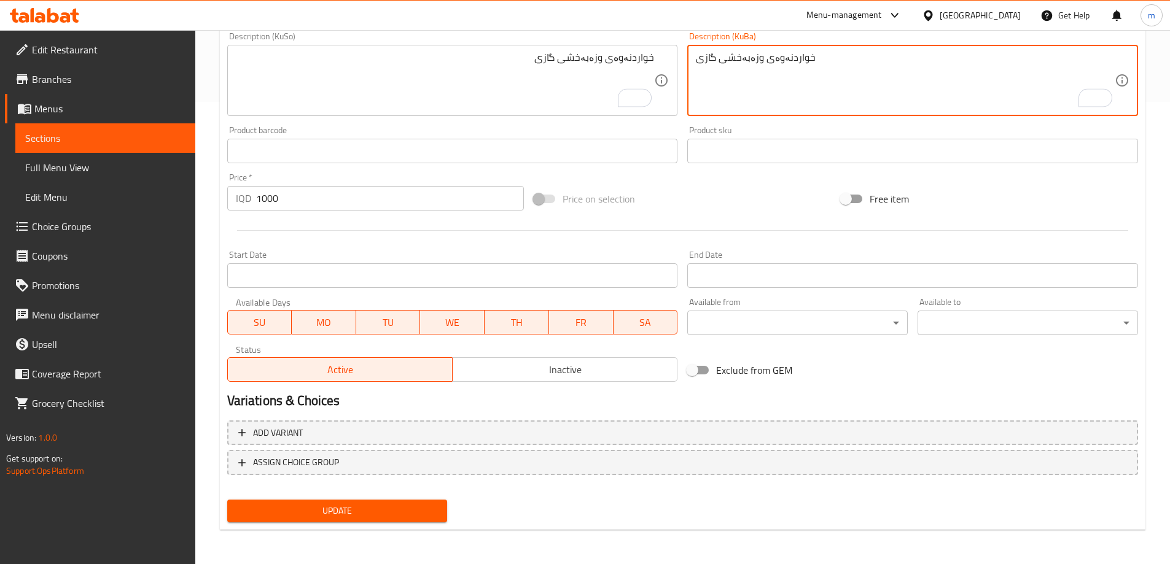
type textarea "خواردنەوەی وزەبەخشی گازی"
click at [356, 497] on div "Update" at bounding box center [337, 511] width 230 height 33
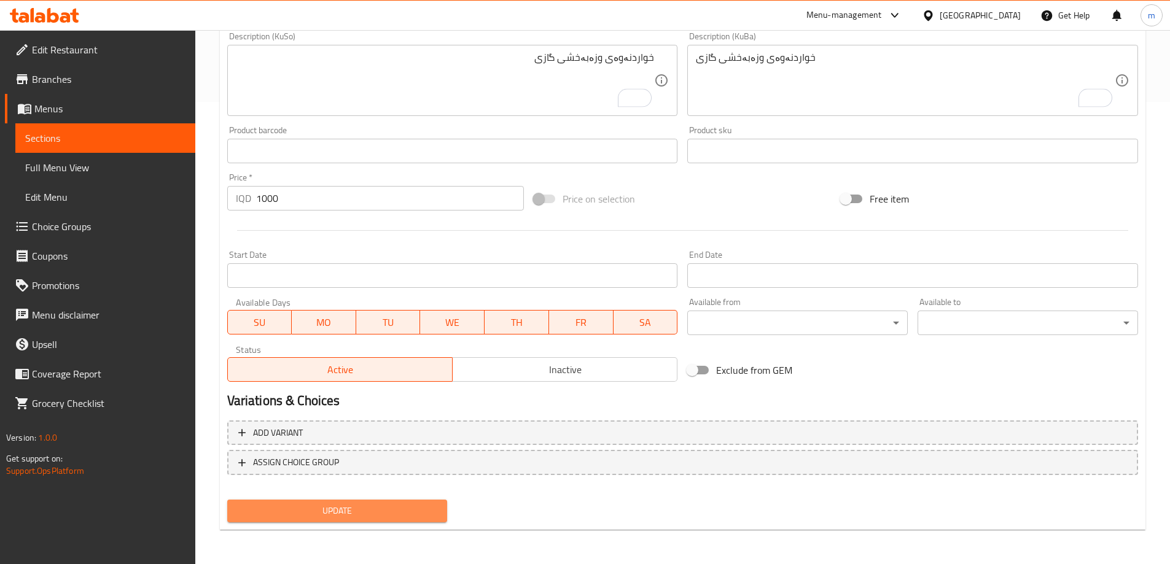
click at [356, 503] on button "Update" at bounding box center [337, 511] width 220 height 23
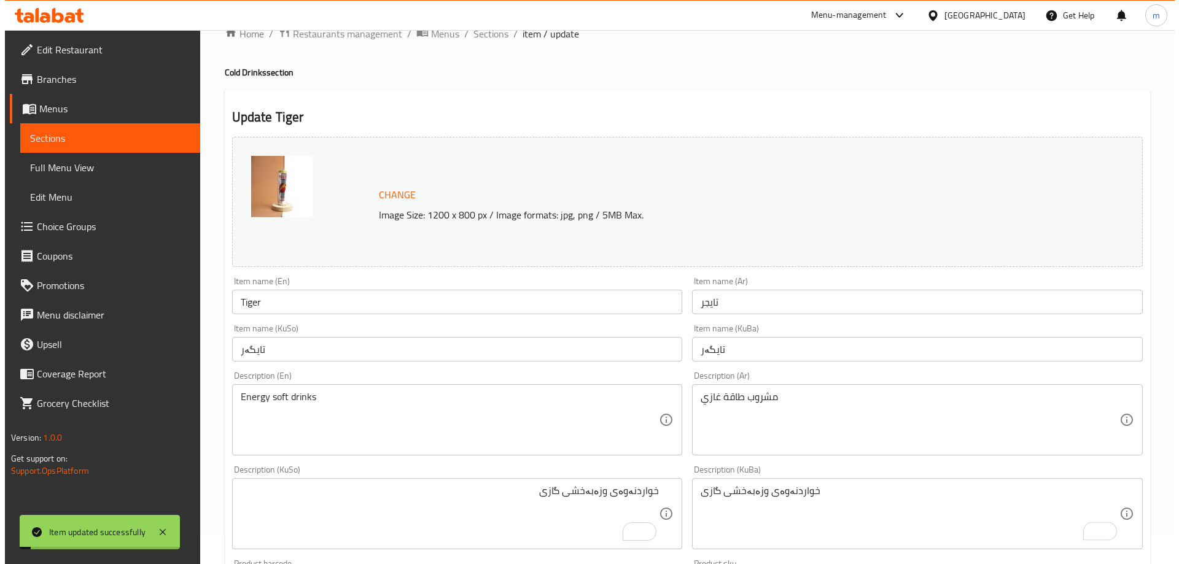
scroll to position [0, 0]
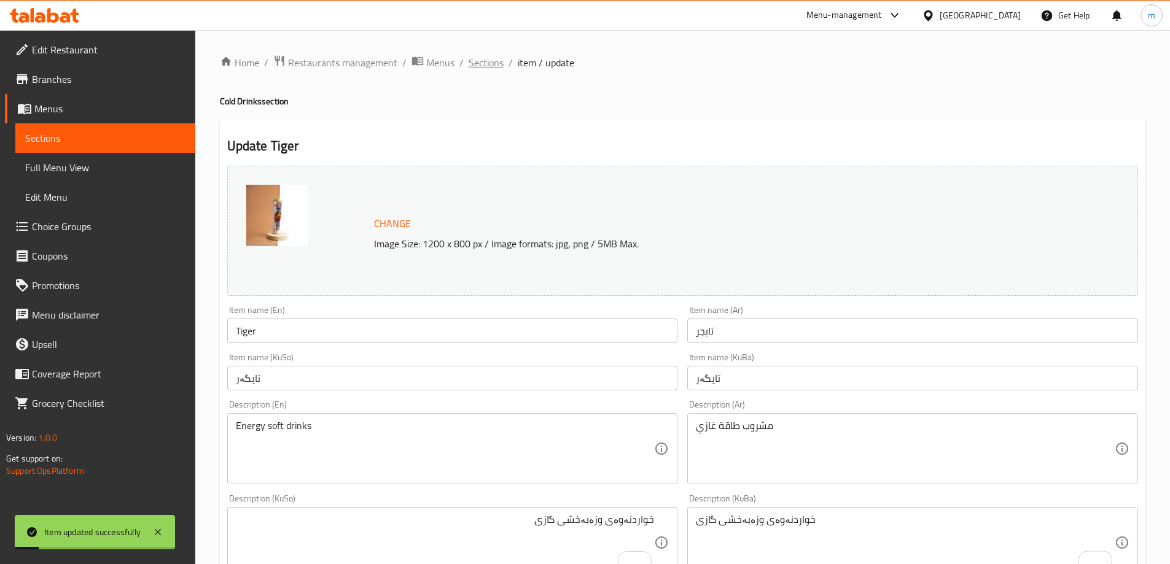
click at [487, 64] on span "Sections" at bounding box center [485, 62] width 35 height 15
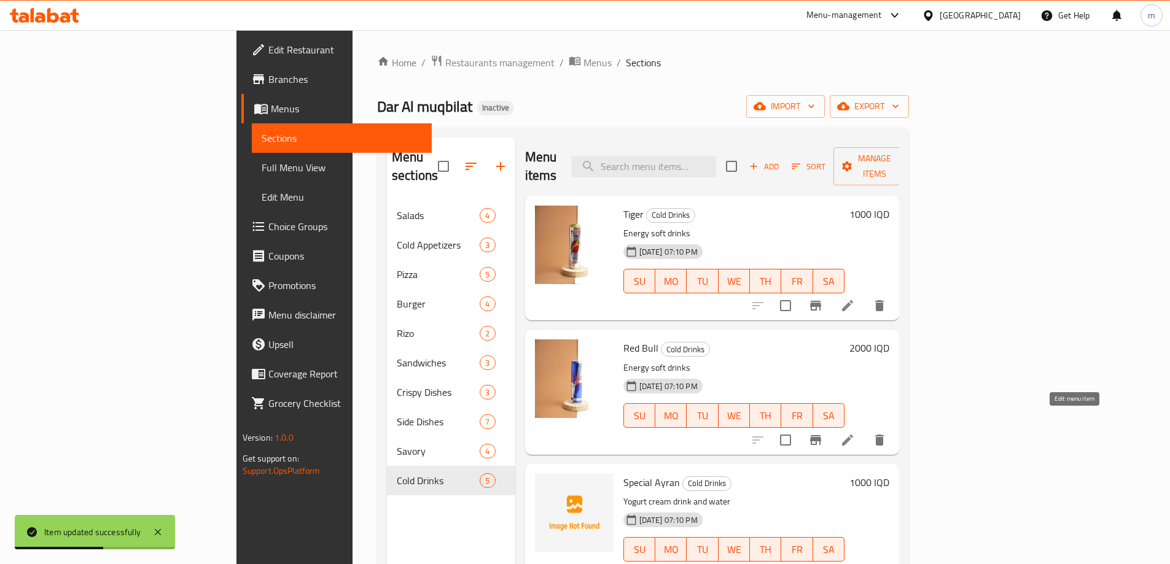
click at [855, 433] on icon at bounding box center [847, 440] width 15 height 15
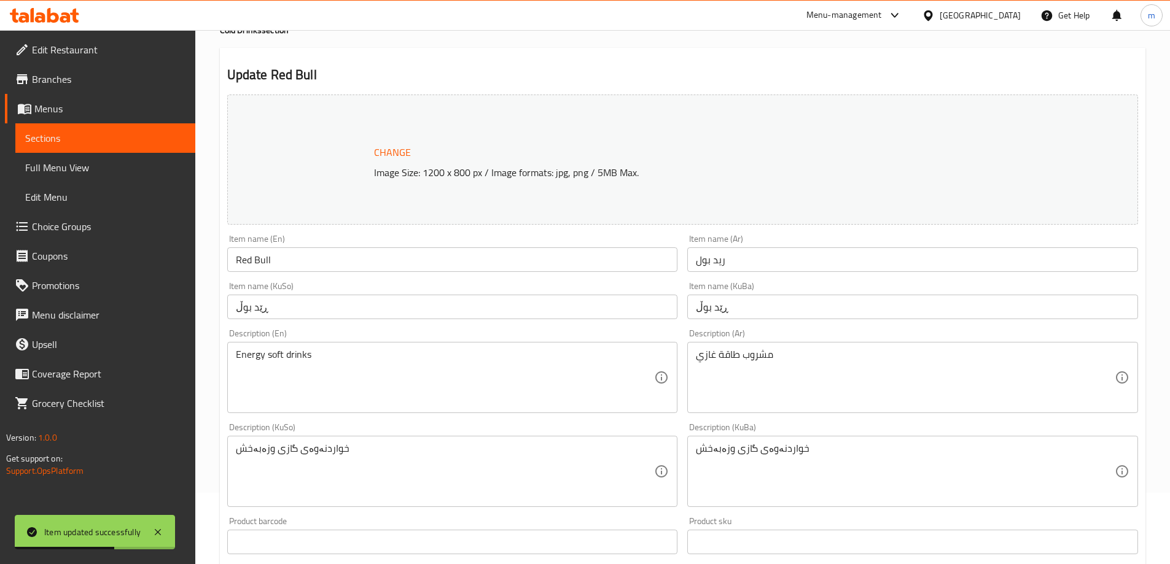
scroll to position [143, 0]
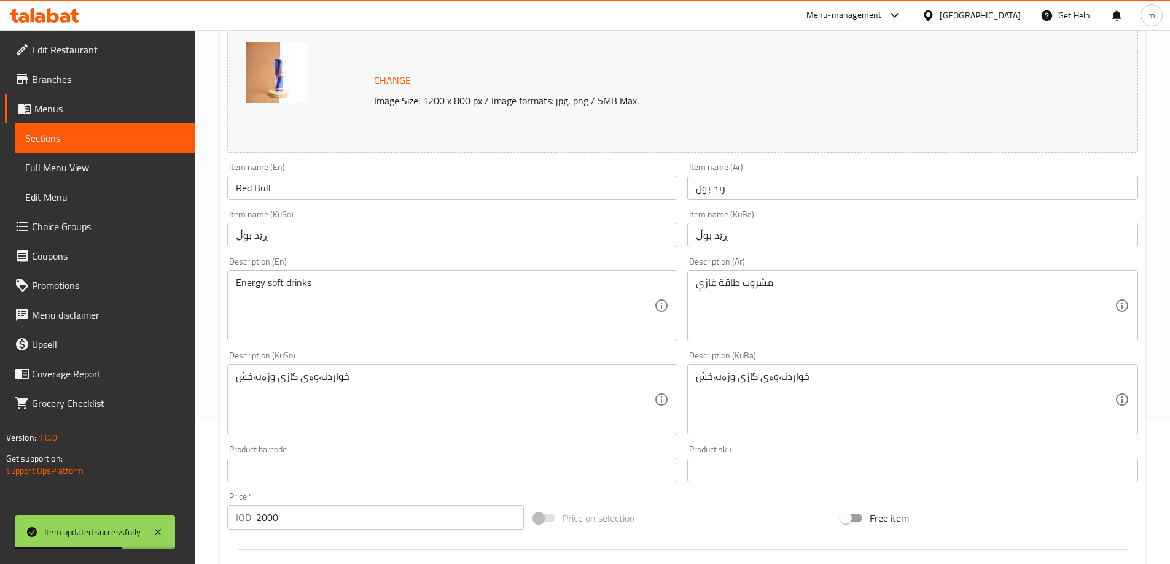
click at [374, 404] on textarea "خواردنەوەی گازی وزەبەخش" at bounding box center [445, 400] width 419 height 58
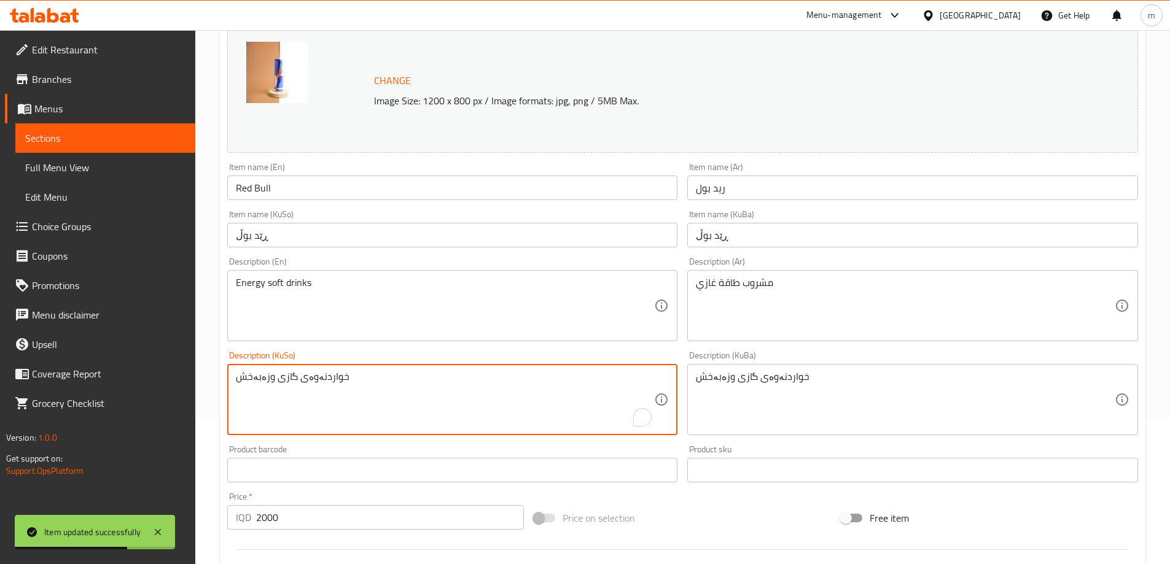
click at [374, 404] on textarea "خواردنەوەی گازی وزەبەخش" at bounding box center [445, 400] width 419 height 58
paste textarea "وزەبەخشی گازی"
type textarea "خواردنەوەی وزەبەخشی گازی"
click at [763, 384] on textarea "خواردنەوەی گازی وزەبەخش" at bounding box center [905, 400] width 419 height 58
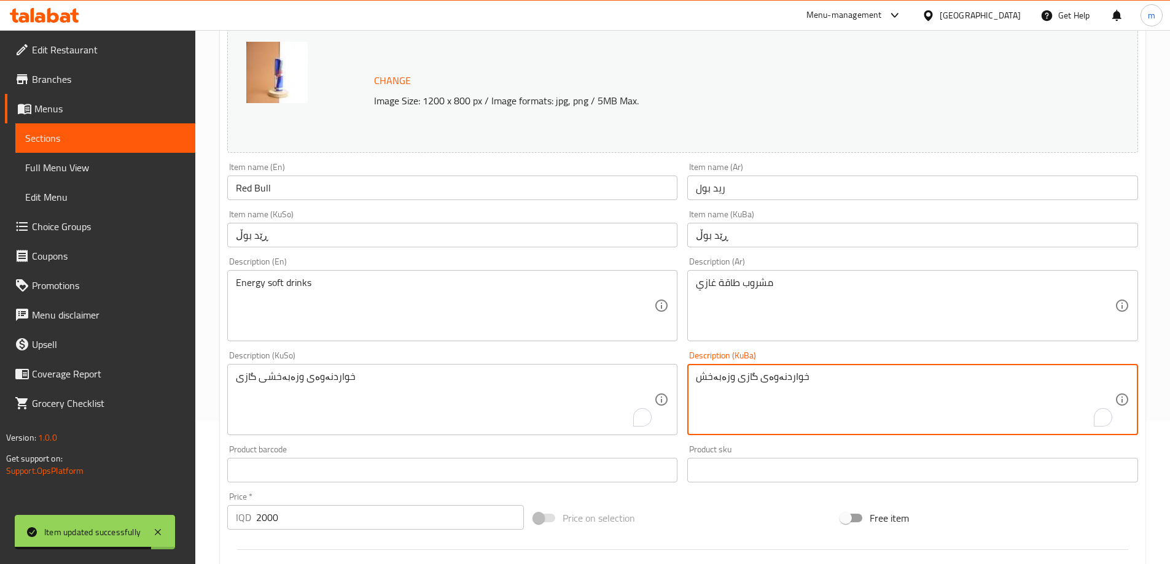
click at [763, 384] on textarea "خواردنەوەی گازی وزەبەخش" at bounding box center [905, 400] width 419 height 58
paste textarea "وزەبەخشی گازی"
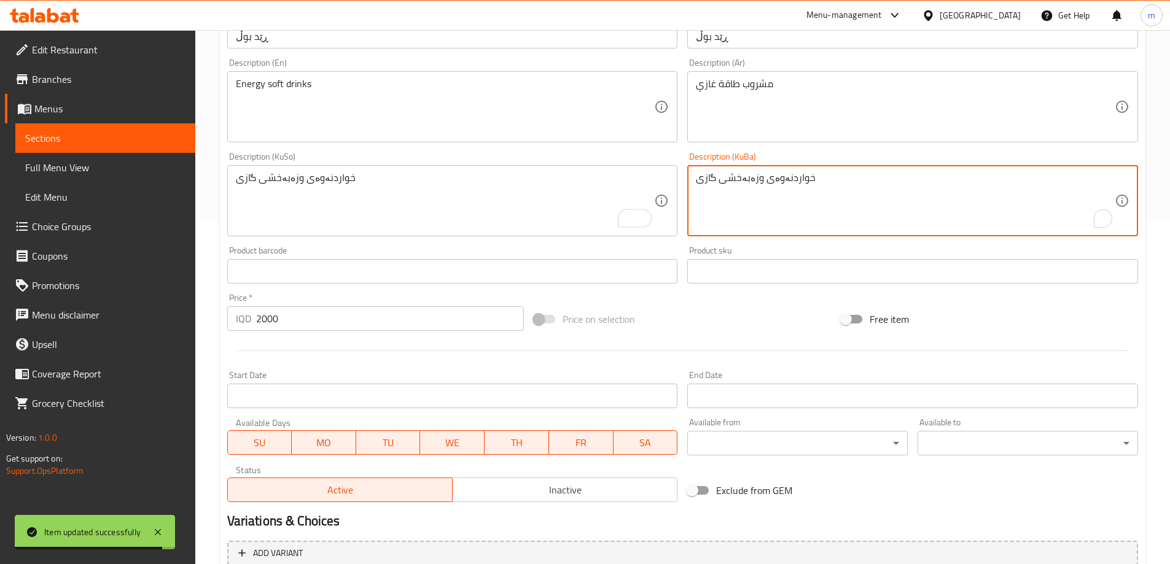
scroll to position [462, 0]
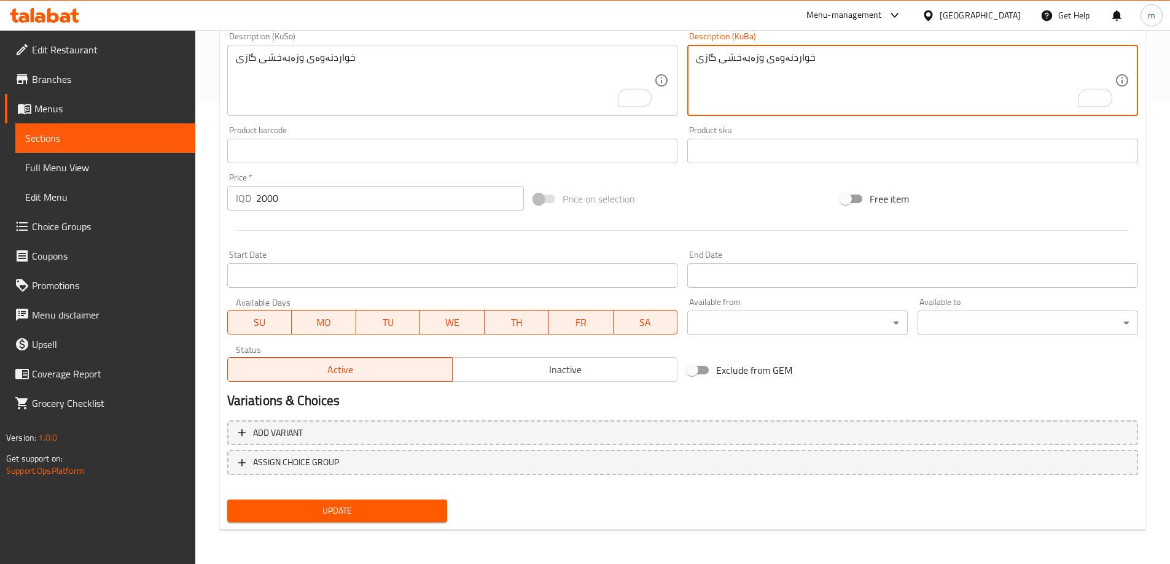
type textarea "خواردنەوەی وزەبەخشی گازی"
click at [421, 499] on div "Update" at bounding box center [337, 511] width 230 height 33
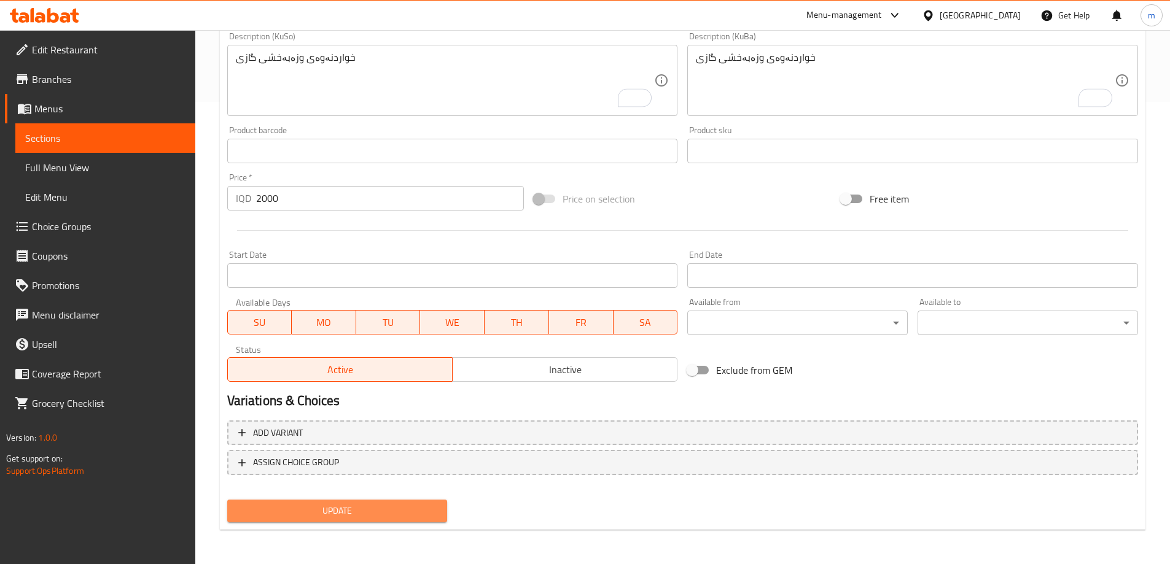
click at [424, 500] on button "Update" at bounding box center [337, 511] width 220 height 23
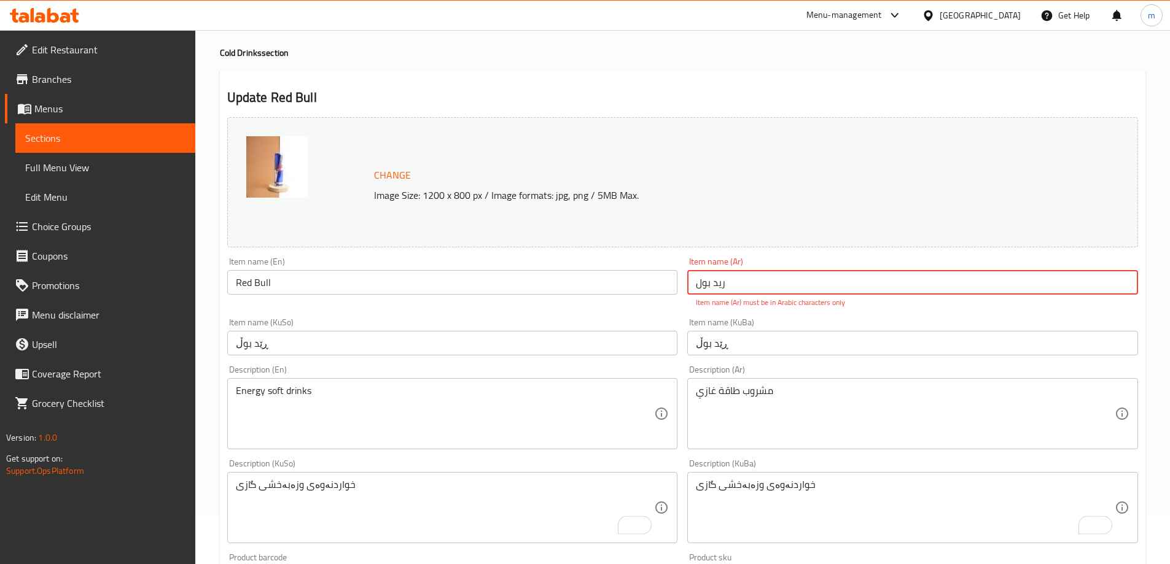
click at [771, 278] on input "رید بول" at bounding box center [912, 282] width 451 height 25
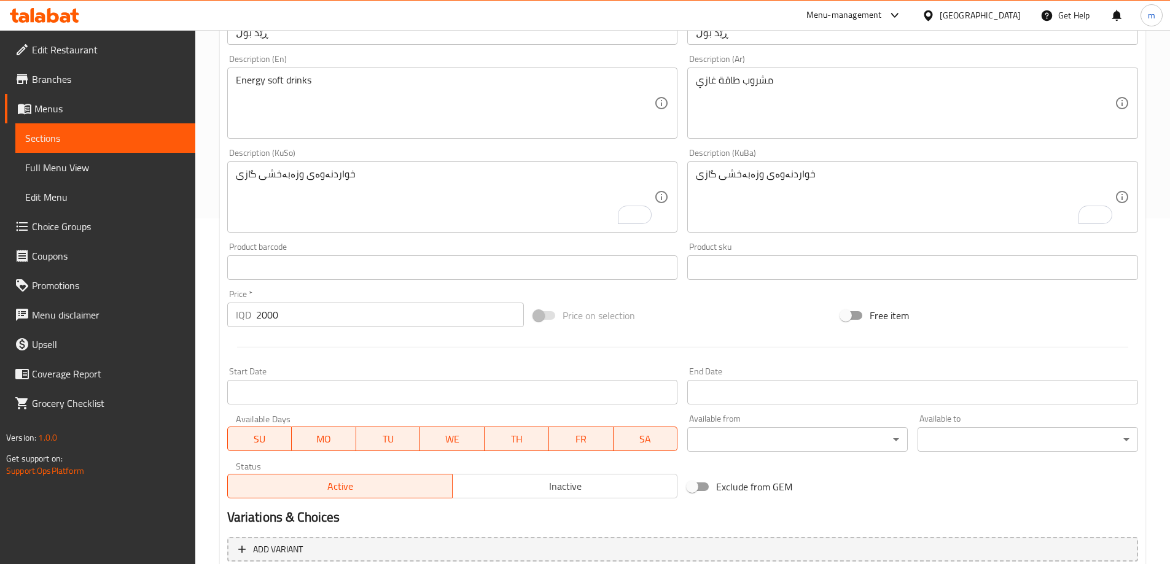
scroll to position [462, 0]
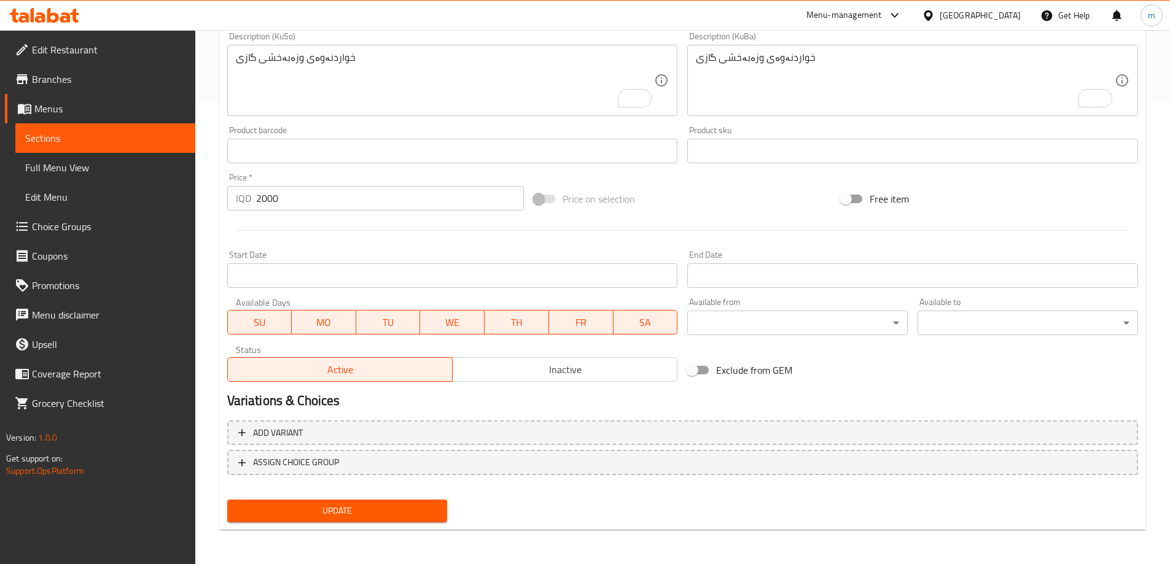
type input "ريد بول"
click at [283, 523] on button "Update" at bounding box center [337, 511] width 220 height 23
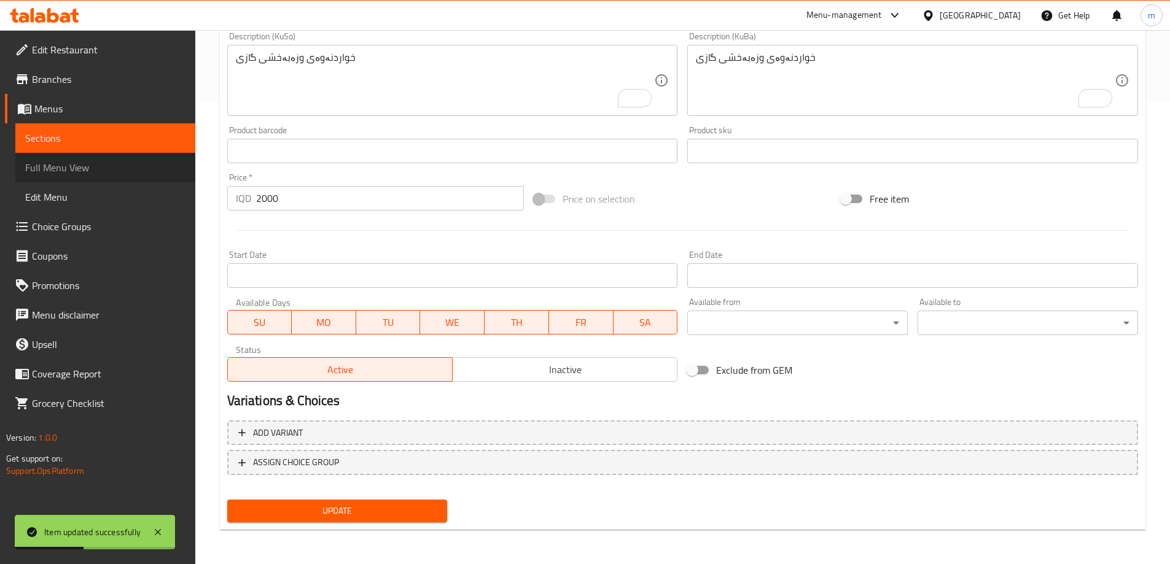
click at [58, 167] on span "Full Menu View" at bounding box center [105, 167] width 160 height 15
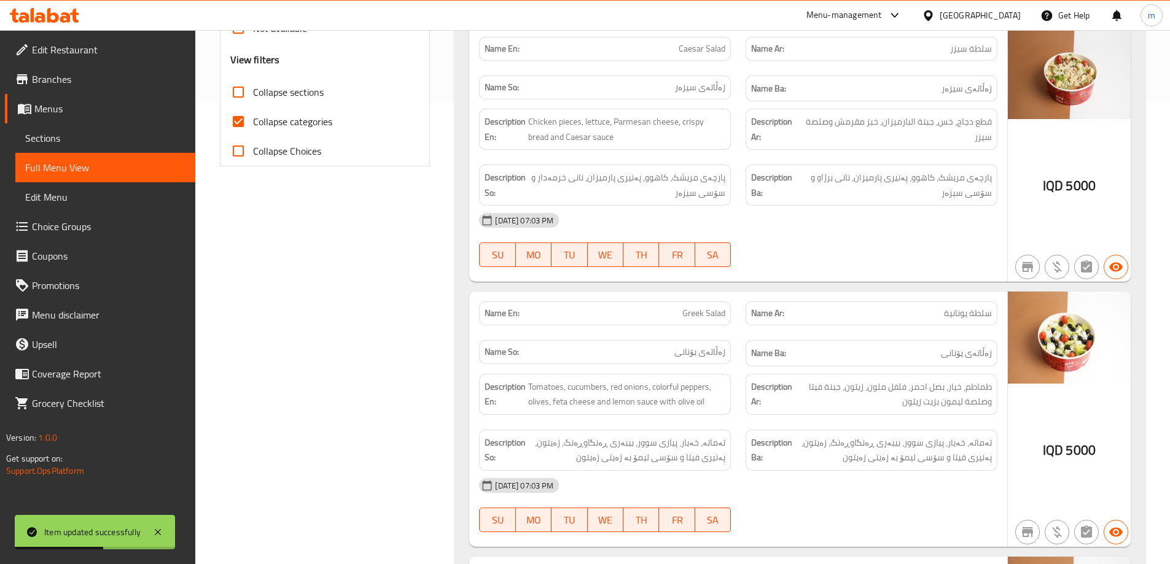
click at [313, 120] on span "Collapse categories" at bounding box center [292, 121] width 79 height 15
click at [253, 120] on input "Collapse categories" at bounding box center [237, 121] width 29 height 29
checkbox input "false"
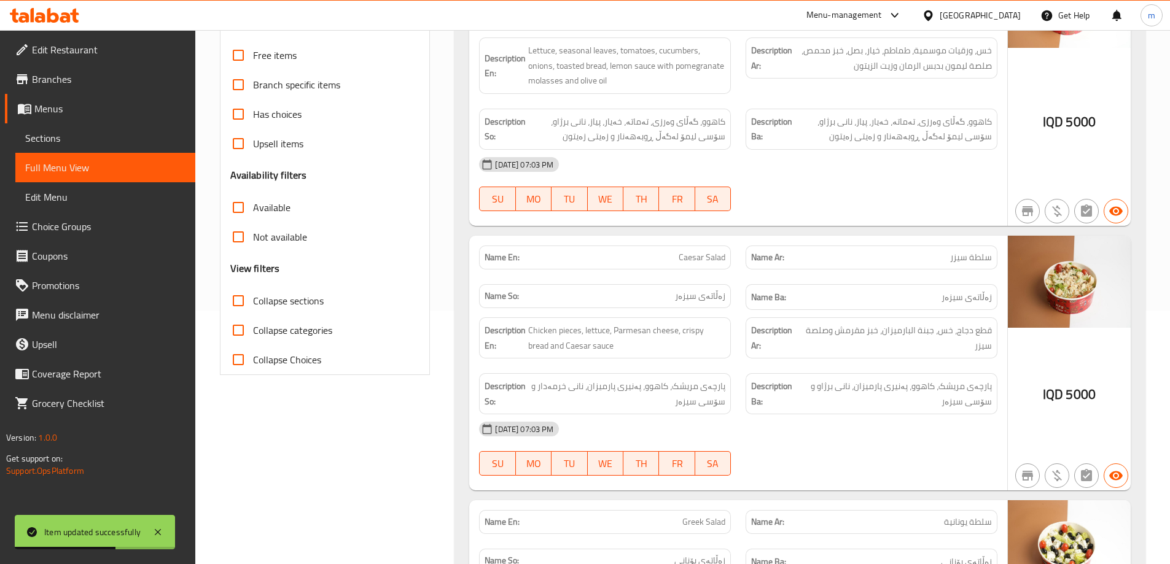
scroll to position [176, 0]
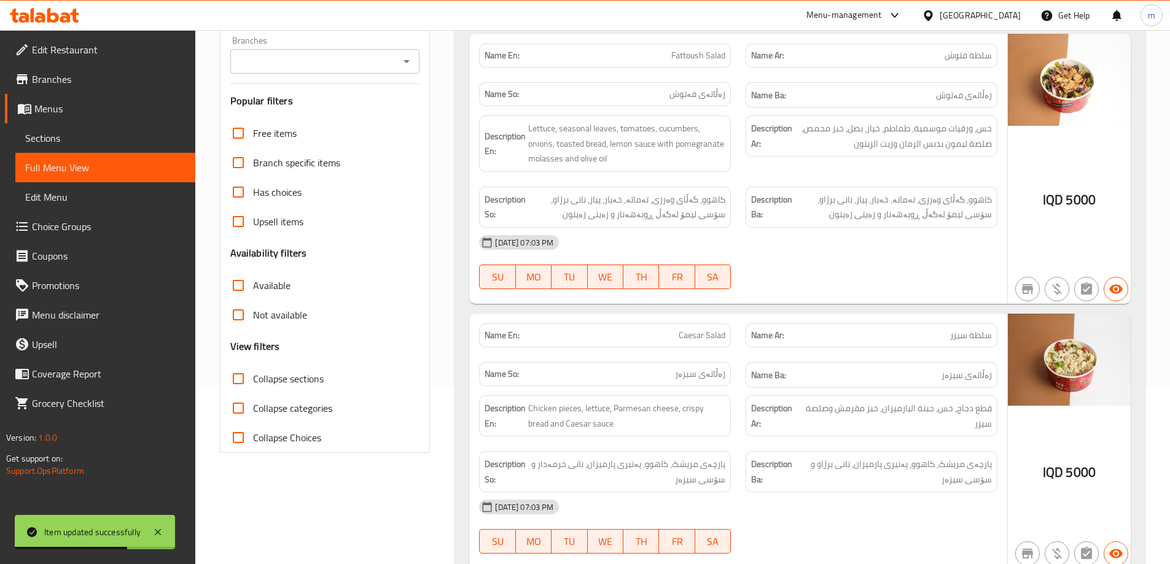
click at [340, 69] on input "Branches" at bounding box center [315, 61] width 162 height 17
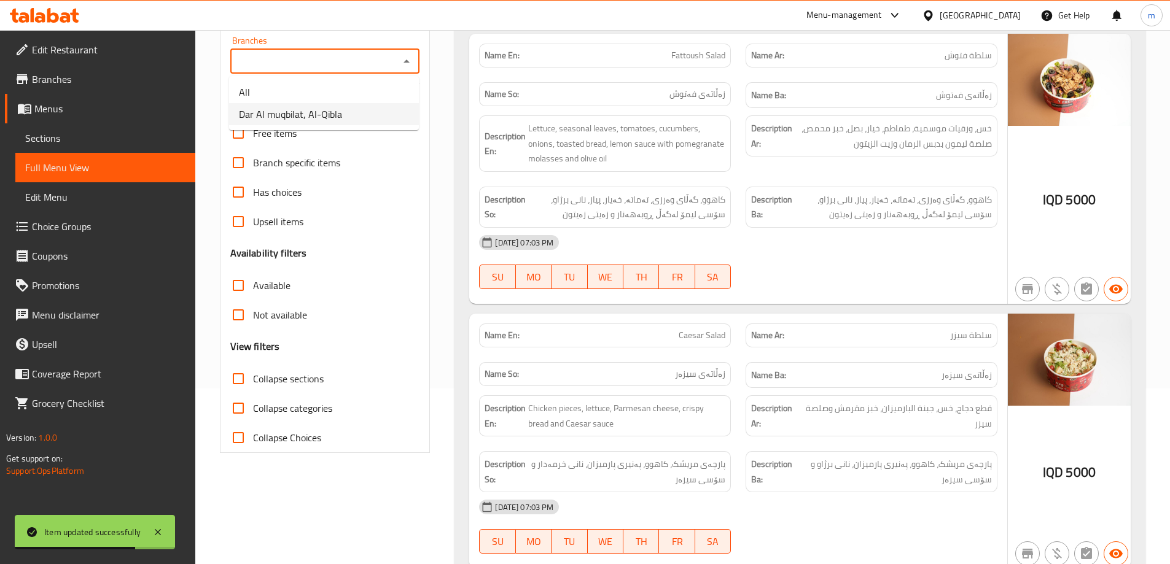
click at [322, 117] on span "Dar Al muqbilat, Al-Qibla" at bounding box center [290, 114] width 103 height 15
type input "Dar Al muqbilat, Al-Qibla"
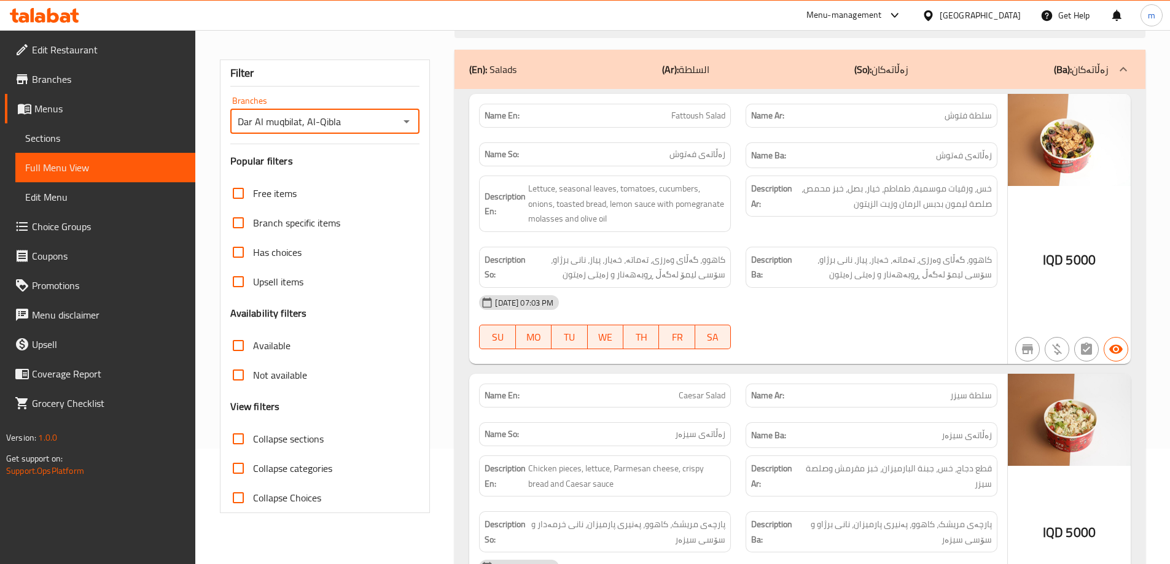
scroll to position [143, 0]
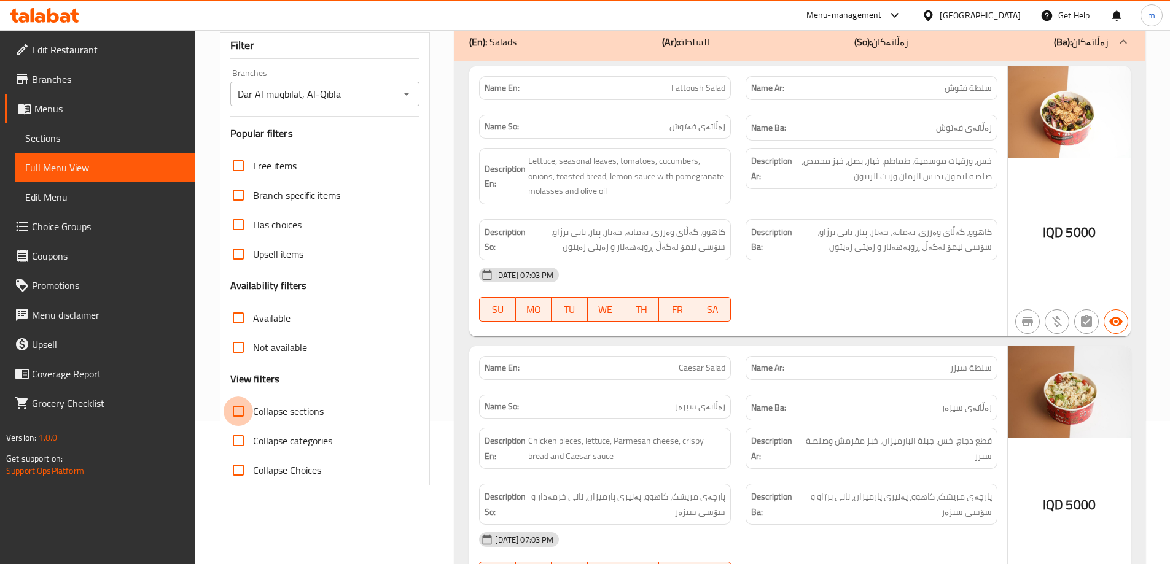
click at [245, 413] on input "Collapse sections" at bounding box center [237, 411] width 29 height 29
checkbox input "true"
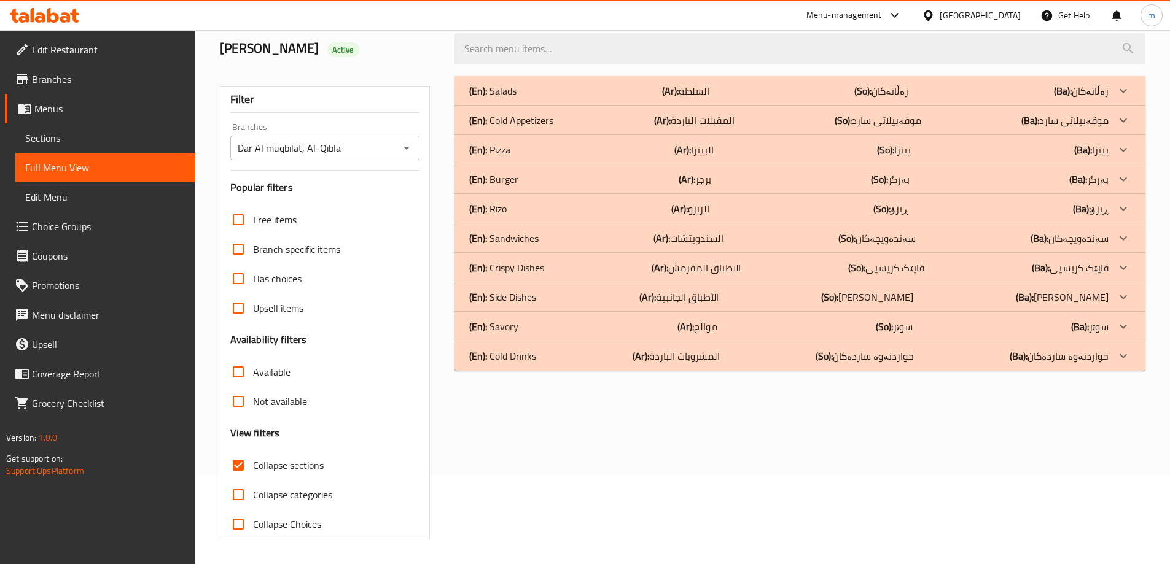
scroll to position [89, 0]
click at [493, 354] on p "(En): Cold Drinks" at bounding box center [502, 356] width 67 height 15
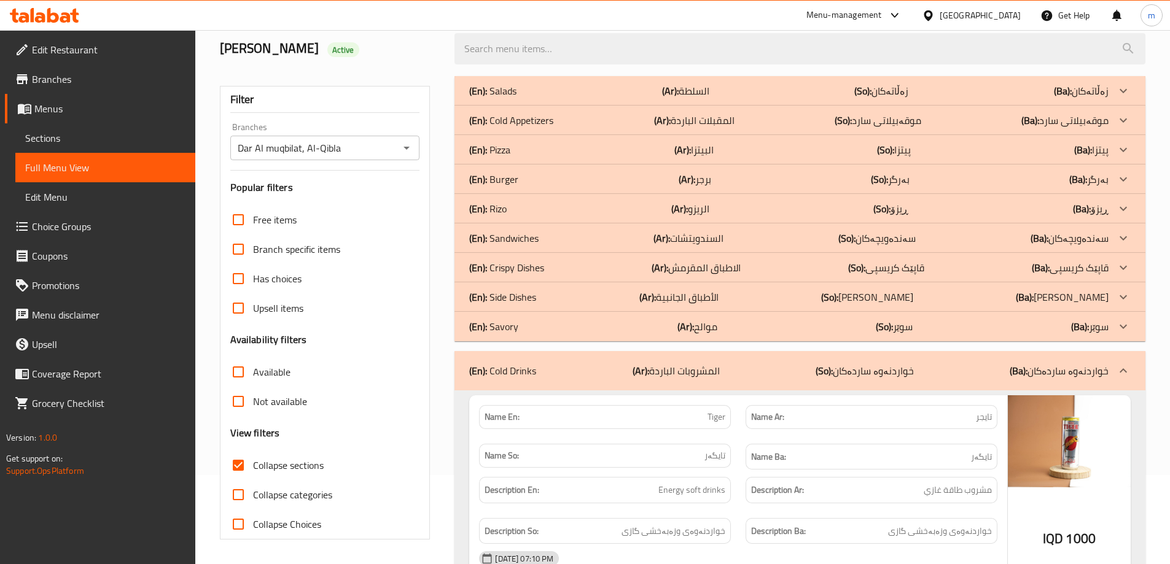
click at [502, 330] on p "(En): Savory" at bounding box center [493, 326] width 49 height 15
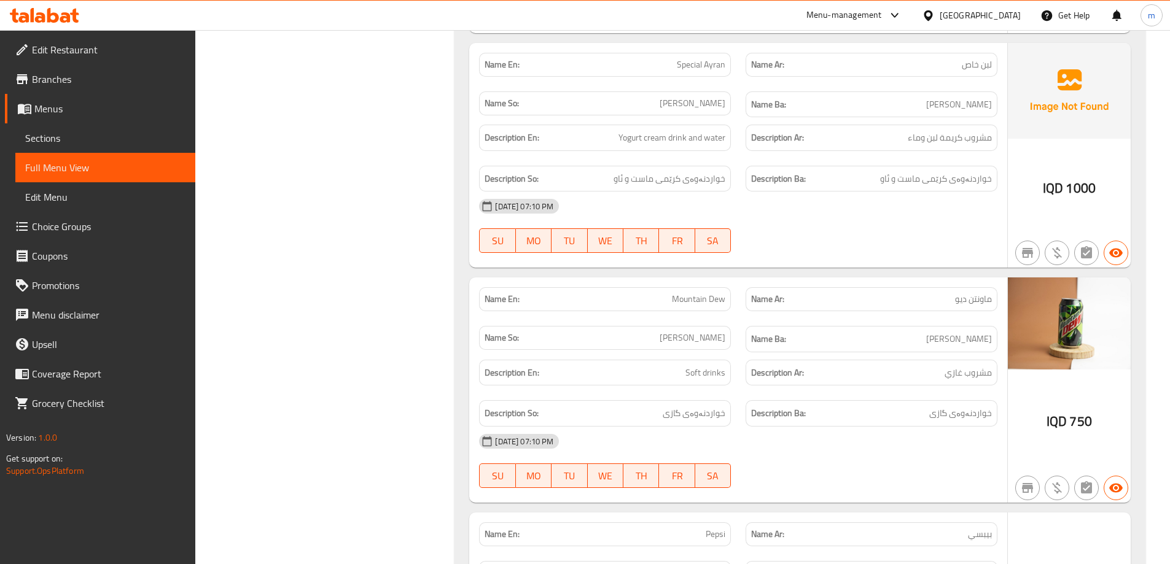
scroll to position [2112, 0]
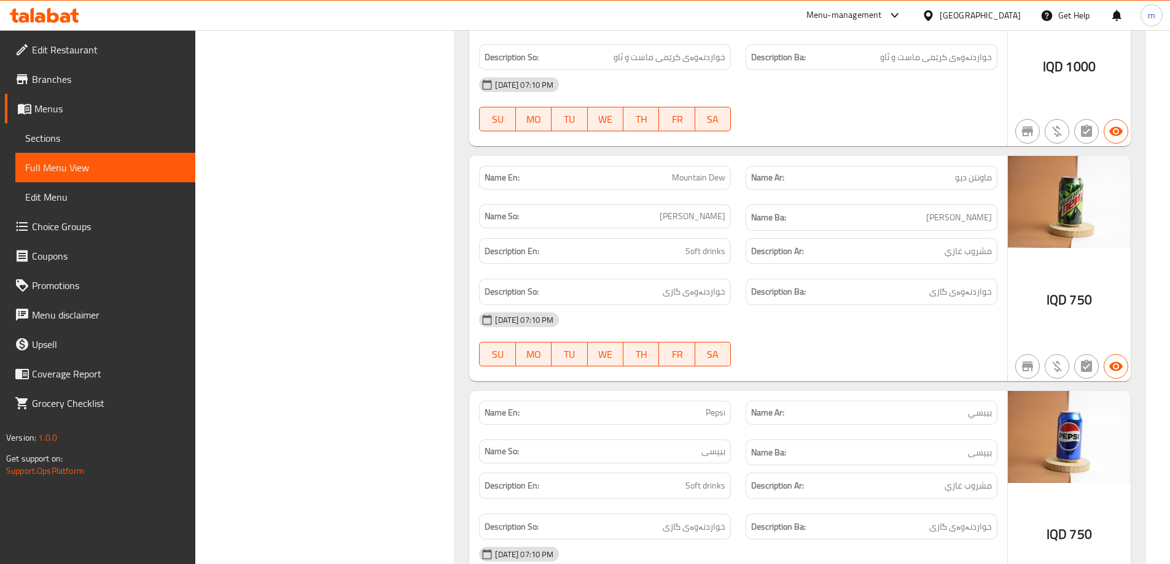
scroll to position [1969, 0]
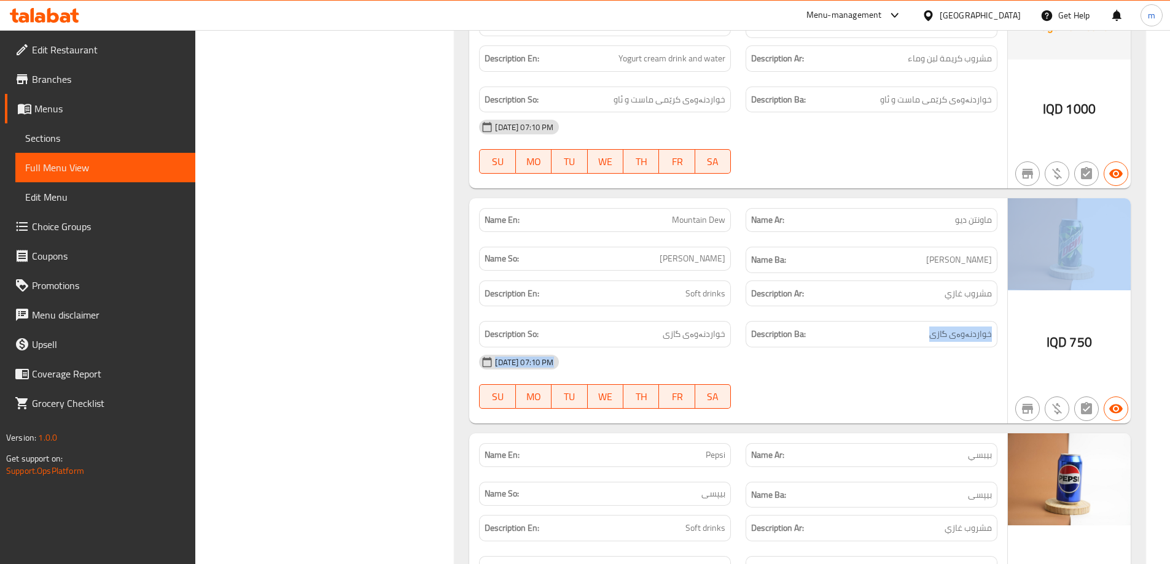
drag, startPoint x: 990, startPoint y: 333, endPoint x: 1013, endPoint y: 226, distance: 109.8
click at [1016, 215] on div "Name En: Mountain Dew Name Ar: ماونتن ديو Name So: ماونتن دیو Name Ba: ماونتن د…" at bounding box center [799, 310] width 661 height 225
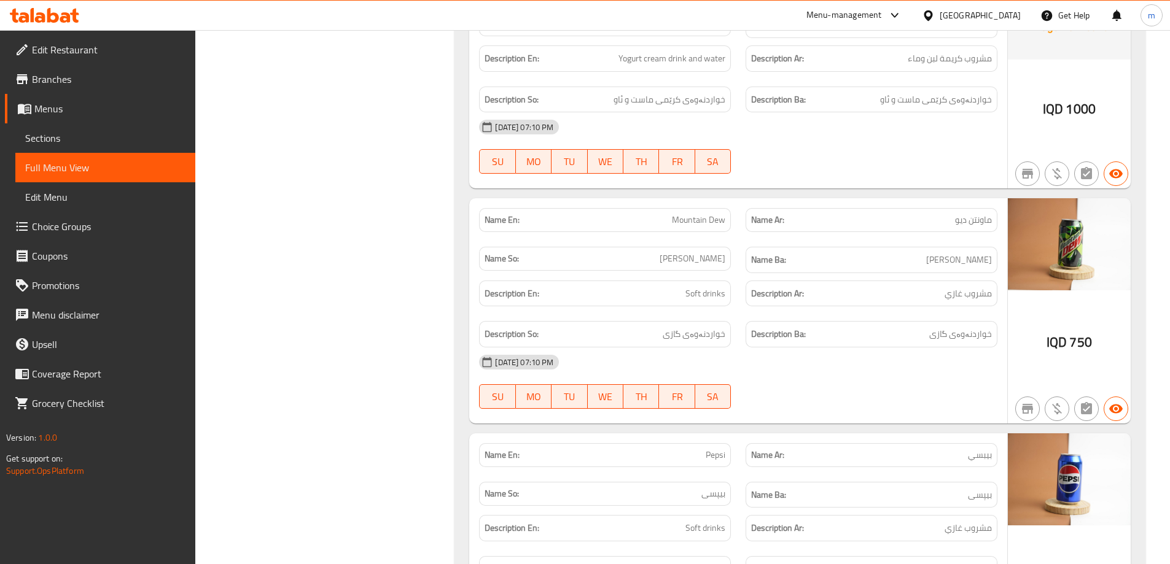
click at [933, 300] on h6 "Description Ar: مشروب غازي" at bounding box center [871, 293] width 241 height 15
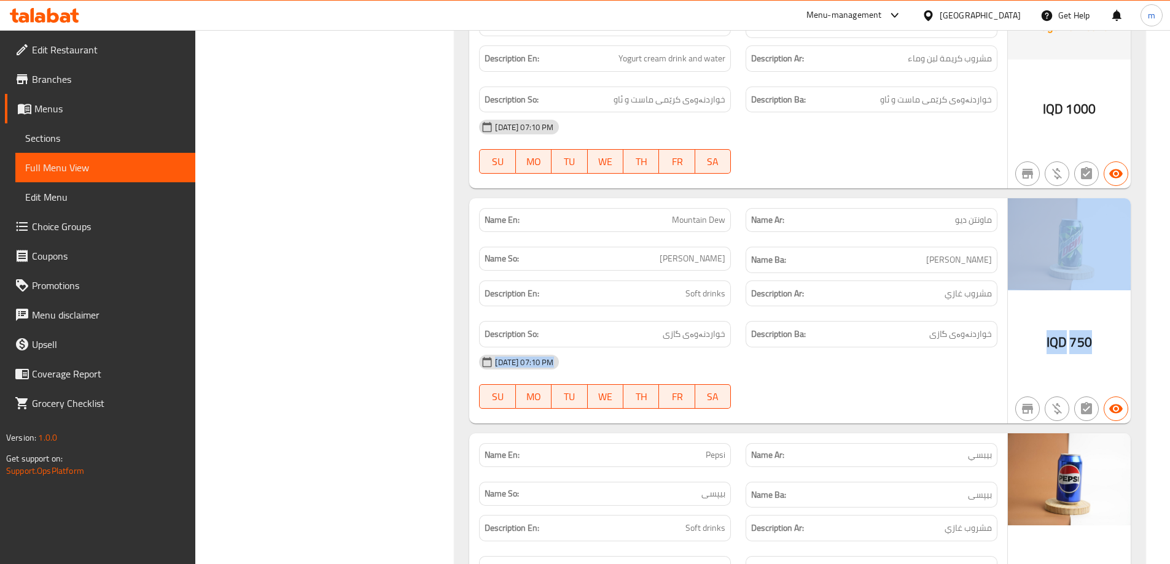
drag, startPoint x: 922, startPoint y: 338, endPoint x: 1102, endPoint y: 353, distance: 180.6
click at [1102, 353] on div "Name En: Mountain Dew Name Ar: ماونتن ديو Name So: ماونتن دیو Name Ba: ماونتن د…" at bounding box center [799, 310] width 661 height 225
click at [1082, 350] on span "750" at bounding box center [1080, 342] width 22 height 24
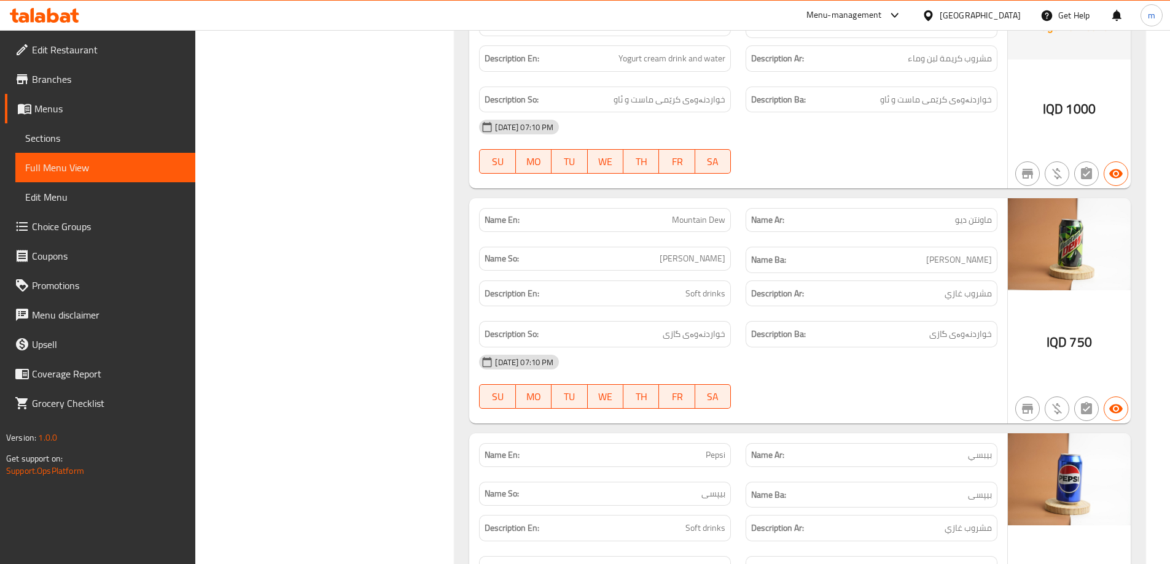
click at [1079, 348] on span "750" at bounding box center [1080, 342] width 22 height 24
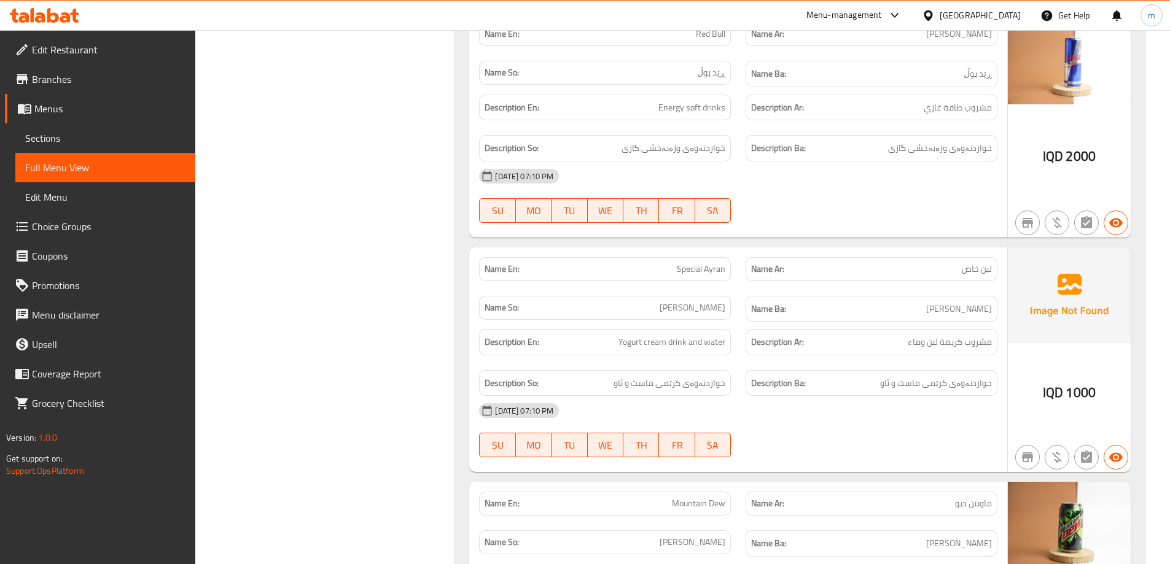
scroll to position [1682, 0]
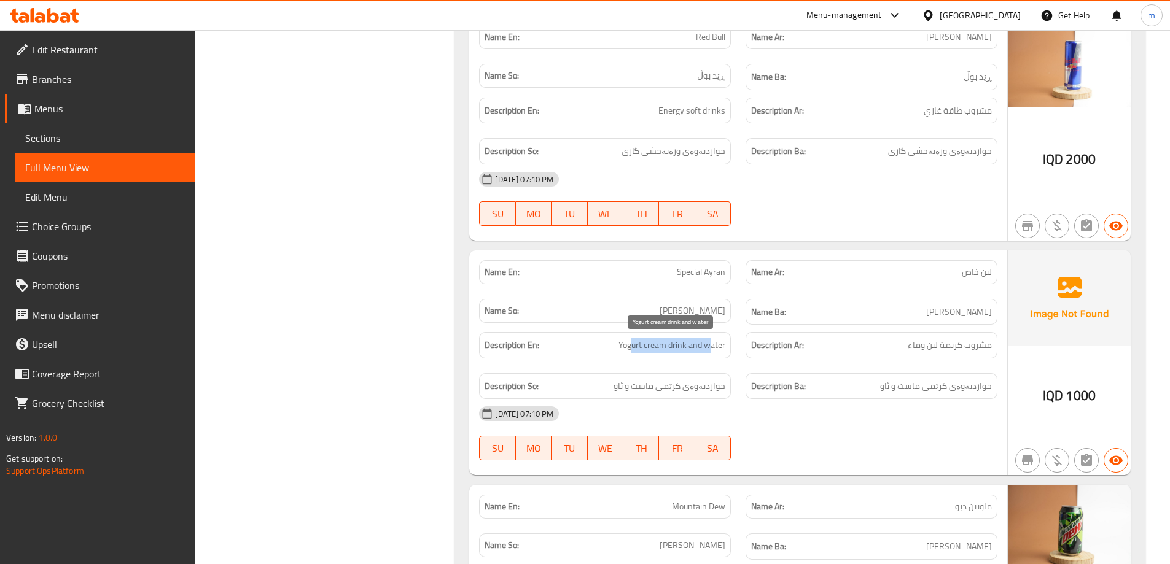
drag, startPoint x: 628, startPoint y: 348, endPoint x: 705, endPoint y: 351, distance: 76.8
click at [705, 351] on span "Yogurt cream drink and water" at bounding box center [671, 345] width 107 height 15
click at [701, 362] on div "Description En: Yogurt cream drink and water" at bounding box center [605, 345] width 266 height 41
drag, startPoint x: 688, startPoint y: 352, endPoint x: 610, endPoint y: 357, distance: 78.1
click at [610, 357] on div "Description En: Yogurt cream drink and water" at bounding box center [605, 345] width 252 height 26
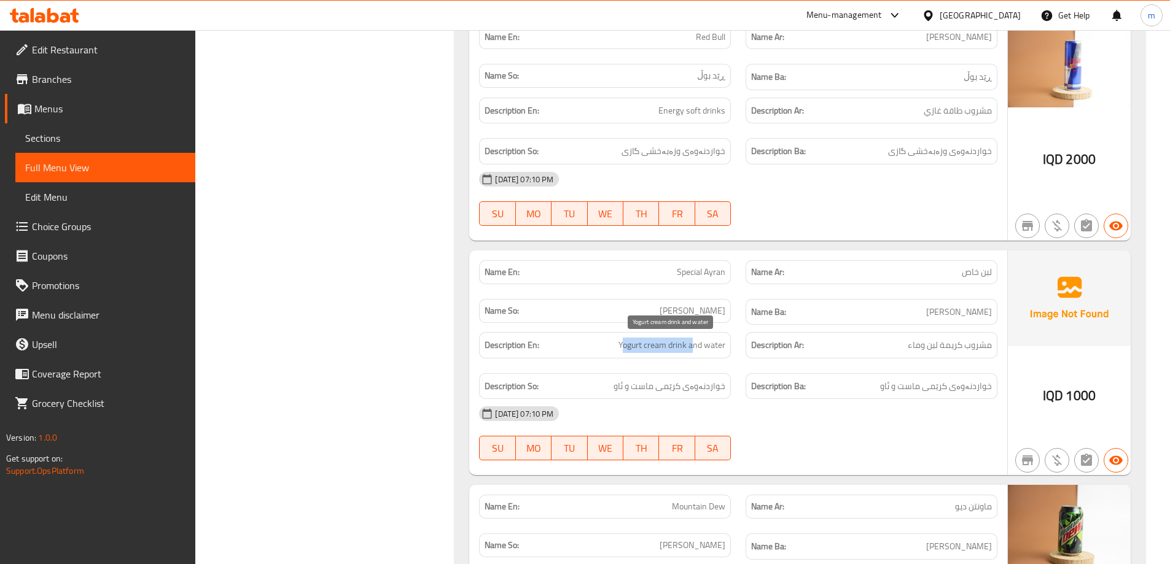
click at [668, 351] on span "Yogurt cream drink and water" at bounding box center [671, 345] width 107 height 15
click at [632, 371] on div "Description So: خواردنەوەی کرێمی ماست و ئاو" at bounding box center [605, 386] width 266 height 41
click at [42, 136] on span "Sections" at bounding box center [105, 138] width 160 height 15
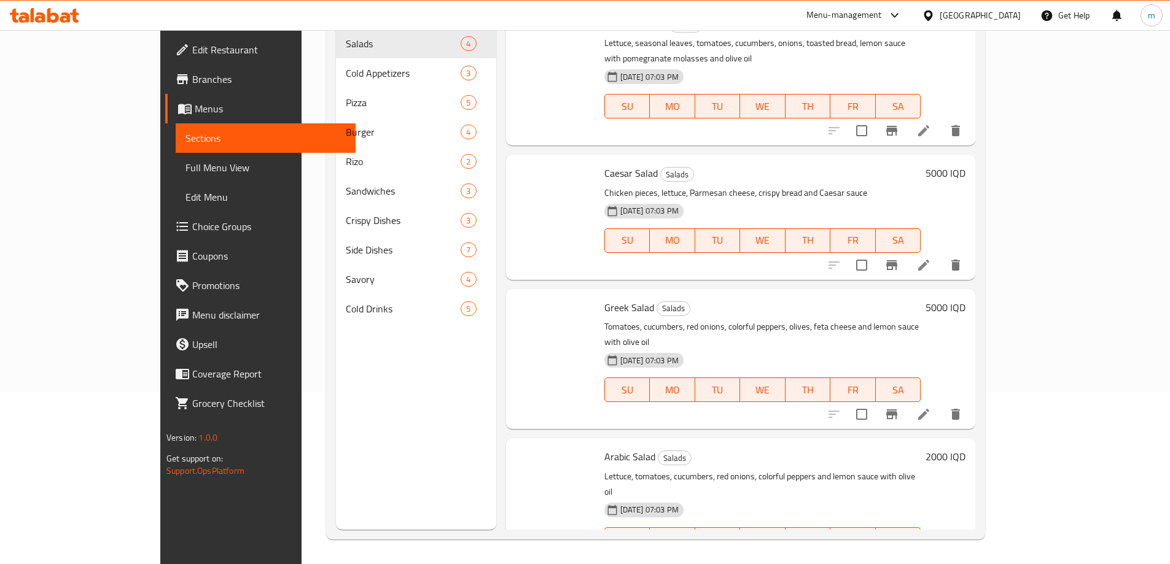
scroll to position [172, 0]
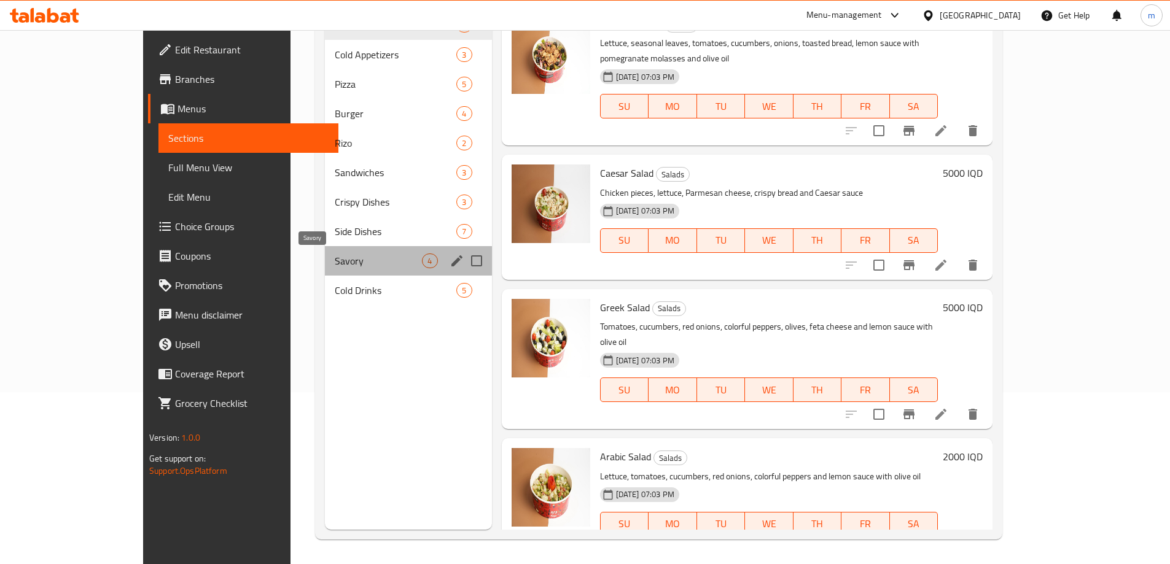
click at [335, 264] on span "Savory" at bounding box center [379, 261] width 88 height 15
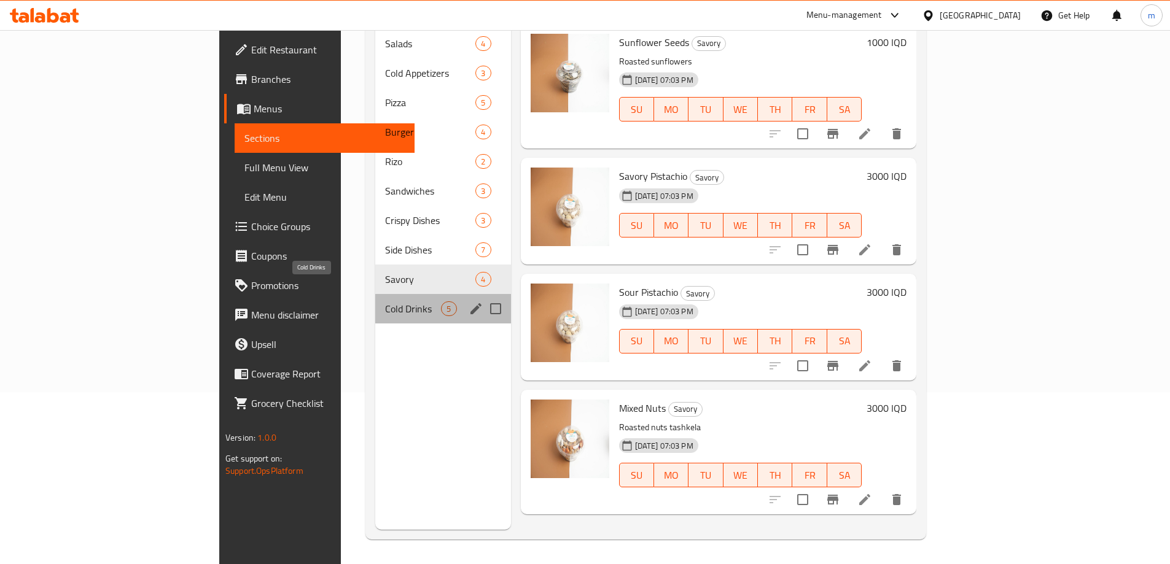
click at [385, 301] on span "Cold Drinks" at bounding box center [413, 308] width 56 height 15
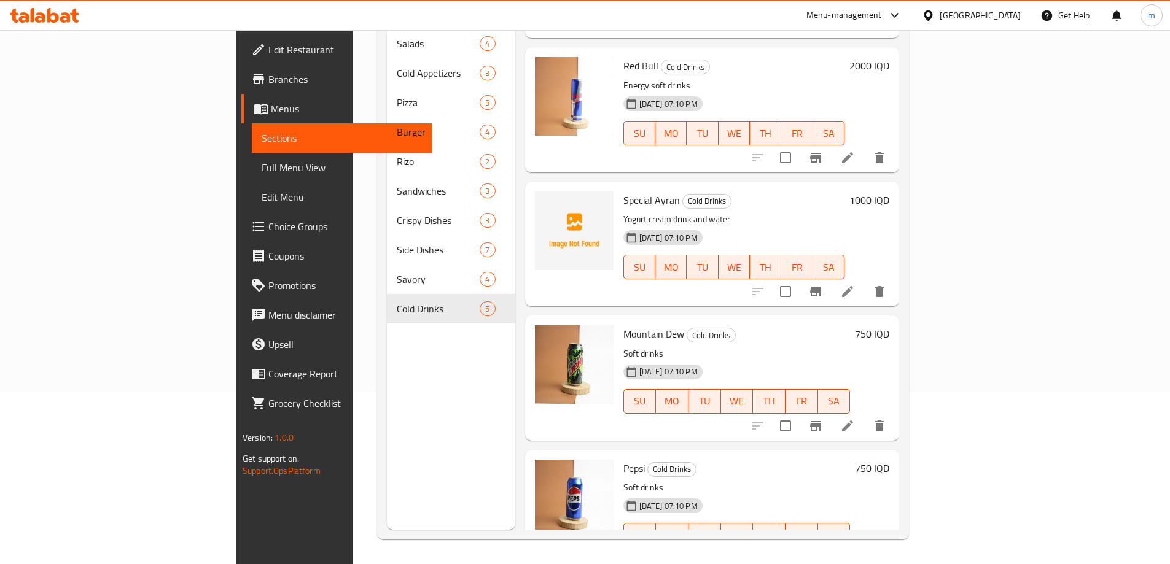
scroll to position [137, 0]
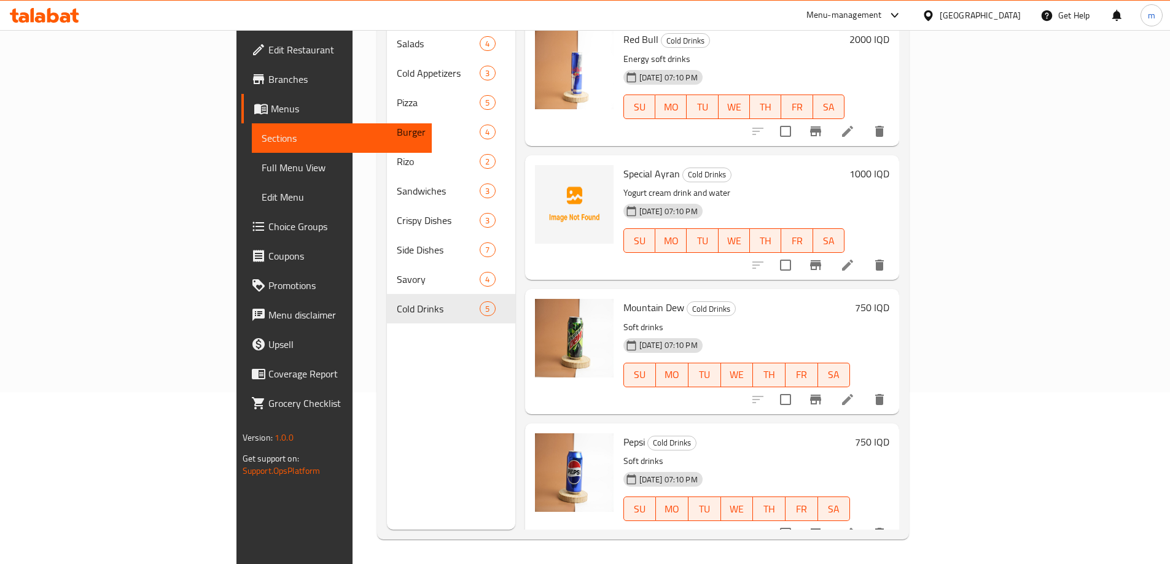
click at [865, 254] on li at bounding box center [847, 265] width 34 height 22
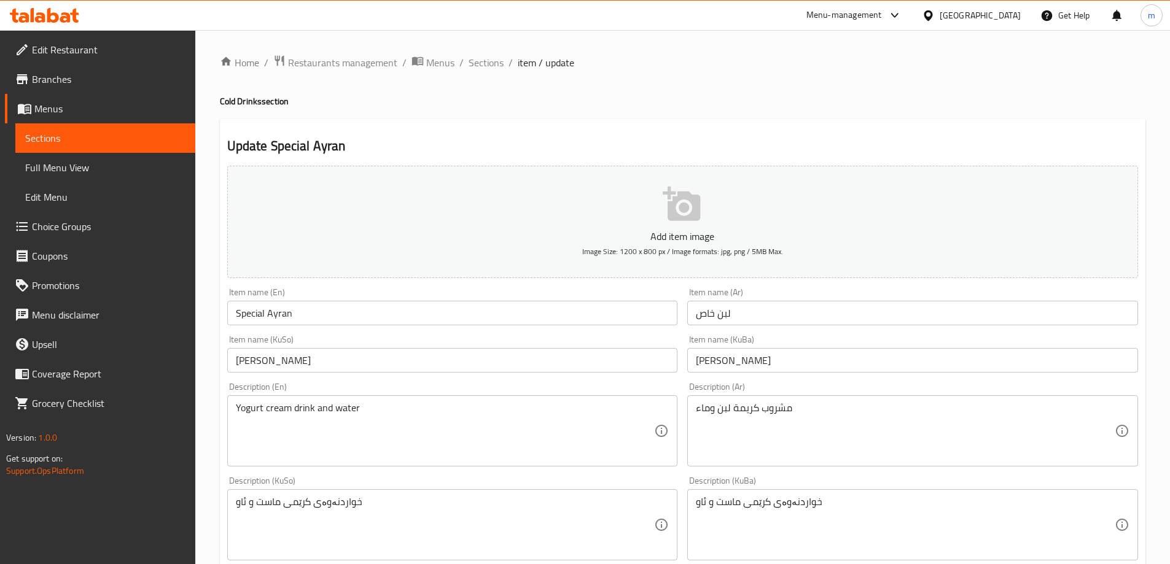
click at [693, 406] on div "مشروب كريمة لبن وماء Description (Ar)" at bounding box center [912, 430] width 451 height 71
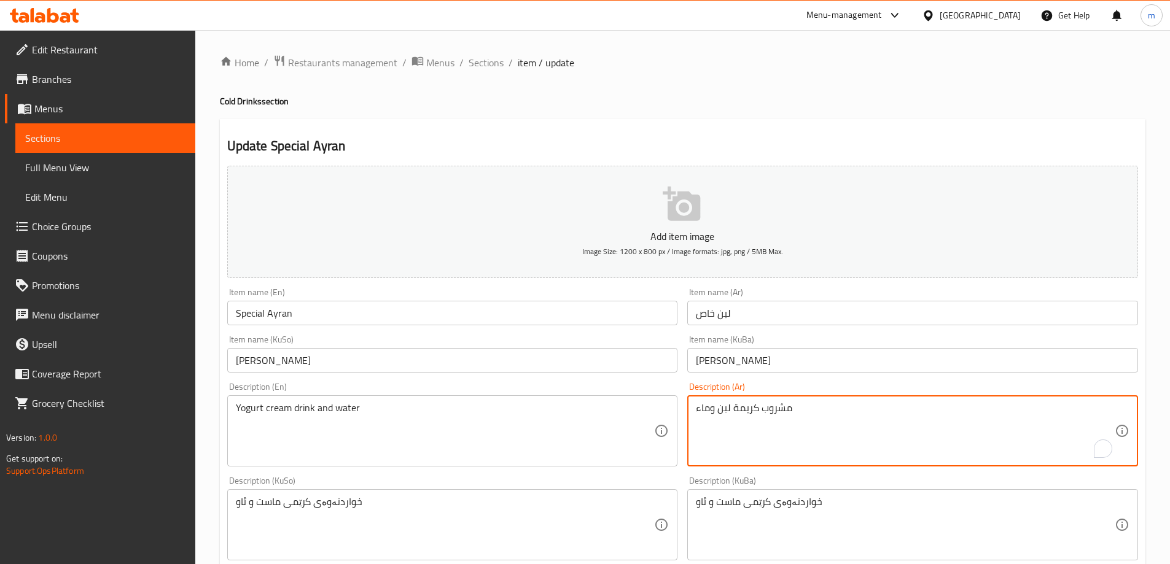
drag, startPoint x: 707, startPoint y: 411, endPoint x: 653, endPoint y: 411, distance: 54.6
click at [653, 411] on div "Add item image Image Size: 1200 x 800 px / Image formats: jpg, png / 5MB Max. I…" at bounding box center [682, 496] width 920 height 670
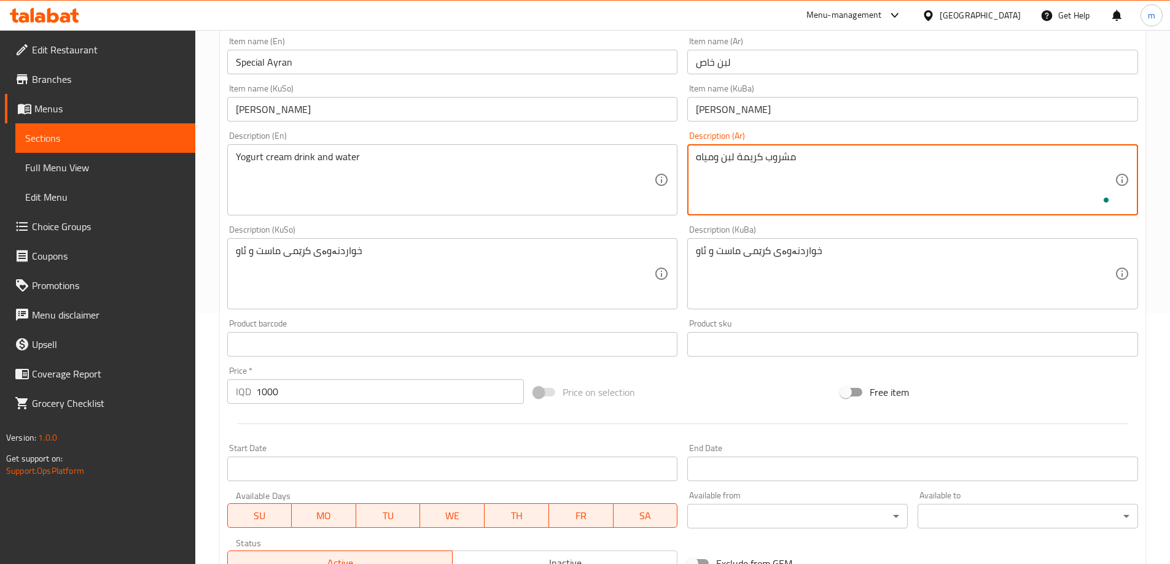
scroll to position [445, 0]
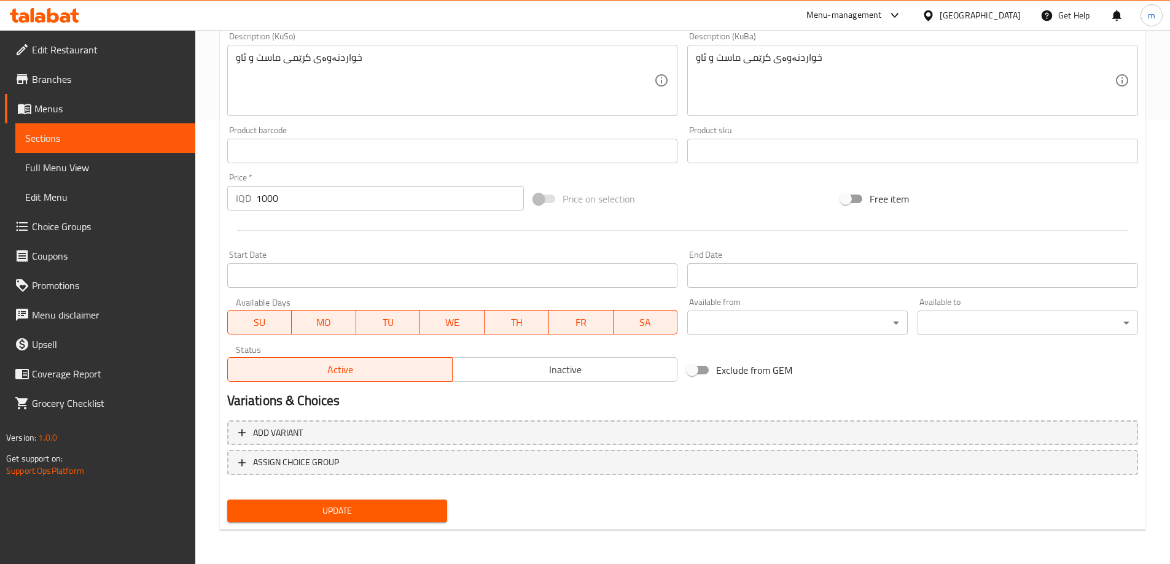
type textarea "مشروب كريمة لبن ومياه"
click at [410, 516] on span "Update" at bounding box center [337, 510] width 201 height 15
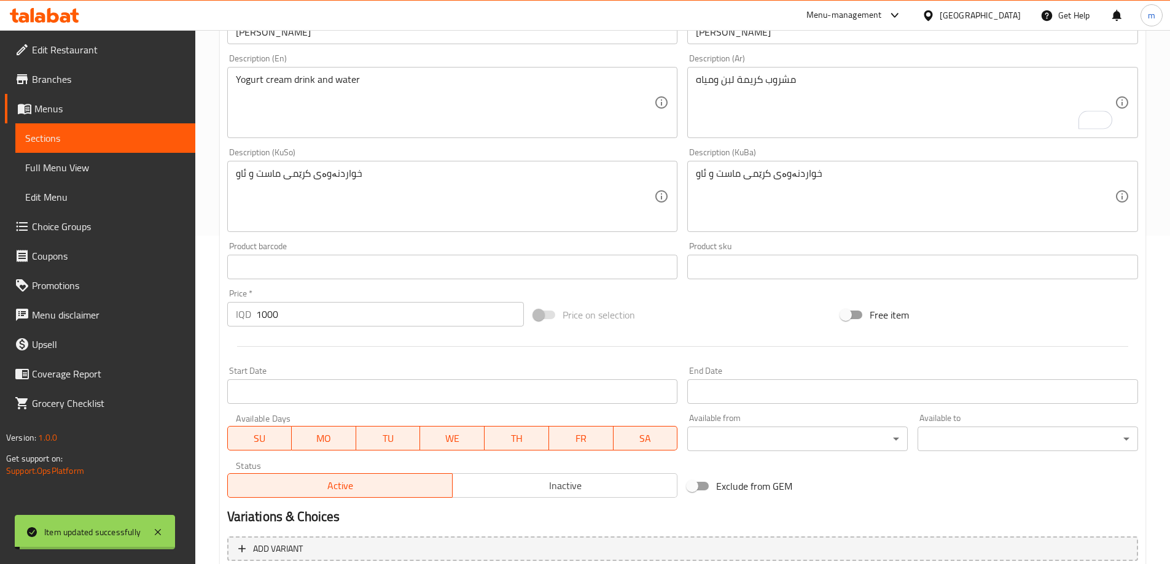
scroll to position [301, 0]
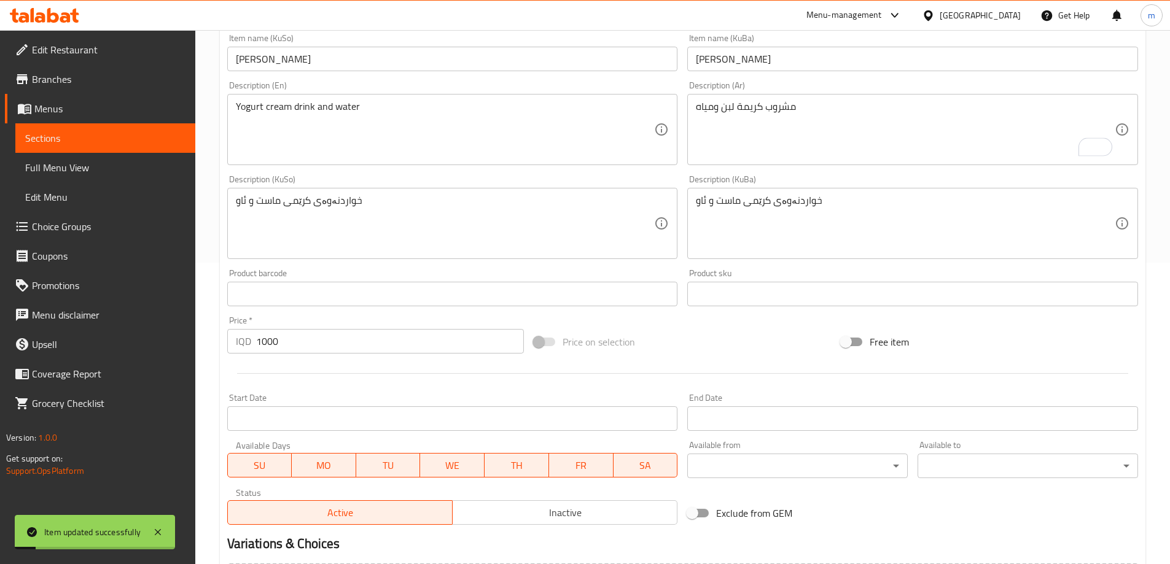
click at [88, 163] on span "Full Menu View" at bounding box center [105, 167] width 160 height 15
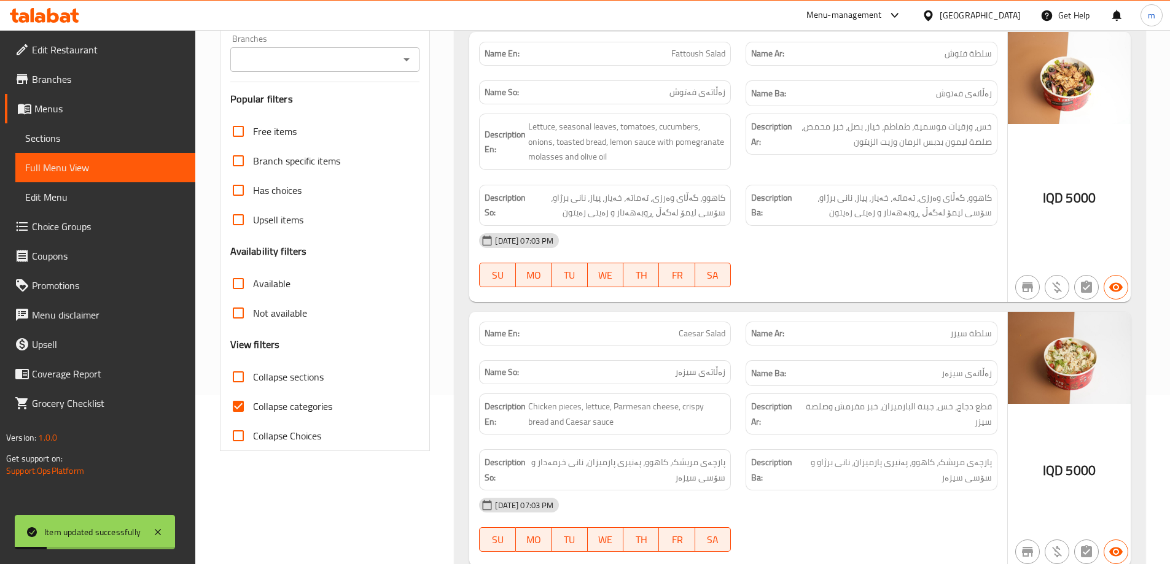
scroll to position [15, 0]
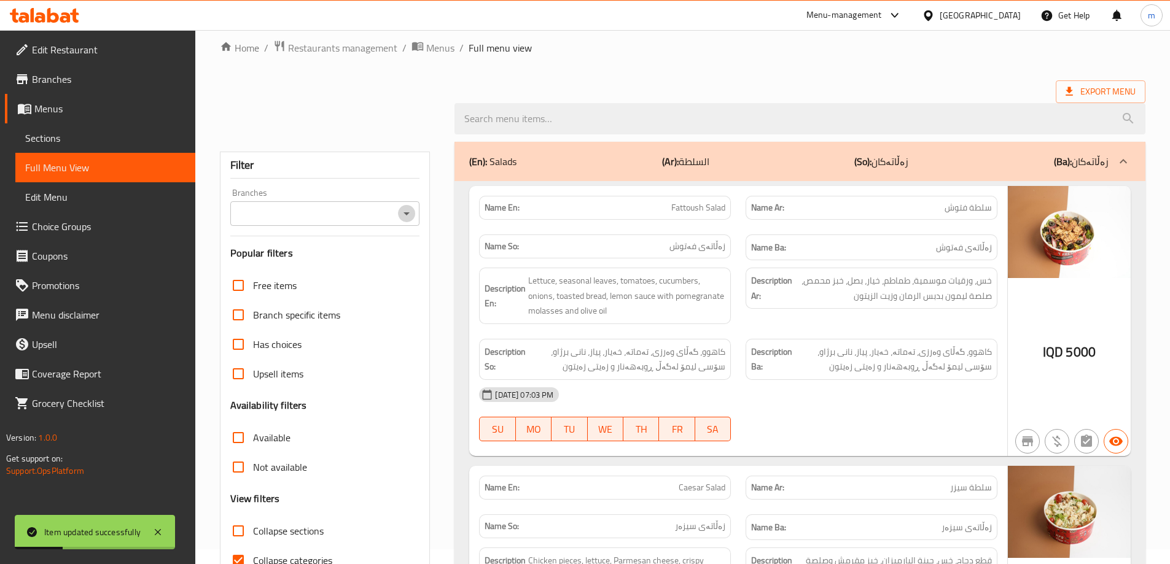
drag, startPoint x: 408, startPoint y: 215, endPoint x: 395, endPoint y: 222, distance: 14.6
click at [408, 215] on icon "Open" at bounding box center [406, 213] width 15 height 15
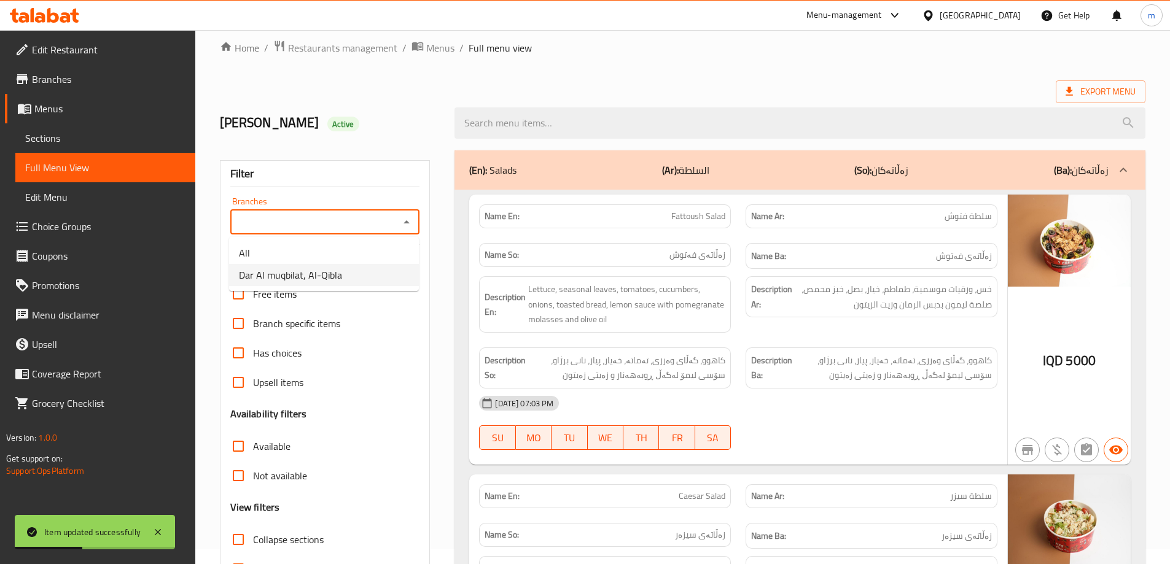
click at [370, 278] on li "Dar Al muqbilat, Al-Qibla" at bounding box center [324, 275] width 190 height 22
type input "Dar Al muqbilat, Al-Qibla"
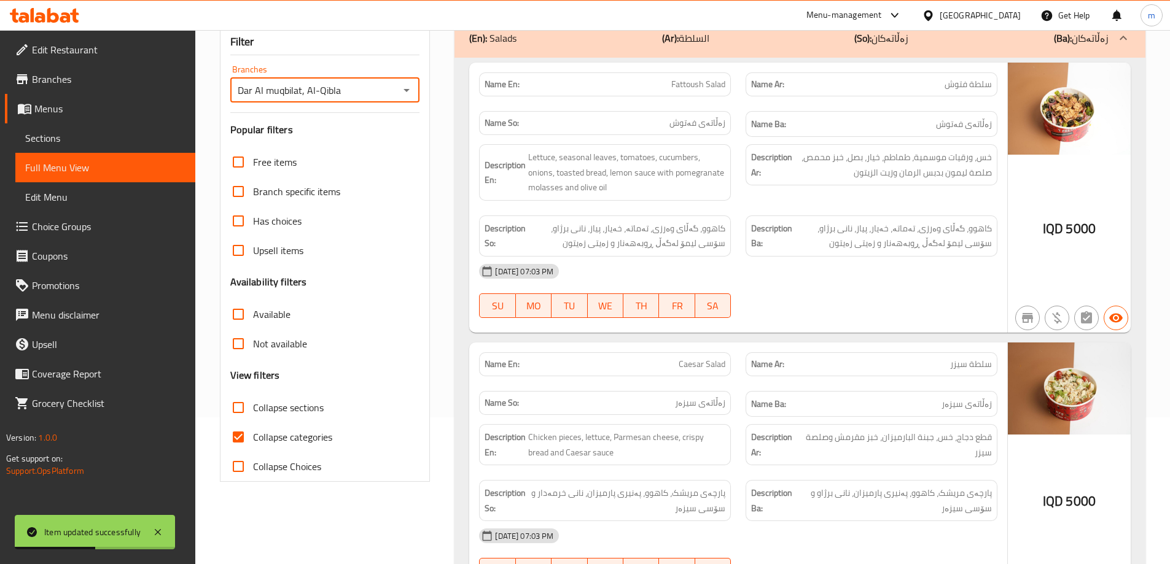
scroll to position [301, 0]
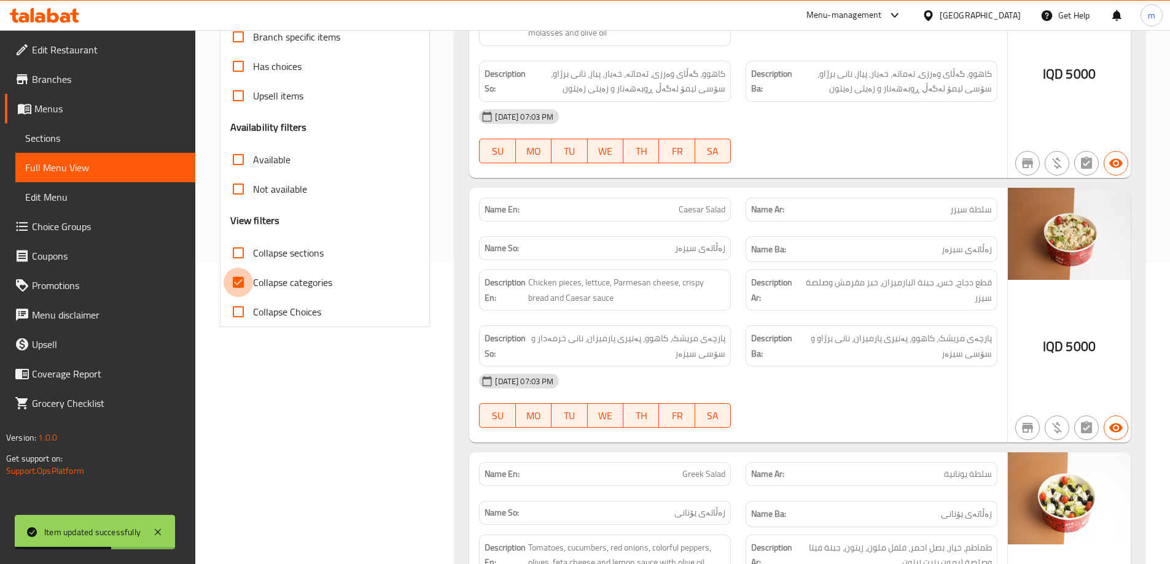
click at [252, 273] on input "Collapse categories" at bounding box center [237, 282] width 29 height 29
checkbox input "false"
click at [245, 247] on input "Collapse sections" at bounding box center [237, 252] width 29 height 29
checkbox input "true"
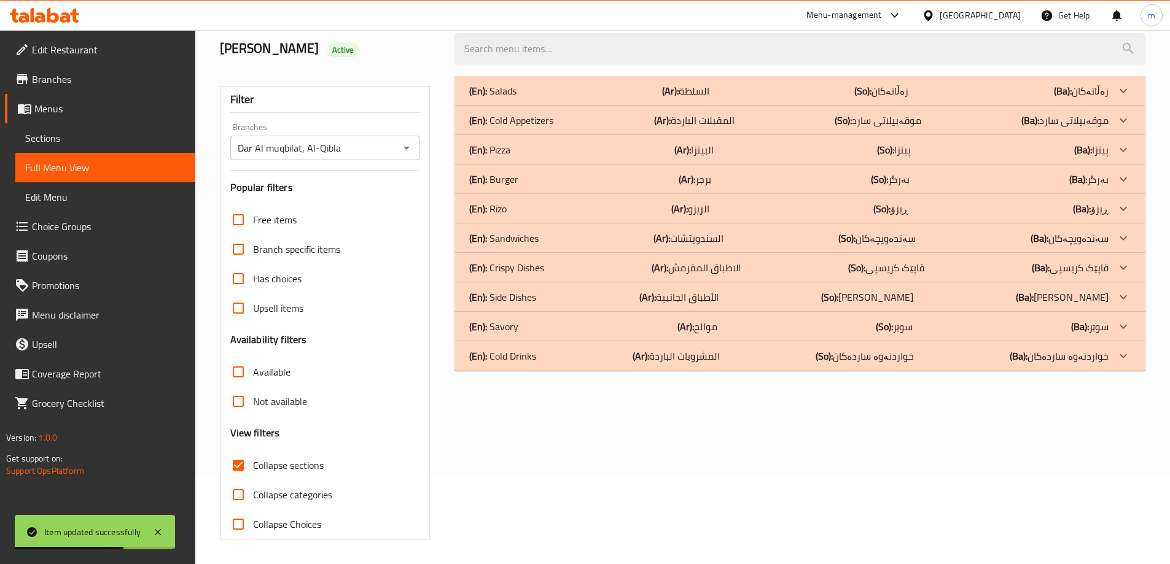
scroll to position [89, 0]
click at [493, 368] on div "(En): Cold Drinks (Ar): المشروبات الباردة (So): خواردنەوە ساردەکان (Ba): خواردن…" at bounding box center [799, 355] width 691 height 29
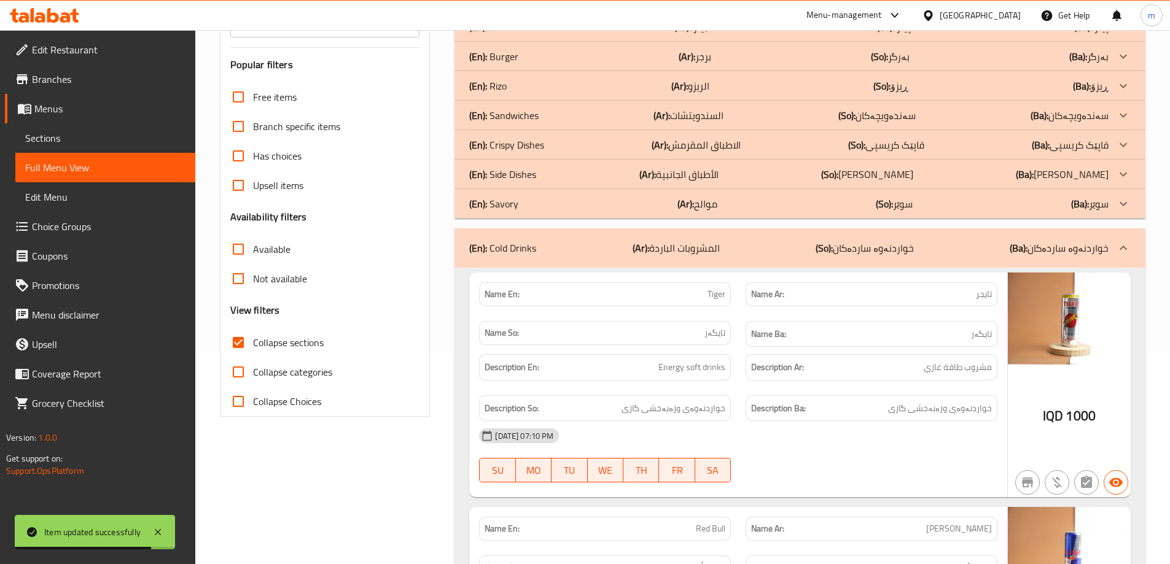
scroll to position [232, 0]
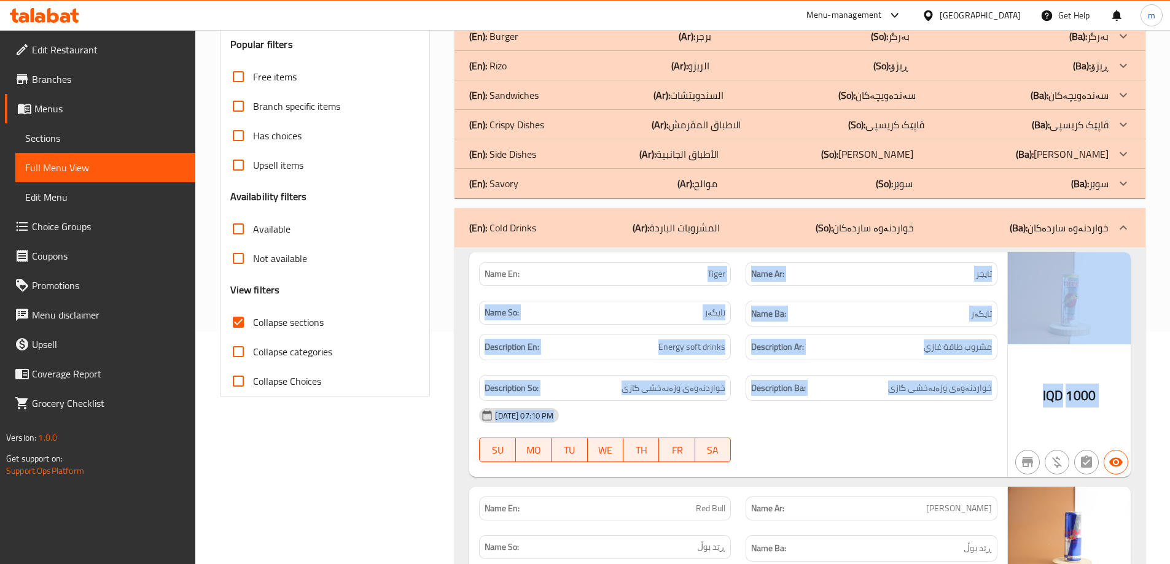
drag, startPoint x: 739, startPoint y: 282, endPoint x: 923, endPoint y: 443, distance: 243.7
click at [1019, 456] on div "Name En: Tiger Name Ar: تايجر Name So: تایگەر Name Ba: تایگەر Description En: E…" at bounding box center [799, 364] width 661 height 225
click at [895, 437] on div "07-10-2025 07:10 PM SU MO TU WE TH FR SA" at bounding box center [738, 435] width 533 height 69
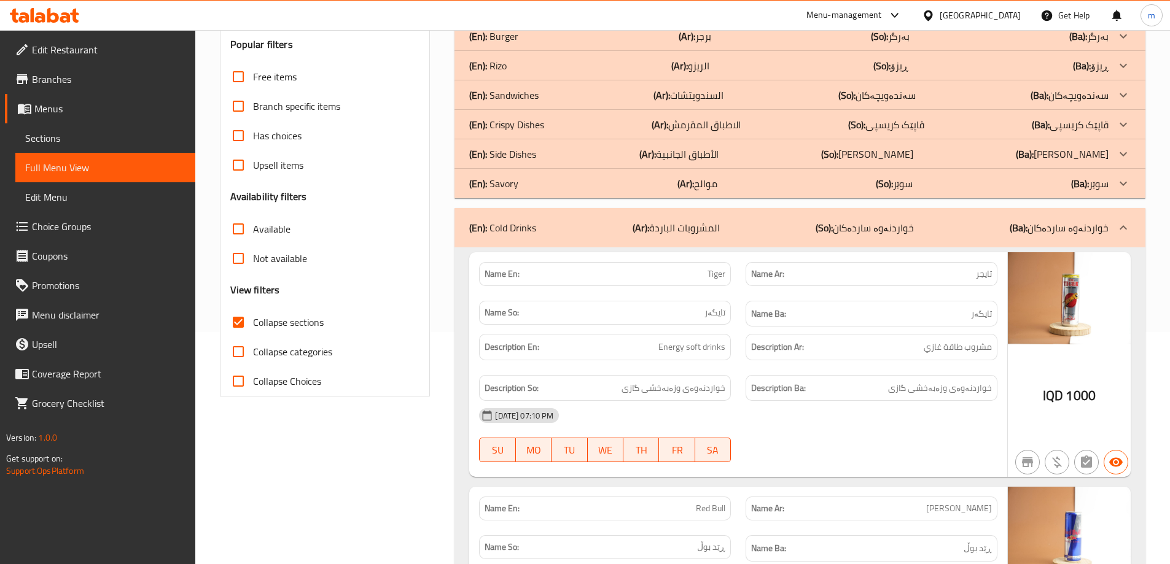
click at [901, 416] on div "07-10-2025 07:10 PM" at bounding box center [738, 415] width 533 height 29
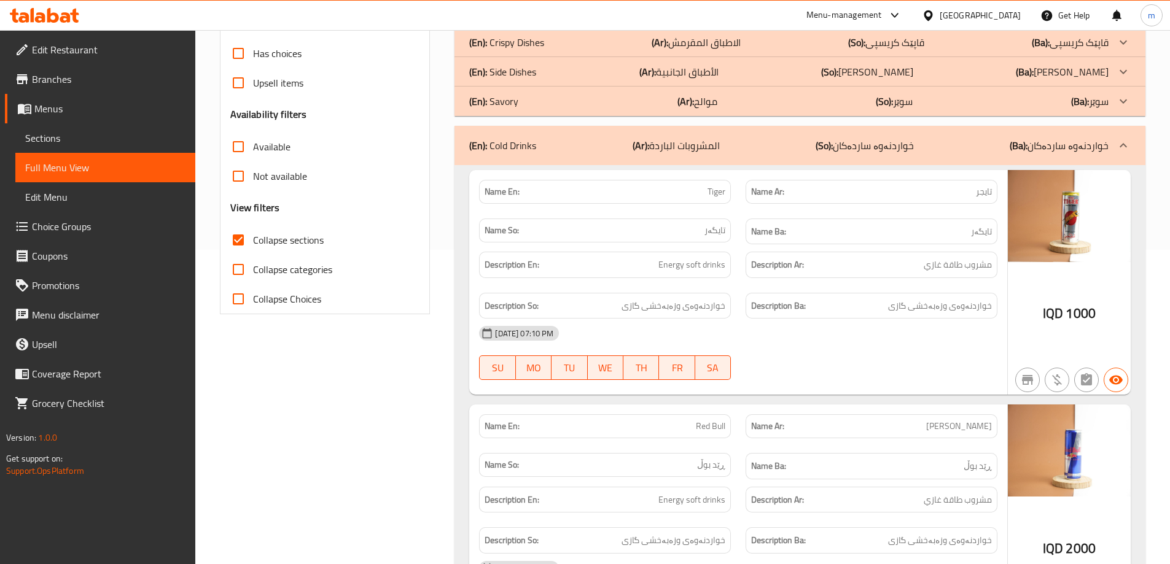
scroll to position [274, 0]
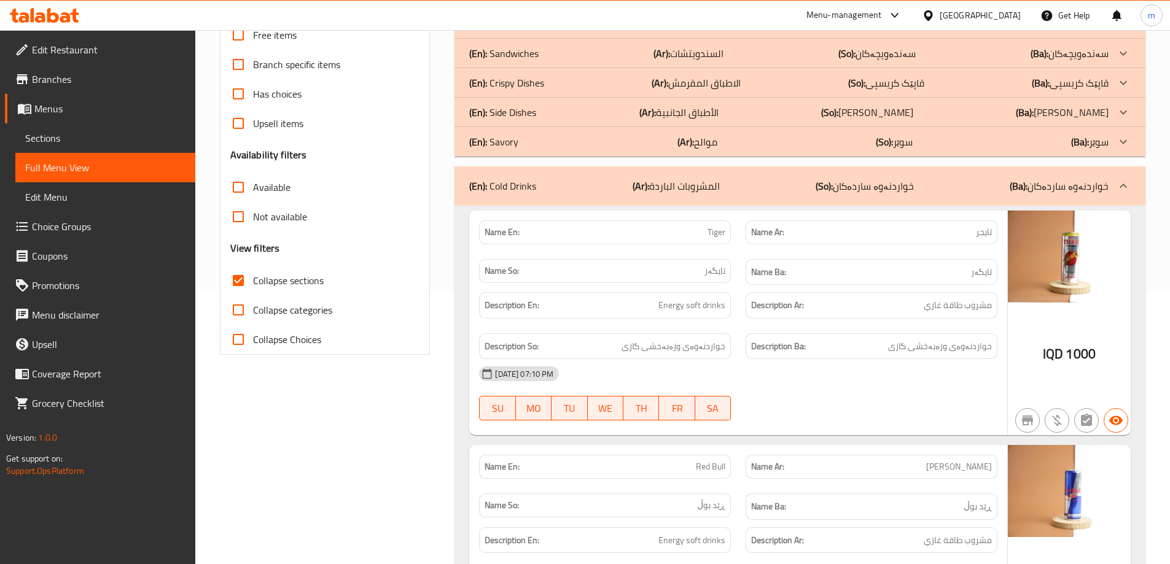
click at [547, 138] on div "(En): Savory (Ar): موالح (So): سوێر (Ba): سوێر" at bounding box center [788, 141] width 639 height 15
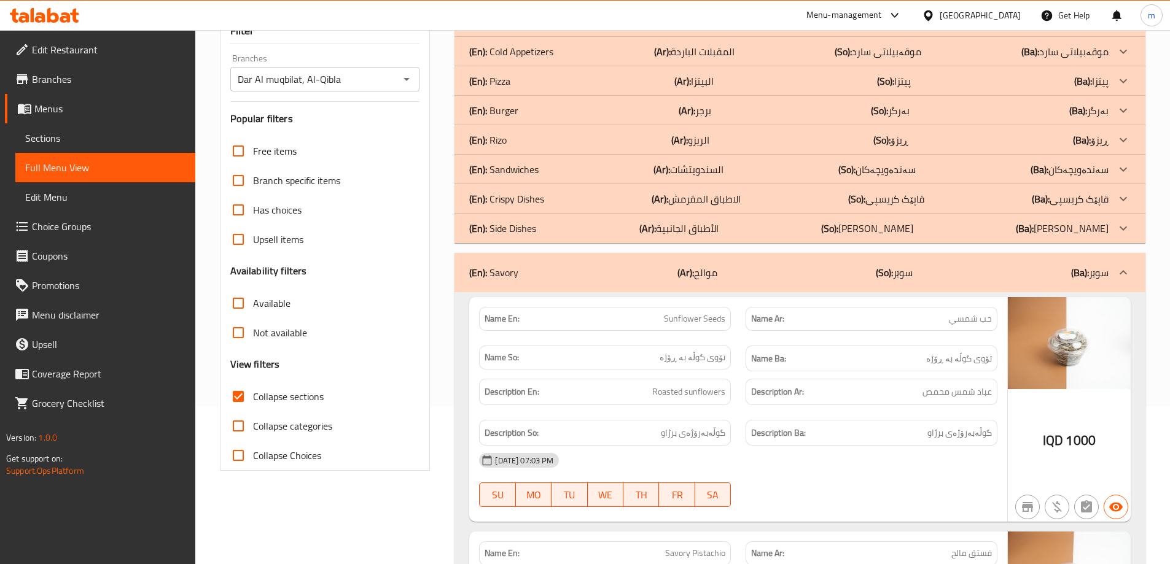
scroll to position [131, 0]
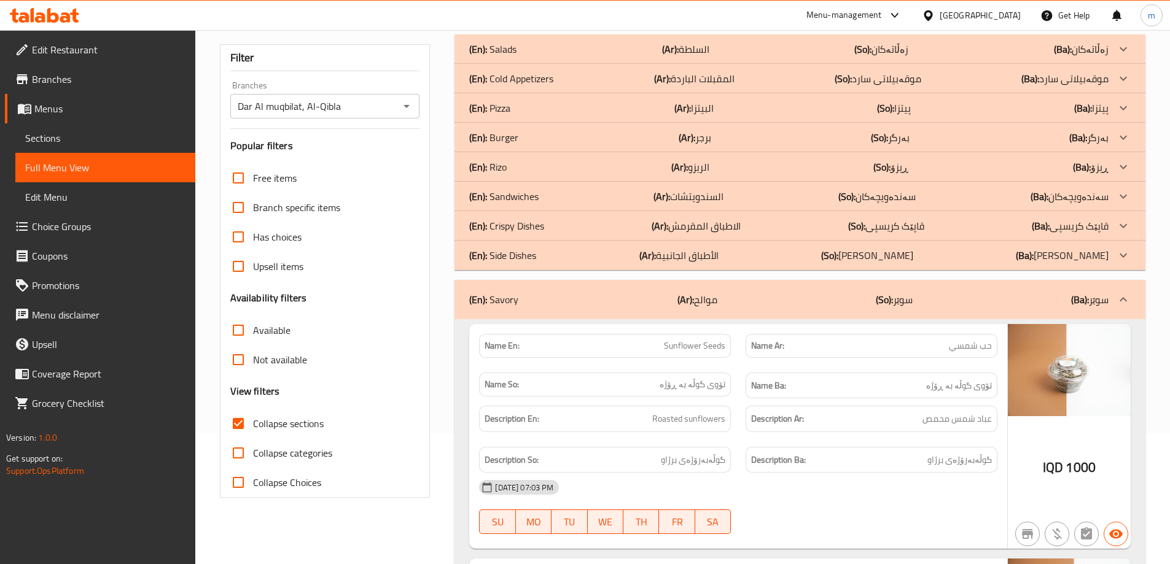
click at [783, 254] on div "(En): Side Dishes (Ar): الأطباق الجانبية (So): ژەمە لاوەکییەکان (Ba): ژەمە لاوە…" at bounding box center [788, 255] width 639 height 15
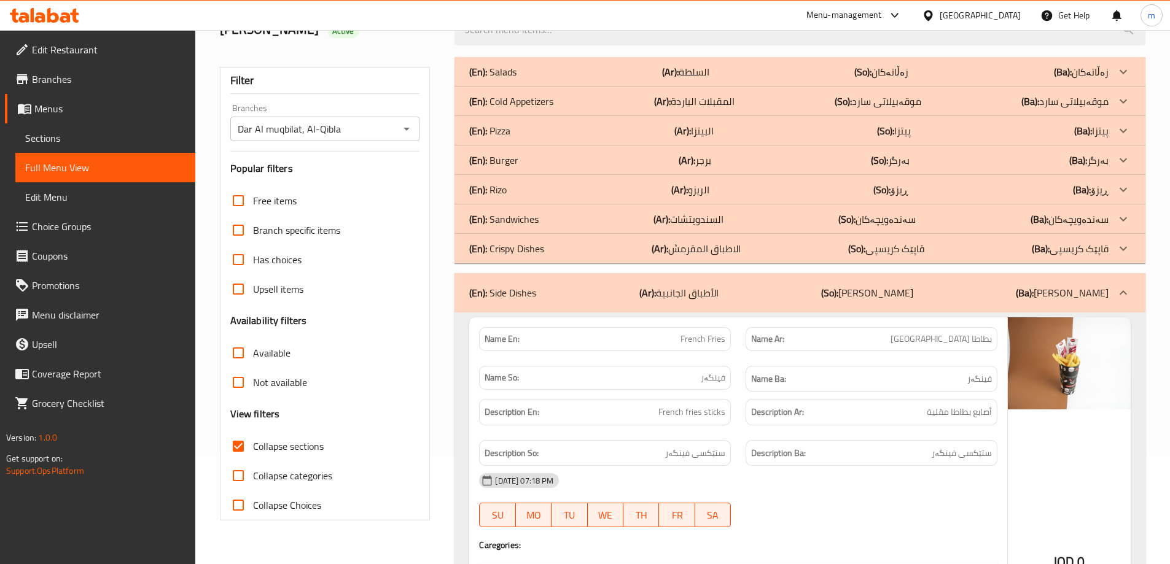
scroll to position [0, 0]
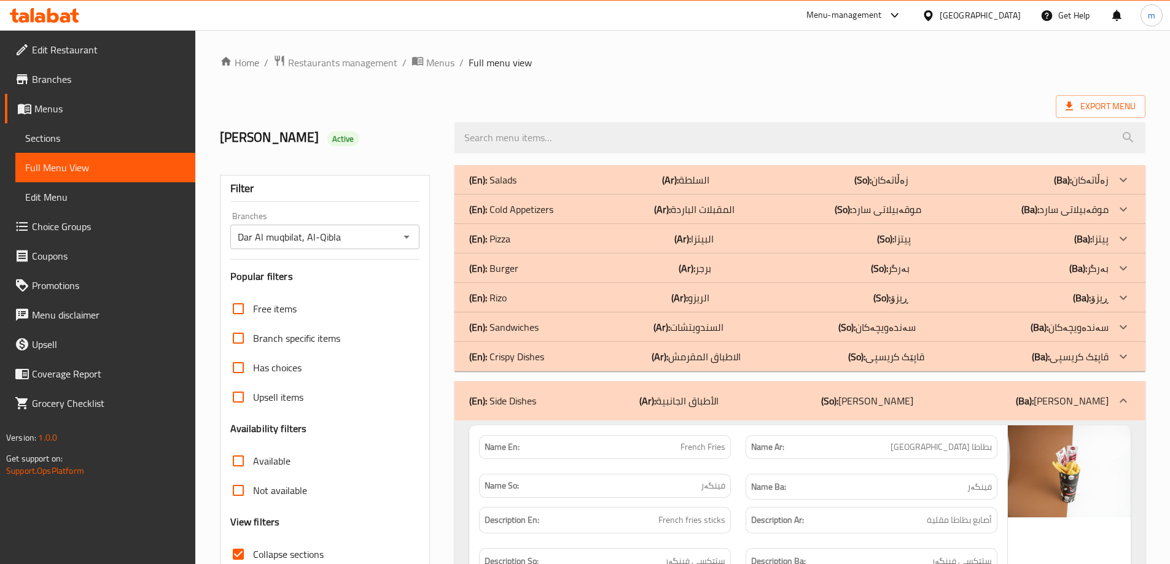
click at [588, 347] on div "(En): Crispy Dishes (Ar): الاطباق المقرمش (So): قاپێک کریسپی (Ba): قاپێک کریسپی" at bounding box center [799, 356] width 691 height 29
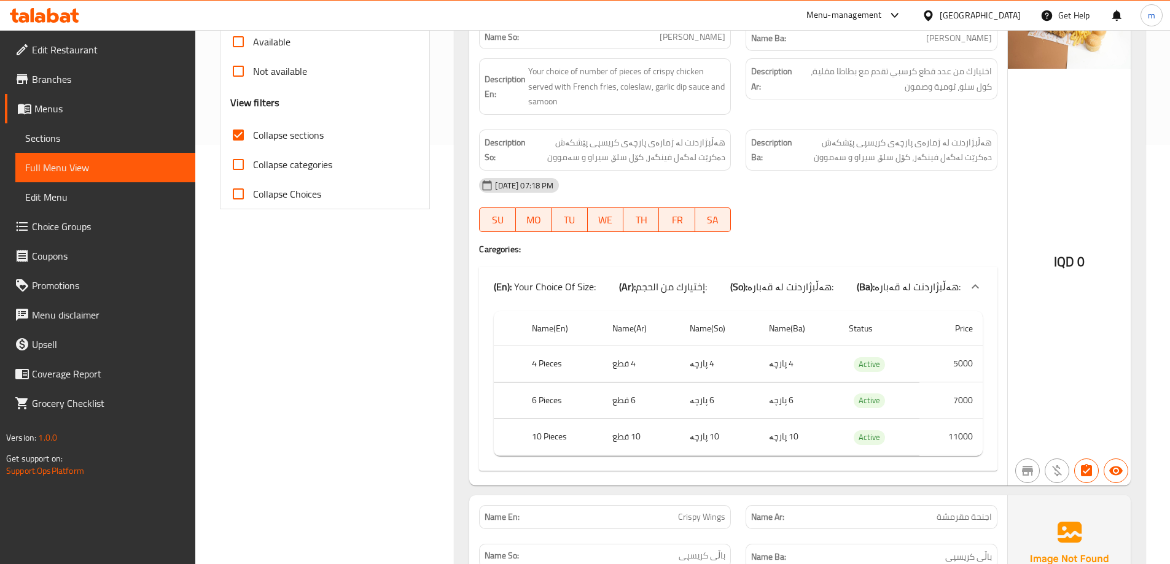
scroll to position [573, 0]
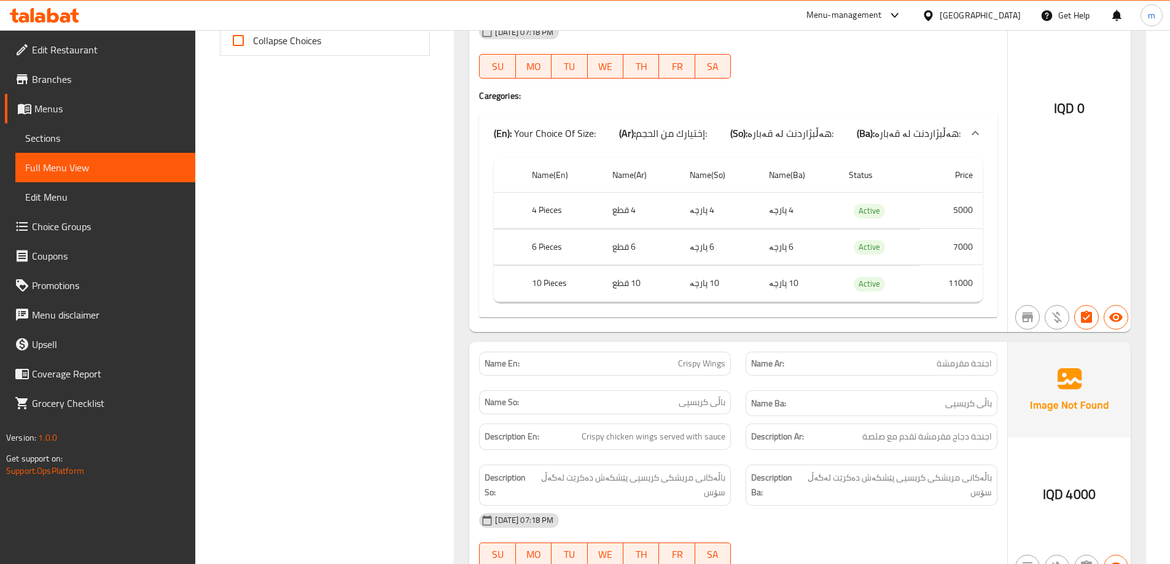
click at [699, 365] on span "Crispy Wings" at bounding box center [701, 363] width 47 height 13
copy span "Crispy Wings"
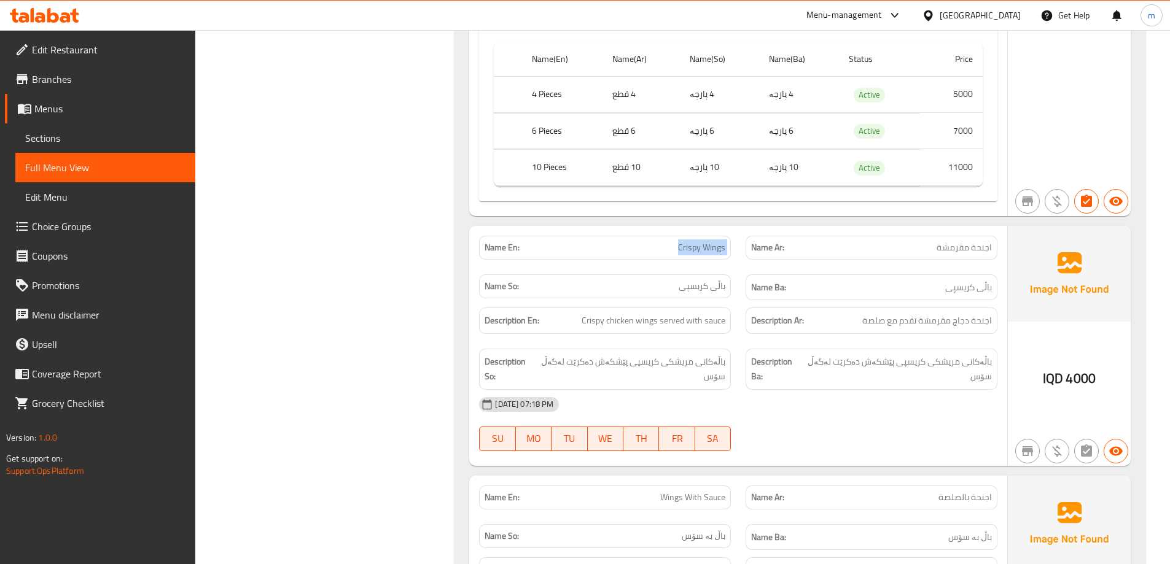
scroll to position [717, 0]
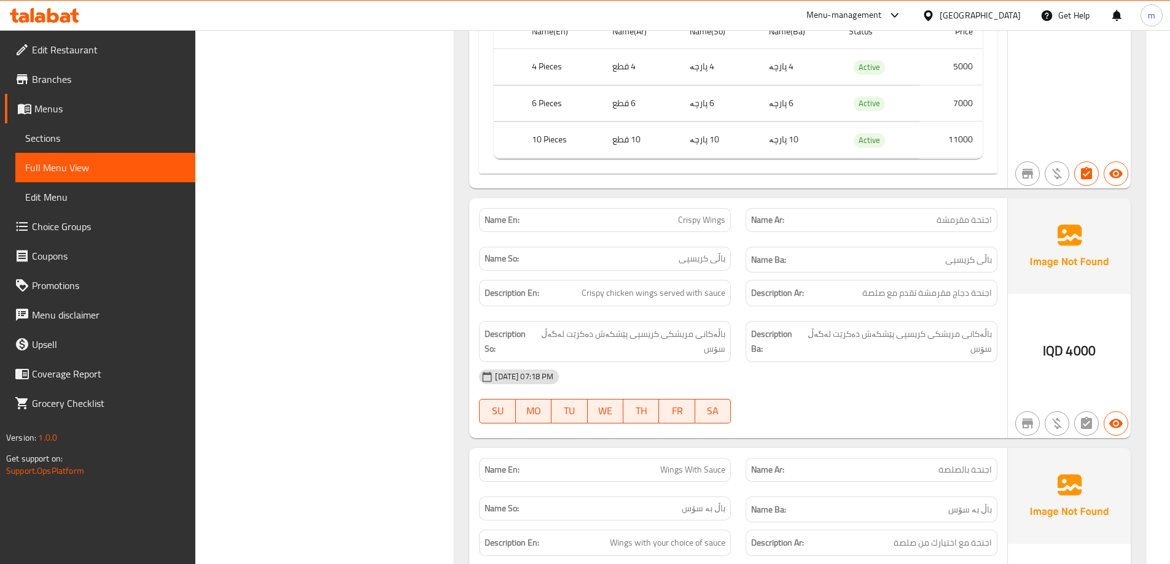
click at [690, 478] on div "Name En: Wings With Sauce" at bounding box center [605, 470] width 252 height 24
copy span "Wings With Sauce"
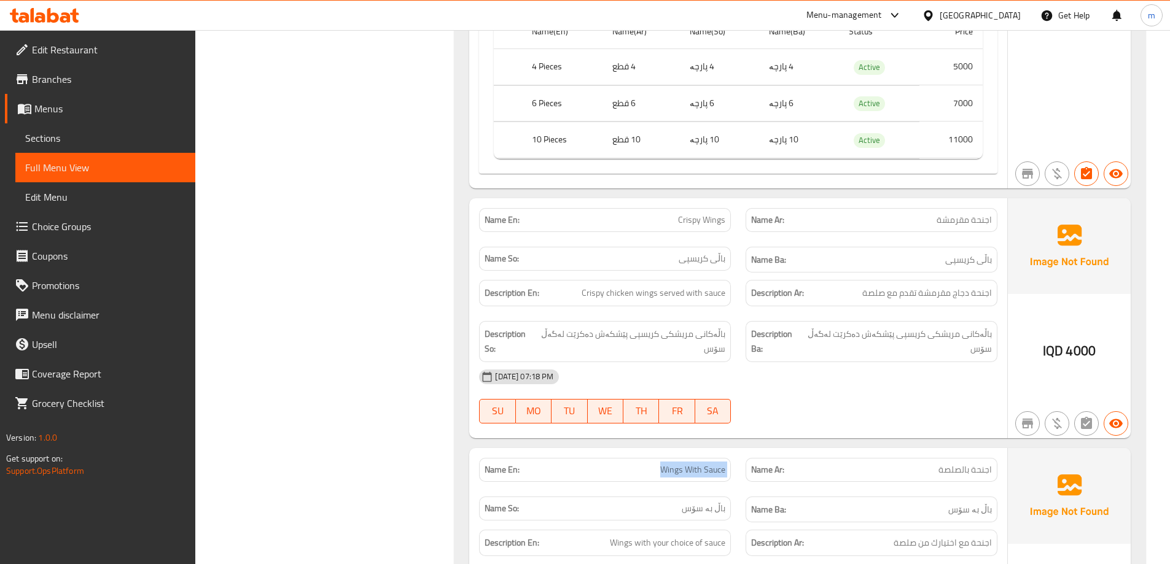
scroll to position [860, 0]
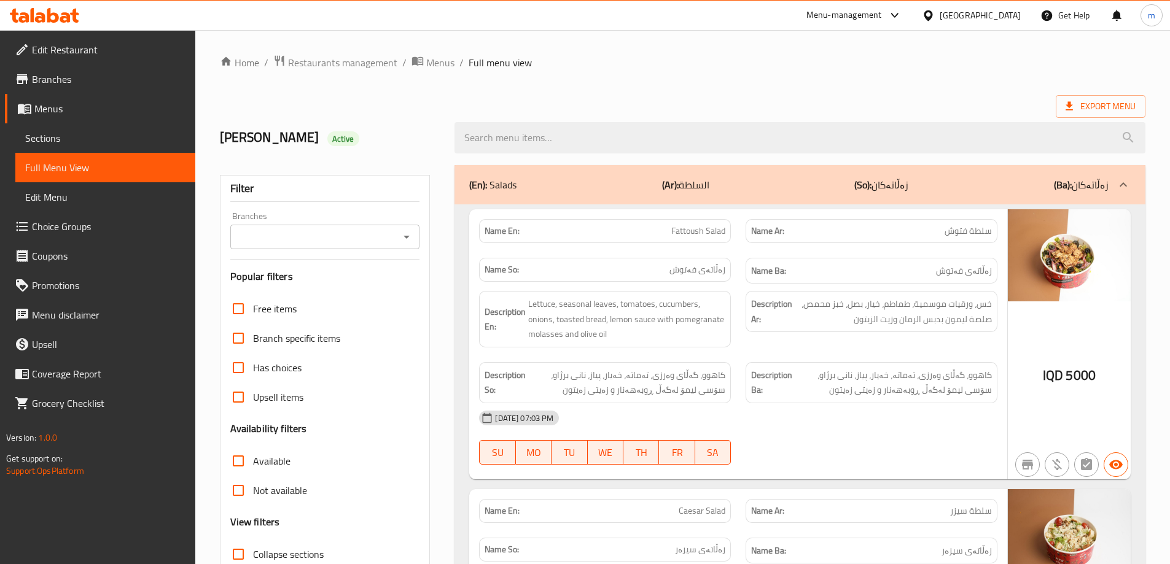
click at [409, 236] on icon "Open" at bounding box center [406, 237] width 6 height 3
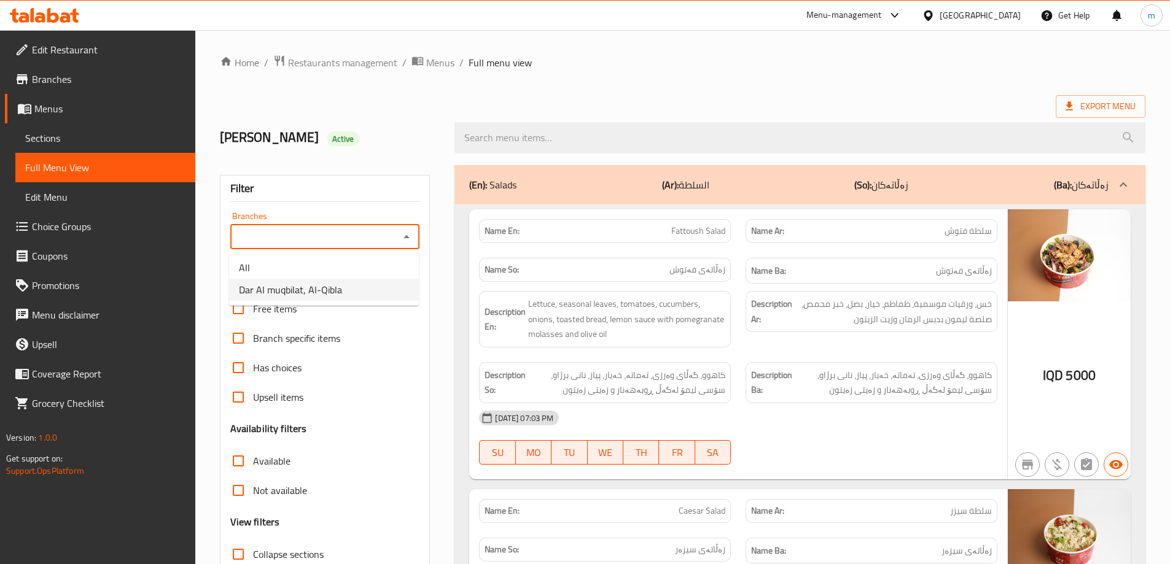
click at [340, 289] on span "Dar Al muqbilat, Al-Qibla" at bounding box center [290, 289] width 103 height 15
type input "Dar Al muqbilat, Al-Qibla"
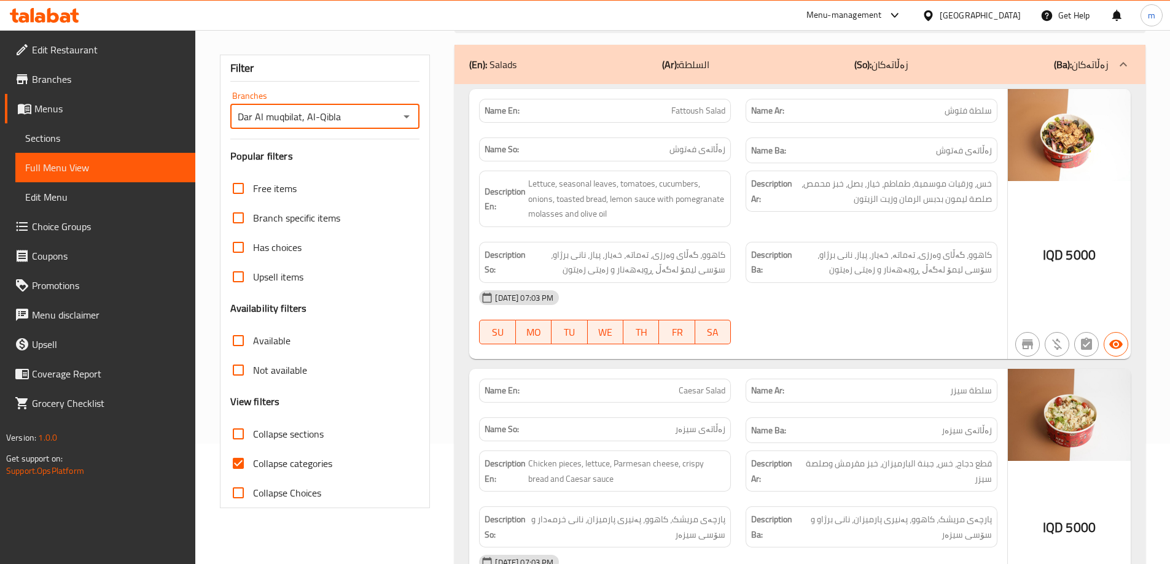
scroll to position [143, 0]
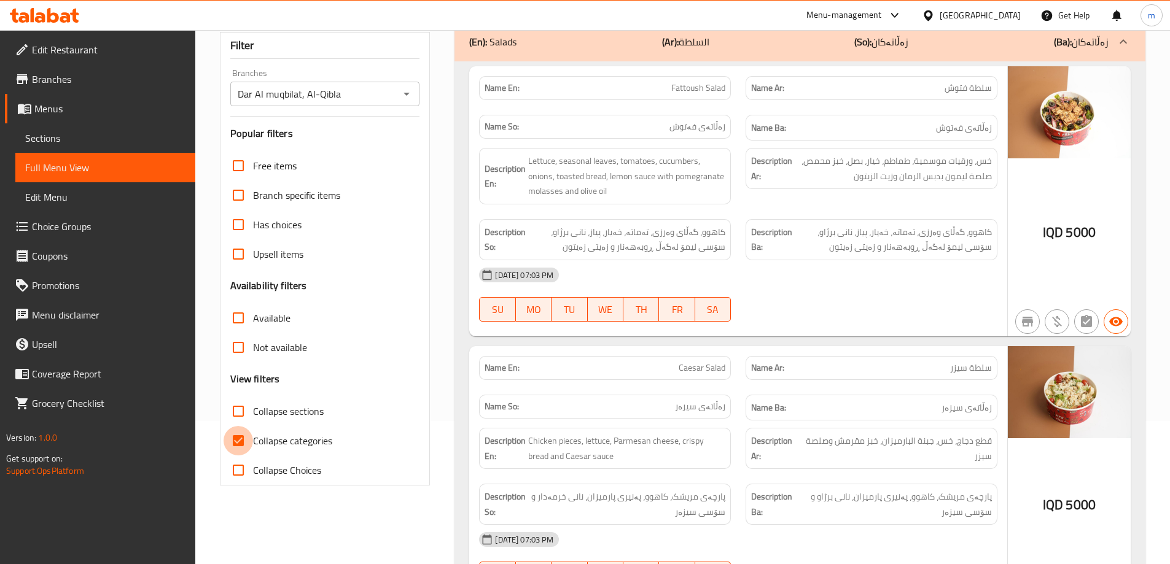
click at [251, 443] on input "Collapse categories" at bounding box center [237, 440] width 29 height 29
checkbox input "false"
click at [260, 411] on span "Collapse sections" at bounding box center [288, 411] width 71 height 15
click at [253, 411] on input "Collapse sections" at bounding box center [237, 411] width 29 height 29
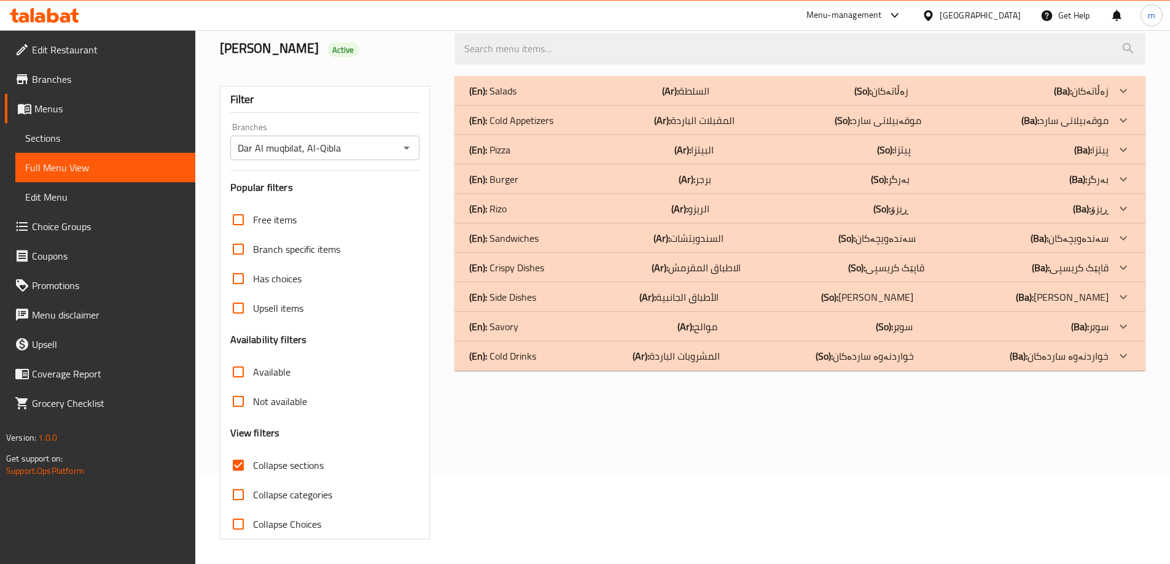
scroll to position [89, 0]
click at [266, 464] on span "Collapse sections" at bounding box center [288, 465] width 71 height 15
click at [253, 464] on input "Collapse sections" at bounding box center [237, 465] width 29 height 29
checkbox input "false"
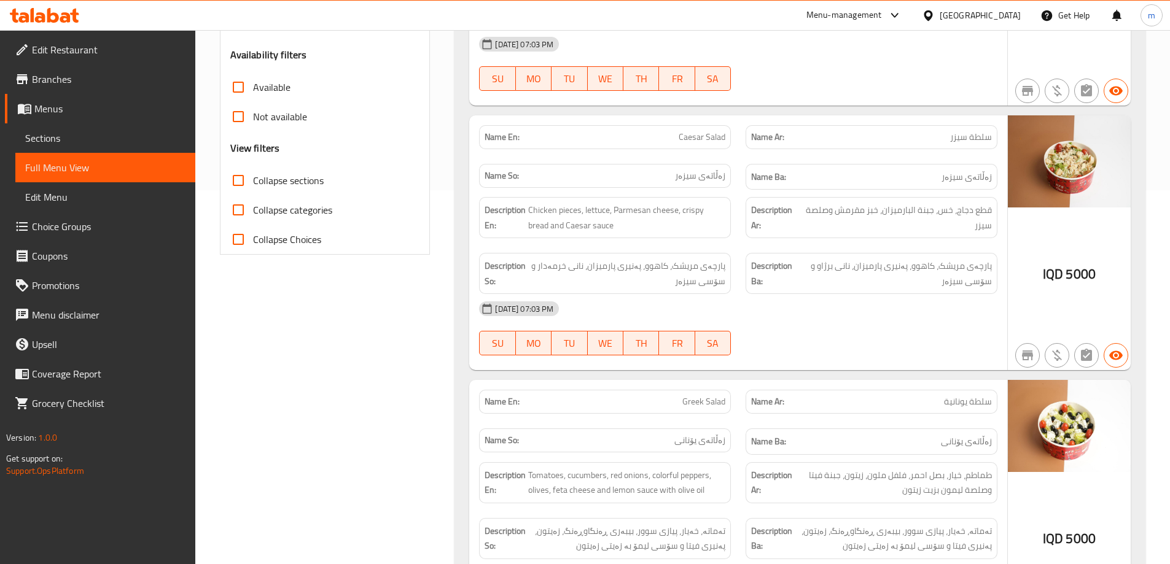
scroll to position [376, 0]
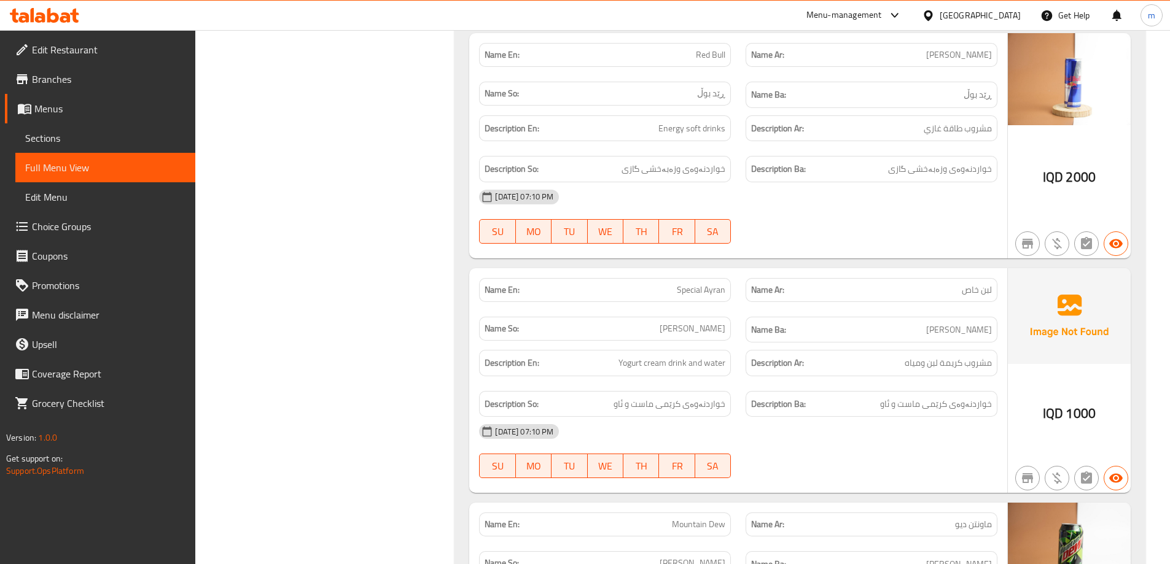
scroll to position [9999, 0]
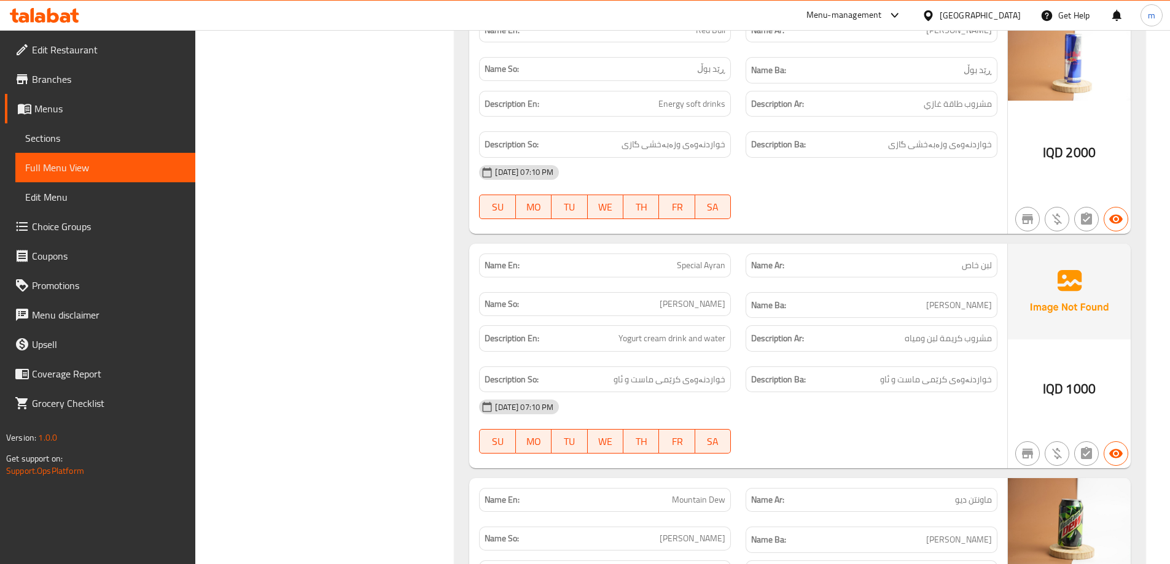
click at [714, 259] on span "Special Ayran" at bounding box center [701, 265] width 49 height 13
copy span "Special Ayran"
click at [701, 211] on button "SA" at bounding box center [713, 207] width 36 height 25
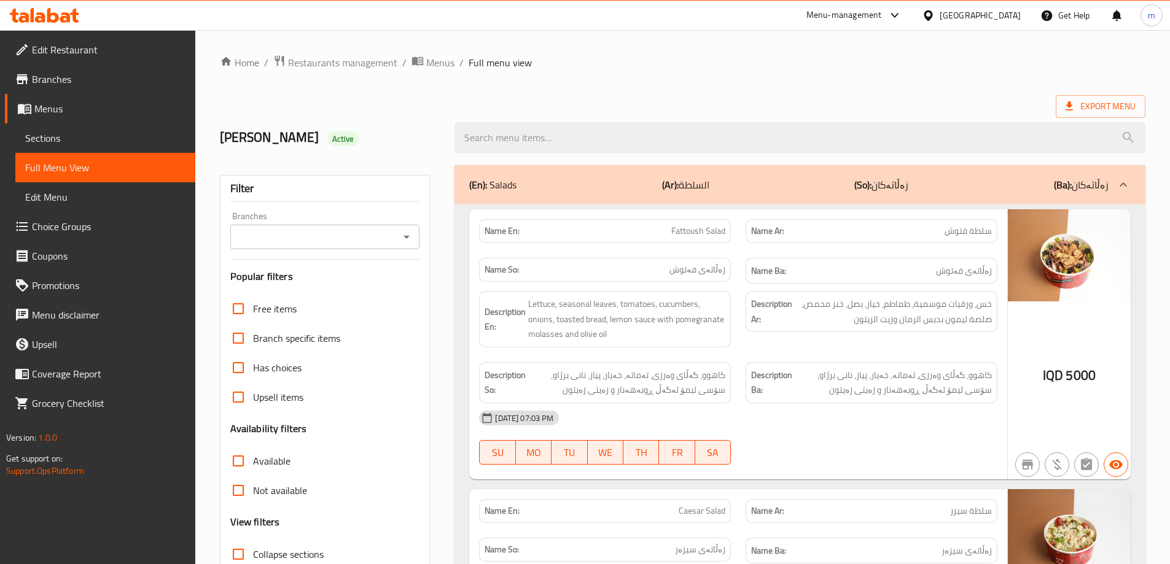
click at [410, 239] on icon "Open" at bounding box center [406, 237] width 15 height 15
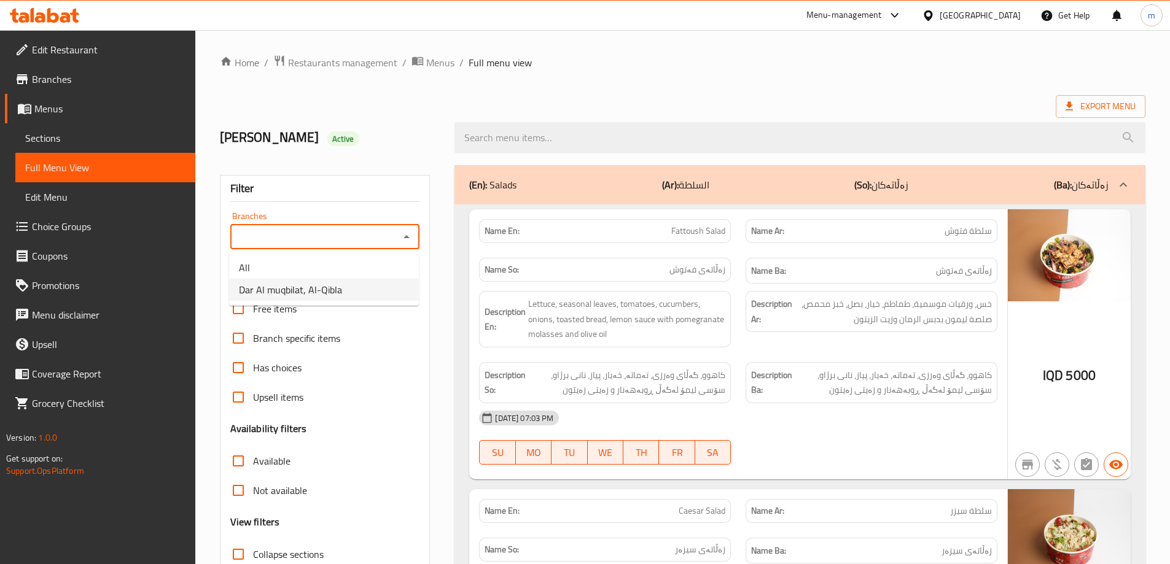
click at [377, 284] on li "Dar Al muqbilat, Al-Qibla" at bounding box center [324, 290] width 190 height 22
type input "Dar Al muqbilat, Al-Qibla"
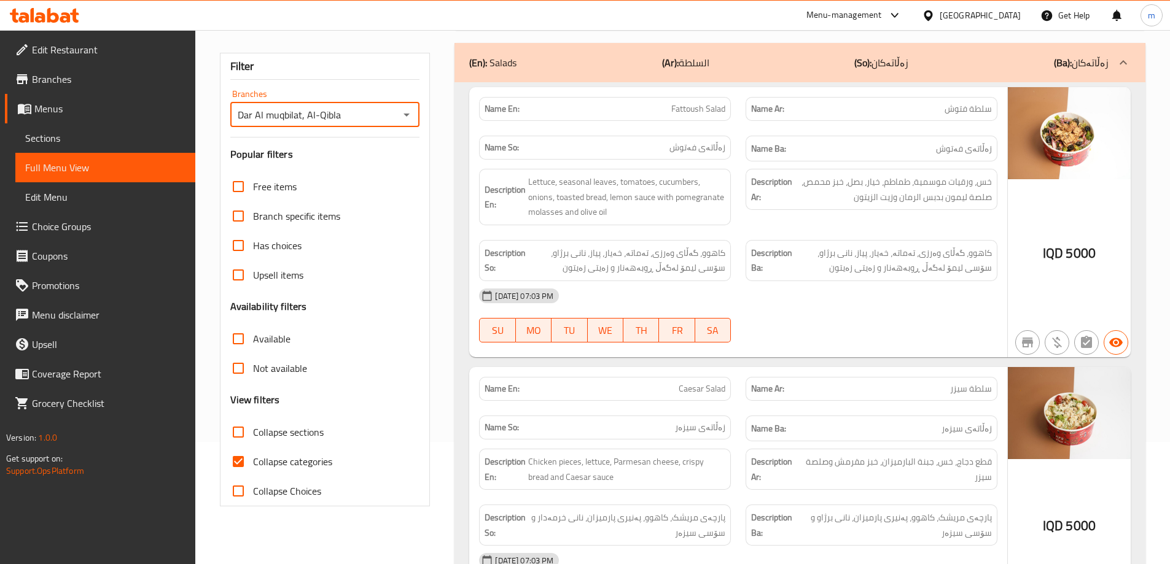
scroll to position [143, 0]
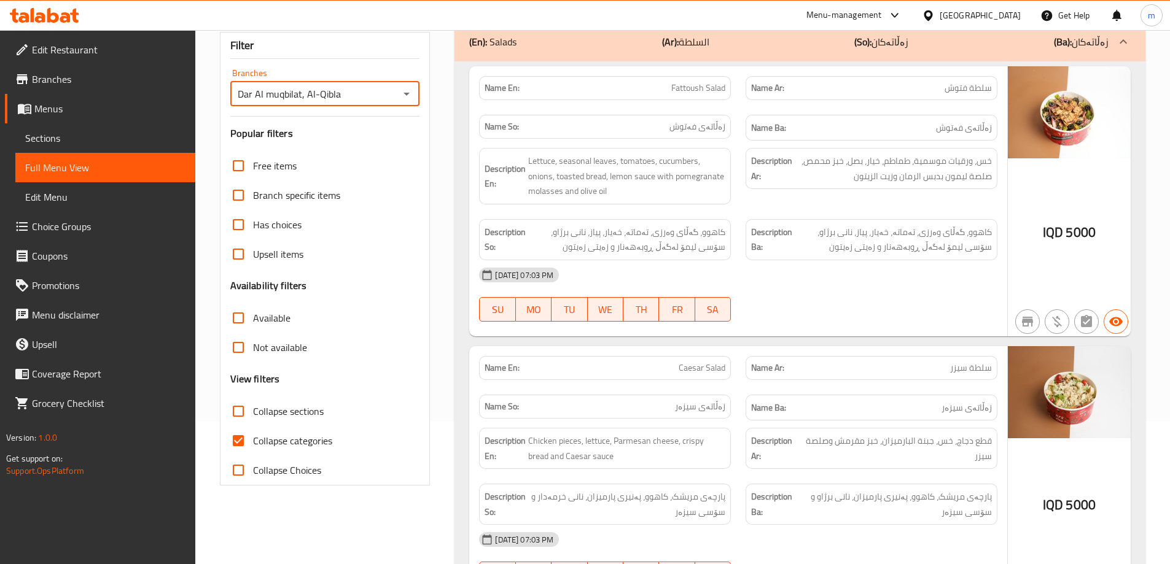
click at [276, 433] on span "Collapse categories" at bounding box center [292, 440] width 79 height 15
click at [253, 432] on input "Collapse categories" at bounding box center [237, 440] width 29 height 29
checkbox input "false"
click at [275, 405] on span "Collapse sections" at bounding box center [288, 411] width 71 height 15
click at [253, 405] on input "Collapse sections" at bounding box center [237, 411] width 29 height 29
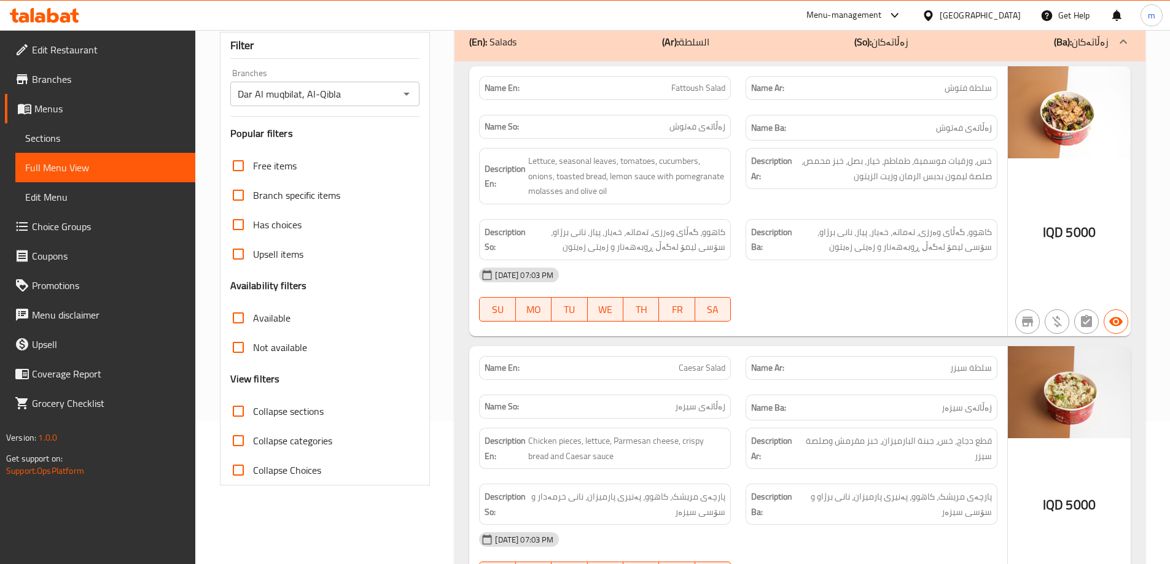
checkbox input "true"
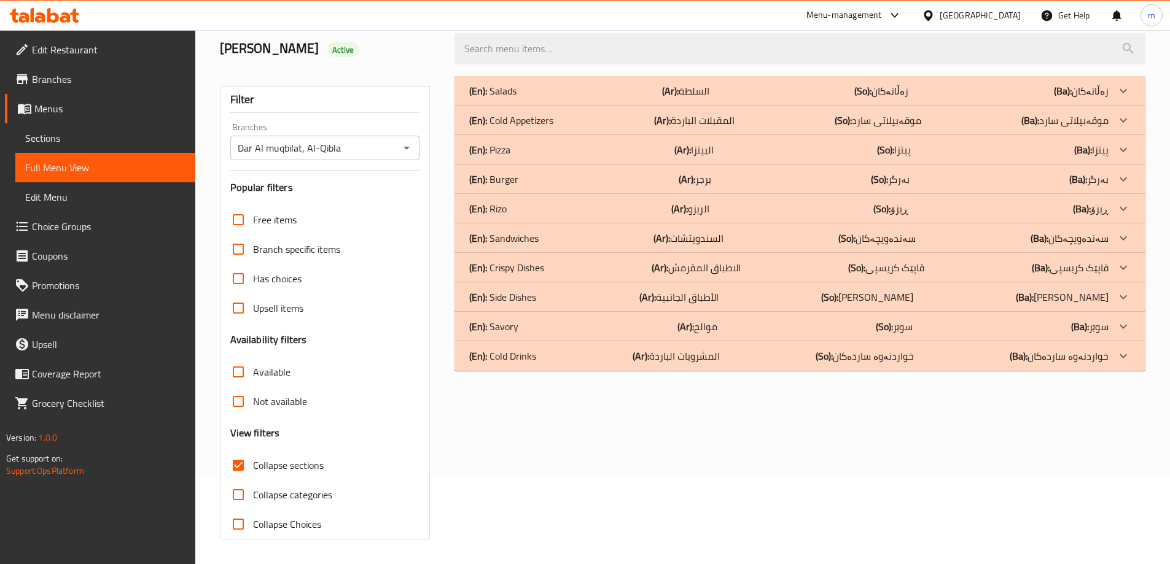
scroll to position [89, 0]
click at [535, 363] on p "(En): Cold Drinks" at bounding box center [502, 356] width 67 height 15
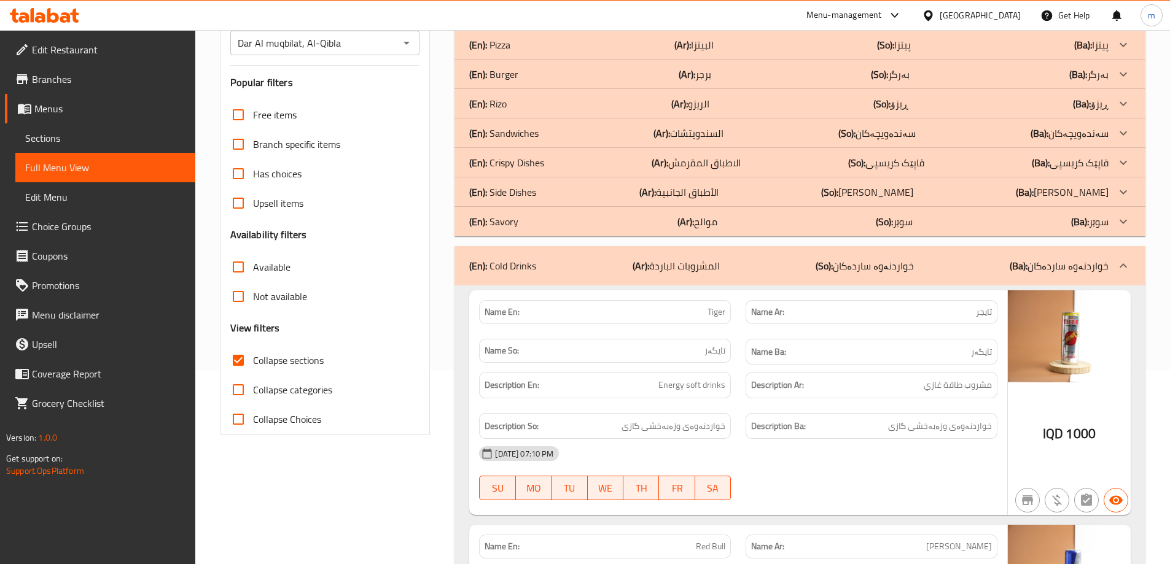
scroll to position [131, 0]
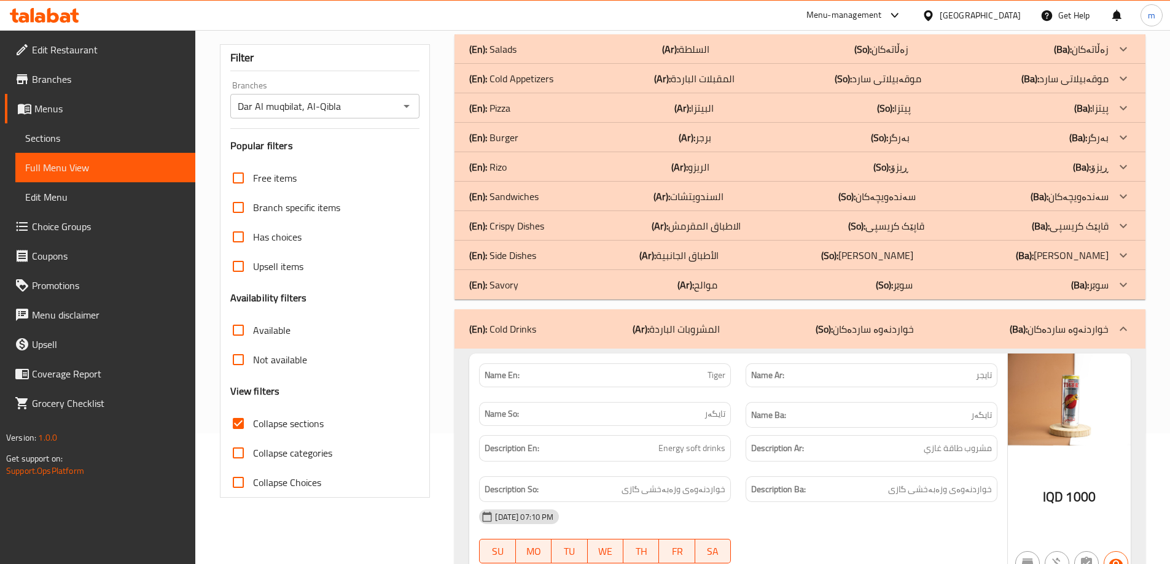
click at [515, 173] on div "(En): Rizo (Ar): الريزو (So): ڕیزۆ (Ba): ڕیزۆ" at bounding box center [788, 167] width 639 height 15
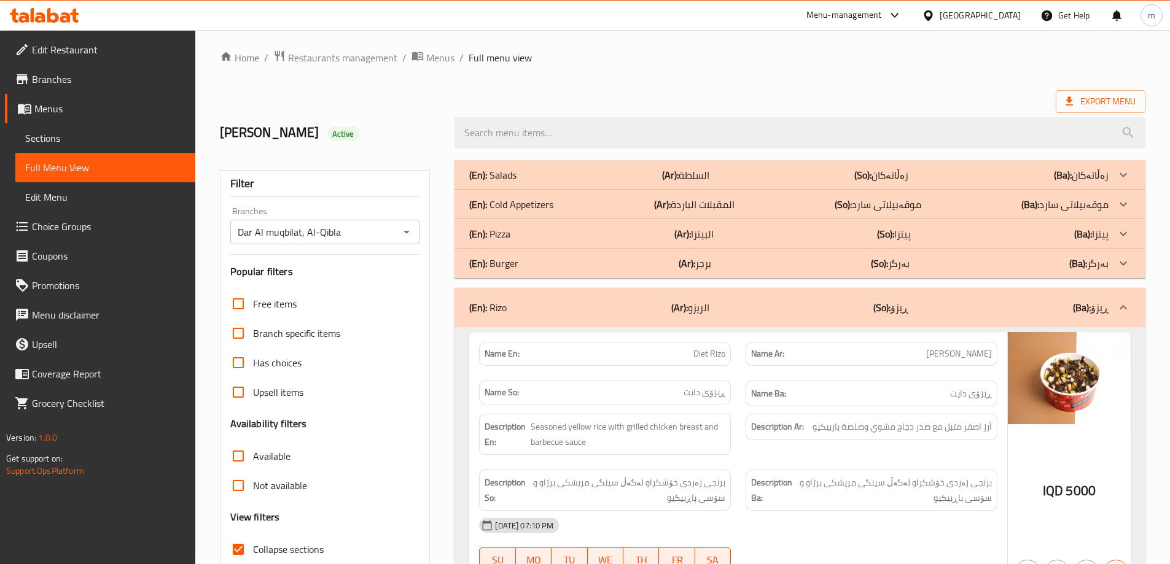
scroll to position [0, 0]
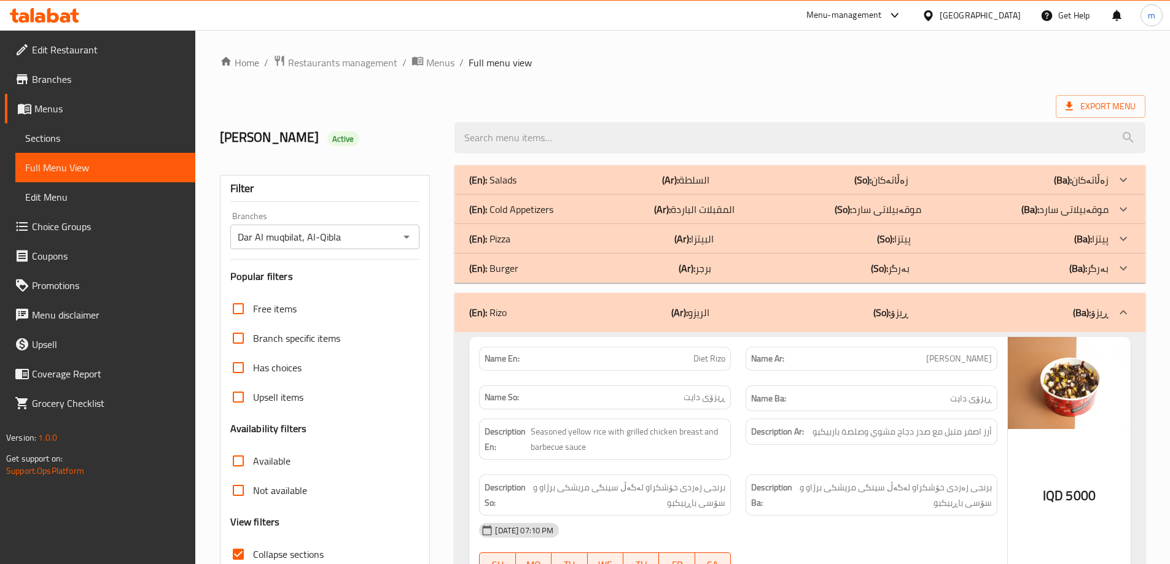
click at [515, 203] on p "(En): Cold Appetizers" at bounding box center [511, 209] width 84 height 15
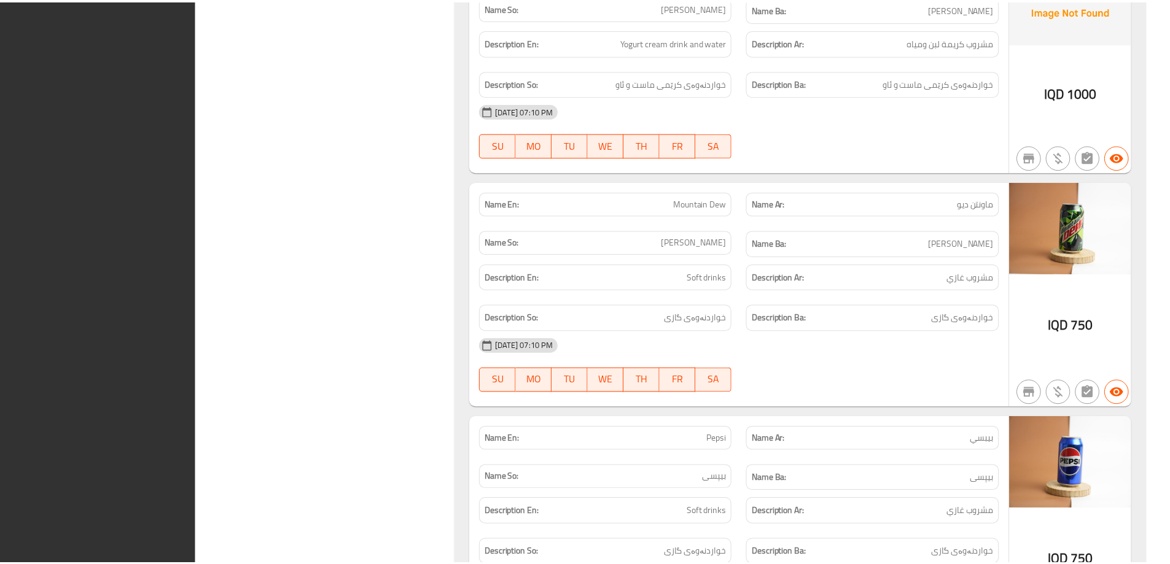
scroll to position [2772, 0]
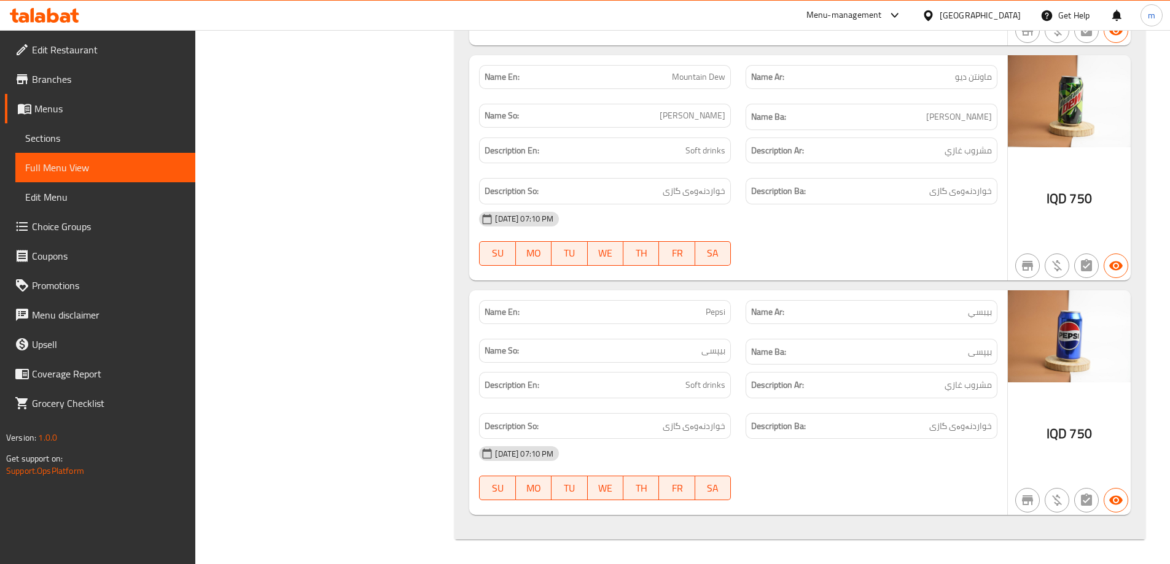
click at [37, 18] on icon at bounding box center [40, 17] width 10 height 10
